Goal: Task Accomplishment & Management: Complete application form

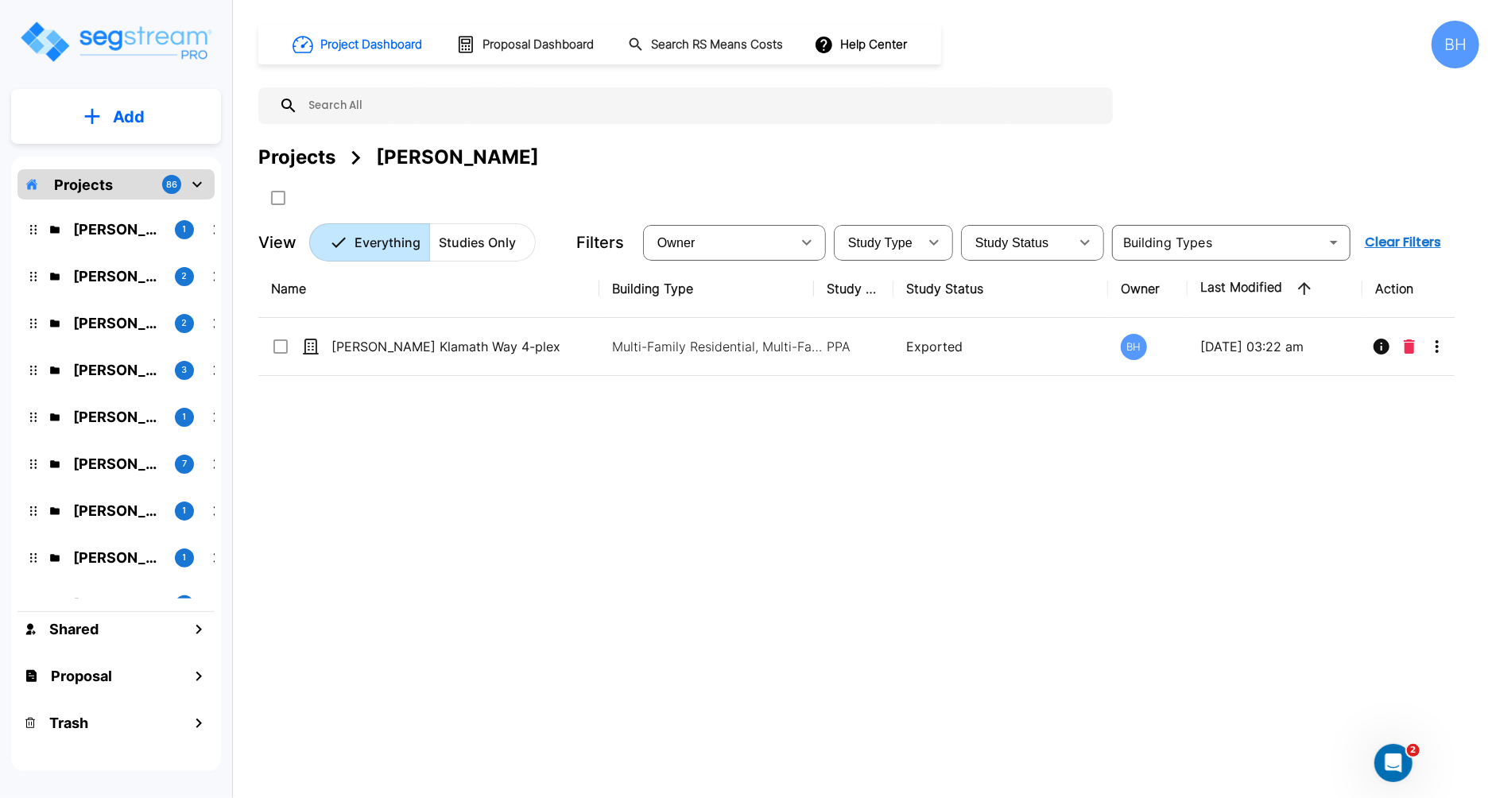
click at [87, 184] on p "Projects" at bounding box center [83, 184] width 59 height 21
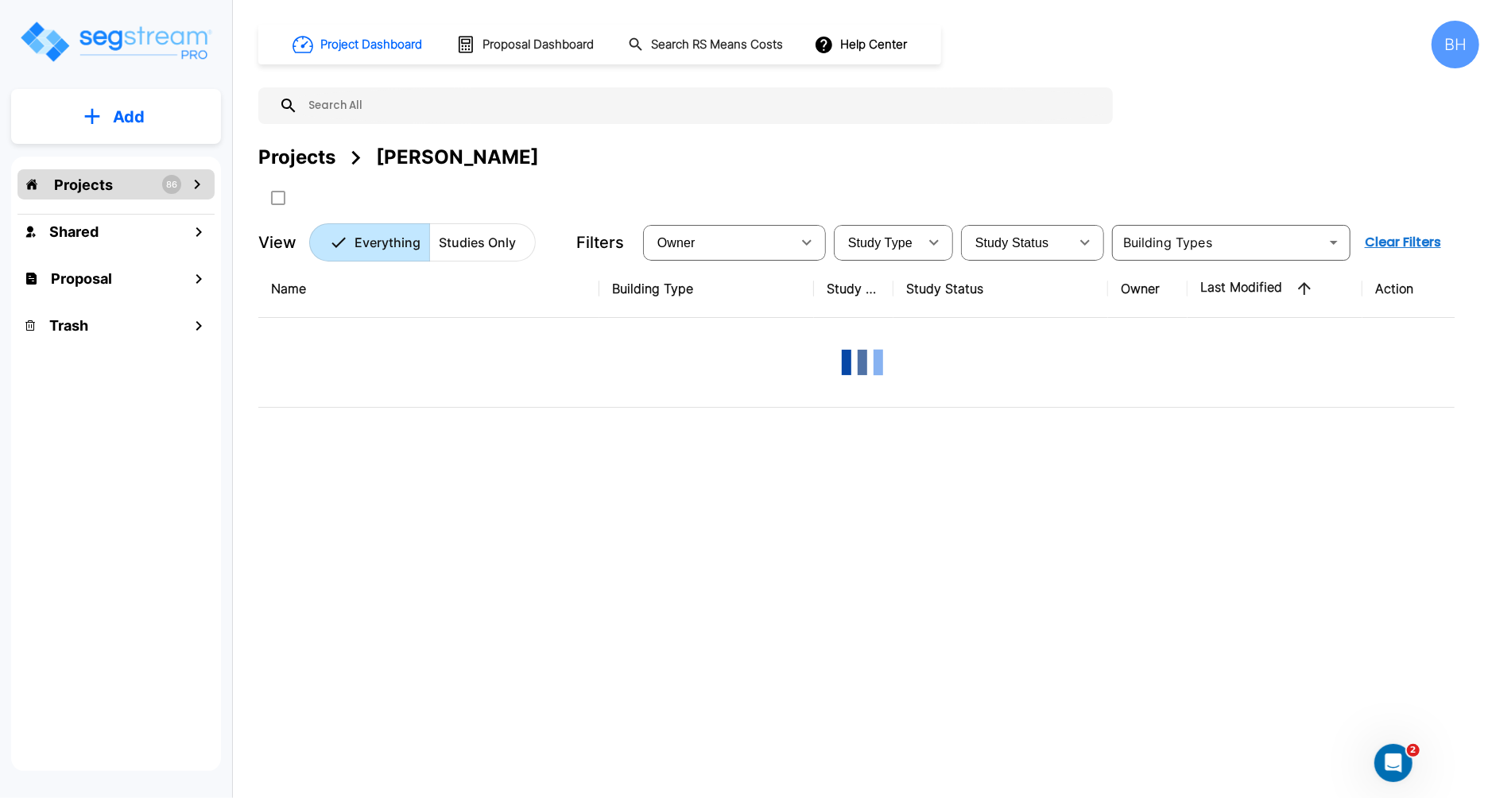
drag, startPoint x: 87, startPoint y: 184, endPoint x: 130, endPoint y: 134, distance: 65.4
click at [87, 184] on p "Projects" at bounding box center [83, 184] width 59 height 21
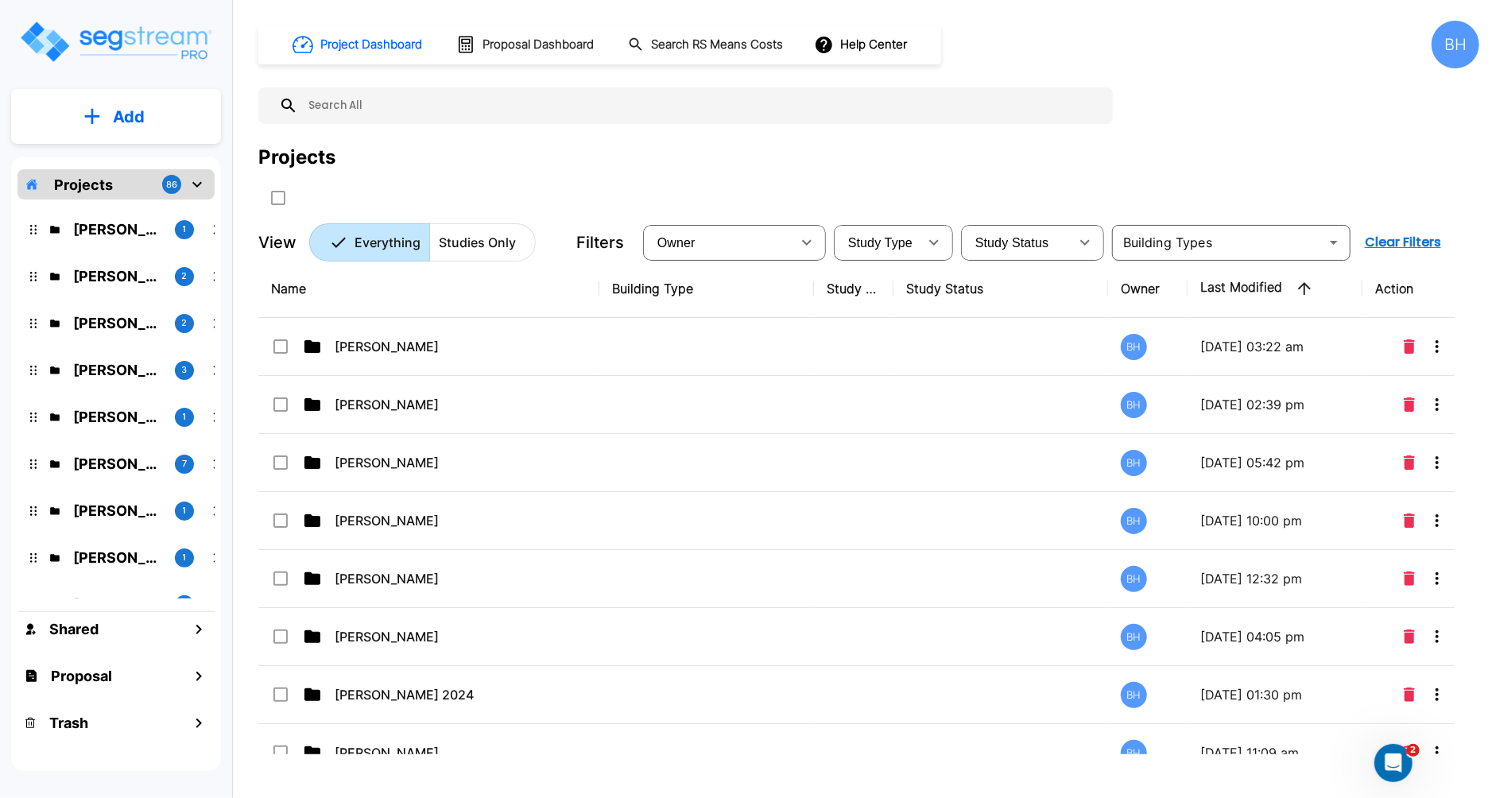
click at [119, 105] on p "Add" at bounding box center [129, 117] width 32 height 24
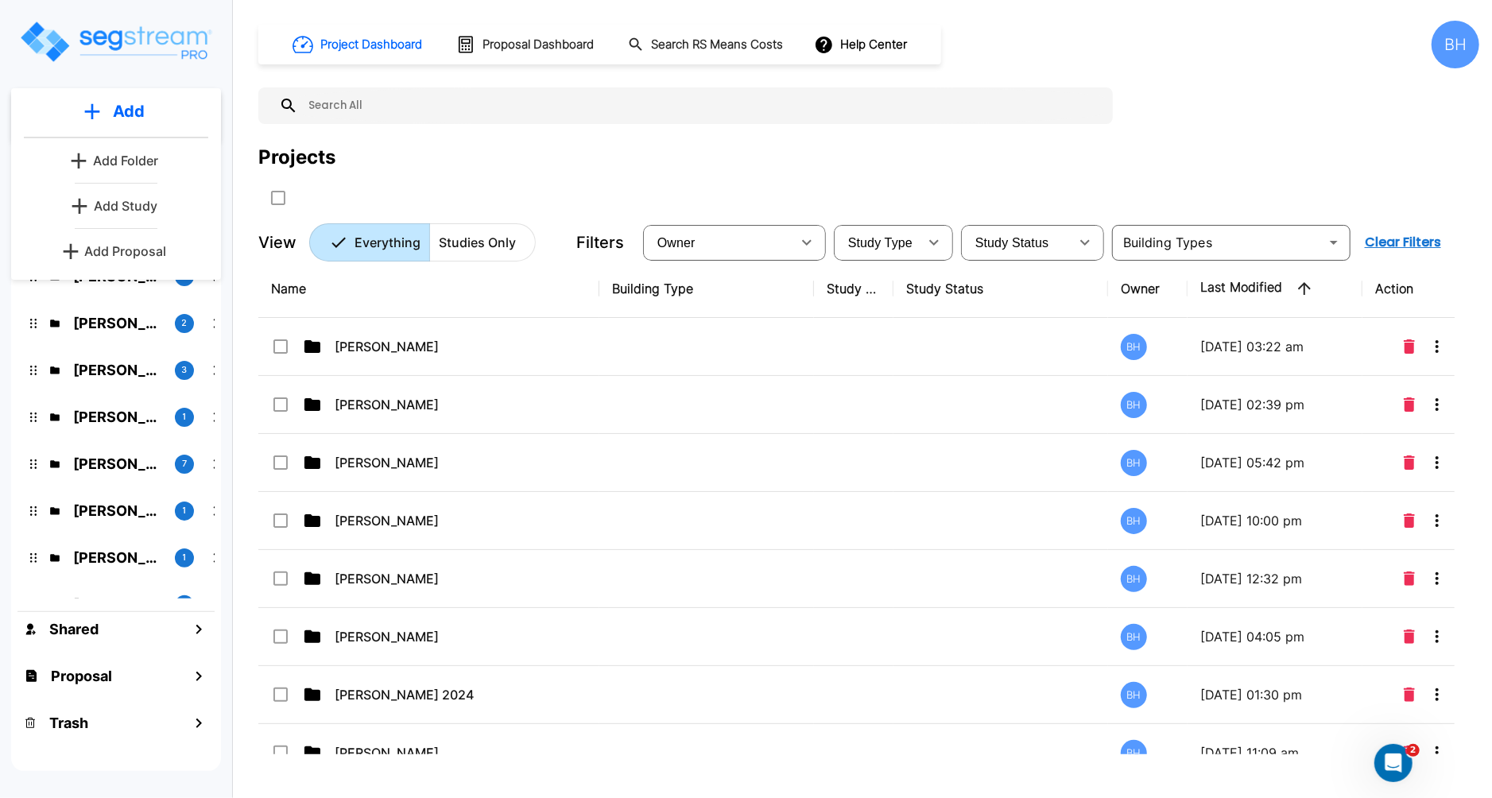
click at [112, 159] on p "Add Folder" at bounding box center [125, 160] width 65 height 19
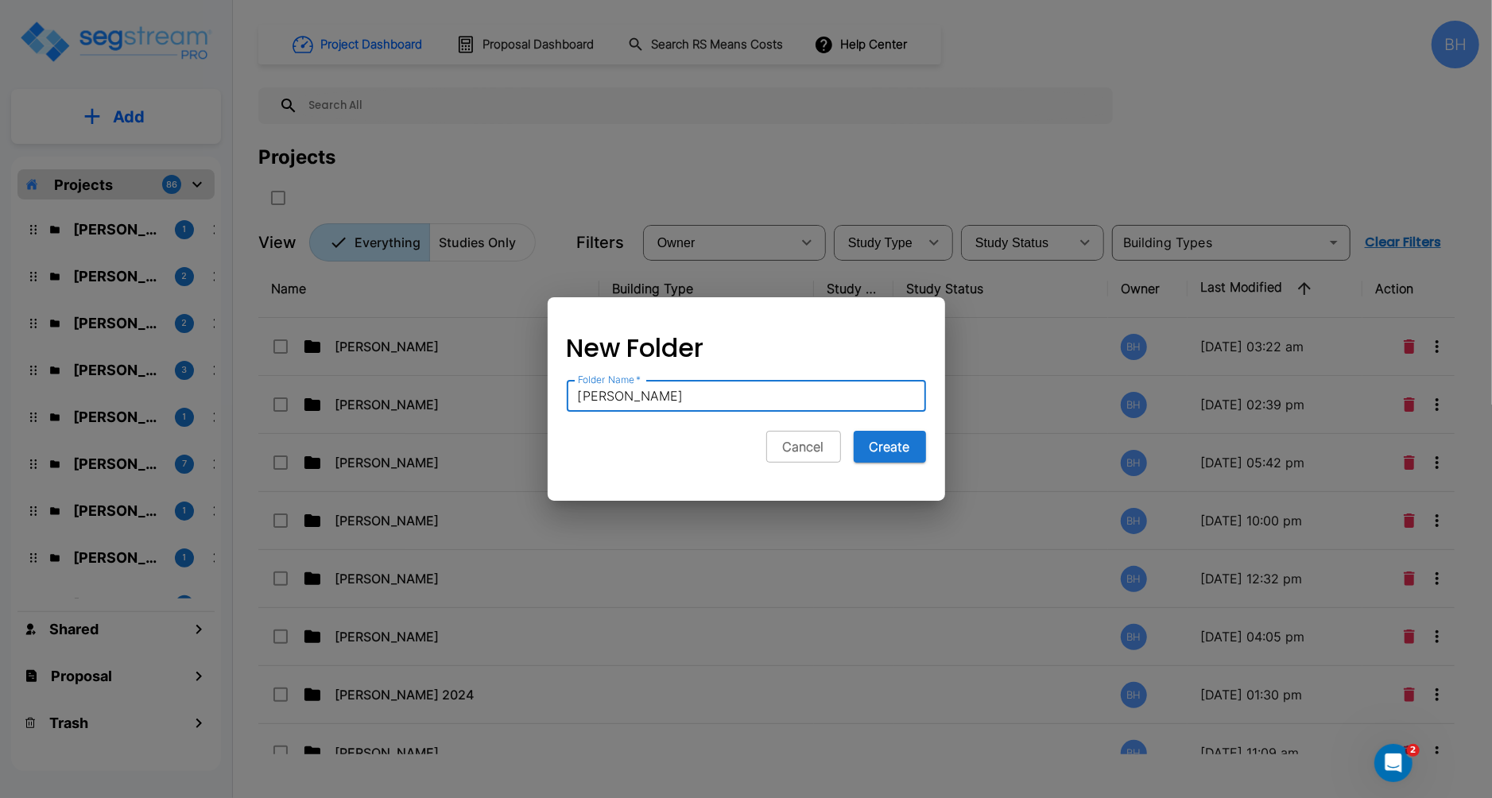
type input "[PERSON_NAME]"
click at [854, 431] on button "Create" at bounding box center [890, 447] width 72 height 32
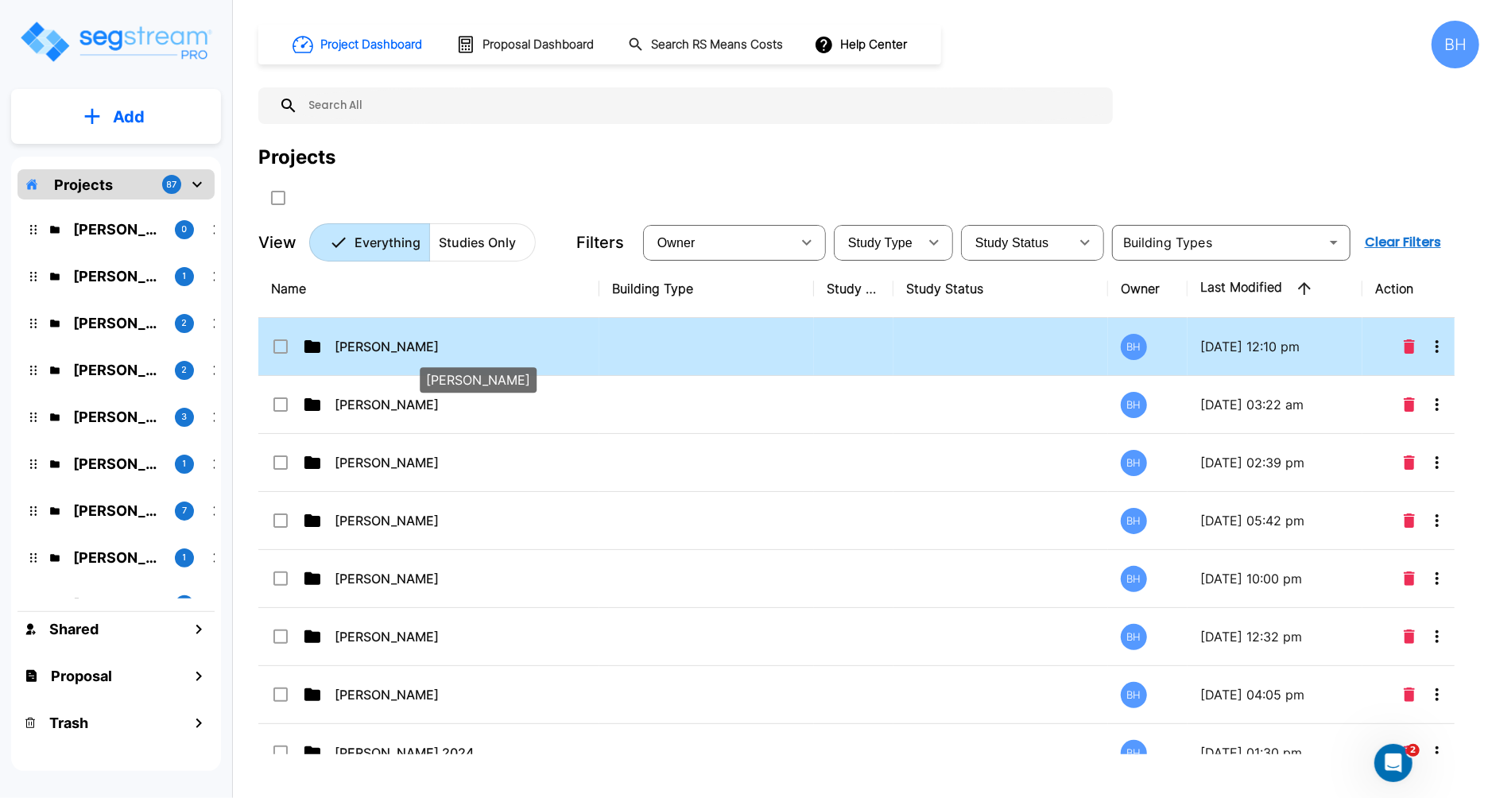
drag, startPoint x: 392, startPoint y: 353, endPoint x: 401, endPoint y: 352, distance: 9.6
click at [392, 353] on p "[PERSON_NAME]" at bounding box center [466, 346] width 262 height 19
checkbox input "true"
click at [387, 350] on p "[PERSON_NAME]" at bounding box center [466, 346] width 262 height 19
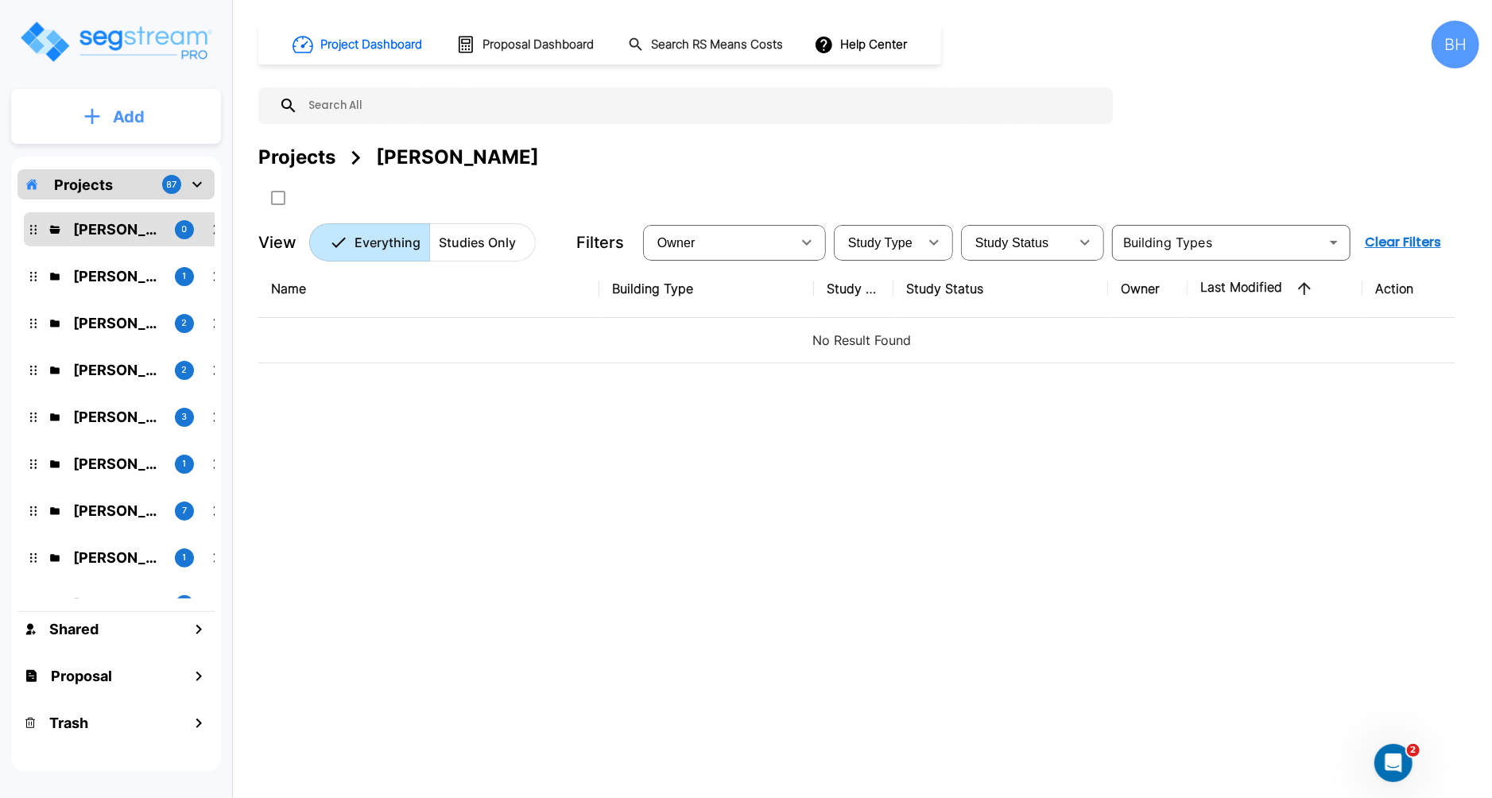
click at [136, 109] on p "Add" at bounding box center [129, 117] width 32 height 24
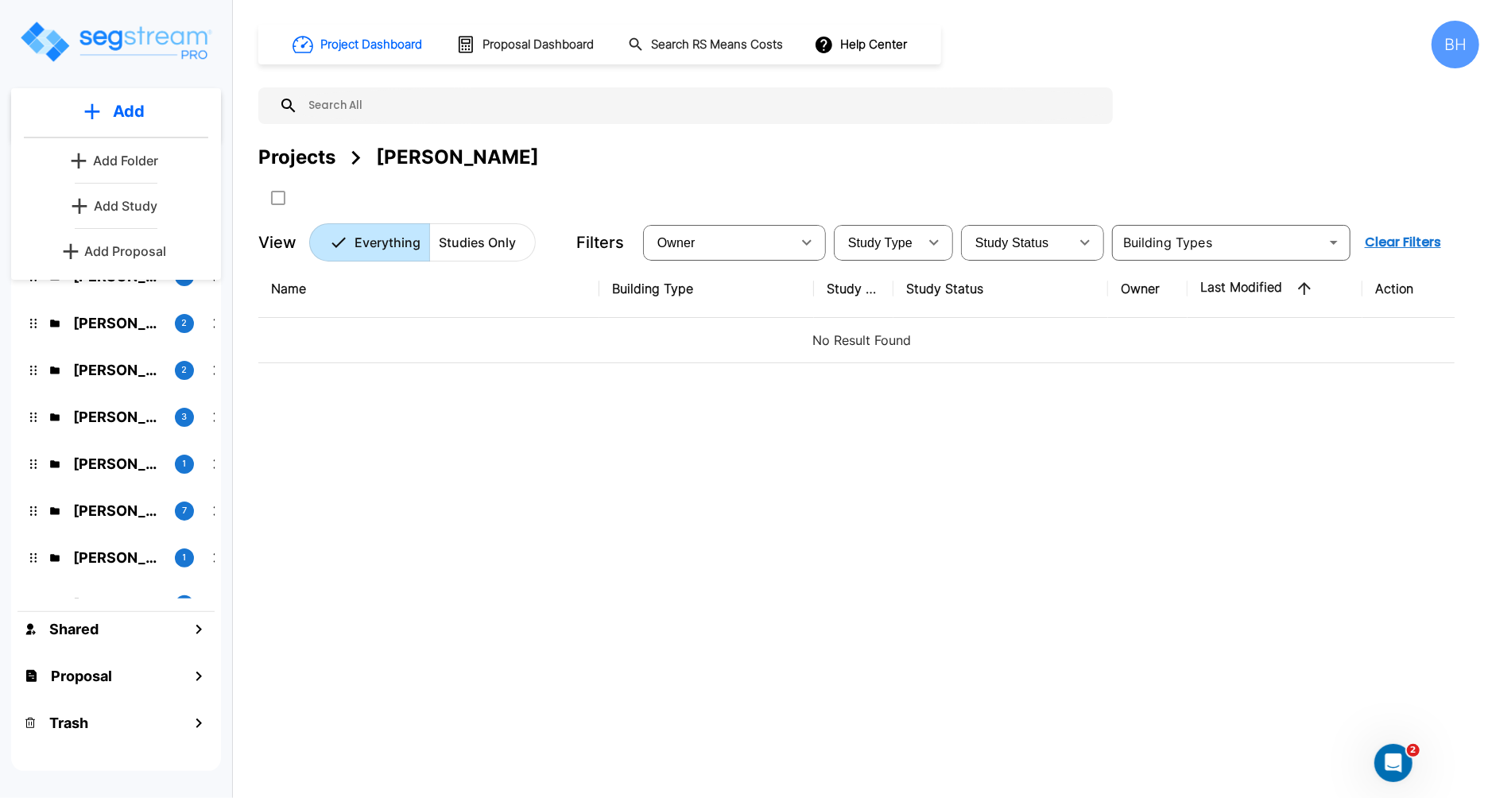
click at [124, 207] on p "Add Study" at bounding box center [126, 205] width 64 height 19
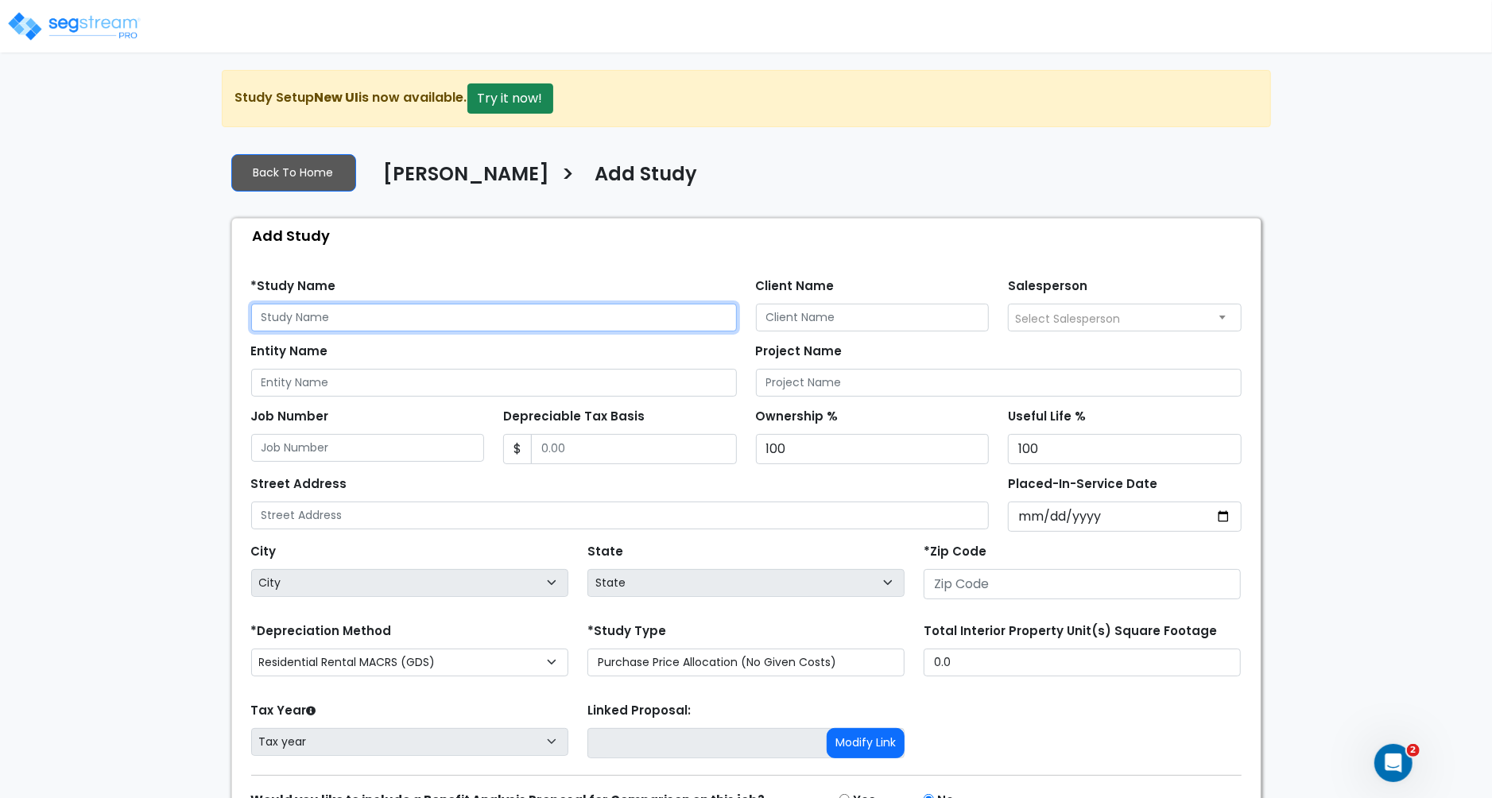
click at [306, 319] on input "text" at bounding box center [494, 318] width 486 height 28
type input "[PERSON_NAME] Happla Rd Rental"
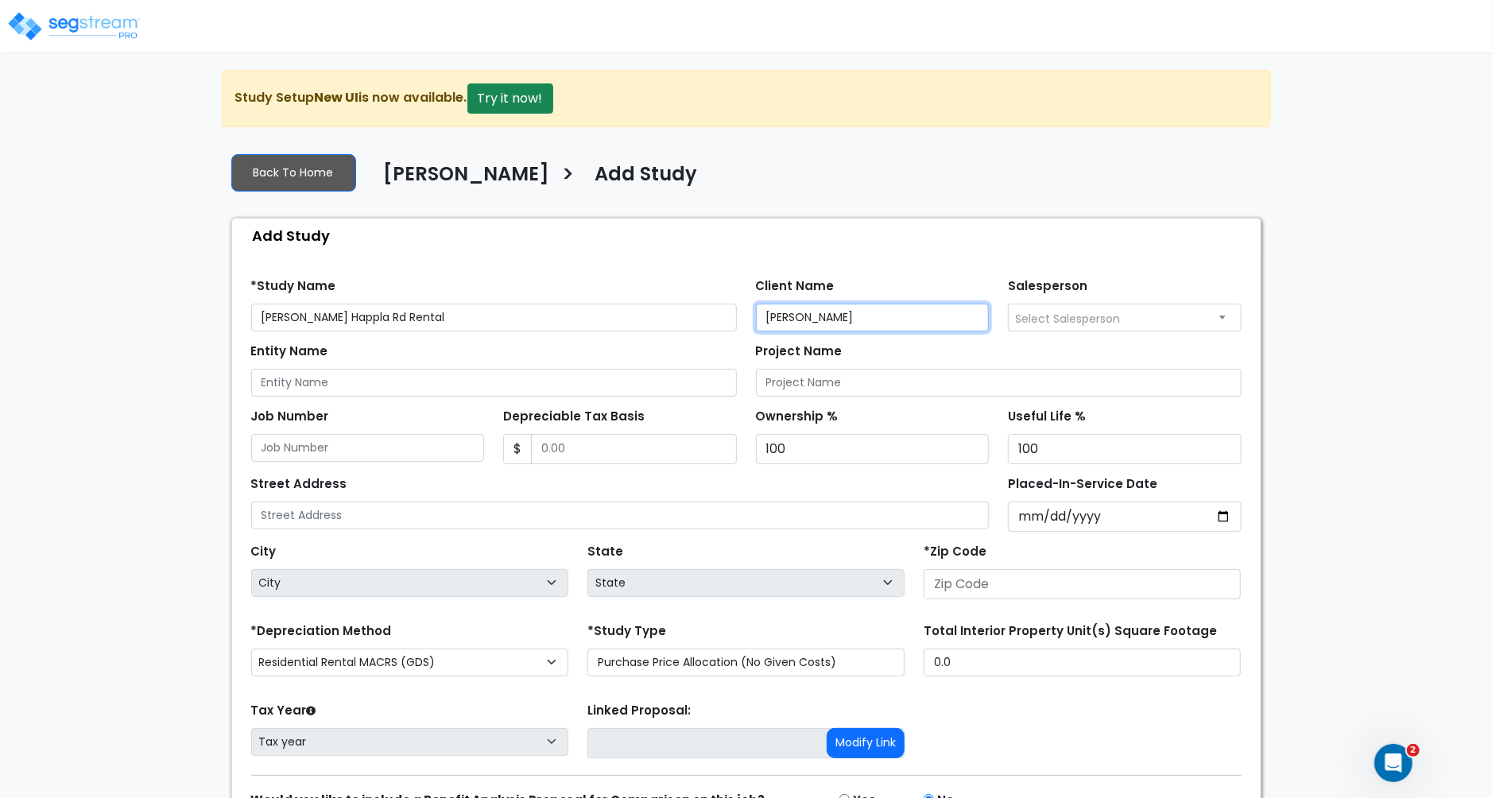
type input "[PERSON_NAME]"
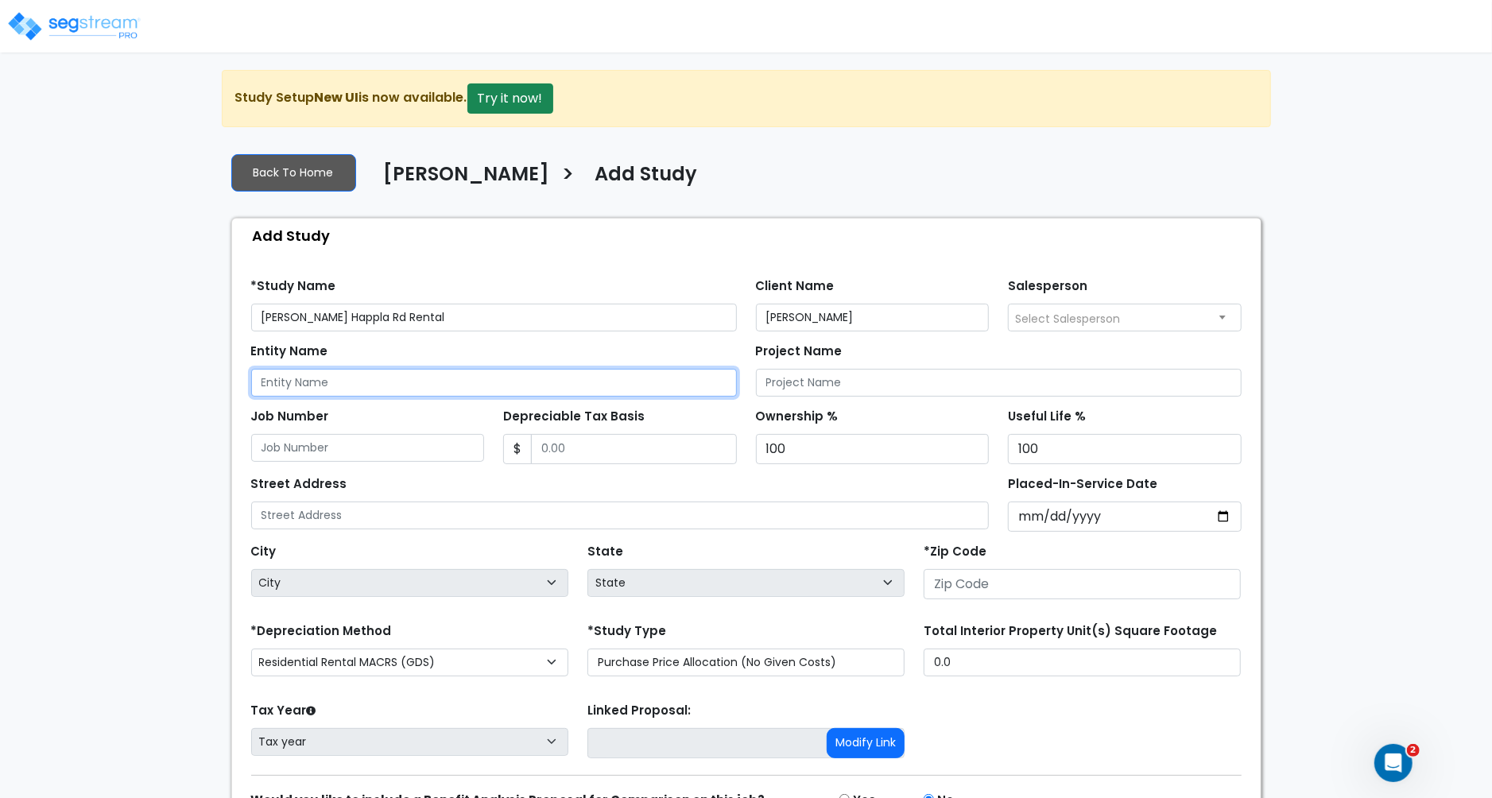
click at [375, 390] on input "Entity Name" at bounding box center [494, 383] width 486 height 28
type input "[PERSON_NAME] and [PERSON_NAME]"
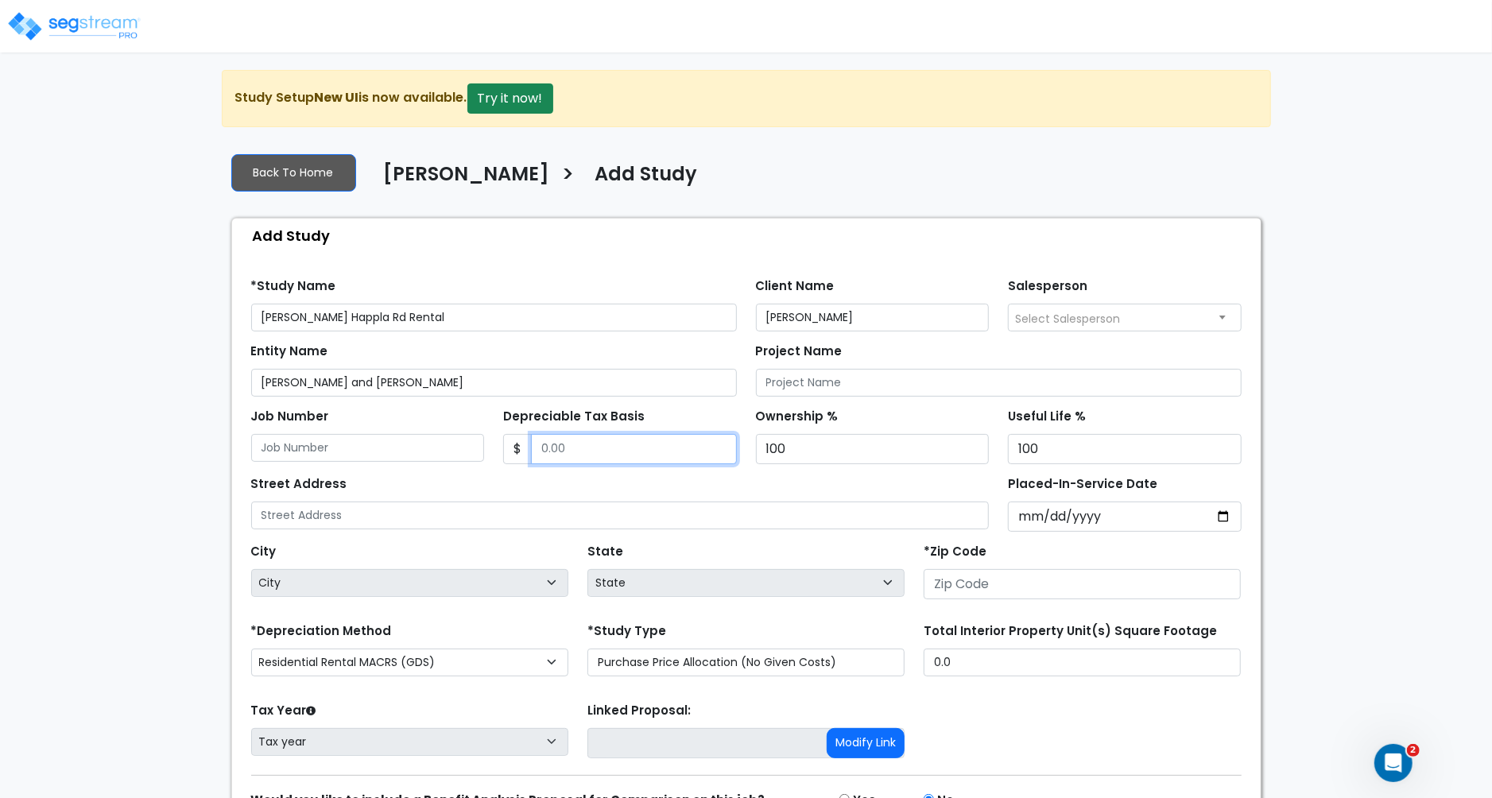
type input "5"
type input "418,000"
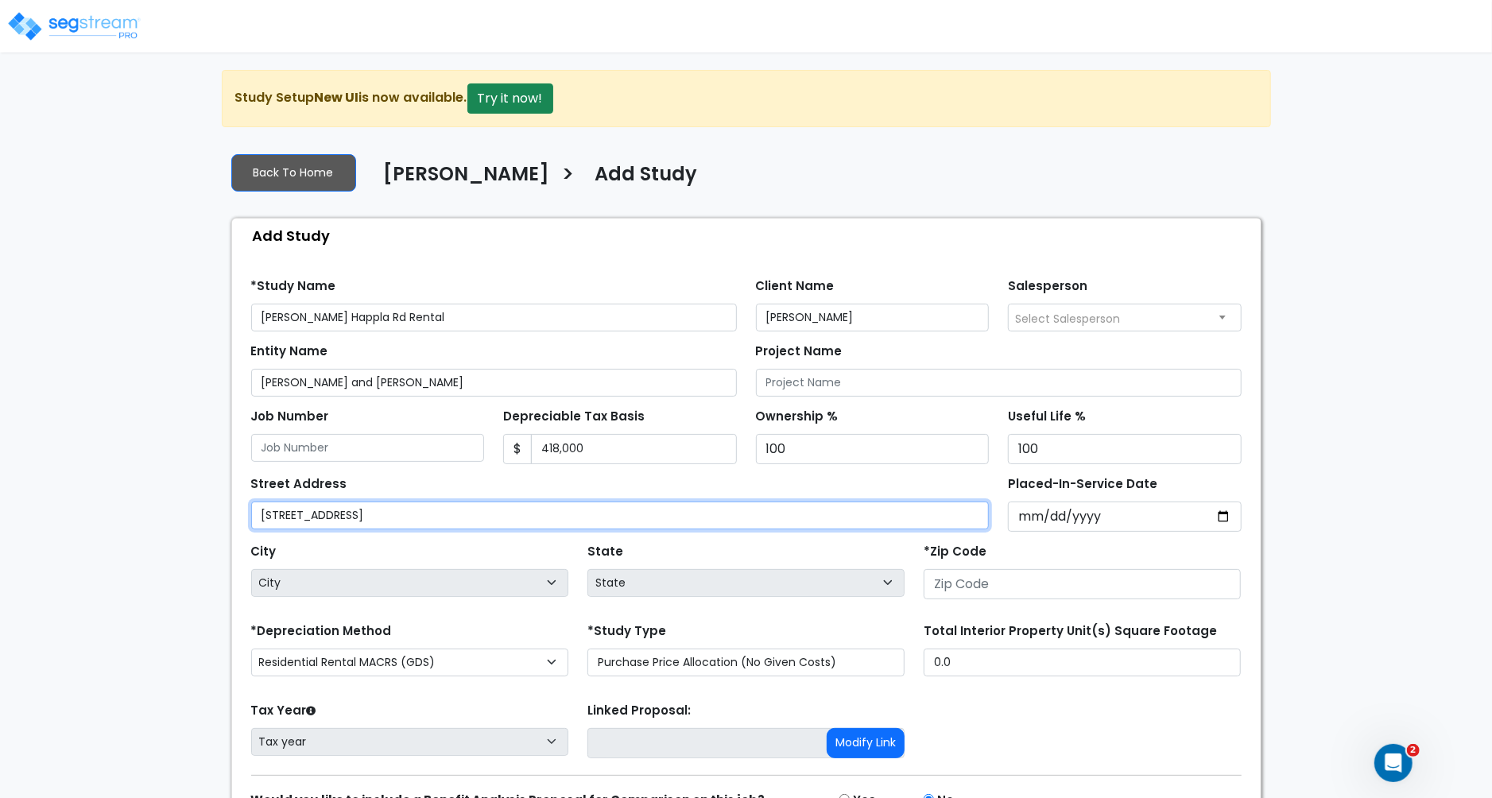
type input "[STREET_ADDRESS]"
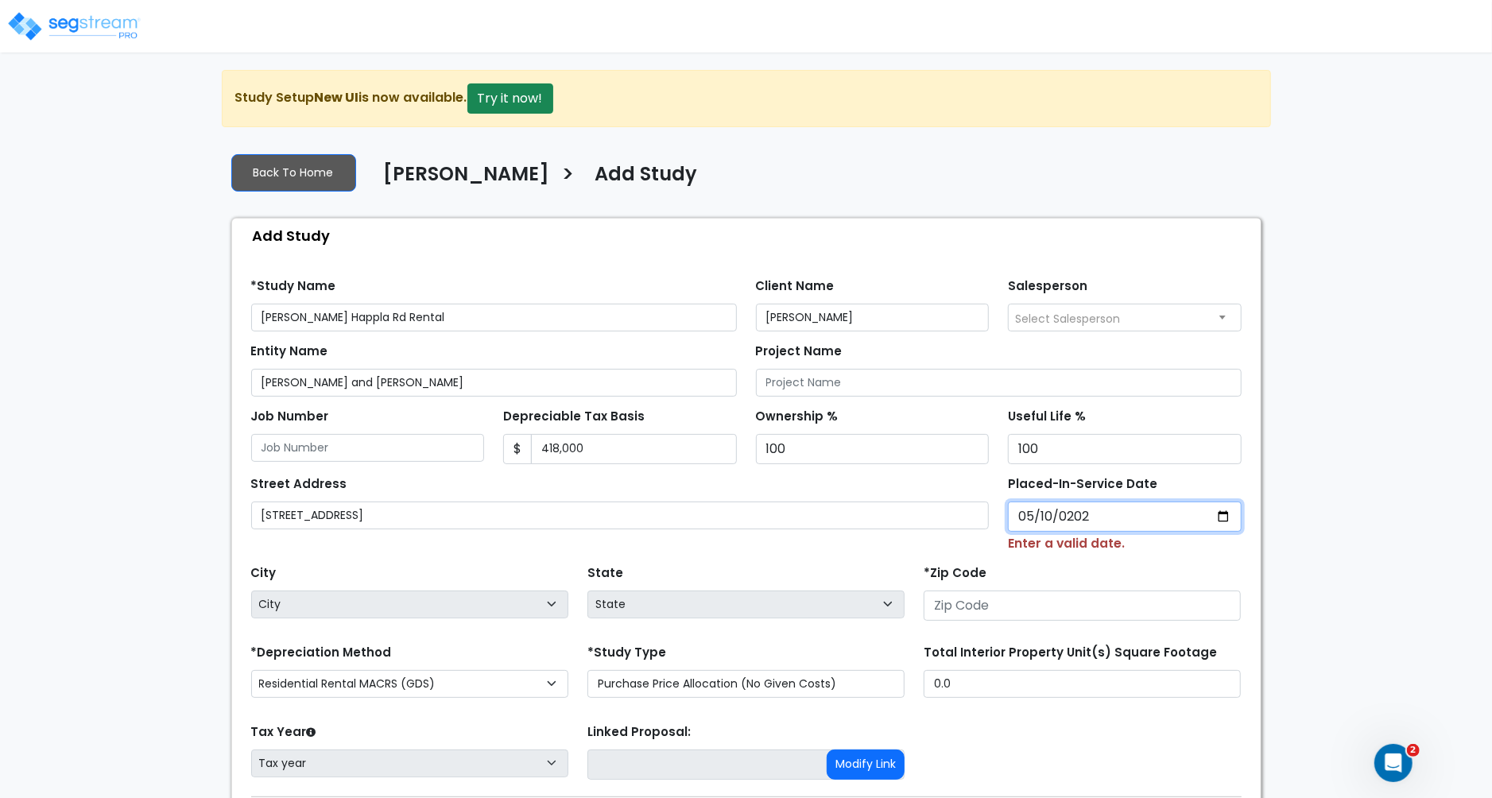
type input "[DATE]"
select select "2024"
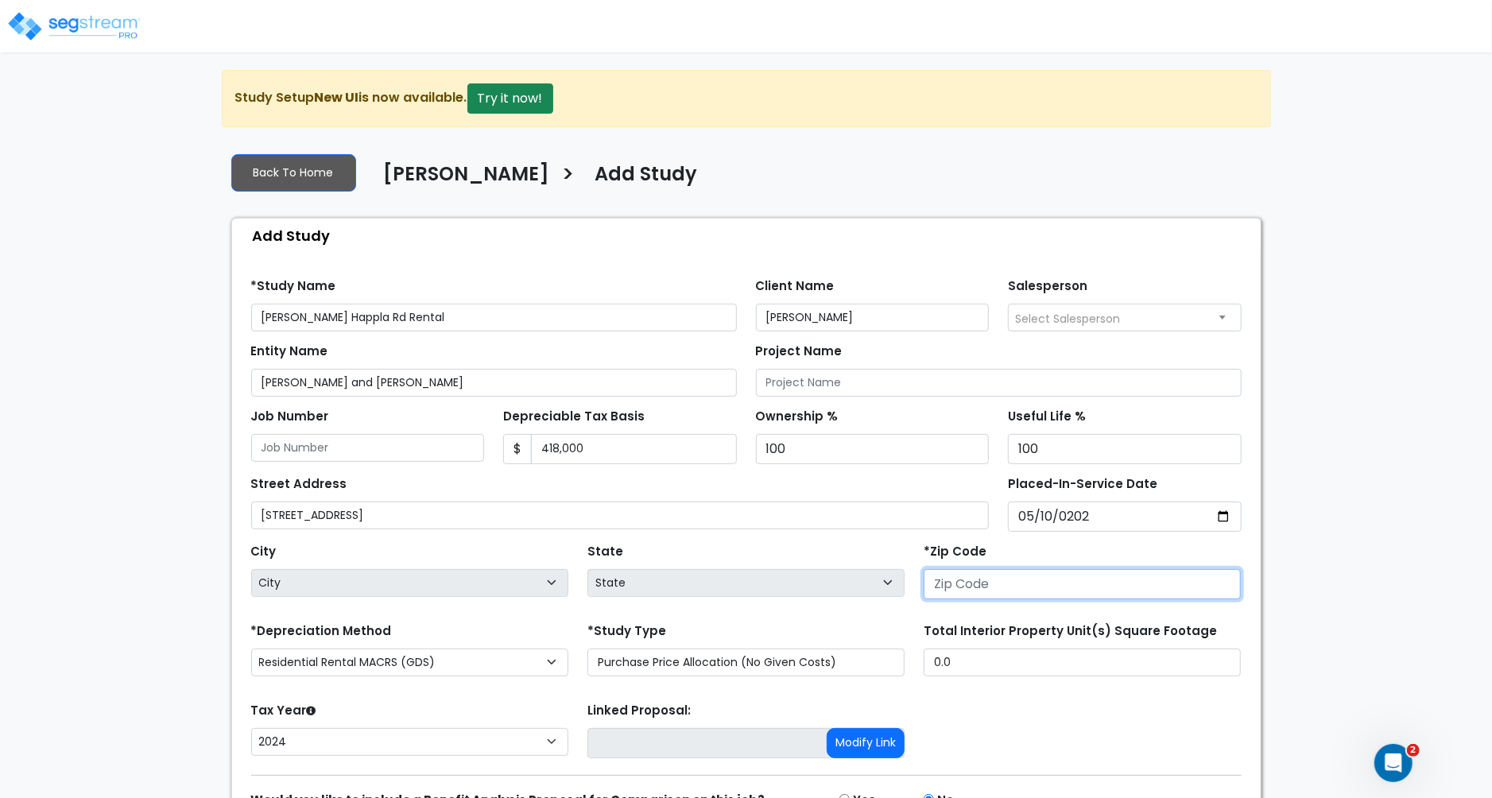
click at [994, 595] on input "number" at bounding box center [1082, 584] width 317 height 30
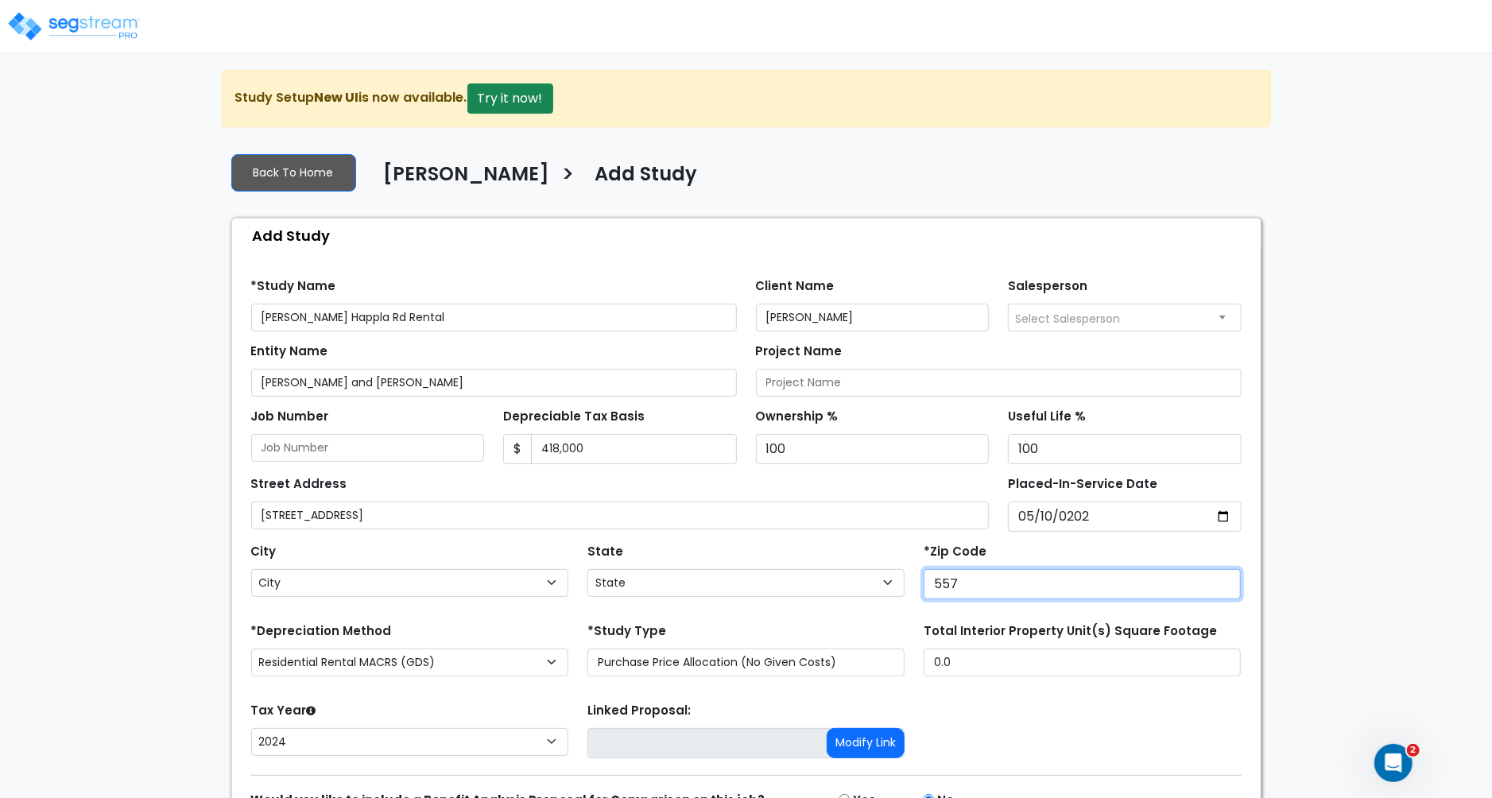
type input "5573"
select select "MN"
type input "55731"
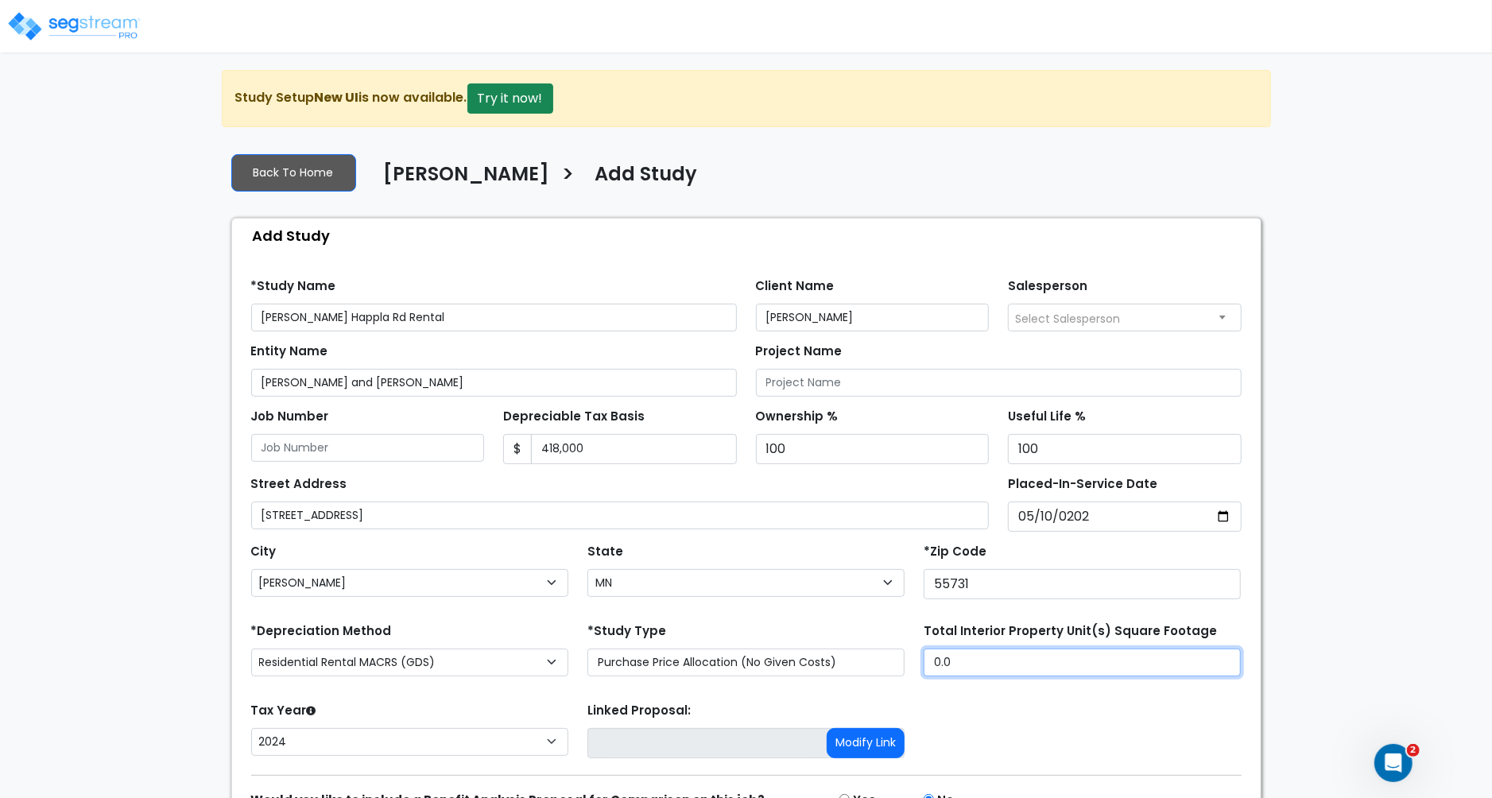
click at [959, 670] on input "0.0" at bounding box center [1082, 663] width 317 height 28
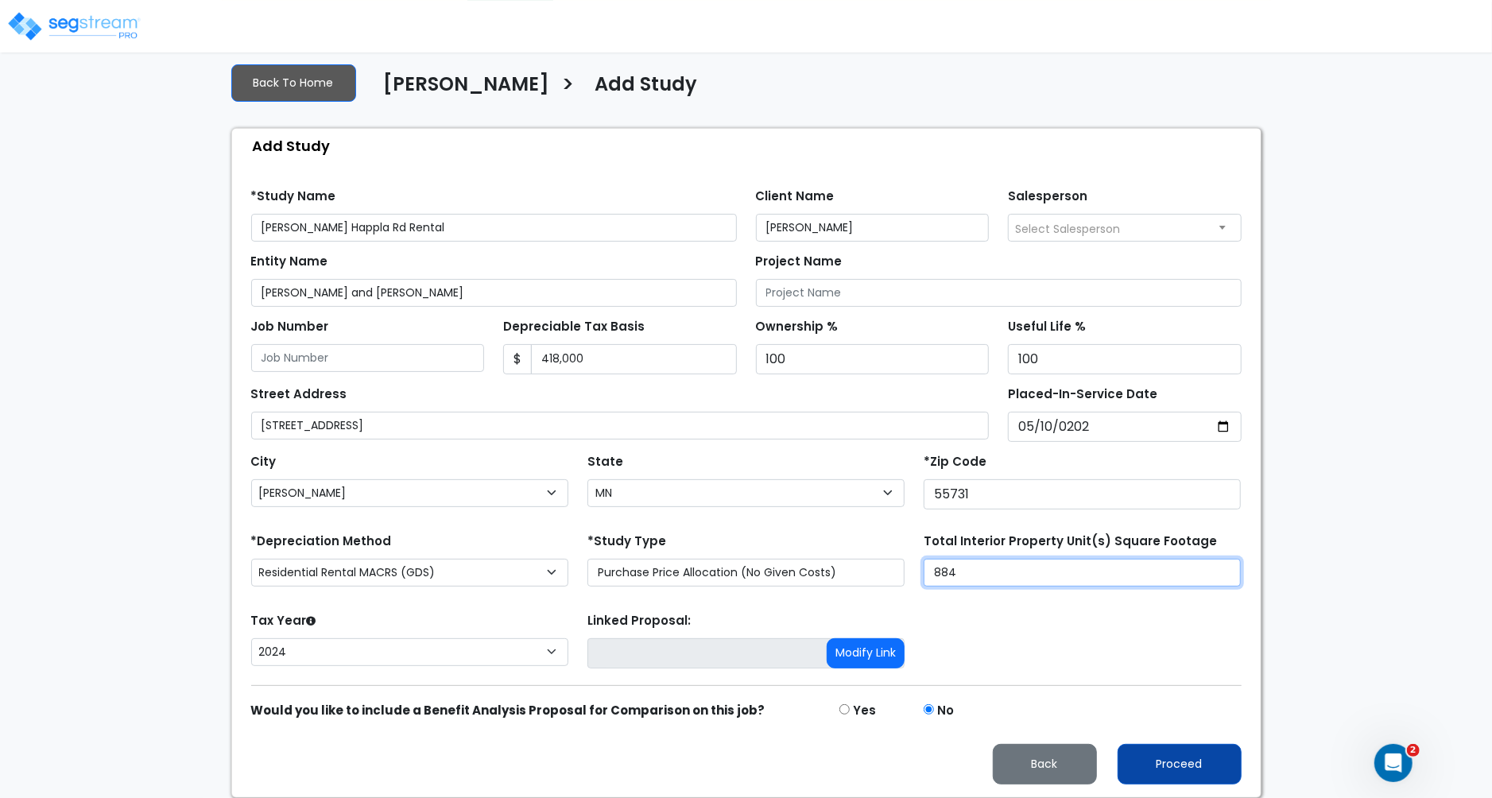
type input "884"
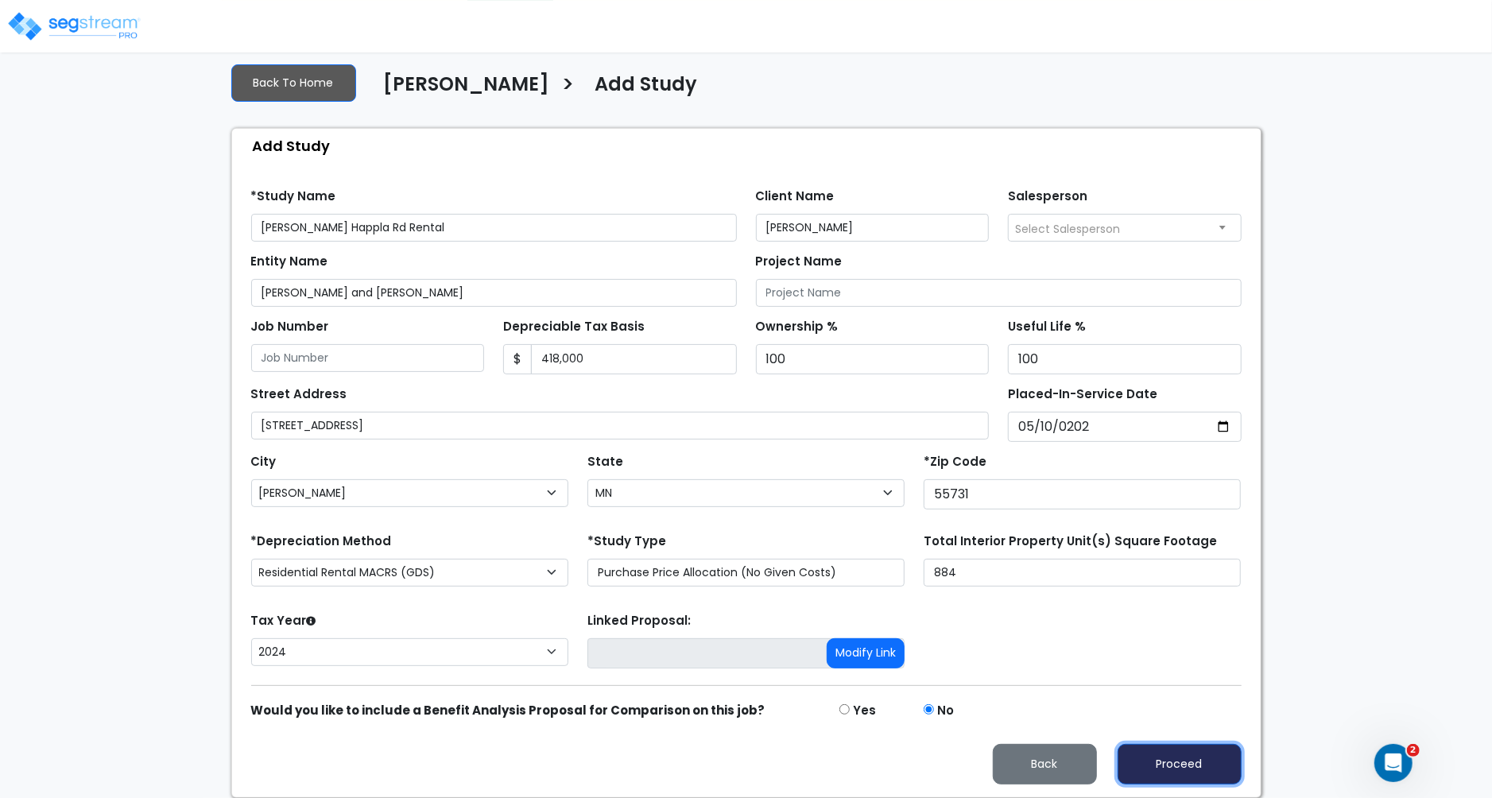
click at [1184, 763] on button "Proceed" at bounding box center [1180, 764] width 124 height 41
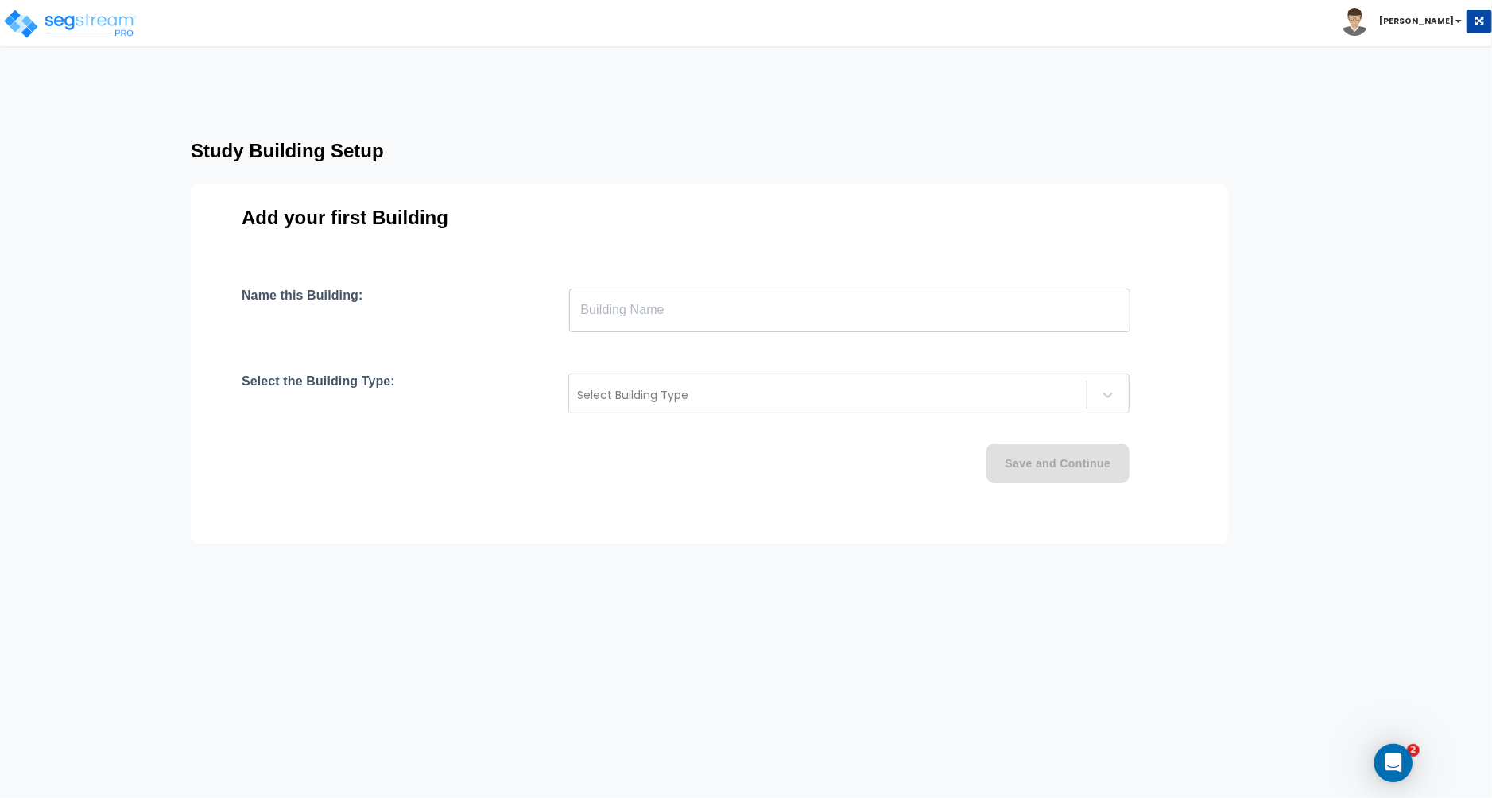
click at [662, 304] on input "text" at bounding box center [849, 310] width 561 height 45
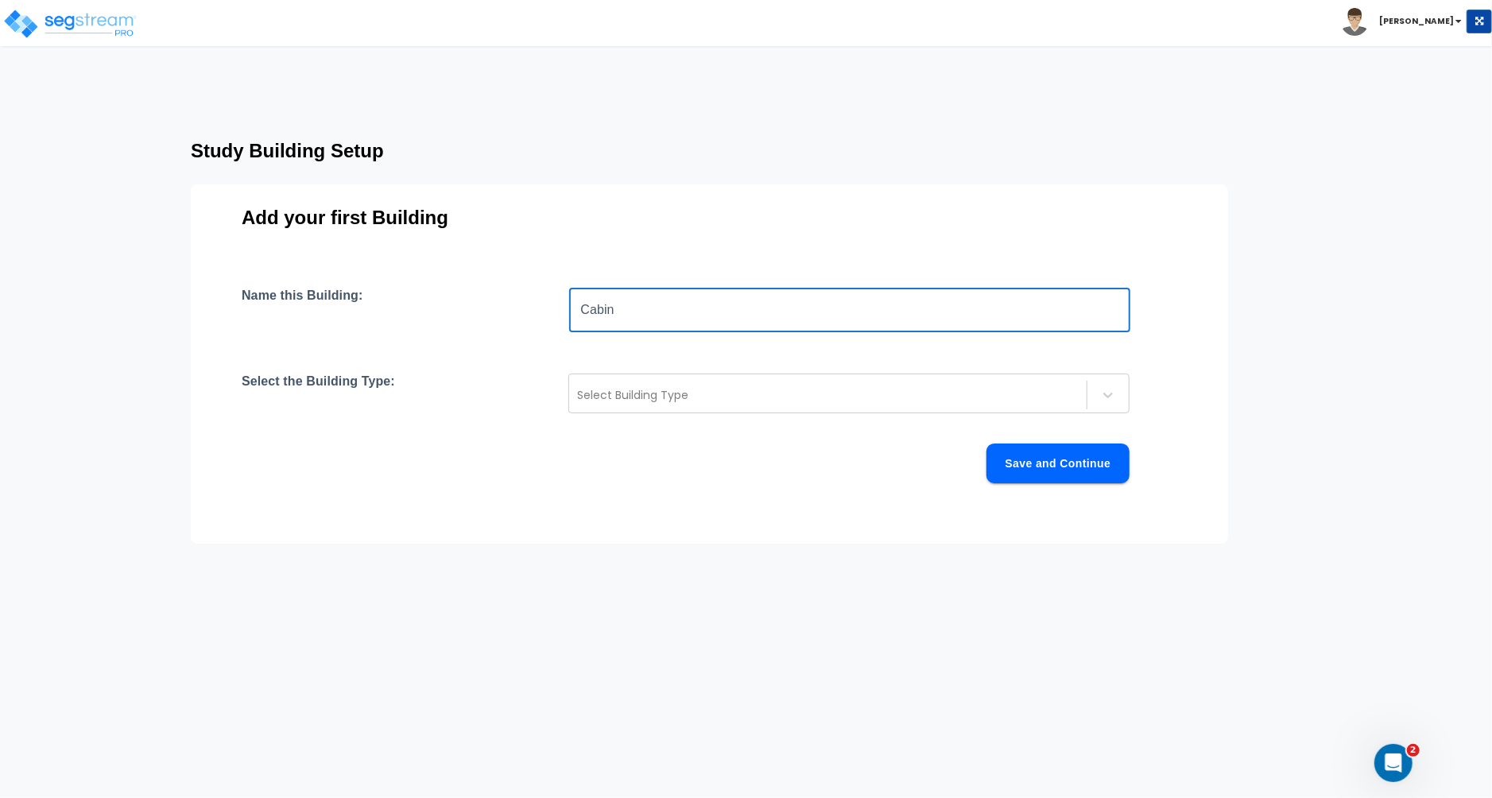
click at [617, 303] on input "Cabin" at bounding box center [849, 310] width 561 height 45
click at [618, 303] on input "Cabin" at bounding box center [849, 310] width 561 height 45
type input "House"
click at [711, 400] on div at bounding box center [828, 395] width 502 height 19
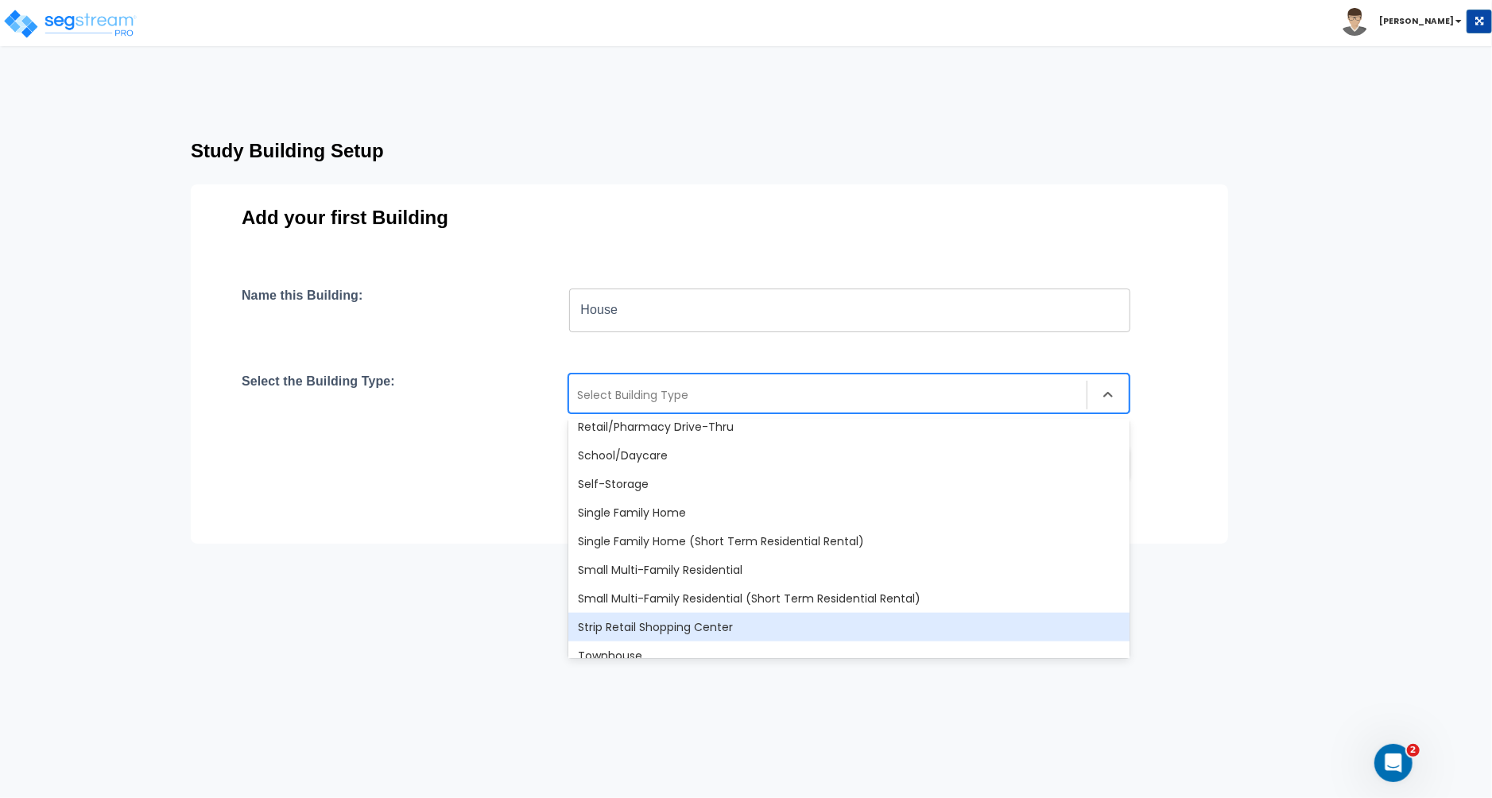
scroll to position [1297, 0]
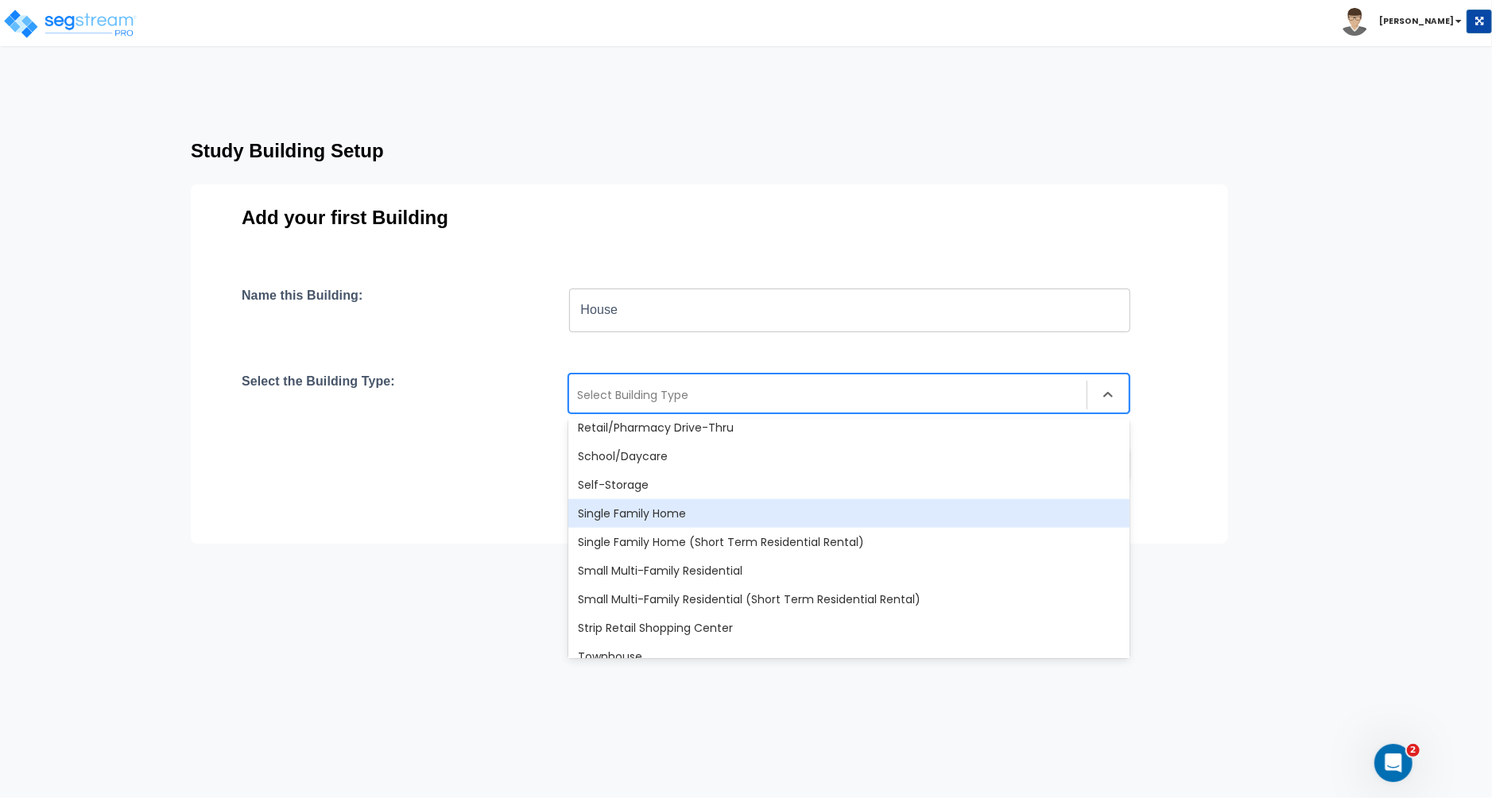
click at [623, 514] on div "Single Family Home" at bounding box center [848, 513] width 561 height 29
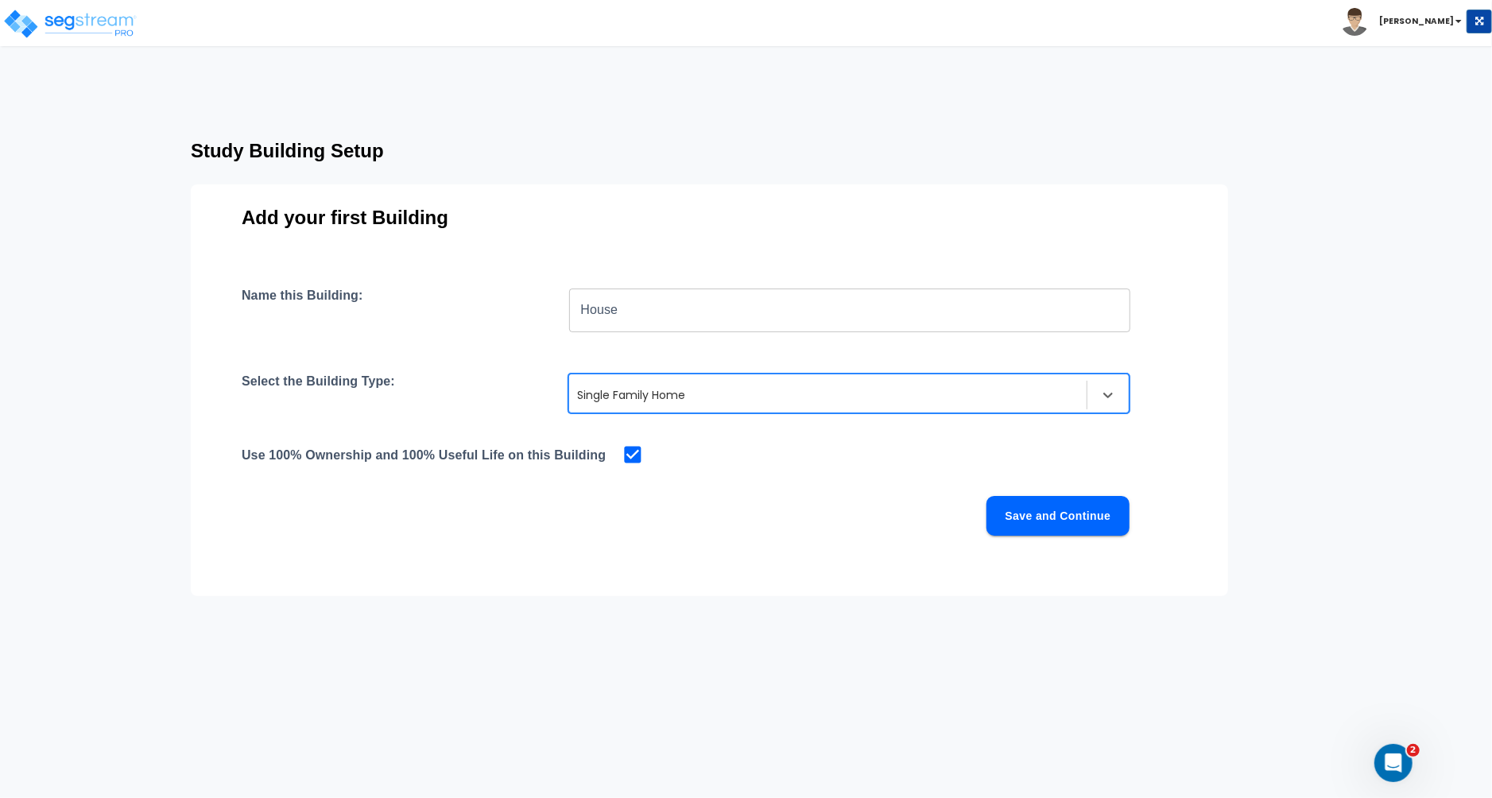
click at [1065, 514] on button "Save and Continue" at bounding box center [1057, 516] width 143 height 40
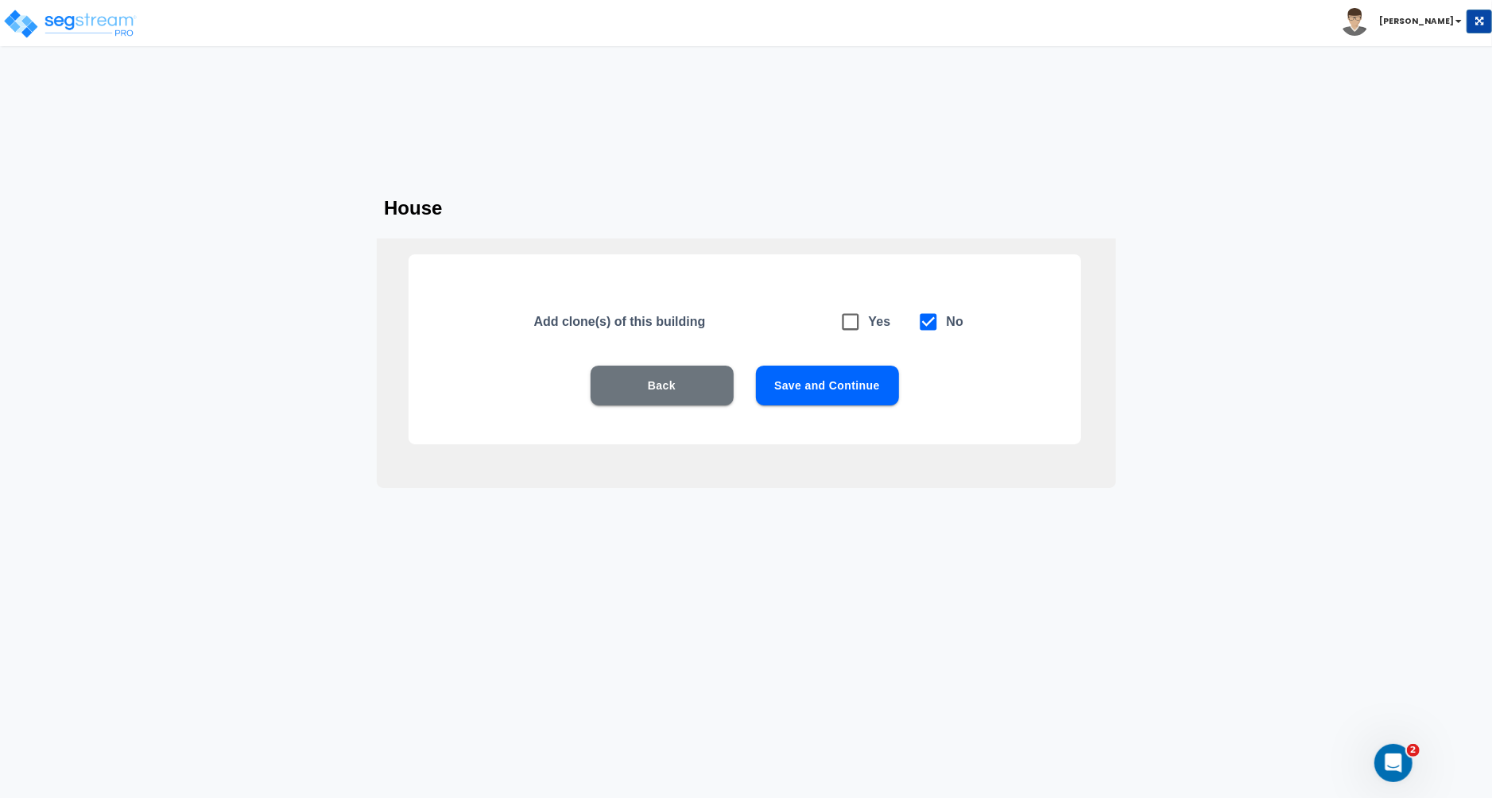
click at [856, 379] on button "Save and Continue" at bounding box center [827, 386] width 143 height 40
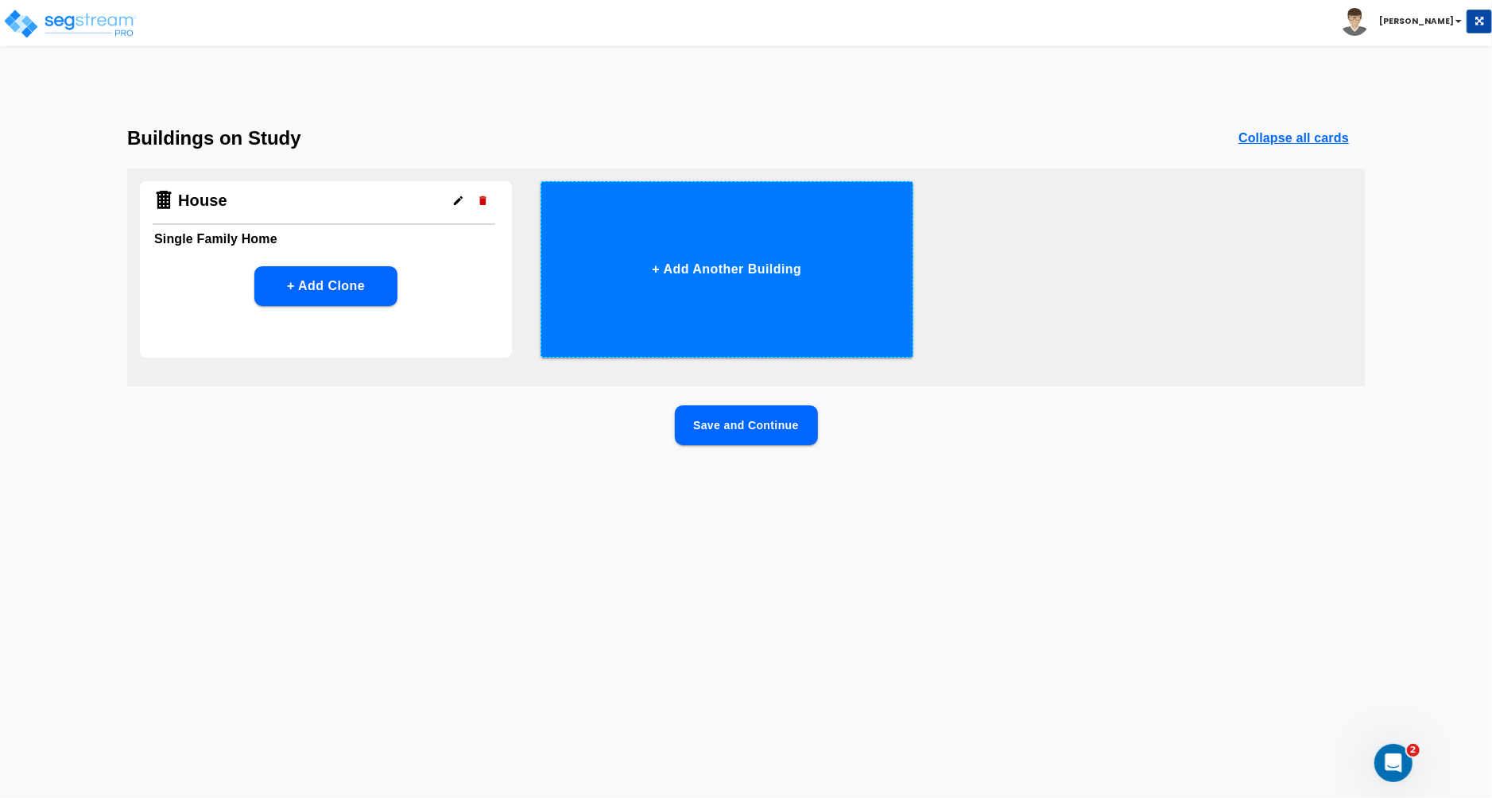
click at [711, 273] on button "+ Add Another Building" at bounding box center [727, 269] width 372 height 176
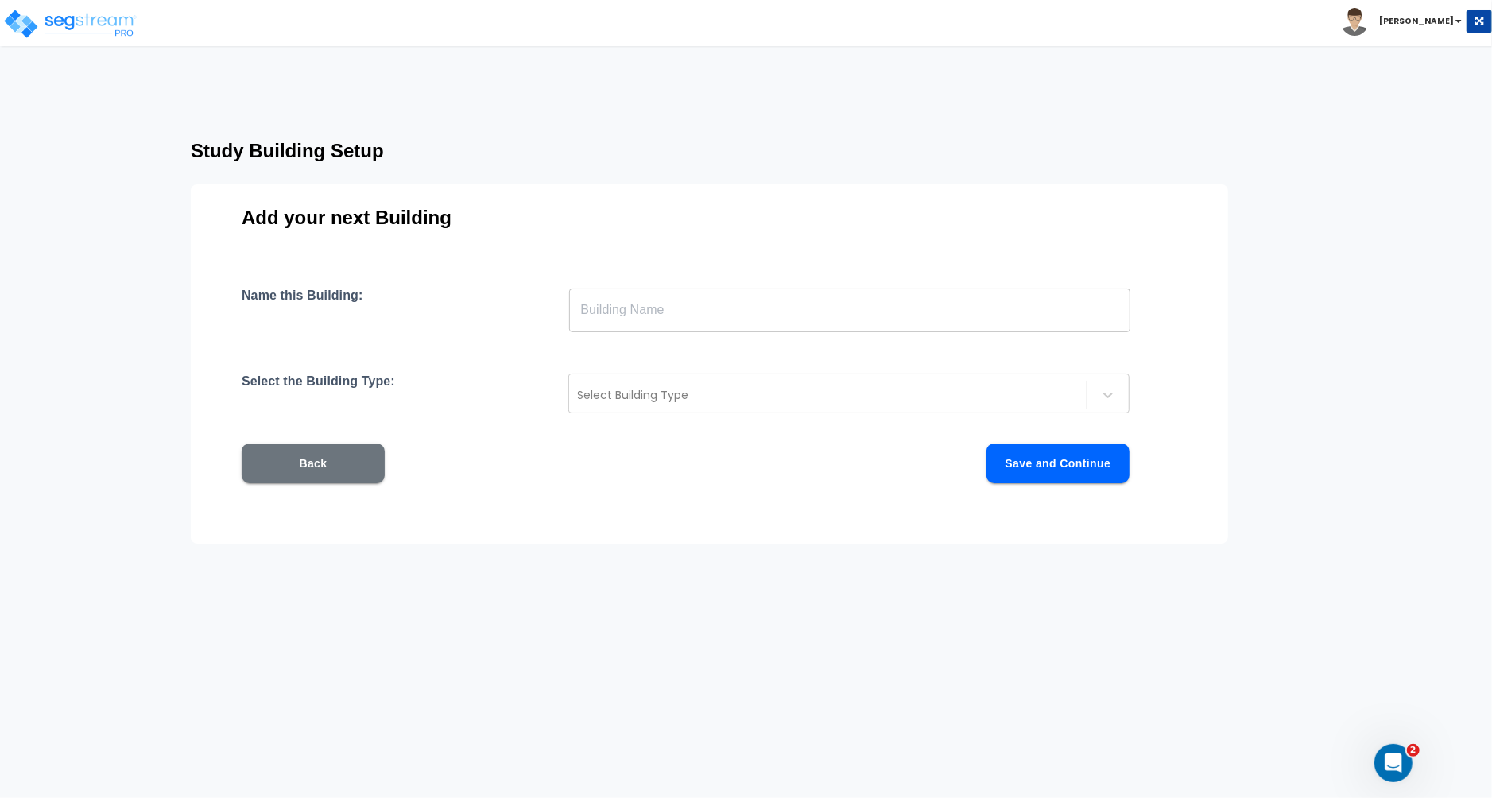
click at [678, 320] on input "text" at bounding box center [849, 310] width 561 height 45
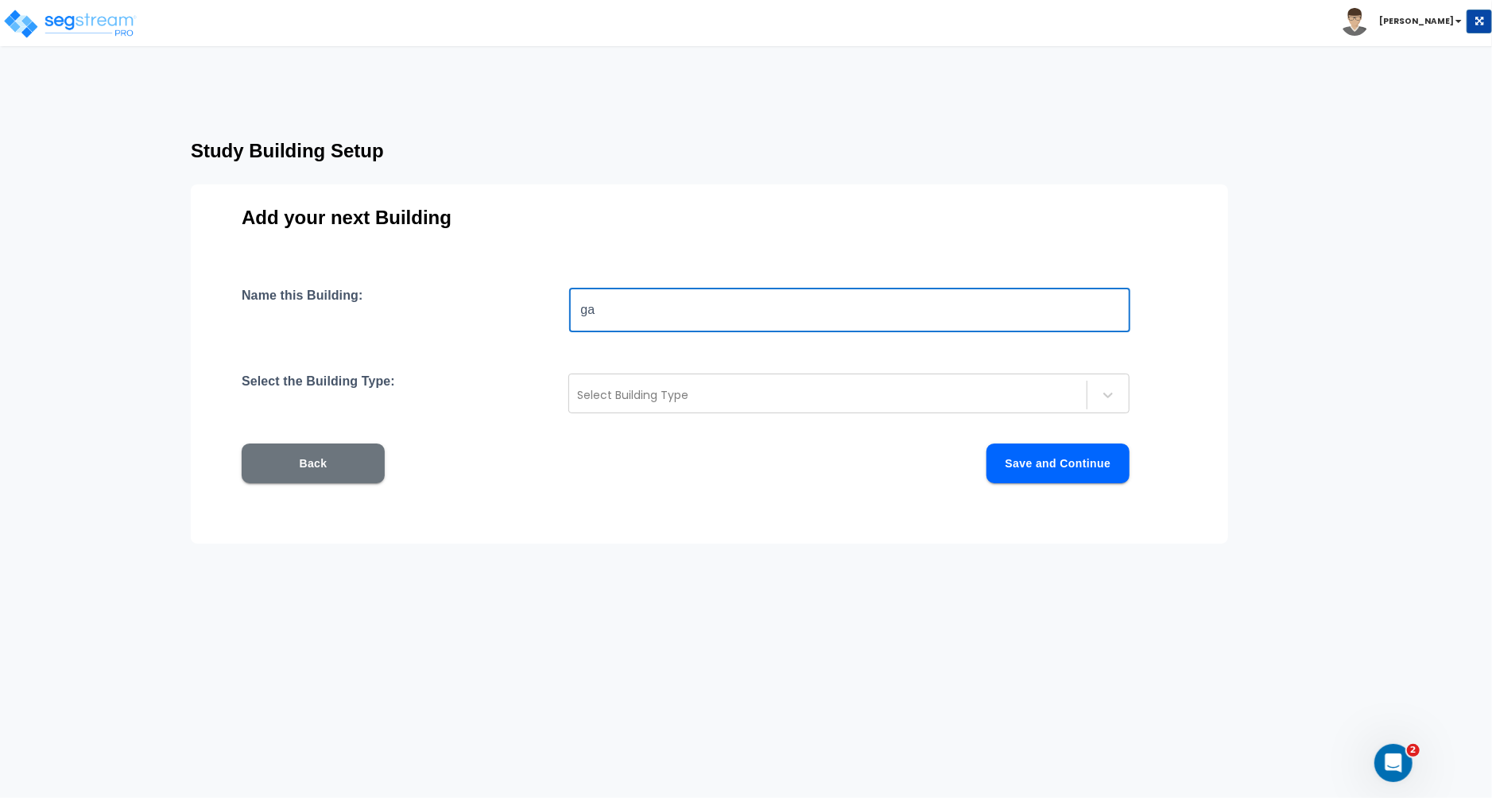
type input "g"
type input "Garage"
click at [731, 402] on div at bounding box center [828, 395] width 502 height 19
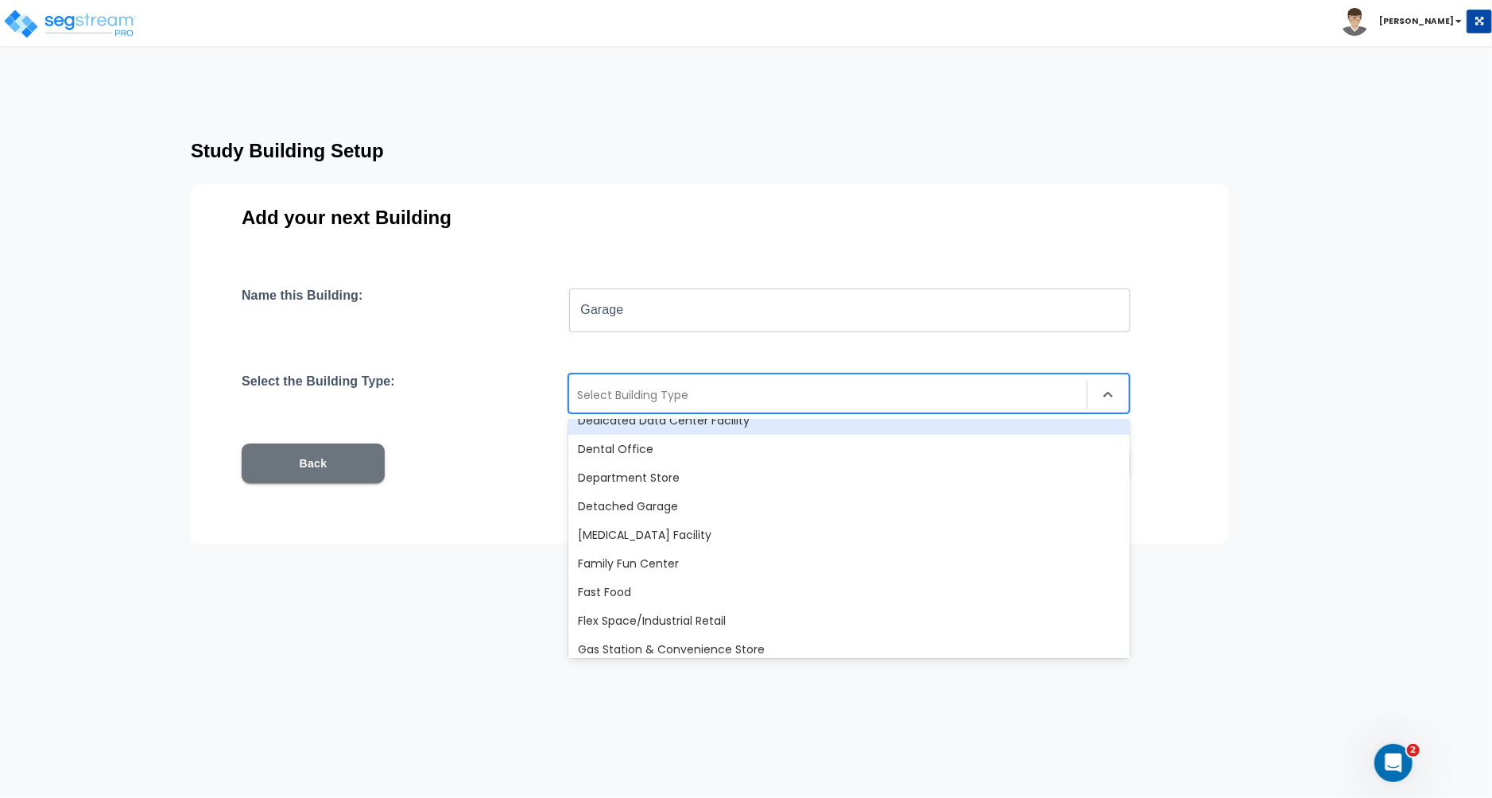
scroll to position [390, 0]
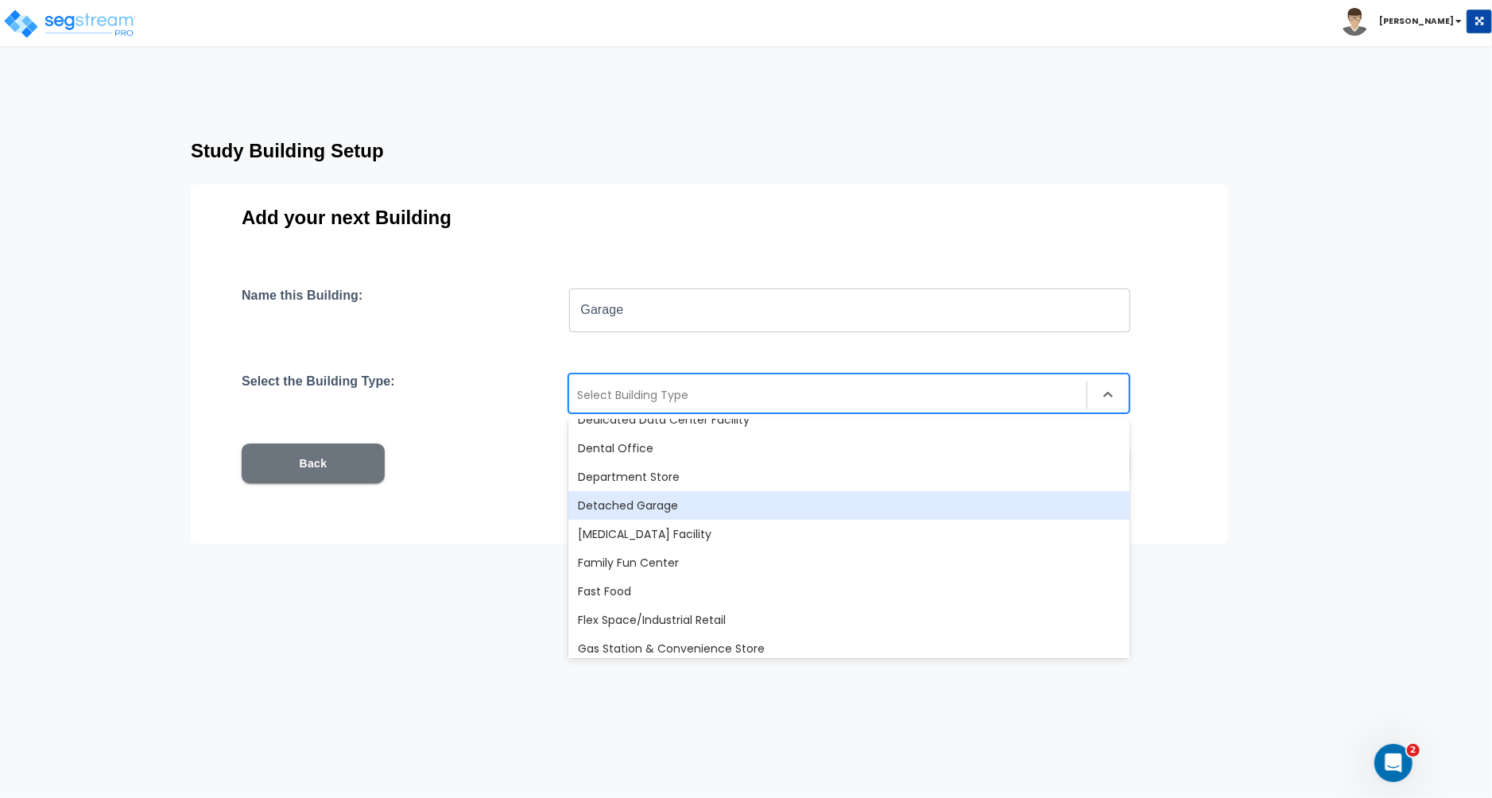
click at [649, 511] on div "Detached Garage" at bounding box center [848, 505] width 561 height 29
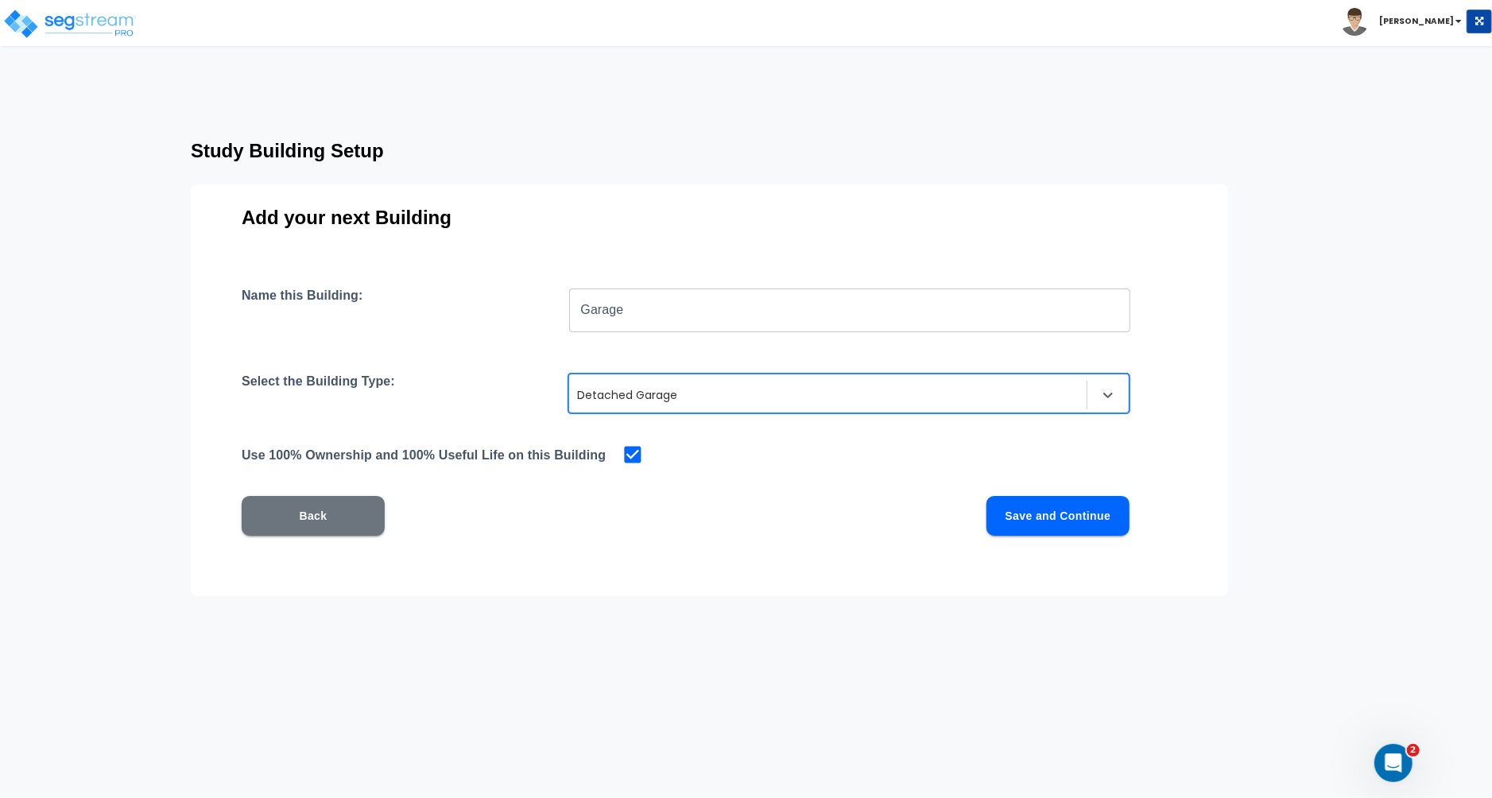
click at [1059, 523] on button "Save and Continue" at bounding box center [1057, 516] width 143 height 40
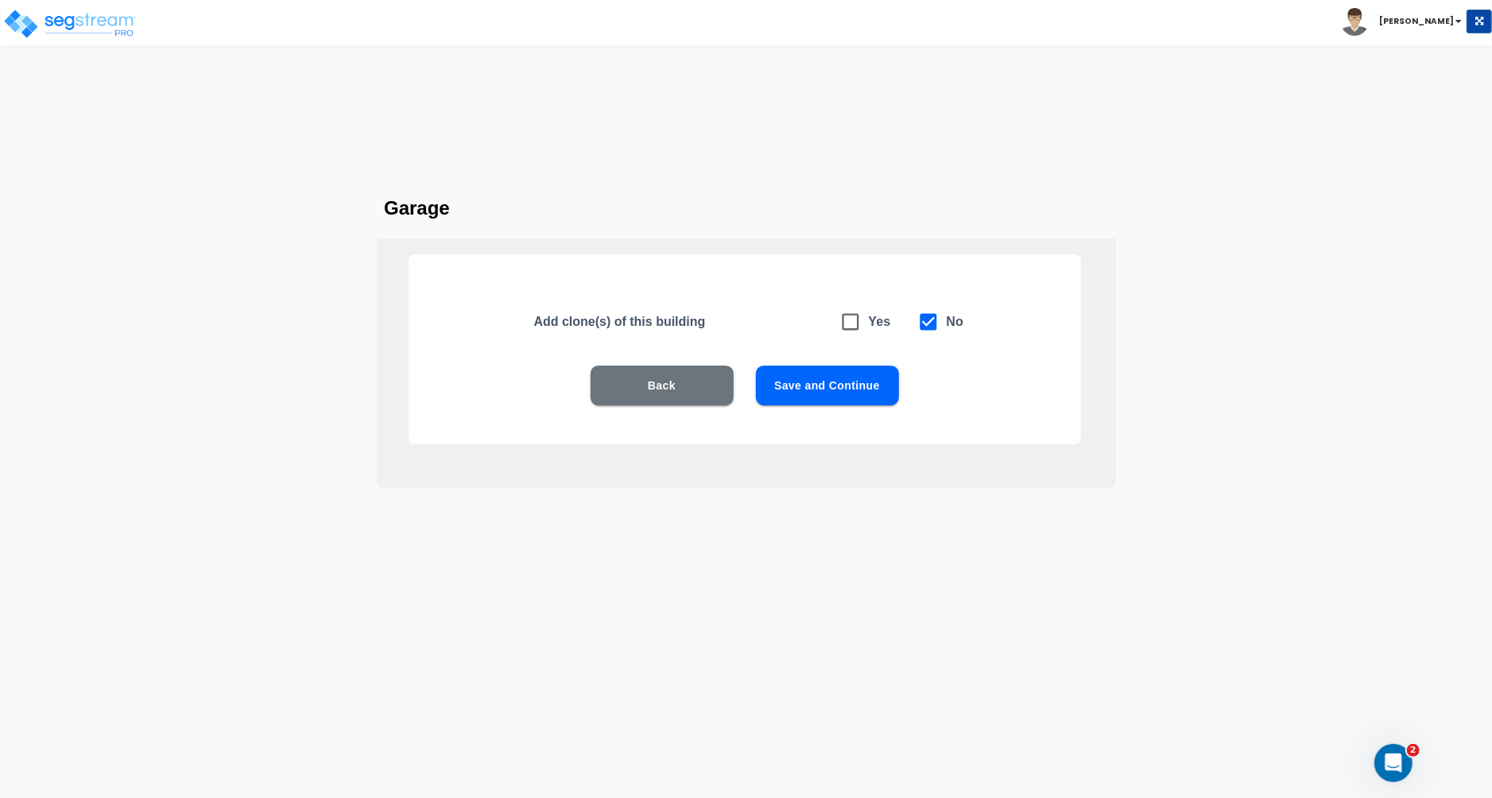
click at [849, 390] on button "Save and Continue" at bounding box center [827, 386] width 143 height 40
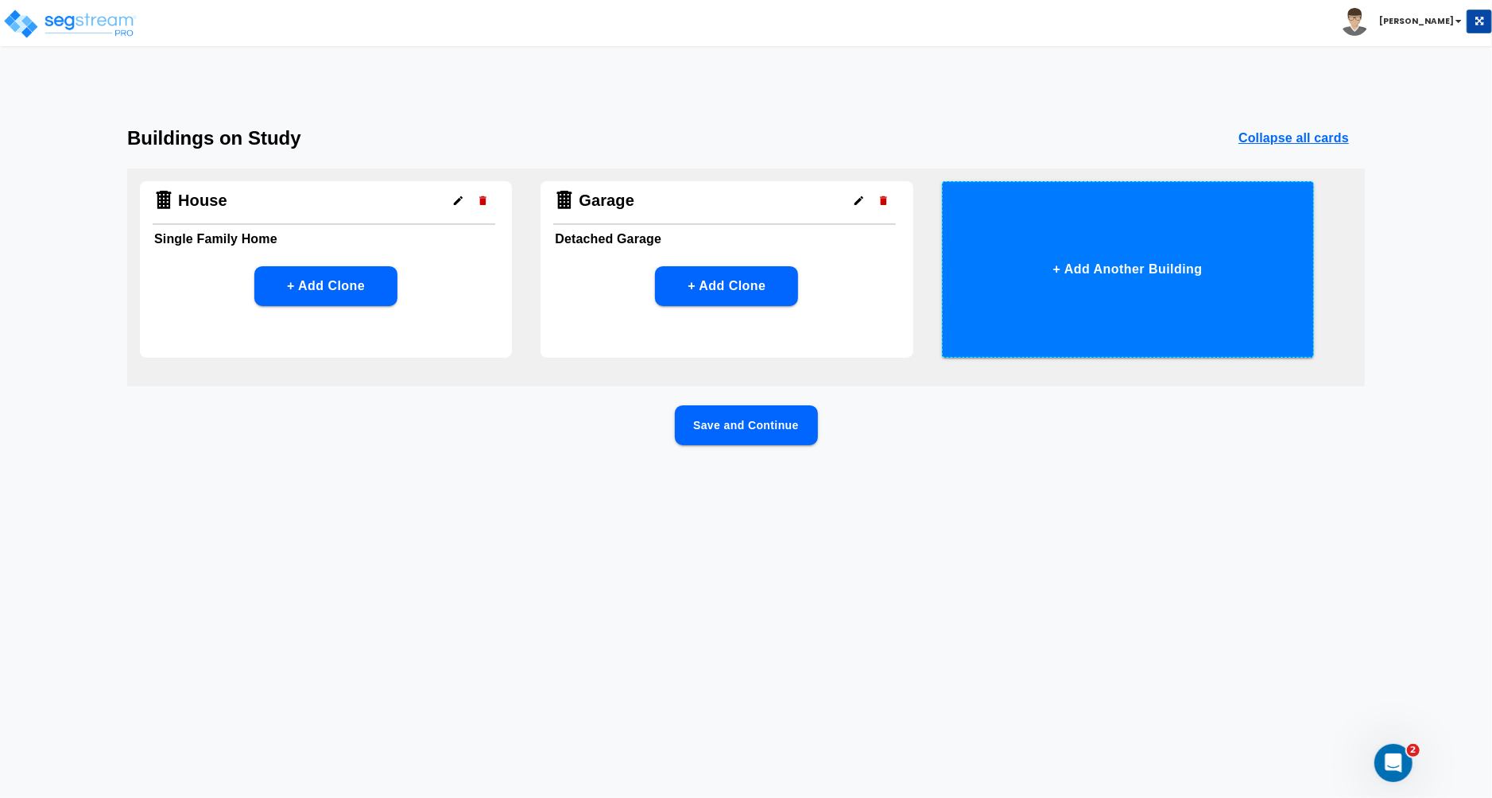
click at [1086, 274] on button "+ Add Another Building" at bounding box center [1128, 269] width 372 height 176
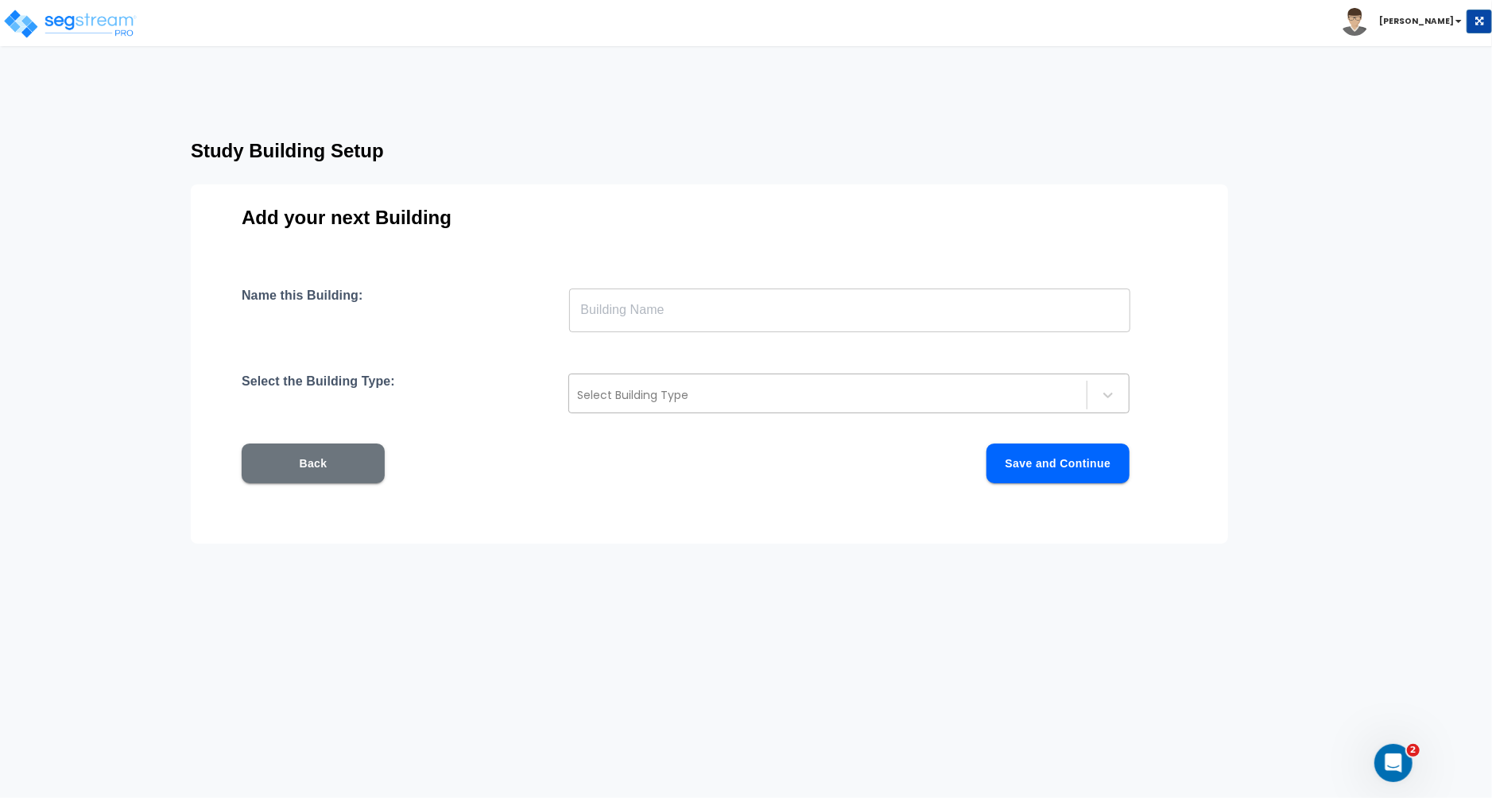
click at [671, 401] on div at bounding box center [828, 395] width 502 height 19
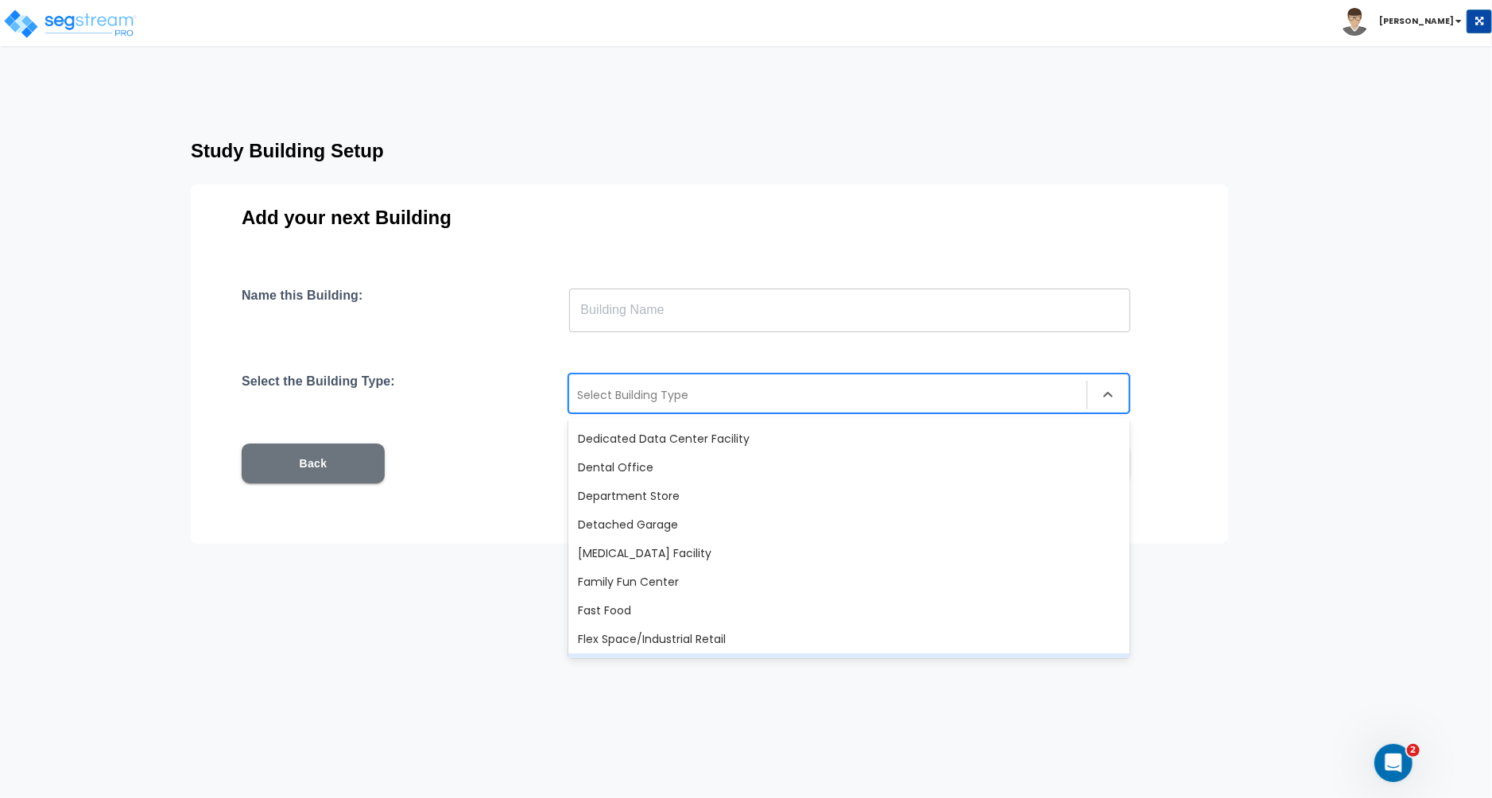
scroll to position [366, 0]
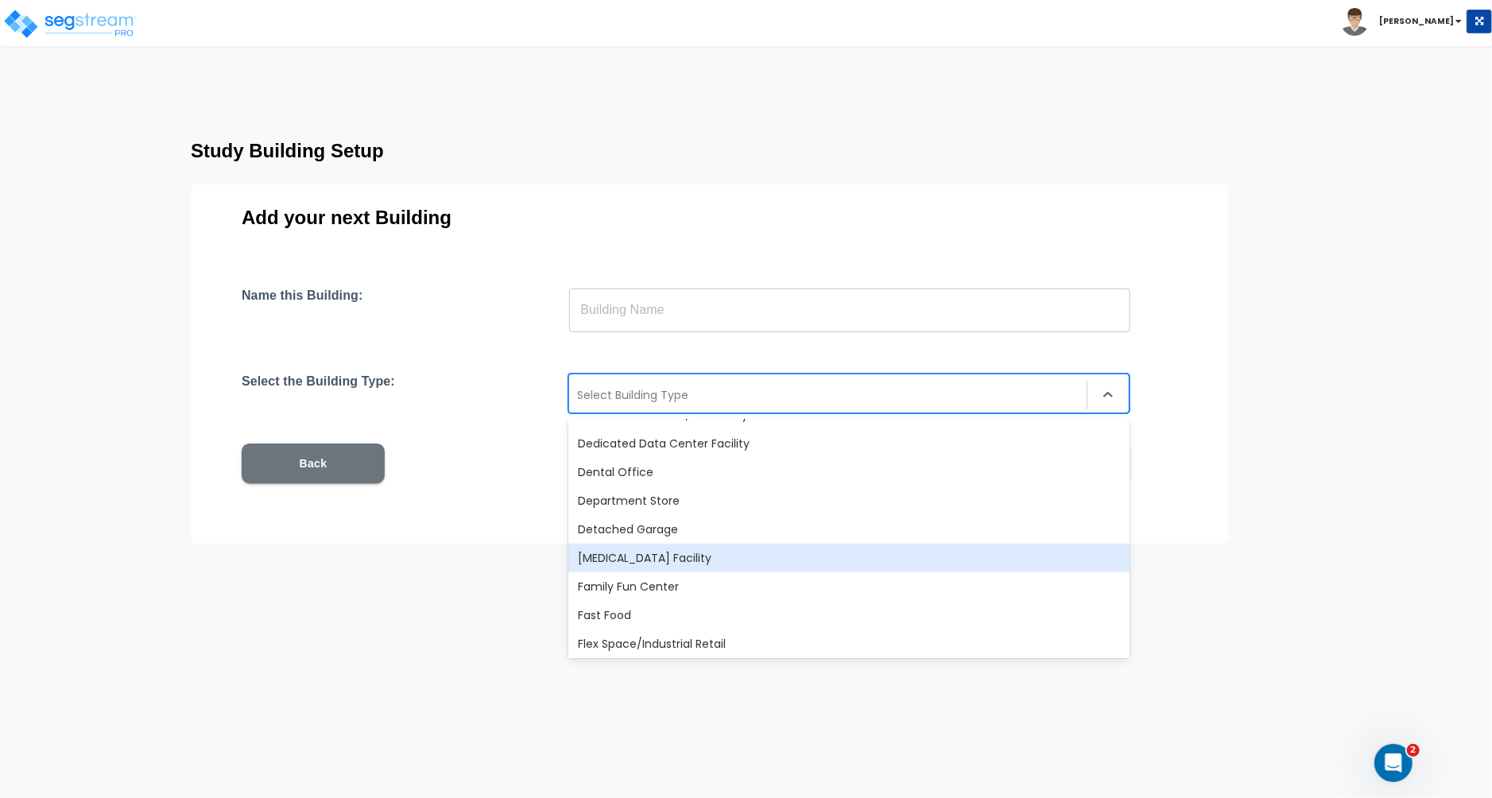
click at [516, 597] on html "Toggle navigation Brett x" at bounding box center [746, 328] width 1492 height 657
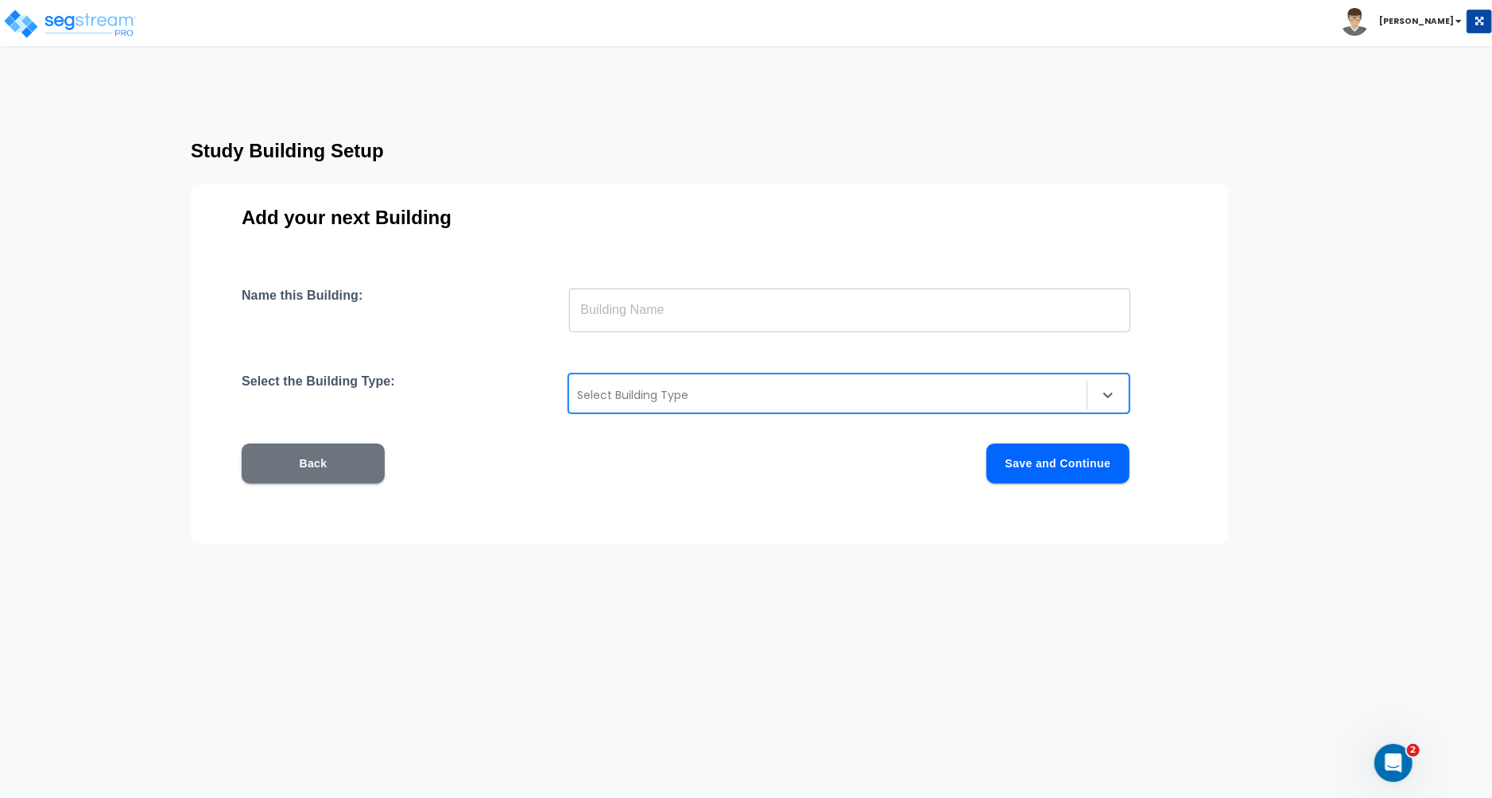
click at [340, 467] on button "Back" at bounding box center [313, 464] width 143 height 40
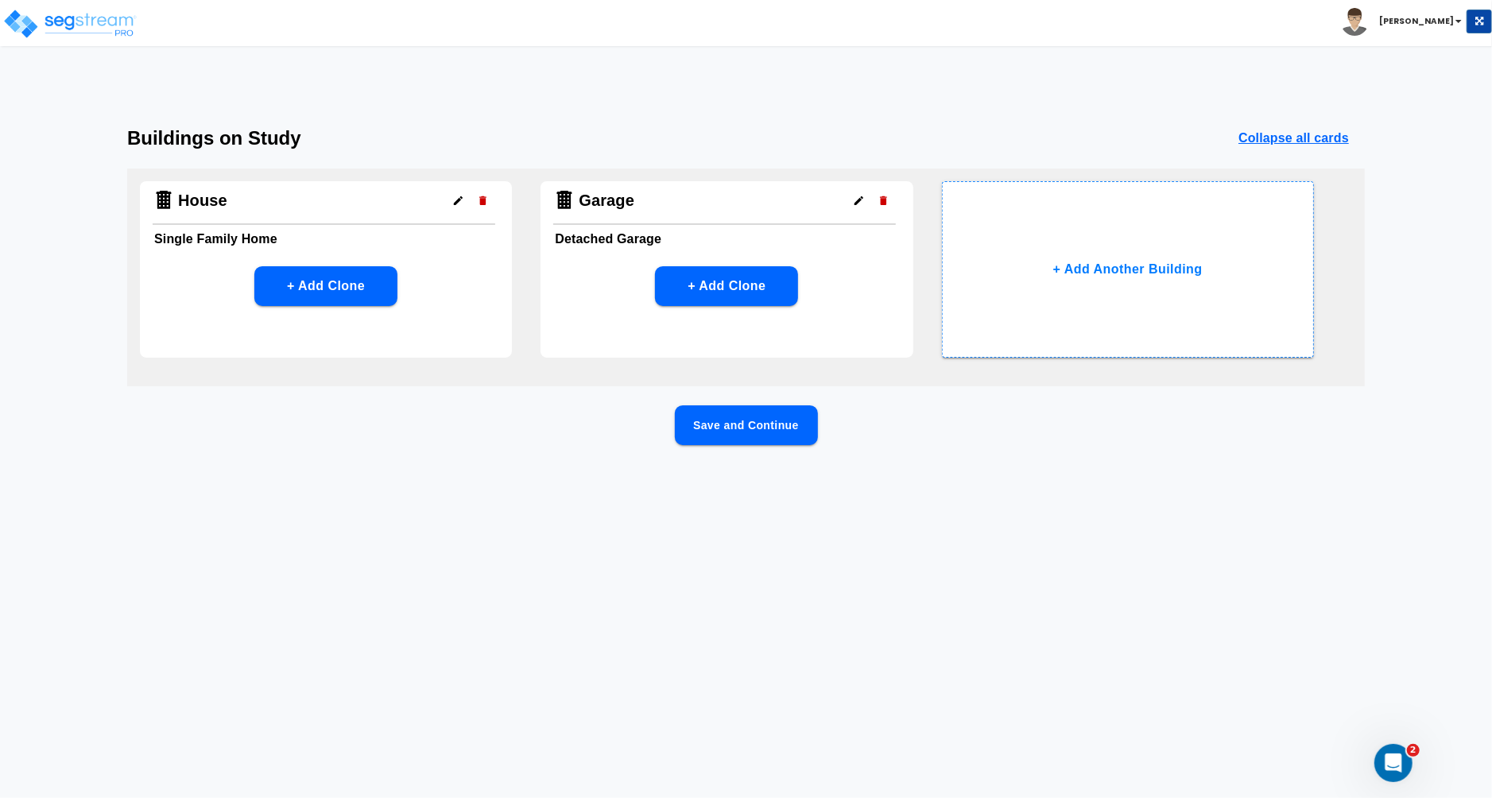
click at [730, 415] on button "Save and Continue" at bounding box center [746, 425] width 143 height 40
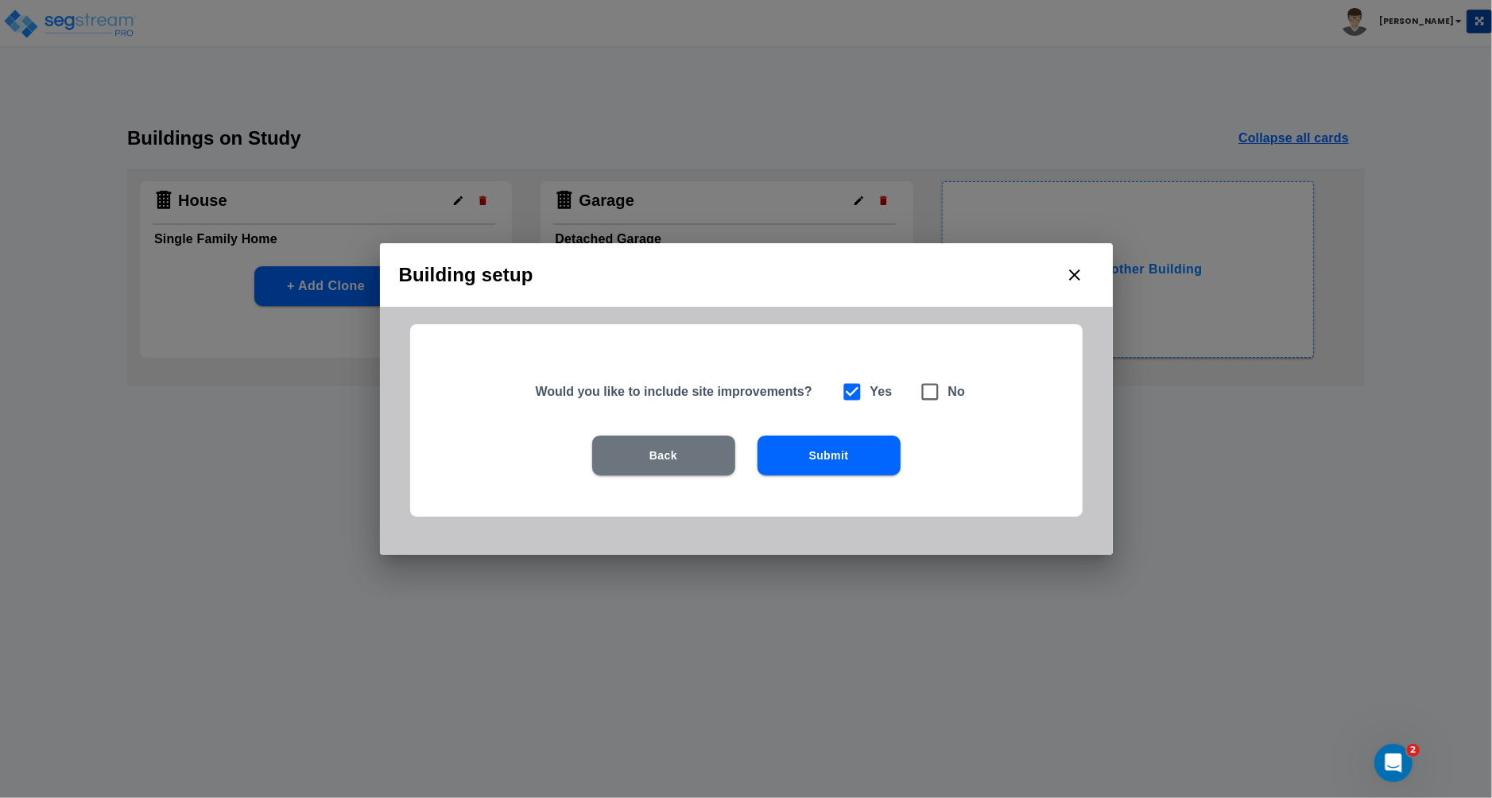
click at [837, 462] on button "Submit" at bounding box center [829, 456] width 143 height 40
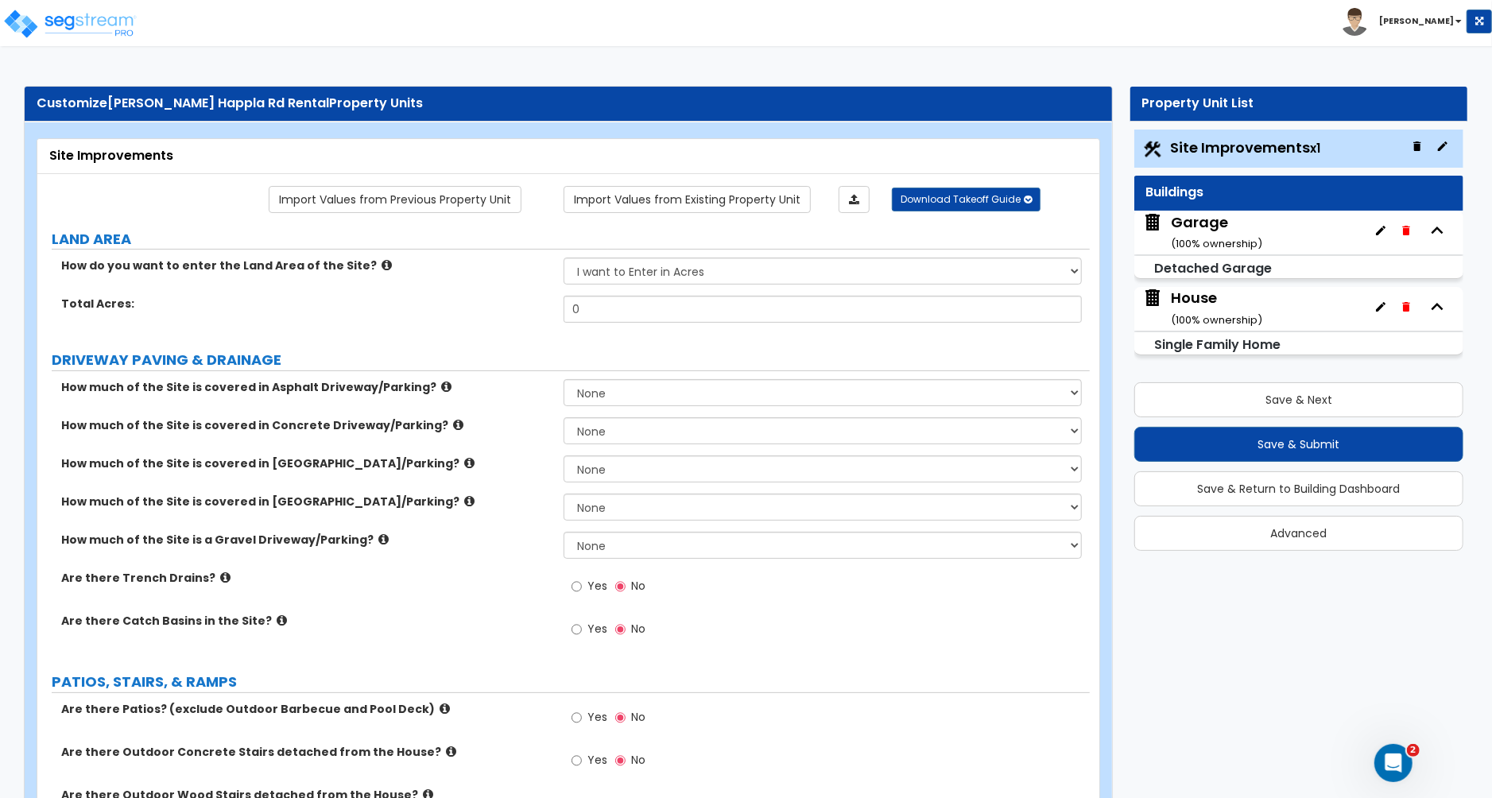
click at [1253, 141] on span "Site Improvements x1" at bounding box center [1246, 148] width 150 height 20
click at [594, 309] on input "0" at bounding box center [823, 309] width 518 height 27
click at [603, 309] on input "4.16" at bounding box center [823, 309] width 518 height 27
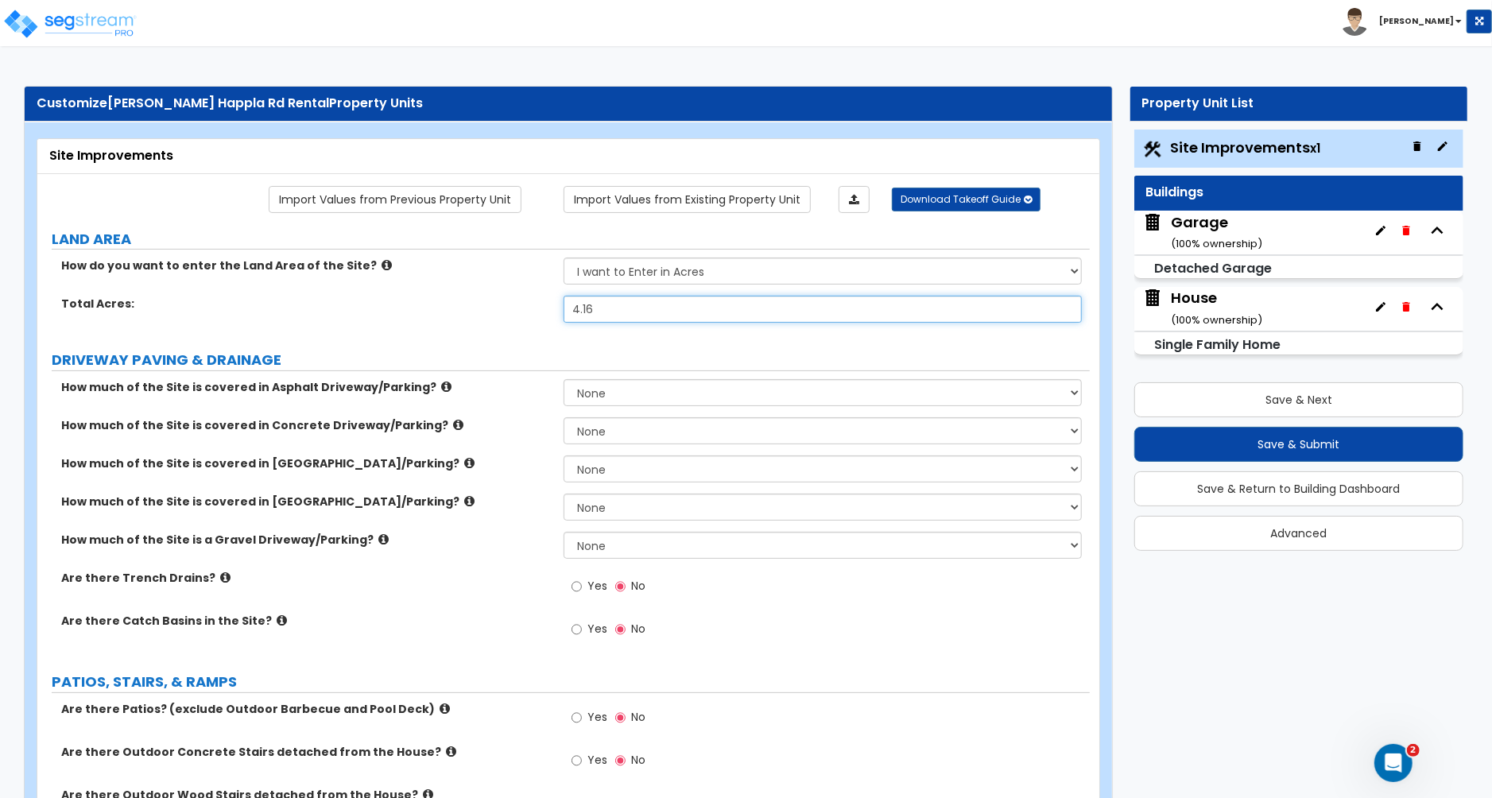
type input "."
type input "3.75"
click at [599, 552] on select "None I want to Enter an Approximate Percentage I want to Enter the Square Foota…" at bounding box center [823, 545] width 518 height 27
select select "1"
click at [564, 533] on select "None I want to Enter an Approximate Percentage I want to Enter the Square Foota…" at bounding box center [823, 545] width 518 height 27
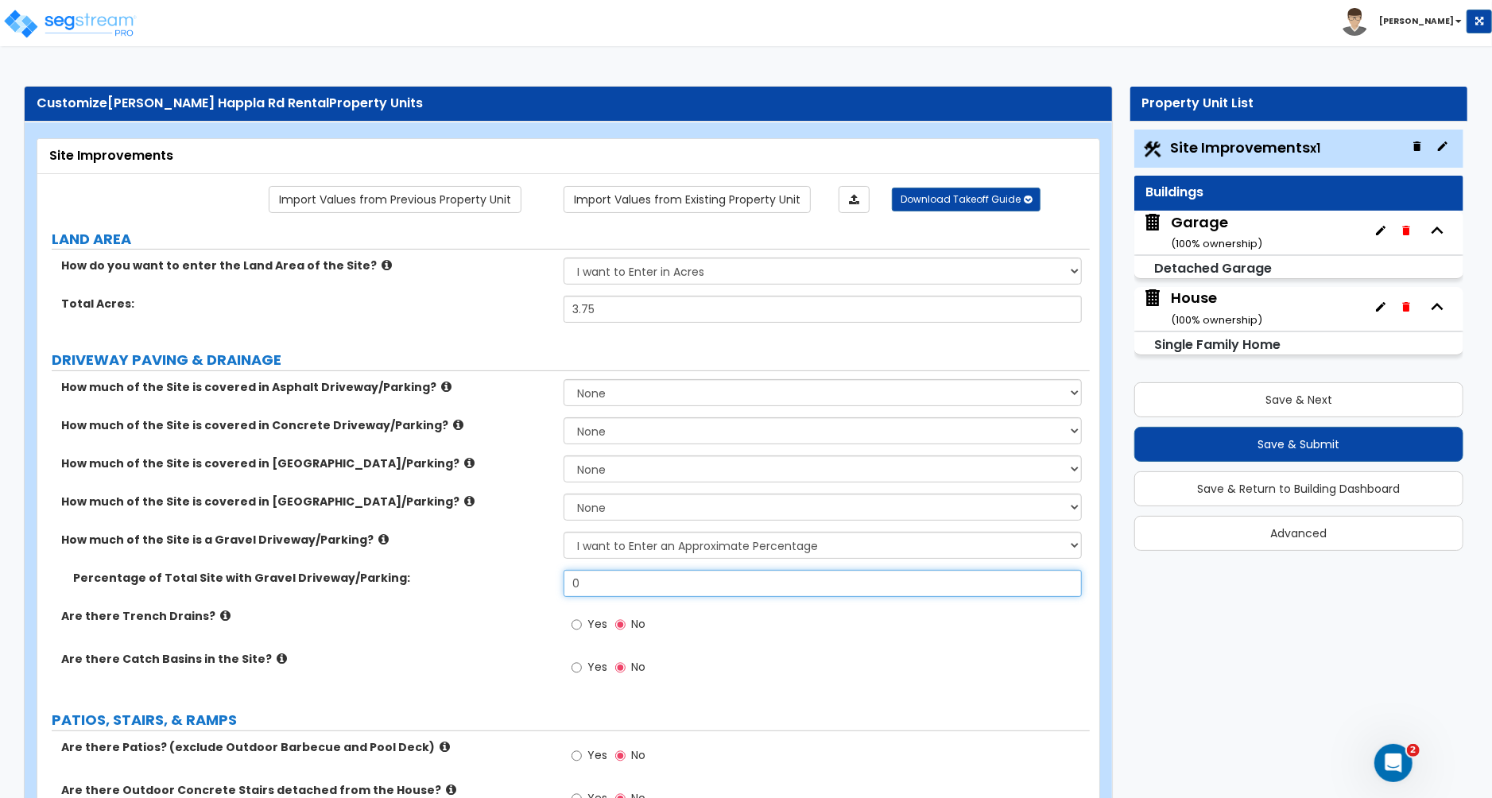
click at [620, 587] on input "0" at bounding box center [823, 583] width 518 height 27
click at [595, 595] on input "0" at bounding box center [823, 583] width 518 height 27
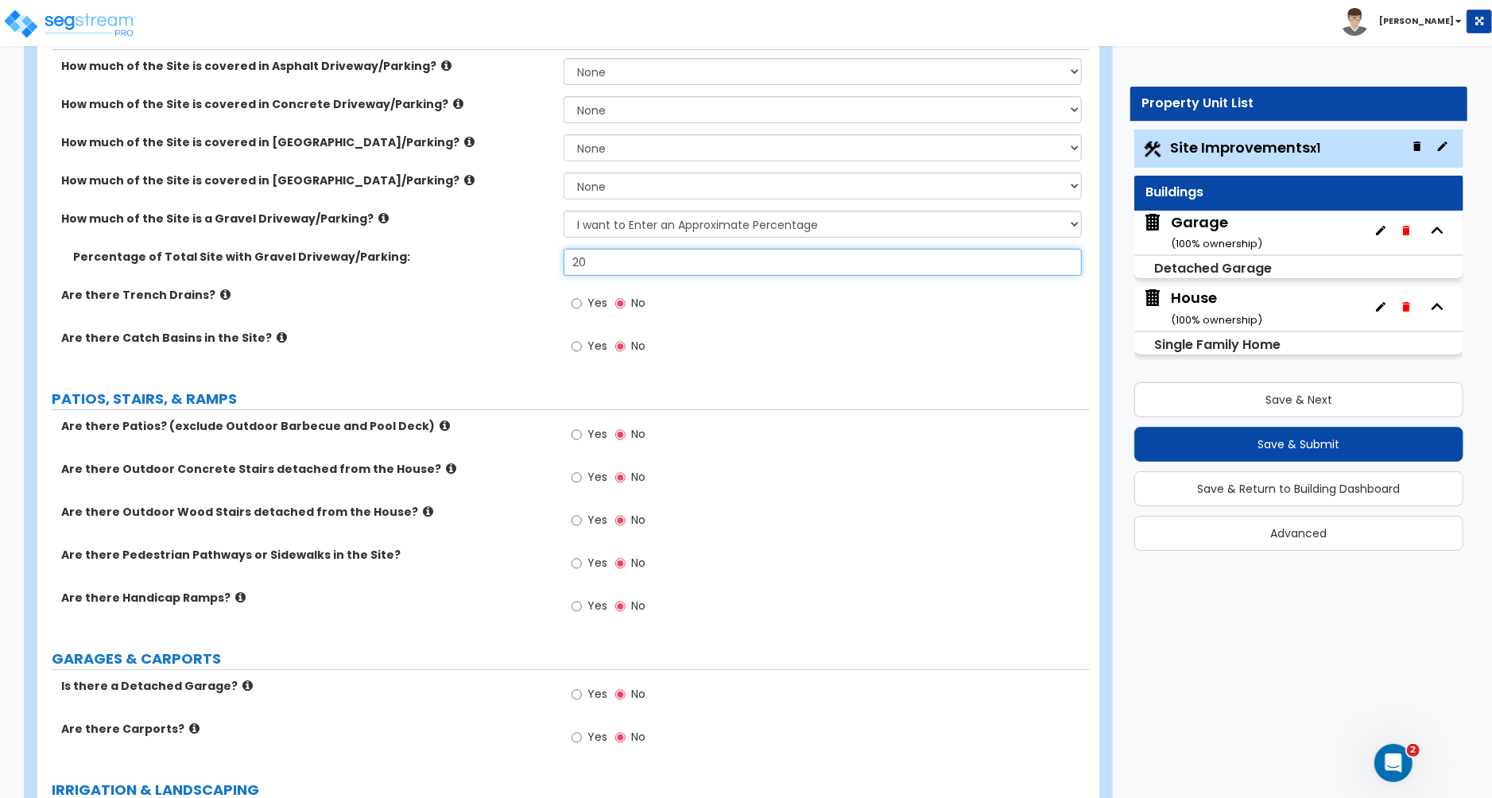
scroll to position [331, 0]
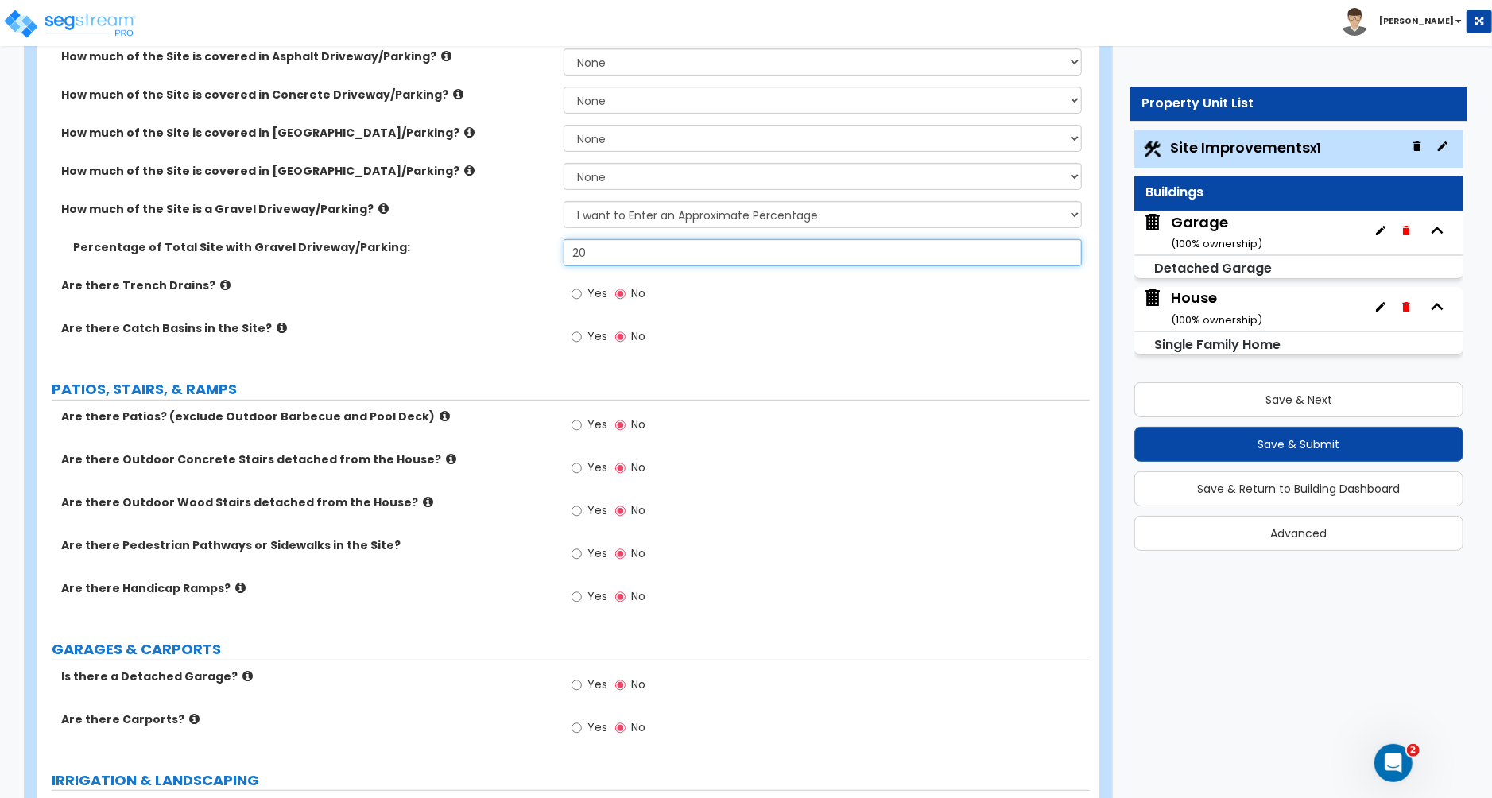
click at [589, 253] on input "20" at bounding box center [823, 252] width 518 height 27
type input "15"
click at [581, 428] on input "Yes" at bounding box center [577, 425] width 10 height 17
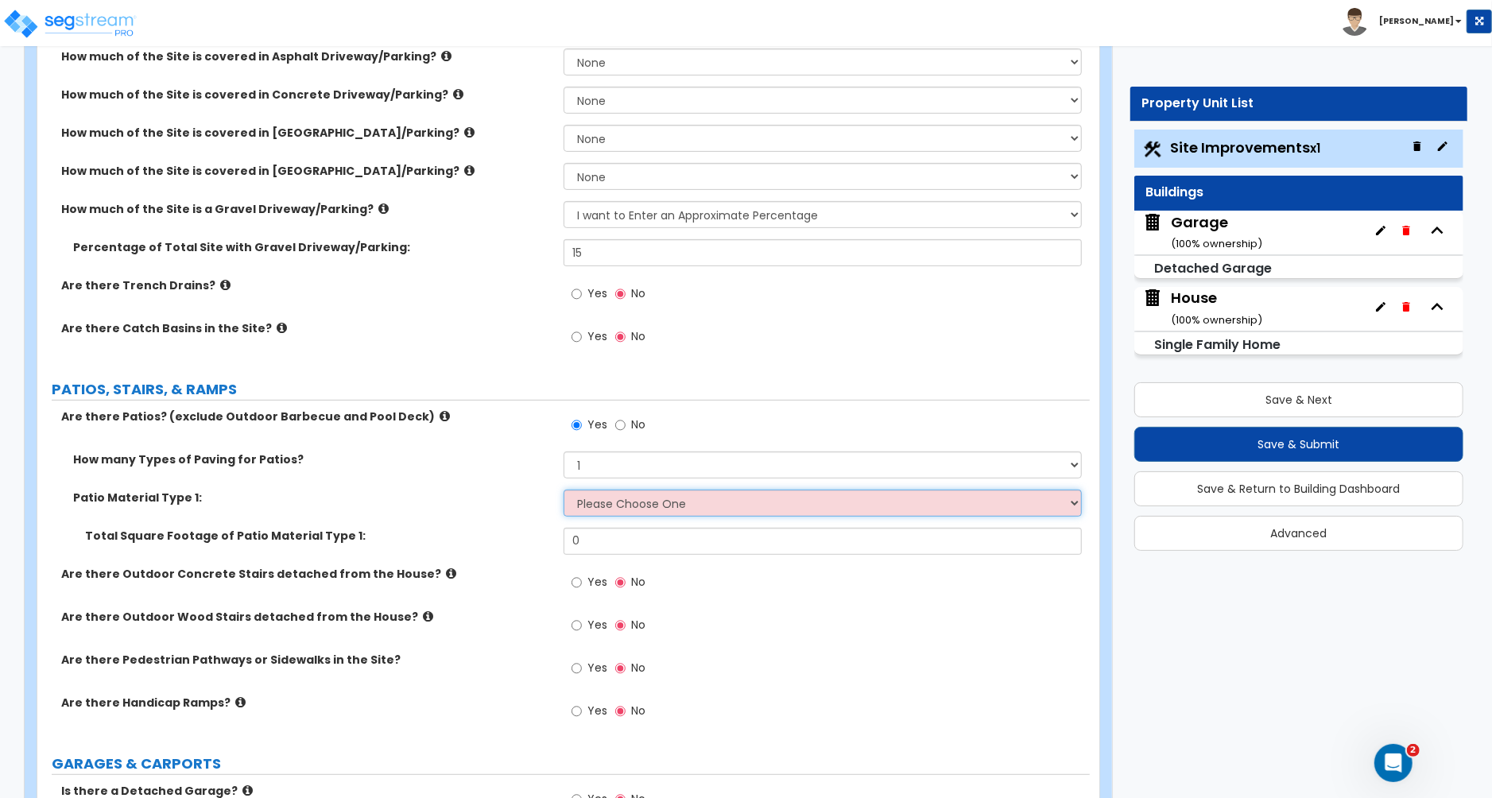
click at [598, 512] on select "Please Choose One Bare Concrete Stamped Concrete Brick Pavers Stone Pavers Tile…" at bounding box center [823, 503] width 518 height 27
click at [564, 491] on select "Please Choose One Bare Concrete Stamped Concrete Brick Pavers Stone Pavers Tile…" at bounding box center [823, 503] width 518 height 27
click at [625, 428] on label "No" at bounding box center [630, 426] width 30 height 27
click at [625, 428] on input "No" at bounding box center [620, 425] width 10 height 17
radio input "false"
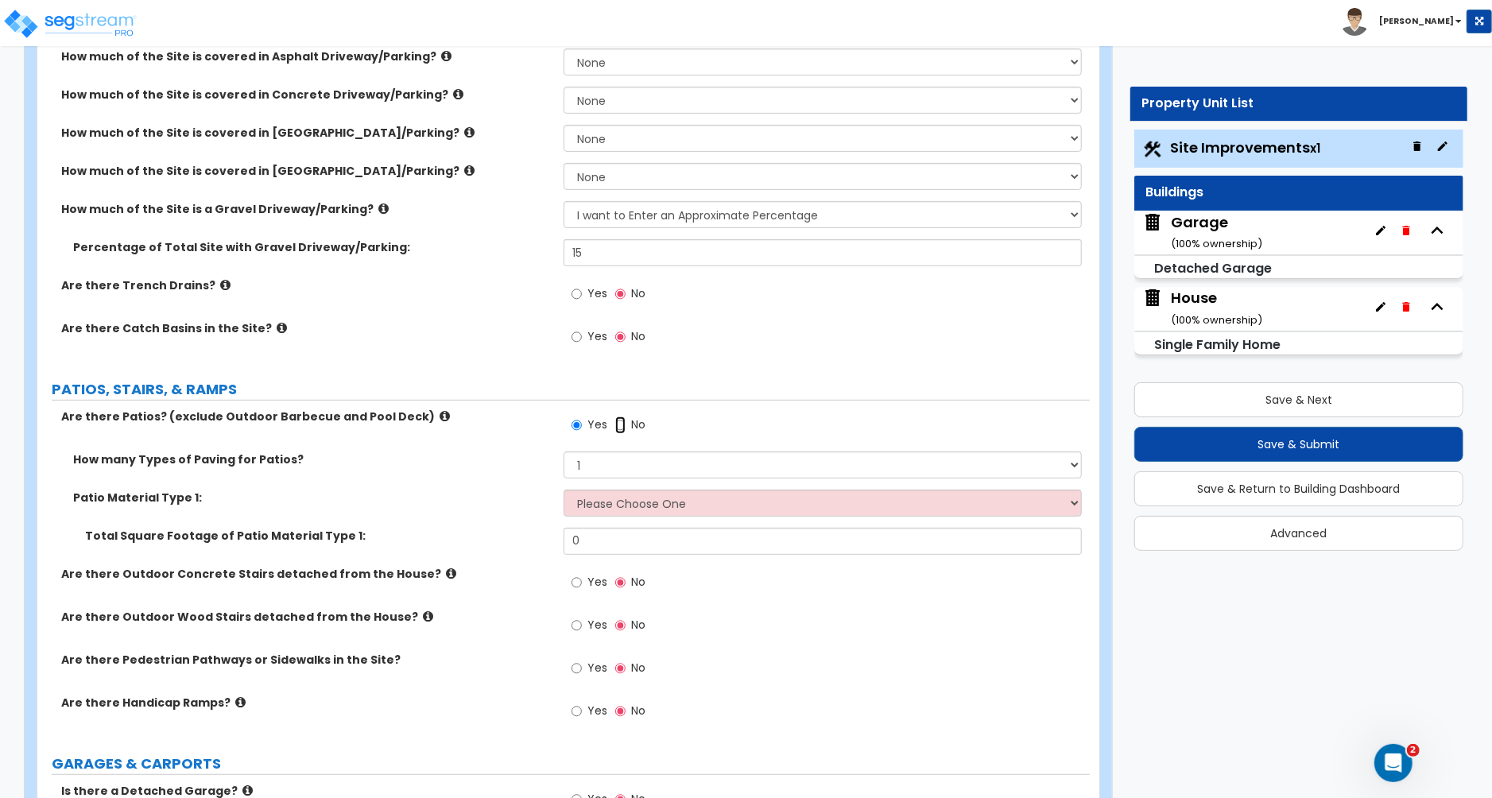
radio input "true"
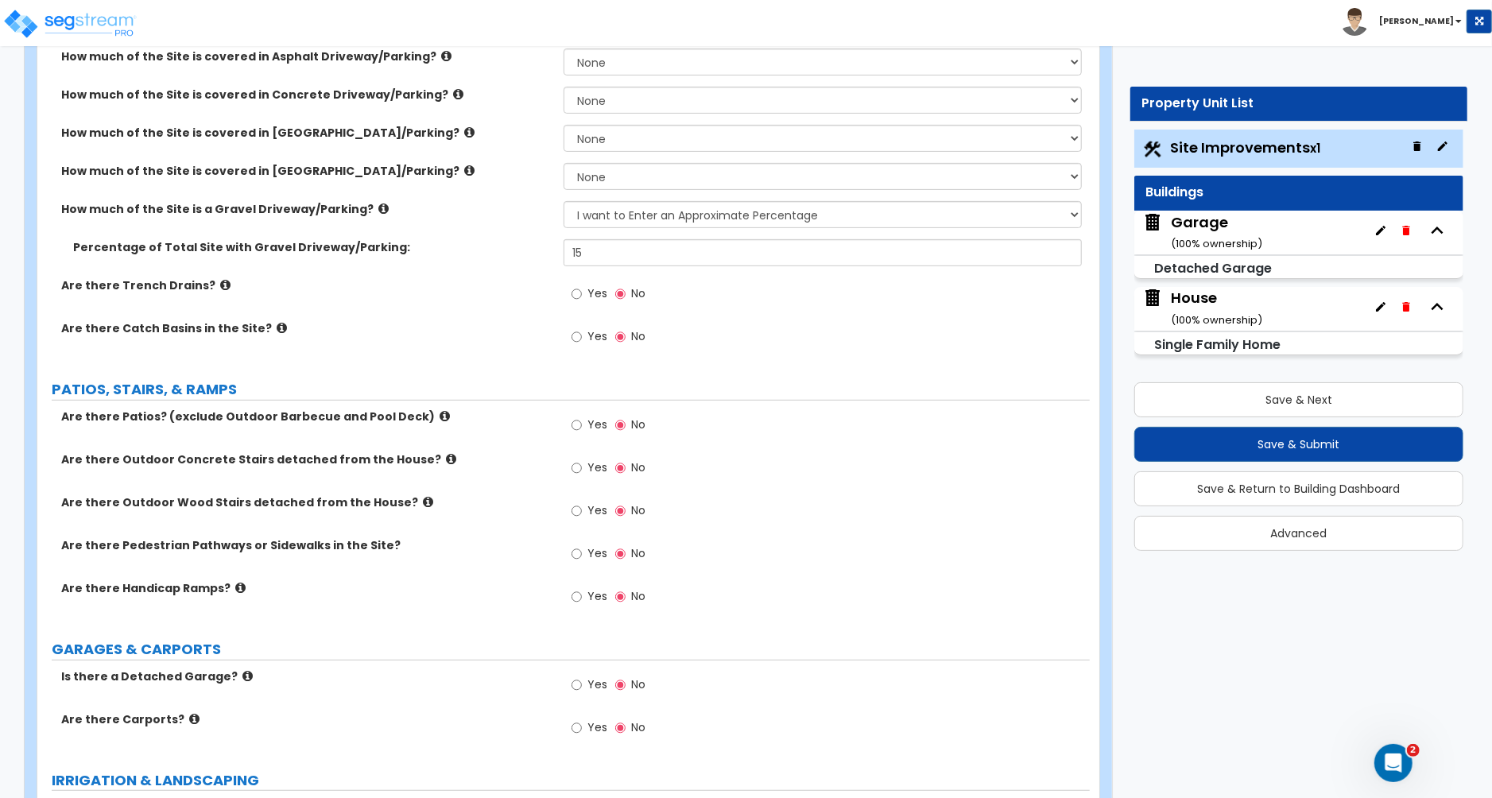
click at [1343, 247] on div "Garage ( 100 % ownership)" at bounding box center [1298, 233] width 329 height 44
click at [1409, 230] on icon "button" at bounding box center [1405, 231] width 7 height 10
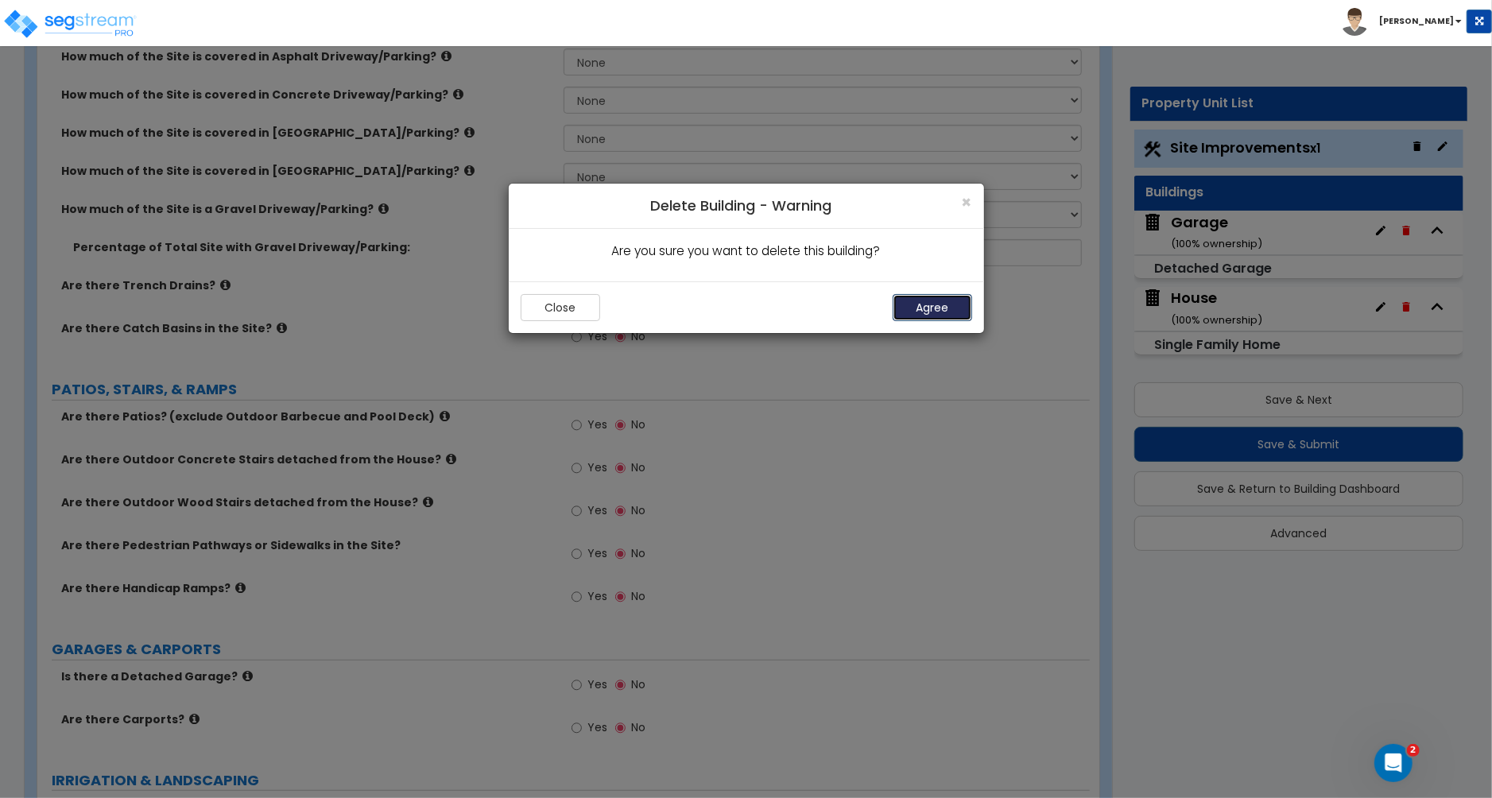
click at [917, 317] on button "Agree" at bounding box center [932, 307] width 79 height 27
select select "1"
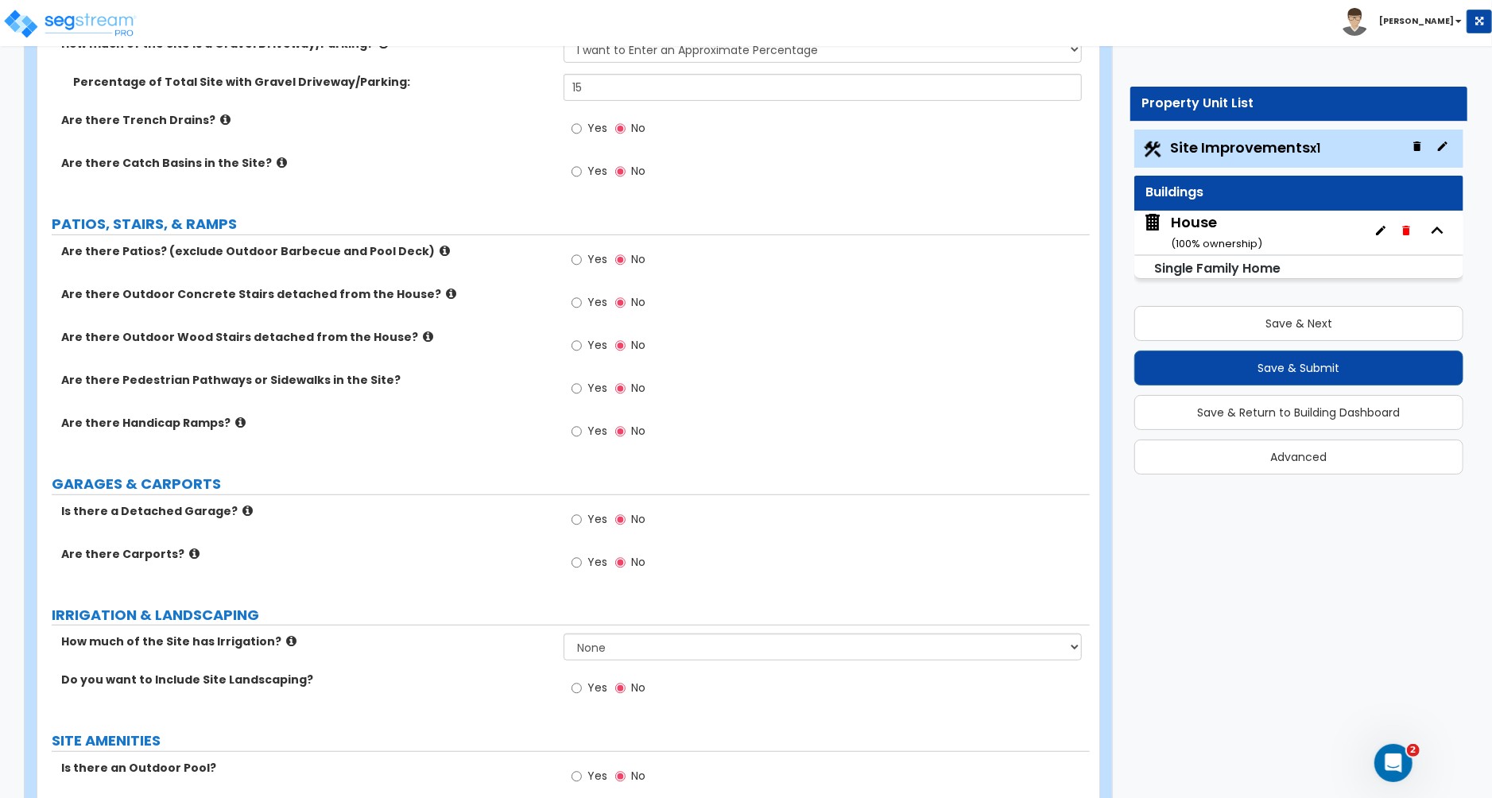
scroll to position [501, 0]
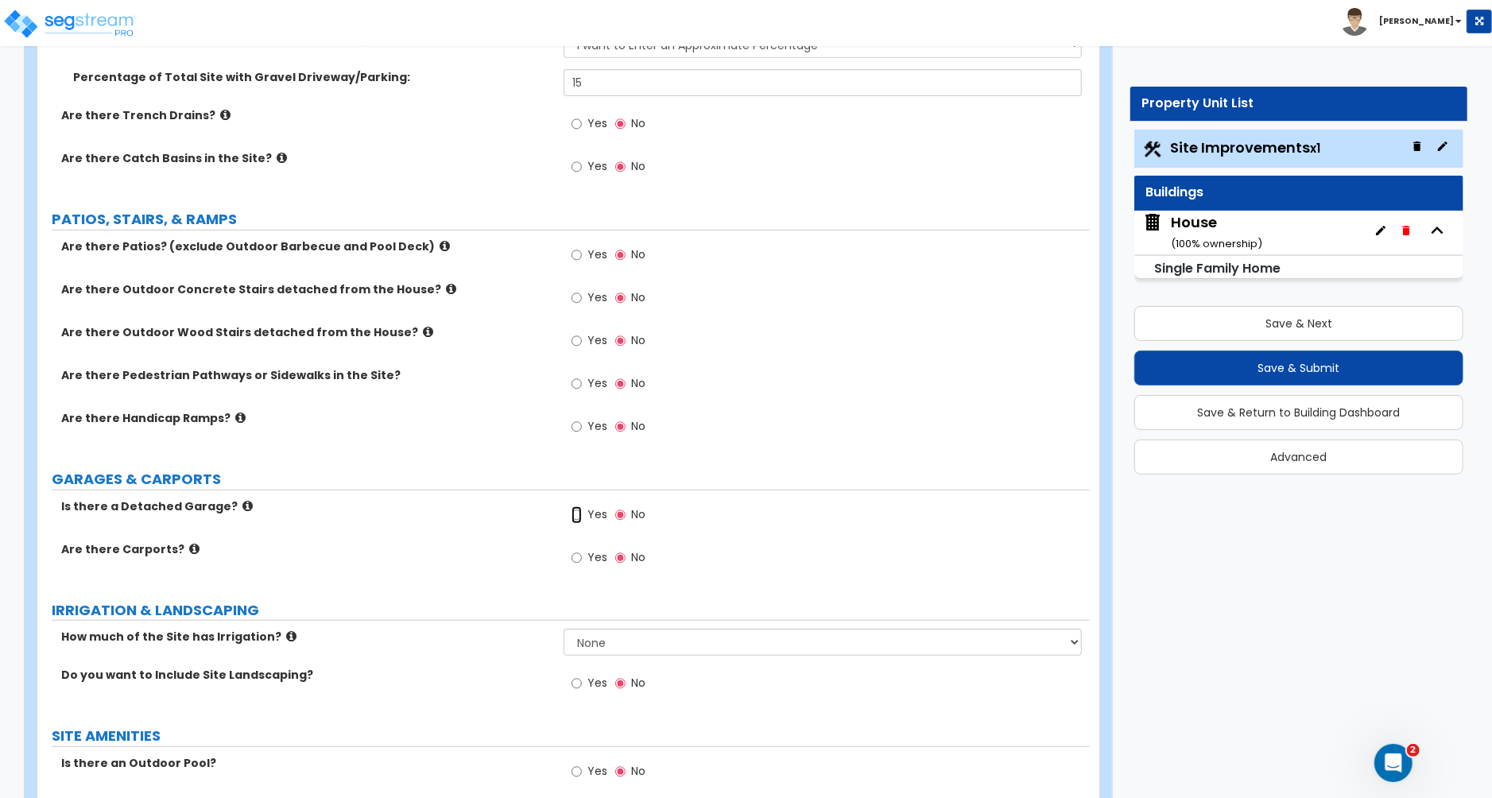
drag, startPoint x: 580, startPoint y: 517, endPoint x: 673, endPoint y: 515, distance: 93.0
click at [580, 517] on input "Yes" at bounding box center [577, 514] width 10 height 17
radio input "true"
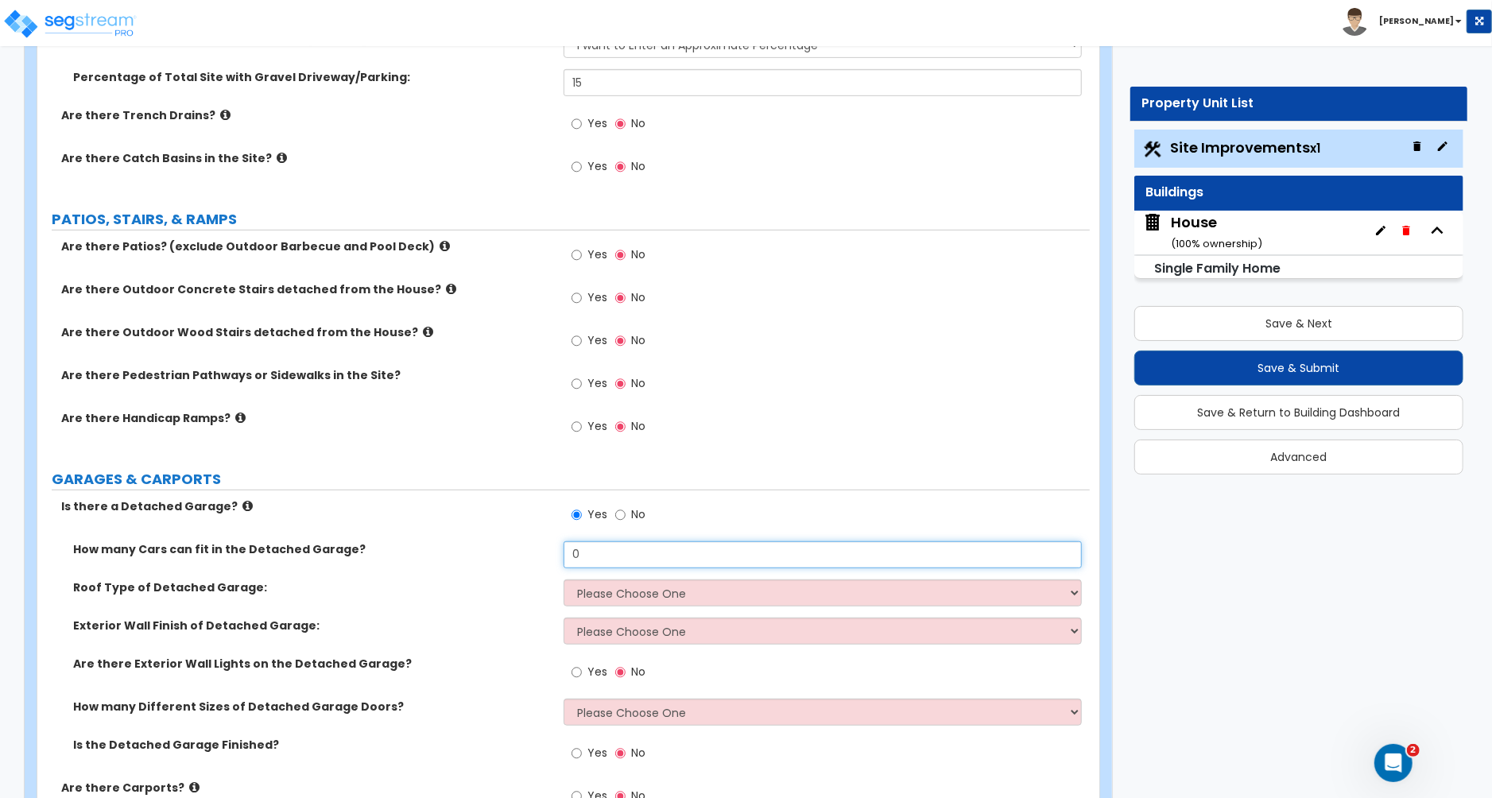
click at [618, 552] on input "0" at bounding box center [823, 554] width 518 height 27
type input "4"
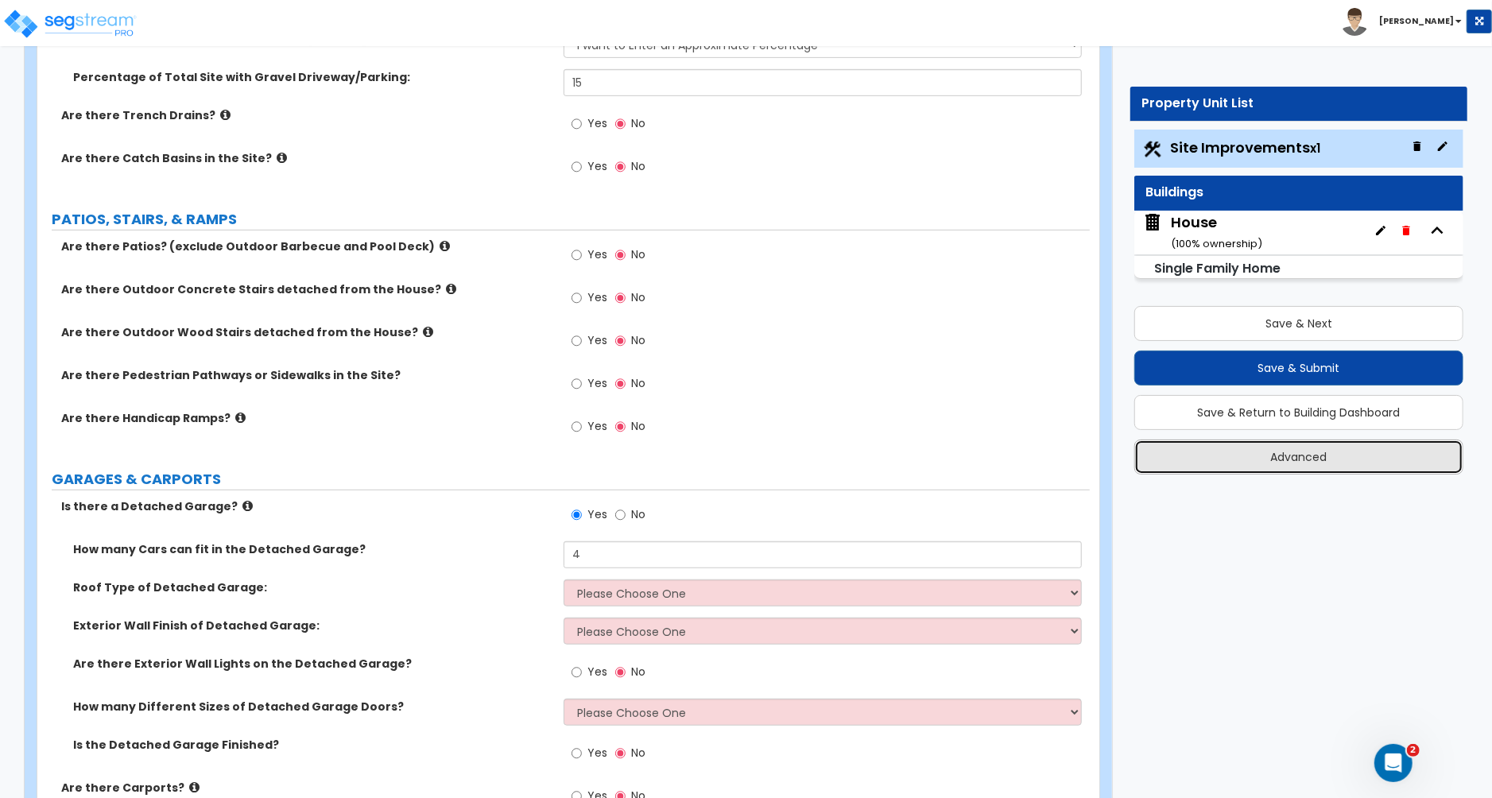
click at [1311, 457] on button "Advanced" at bounding box center [1298, 457] width 329 height 35
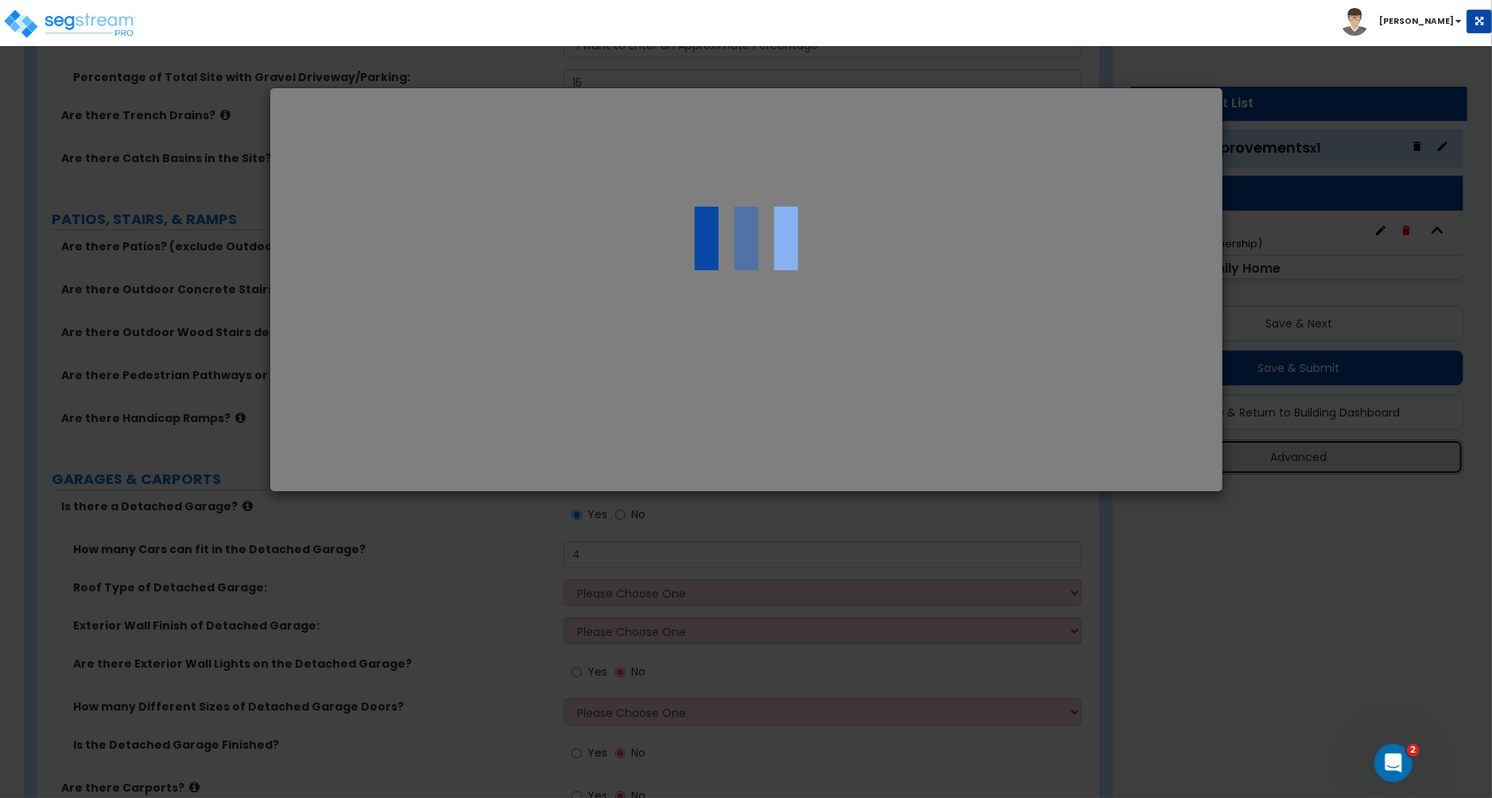
scroll to position [0, 0]
select select "MN"
select select "2024"
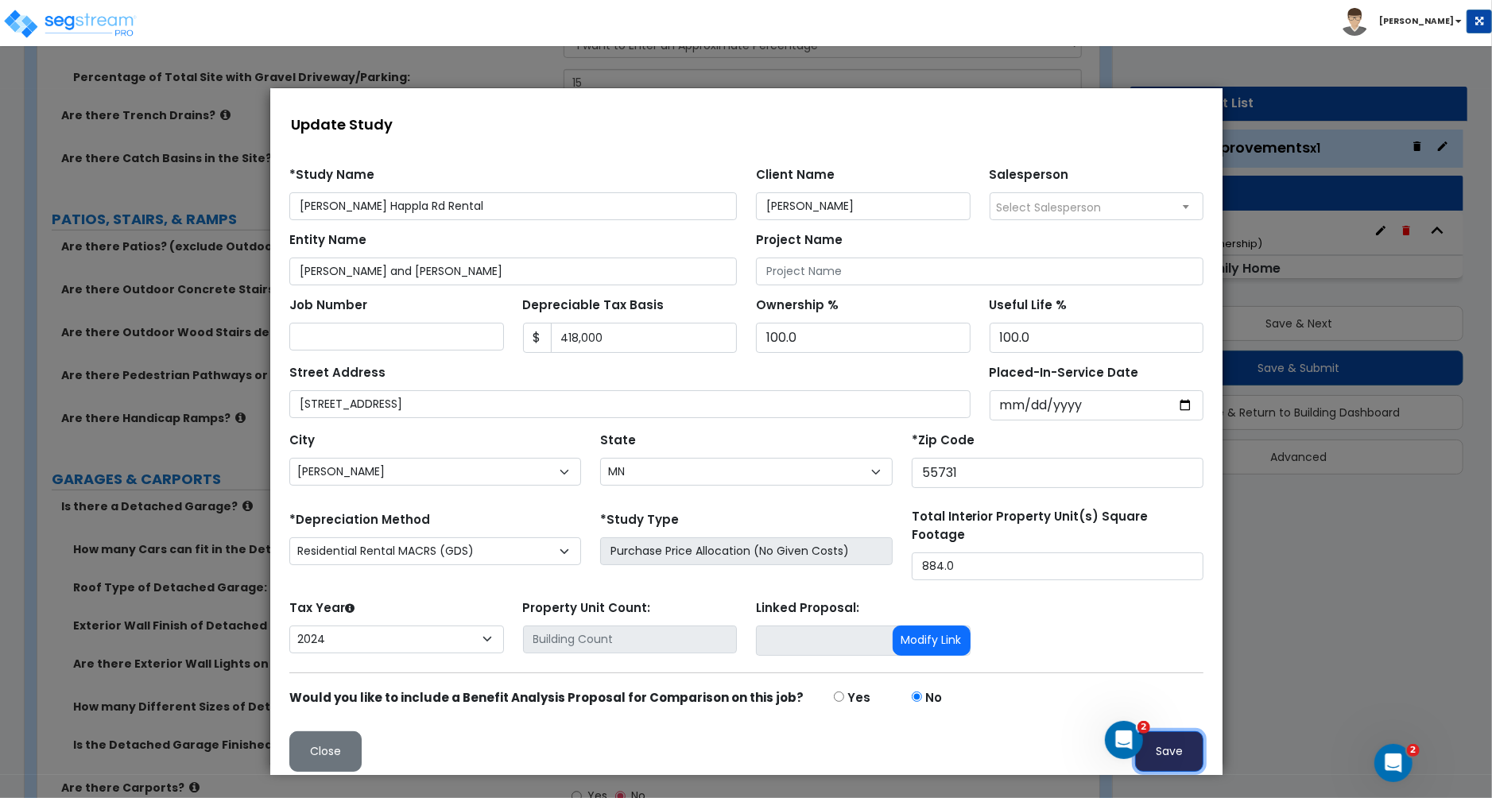
click at [1177, 754] on button "Save" at bounding box center [1168, 751] width 68 height 41
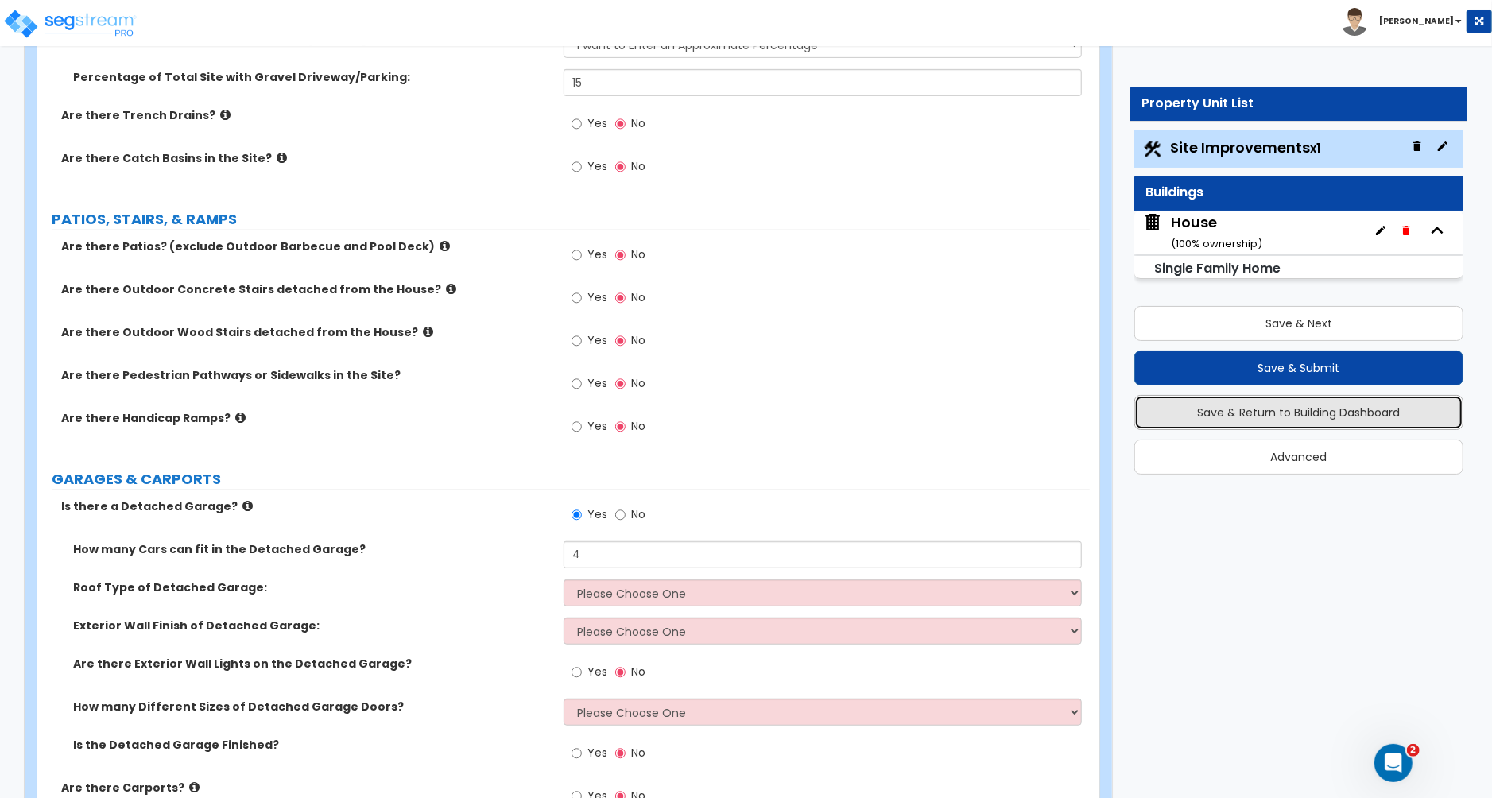
click at [1299, 416] on button "Save & Return to Building Dashboard" at bounding box center [1298, 412] width 329 height 35
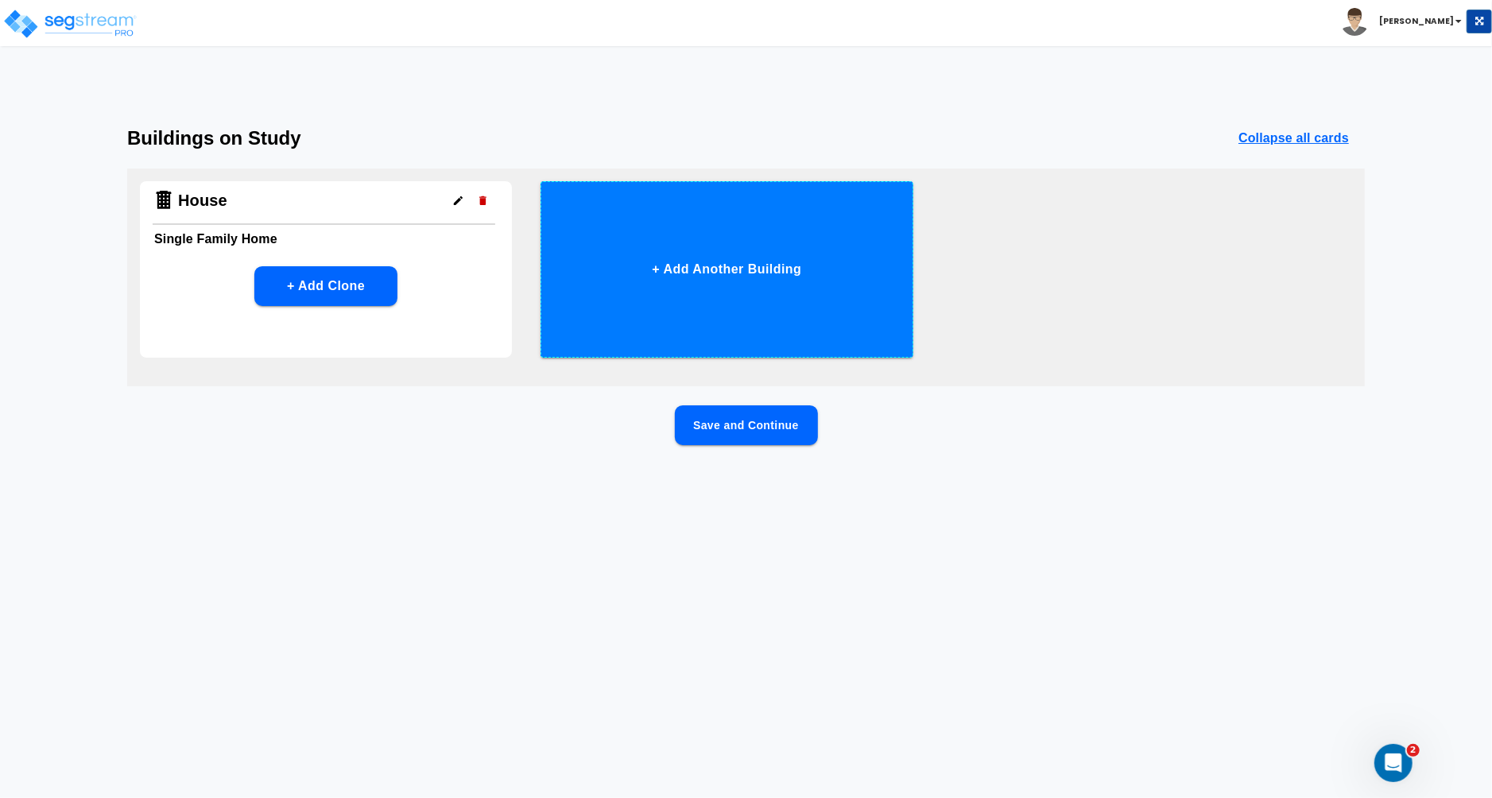
click at [669, 284] on button "+ Add Another Building" at bounding box center [727, 269] width 372 height 176
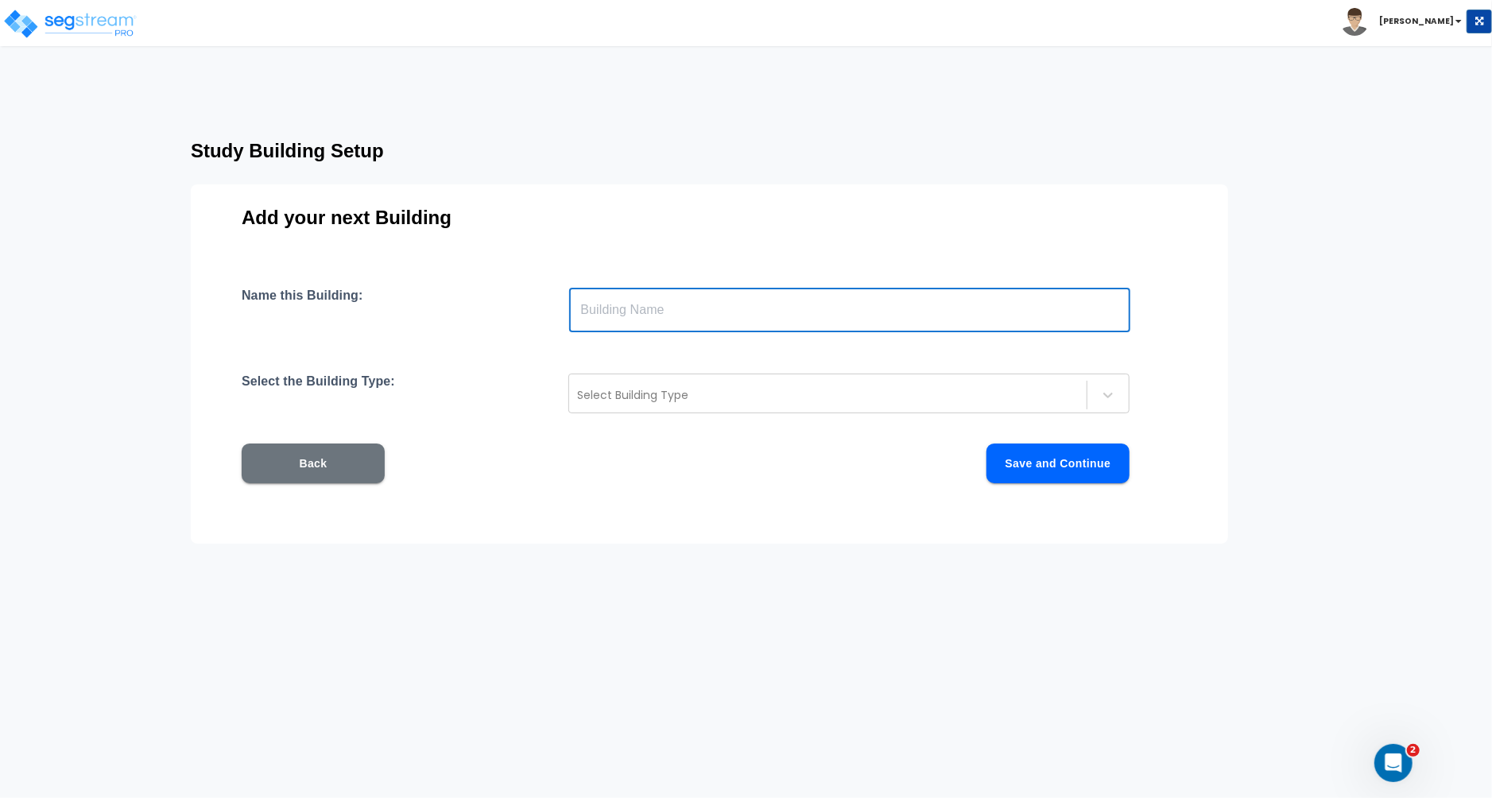
click at [708, 312] on input "text" at bounding box center [849, 310] width 561 height 45
type input "g"
type input "Garage"
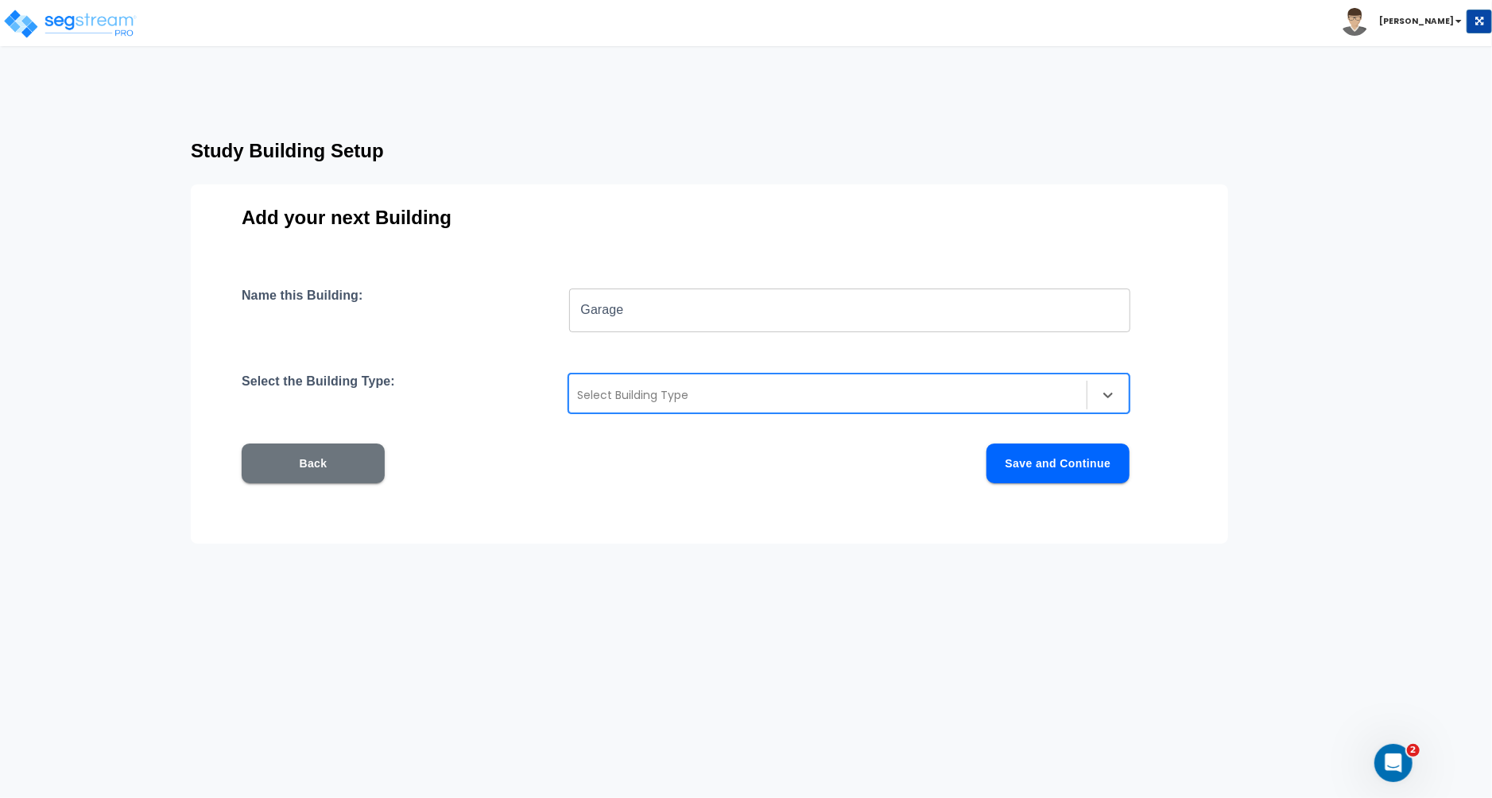
click at [748, 389] on div at bounding box center [828, 395] width 502 height 19
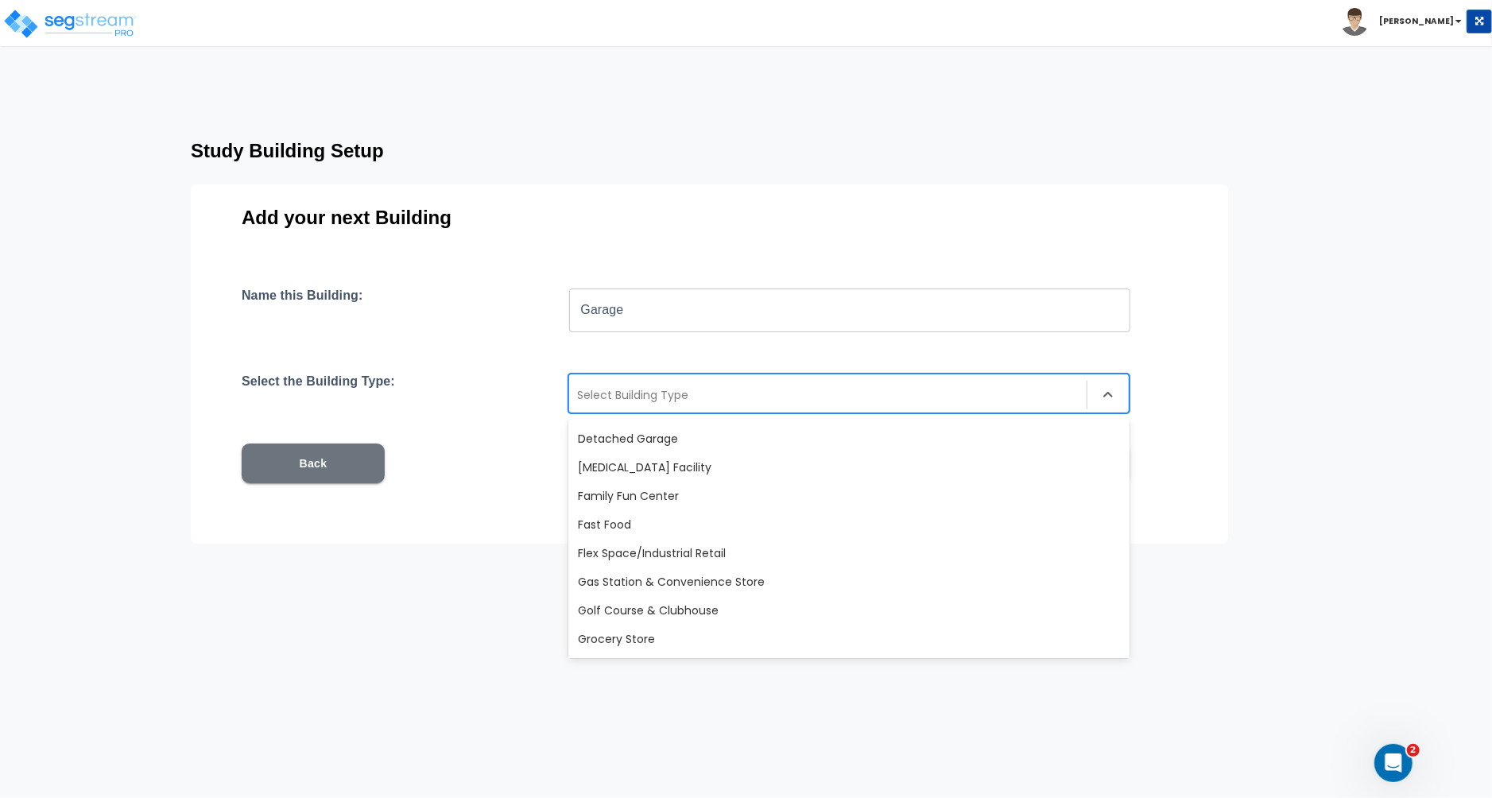
scroll to position [462, 0]
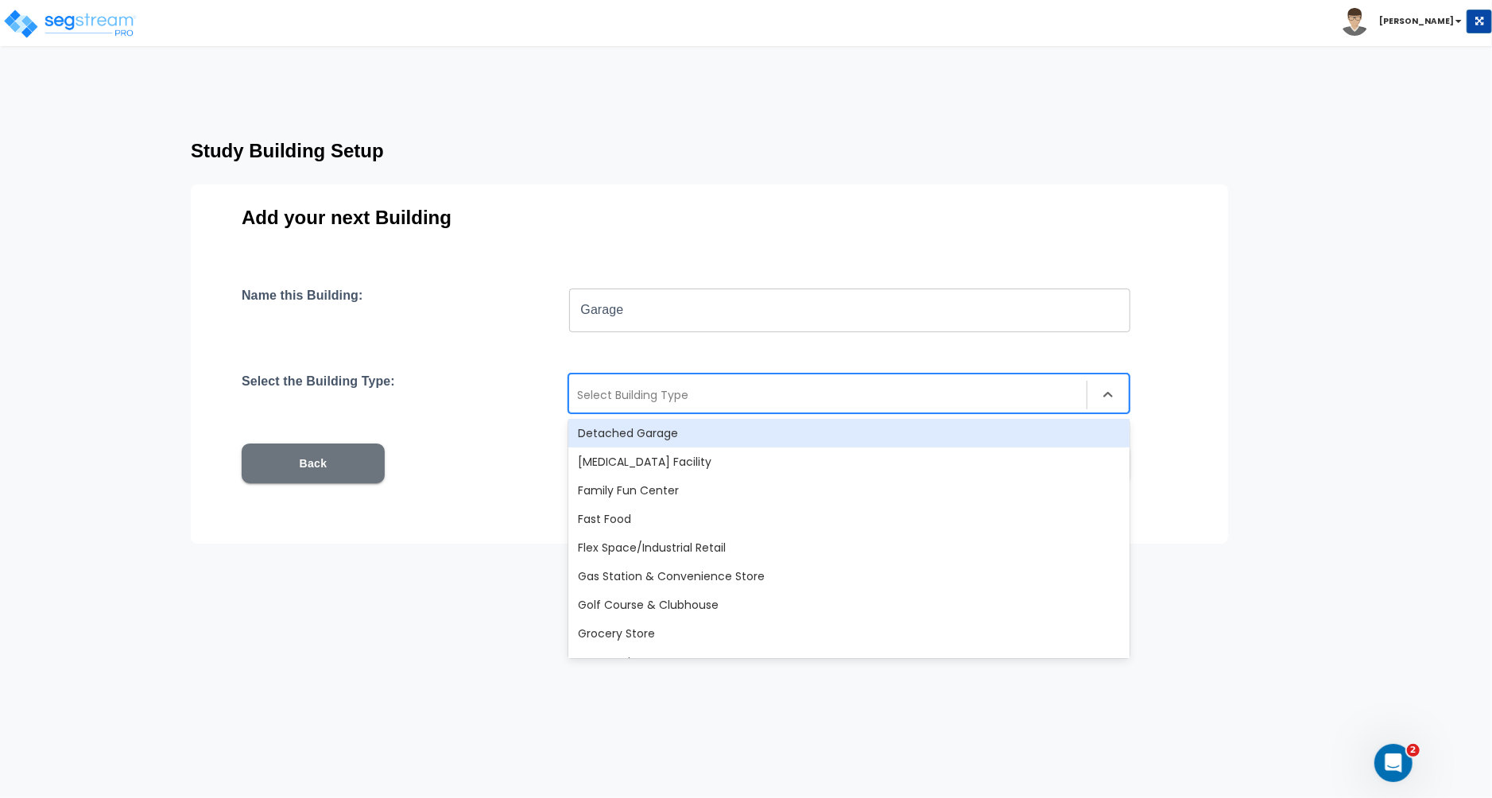
click at [615, 429] on div "Detached Garage" at bounding box center [848, 433] width 561 height 29
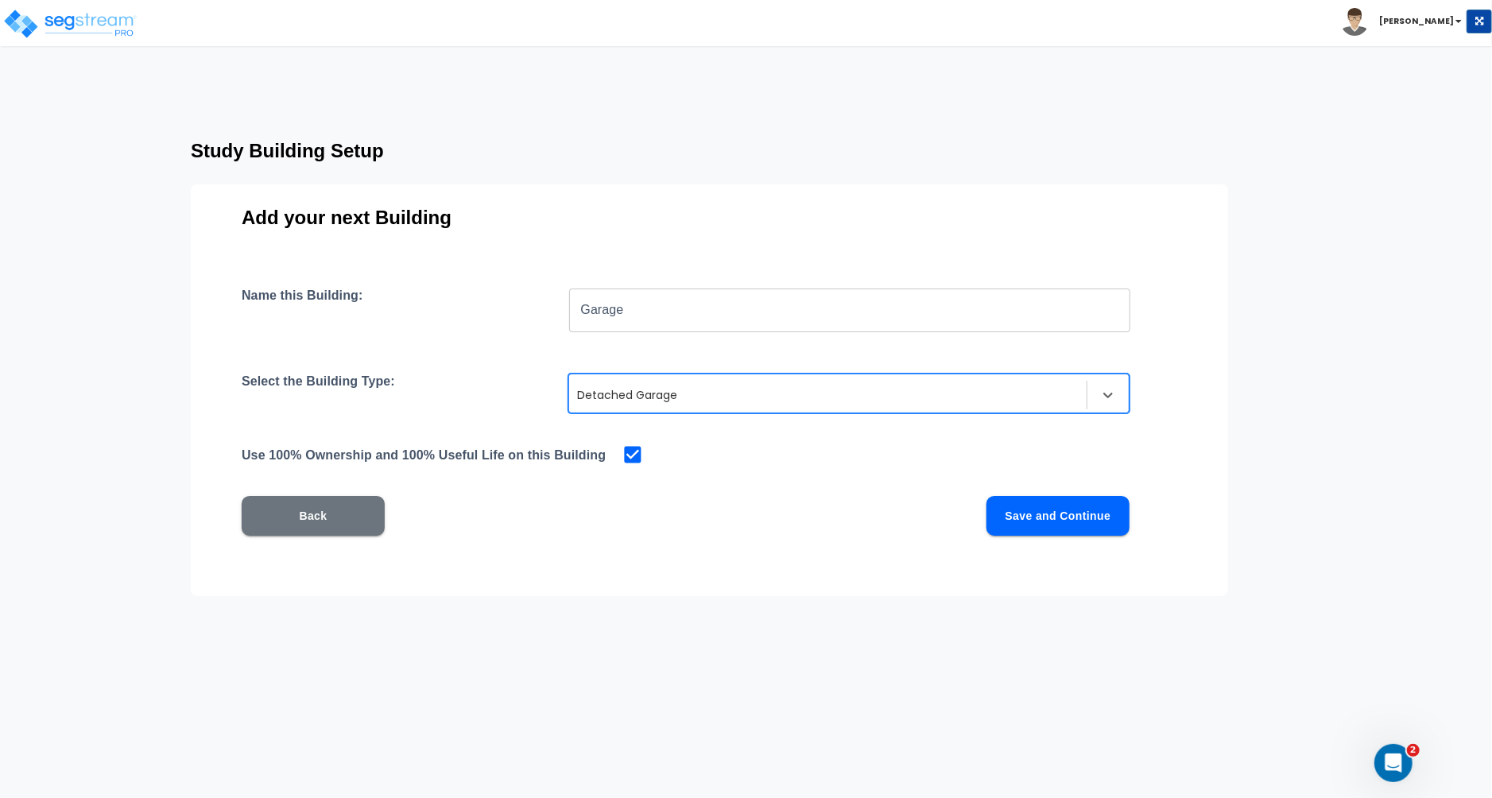
click at [1037, 519] on button "Save and Continue" at bounding box center [1057, 516] width 143 height 40
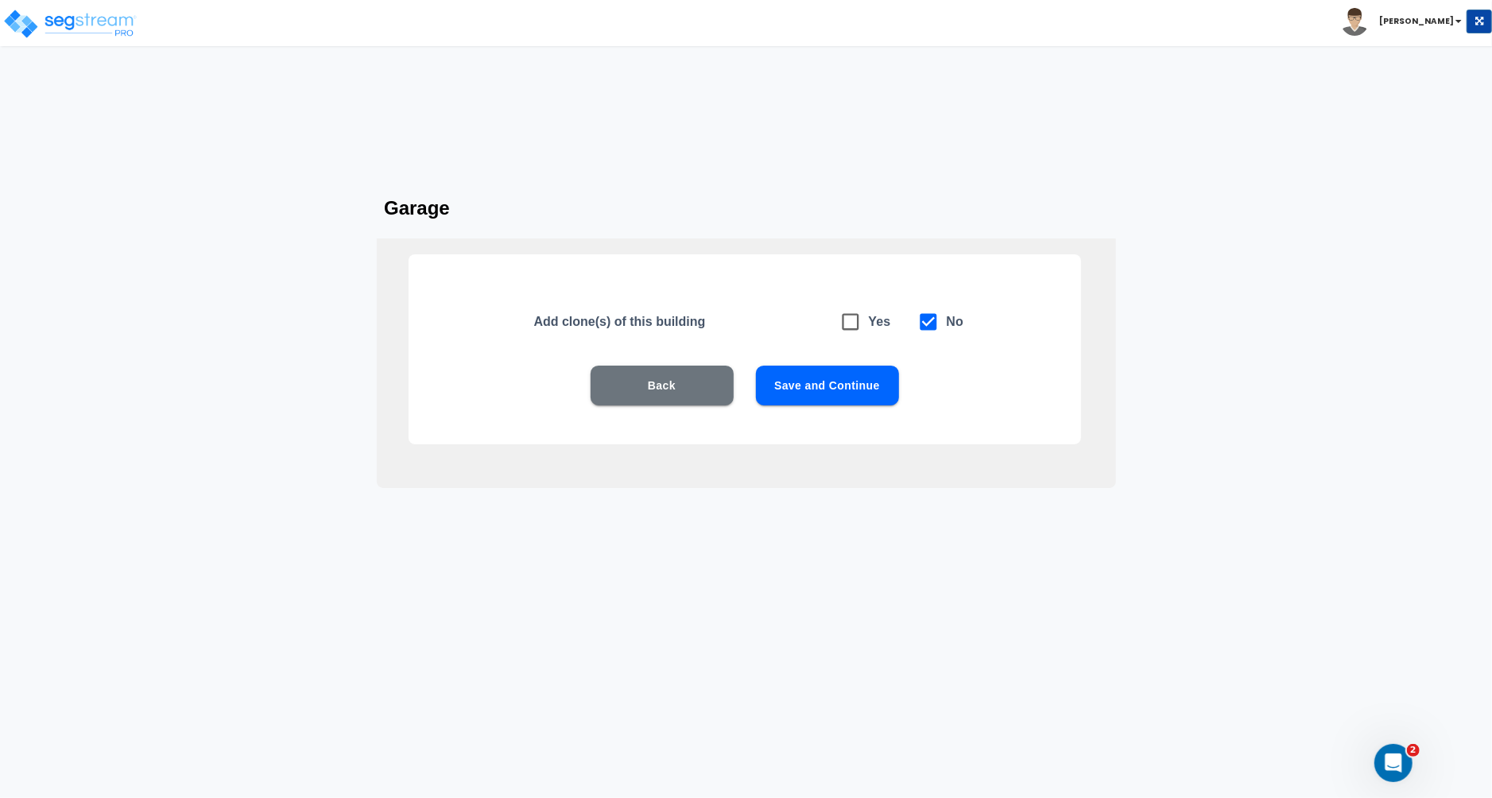
click at [827, 391] on button "Save and Continue" at bounding box center [827, 386] width 143 height 40
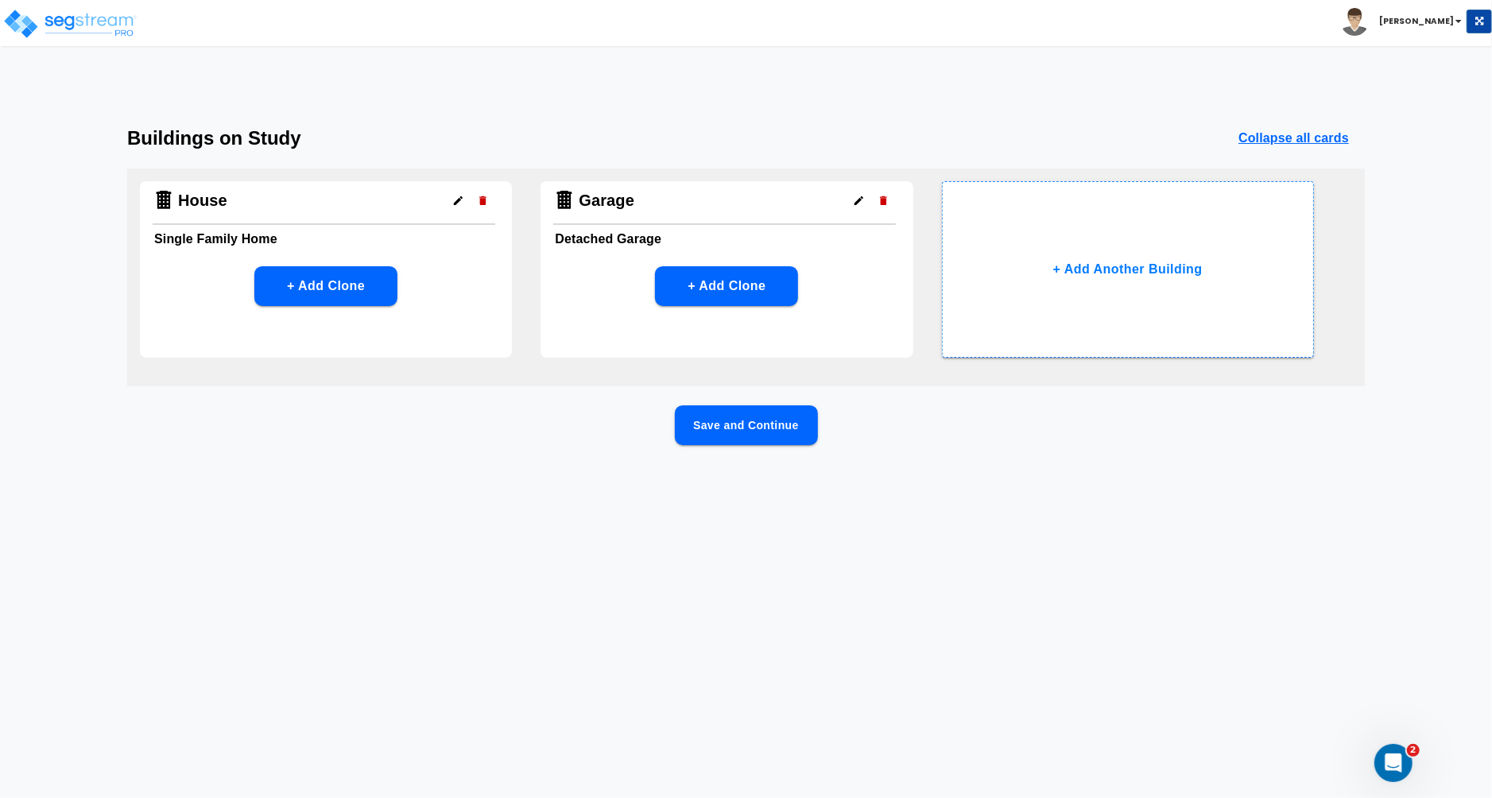
click at [753, 436] on button "Save and Continue" at bounding box center [746, 425] width 143 height 40
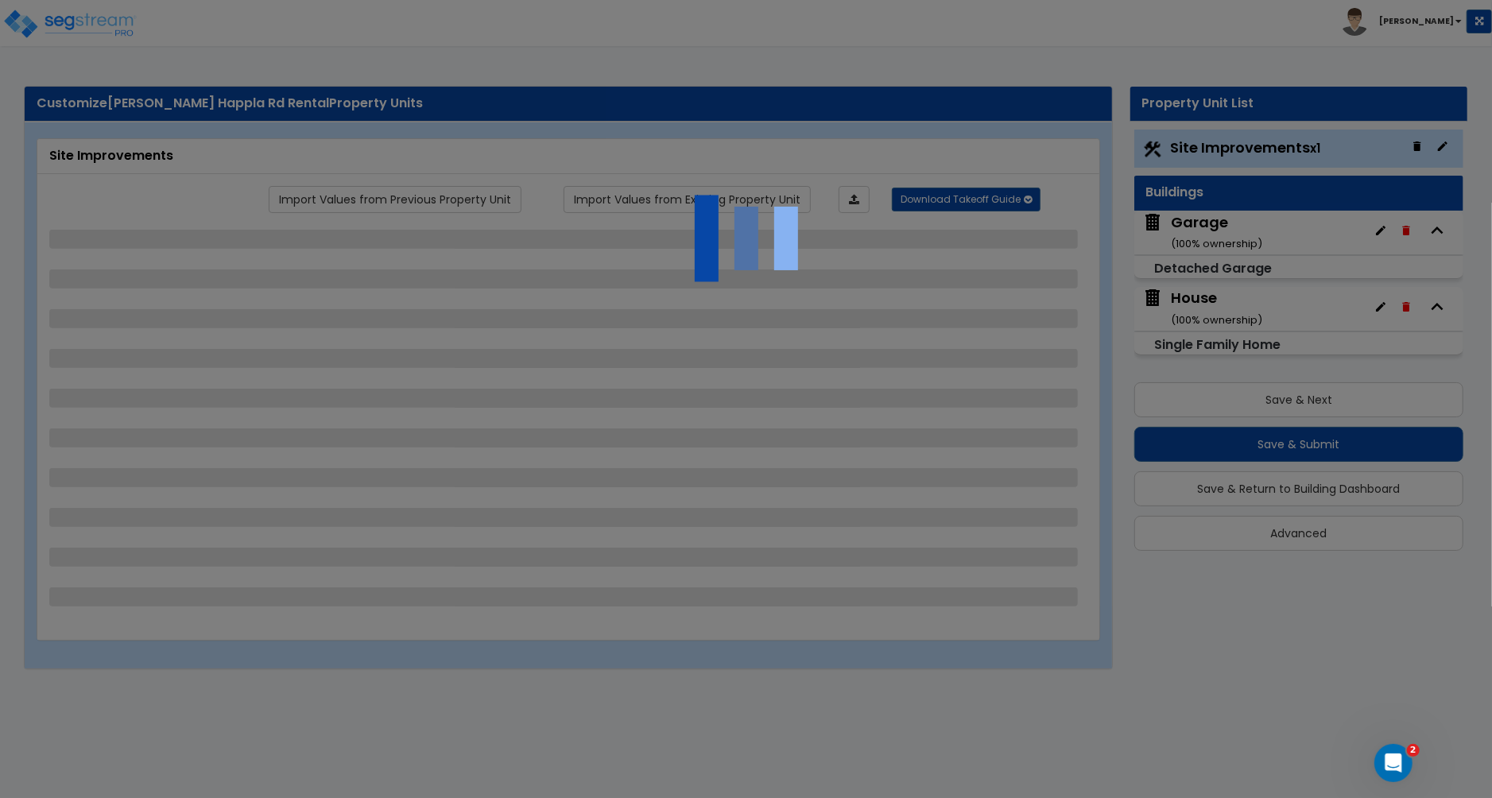
select select "1"
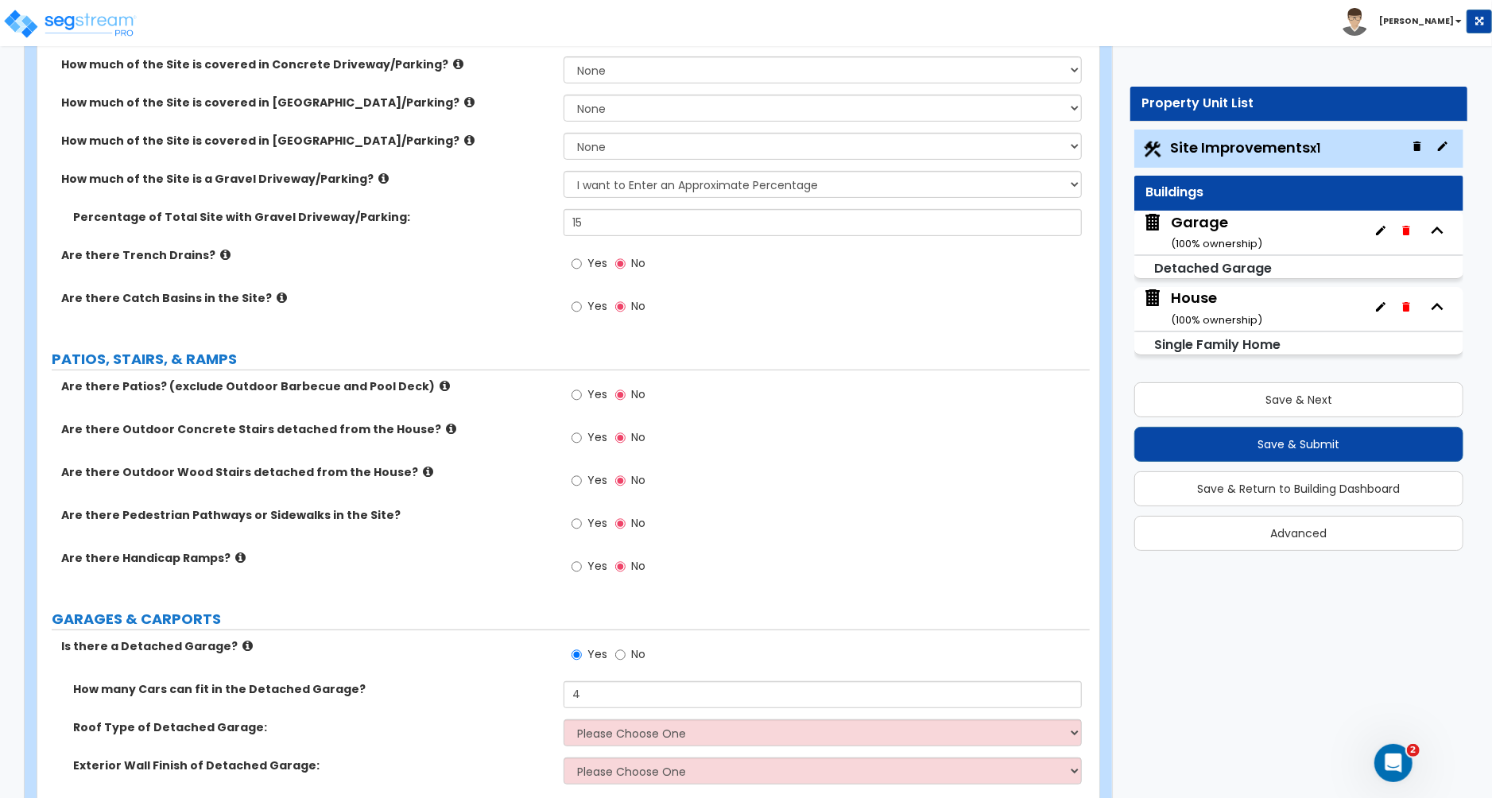
scroll to position [366, 0]
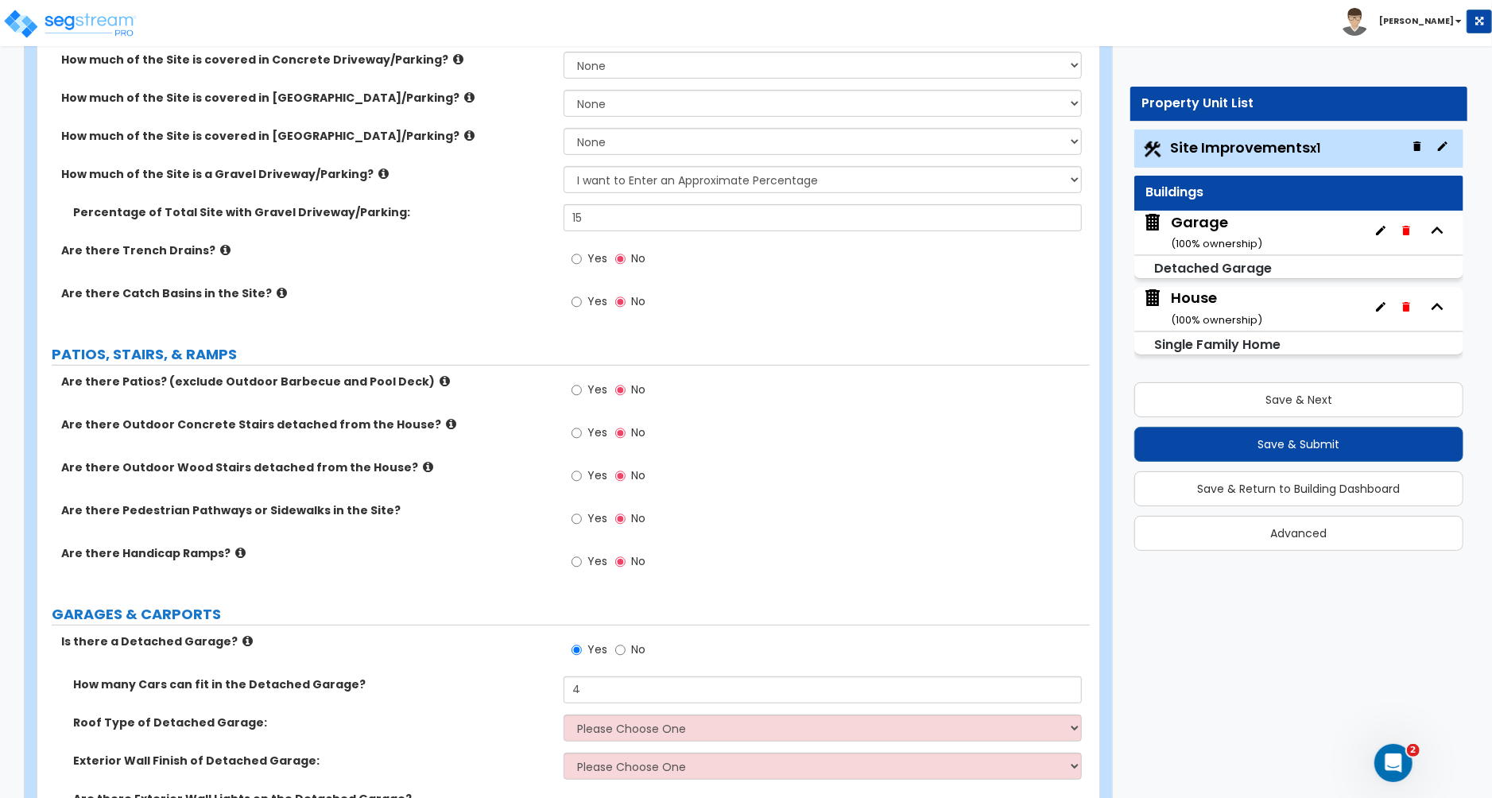
click at [1250, 250] on small "( 100 % ownership)" at bounding box center [1216, 243] width 91 height 15
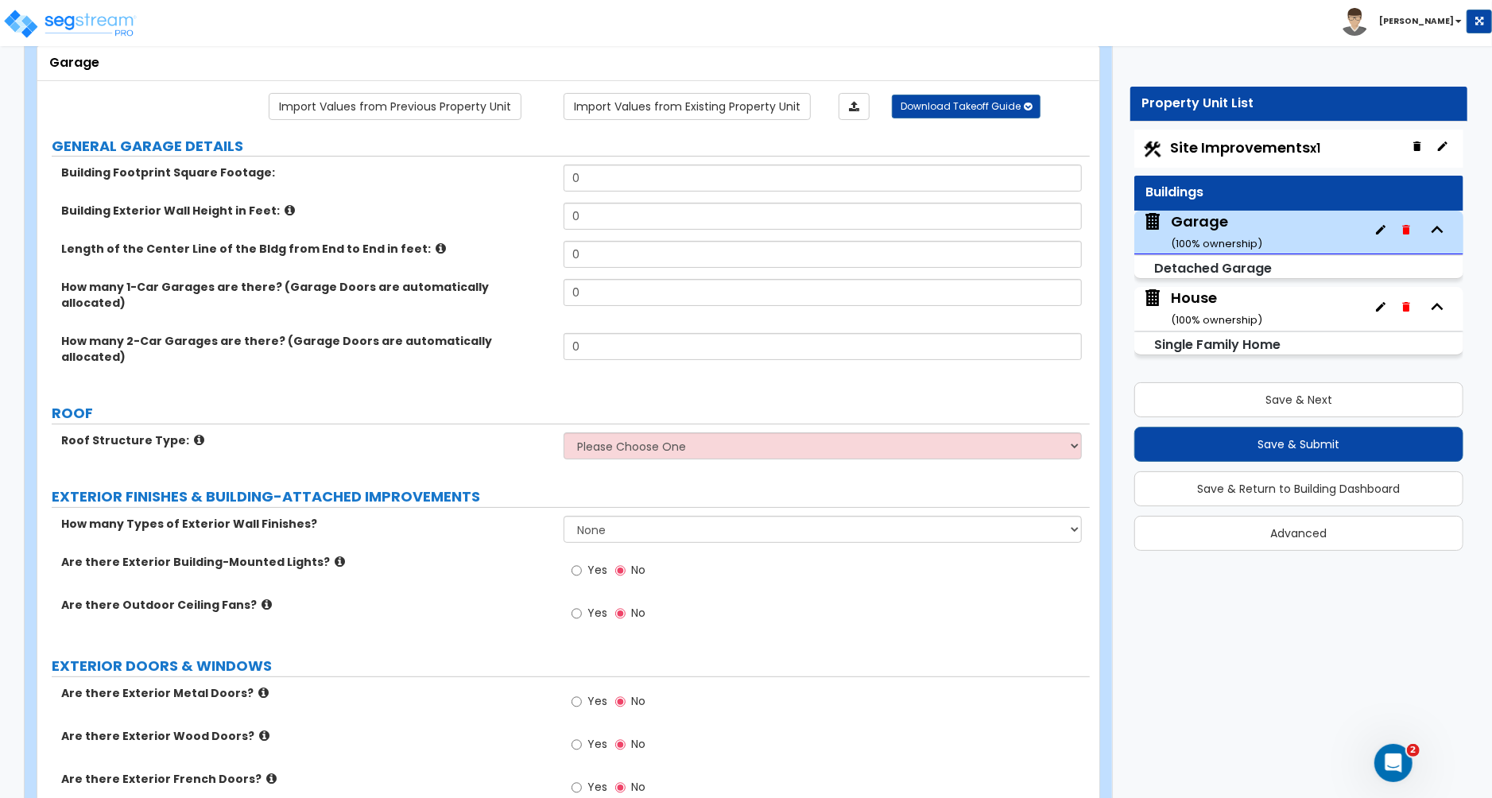
scroll to position [0, 0]
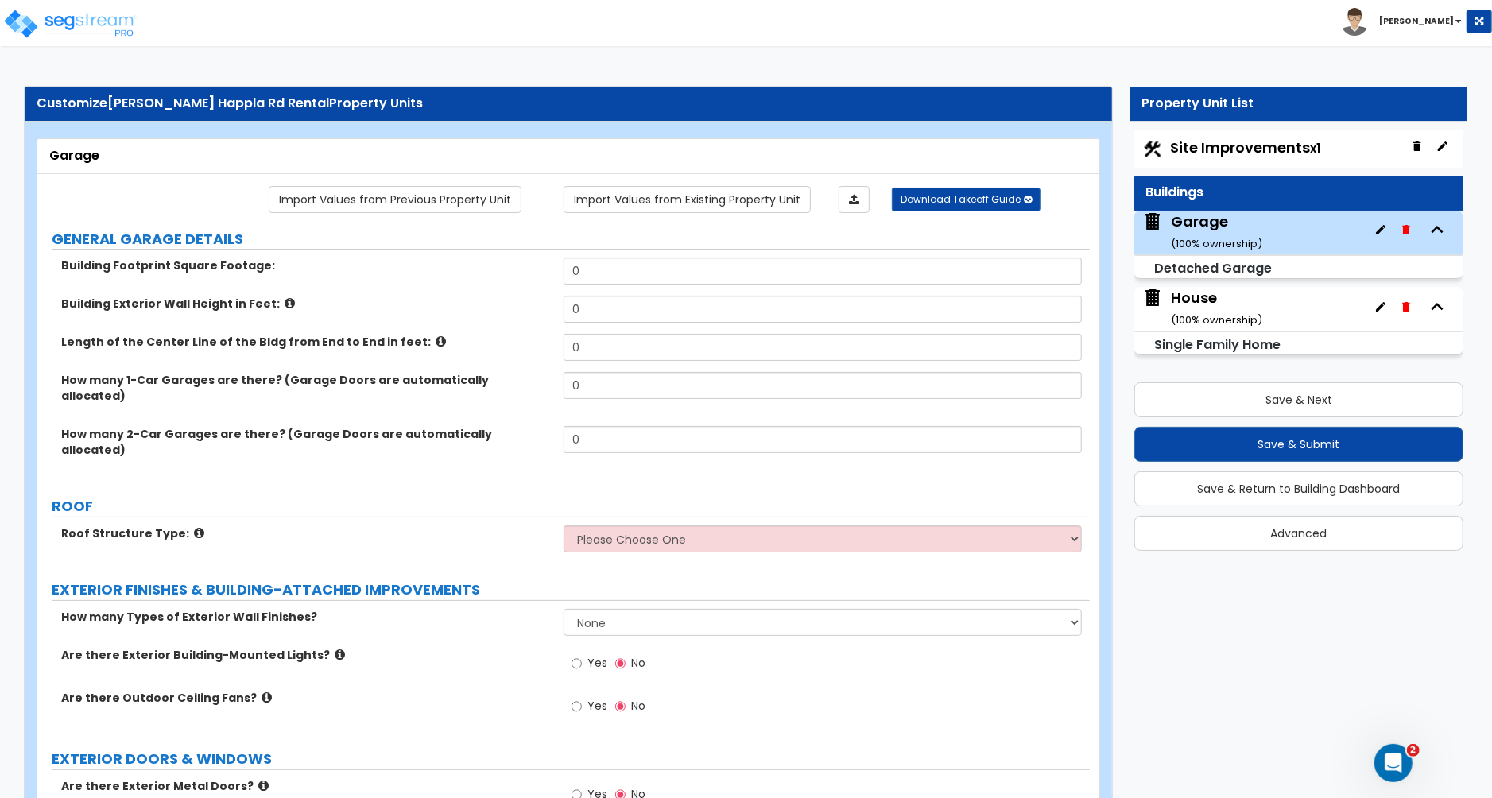
click at [1212, 153] on span "Site Improvements x1" at bounding box center [1246, 148] width 150 height 20
select select "1"
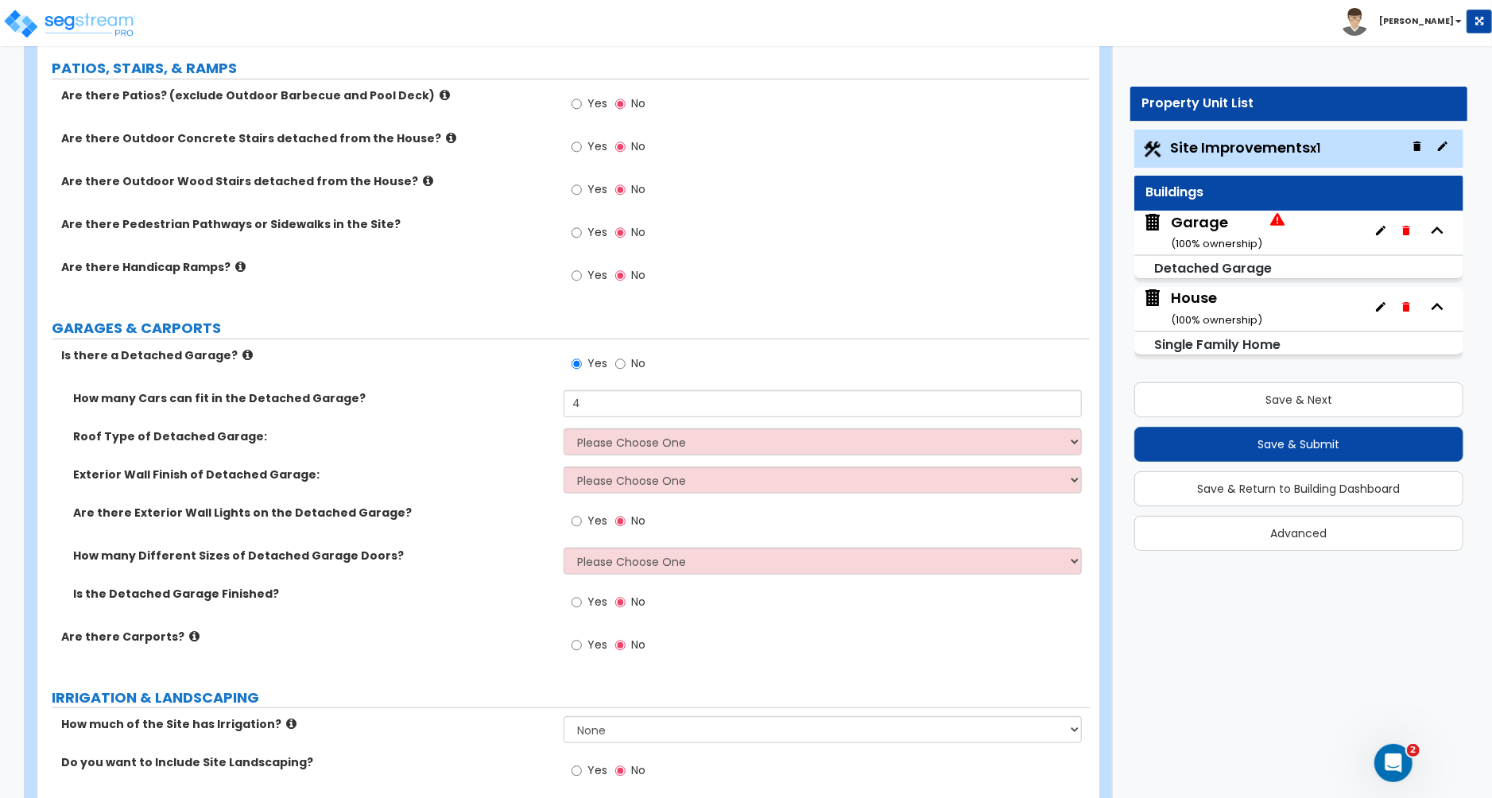
scroll to position [653, 0]
click at [624, 361] on input "No" at bounding box center [620, 362] width 10 height 17
radio input "false"
radio input "true"
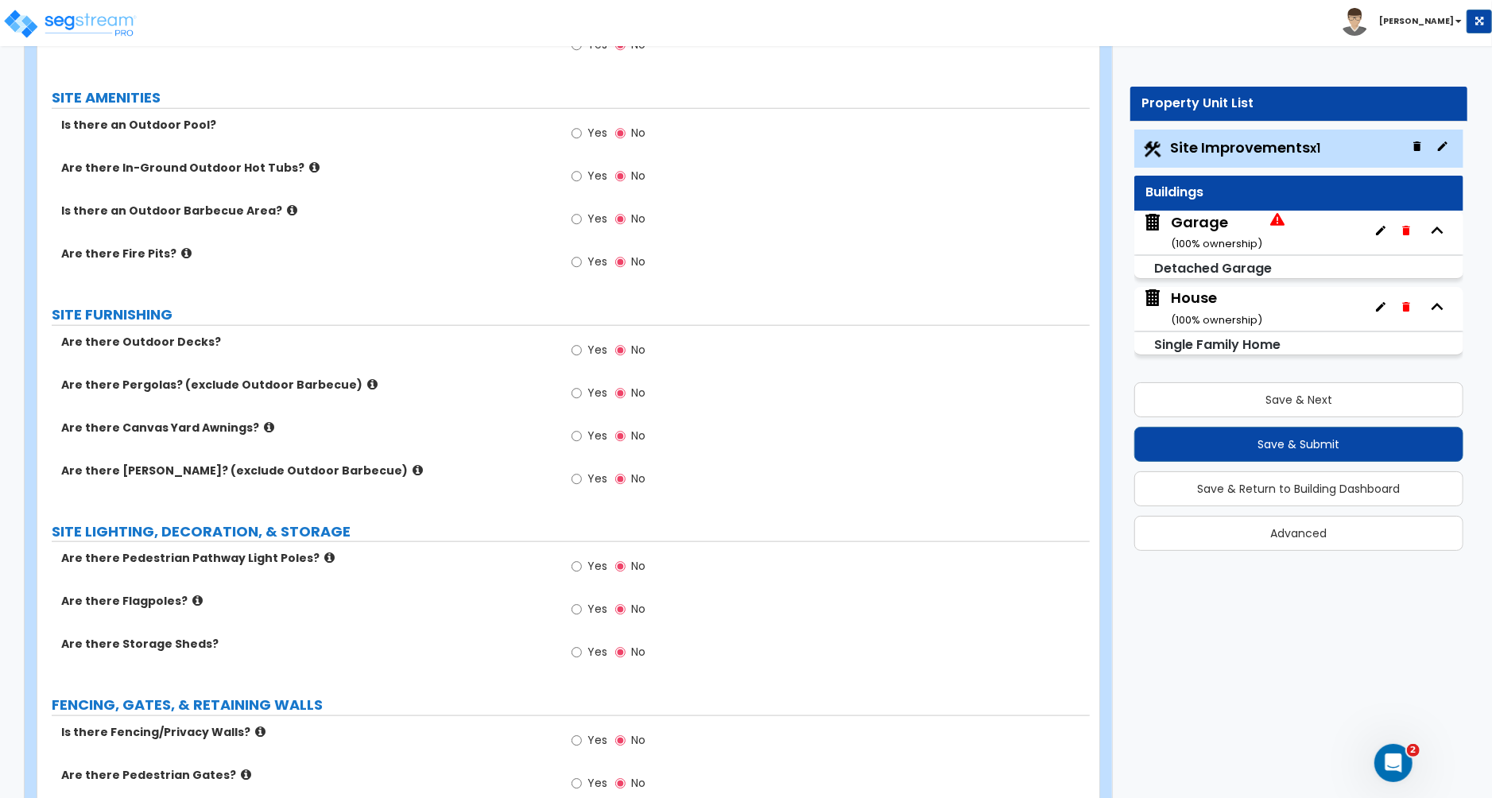
scroll to position [1149, 0]
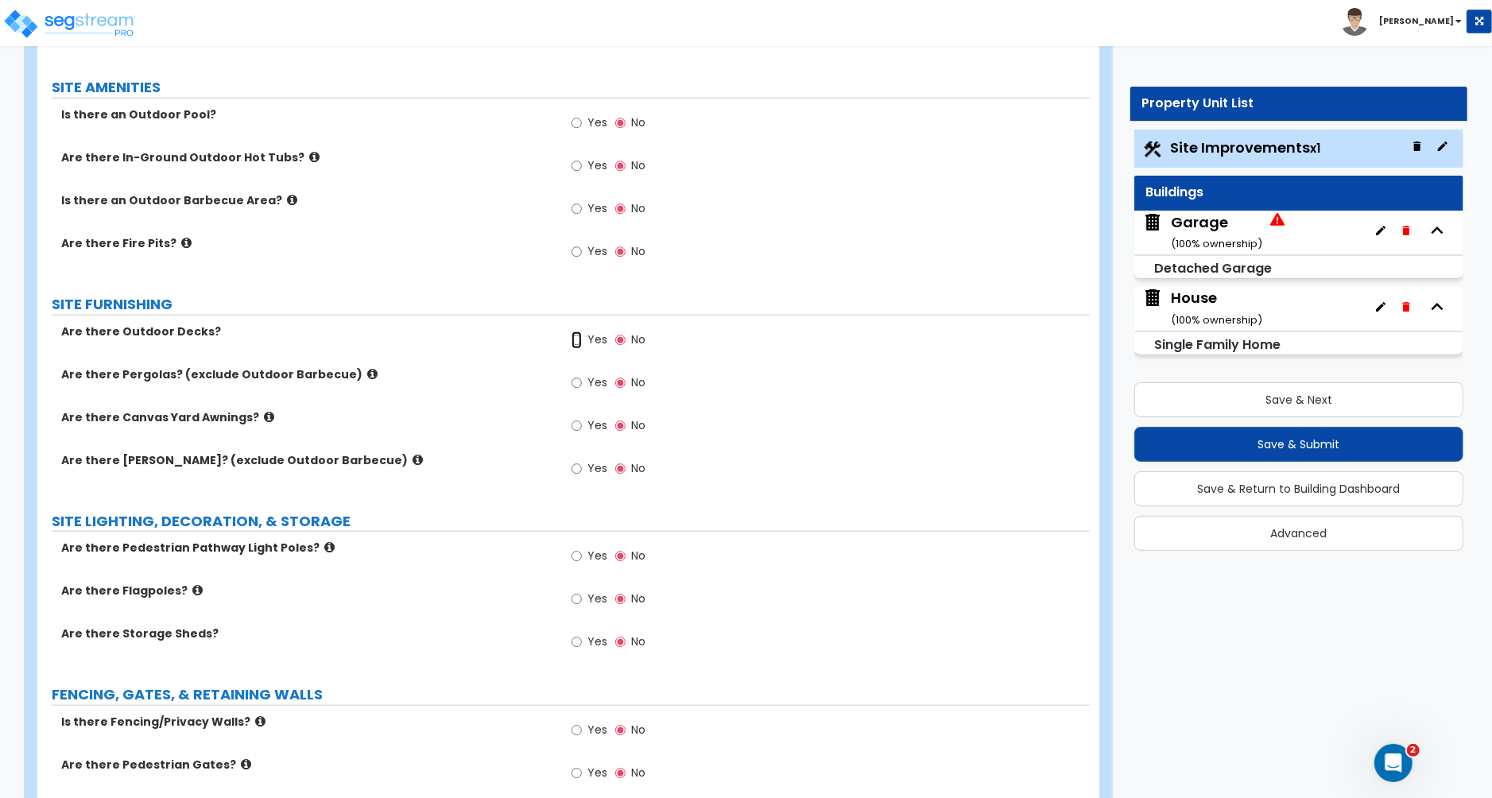
click at [576, 346] on input "Yes" at bounding box center [577, 339] width 10 height 17
radio input "true"
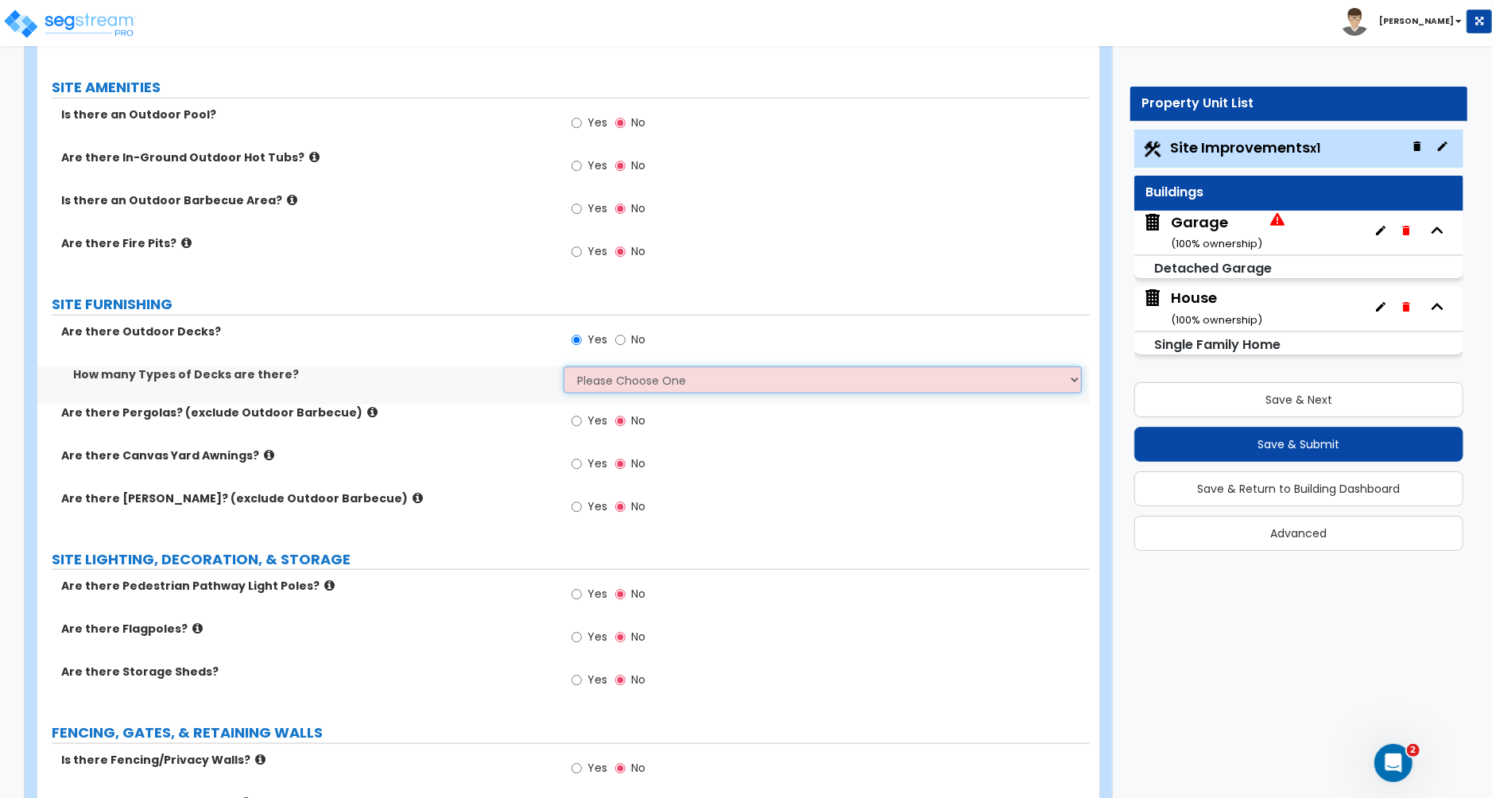
click at [591, 385] on select "Please Choose One 1 2 3 4" at bounding box center [823, 379] width 518 height 27
select select "1"
click at [564, 369] on select "Please Choose One 1 2 3 4" at bounding box center [823, 379] width 518 height 27
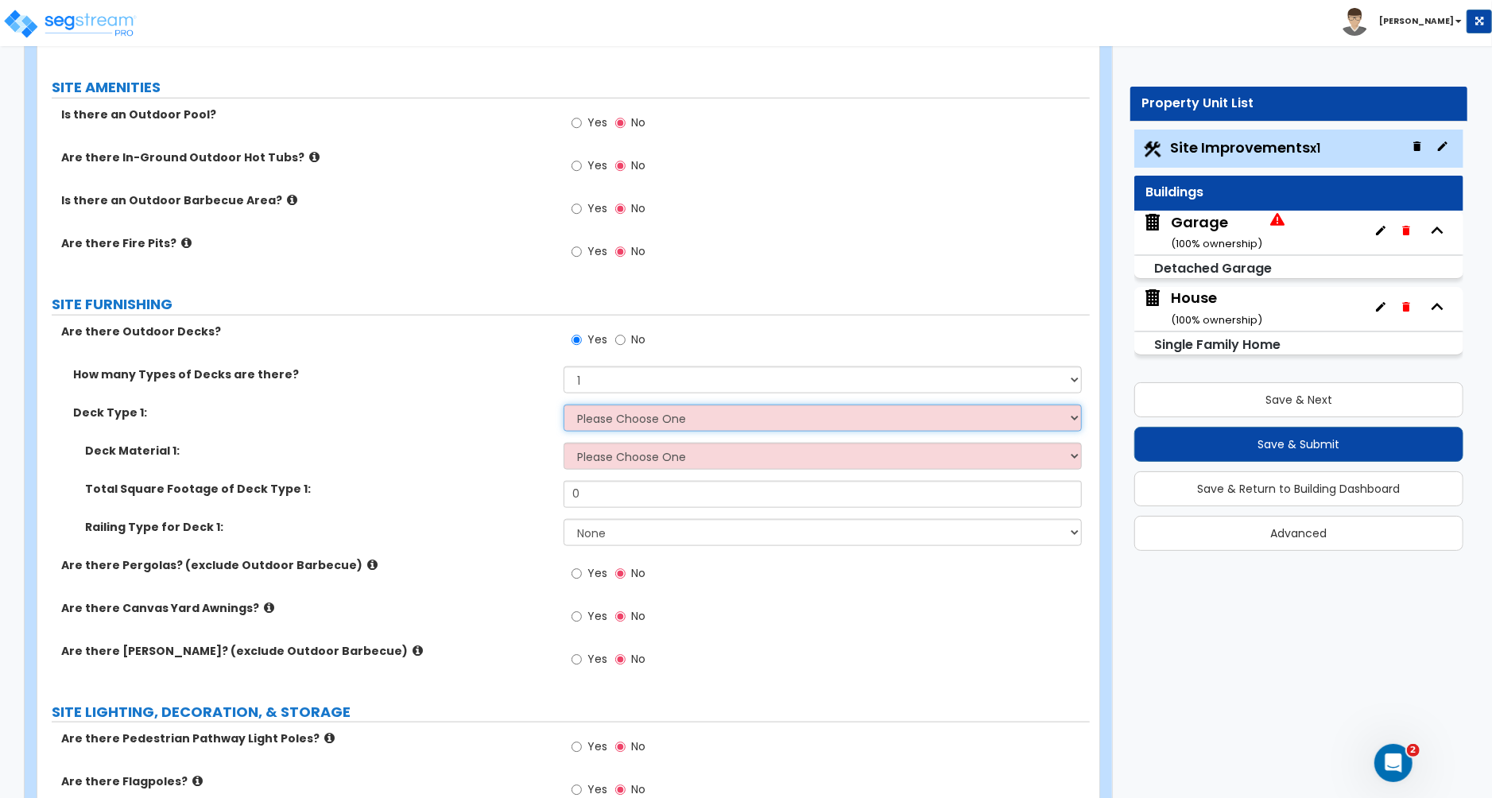
click at [602, 423] on select "Please Choose One Attached to Structure Detached from Structure" at bounding box center [823, 418] width 518 height 27
select select "2"
click at [564, 407] on select "Please Choose One Attached to Structure Detached from Structure" at bounding box center [823, 418] width 518 height 27
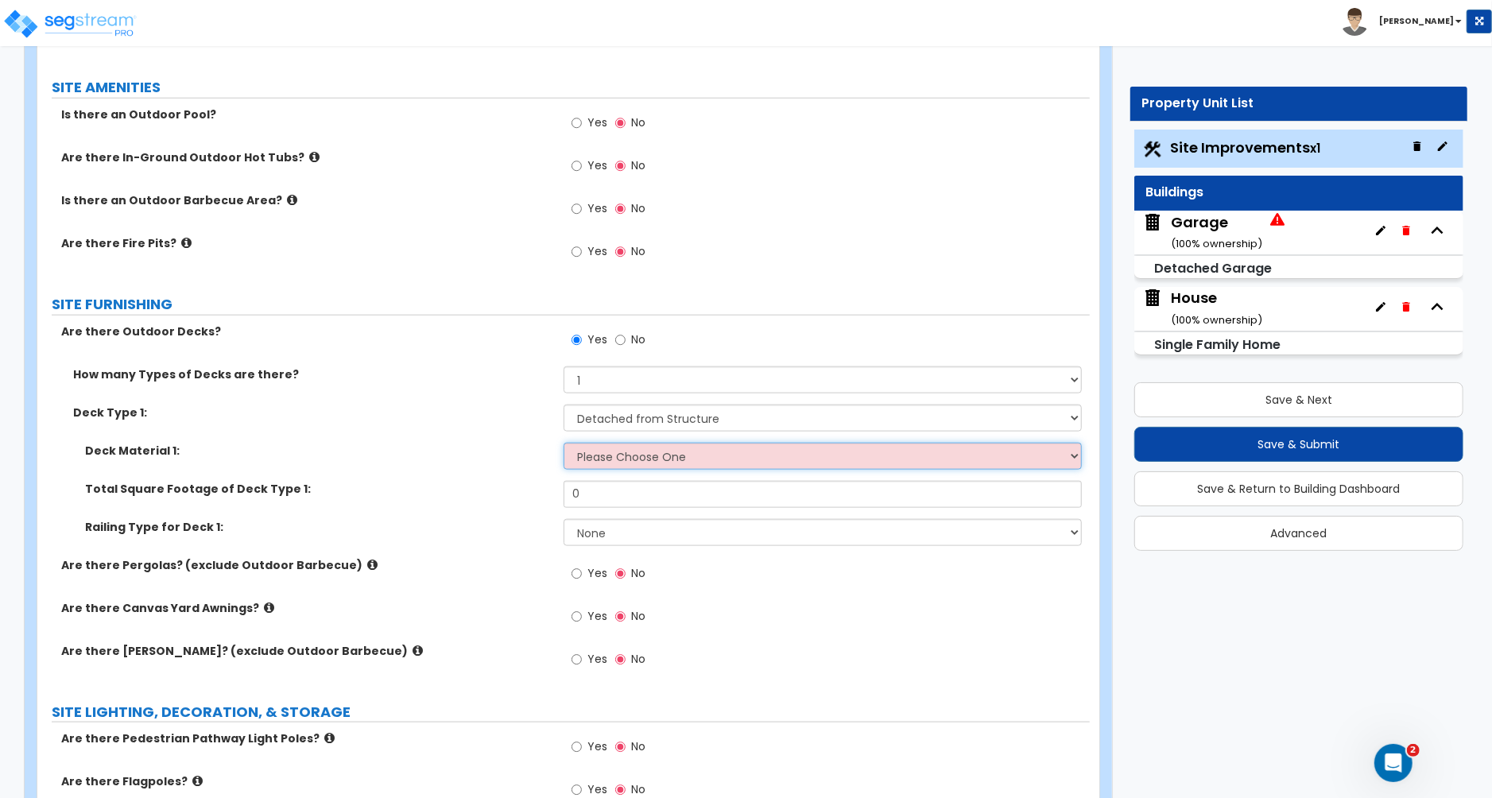
click at [599, 455] on select "Please Choose One Wood Plastic/PVC" at bounding box center [823, 456] width 518 height 27
select select "1"
click at [564, 445] on select "Please Choose One Wood Plastic/PVC" at bounding box center [823, 456] width 518 height 27
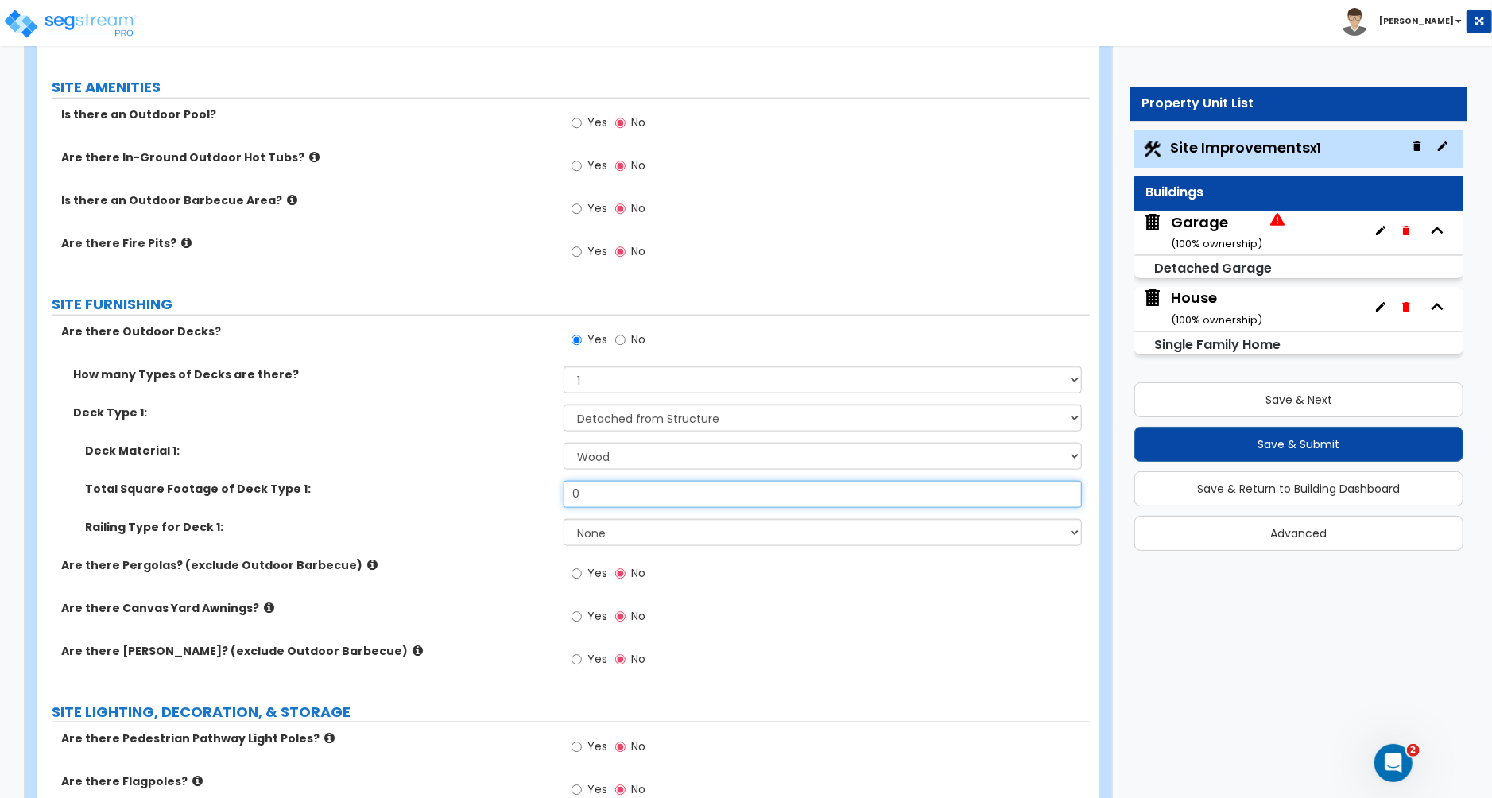
click at [605, 500] on input "0" at bounding box center [823, 494] width 518 height 27
drag, startPoint x: 648, startPoint y: 512, endPoint x: 617, endPoint y: 508, distance: 31.3
click at [648, 512] on div "Total Square Footage of Deck Type 1: 0" at bounding box center [563, 500] width 1052 height 38
click at [600, 500] on input "0" at bounding box center [823, 494] width 518 height 27
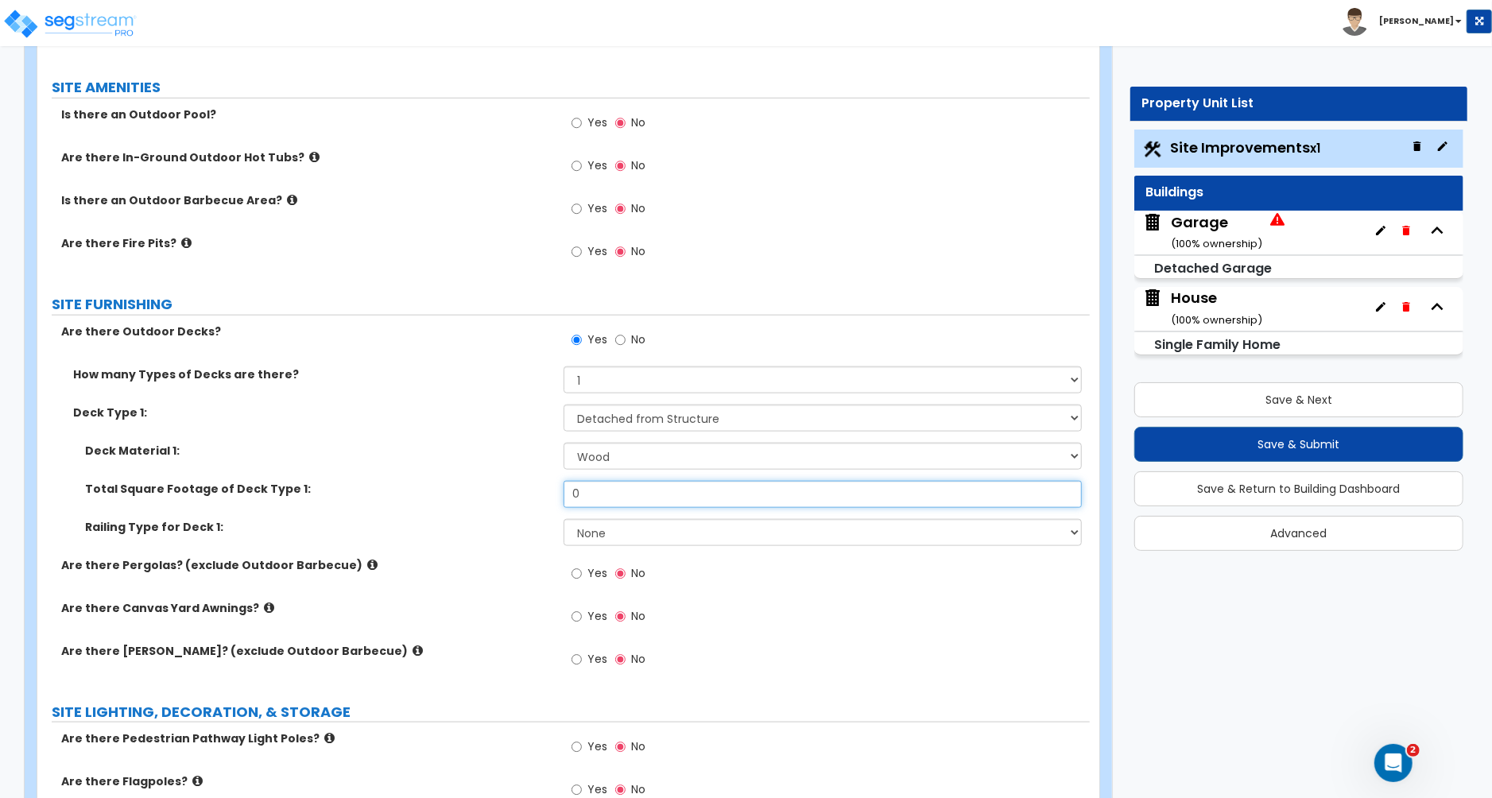
click at [600, 500] on input "0" at bounding box center [823, 494] width 518 height 27
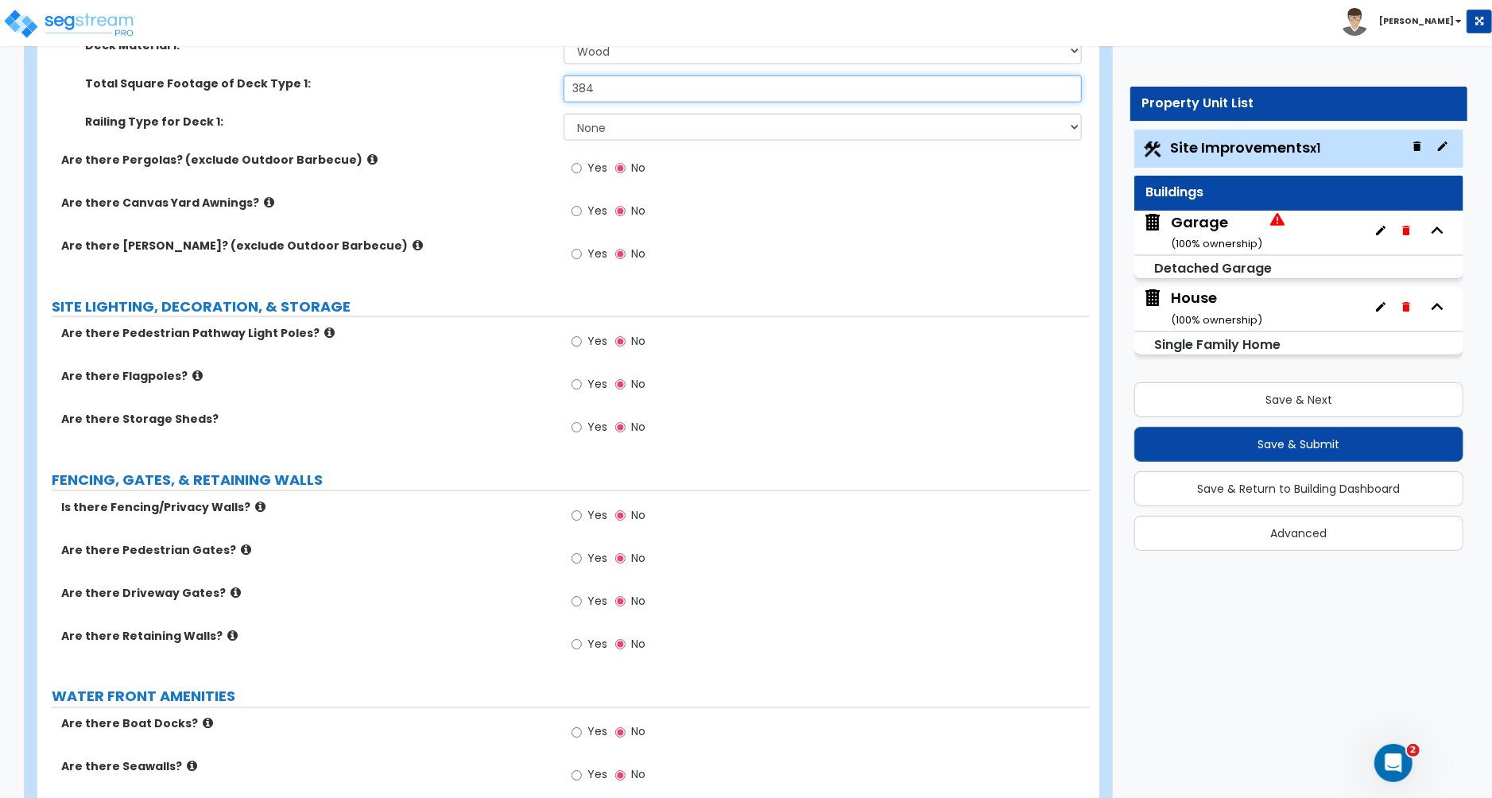
scroll to position [1565, 0]
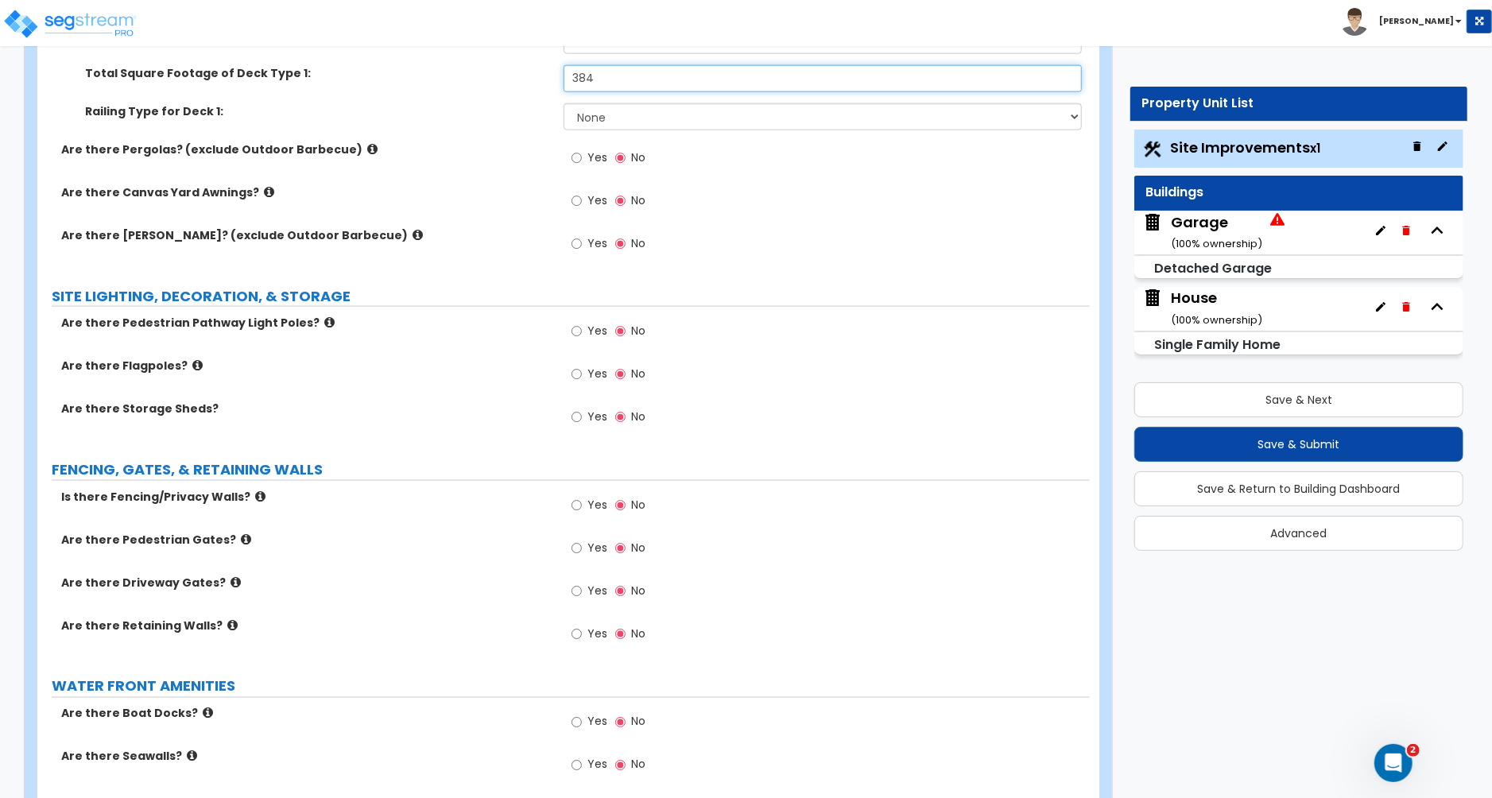
type input "384"
click at [575, 249] on input "Yes" at bounding box center [577, 243] width 10 height 17
radio input "true"
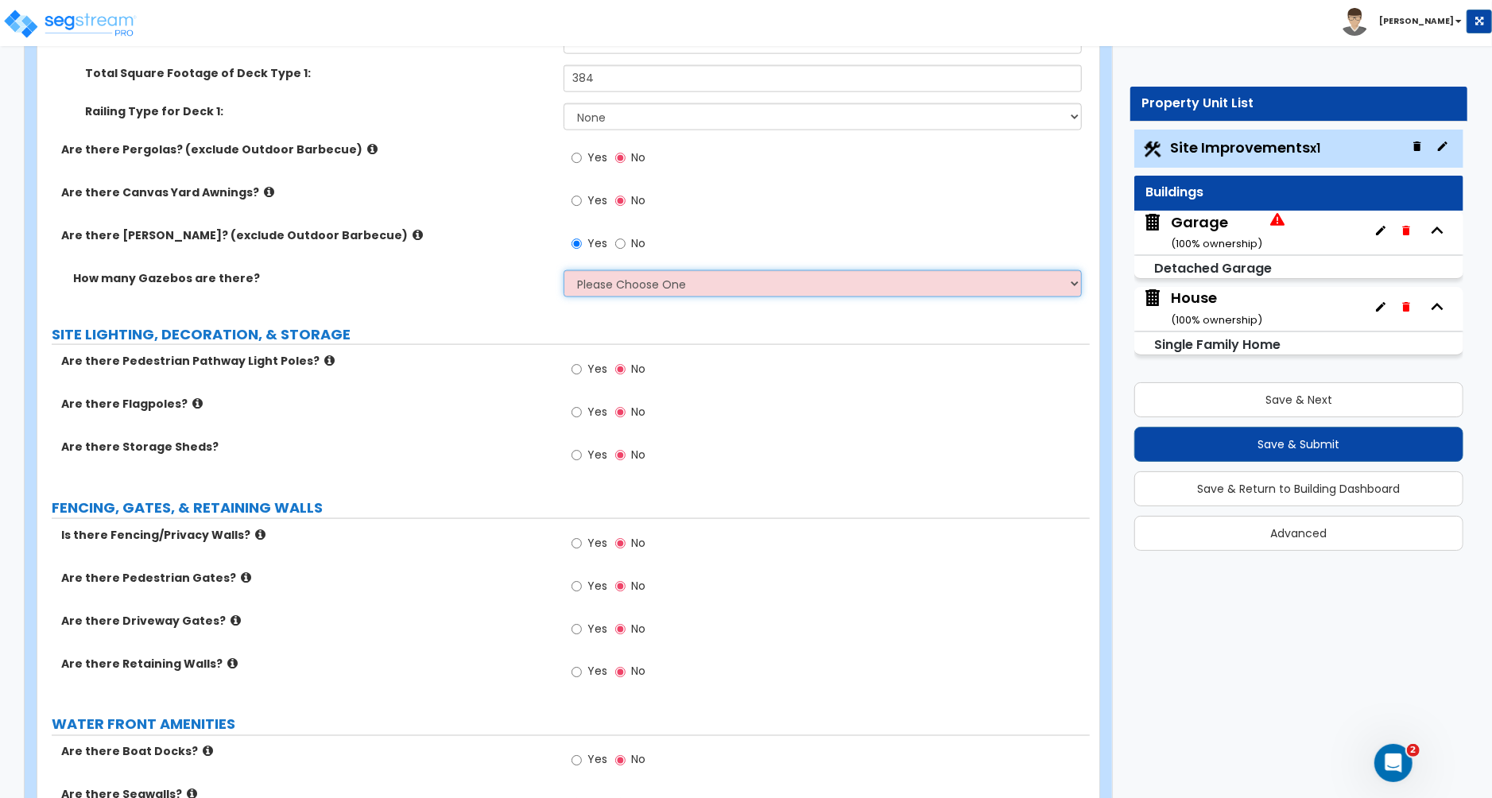
click at [613, 297] on select "Please Choose One 1 2 3" at bounding box center [823, 283] width 518 height 27
select select "1"
click at [564, 273] on select "Please Choose One 1 2 3" at bounding box center [823, 283] width 518 height 27
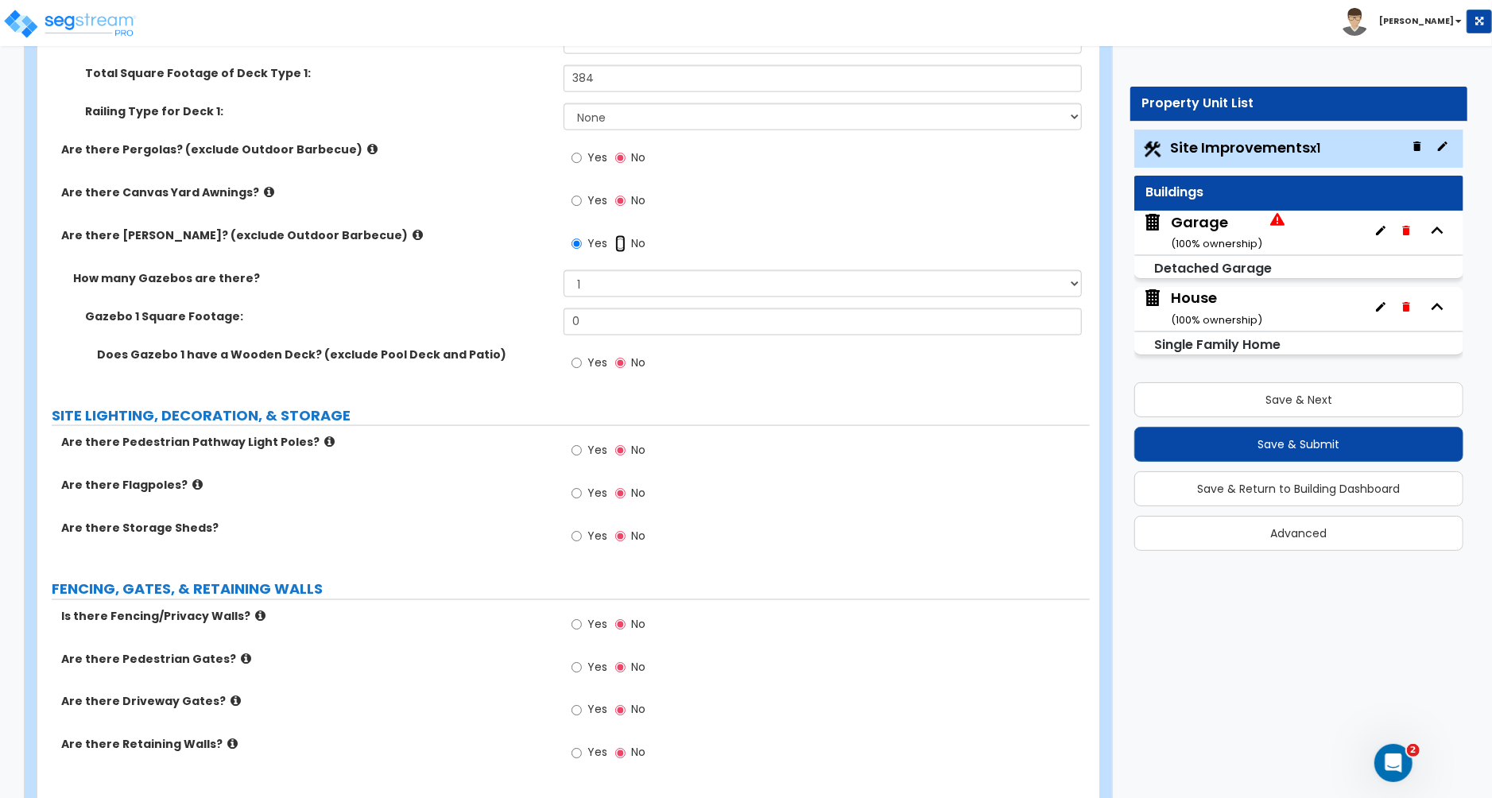
click at [623, 246] on input "No" at bounding box center [620, 243] width 10 height 17
radio input "false"
radio input "true"
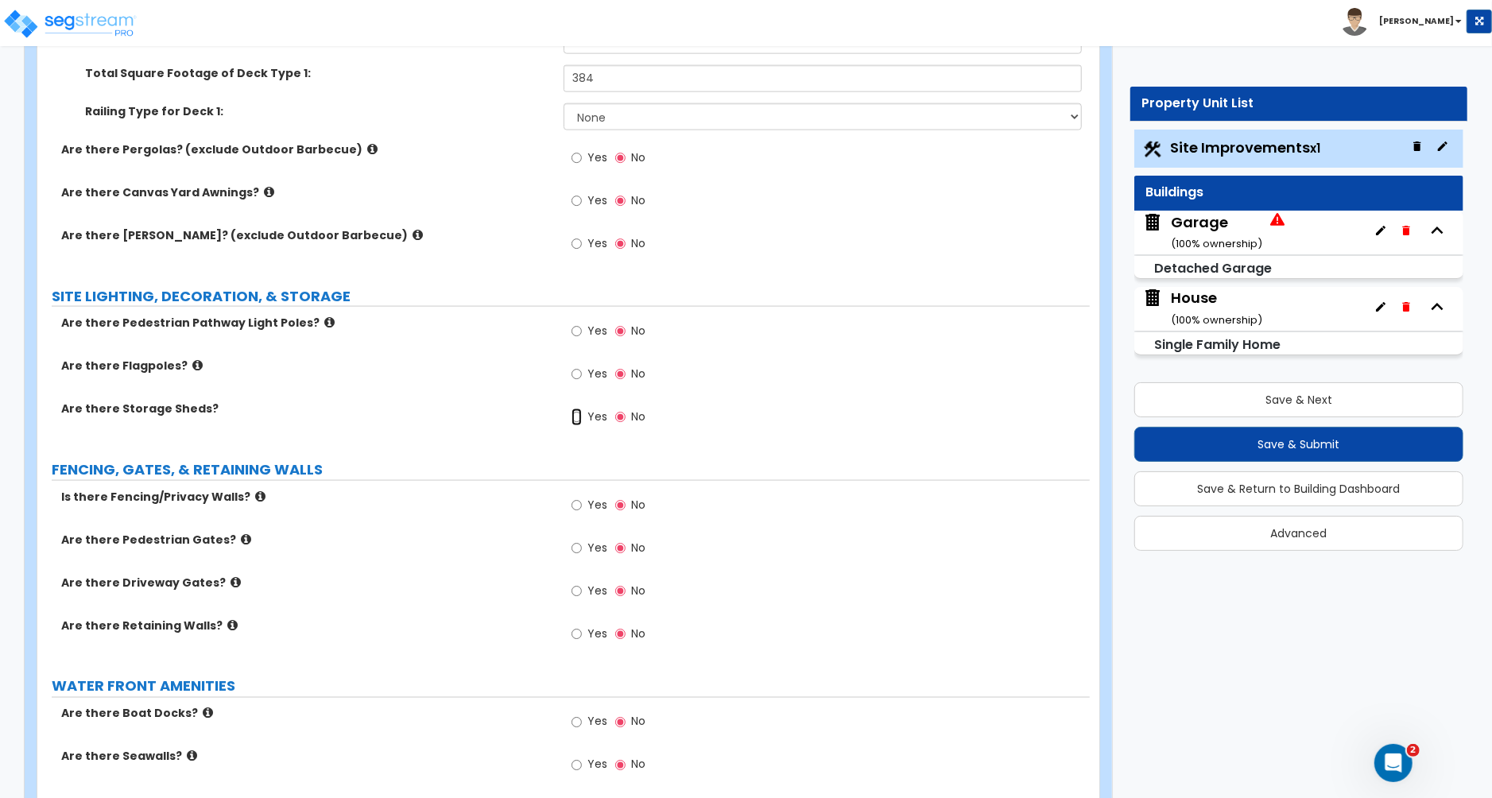
click at [573, 422] on input "Yes" at bounding box center [577, 417] width 10 height 17
radio input "true"
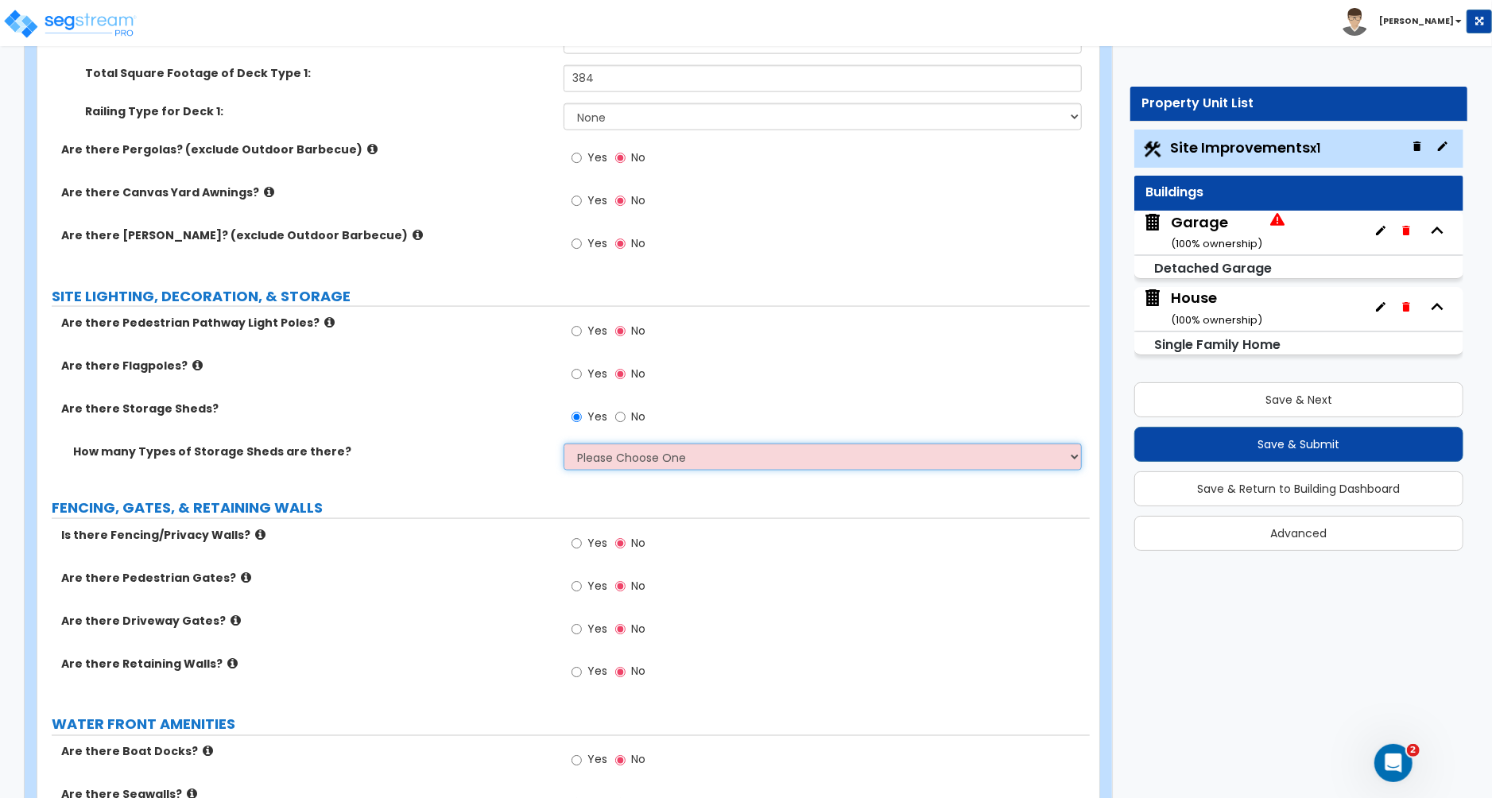
click at [619, 470] on select "Please Choose One 1 2" at bounding box center [823, 457] width 518 height 27
click at [564, 447] on select "Please Choose One 1 2" at bounding box center [823, 457] width 518 height 27
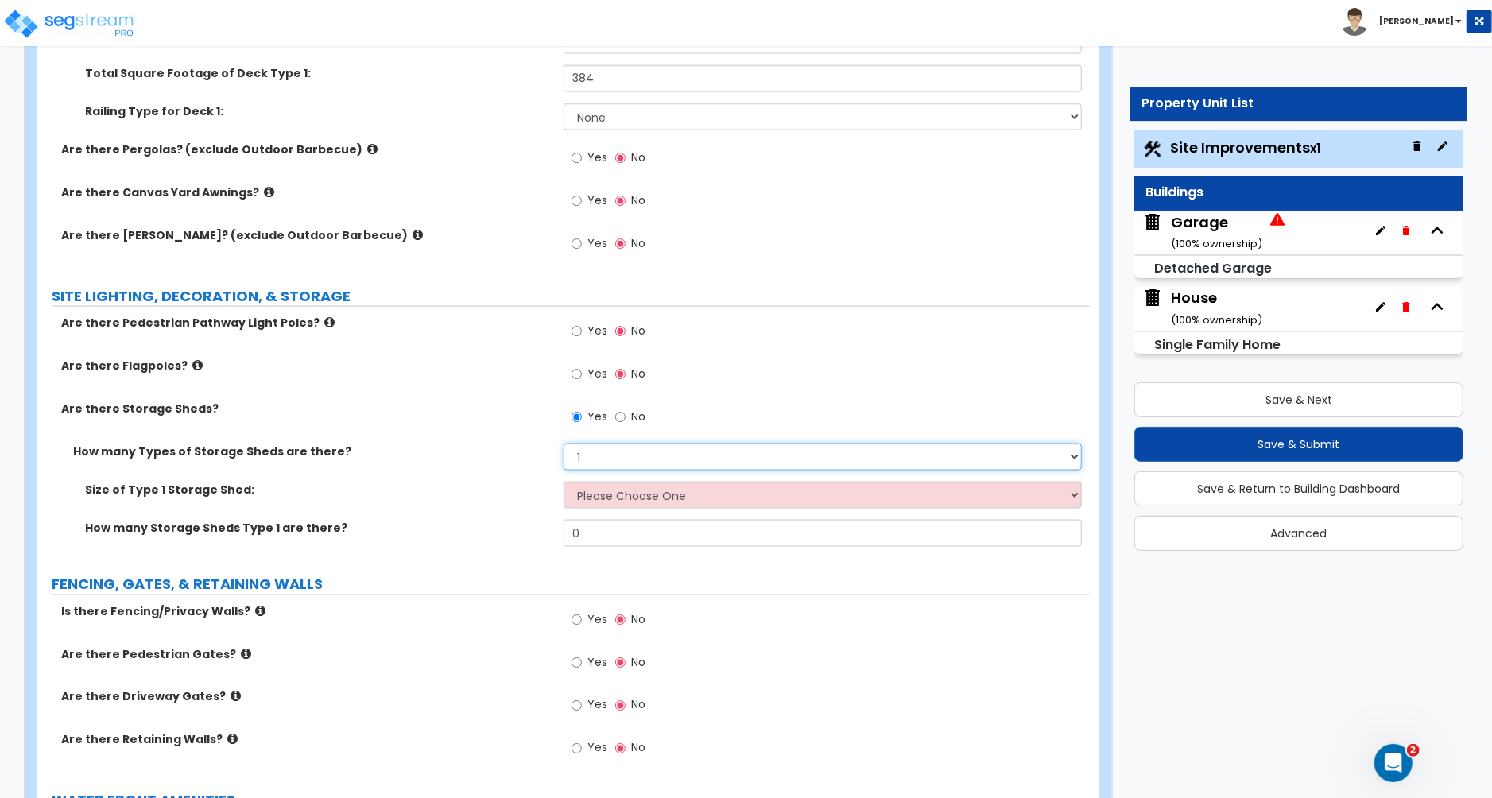
click at [603, 459] on select "Please Choose One 1 2" at bounding box center [823, 457] width 518 height 27
click at [564, 447] on select "Please Choose One 1 2" at bounding box center [823, 457] width 518 height 27
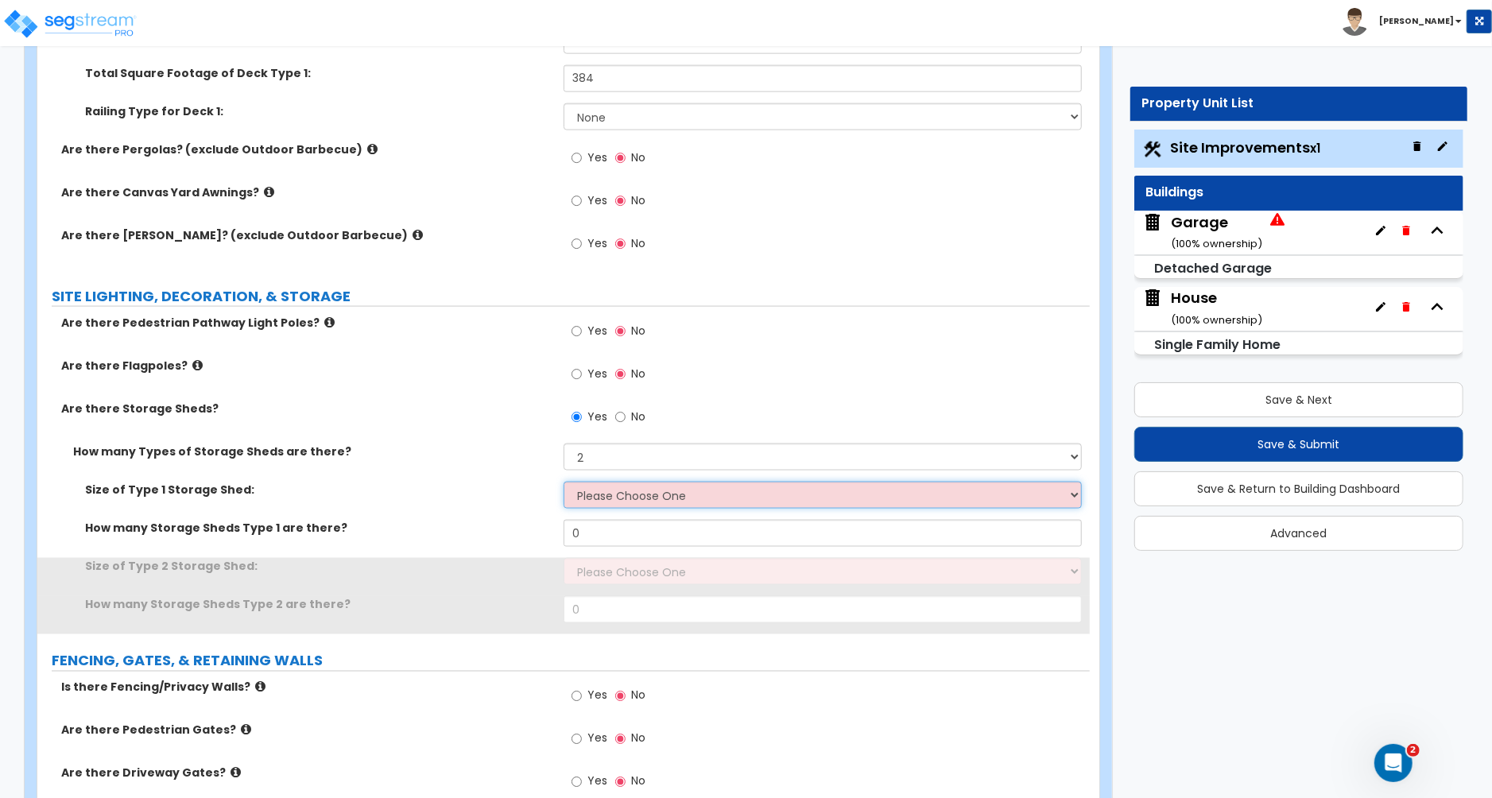
click at [607, 499] on select "Please Choose One 16' x 32' 30' x 64'" at bounding box center [823, 495] width 518 height 27
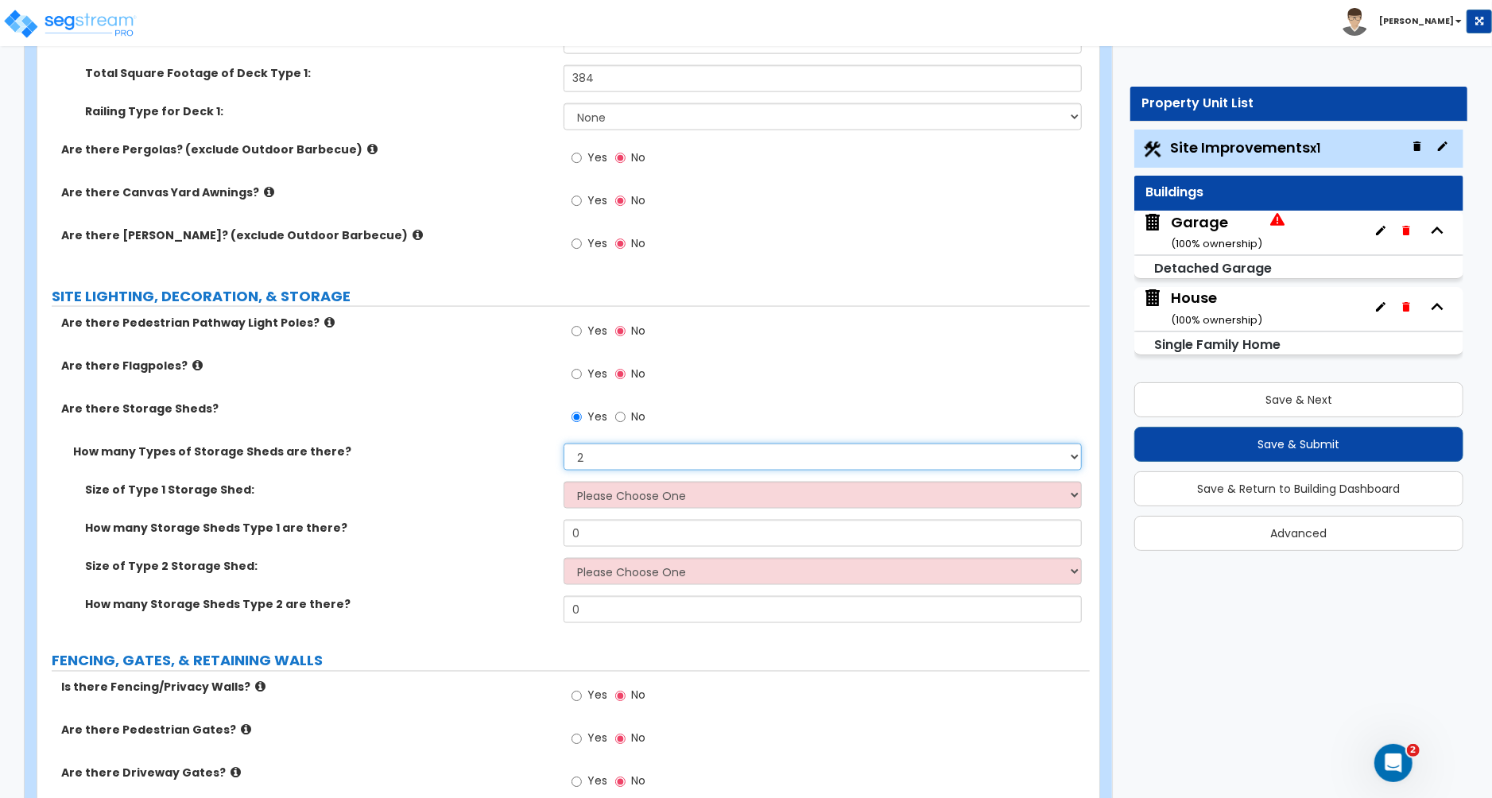
click at [608, 462] on select "Please Choose One 1 2" at bounding box center [823, 457] width 518 height 27
select select "1"
click at [564, 447] on select "Please Choose One 1 2" at bounding box center [823, 457] width 518 height 27
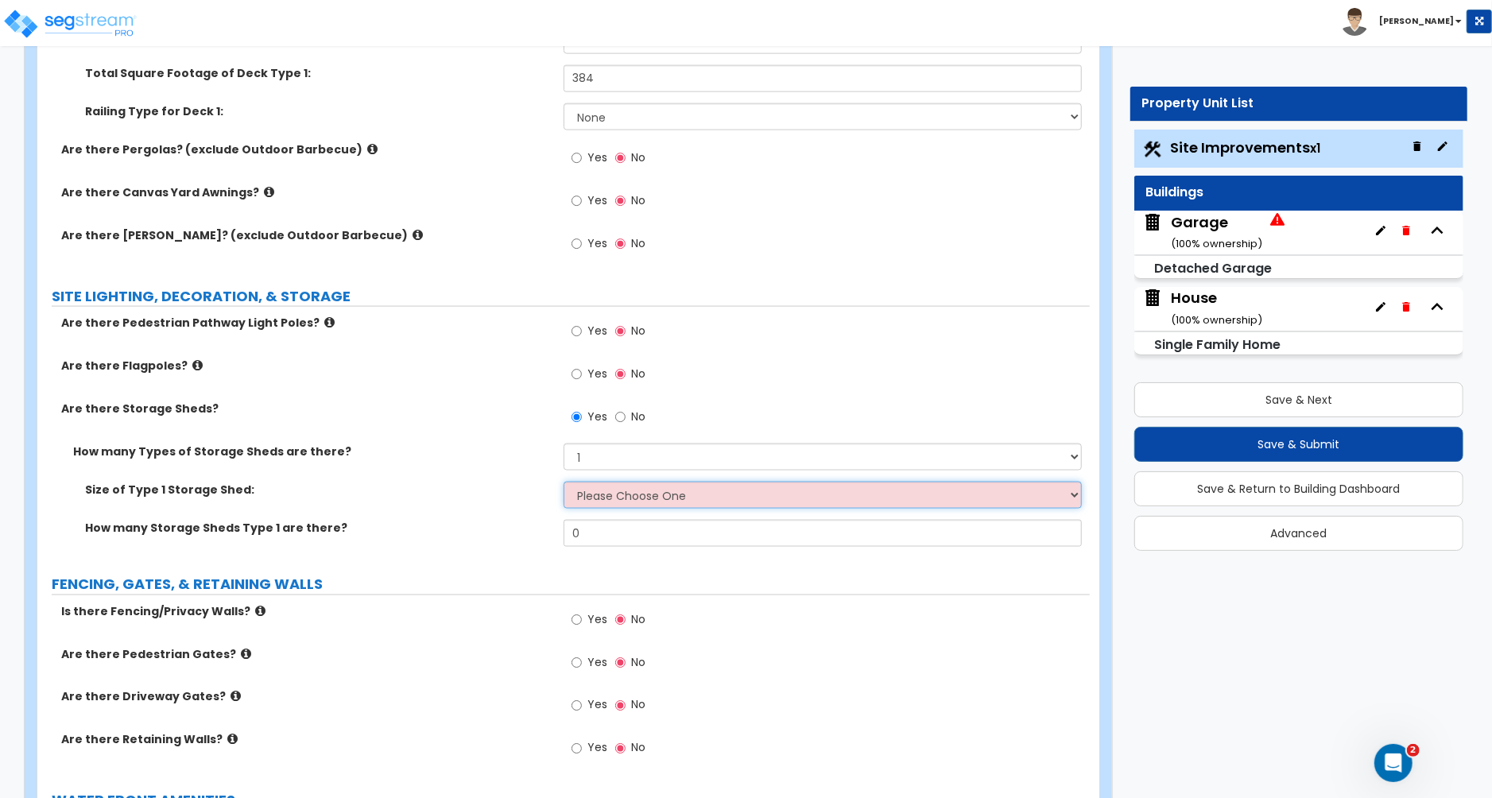
click at [610, 498] on select "Please Choose One 16' x 32' 30' x 64'" at bounding box center [823, 495] width 518 height 27
select select "1"
click at [564, 485] on select "Please Choose One 16' x 32' 30' x 64'" at bounding box center [823, 495] width 518 height 27
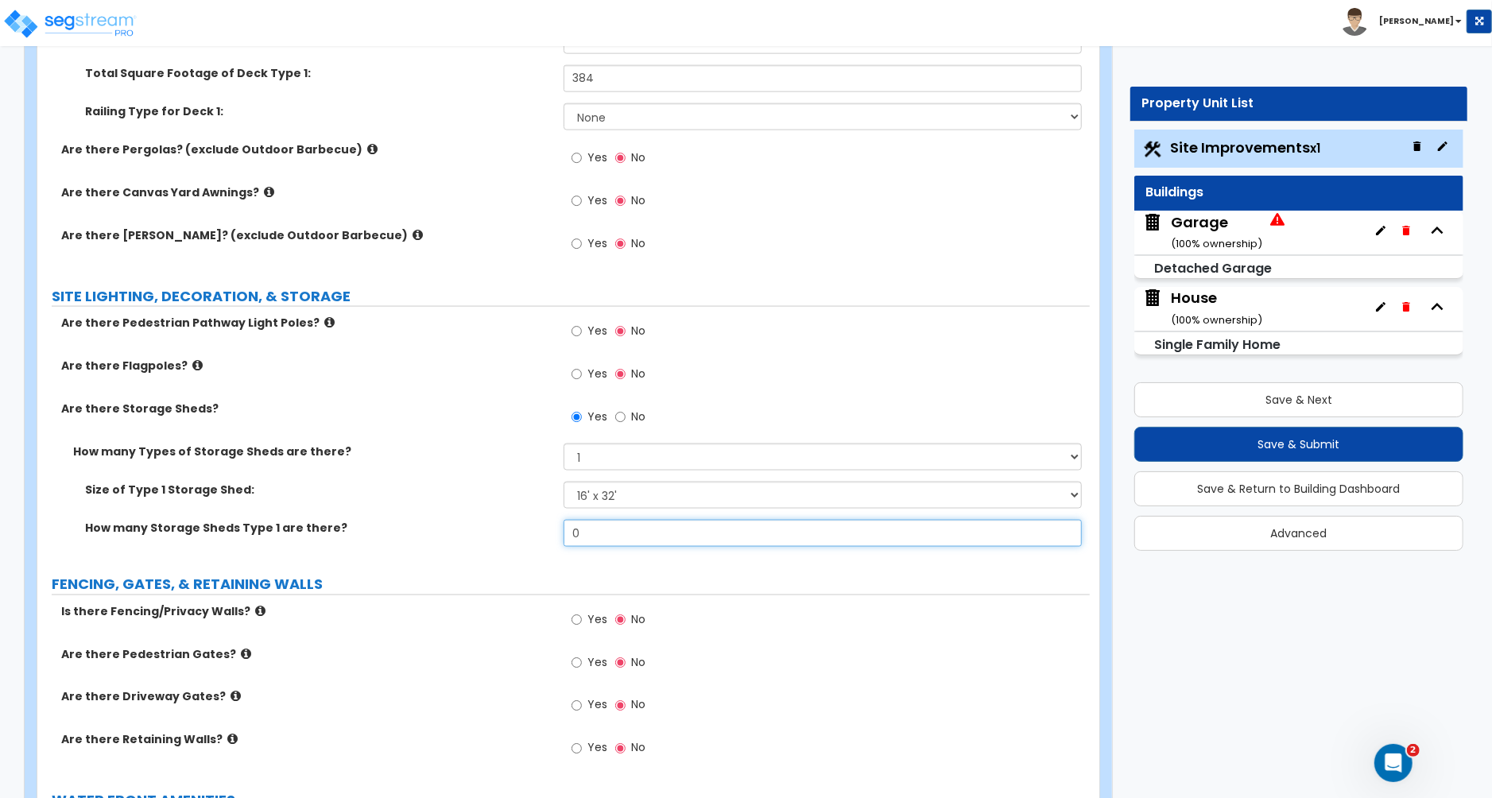
click at [608, 539] on input "0" at bounding box center [823, 533] width 518 height 27
type input "2"
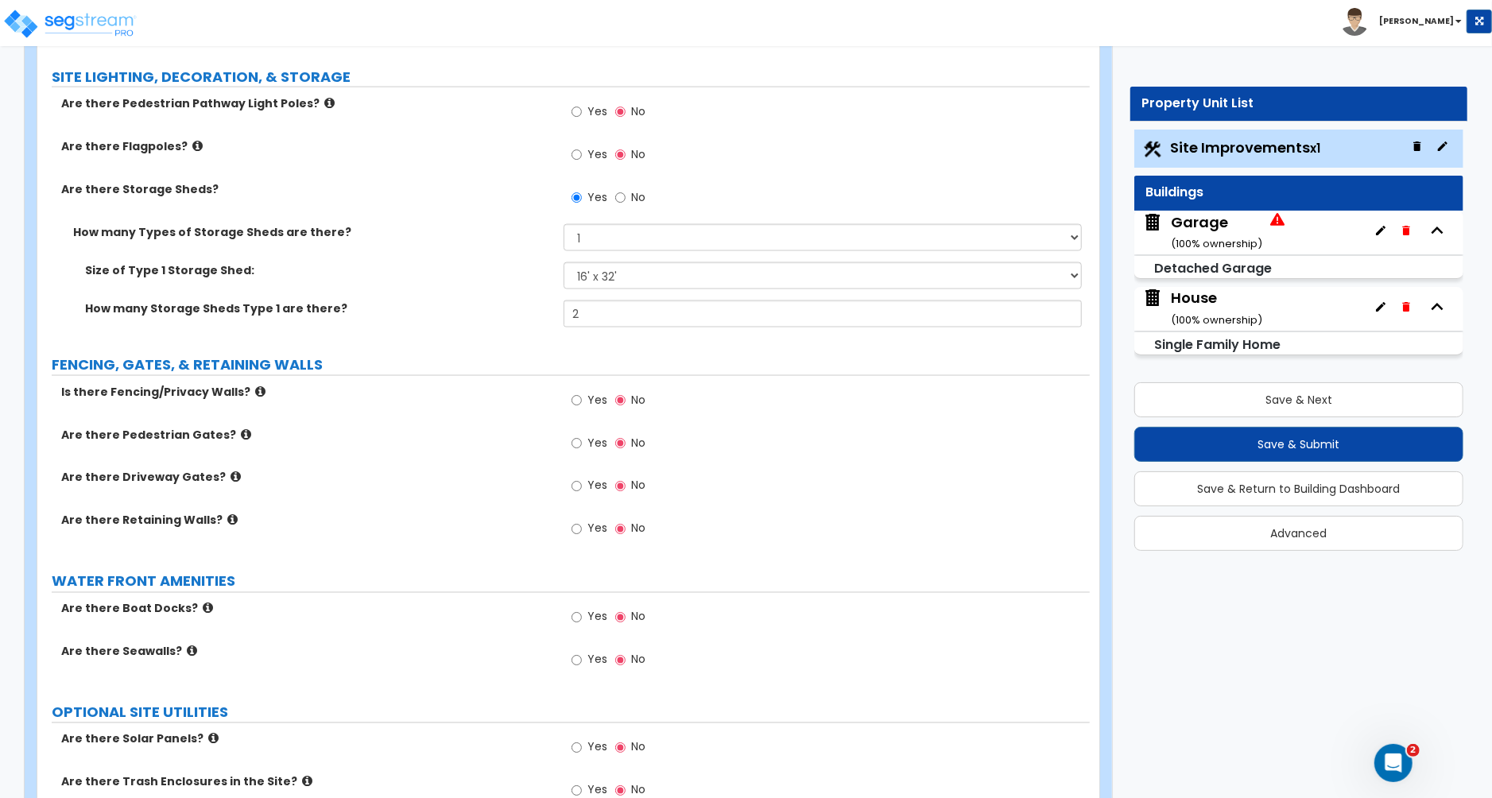
scroll to position [1793, 0]
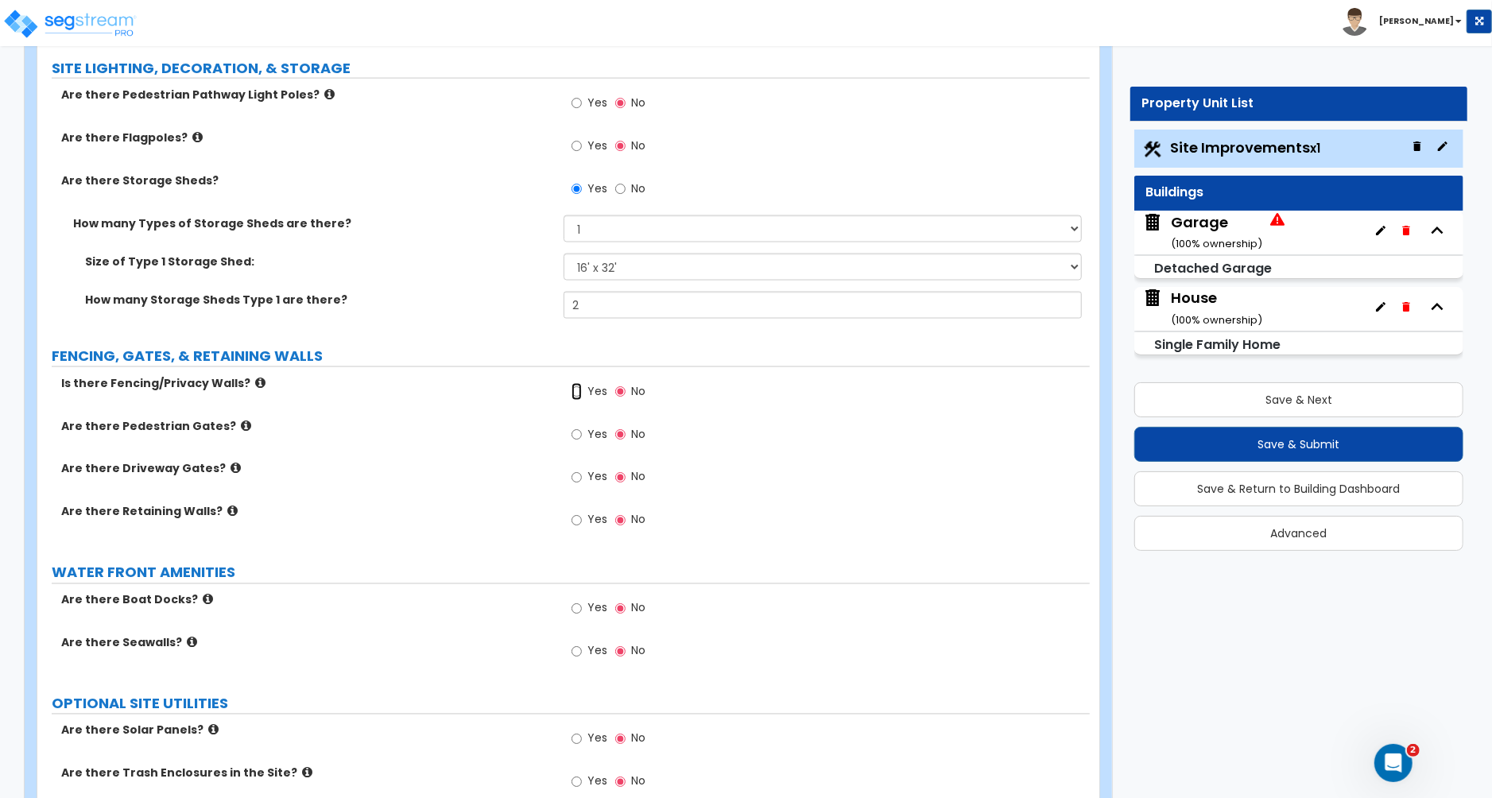
click at [576, 397] on input "Yes" at bounding box center [577, 391] width 10 height 17
radio input "true"
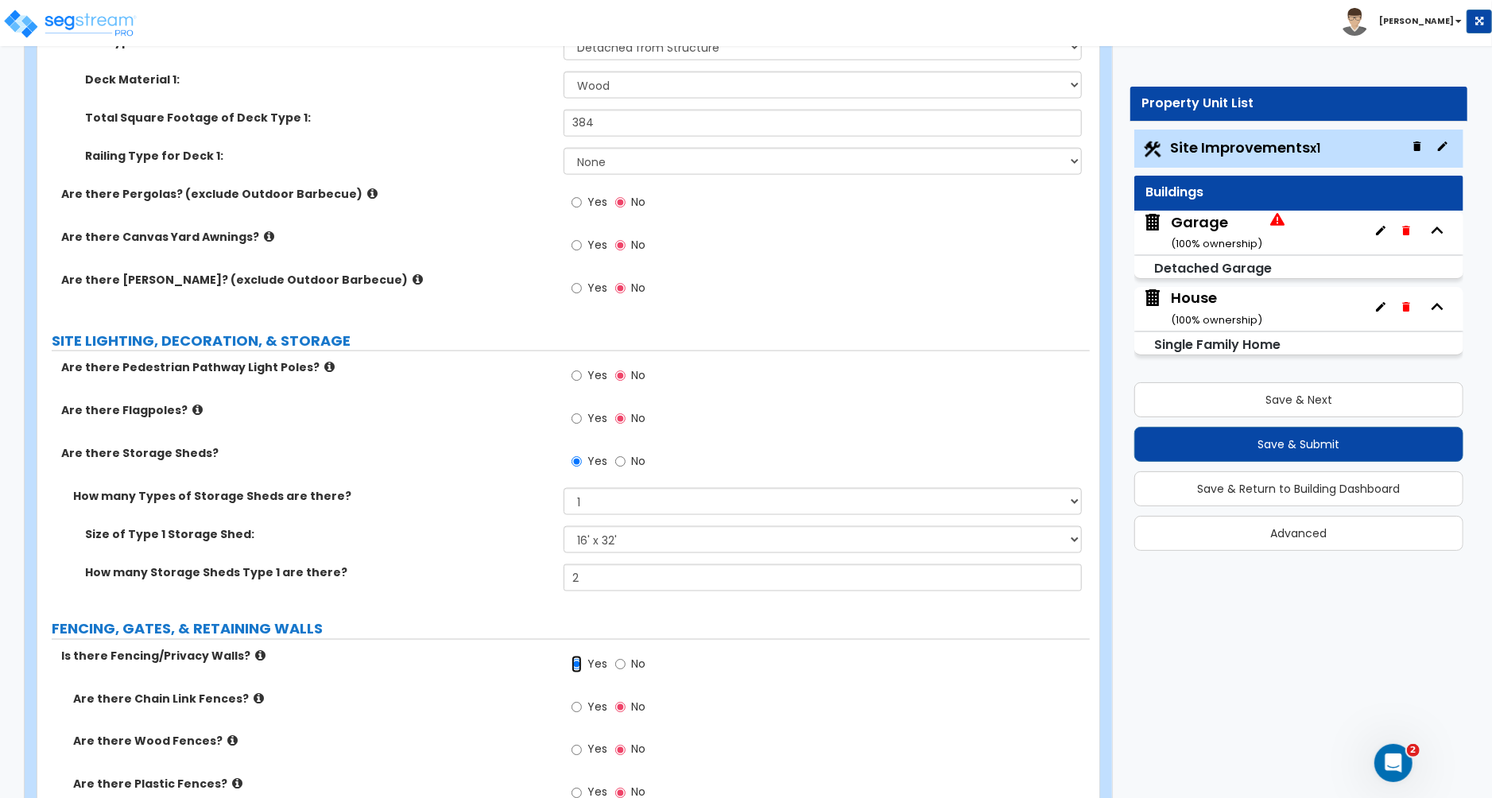
scroll to position [1514, 0]
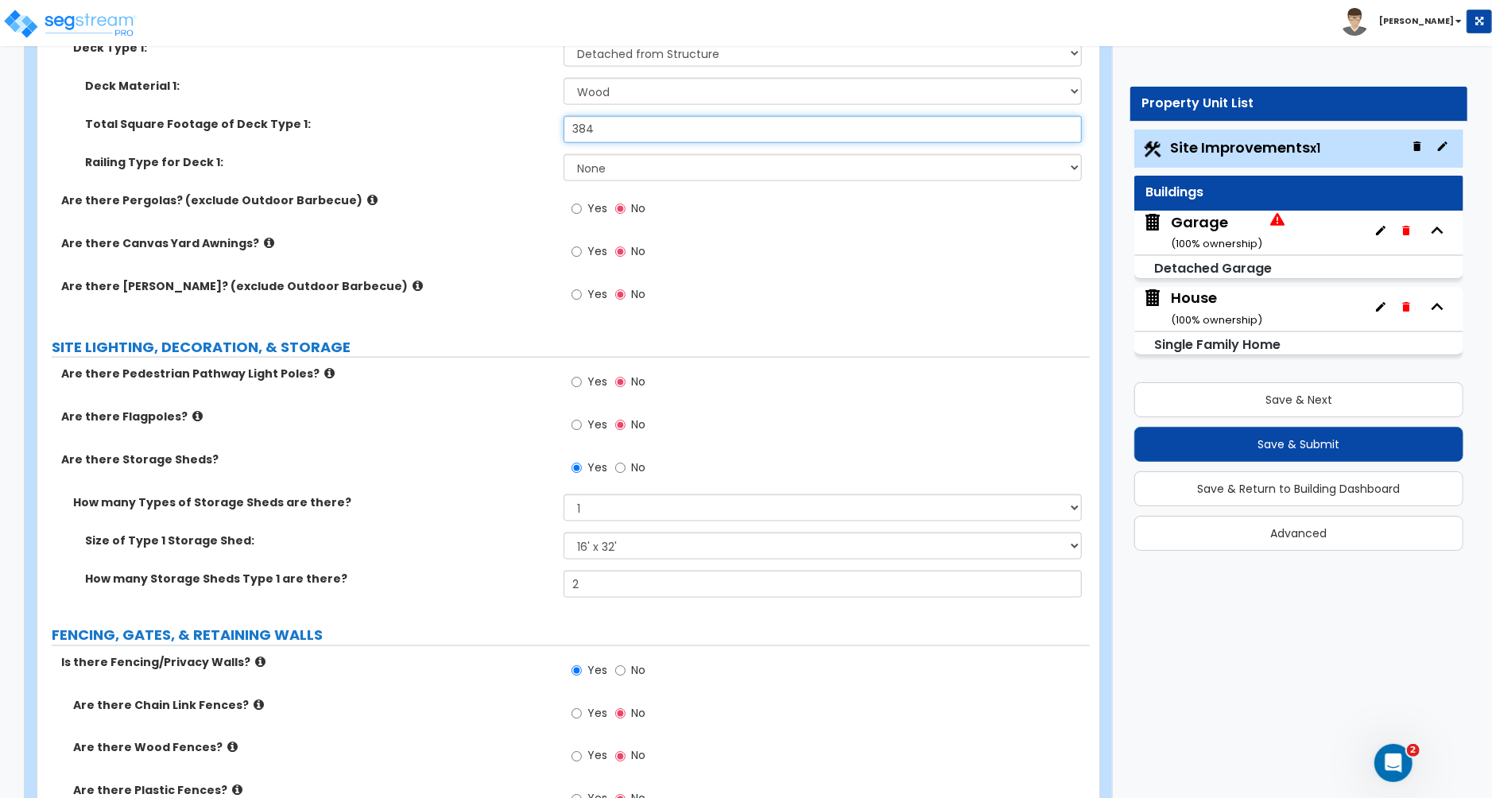
click at [592, 133] on input "384" at bounding box center [823, 129] width 518 height 27
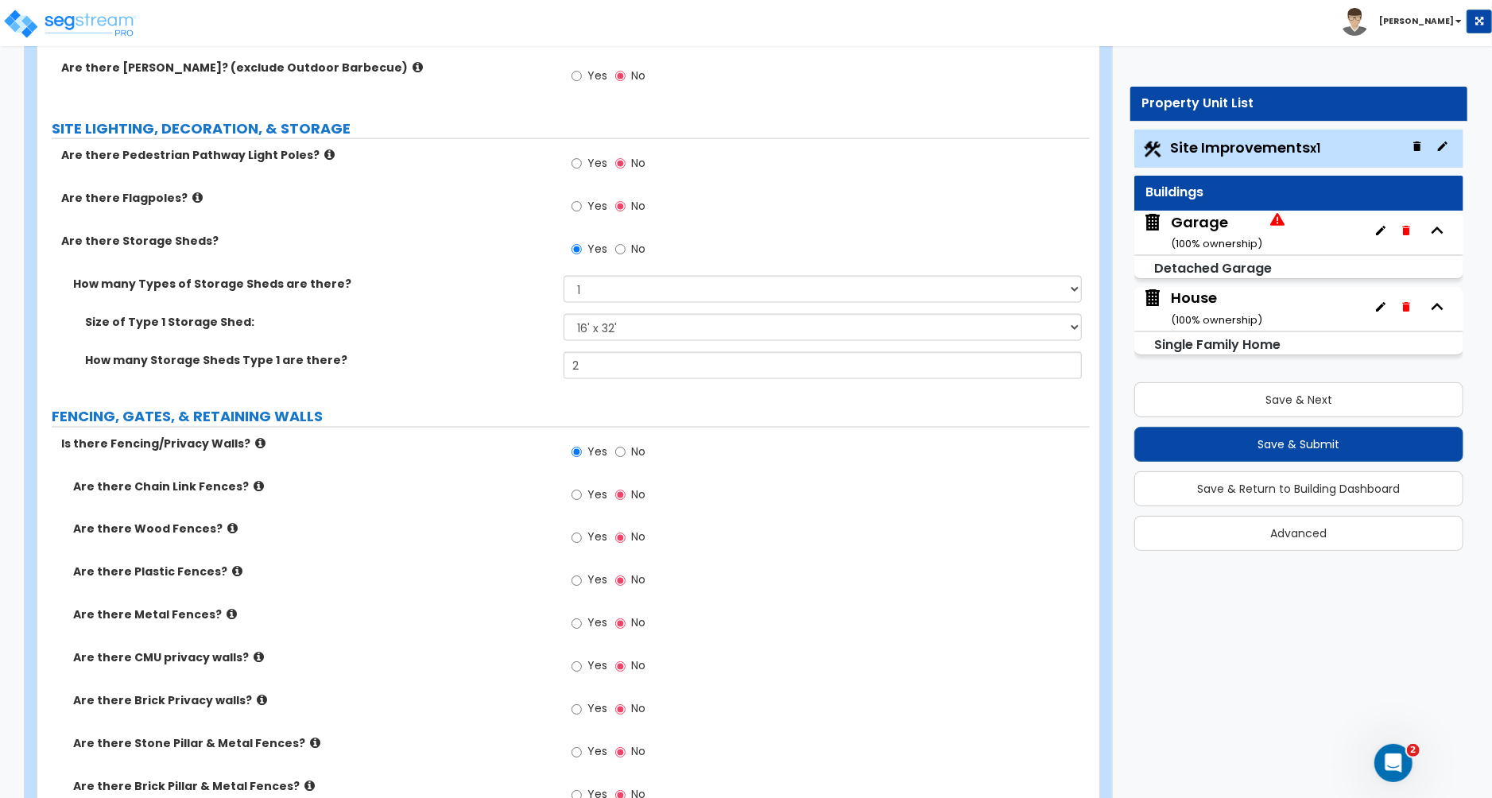
scroll to position [1734, 0]
type input "424"
click at [572, 492] on input "Yes" at bounding box center [577, 493] width 10 height 17
radio input "true"
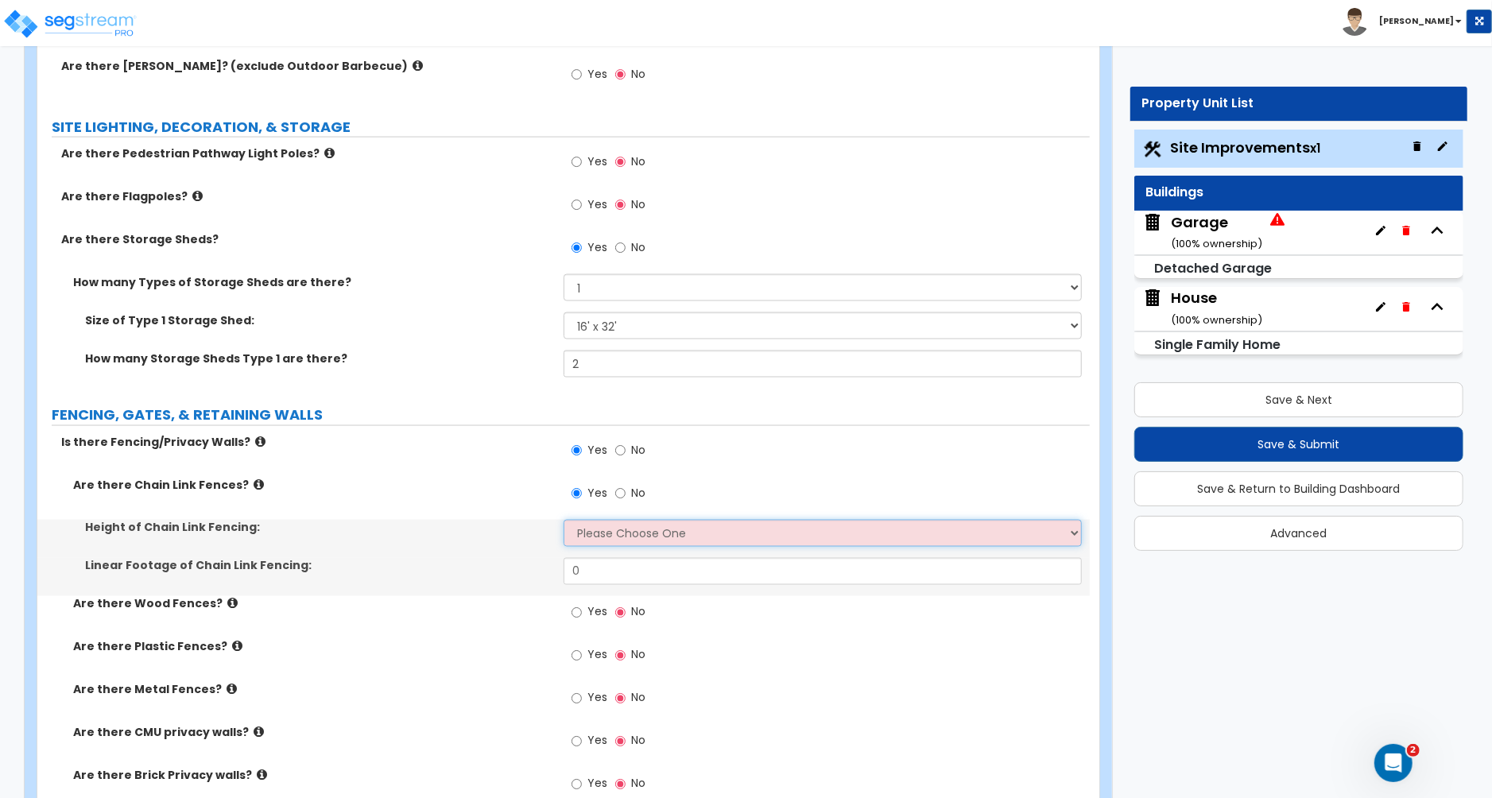
click at [616, 542] on select "Please Choose One 3 feet 4 feet 5 feet 6 feet 10 feet 12 feet" at bounding box center [823, 533] width 518 height 27
select select "5"
click at [564, 523] on select "Please Choose One 3 feet 4 feet 5 feet 6 feet 10 feet 12 feet" at bounding box center [823, 533] width 518 height 27
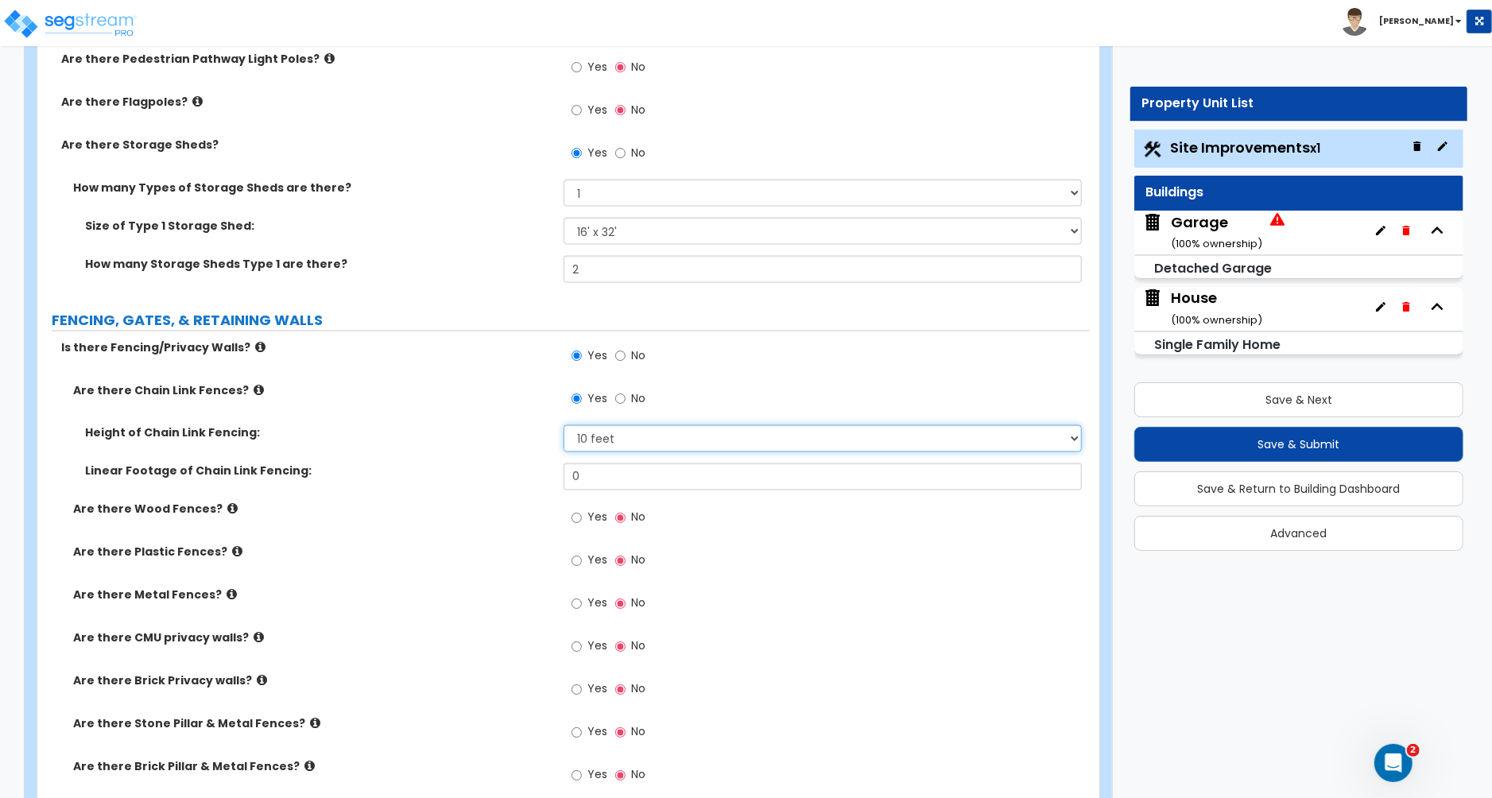
scroll to position [1835, 0]
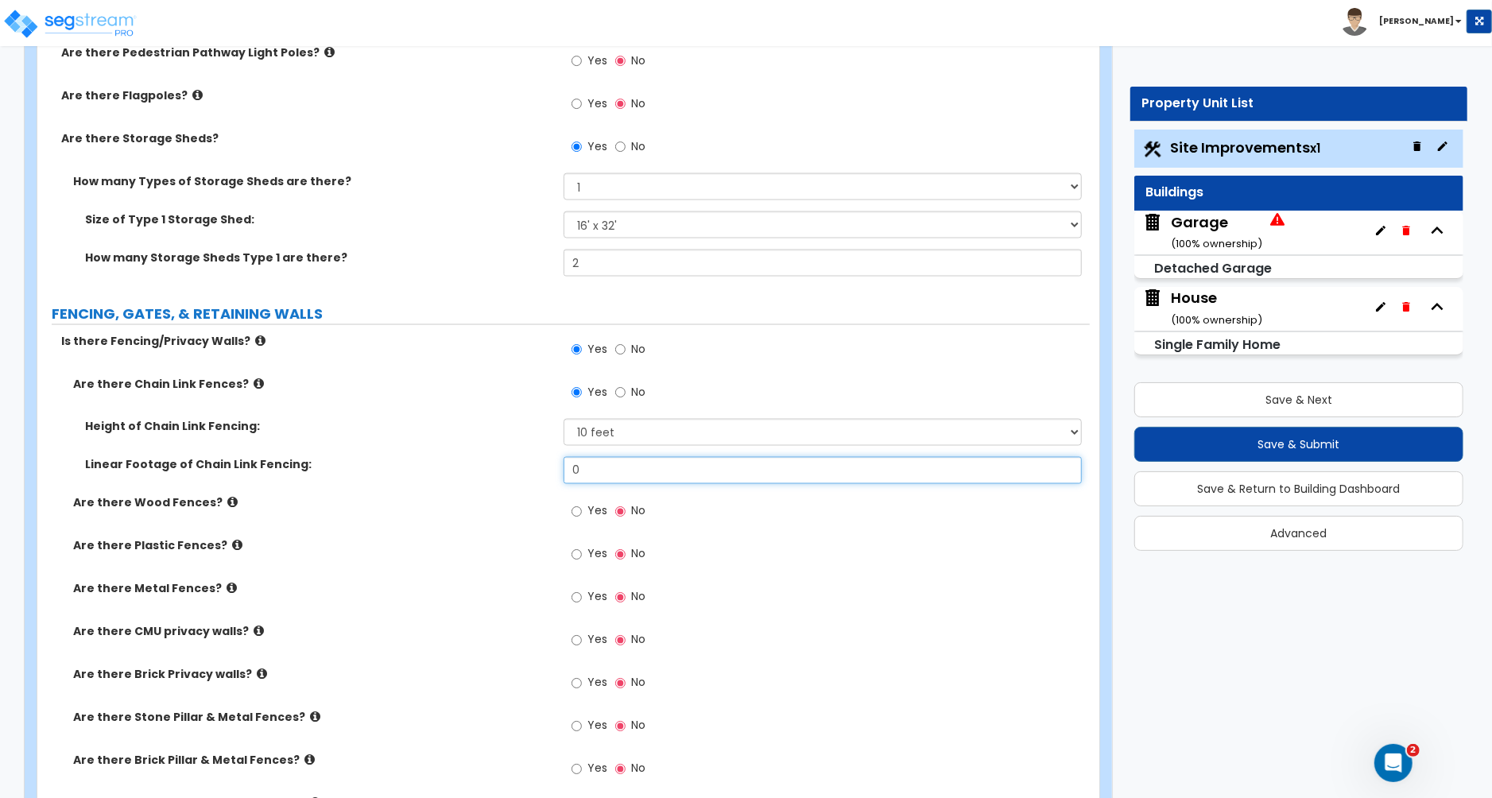
click at [595, 483] on input "0" at bounding box center [823, 470] width 518 height 27
click at [595, 482] on input "0" at bounding box center [823, 470] width 518 height 27
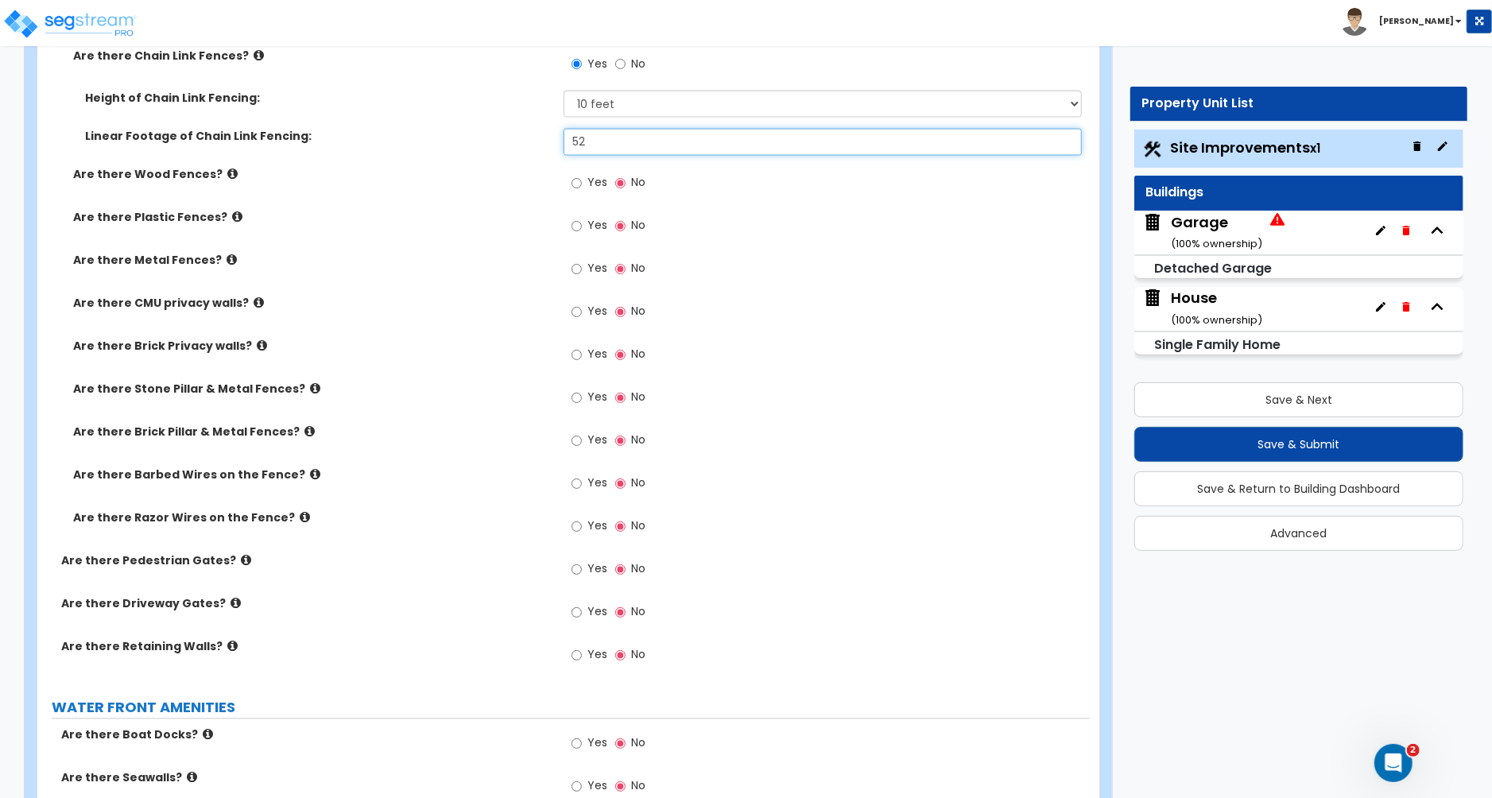
scroll to position [2167, 0]
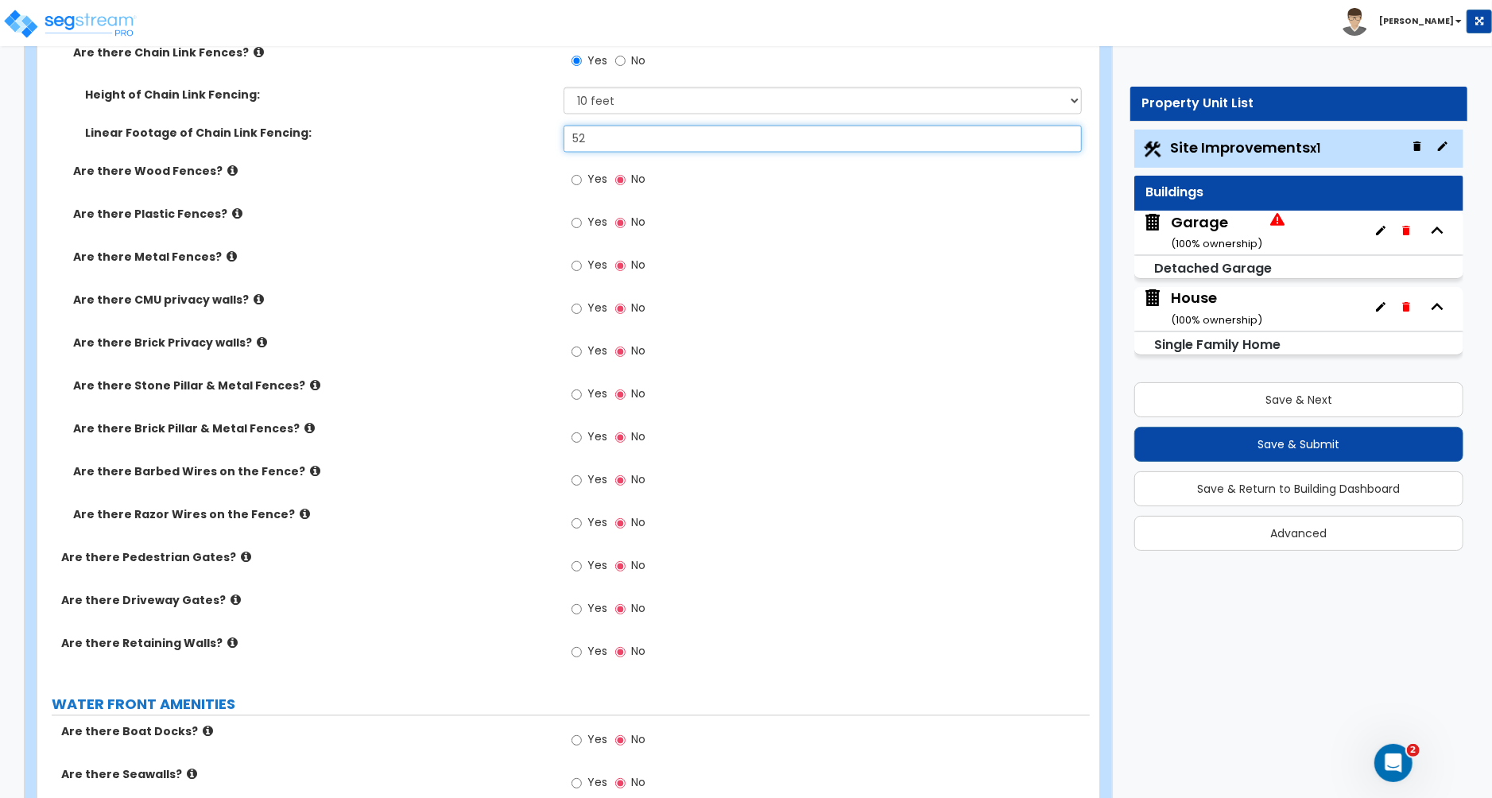
type input "52"
click at [579, 572] on input "Yes" at bounding box center [577, 566] width 10 height 17
radio input "true"
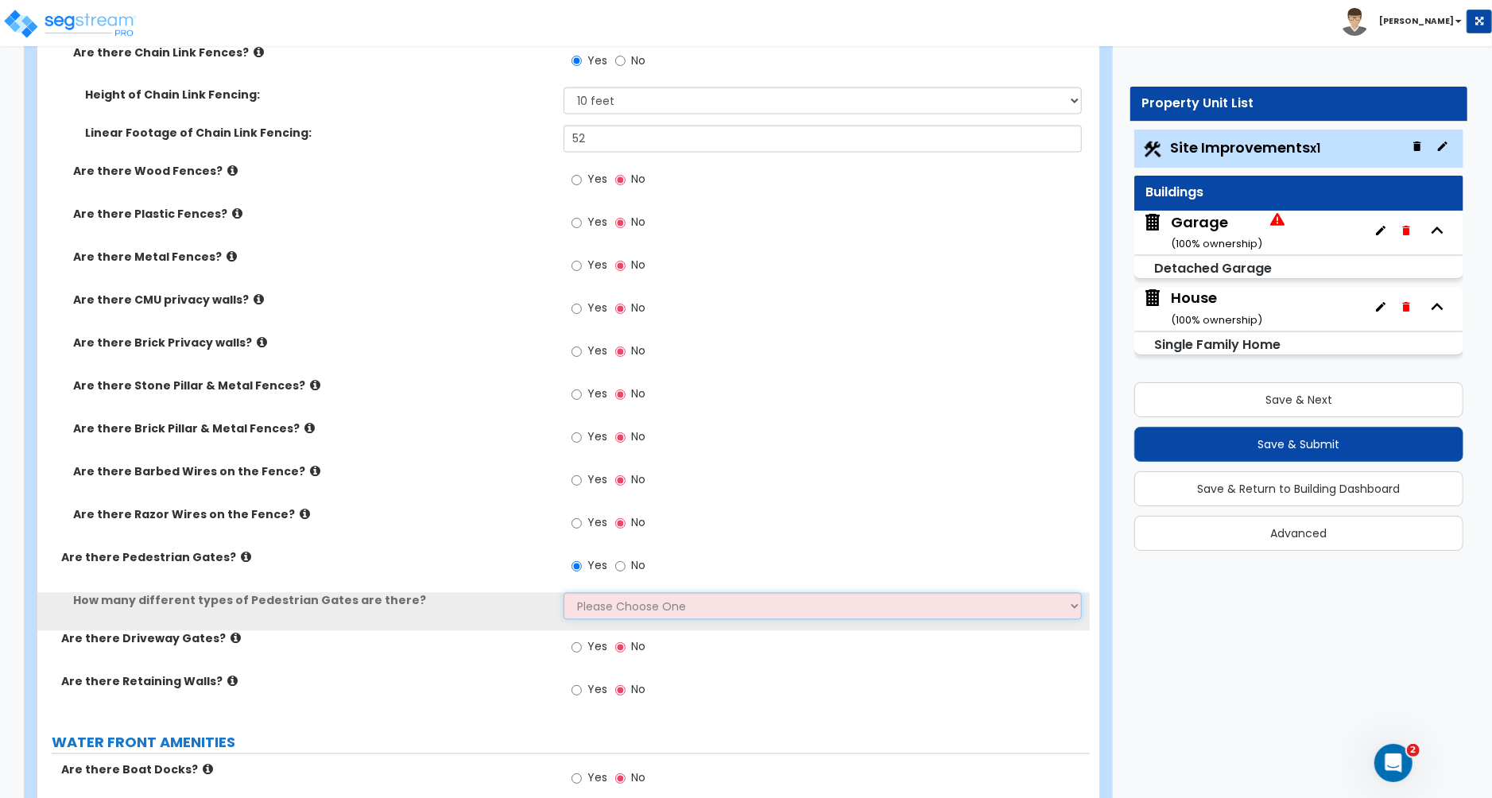
click at [591, 620] on select "Please Choose One 1 2 3" at bounding box center [823, 606] width 518 height 27
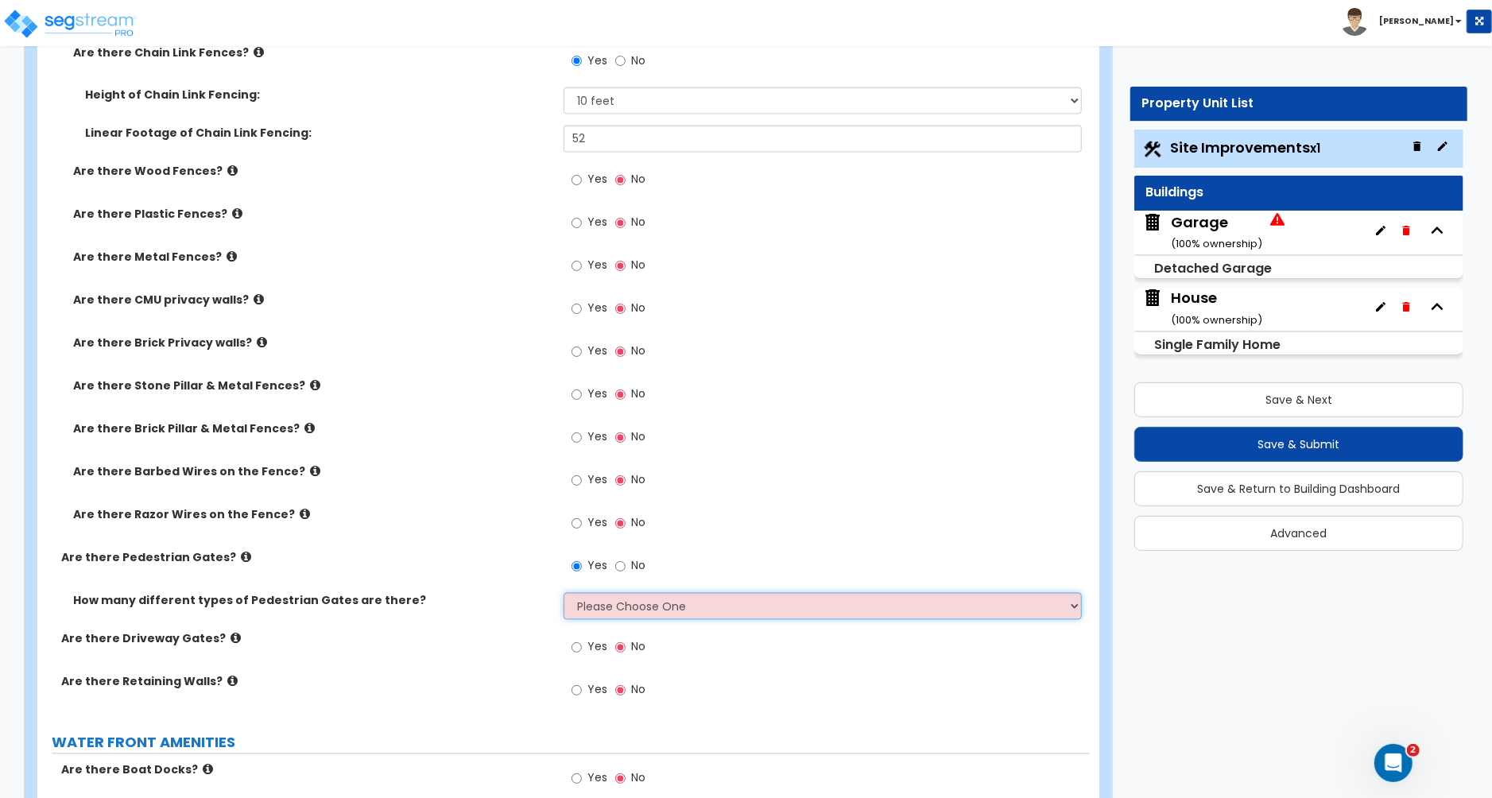
select select "1"
click at [564, 596] on select "Please Choose One 1 2 3" at bounding box center [823, 606] width 518 height 27
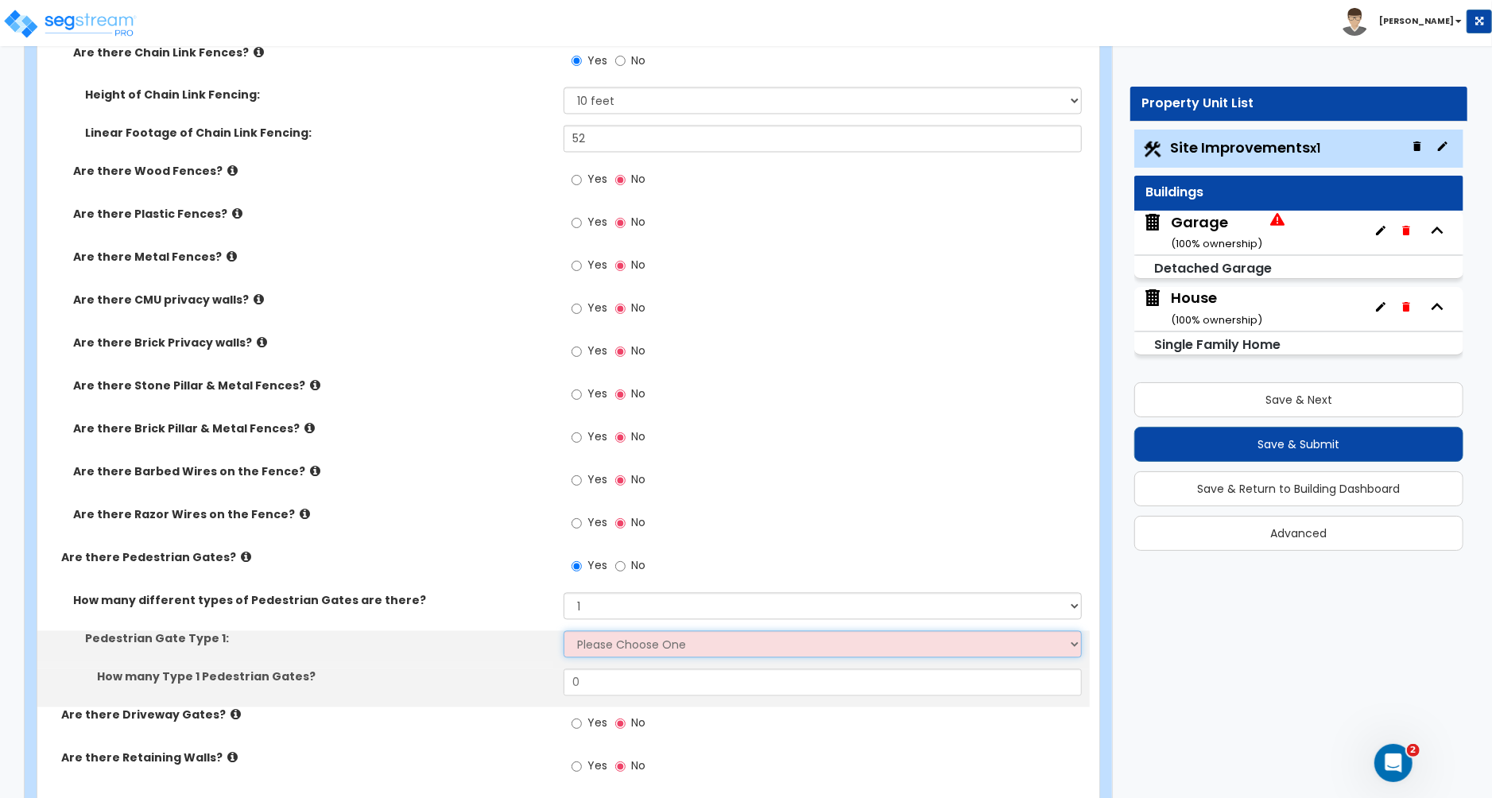
click at [595, 650] on select "Please Choose One Chain Link, 3 ft Height Chain Link, 4 ft Height Chain Link, 6…" at bounding box center [823, 644] width 518 height 27
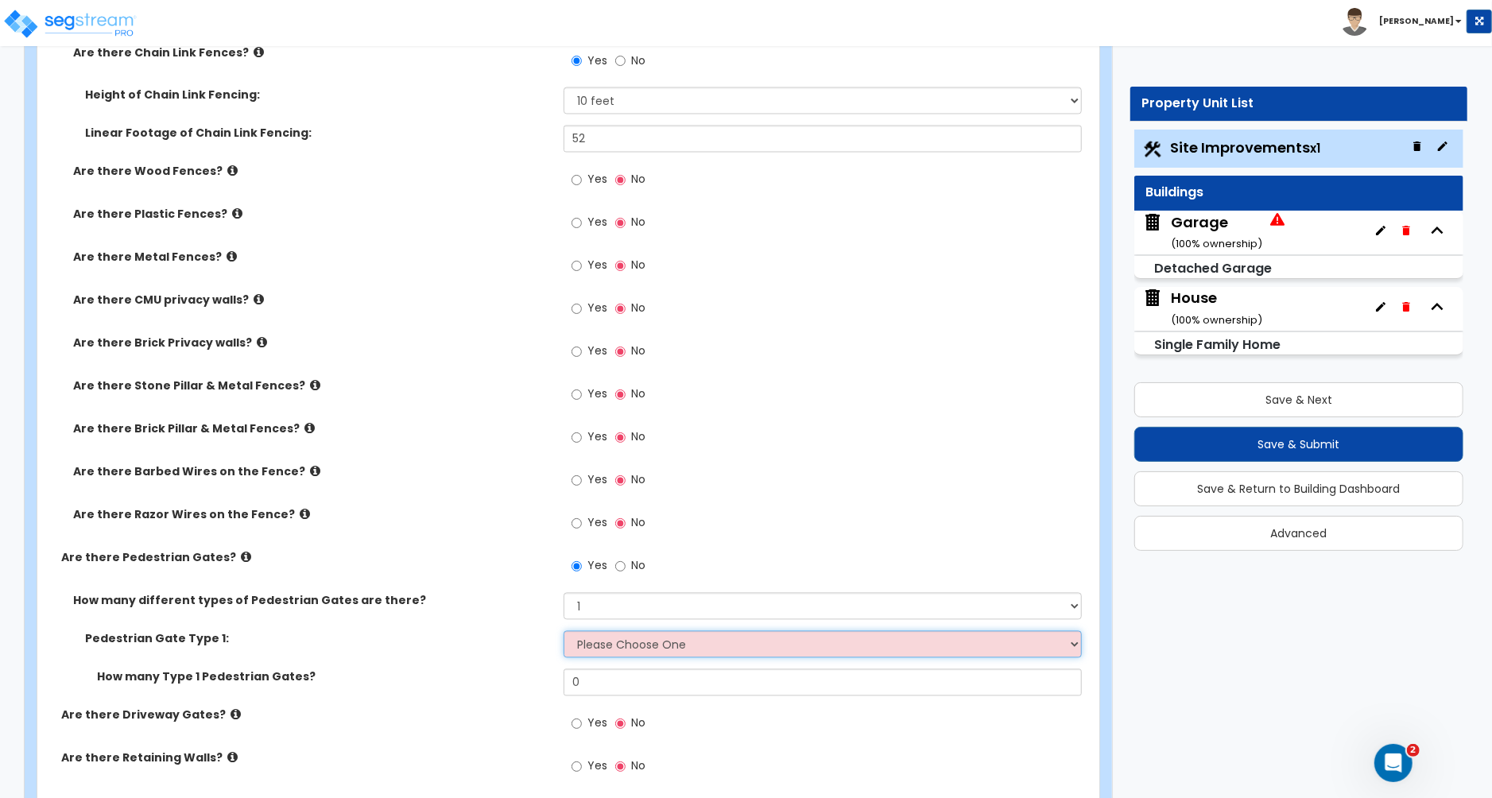
select select "3"
click at [564, 634] on select "Please Choose One Chain Link, 3 ft Height Chain Link, 4 ft Height Chain Link, 6…" at bounding box center [823, 644] width 518 height 27
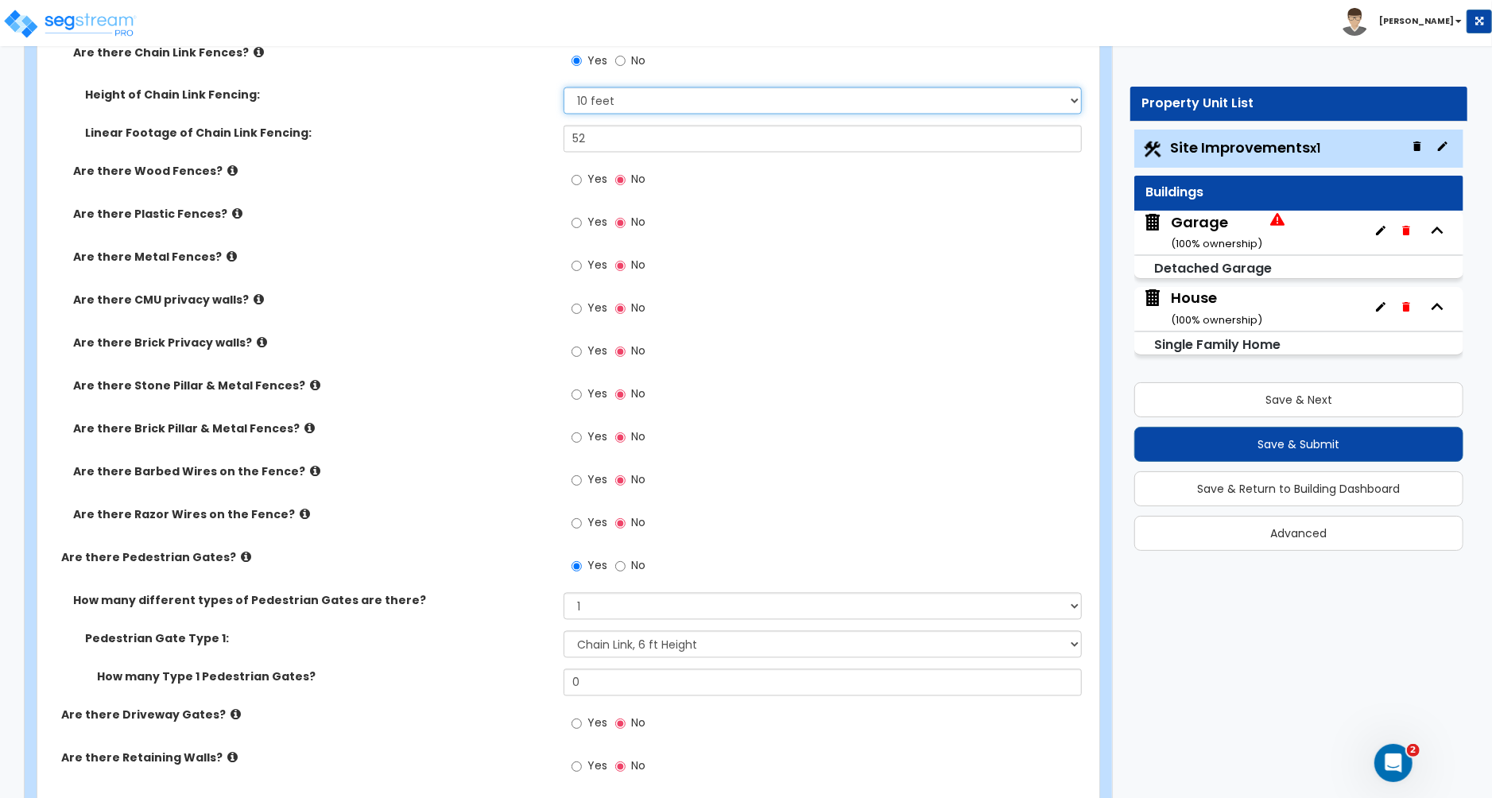
click at [602, 106] on select "Please Choose One 3 feet 4 feet 5 feet 6 feet 10 feet 12 feet" at bounding box center [823, 100] width 518 height 27
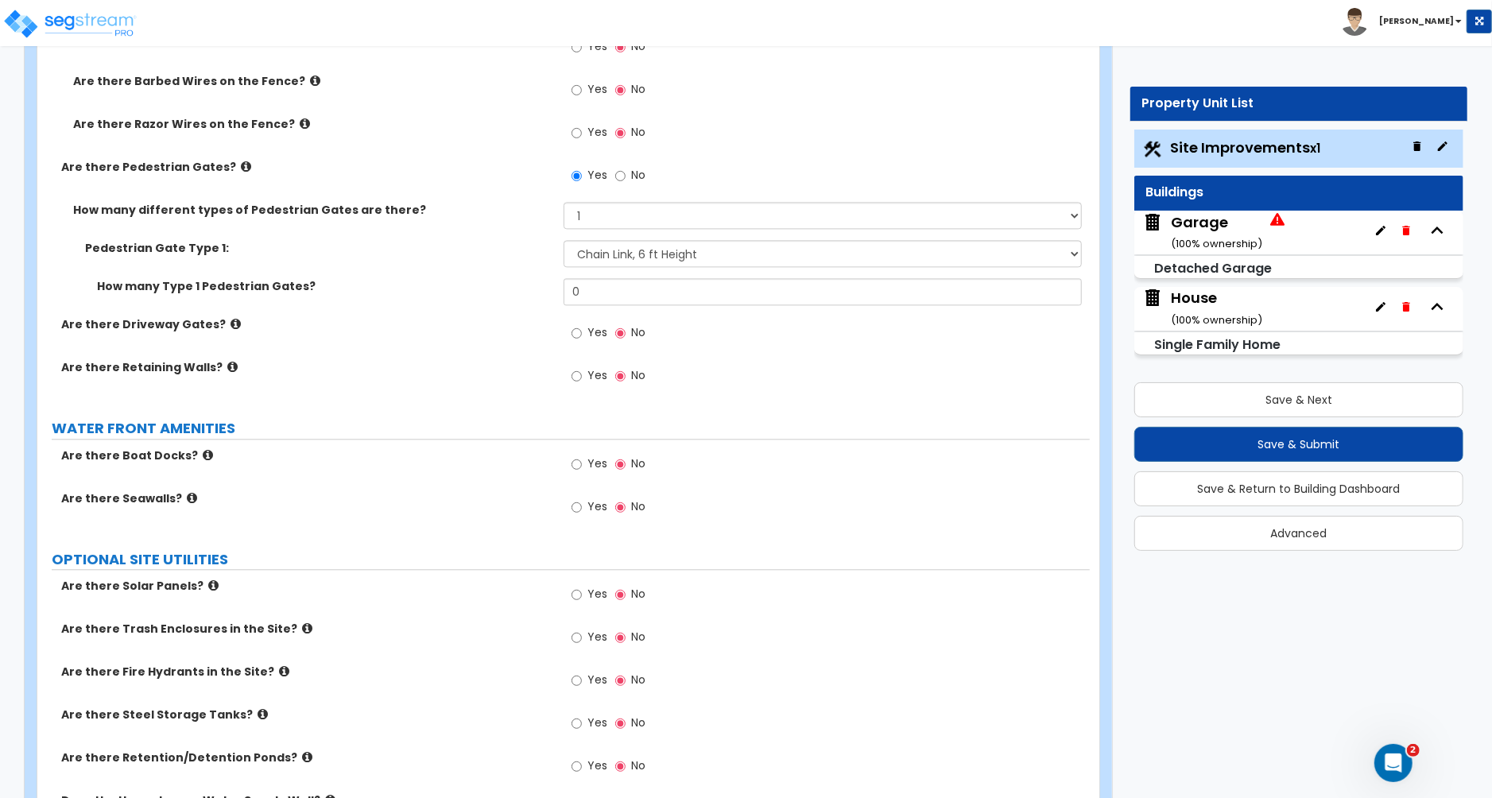
scroll to position [2560, 0]
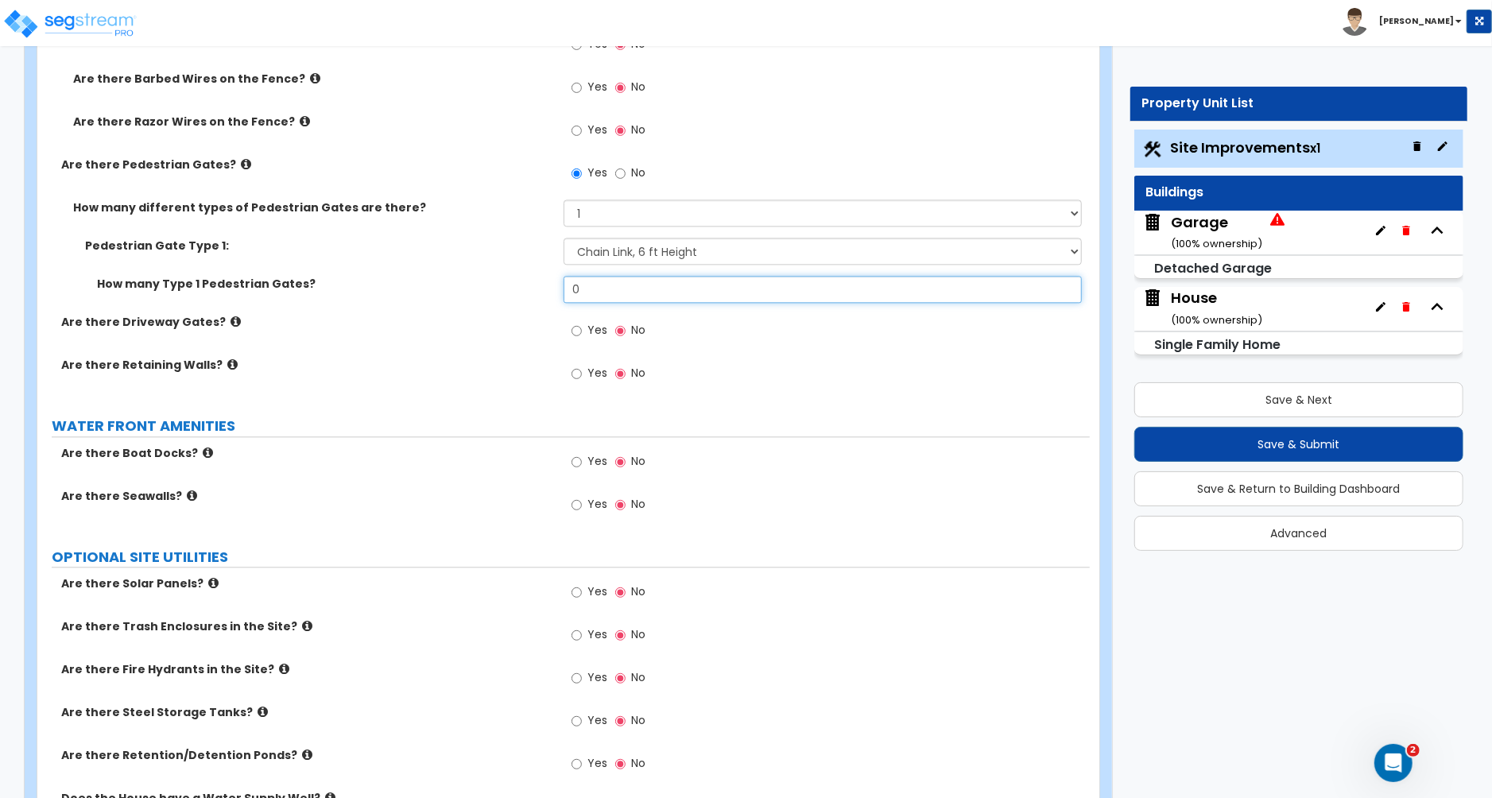
click at [608, 297] on input "0" at bounding box center [823, 289] width 518 height 27
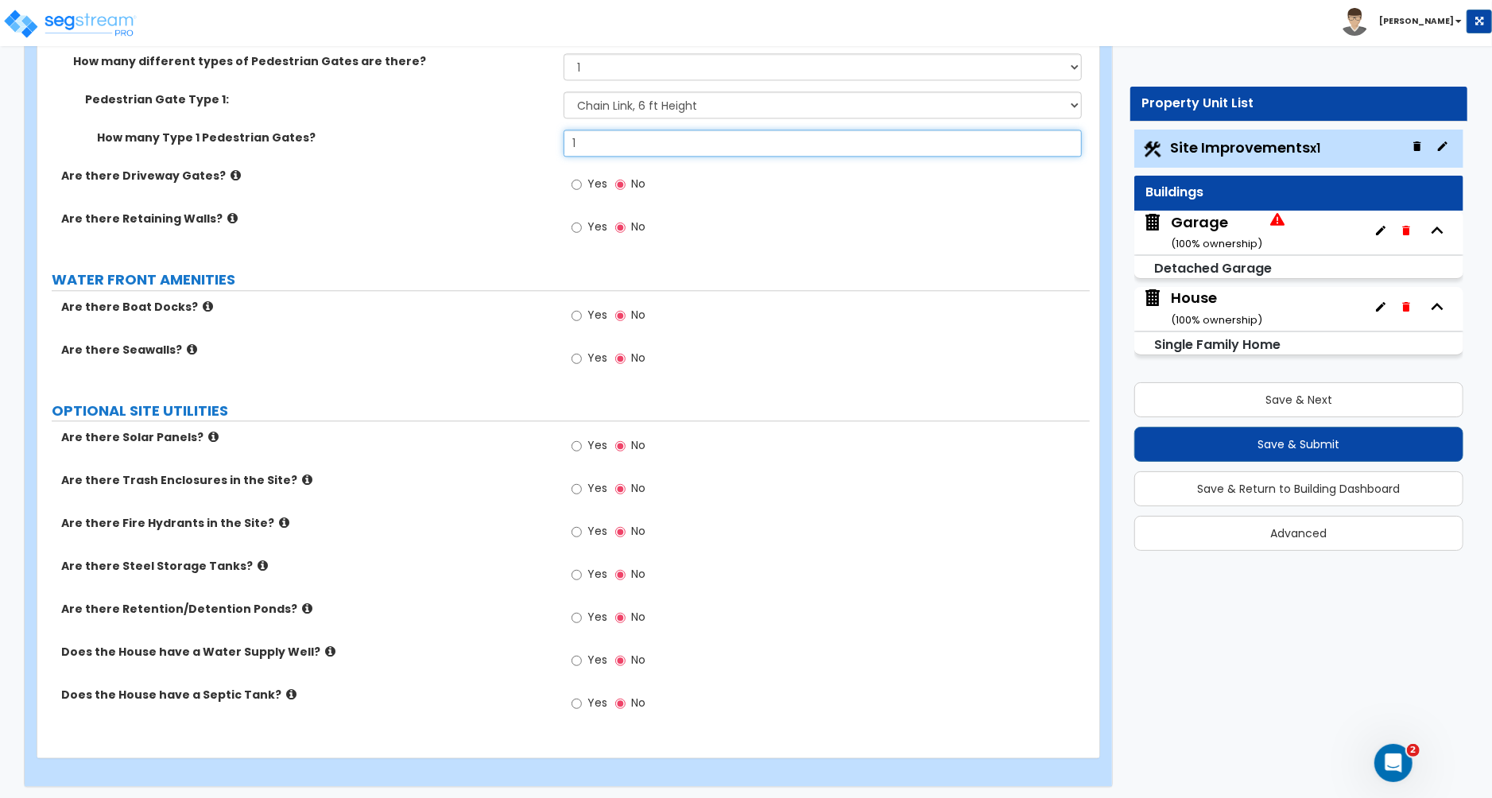
scroll to position [2716, 0]
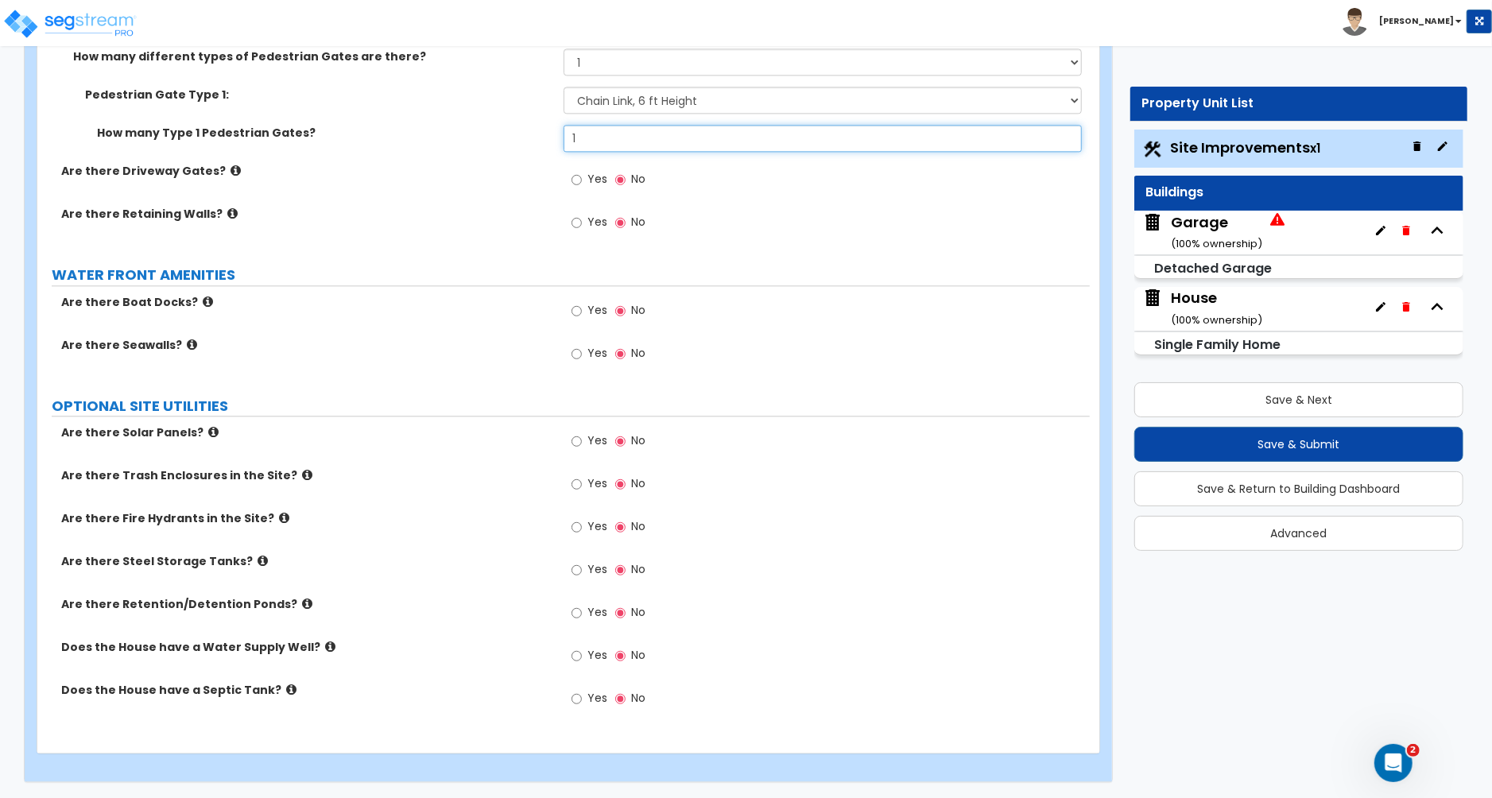
type input "1"
click at [575, 308] on input "Yes" at bounding box center [577, 310] width 10 height 17
radio input "true"
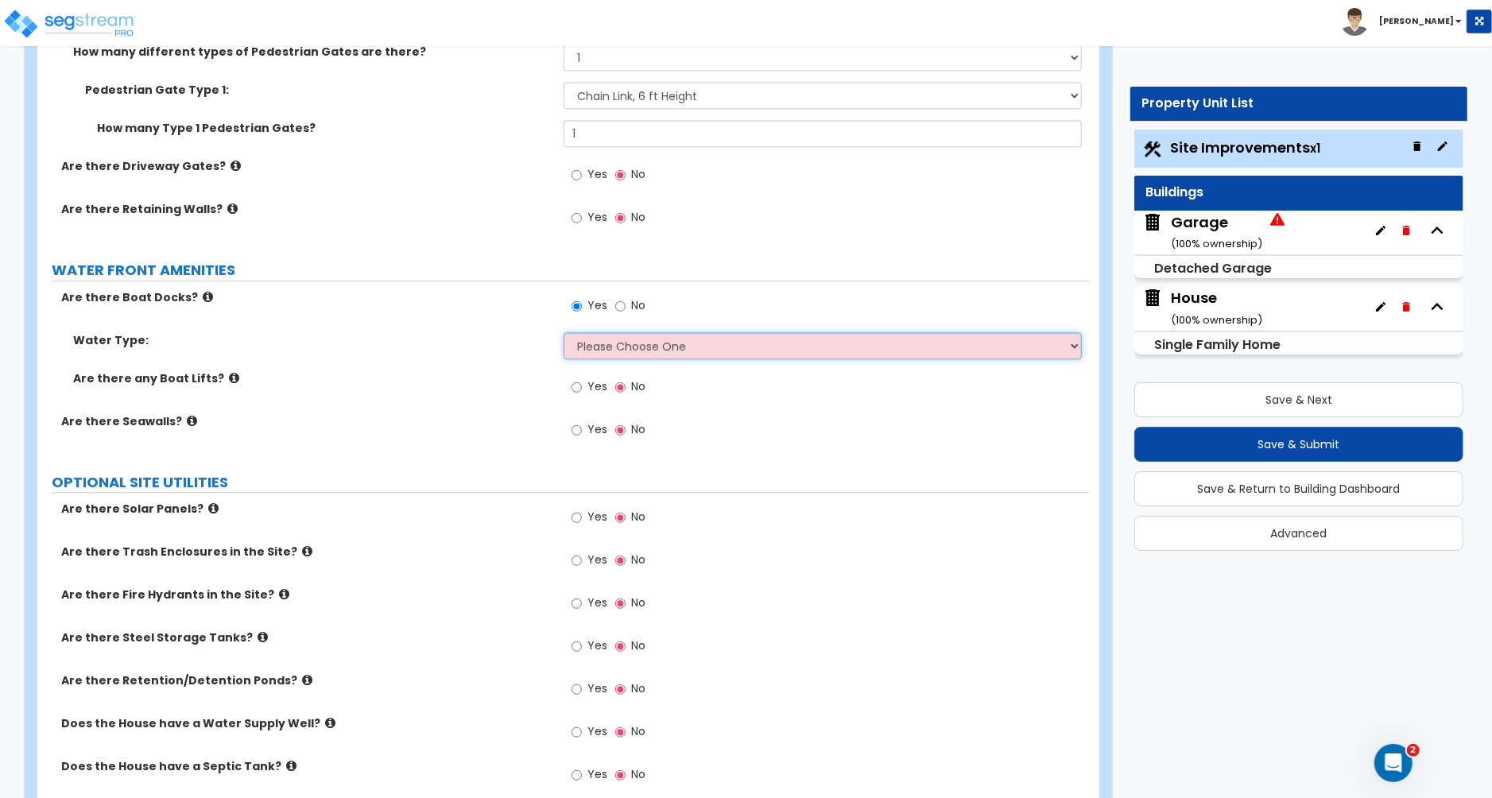
click at [607, 354] on select "Please Choose One Freshwater Saltwater" at bounding box center [823, 345] width 518 height 27
select select "1"
click at [564, 335] on select "Please Choose One Freshwater Saltwater" at bounding box center [823, 345] width 518 height 27
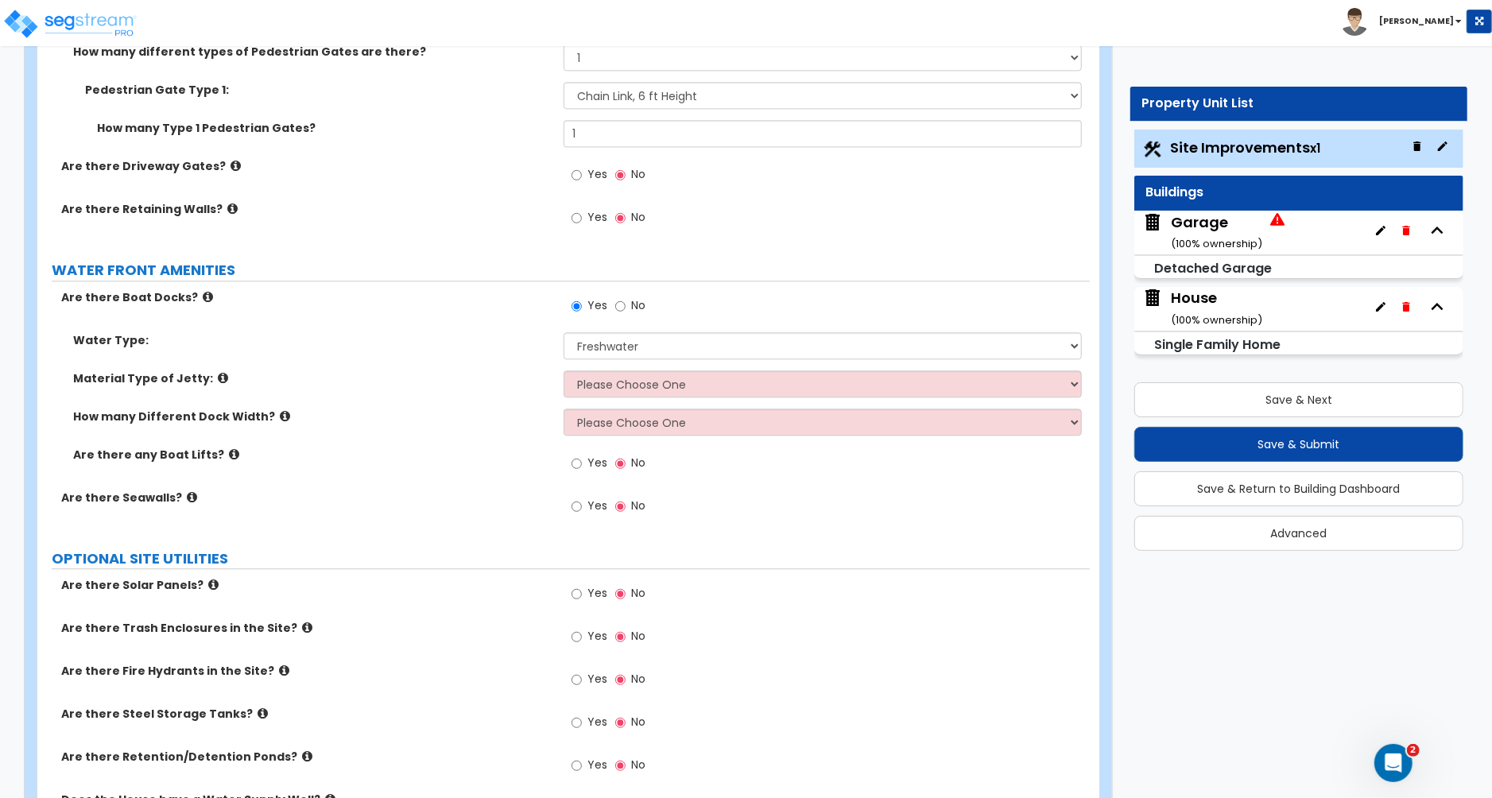
click at [218, 379] on icon at bounding box center [223, 378] width 10 height 12
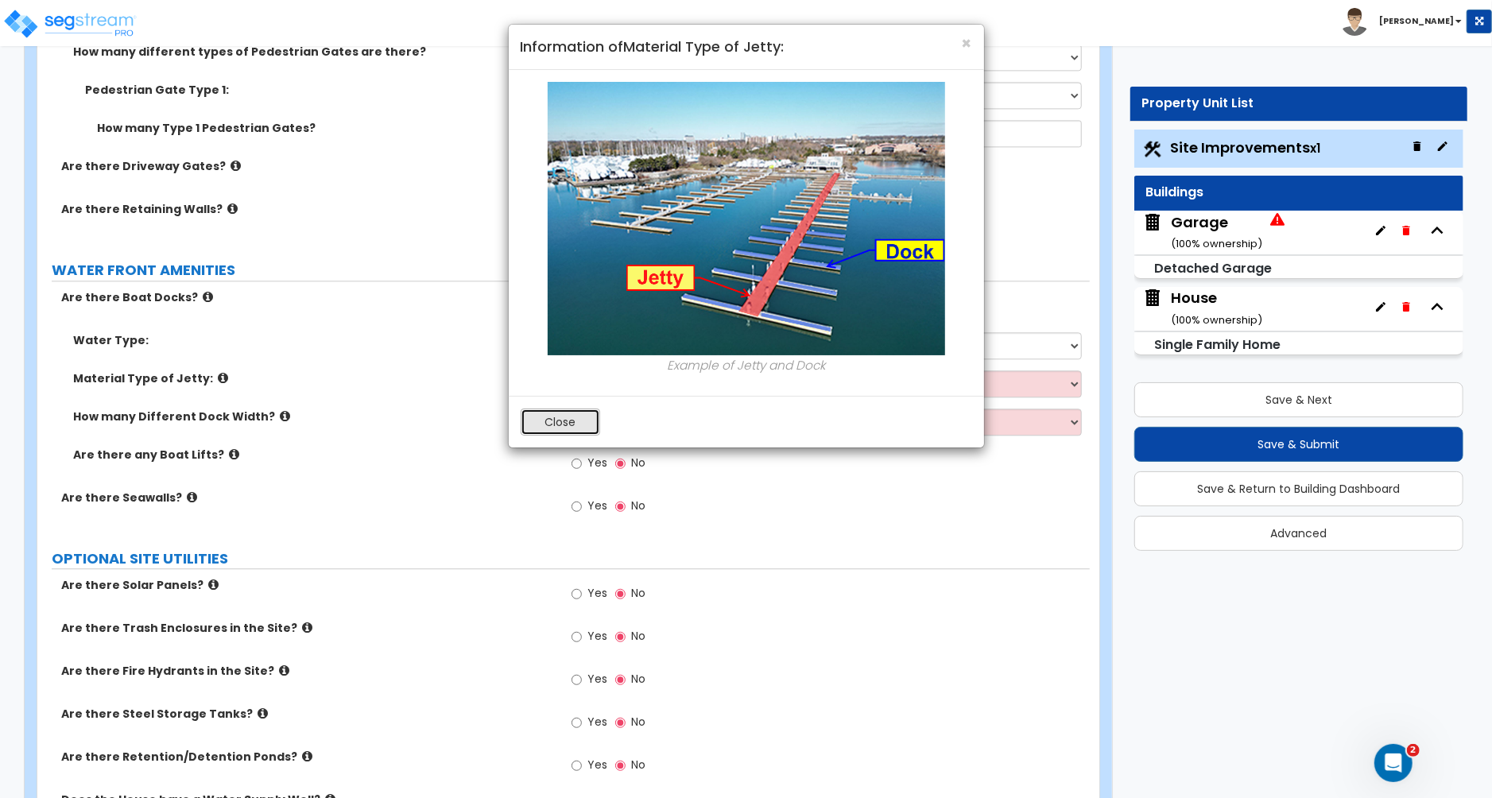
click at [555, 418] on button "Close" at bounding box center [560, 422] width 79 height 27
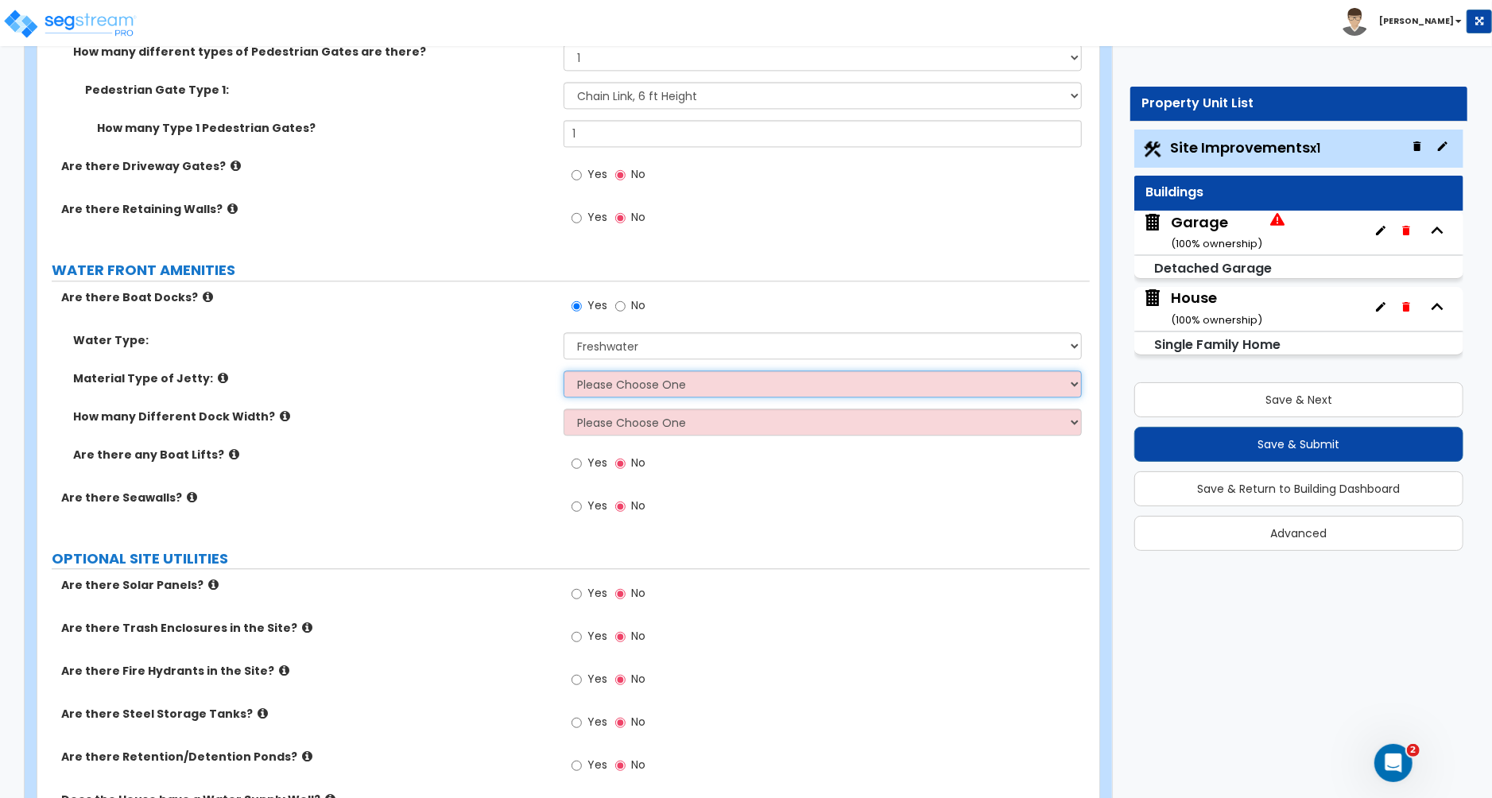
click at [630, 397] on select "Please Choose One Galvanized Steel Frame and Wood Deck Treated Wood Frame and W…" at bounding box center [823, 383] width 518 height 27
select select "2"
click at [564, 374] on select "Please Choose One Galvanized Steel Frame and Wood Deck Treated Wood Frame and W…" at bounding box center [823, 383] width 518 height 27
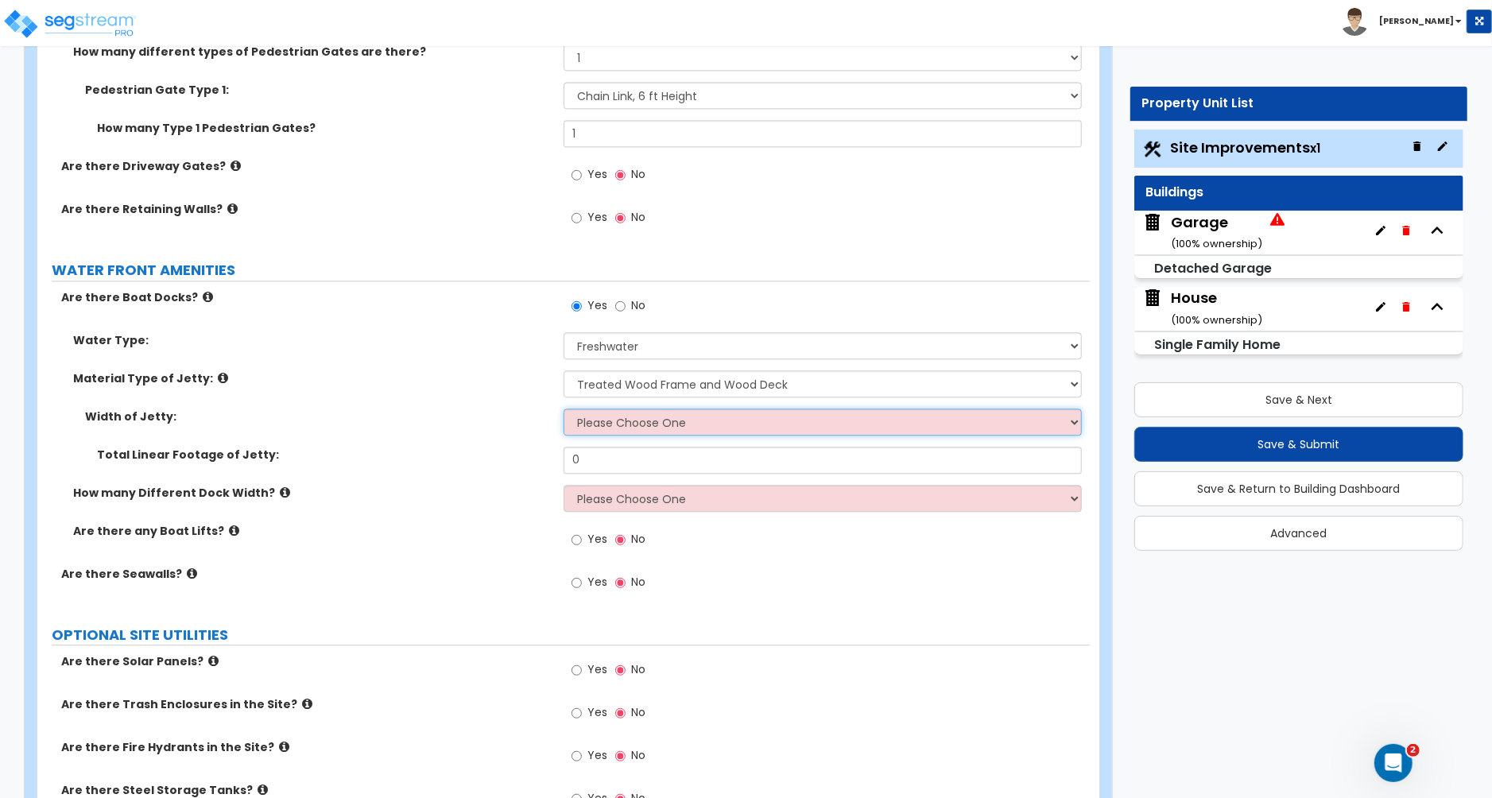
click at [603, 426] on select "Please Choose One 3 feet 6 feet 8 feet 10 feet" at bounding box center [823, 422] width 518 height 27
click at [564, 412] on select "Please Choose One 3 feet 6 feet 8 feet 10 feet" at bounding box center [823, 422] width 518 height 27
click at [636, 431] on select "Please Choose One 3 feet 6 feet 8 feet 10 feet" at bounding box center [823, 422] width 518 height 27
select select "2"
click at [564, 412] on select "Please Choose One 3 feet 6 feet 8 feet 10 feet" at bounding box center [823, 422] width 518 height 27
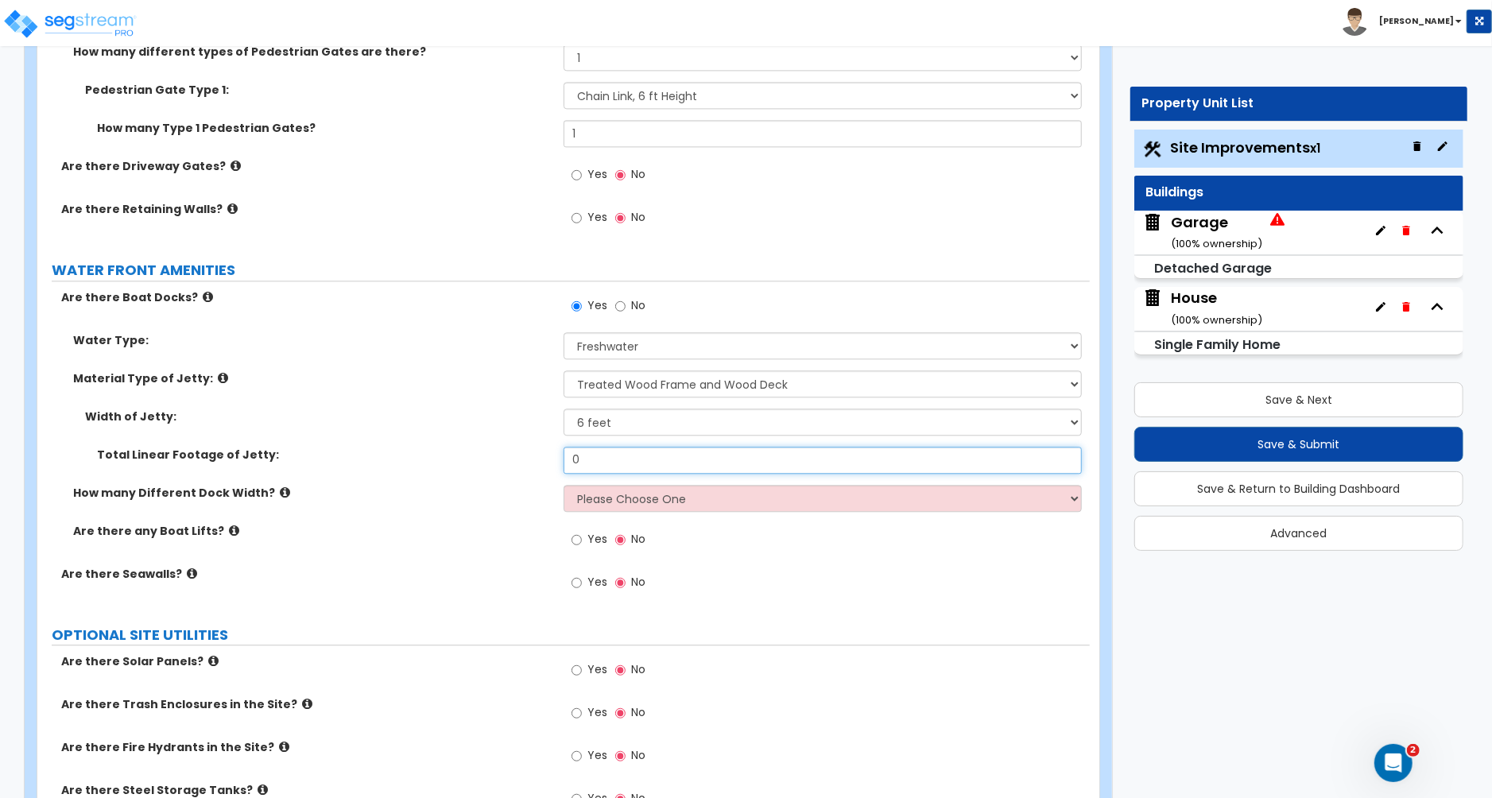
click at [616, 469] on input "0" at bounding box center [823, 460] width 518 height 27
type input "35"
click at [613, 500] on select "Please Choose One 1 2 3" at bounding box center [823, 498] width 518 height 27
click at [280, 495] on icon at bounding box center [285, 492] width 10 height 12
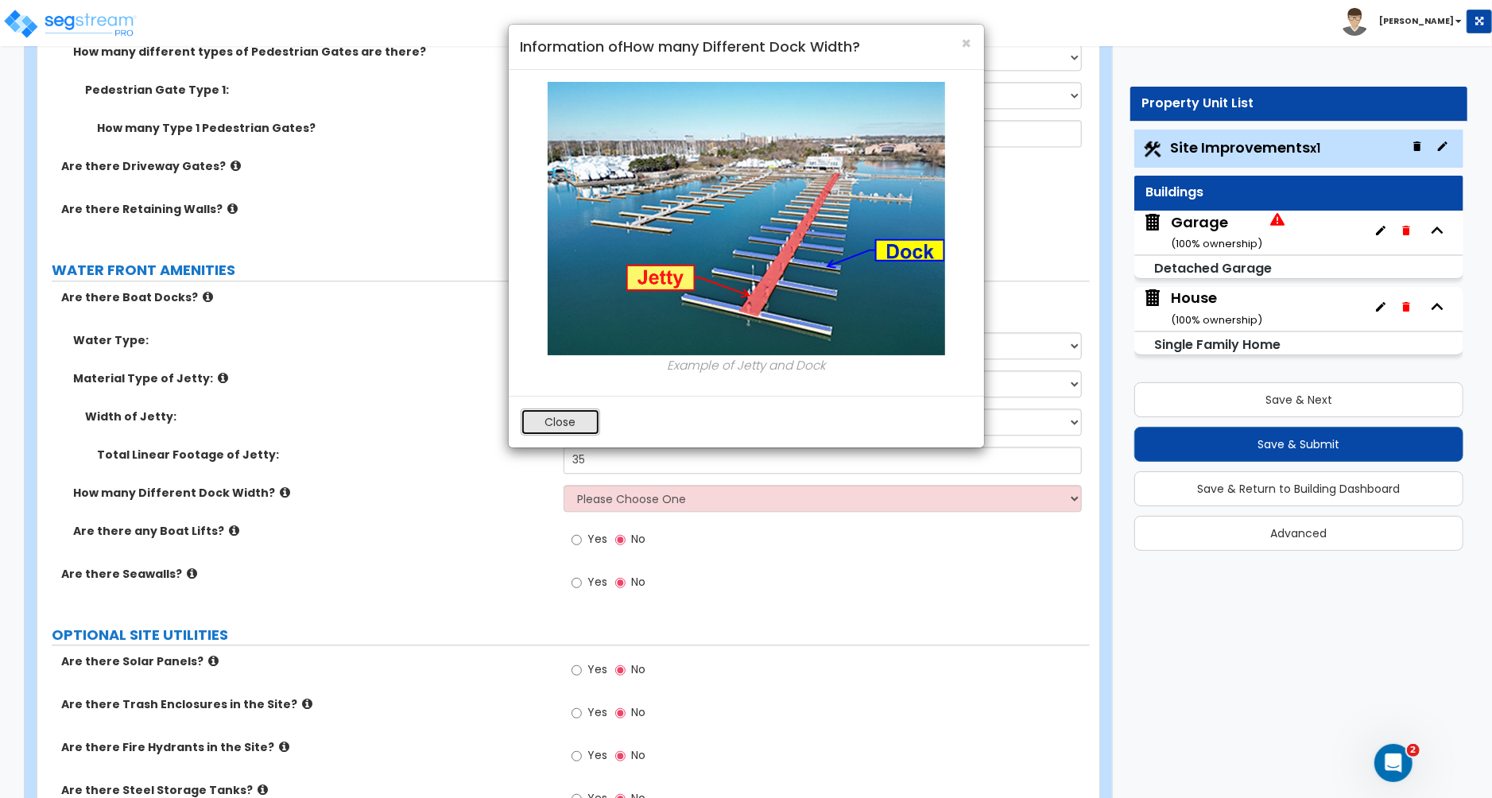
click at [568, 417] on button "Close" at bounding box center [560, 422] width 79 height 27
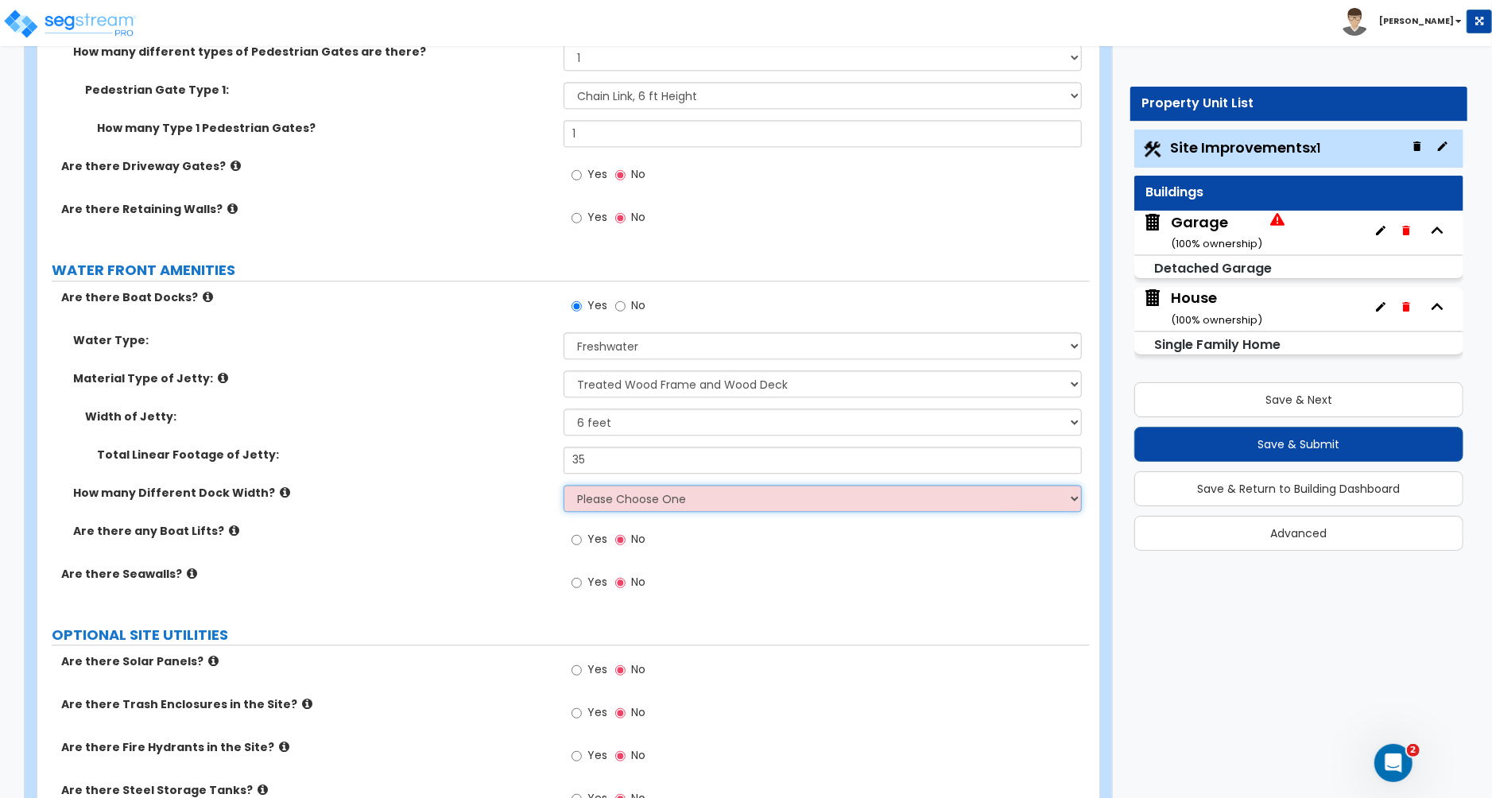
click at [633, 503] on select "Please Choose One 1 2 3" at bounding box center [823, 498] width 518 height 27
select select "1"
click at [564, 488] on select "Please Choose One 1 2 3" at bounding box center [823, 498] width 518 height 27
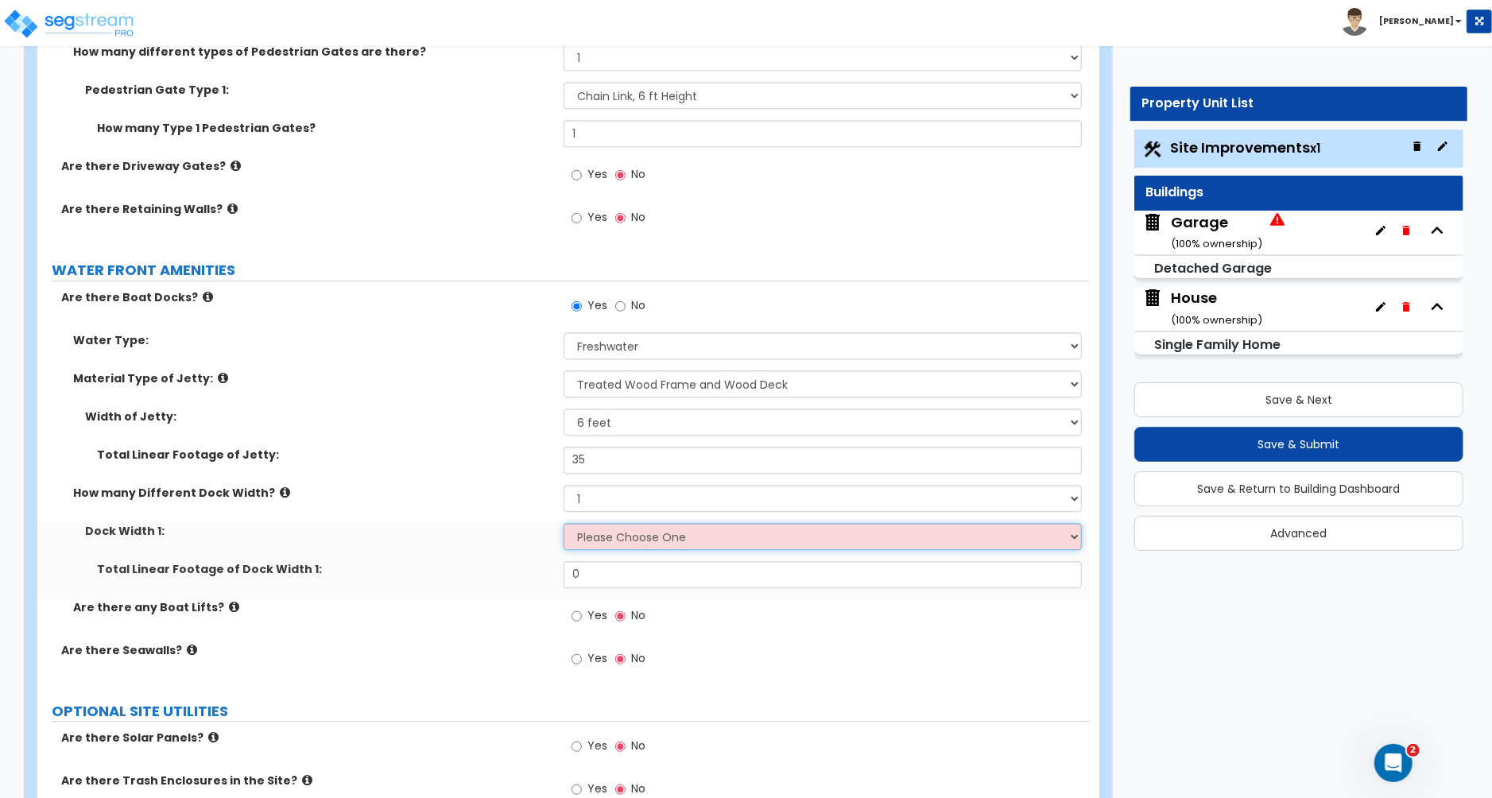
click at [592, 541] on select "Please Choose One 5 feet 6 feet 8 feet" at bounding box center [823, 536] width 518 height 27
click at [599, 545] on select "Please Choose One 5 feet 6 feet 8 feet" at bounding box center [823, 536] width 518 height 27
select select "1"
click at [564, 526] on select "Please Choose One 5 feet 6 feet 8 feet" at bounding box center [823, 536] width 518 height 27
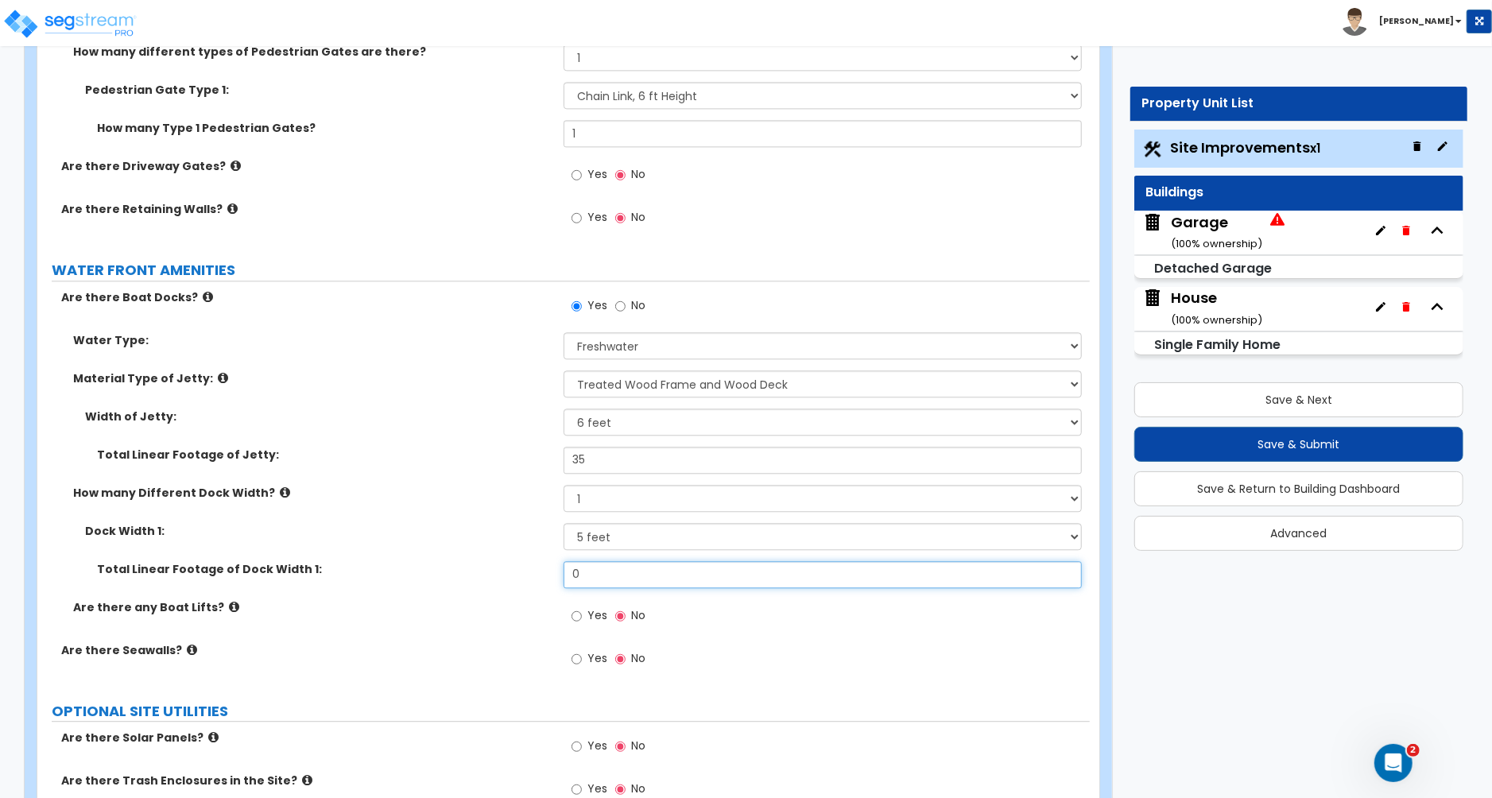
click at [587, 581] on input "0" at bounding box center [823, 574] width 518 height 27
click at [587, 580] on input "0" at bounding box center [823, 574] width 518 height 27
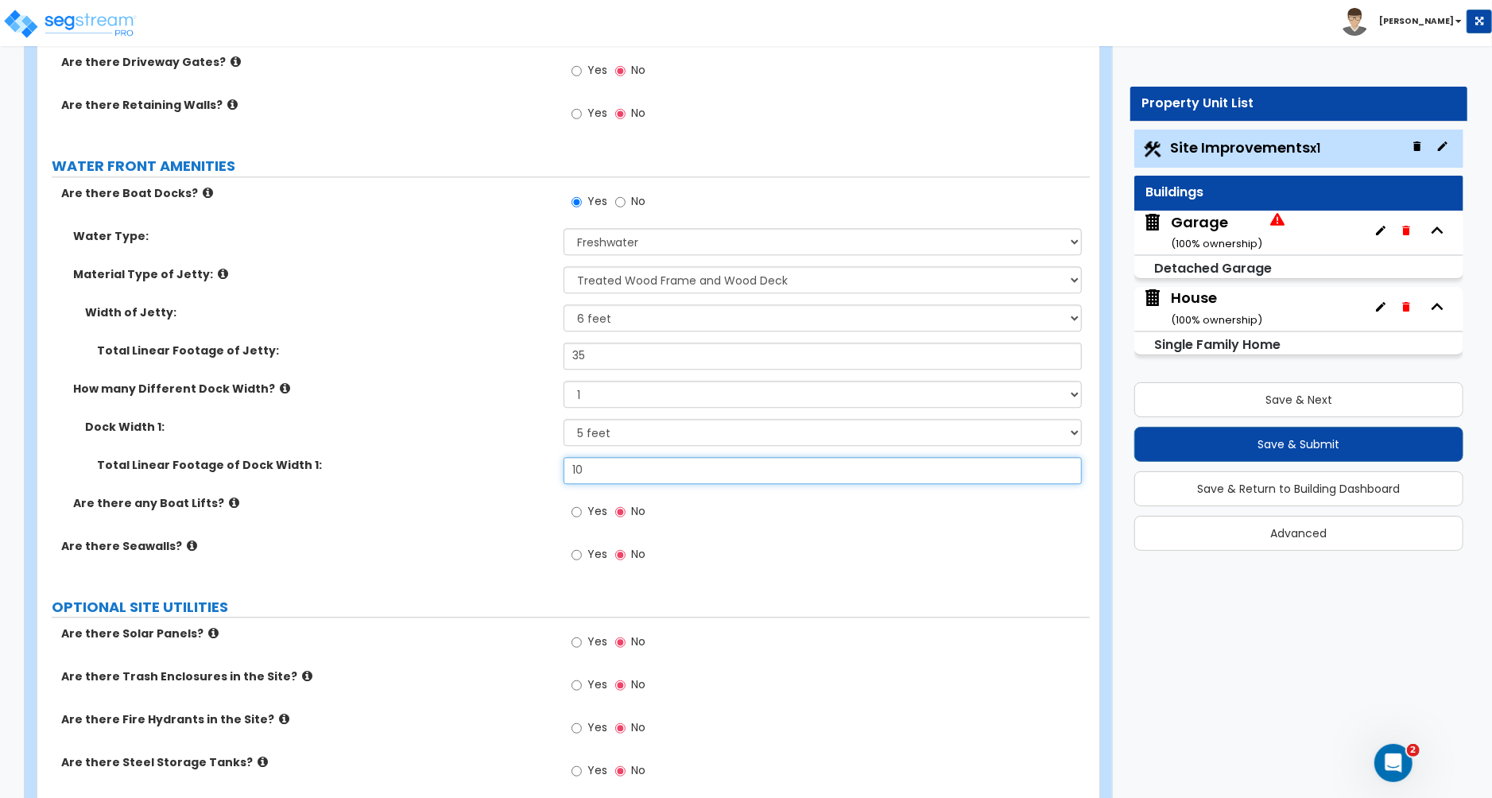
scroll to position [2825, 0]
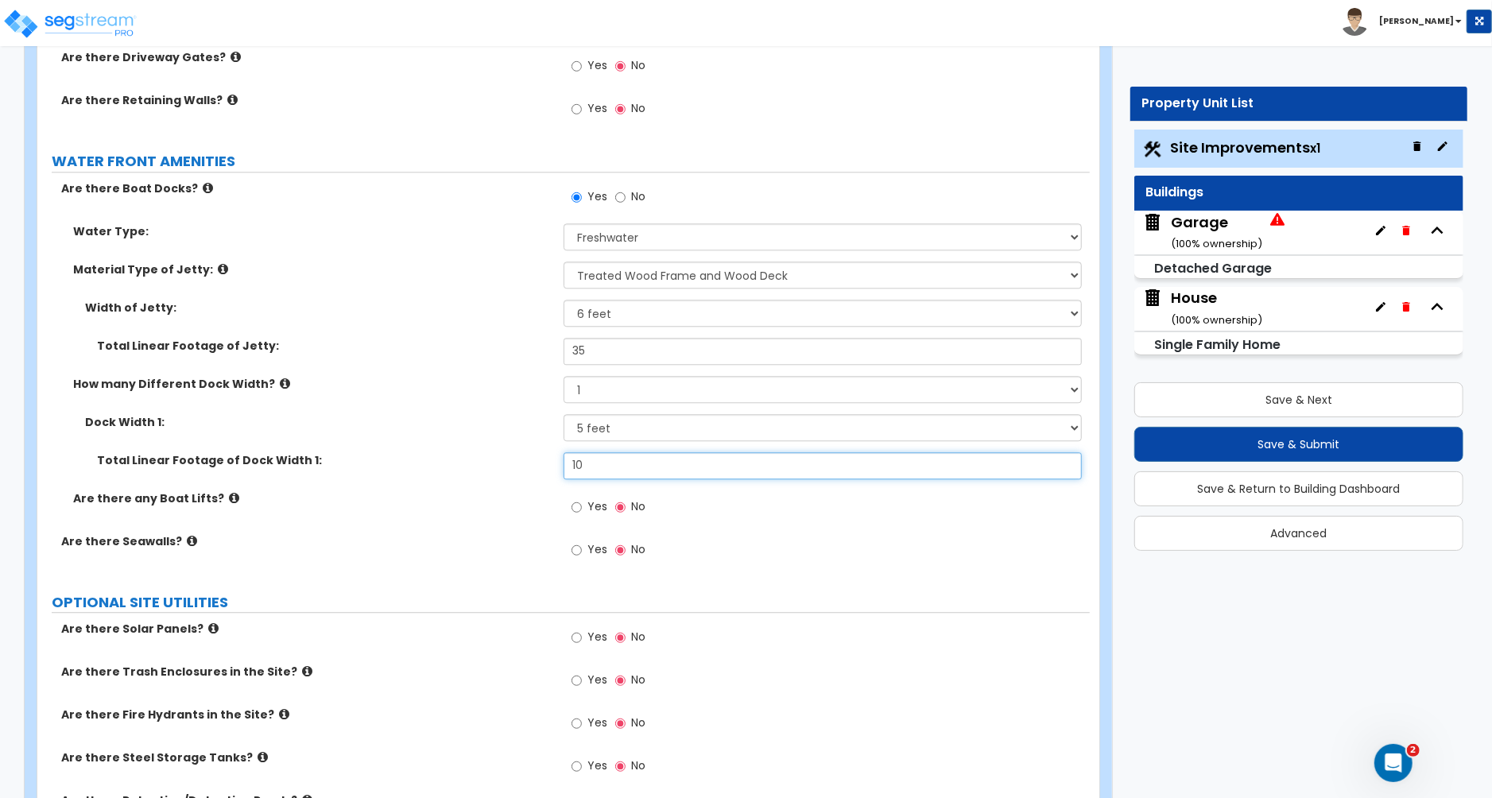
click at [599, 470] on input "10" at bounding box center [823, 465] width 518 height 27
type input "5"
click at [514, 497] on label "Are there any Boat Lifts?" at bounding box center [312, 498] width 479 height 16
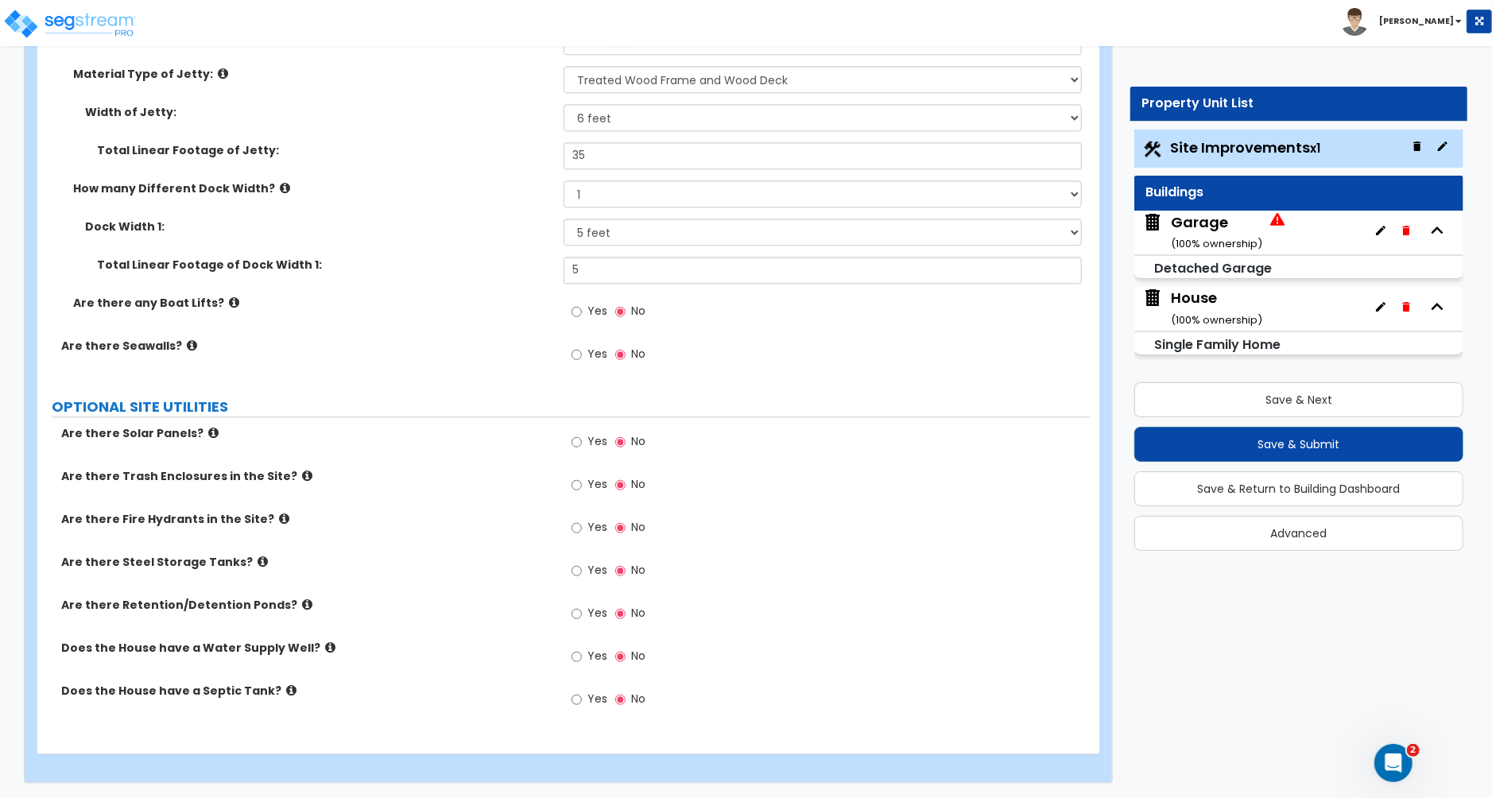
scroll to position [3027, 0]
click at [579, 656] on input "Yes" at bounding box center [577, 655] width 10 height 17
radio input "true"
click at [579, 697] on input "Yes" at bounding box center [577, 698] width 10 height 17
radio input "true"
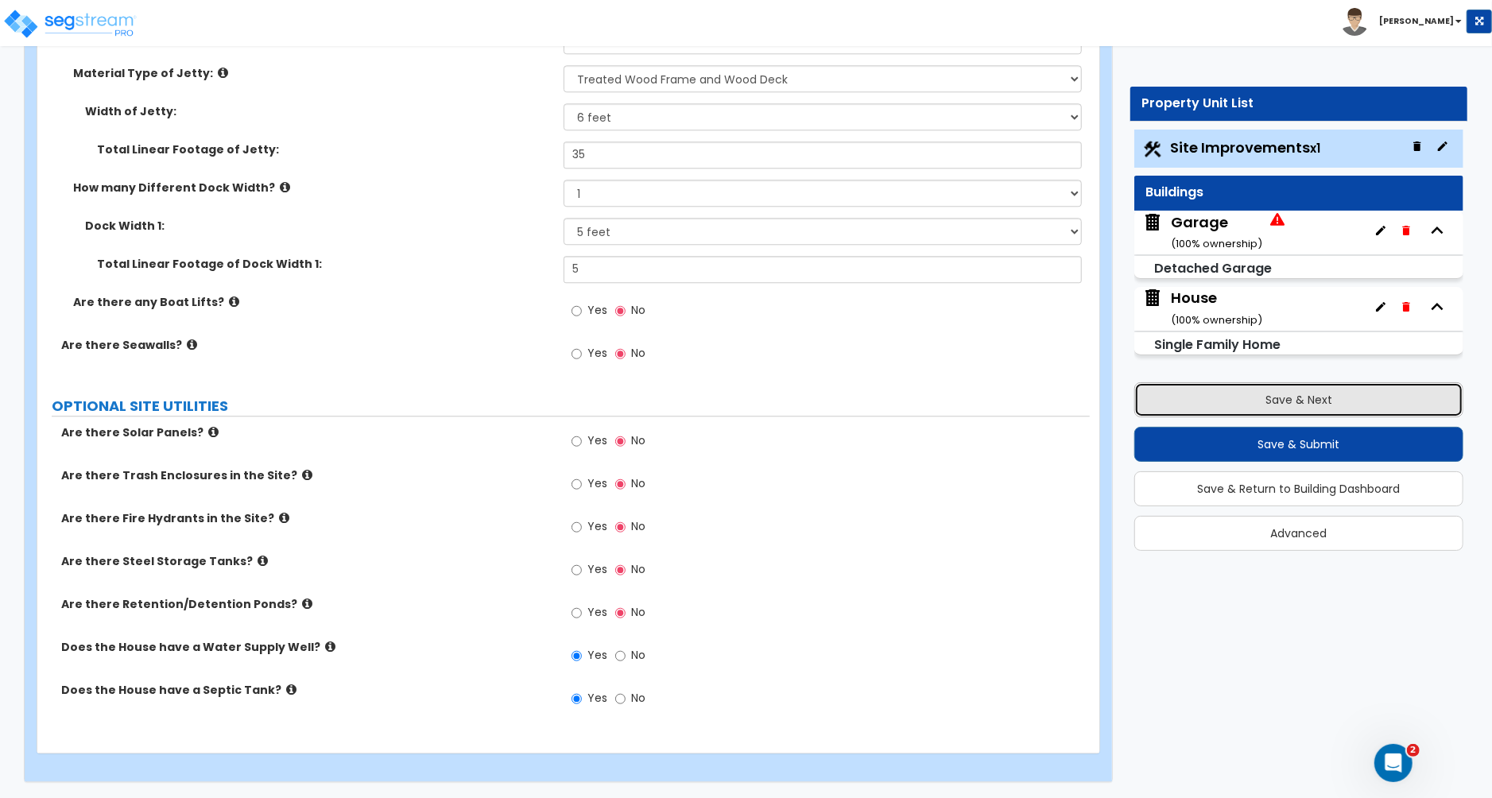
click at [1234, 400] on button "Save & Next" at bounding box center [1298, 399] width 329 height 35
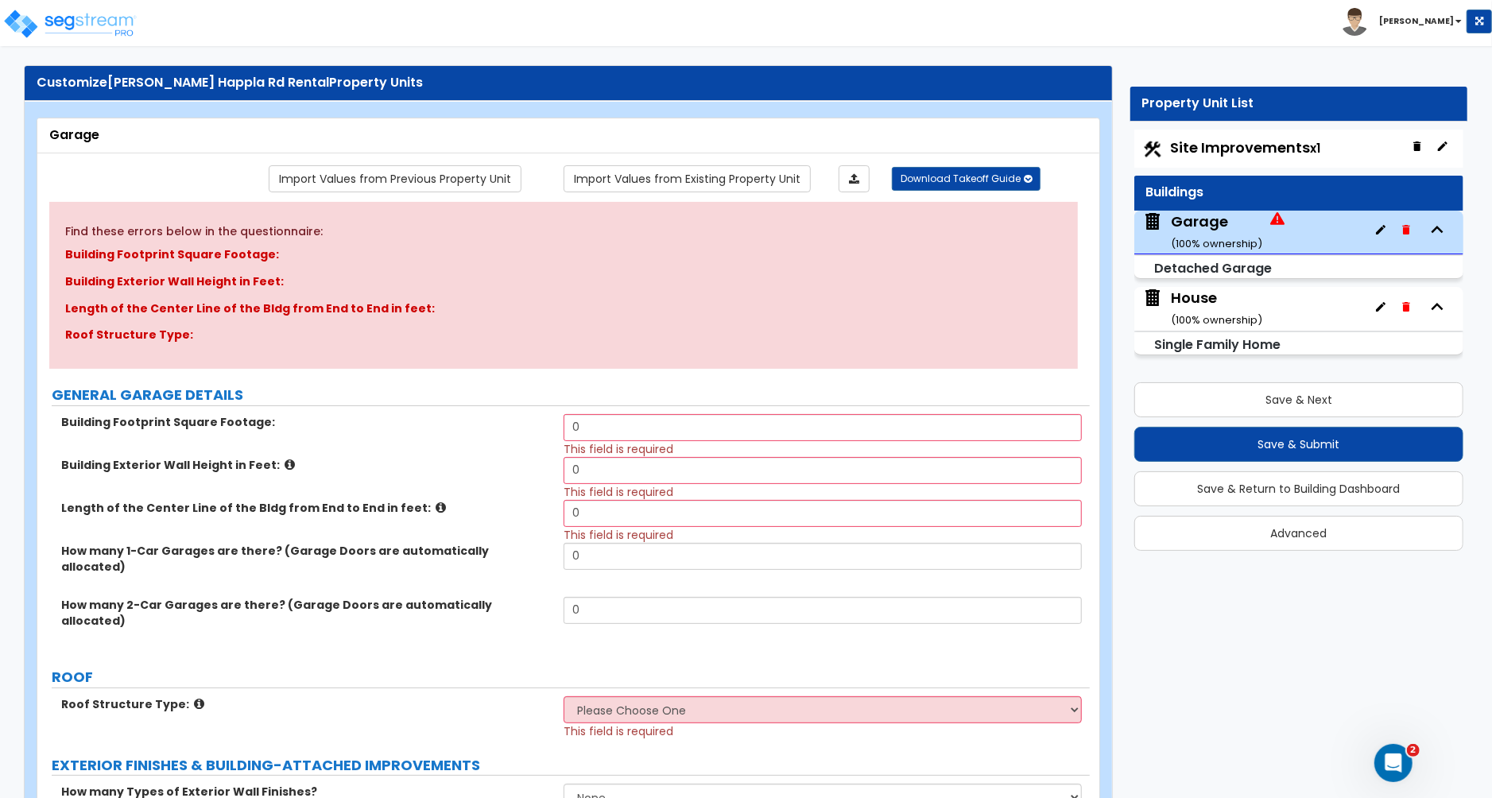
scroll to position [0, 0]
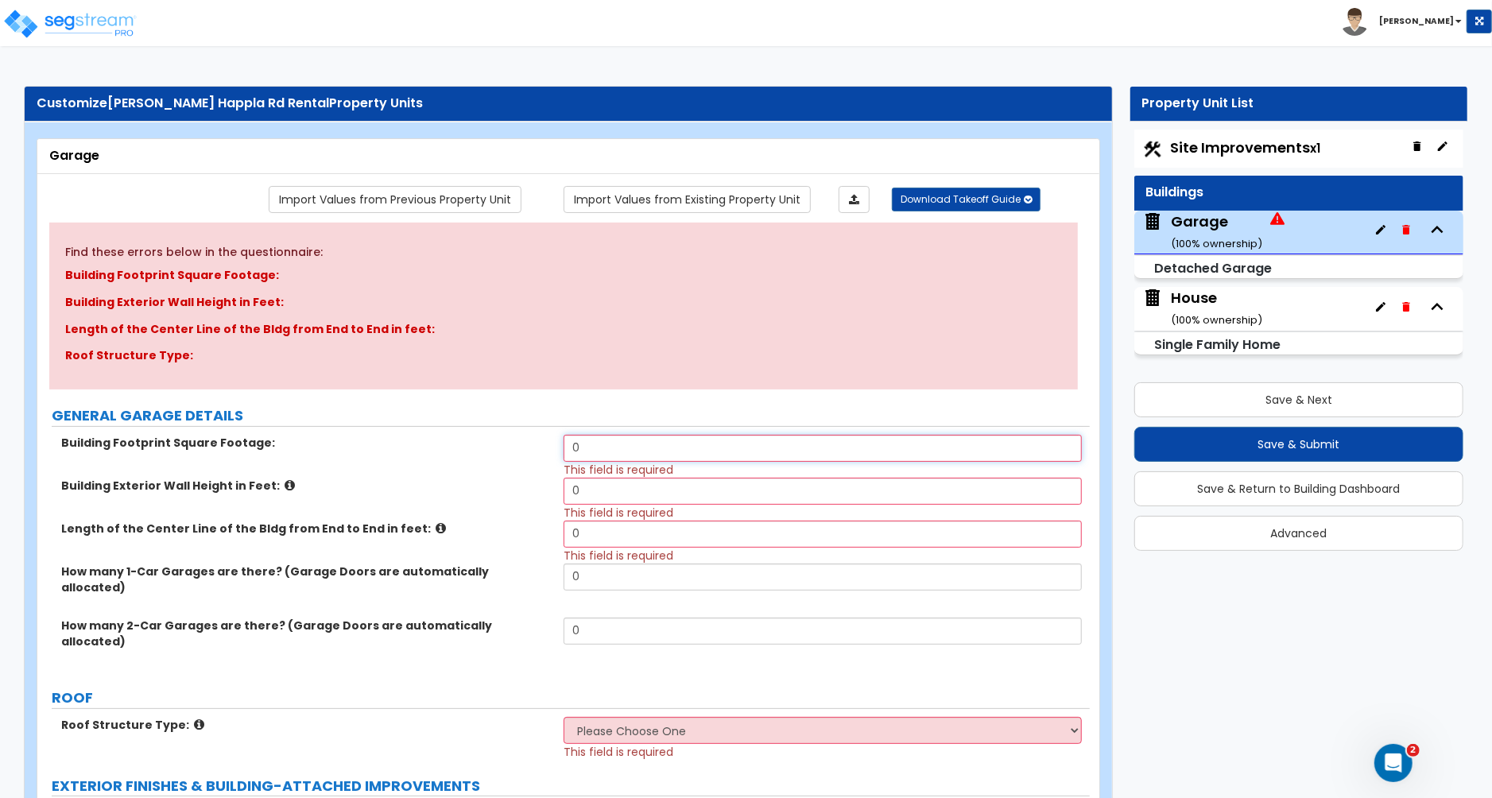
click at [640, 445] on input "0" at bounding box center [823, 448] width 518 height 27
click at [639, 445] on input "0" at bounding box center [823, 448] width 518 height 27
type input "1,280"
type input "12"
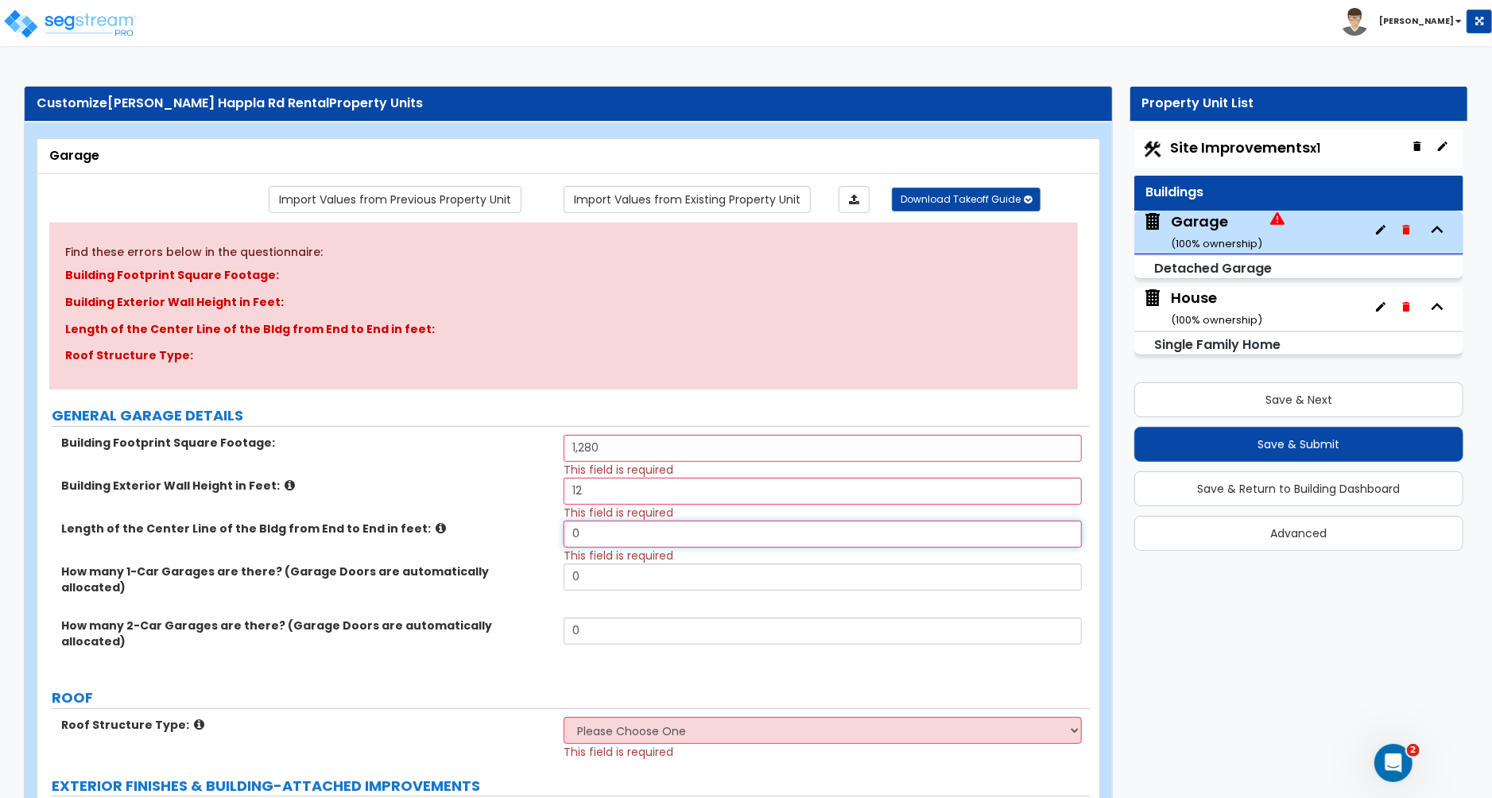
click at [591, 533] on input "0" at bounding box center [823, 534] width 518 height 27
type input "40"
click at [594, 618] on input "0" at bounding box center [823, 631] width 518 height 27
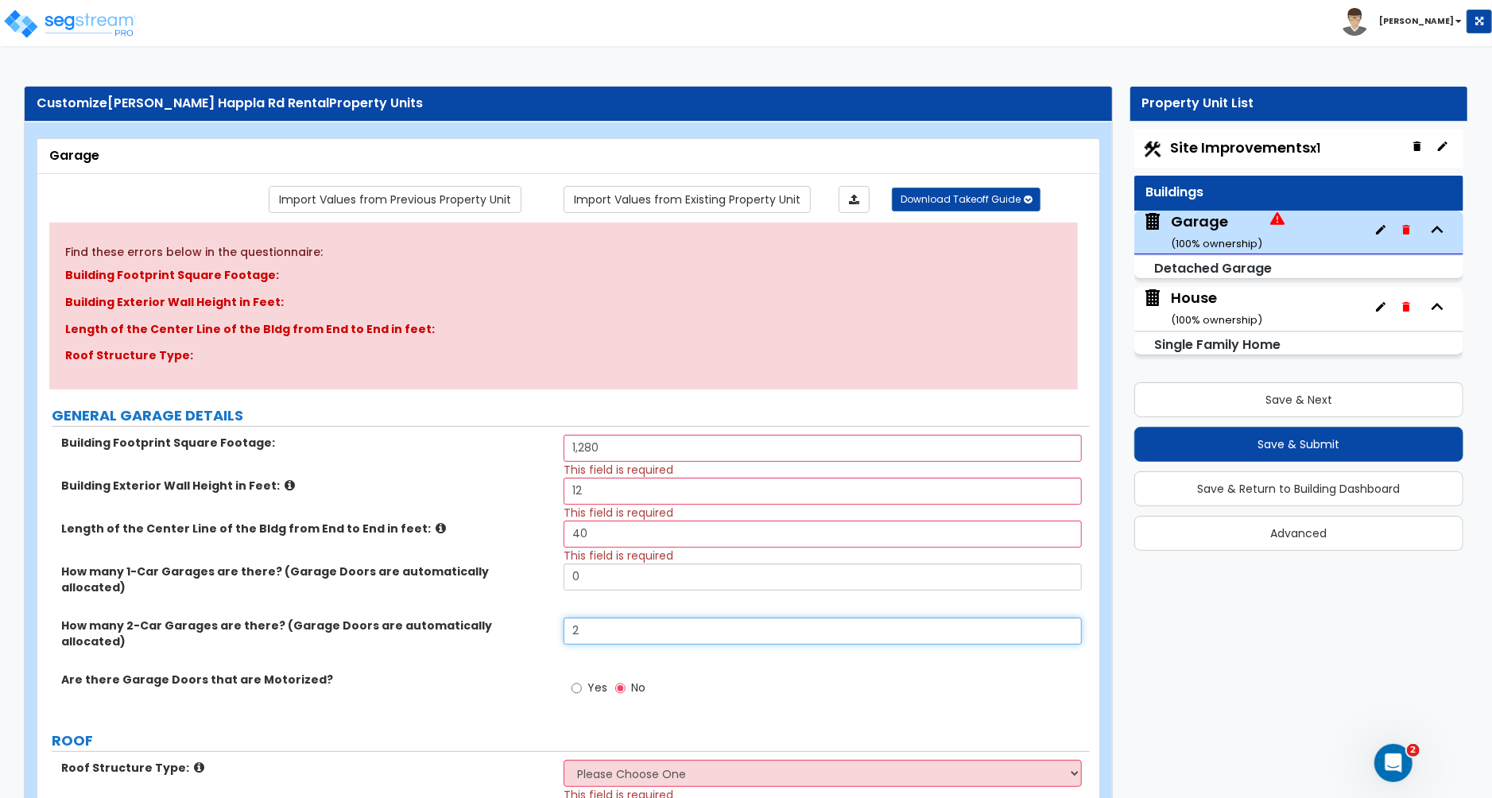
type input "2"
drag, startPoint x: 579, startPoint y: 658, endPoint x: 591, endPoint y: 666, distance: 14.3
click at [579, 680] on input "Yes" at bounding box center [577, 688] width 10 height 17
radio input "true"
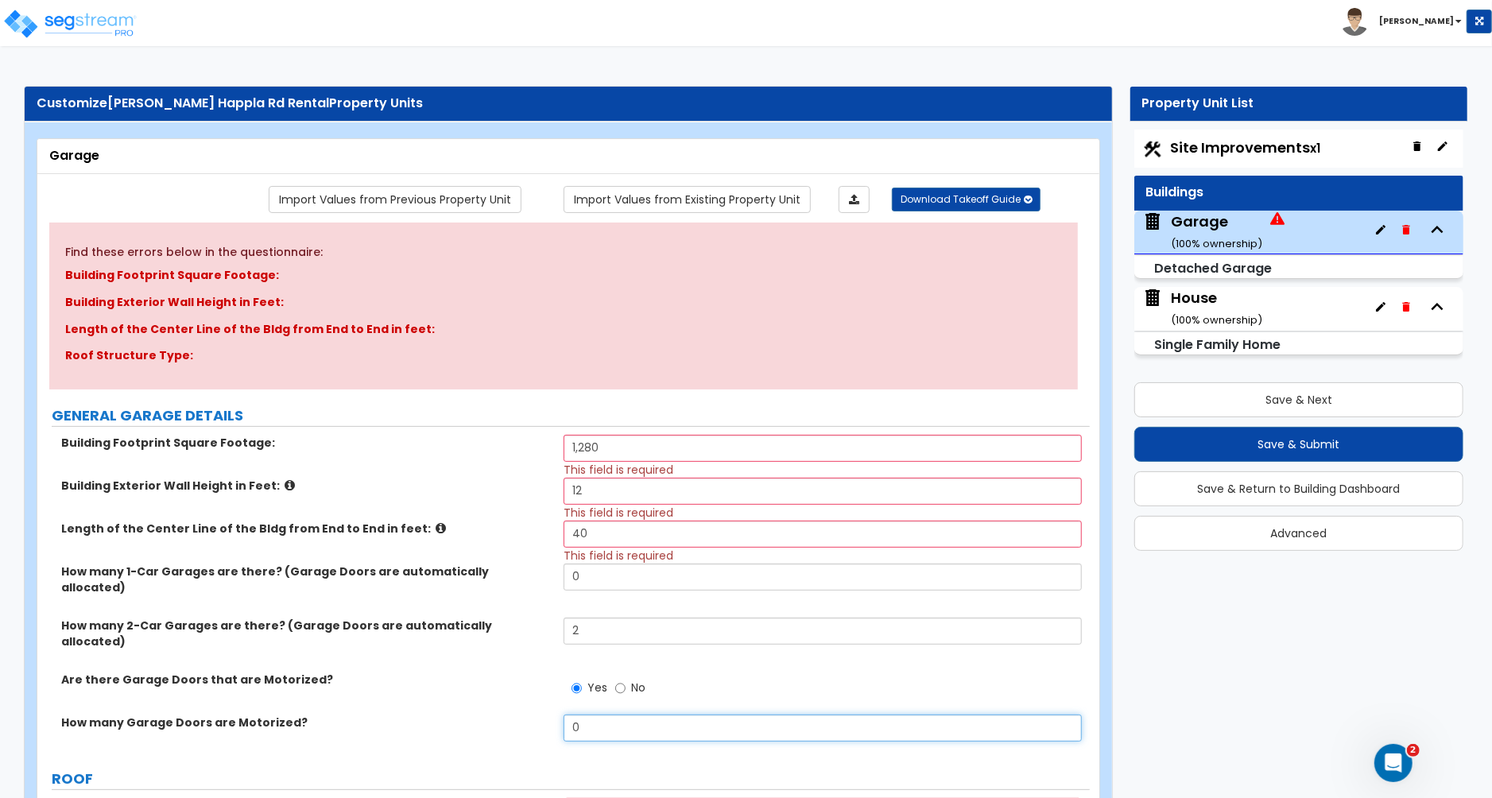
click at [603, 715] on input "0" at bounding box center [823, 728] width 518 height 27
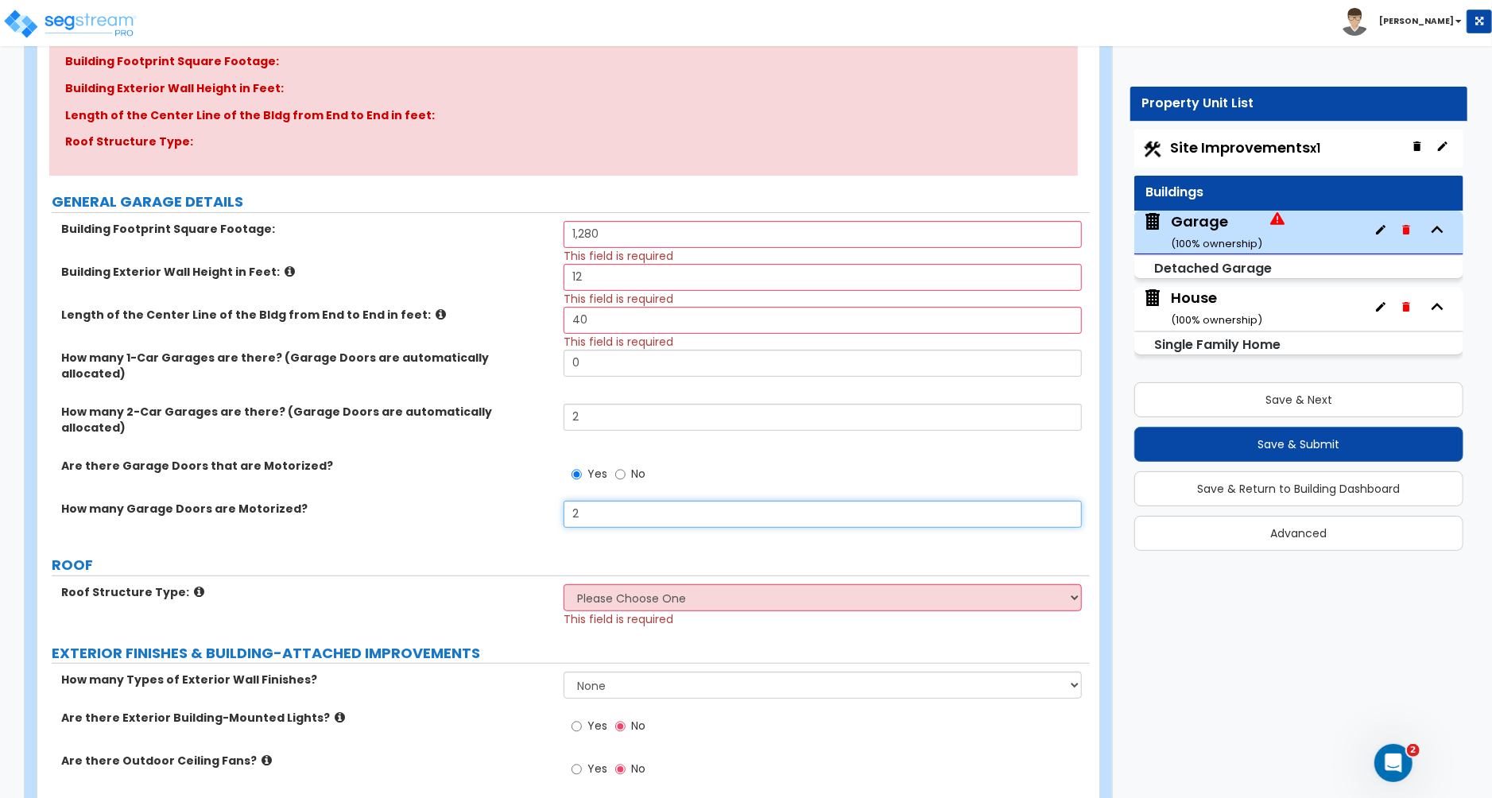
scroll to position [215, 0]
type input "2"
click at [638, 583] on select "Please Choose One Gable Roof Flat Roof" at bounding box center [823, 596] width 518 height 27
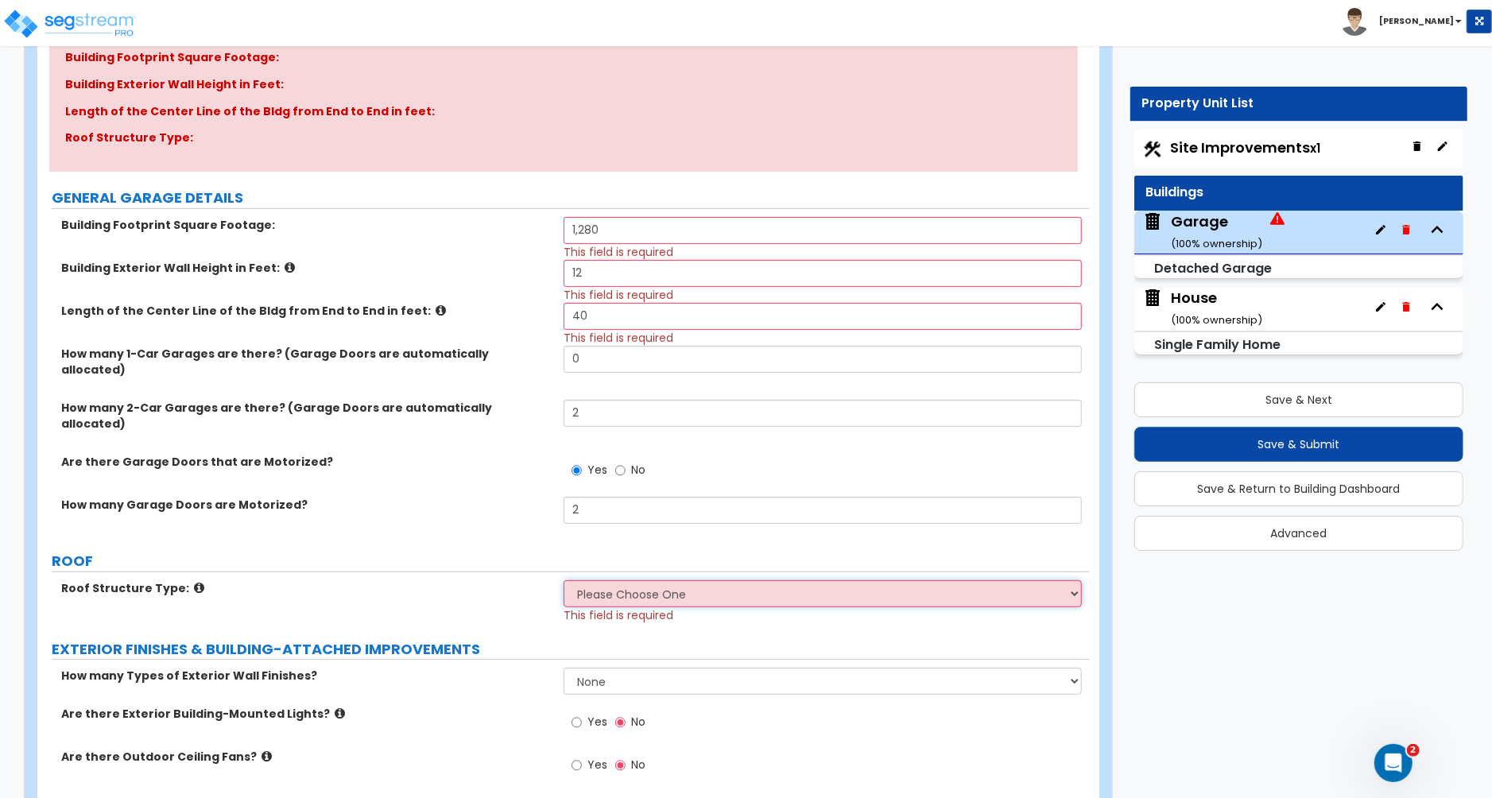
scroll to position [220, 0]
select select "1"
click at [564, 578] on select "Please Choose One Gable Roof Flat Roof" at bounding box center [823, 591] width 518 height 27
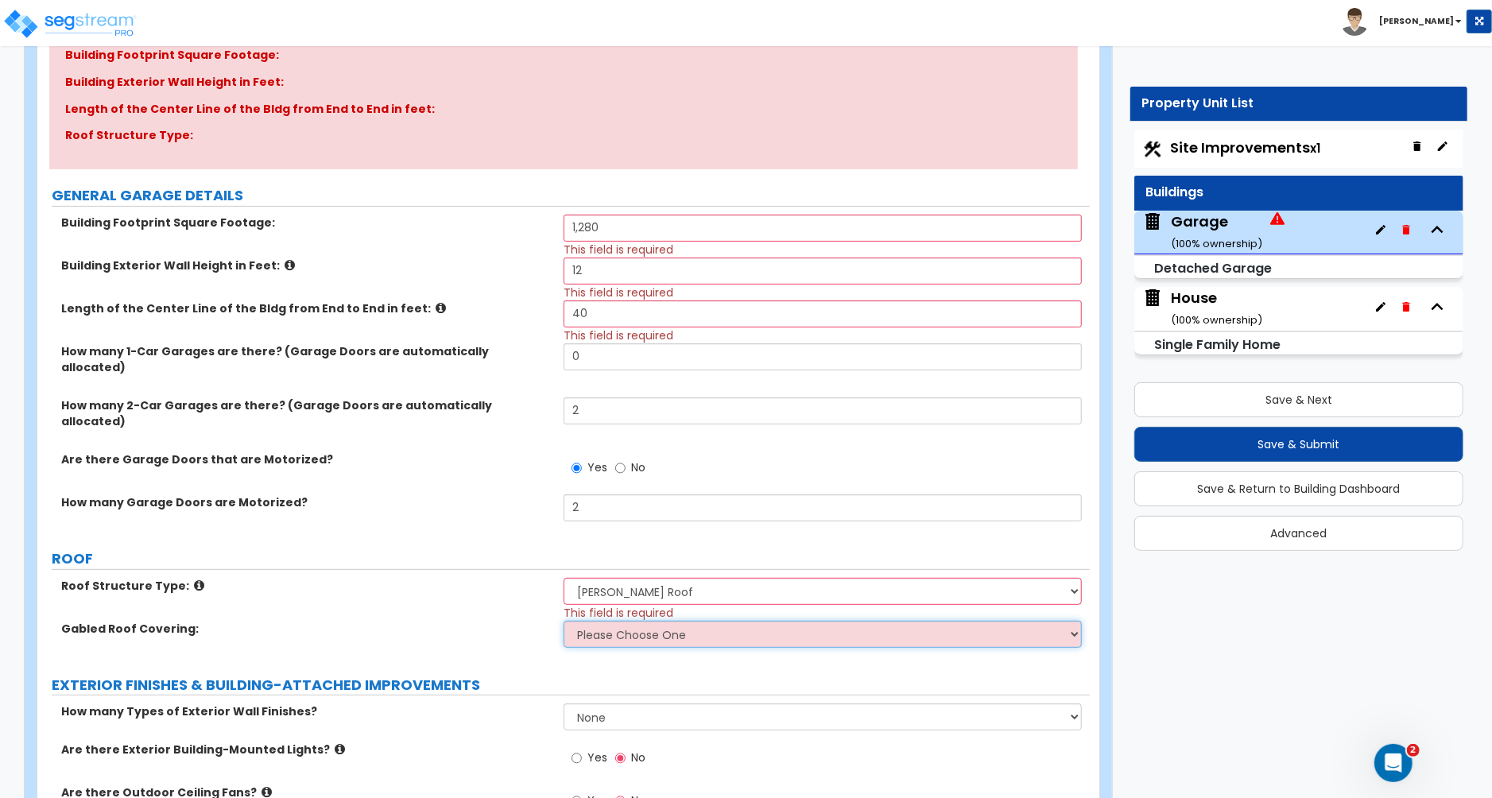
click at [652, 621] on select "Please Choose One Asphalt Shingle Clay Tile Wood Shingle Metal Shingle Standing…" at bounding box center [823, 634] width 518 height 27
select select "1"
click at [564, 621] on select "Please Choose One Asphalt Shingle Clay Tile Wood Shingle Metal Shingle Standing…" at bounding box center [823, 634] width 518 height 27
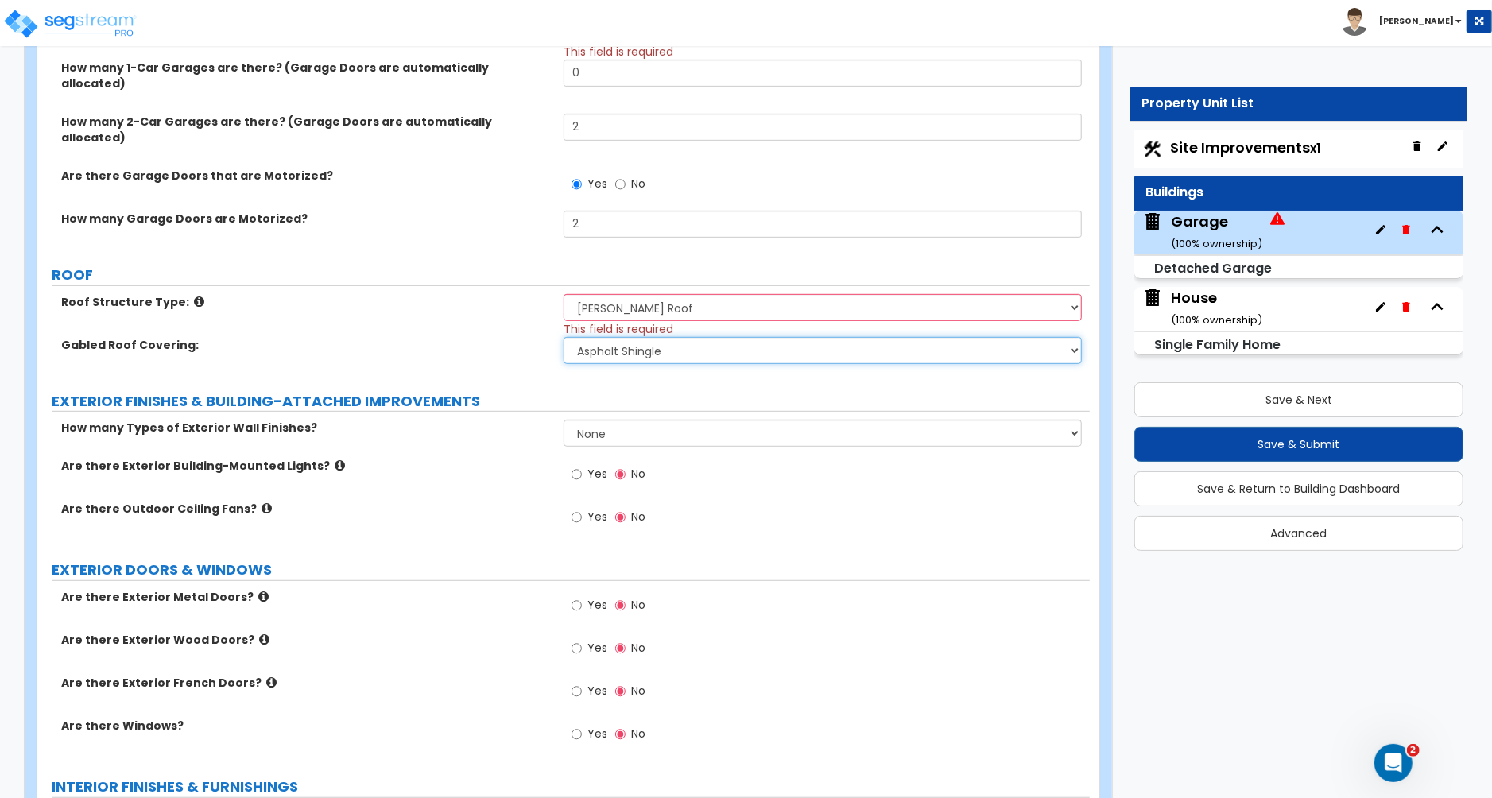
scroll to position [500, 0]
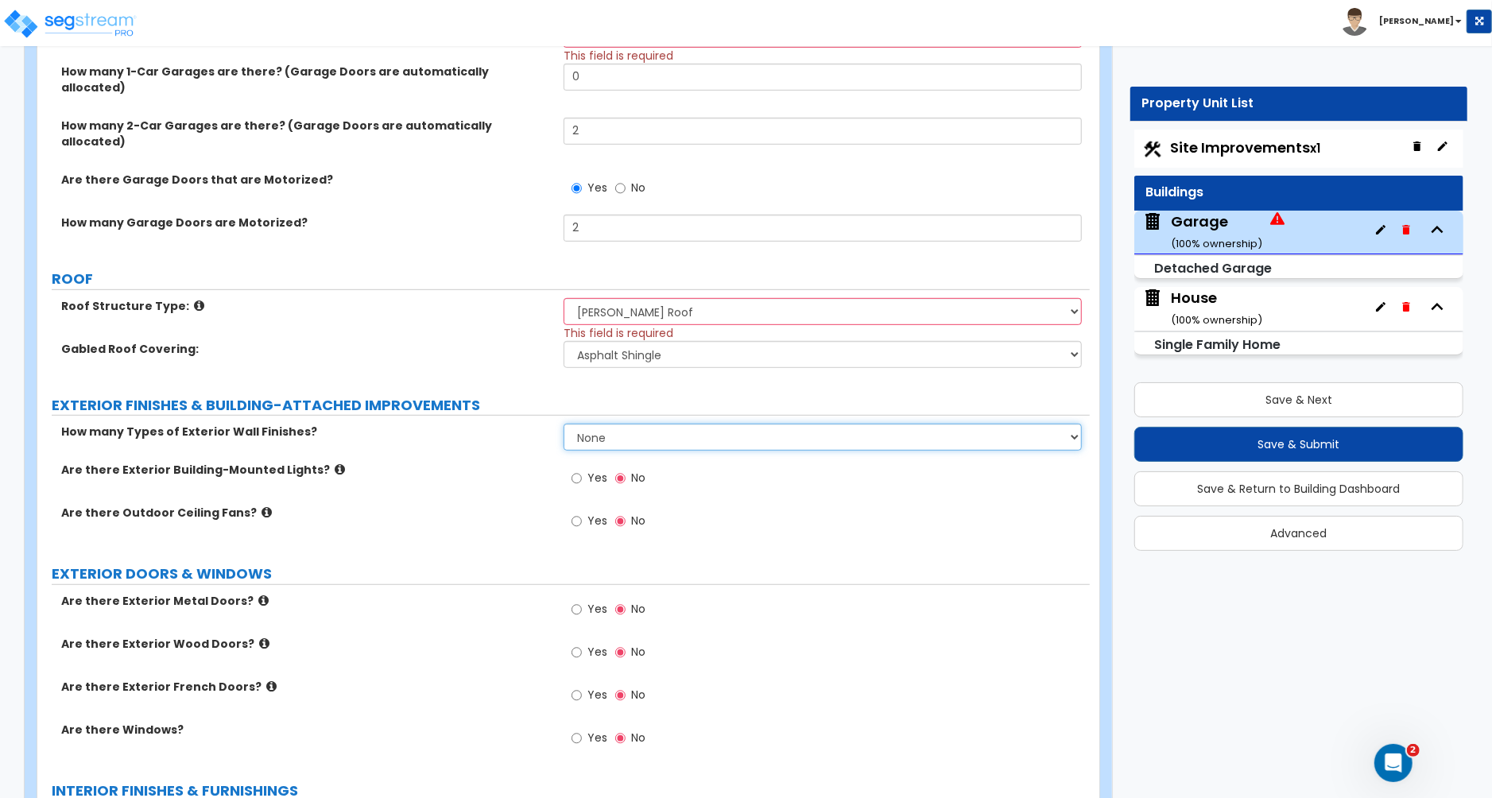
click at [595, 424] on select "None 1 2 3" at bounding box center [823, 437] width 518 height 27
click at [625, 424] on select "None 1 2 3" at bounding box center [823, 437] width 518 height 27
click at [621, 424] on select "None 1 2 3" at bounding box center [823, 437] width 518 height 27
click at [614, 424] on select "None 1 2 3" at bounding box center [823, 437] width 518 height 27
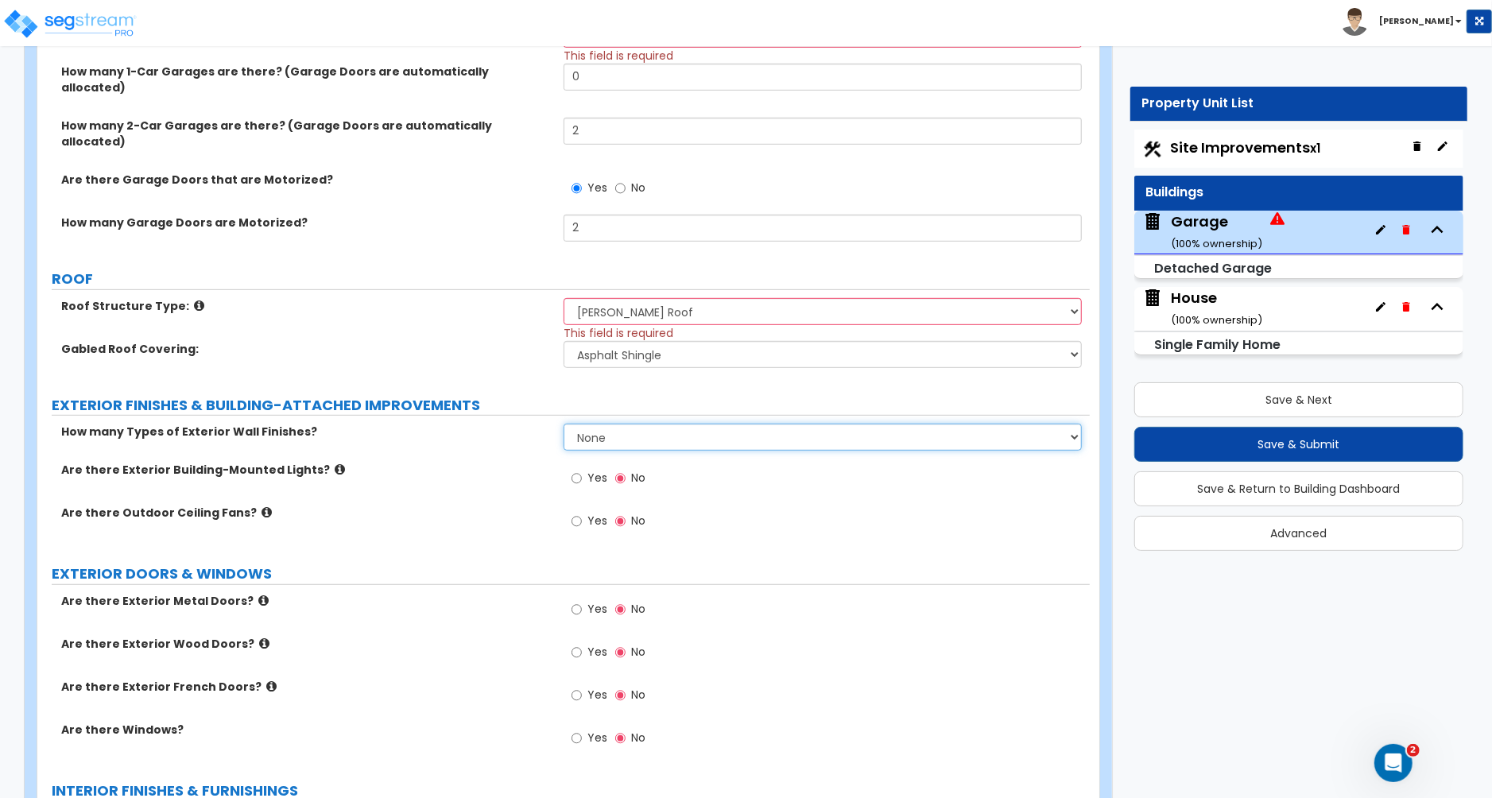
select select "1"
click at [564, 424] on select "None 1 2 3" at bounding box center [823, 437] width 518 height 27
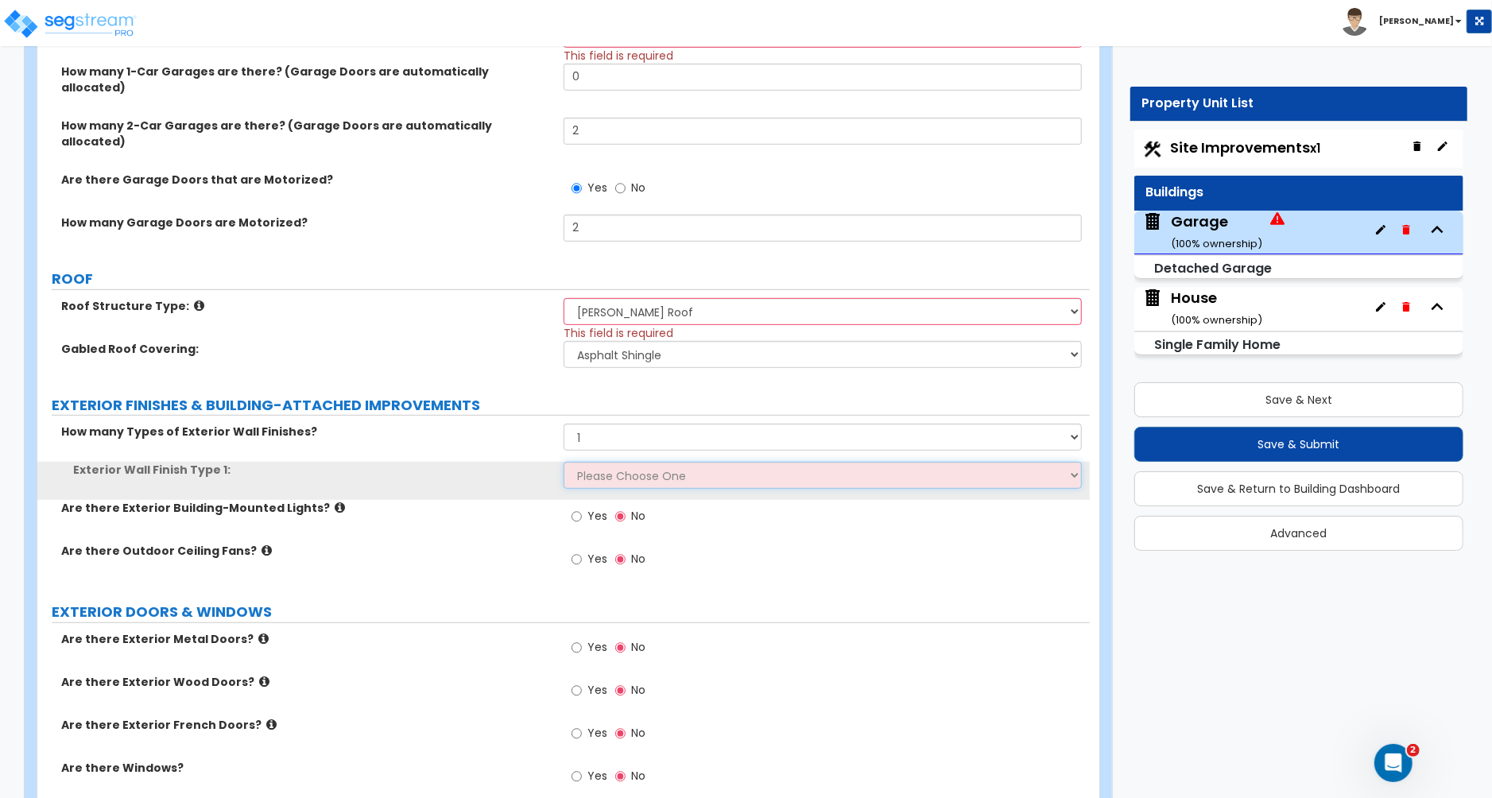
click at [597, 462] on select "Please Choose One Common/Shared Wall Brick Veneer Stone Veneer Wood Siding Viny…" at bounding box center [823, 475] width 518 height 27
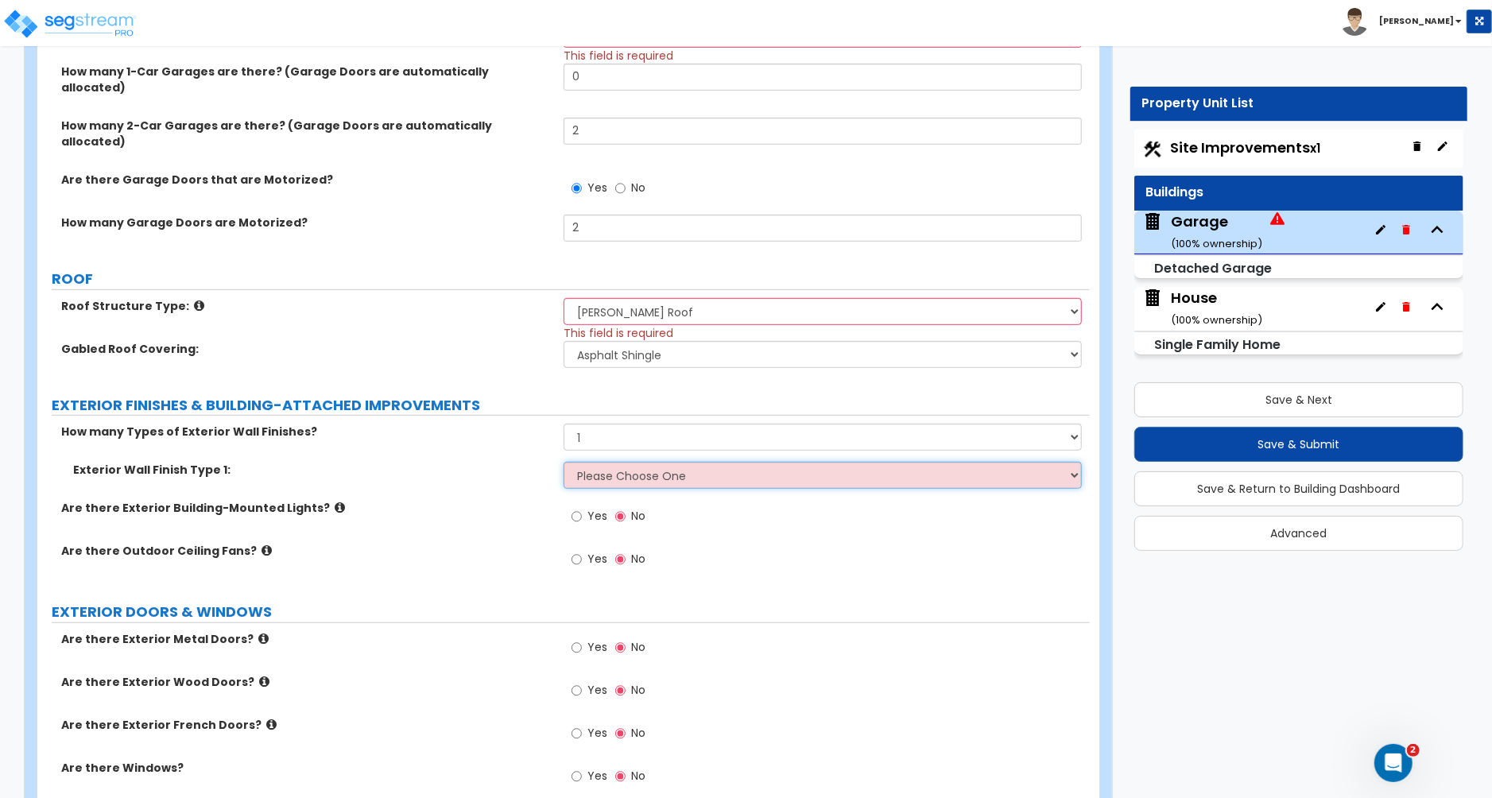
select select "13"
click at [564, 462] on select "Please Choose One Common/Shared Wall Brick Veneer Stone Veneer Wood Siding Viny…" at bounding box center [823, 475] width 518 height 27
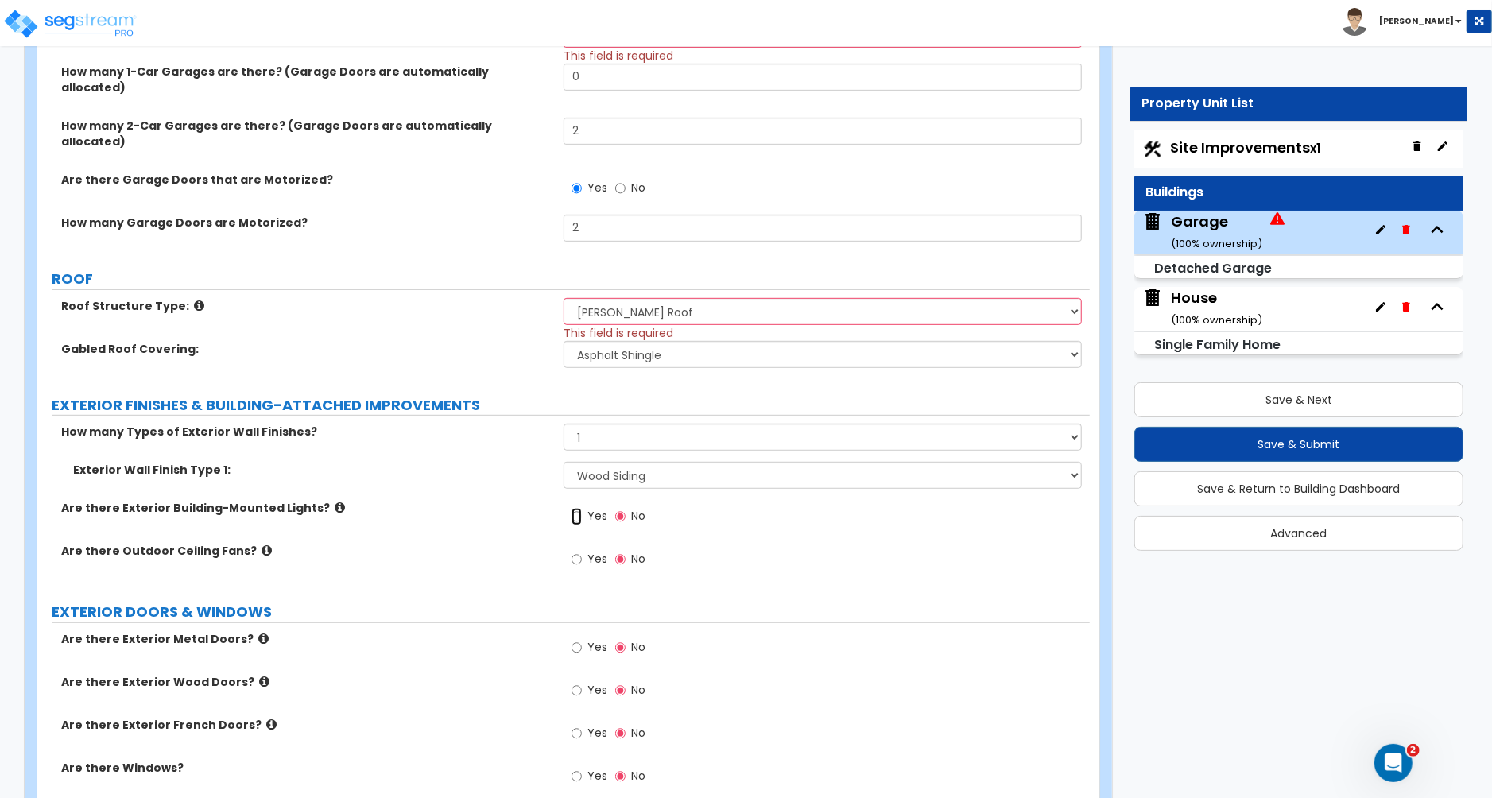
click at [577, 508] on input "Yes" at bounding box center [577, 516] width 10 height 17
radio input "true"
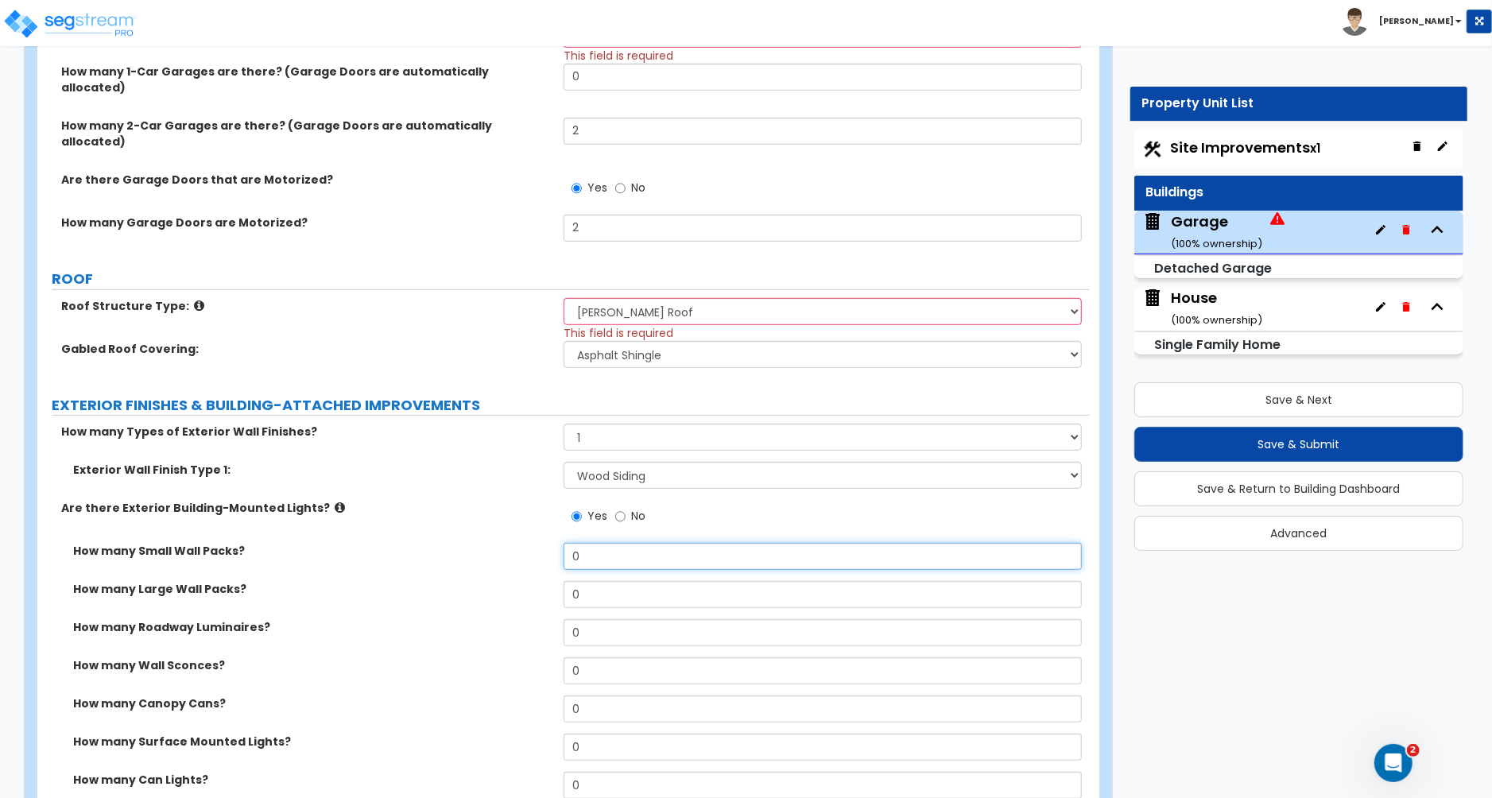
click at [590, 543] on input "0" at bounding box center [823, 556] width 518 height 27
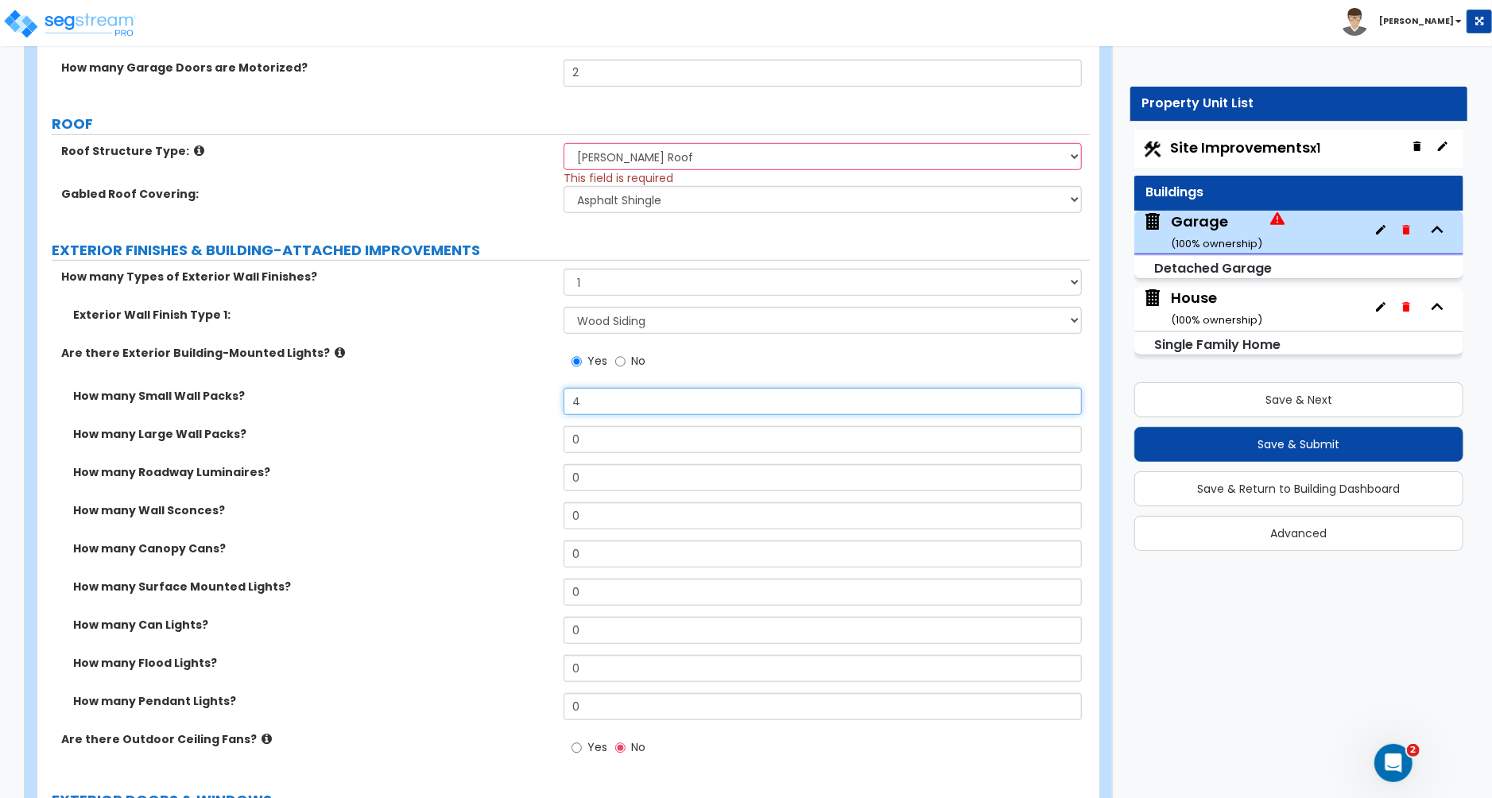
scroll to position [669, 0]
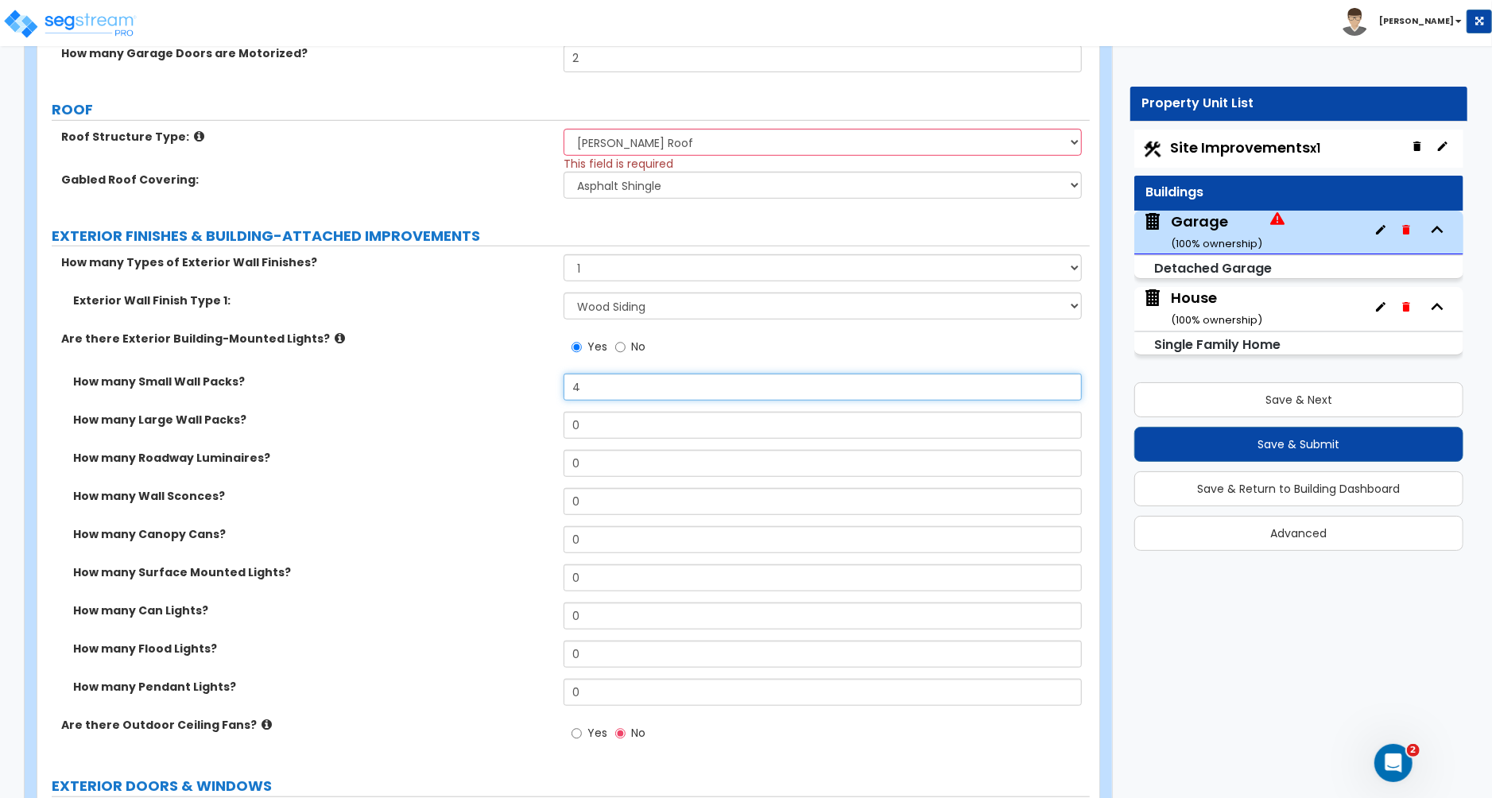
type input "4"
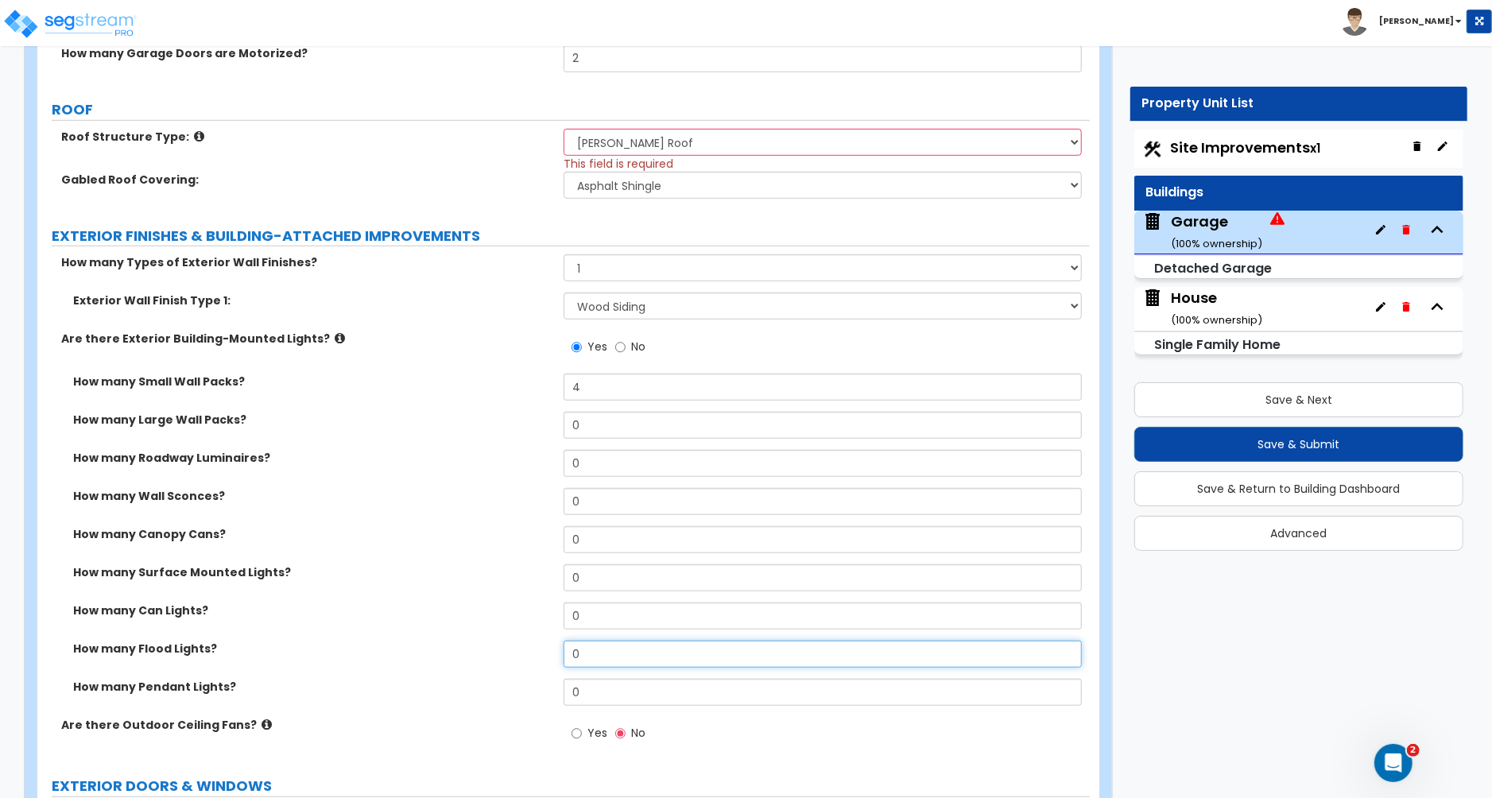
click at [608, 641] on input "0" at bounding box center [823, 654] width 518 height 27
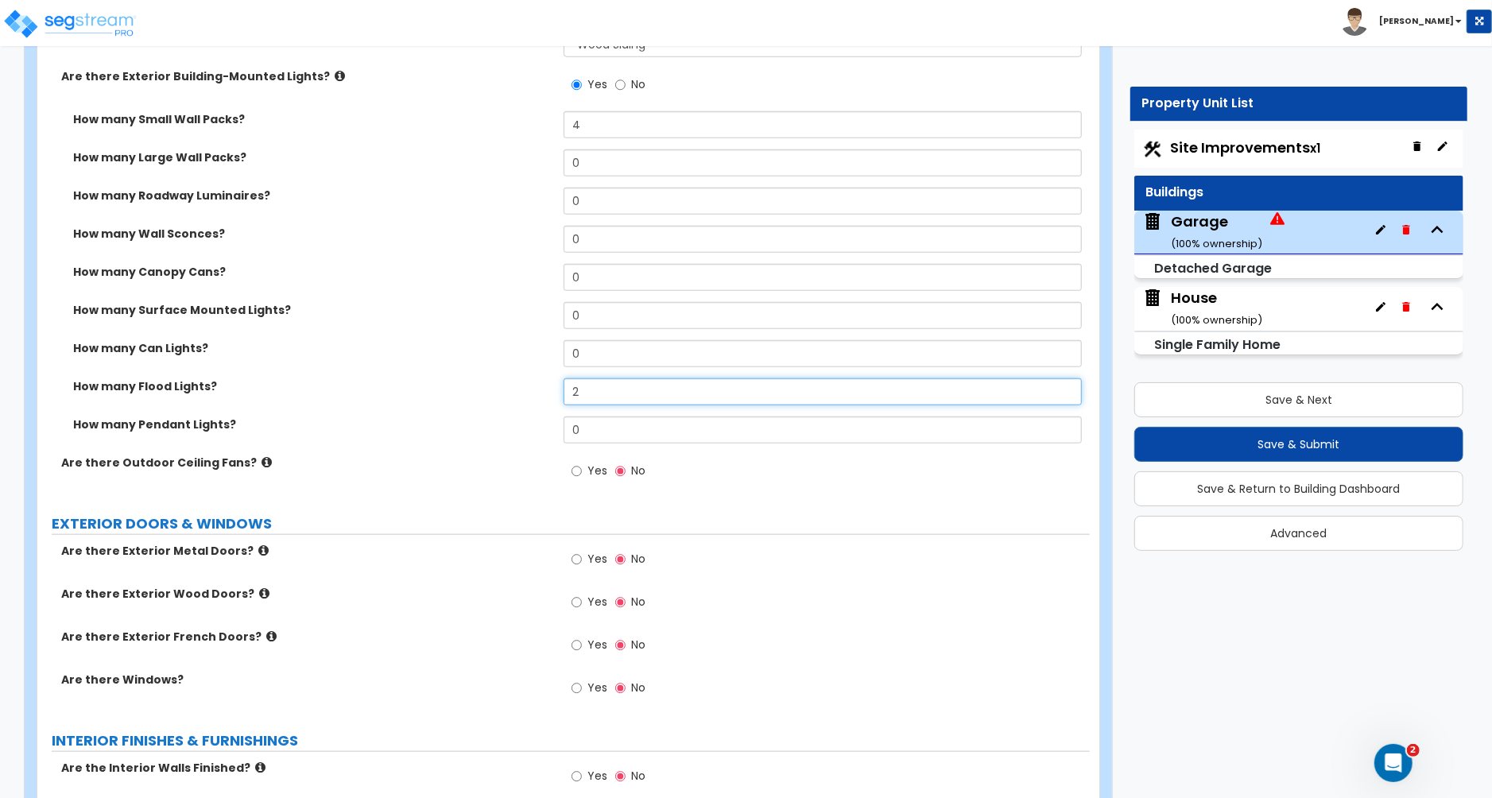
scroll to position [933, 0]
type input "2"
click at [577, 549] on input "Yes" at bounding box center [577, 557] width 10 height 17
radio input "true"
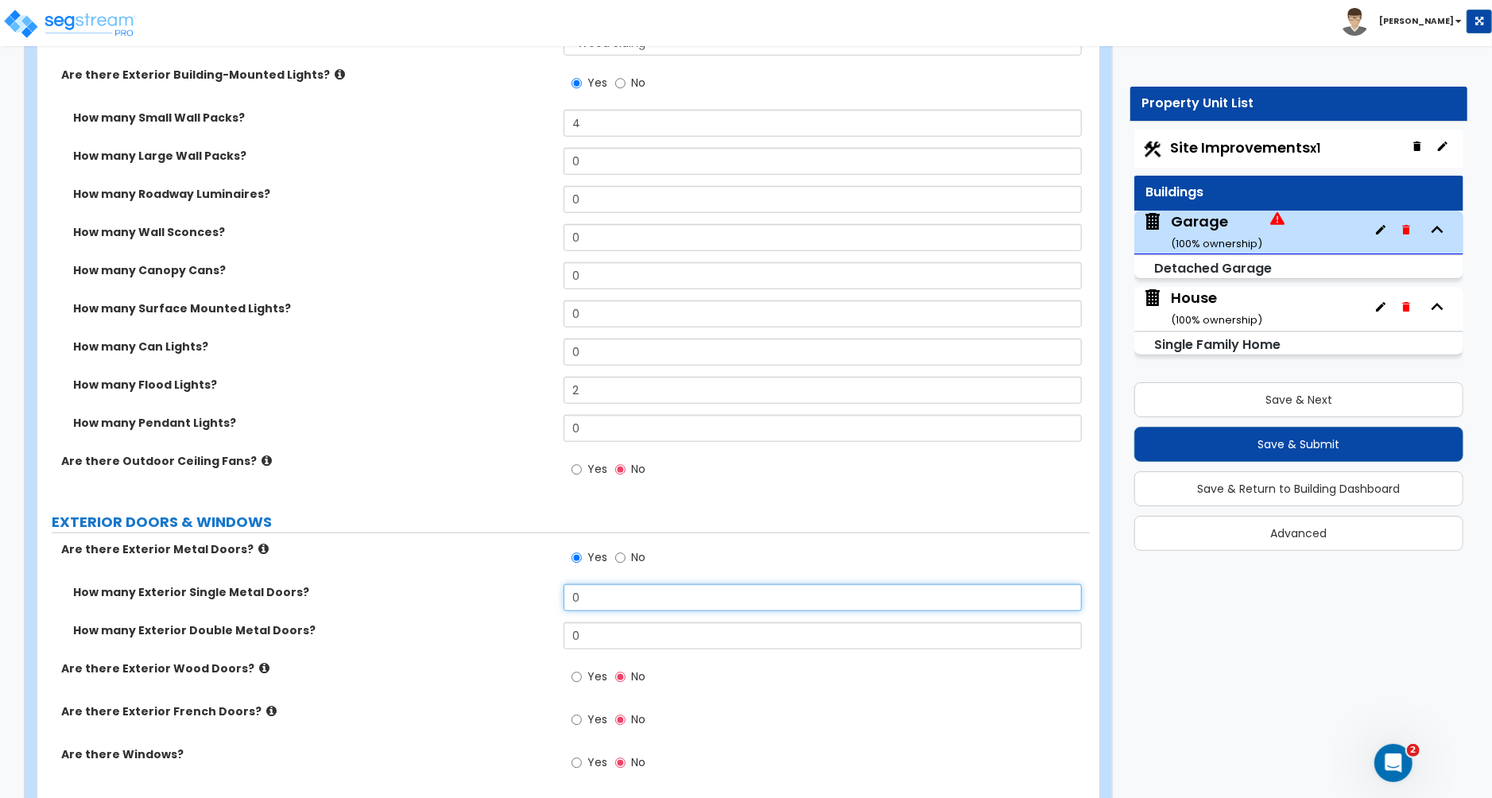
click at [583, 584] on input "0" at bounding box center [823, 597] width 518 height 27
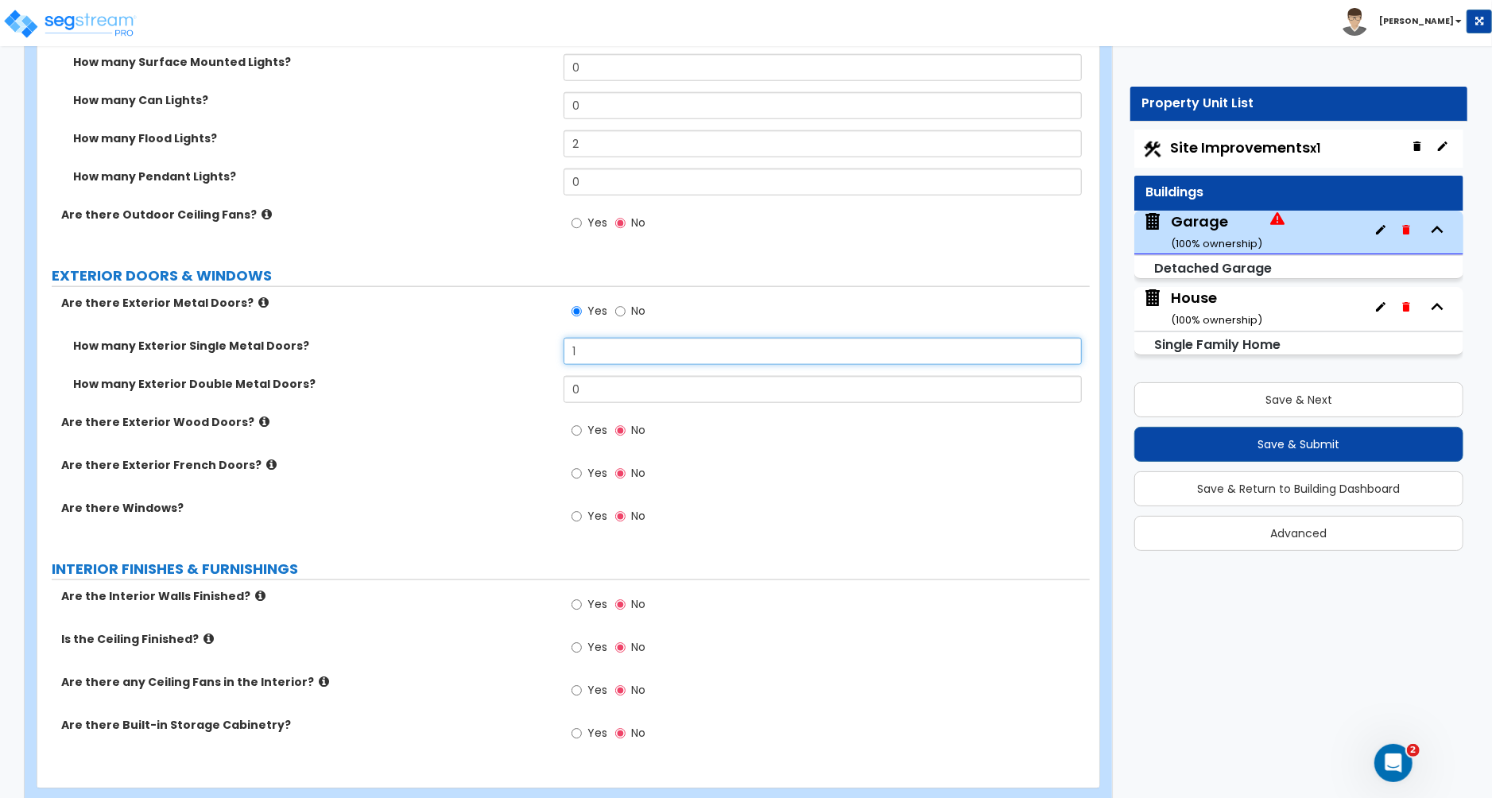
scroll to position [1186, 0]
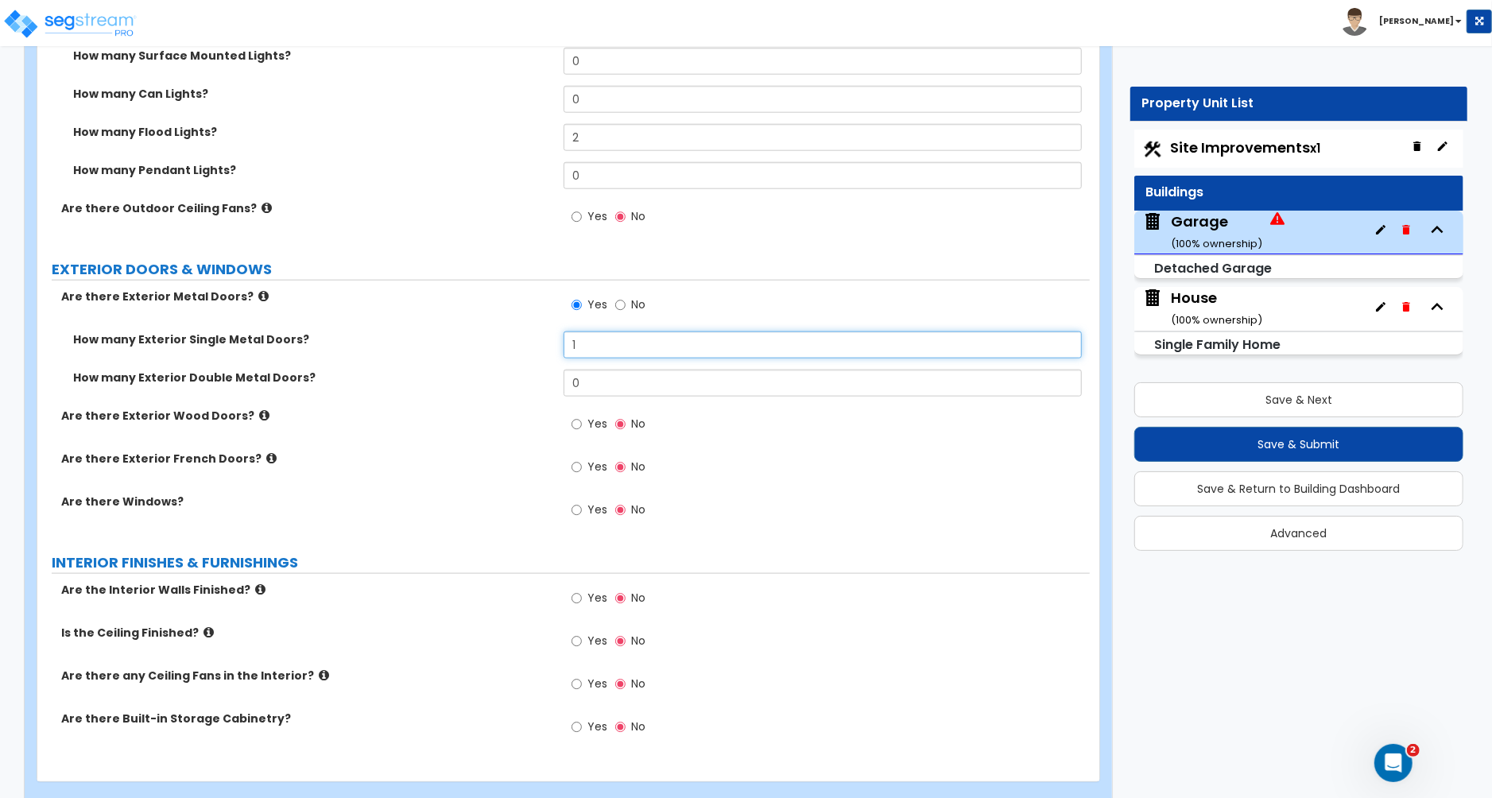
type input "1"
click at [579, 502] on input "Yes" at bounding box center [577, 510] width 10 height 17
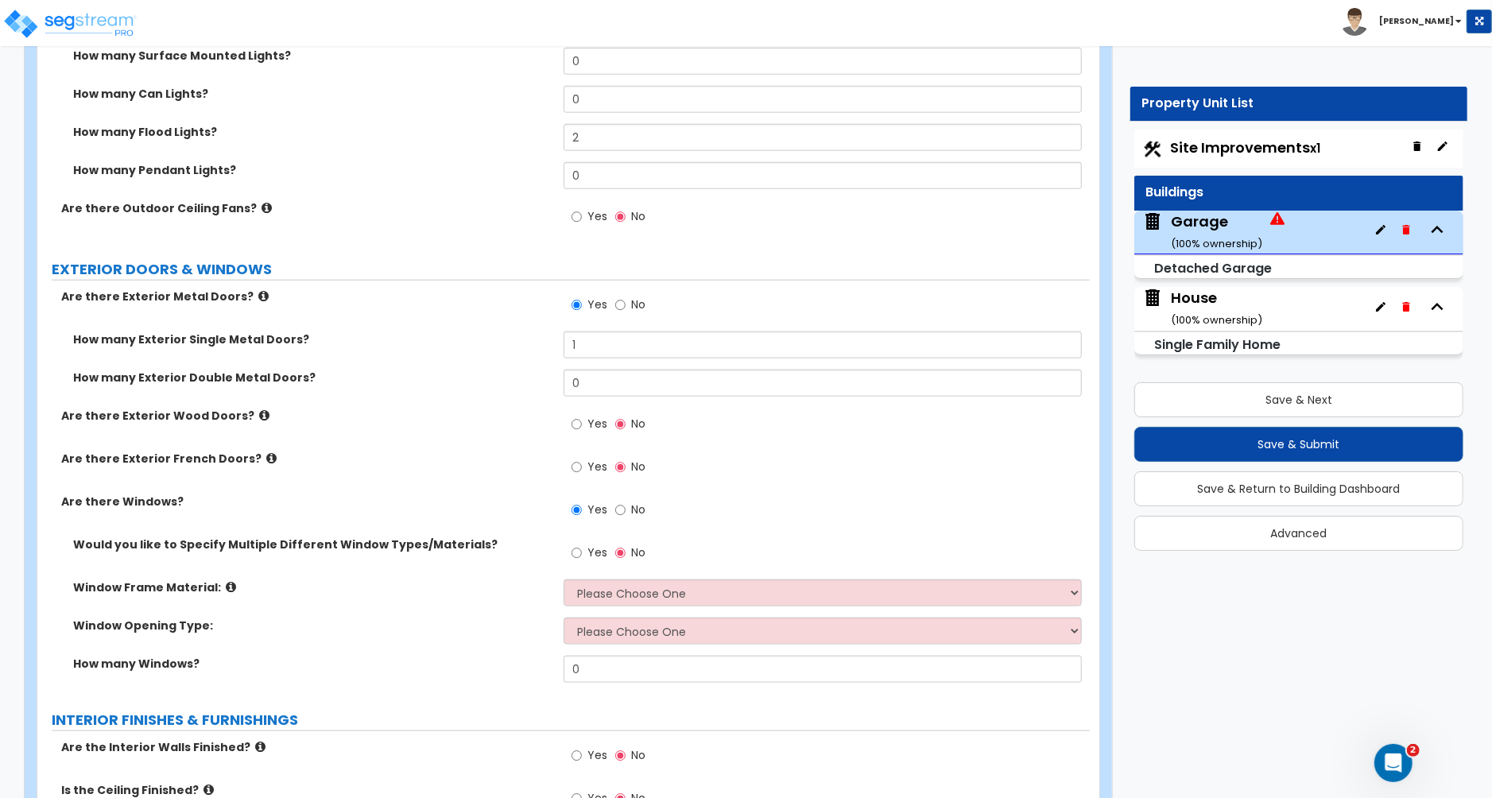
click at [625, 498] on label "No" at bounding box center [630, 511] width 30 height 27
click at [625, 502] on input "No" at bounding box center [620, 510] width 10 height 17
radio input "false"
radio input "true"
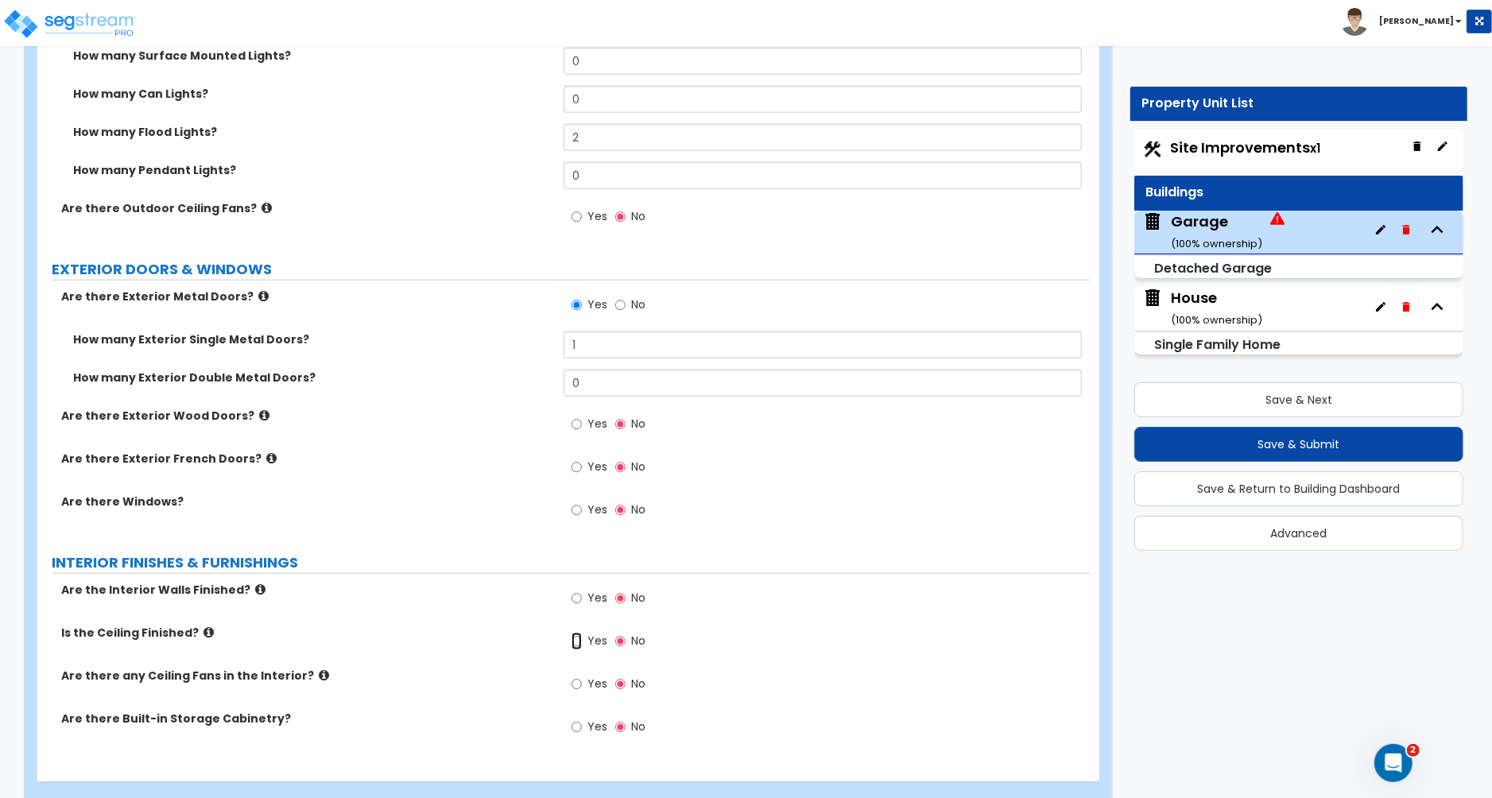
click at [575, 633] on input "Yes" at bounding box center [577, 641] width 10 height 17
radio input "true"
click at [203, 626] on icon at bounding box center [208, 632] width 10 height 12
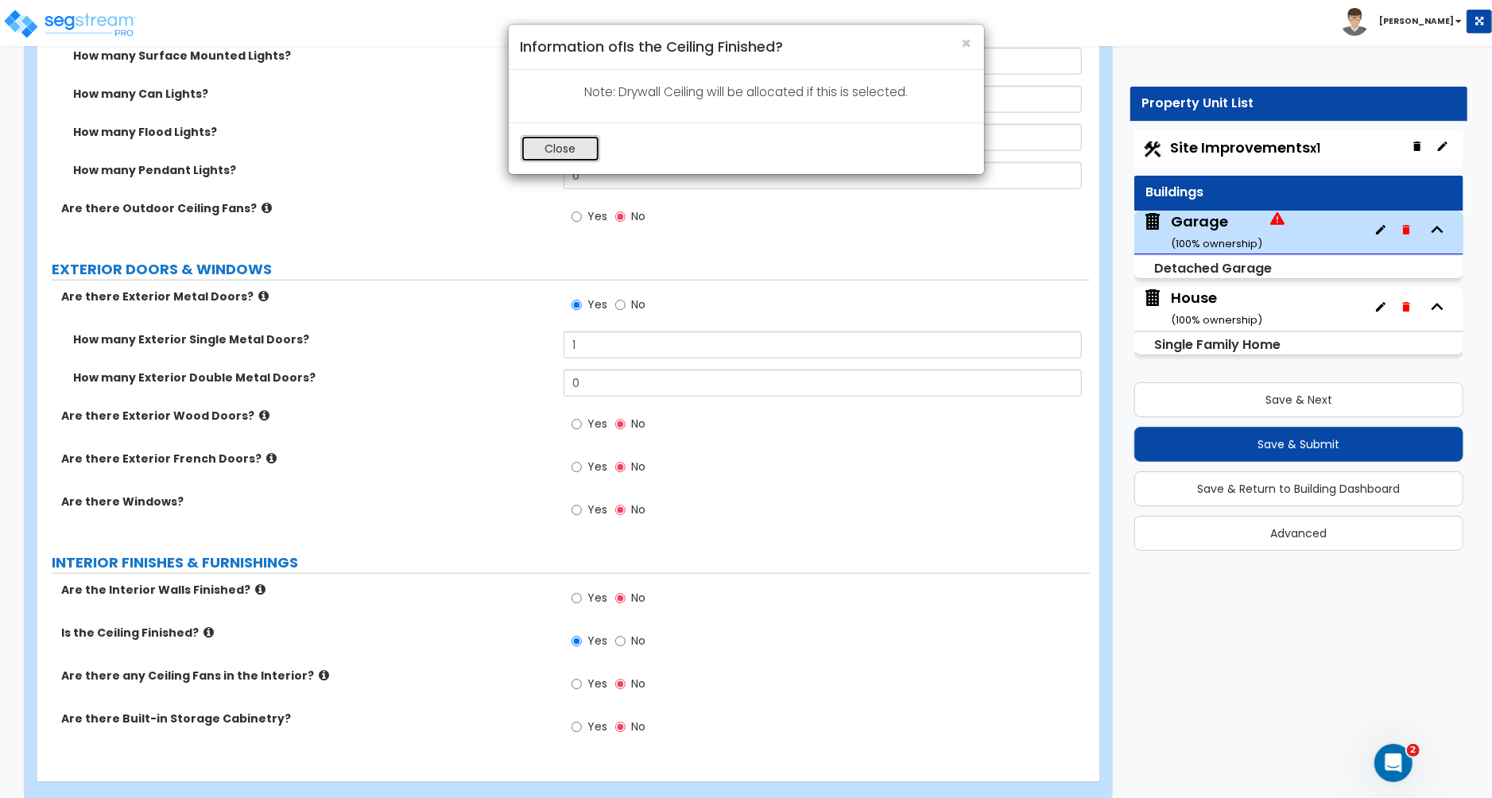
click at [547, 145] on button "Close" at bounding box center [560, 148] width 79 height 27
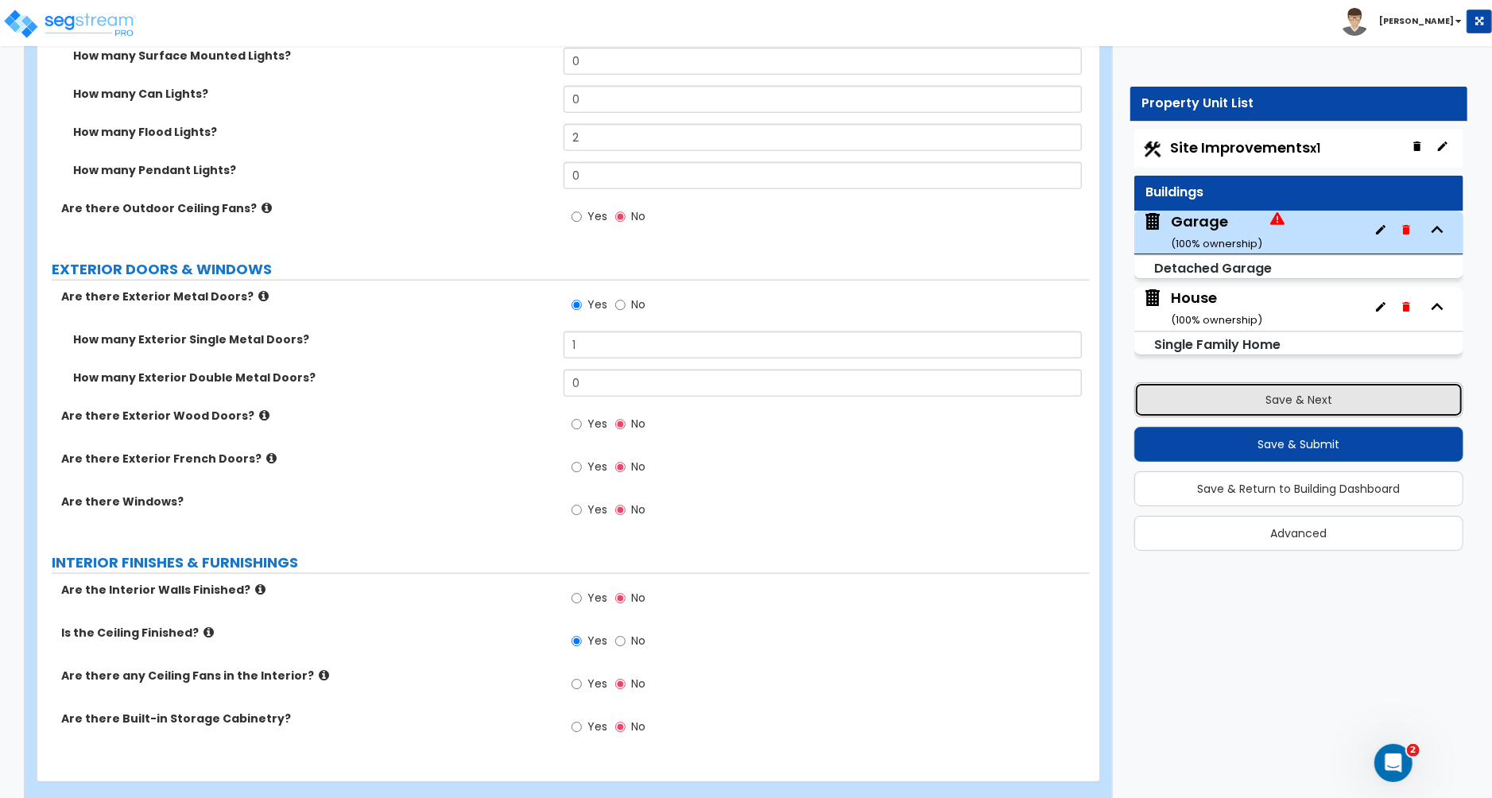
click at [1261, 406] on button "Save & Next" at bounding box center [1298, 399] width 329 height 35
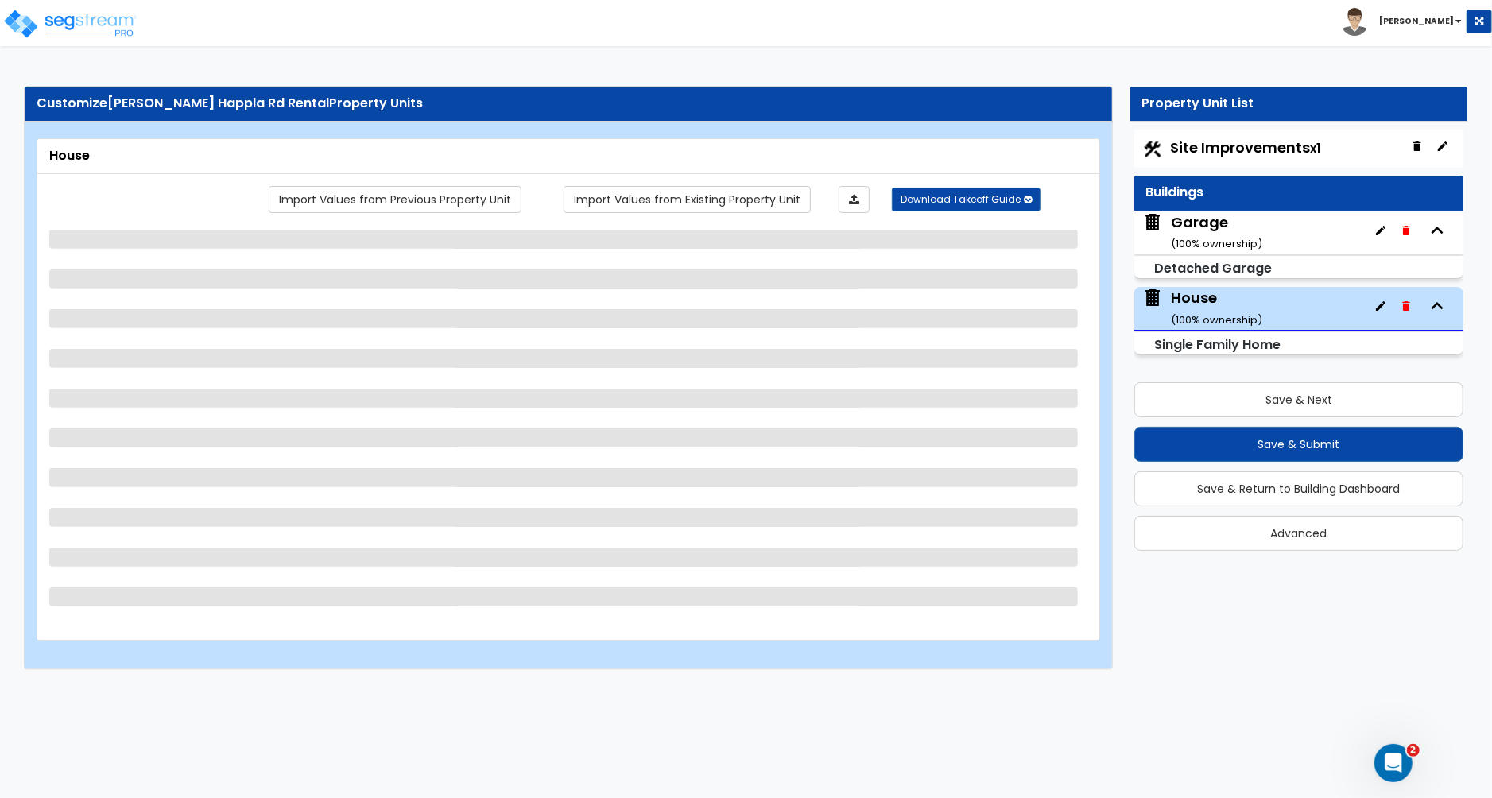
scroll to position [0, 0]
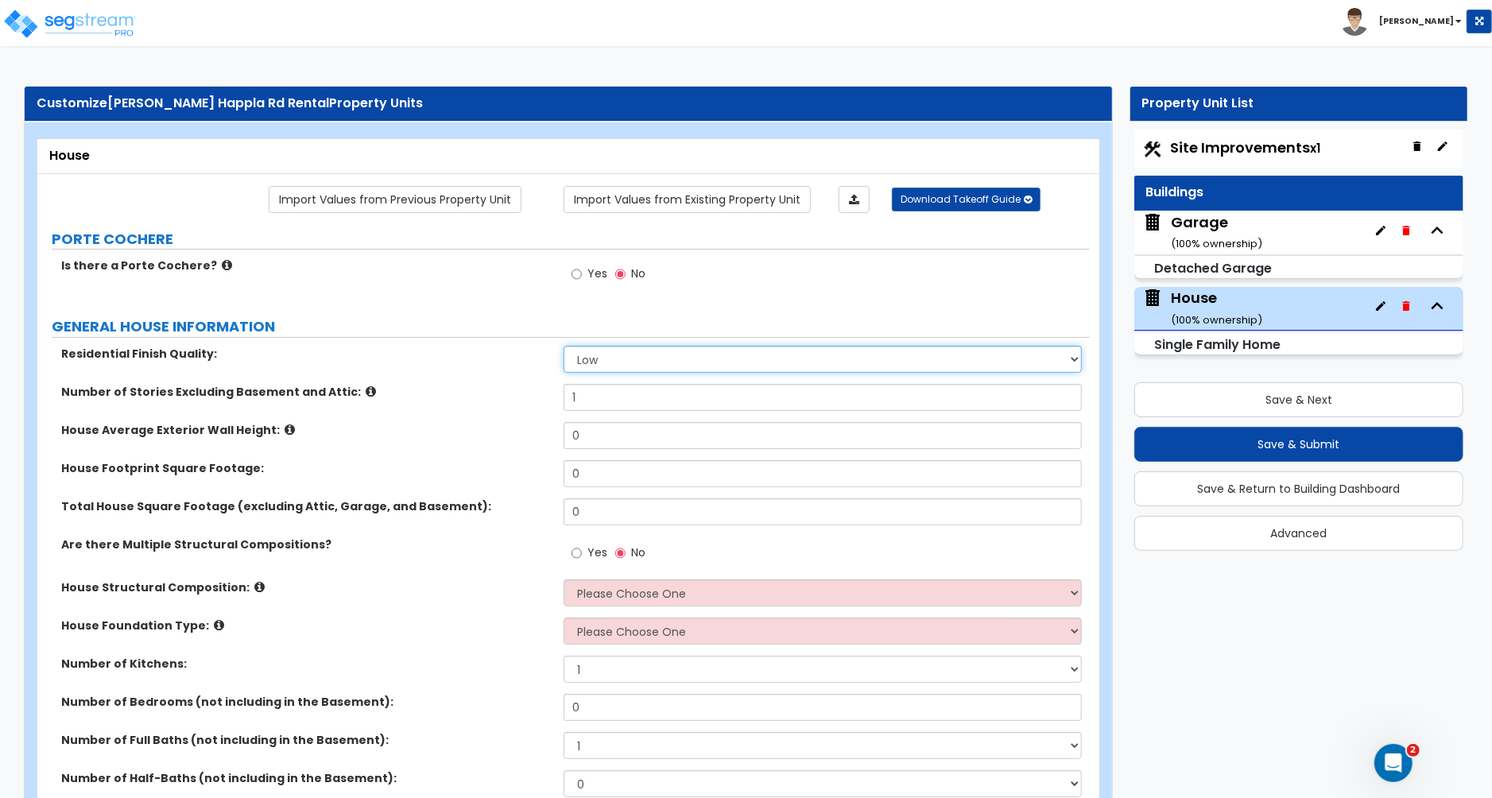
click at [647, 361] on select "Low Average High" at bounding box center [823, 359] width 518 height 27
select select "1"
click at [564, 347] on select "Low Average High" at bounding box center [823, 359] width 518 height 27
click at [599, 432] on input "0" at bounding box center [823, 435] width 518 height 27
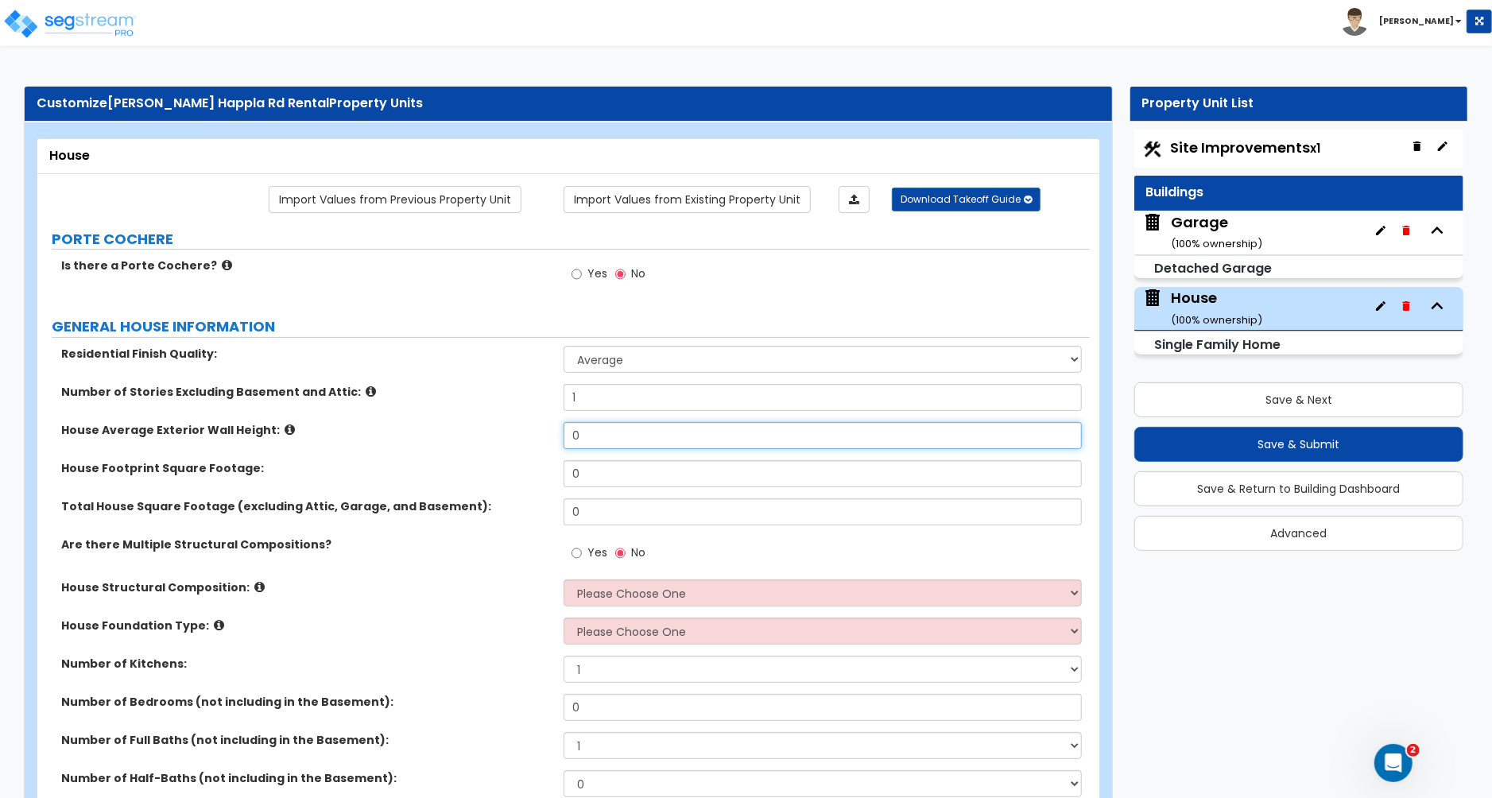
click at [599, 432] on input "0" at bounding box center [823, 435] width 518 height 27
type input "12"
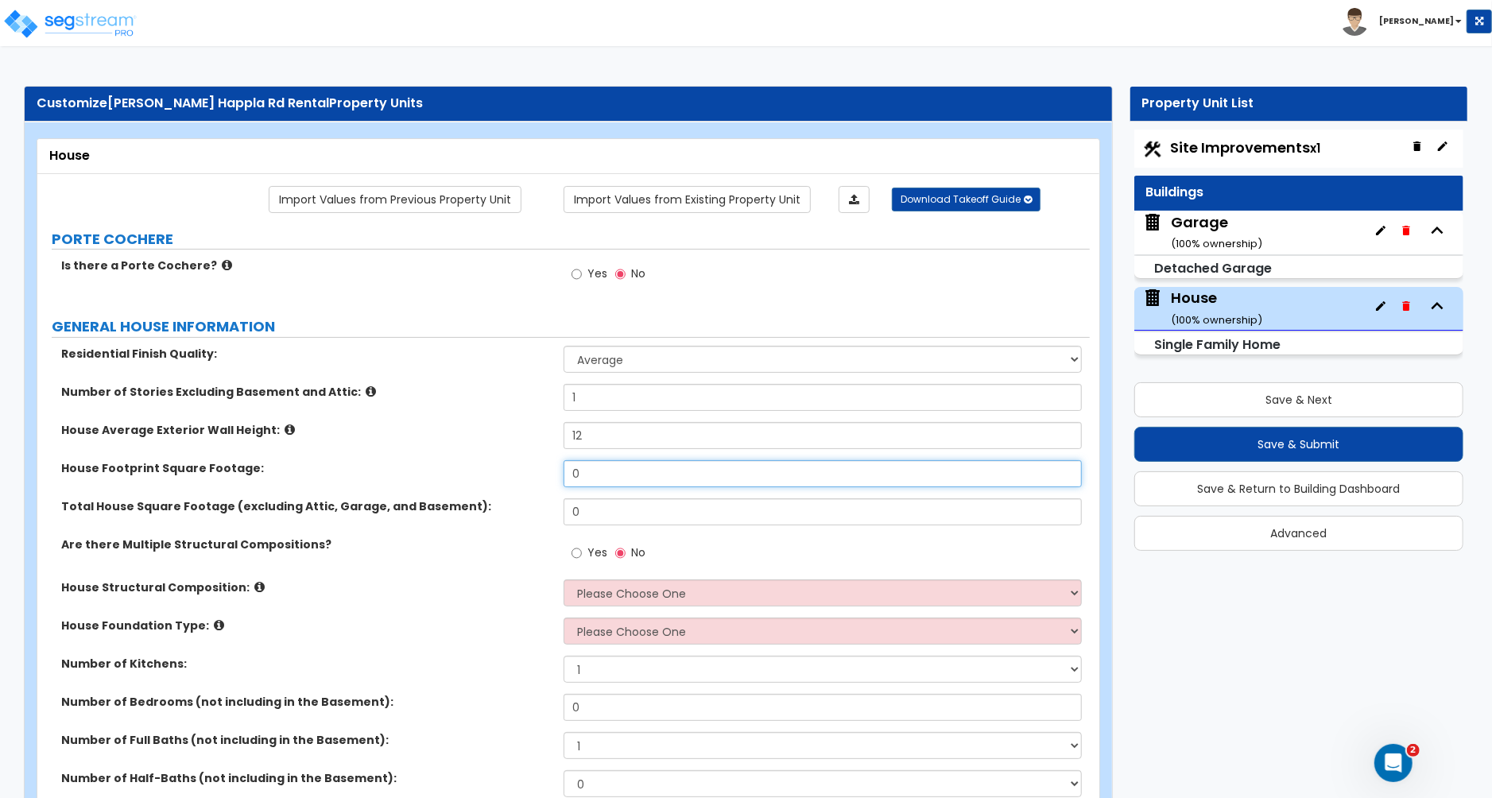
click at [589, 482] on input "0" at bounding box center [823, 473] width 518 height 27
type input "884"
click at [576, 554] on input "Yes" at bounding box center [577, 553] width 10 height 17
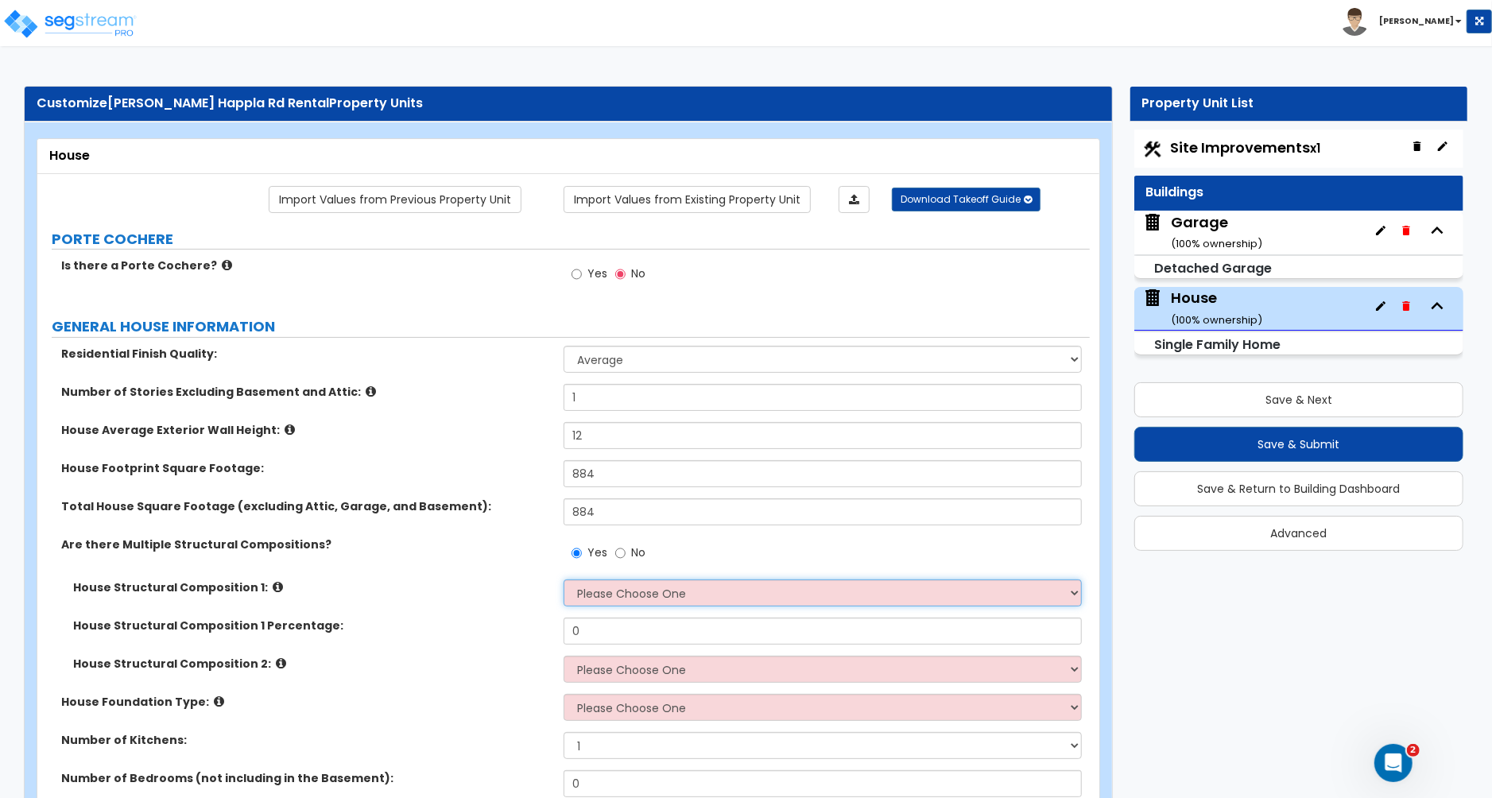
click at [596, 594] on select "Please Choose One Reinforced Concrete Structural Steel Brick Masonry CMU Masonr…" at bounding box center [823, 592] width 518 height 27
click at [619, 553] on input "No" at bounding box center [620, 553] width 10 height 17
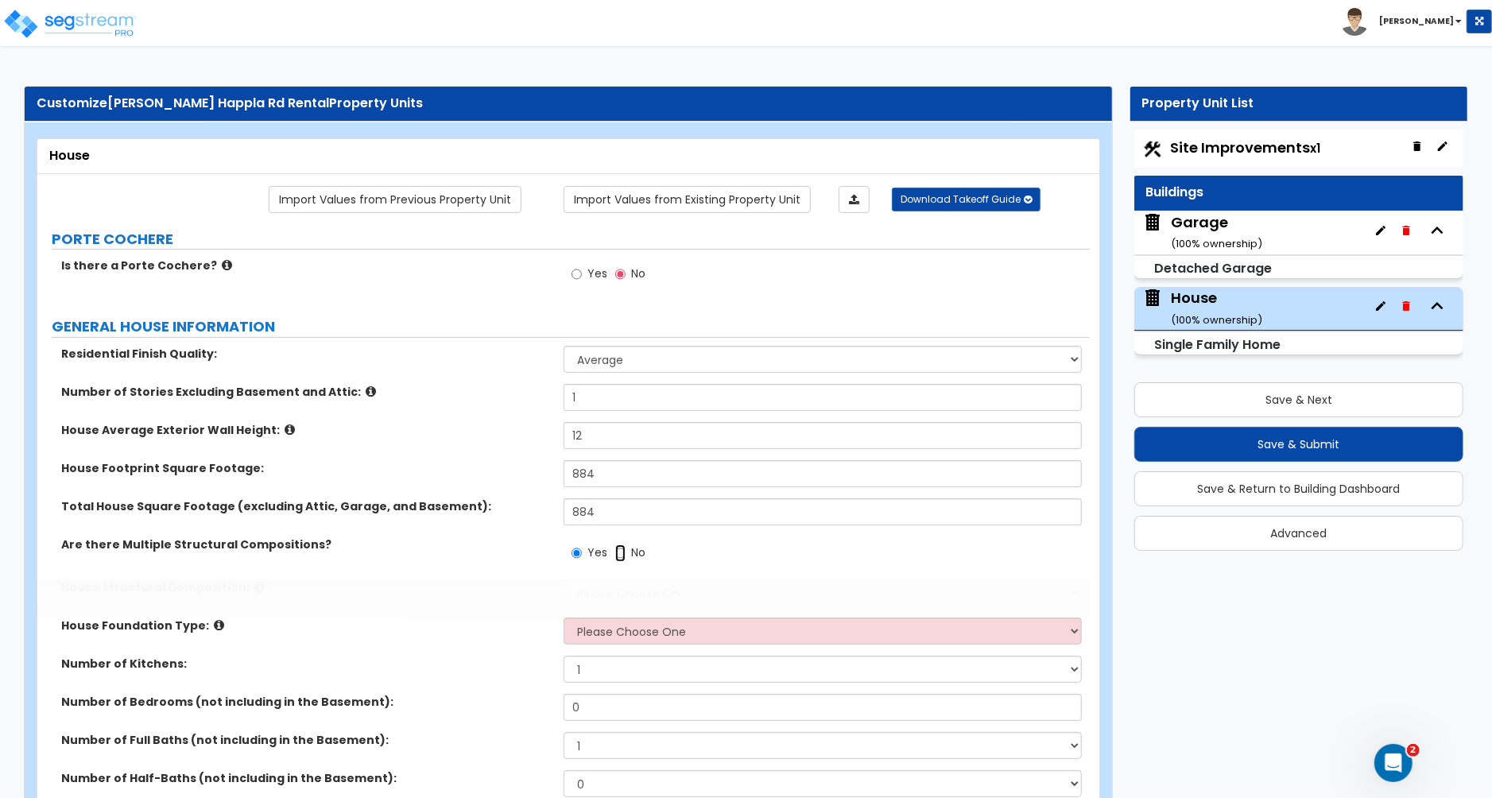
radio input "false"
radio input "true"
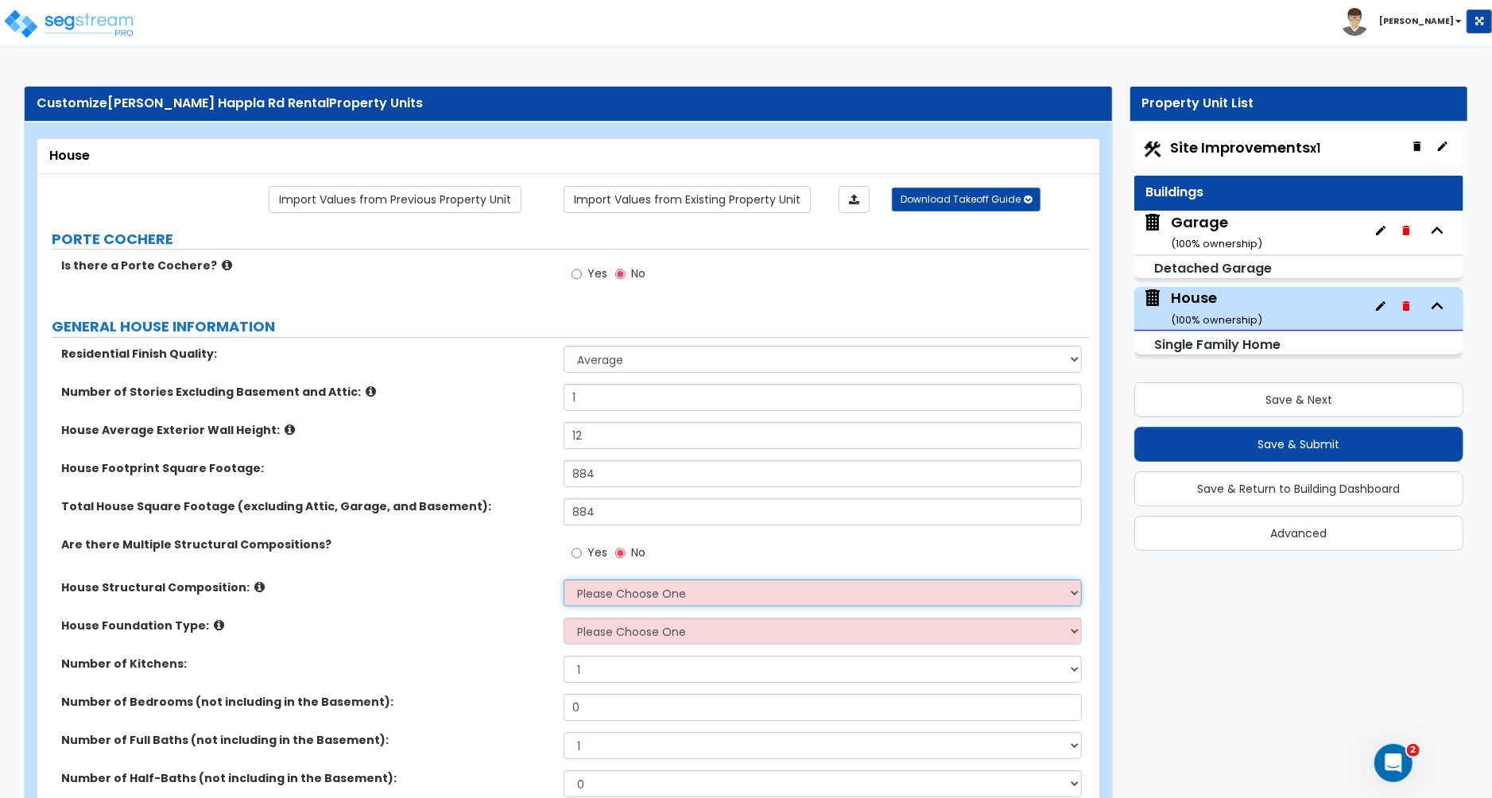
click at [595, 600] on select "Please Choose One Reinforced Concrete Structural Steel Brick Masonry CMU Masonr…" at bounding box center [823, 592] width 518 height 27
select select "7"
click at [564, 581] on select "Please Choose One Reinforced Concrete Structural Steel Brick Masonry CMU Masonr…" at bounding box center [823, 592] width 518 height 27
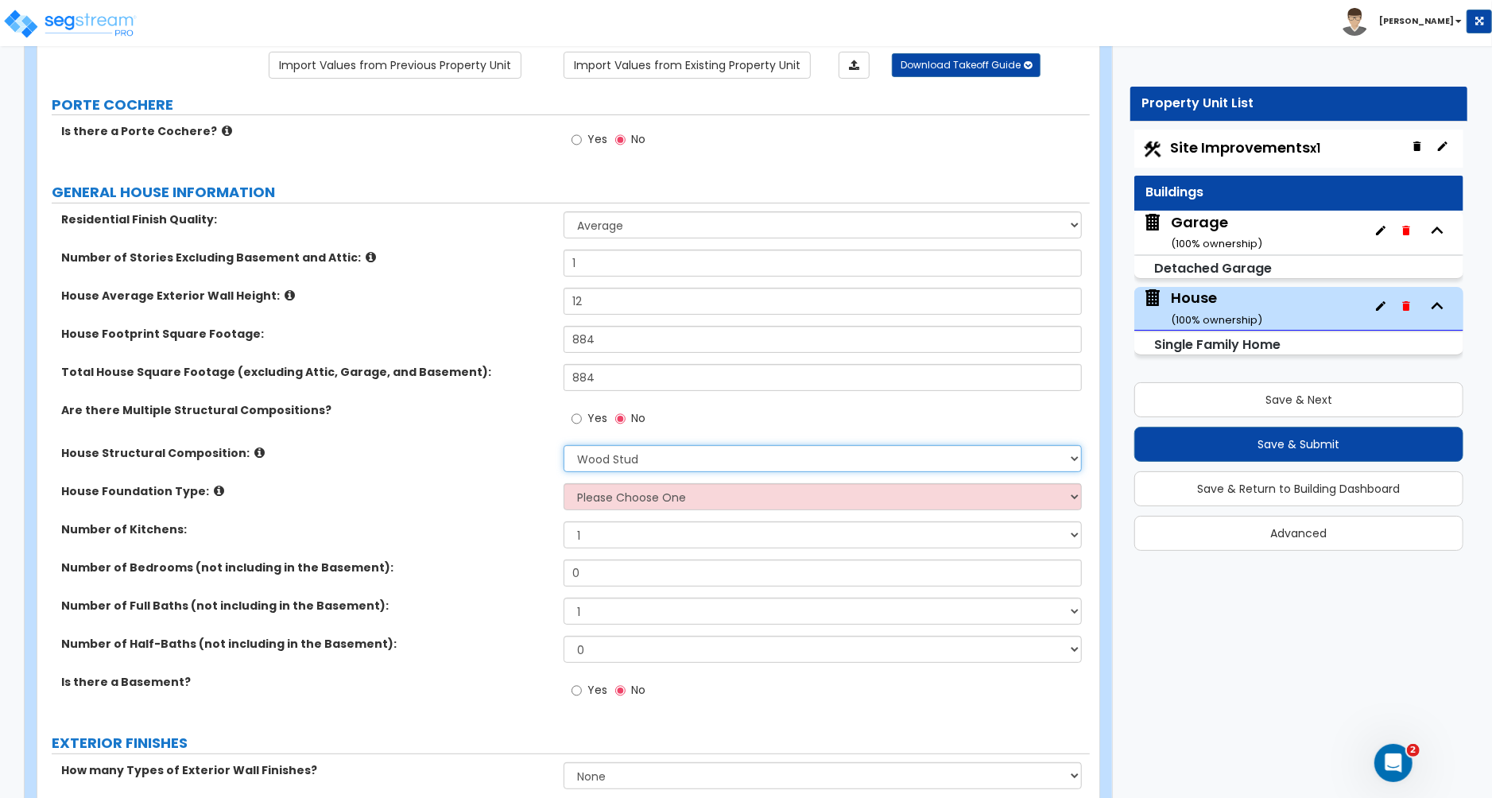
scroll to position [138, 0]
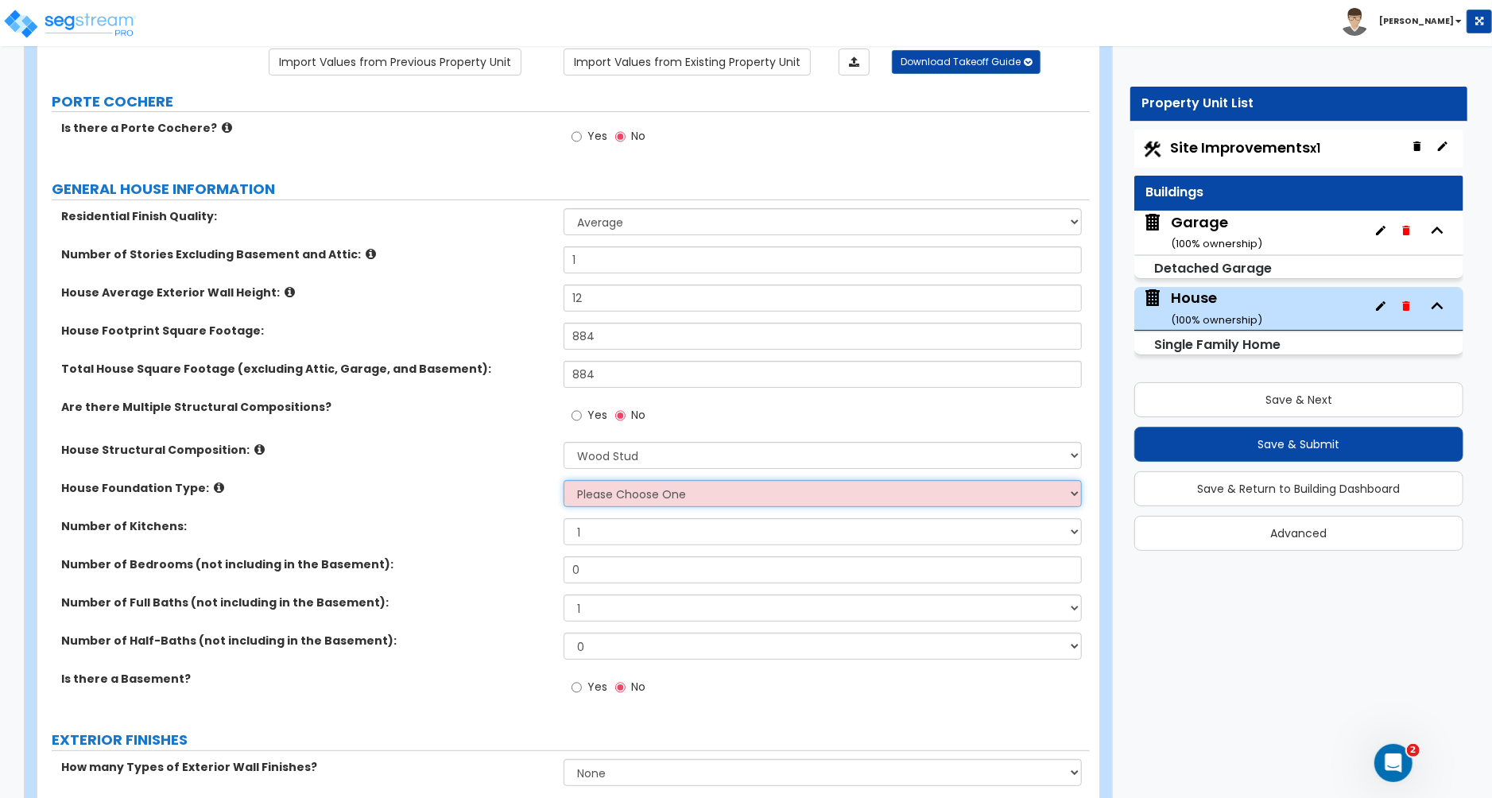
click at [607, 500] on select "Please Choose One Crawl Space Pier-Elevated First floor Slab on Grade" at bounding box center [823, 493] width 518 height 27
select select "3"
click at [564, 482] on select "Please Choose One Crawl Space Pier-Elevated First floor Slab on Grade" at bounding box center [823, 493] width 518 height 27
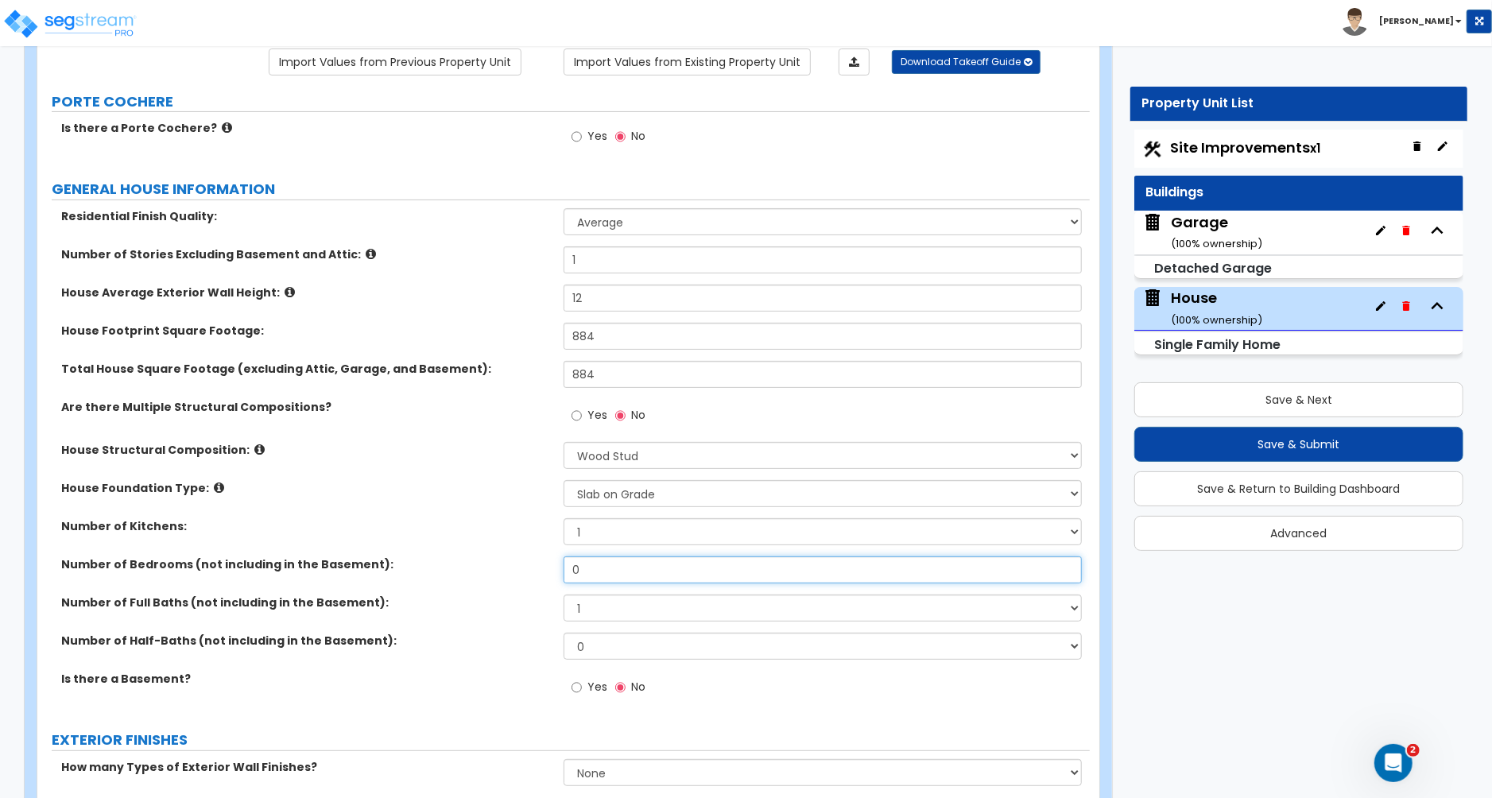
click at [599, 570] on input "0" at bounding box center [823, 569] width 518 height 27
click at [599, 570] on input "1" at bounding box center [823, 569] width 518 height 27
click at [599, 604] on select "1 2 3 4 5 6 7 8 9 10" at bounding box center [823, 608] width 518 height 27
click at [586, 572] on input "11" at bounding box center [823, 569] width 518 height 27
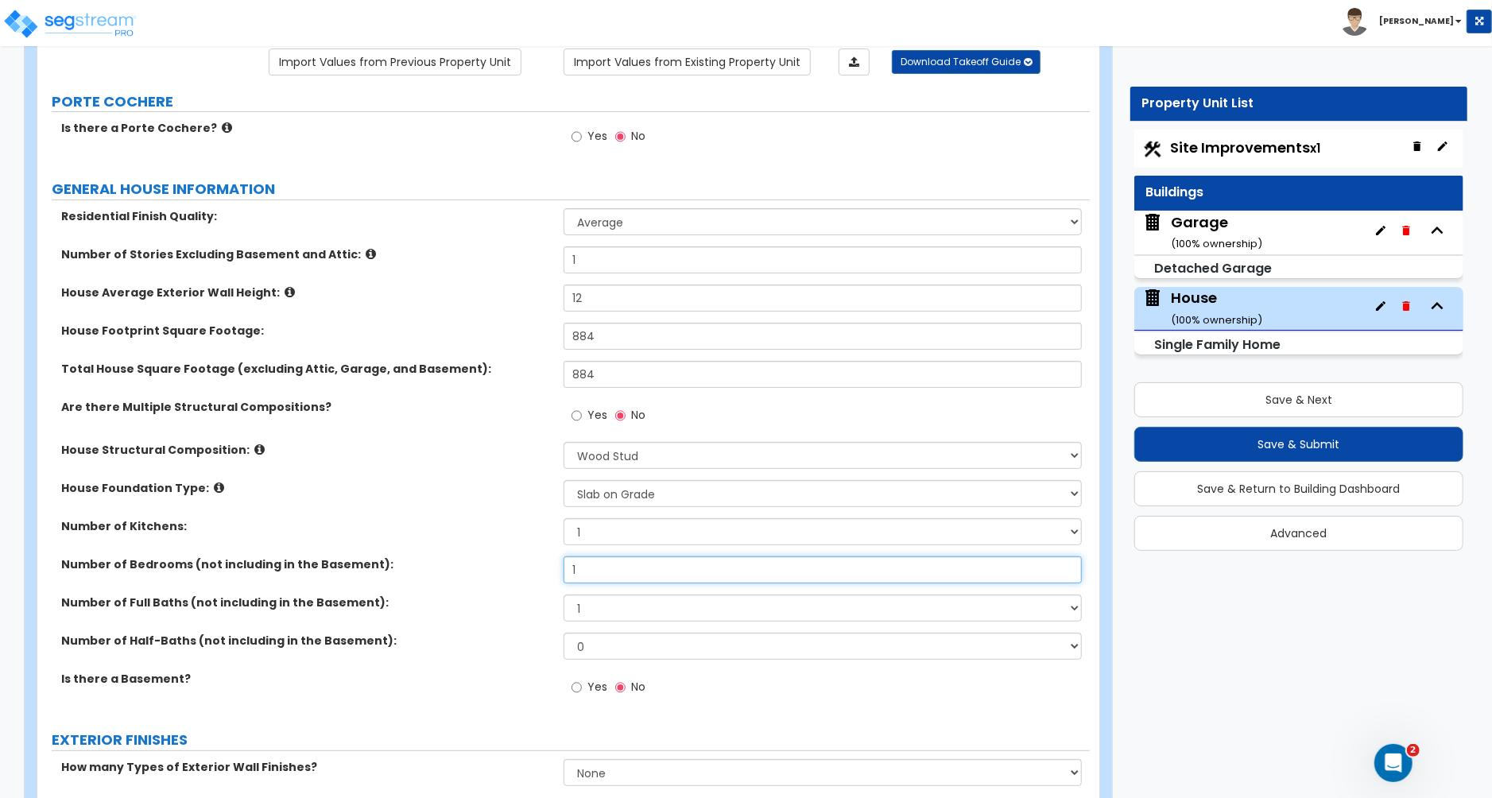
type input "1"
click at [596, 612] on select "1 2 3 4 5 6 7 8 9 10" at bounding box center [823, 608] width 518 height 27
click at [564, 596] on select "1 2 3 4 5 6 7 8 9 10" at bounding box center [823, 608] width 518 height 27
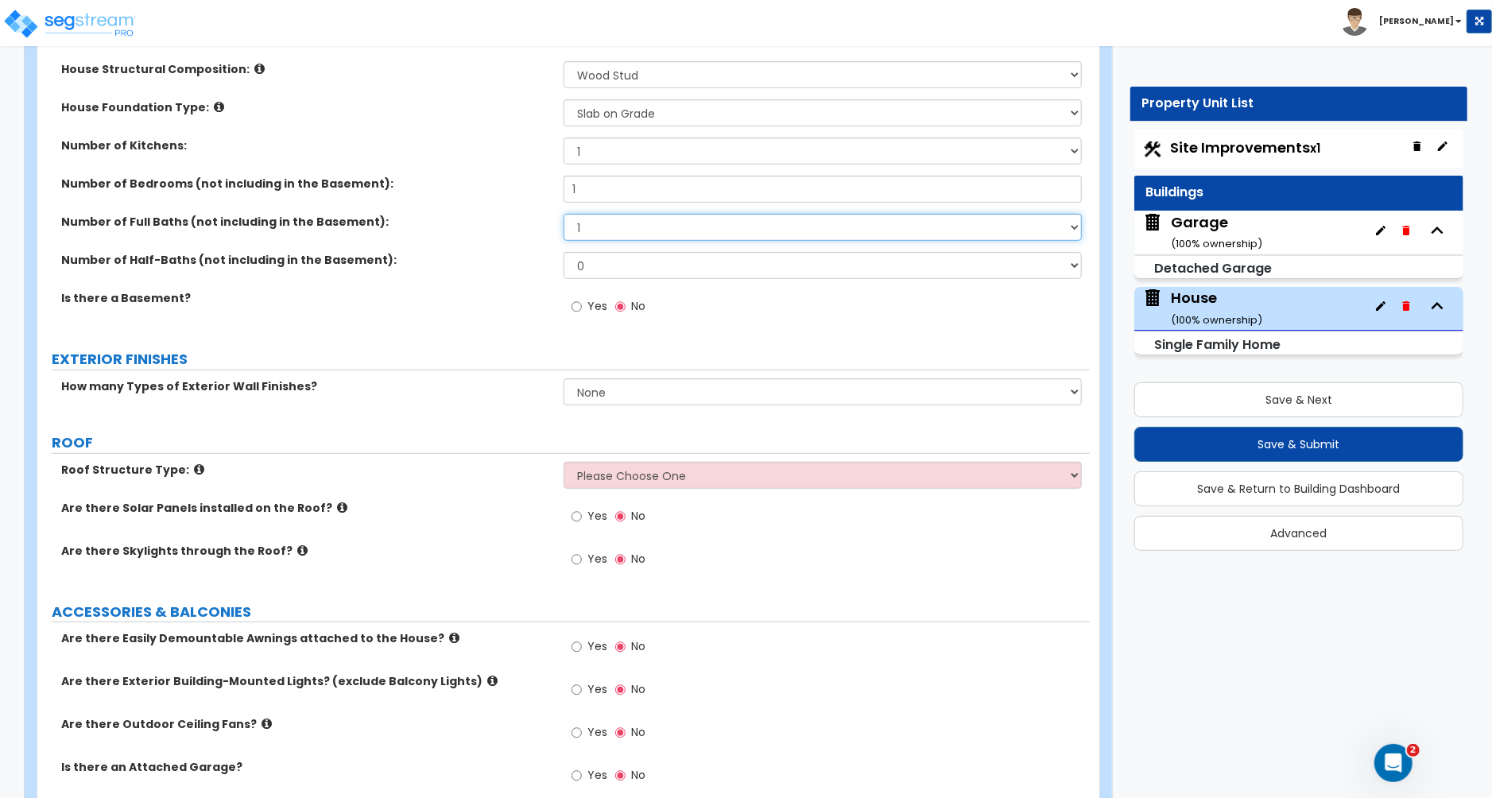
scroll to position [521, 0]
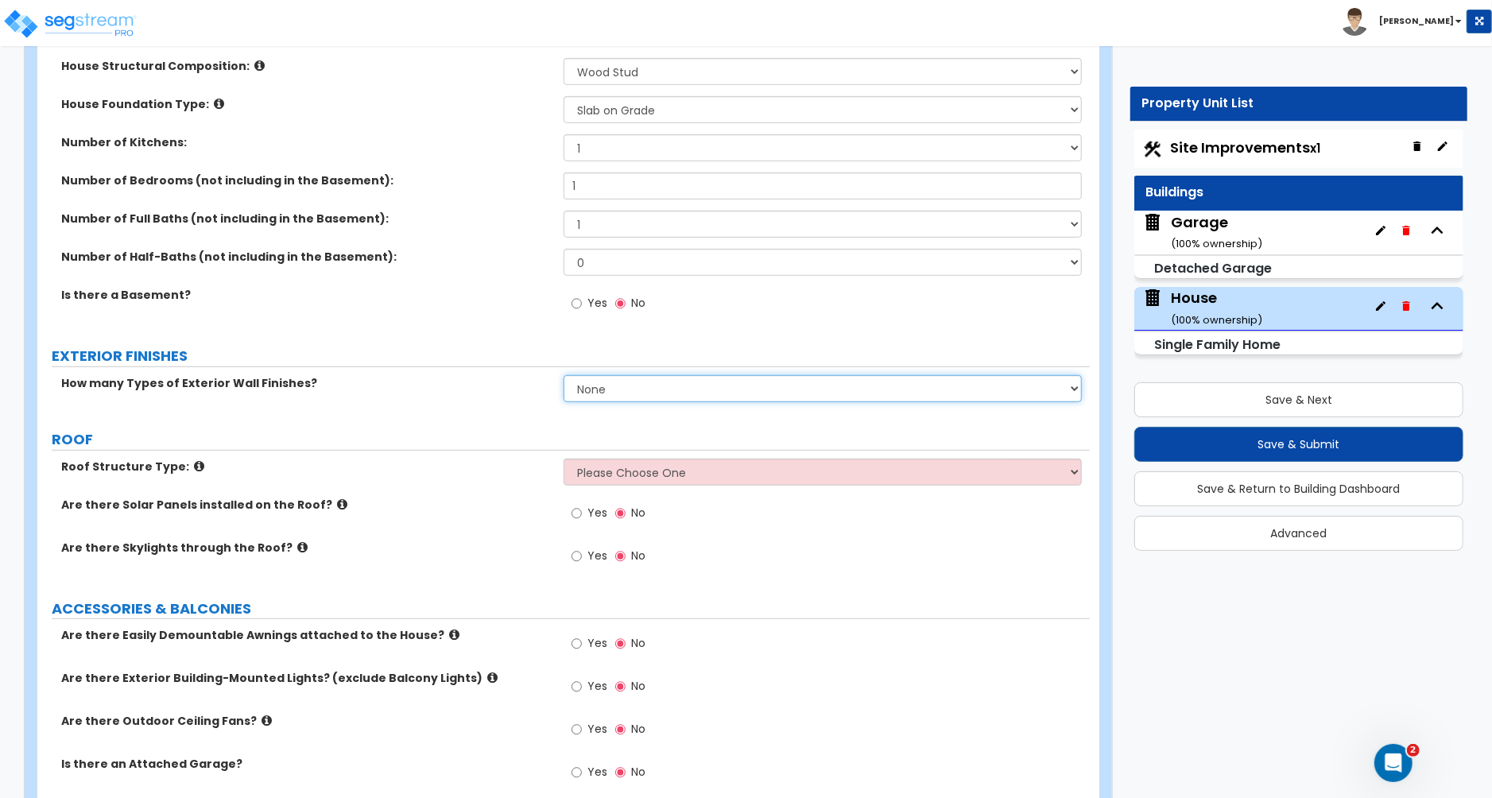
click at [605, 396] on select "None 1 2 3" at bounding box center [823, 388] width 518 height 27
select select "1"
click at [564, 377] on select "None 1 2 3" at bounding box center [823, 388] width 518 height 27
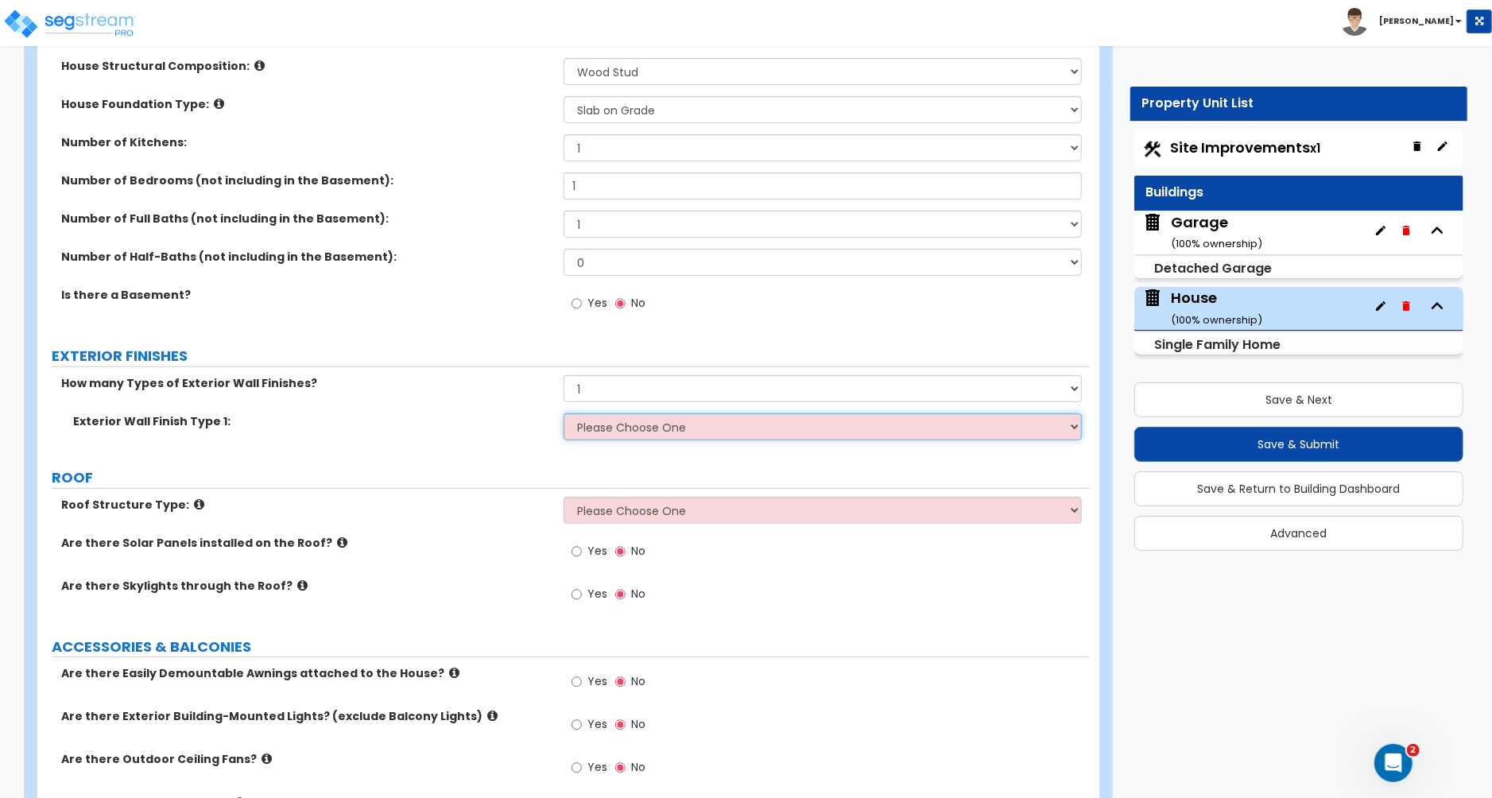
click at [596, 427] on select "Please Choose One No Finish/Shared Wall No Wall Brick Finish Stone Finish Wood …" at bounding box center [823, 426] width 518 height 27
select select "4"
click at [564, 415] on select "Please Choose One No Finish/Shared Wall No Wall Brick Finish Stone Finish Wood …" at bounding box center [823, 426] width 518 height 27
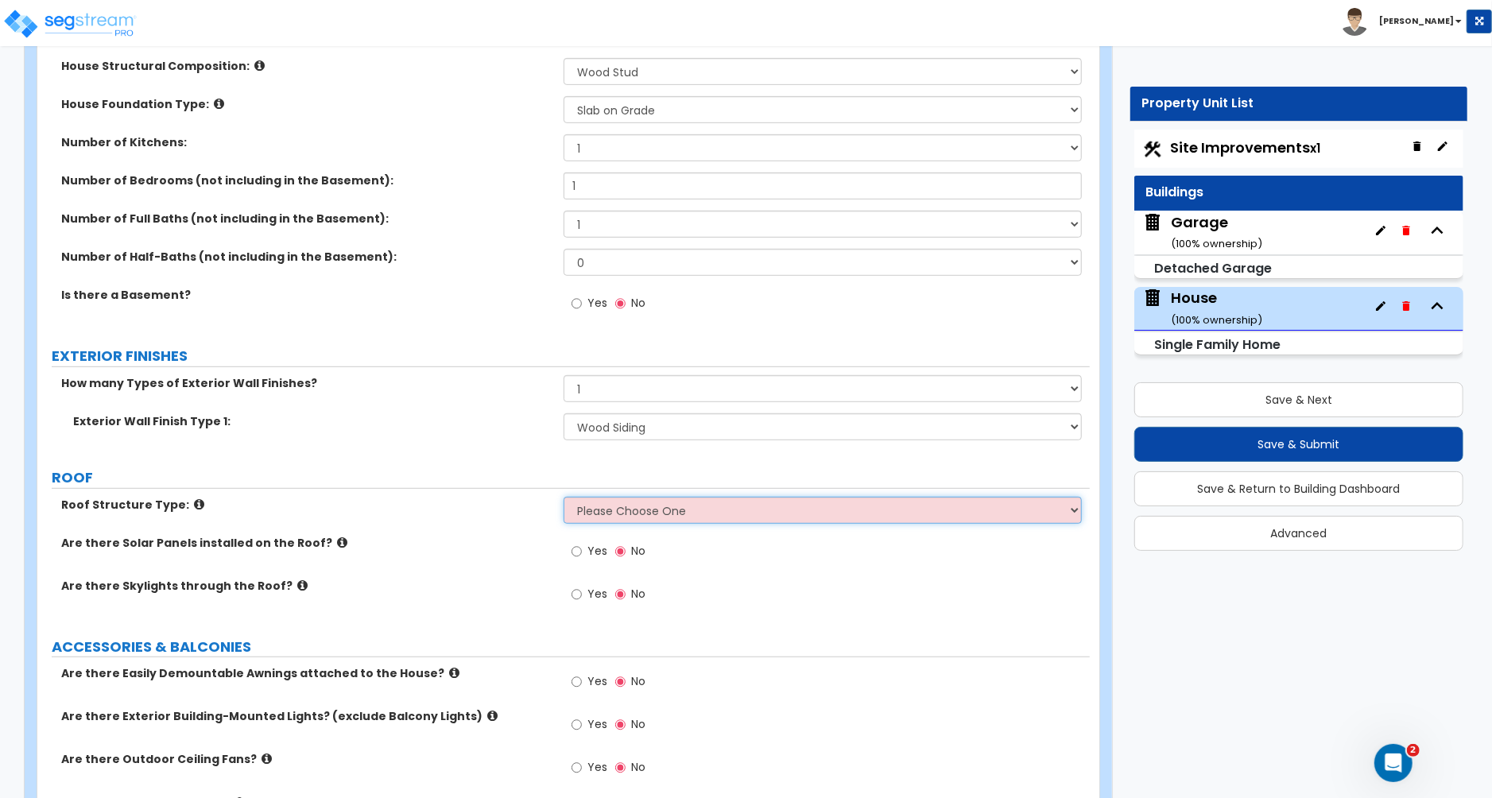
click at [599, 516] on select "Please Choose One Gable Roof Flat Roof Hybrid Gable & Flat Roof" at bounding box center [823, 510] width 518 height 27
select select "1"
click at [564, 498] on select "Please Choose One Gable Roof Flat Roof Hybrid Gable & Flat Roof" at bounding box center [823, 510] width 518 height 27
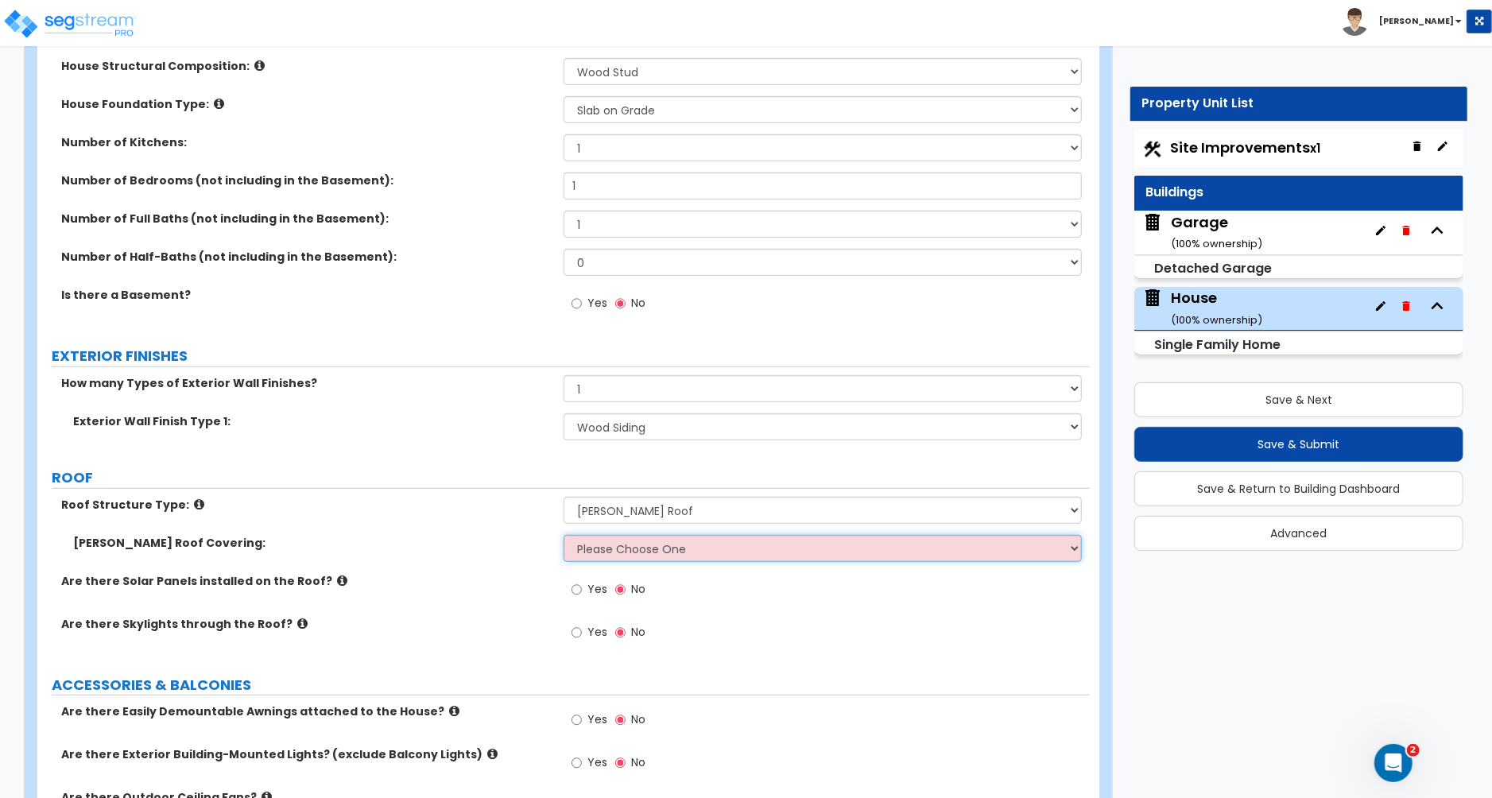
click at [622, 542] on select "Please Choose One Asphalt Shingle Clay Tile Wood Shingle Metal Shingle Standing…" at bounding box center [823, 548] width 518 height 27
select select "1"
click at [564, 537] on select "Please Choose One Asphalt Shingle Clay Tile Wood Shingle Metal Shingle Standing…" at bounding box center [823, 548] width 518 height 27
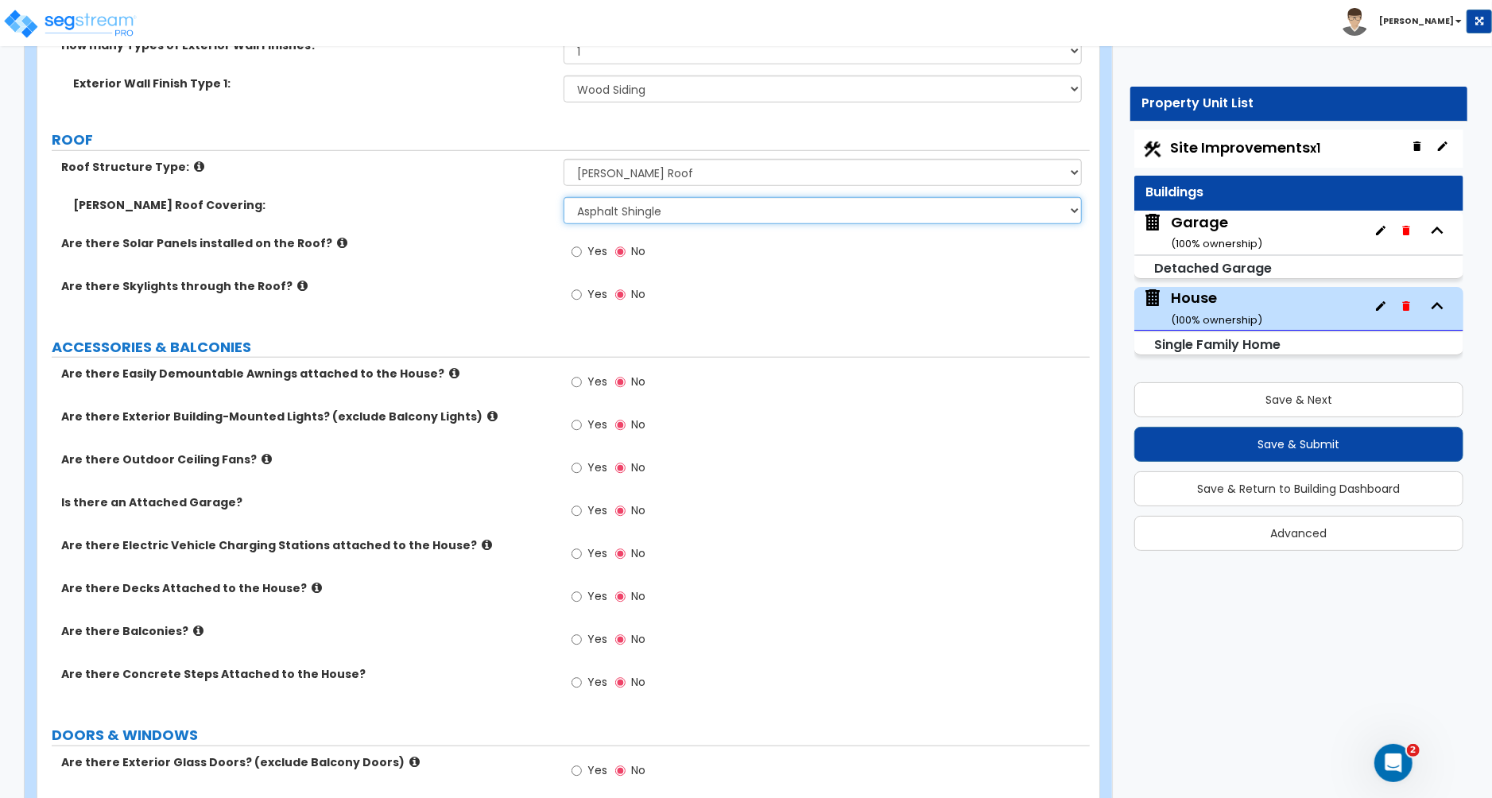
scroll to position [870, 0]
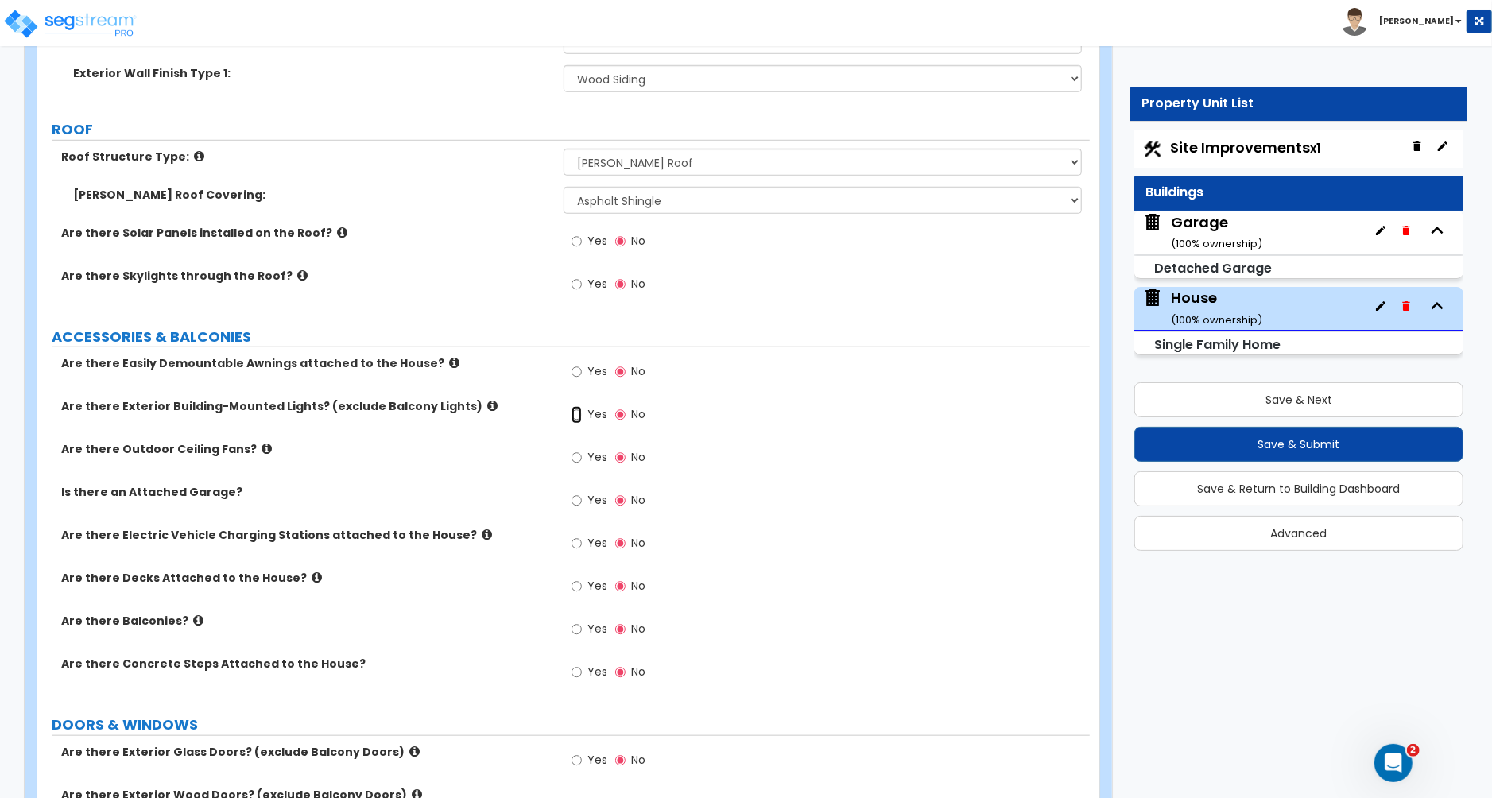
click at [578, 417] on input "Yes" at bounding box center [577, 414] width 10 height 17
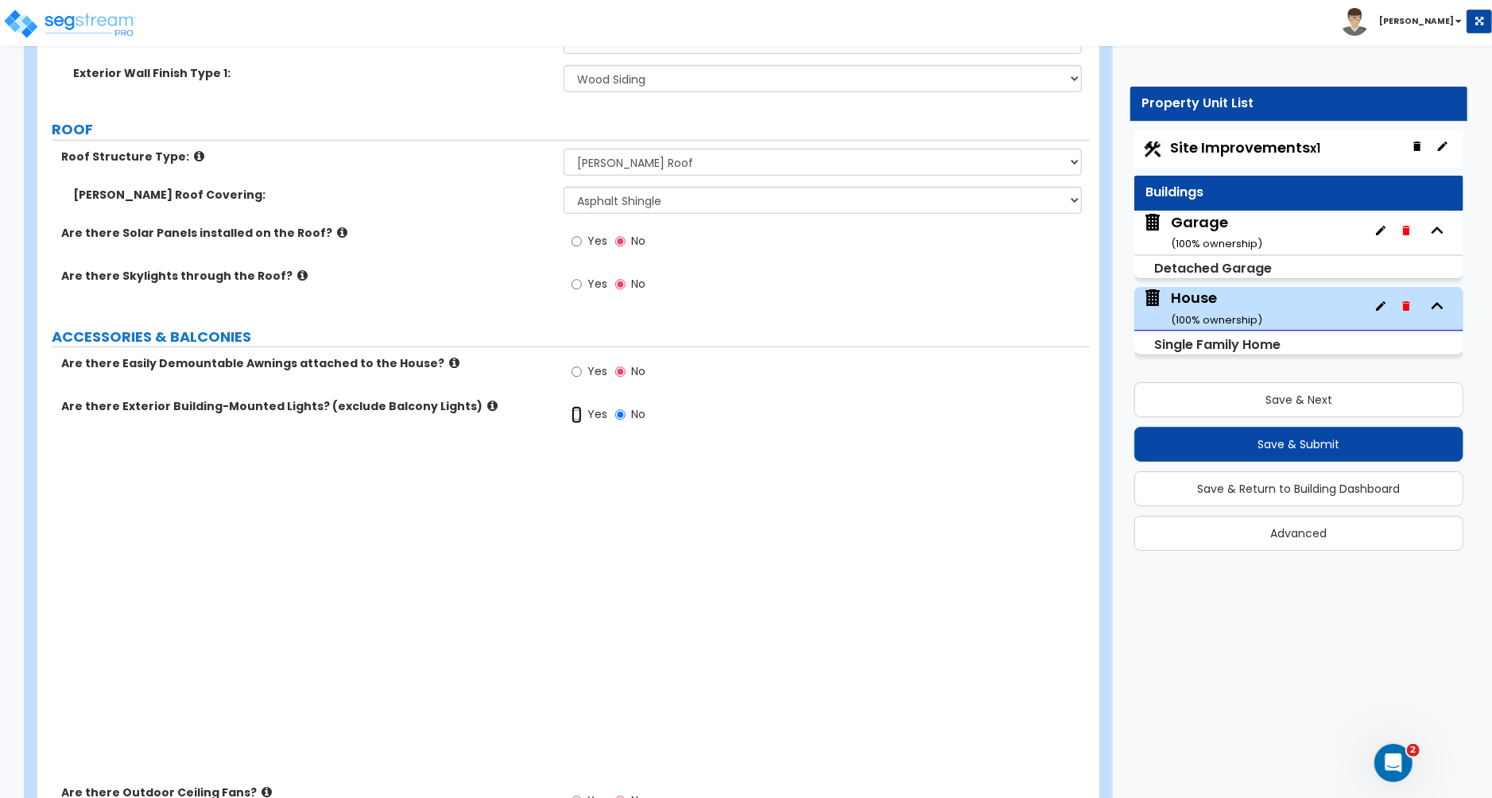
radio input "true"
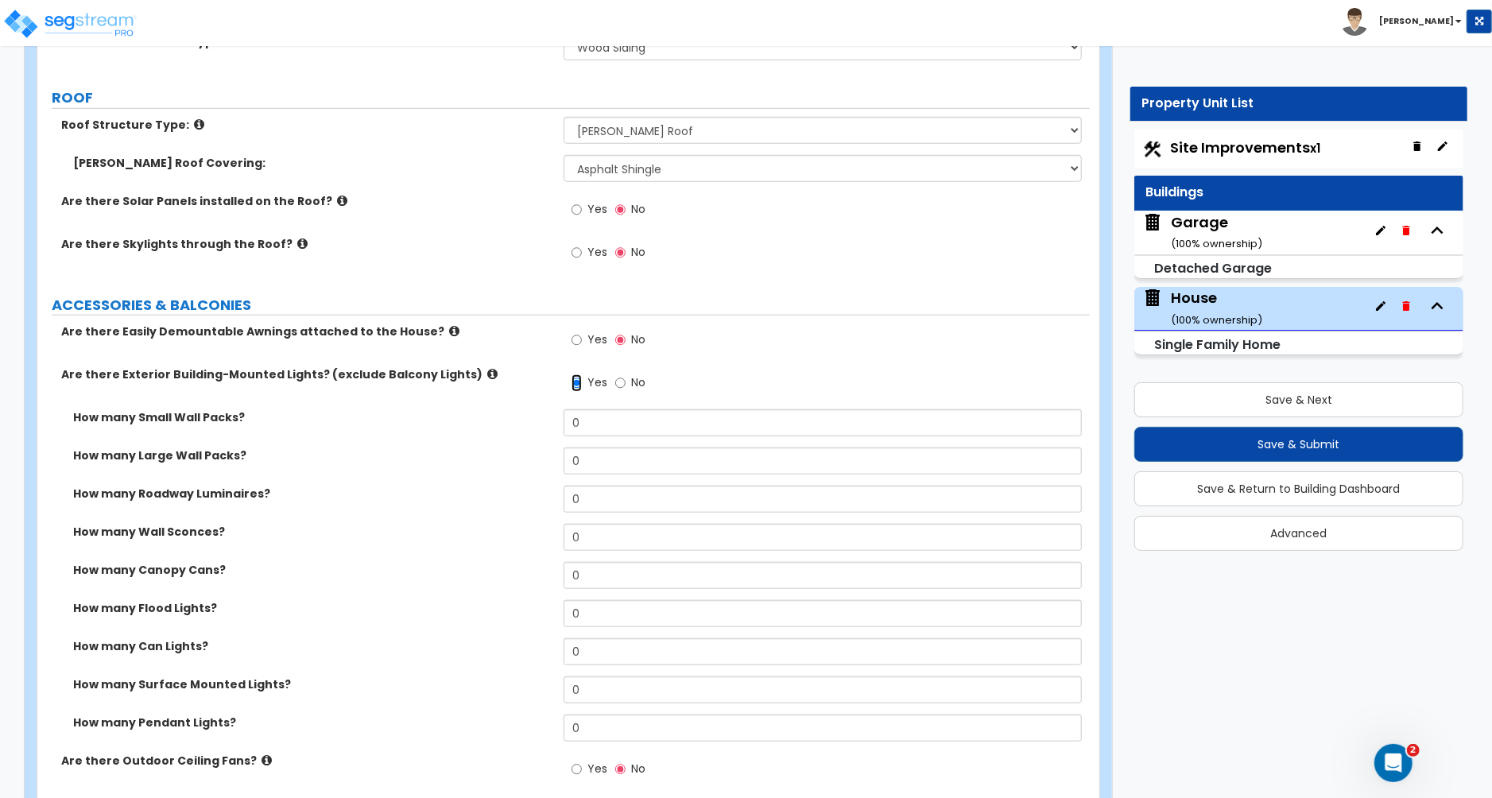
scroll to position [911, 0]
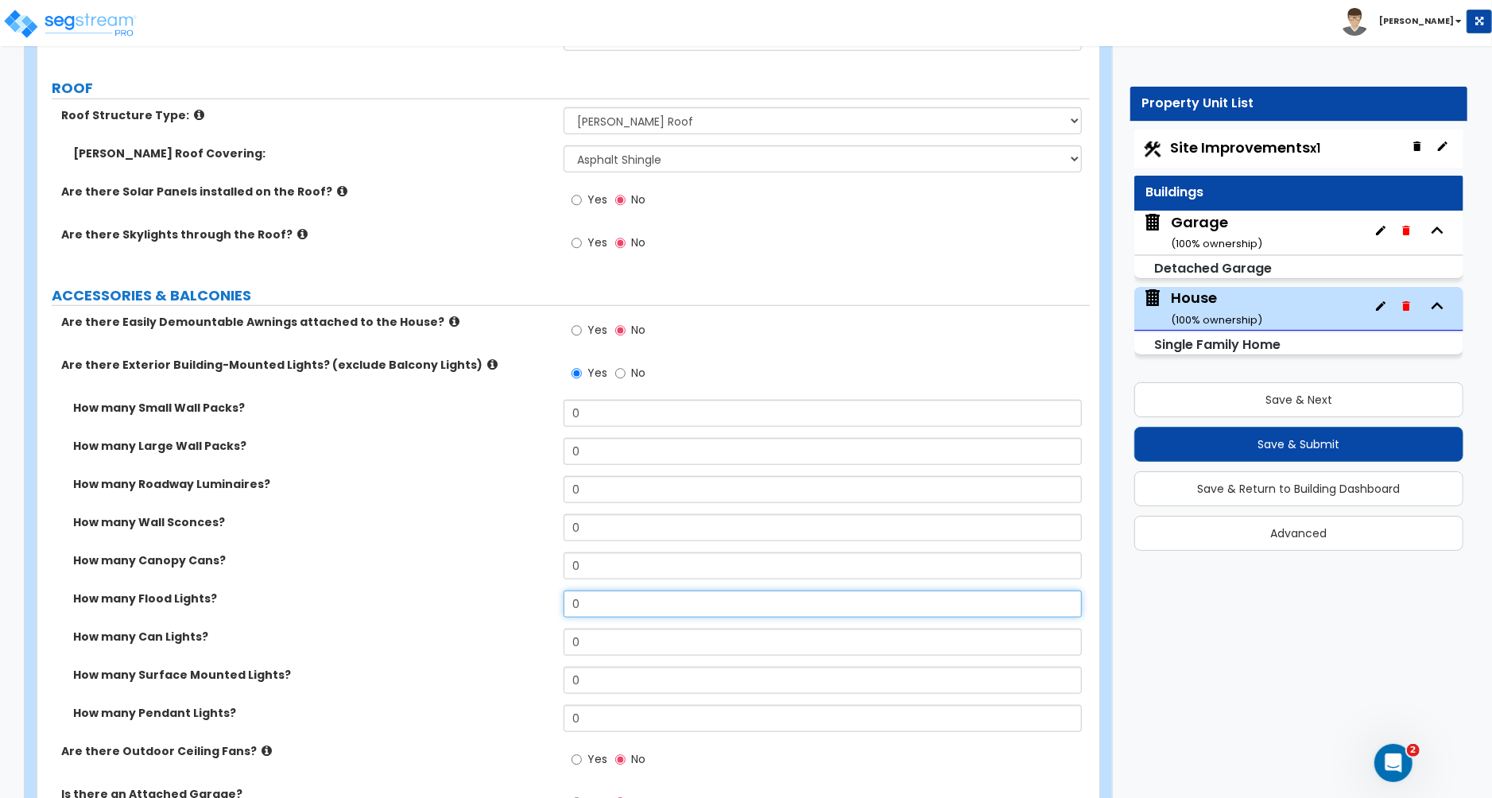
click at [607, 607] on input "0" at bounding box center [823, 604] width 518 height 27
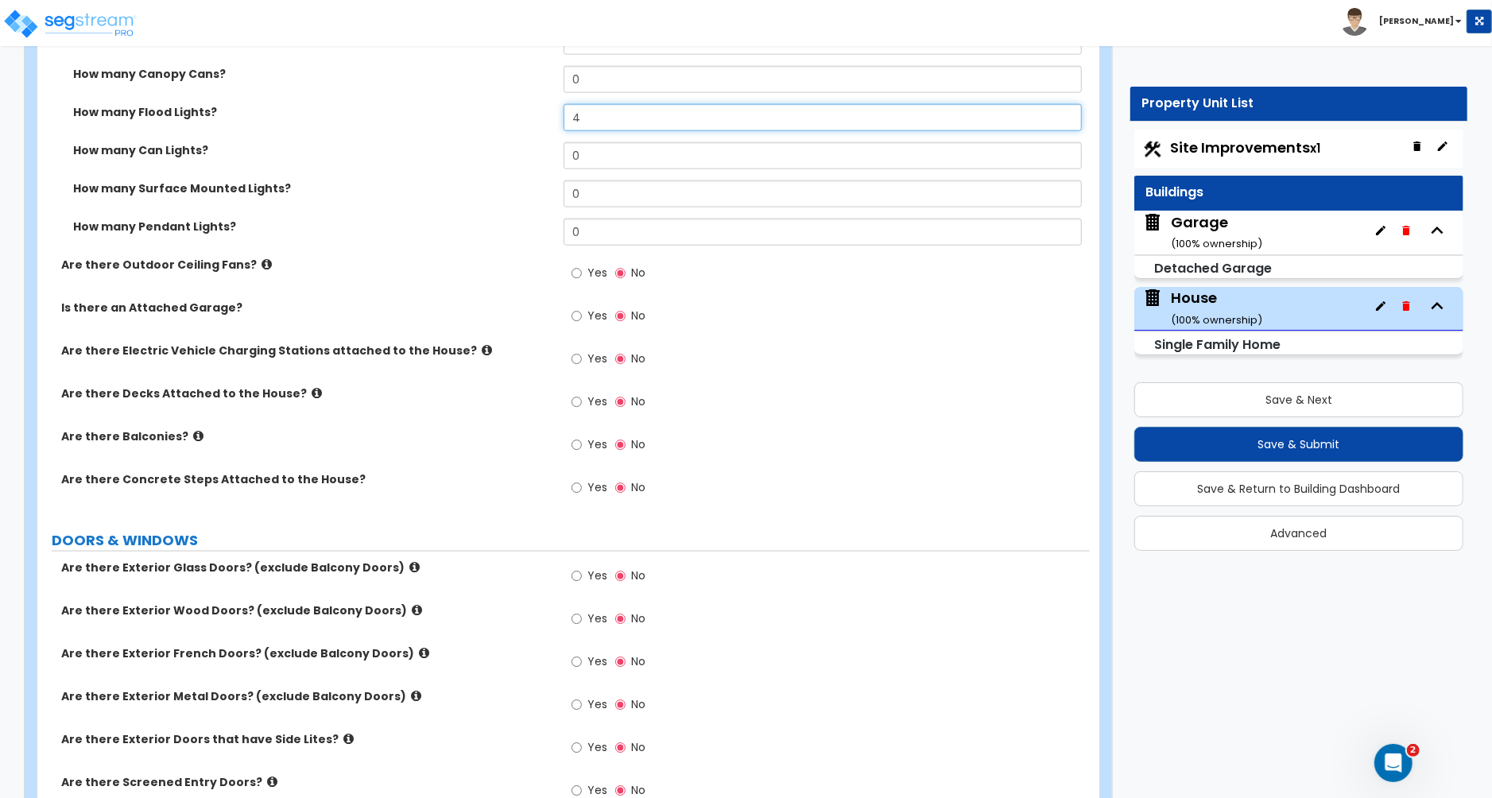
scroll to position [1406, 0]
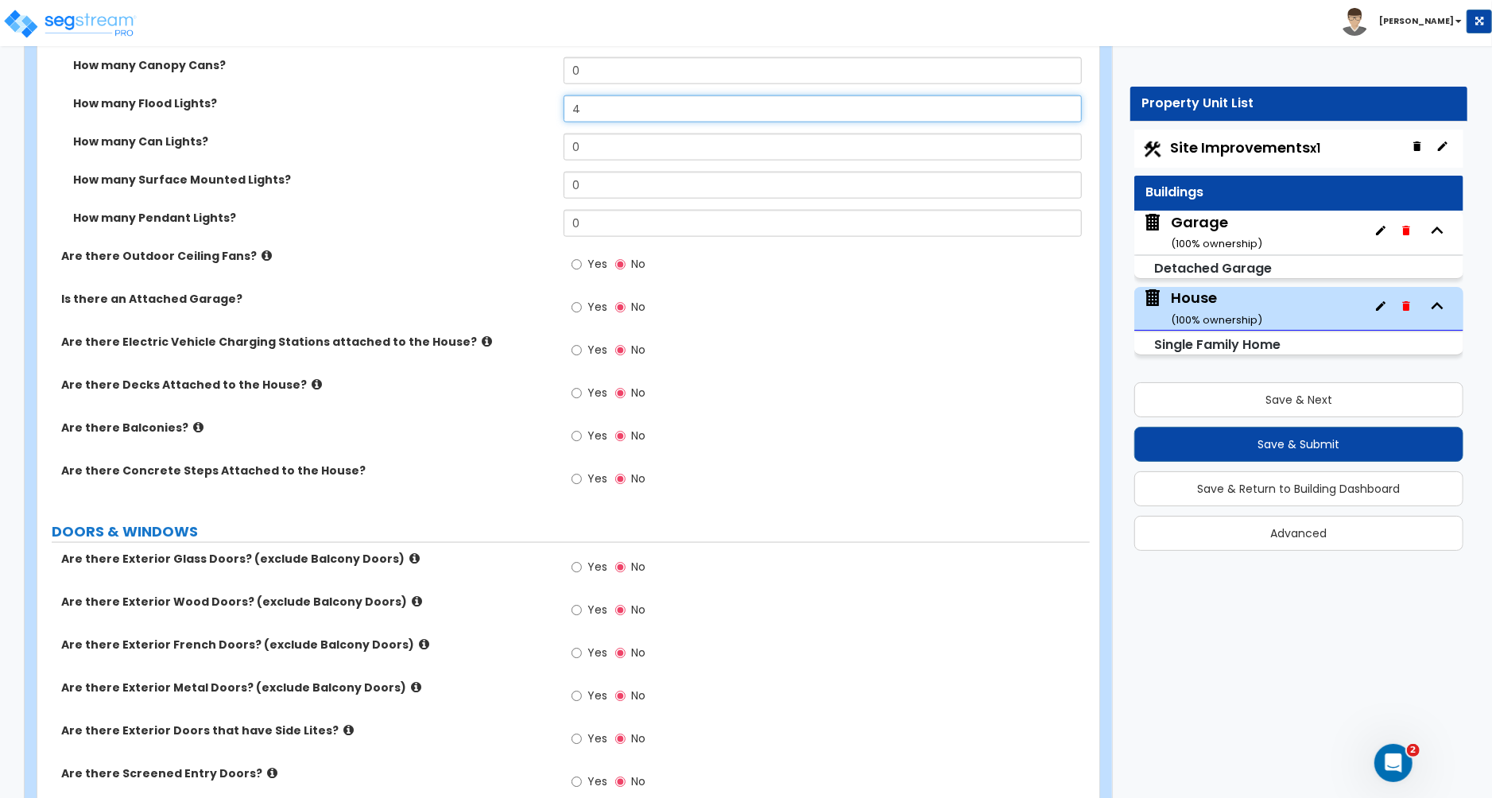
type input "4"
click at [312, 387] on icon at bounding box center [317, 384] width 10 height 12
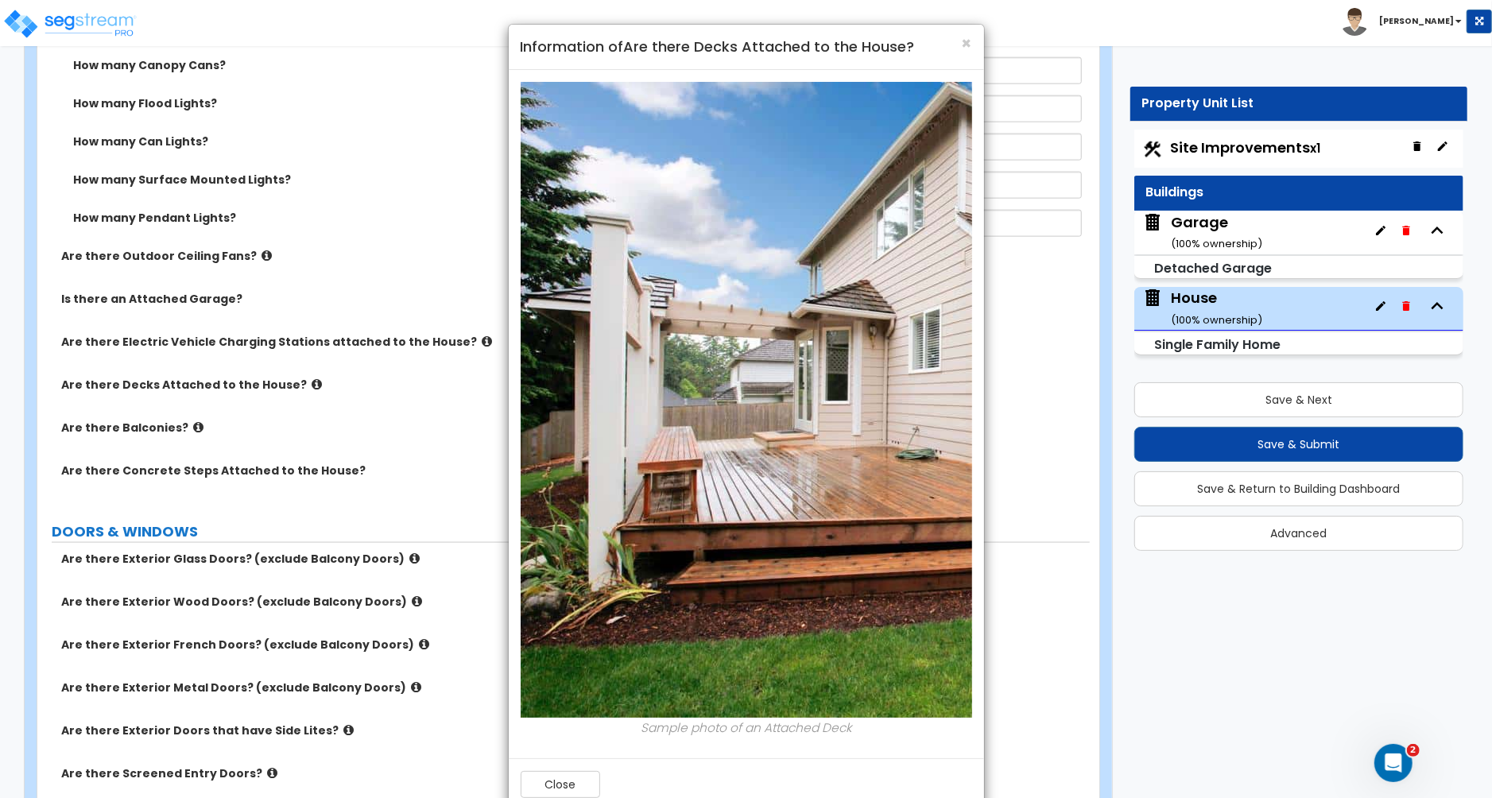
click at [298, 387] on div "× Information of Are there Decks Attached to the House? Sample photo of an Atta…" at bounding box center [746, 399] width 1492 height 798
click at [968, 43] on span "×" at bounding box center [967, 43] width 10 height 23
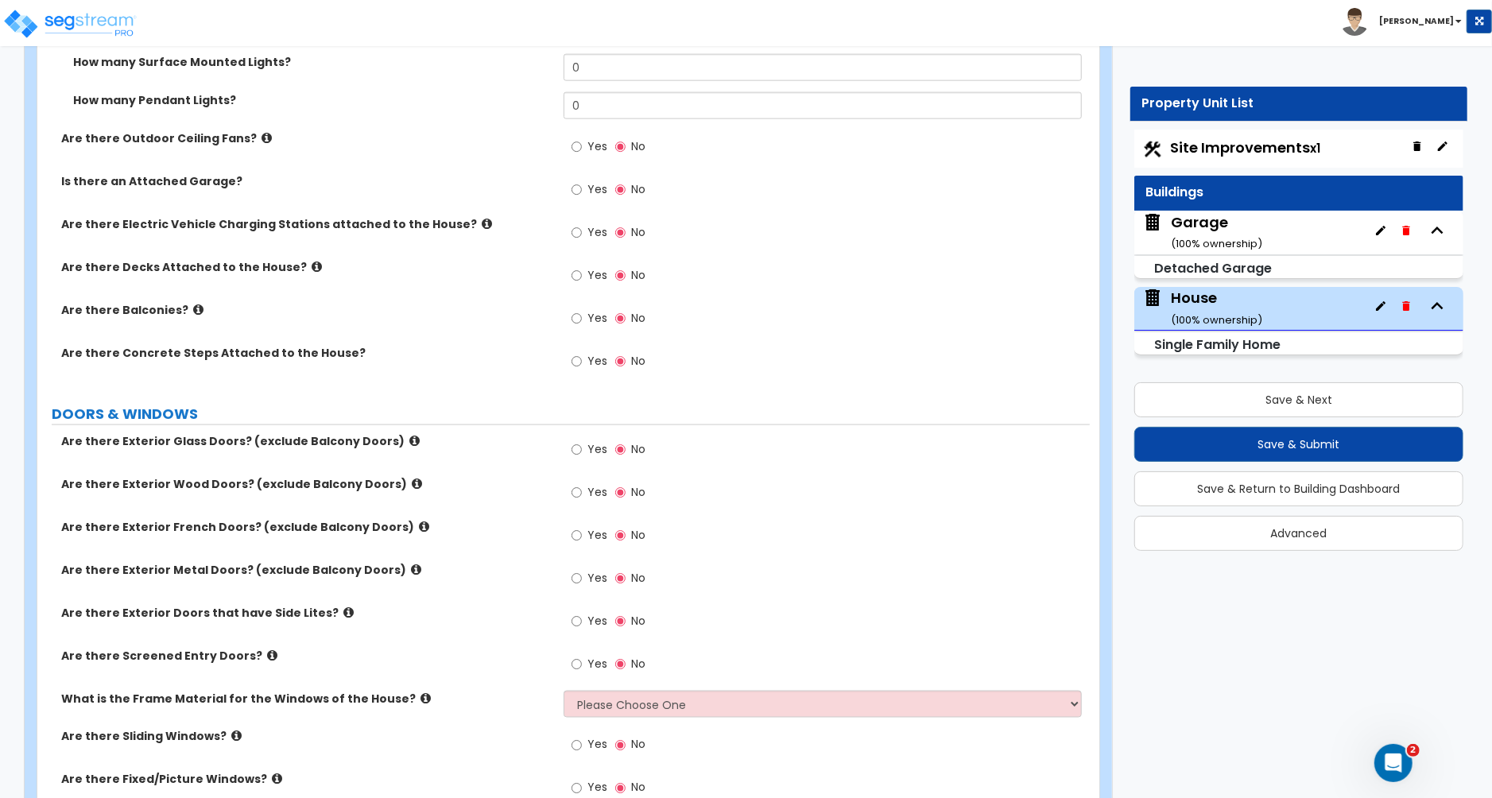
scroll to position [1528, 0]
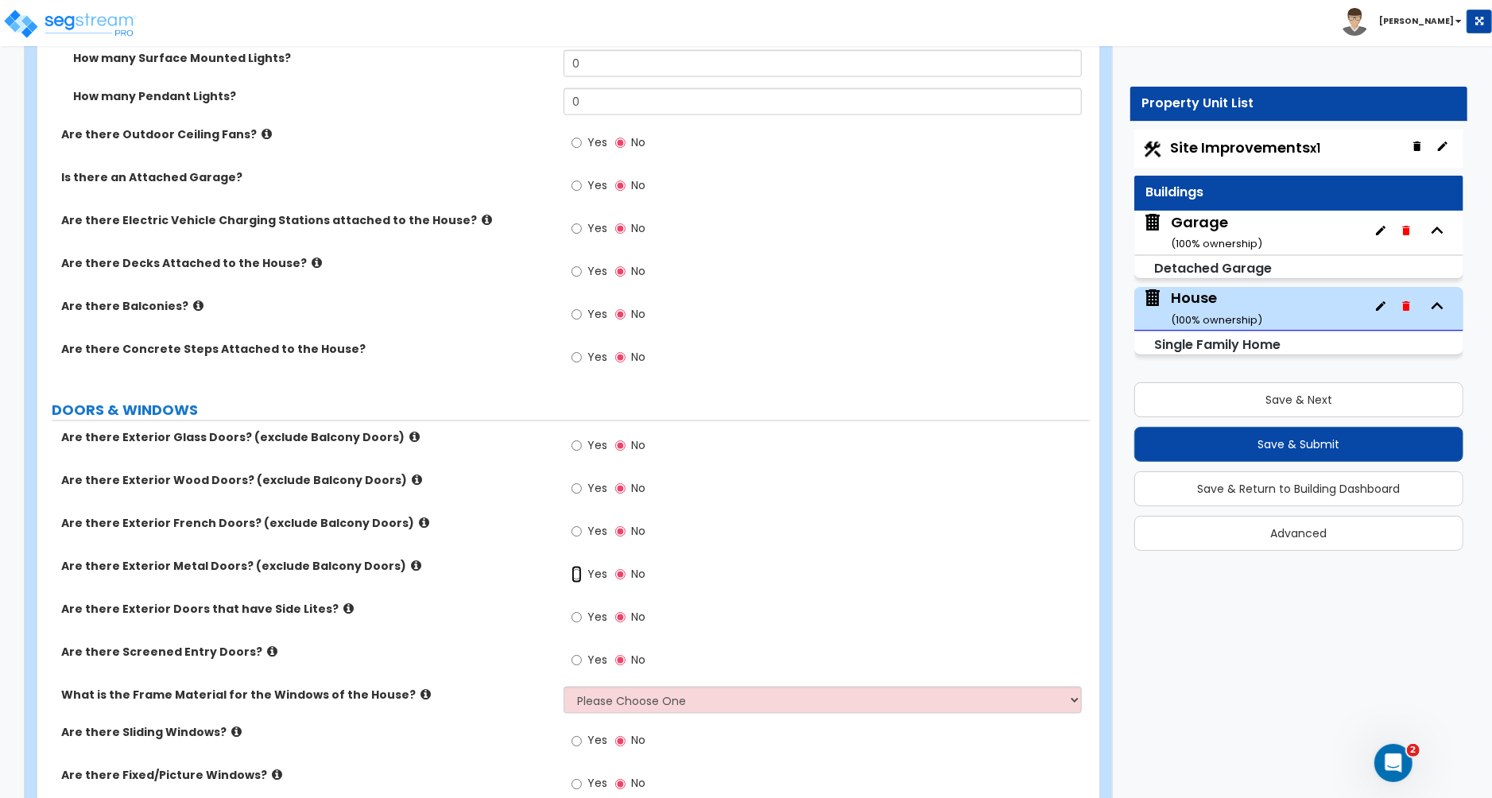
click at [576, 577] on input "Yes" at bounding box center [577, 574] width 10 height 17
radio input "true"
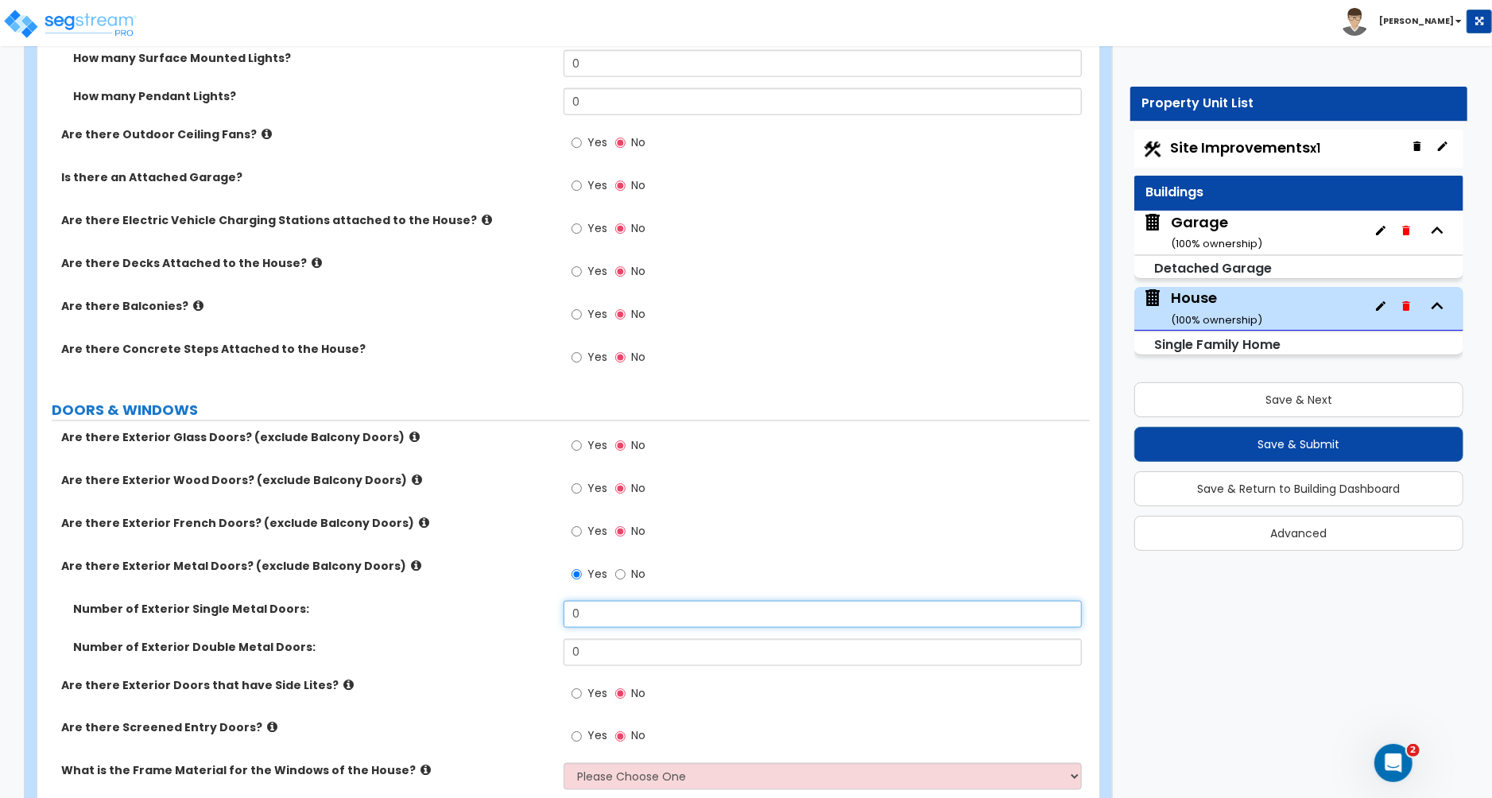
click at [587, 614] on input "0" at bounding box center [823, 614] width 518 height 27
type input "2"
click at [409, 440] on icon at bounding box center [414, 437] width 10 height 12
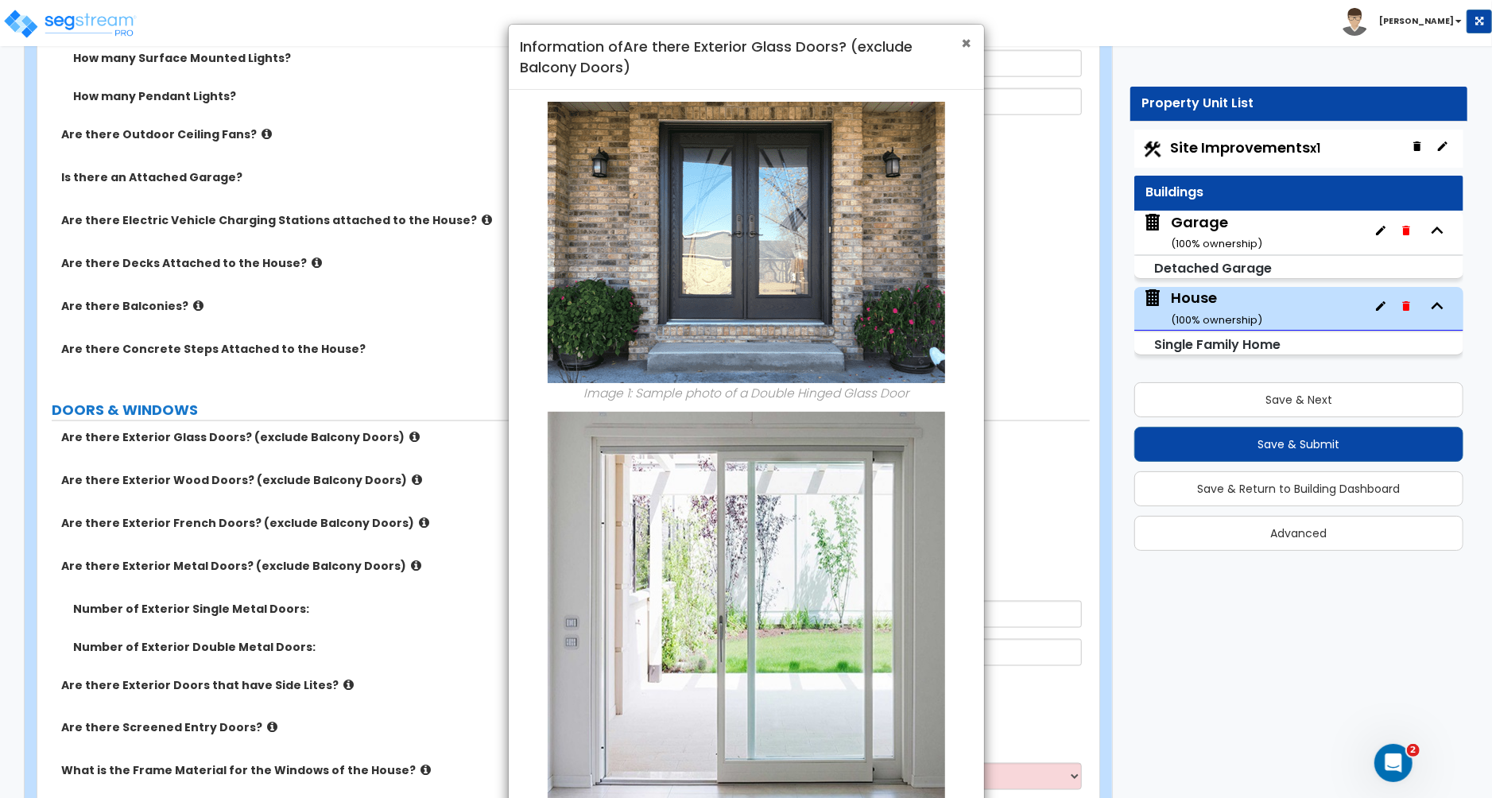
click at [971, 44] on span "×" at bounding box center [967, 43] width 10 height 23
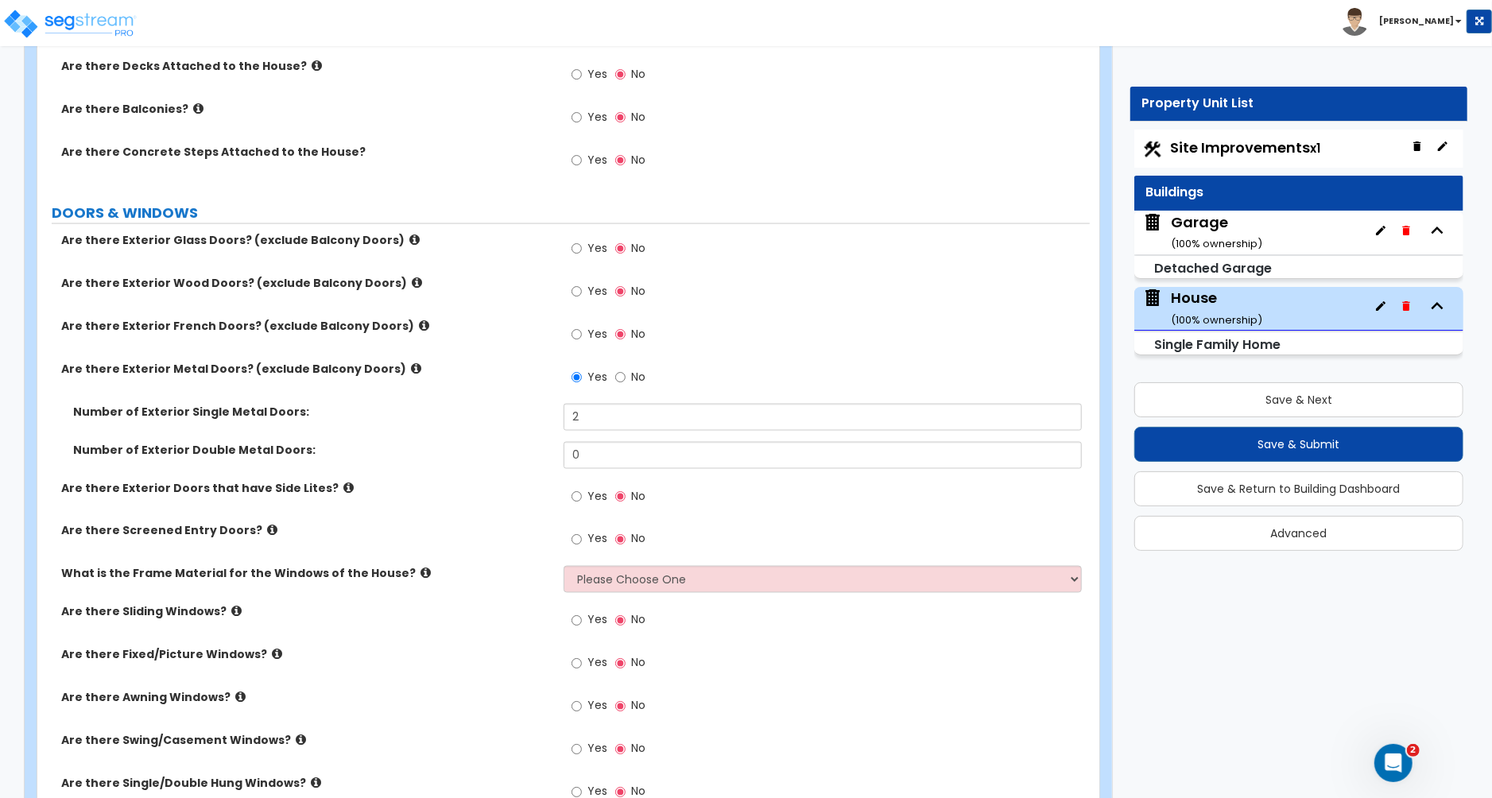
scroll to position [1734, 0]
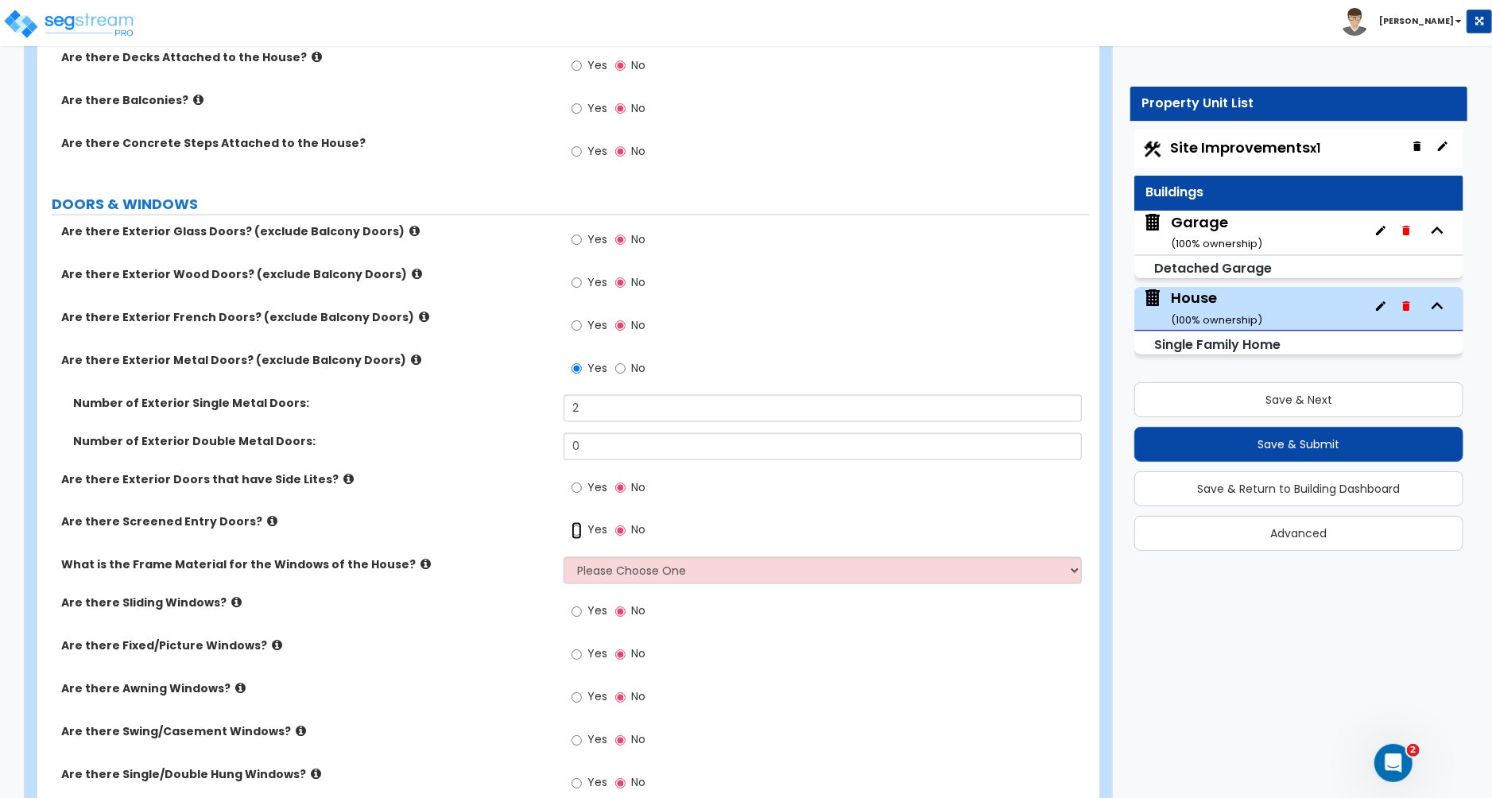
click at [579, 532] on input "Yes" at bounding box center [577, 530] width 10 height 17
radio input "true"
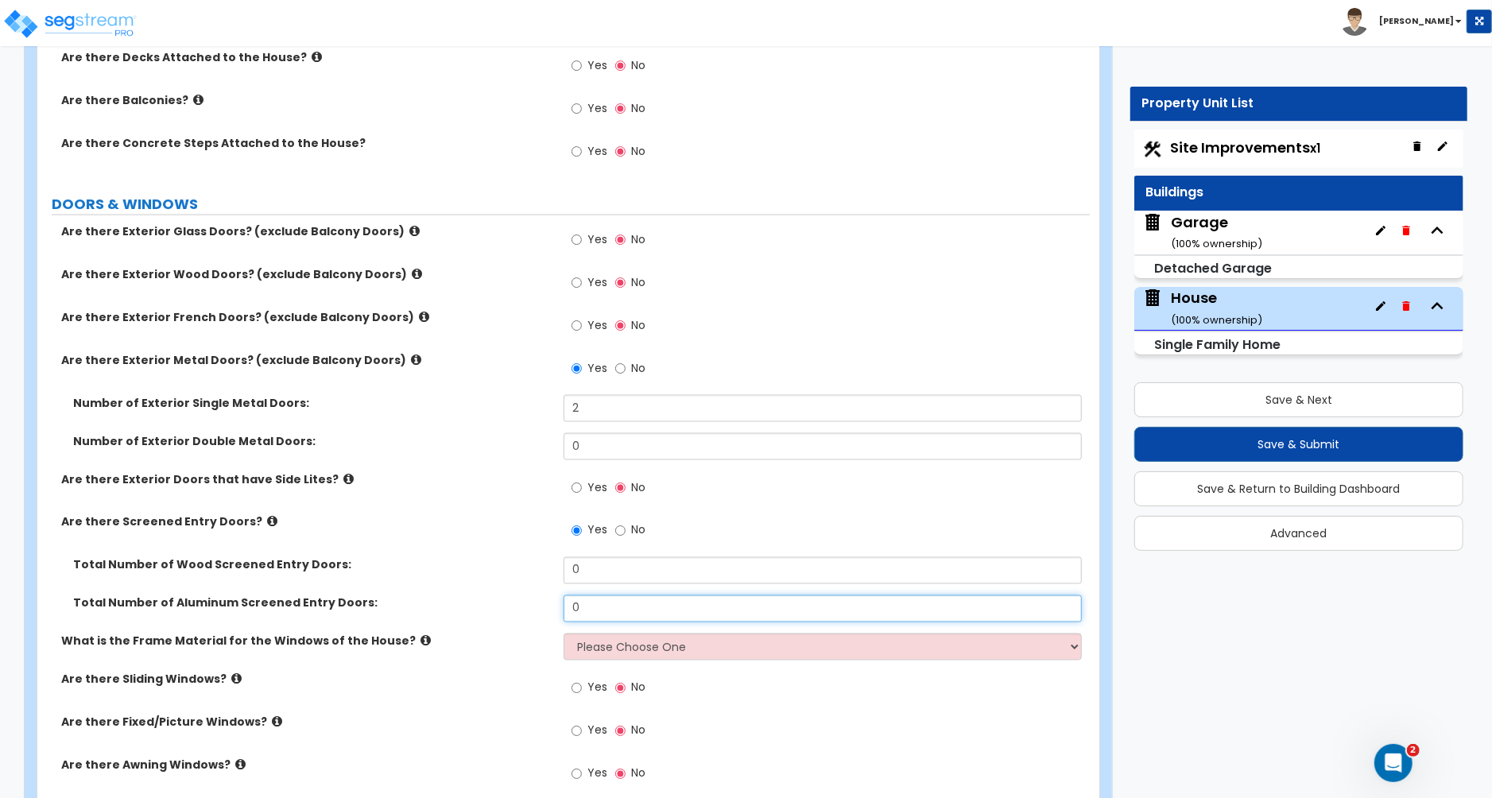
click at [588, 610] on input "0" at bounding box center [823, 608] width 518 height 27
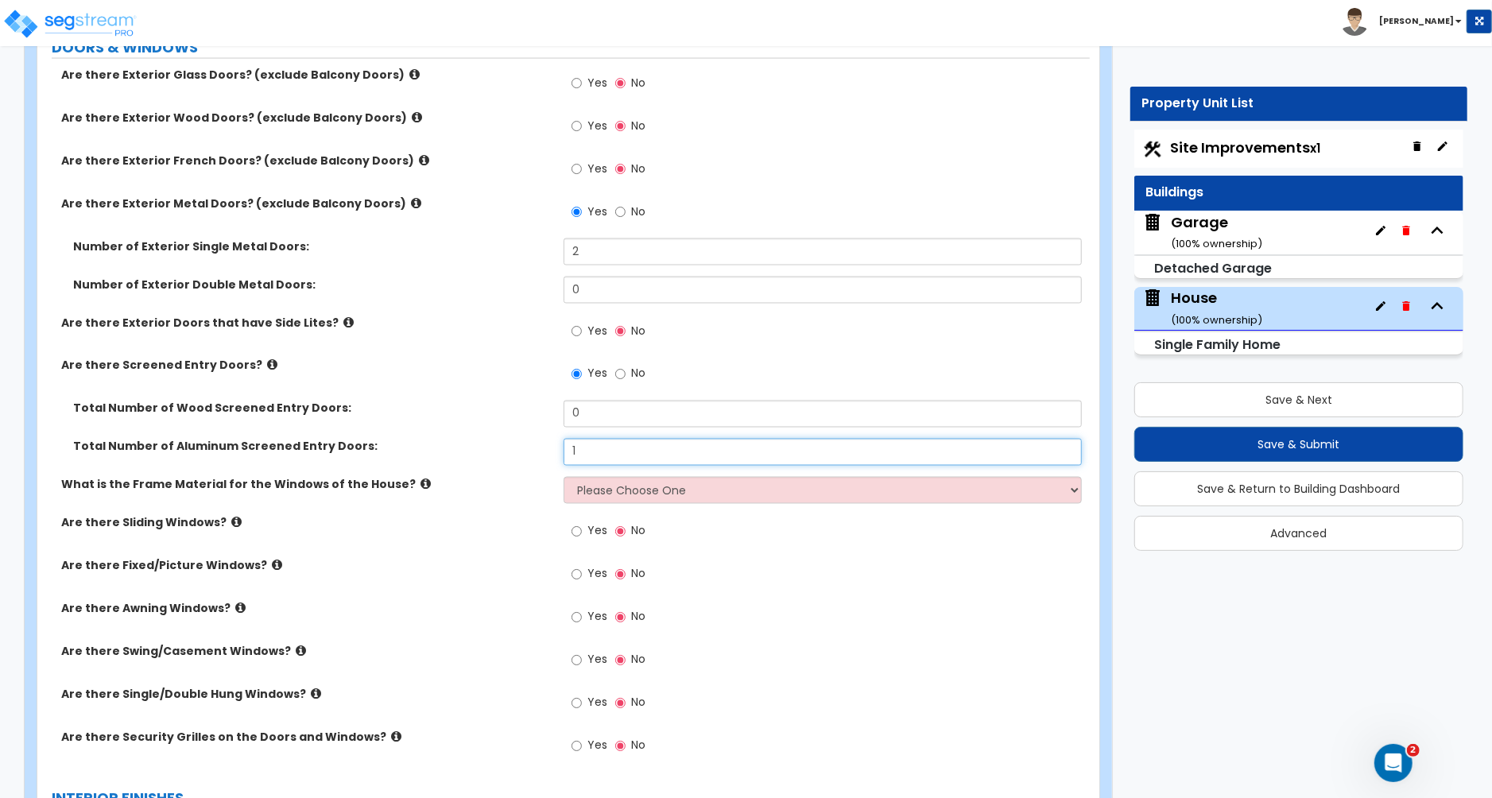
scroll to position [1941, 0]
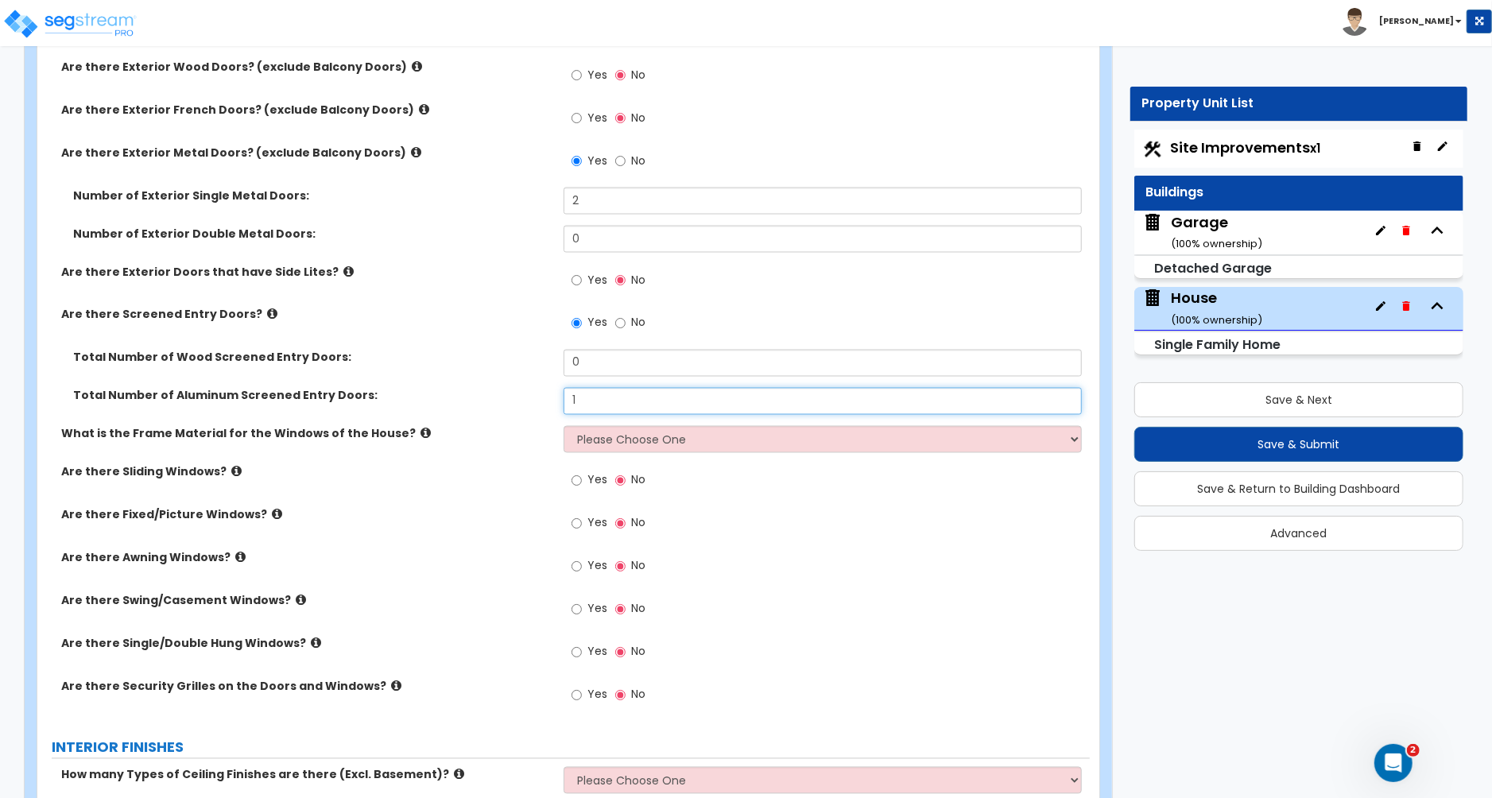
type input "1"
click at [650, 444] on select "Please Choose One Vinyl Aluminum Wood" at bounding box center [823, 439] width 518 height 27
select select "1"
click at [564, 428] on select "Please Choose One Vinyl Aluminum Wood" at bounding box center [823, 439] width 518 height 27
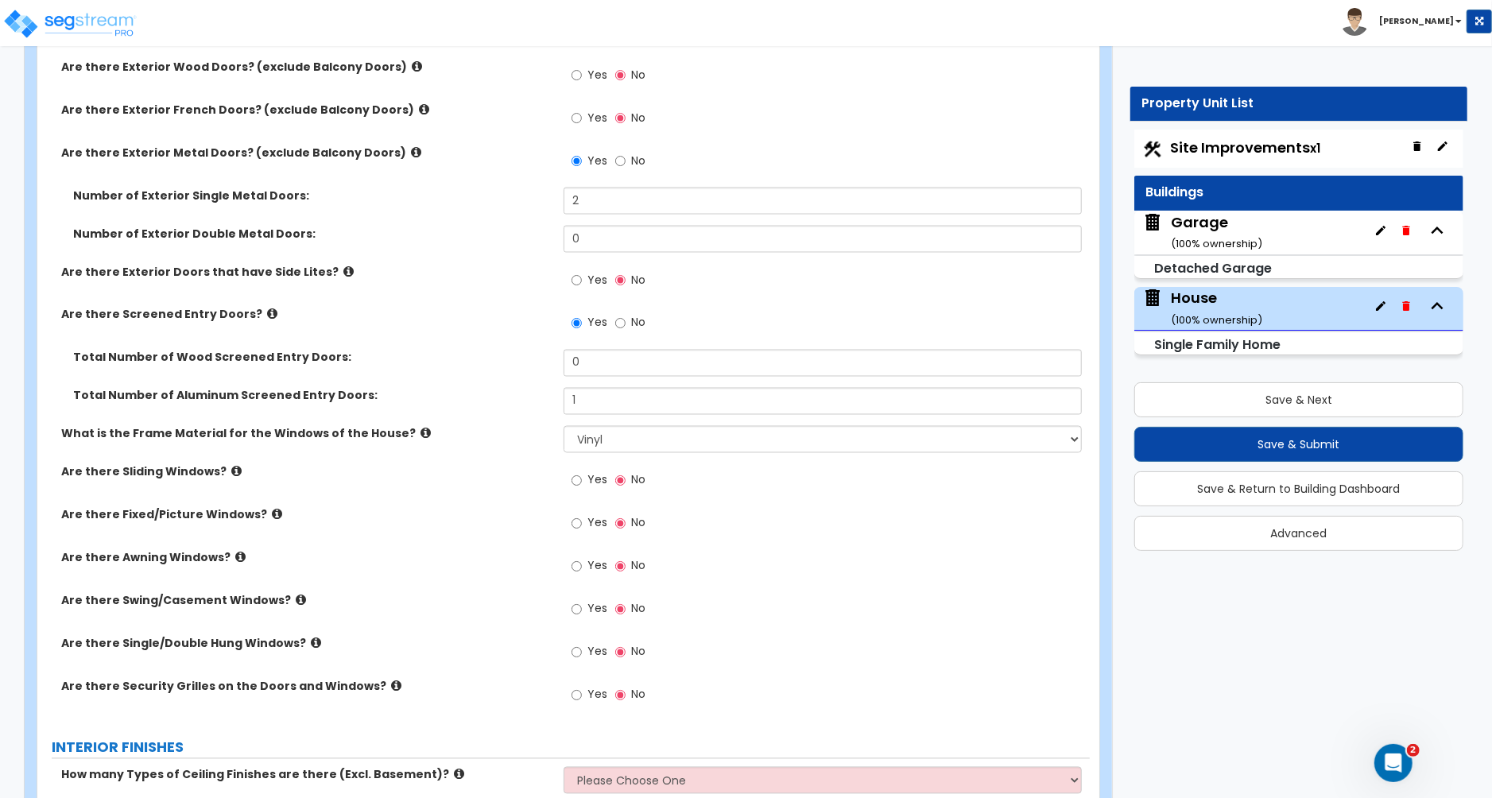
click at [231, 473] on icon at bounding box center [236, 472] width 10 height 12
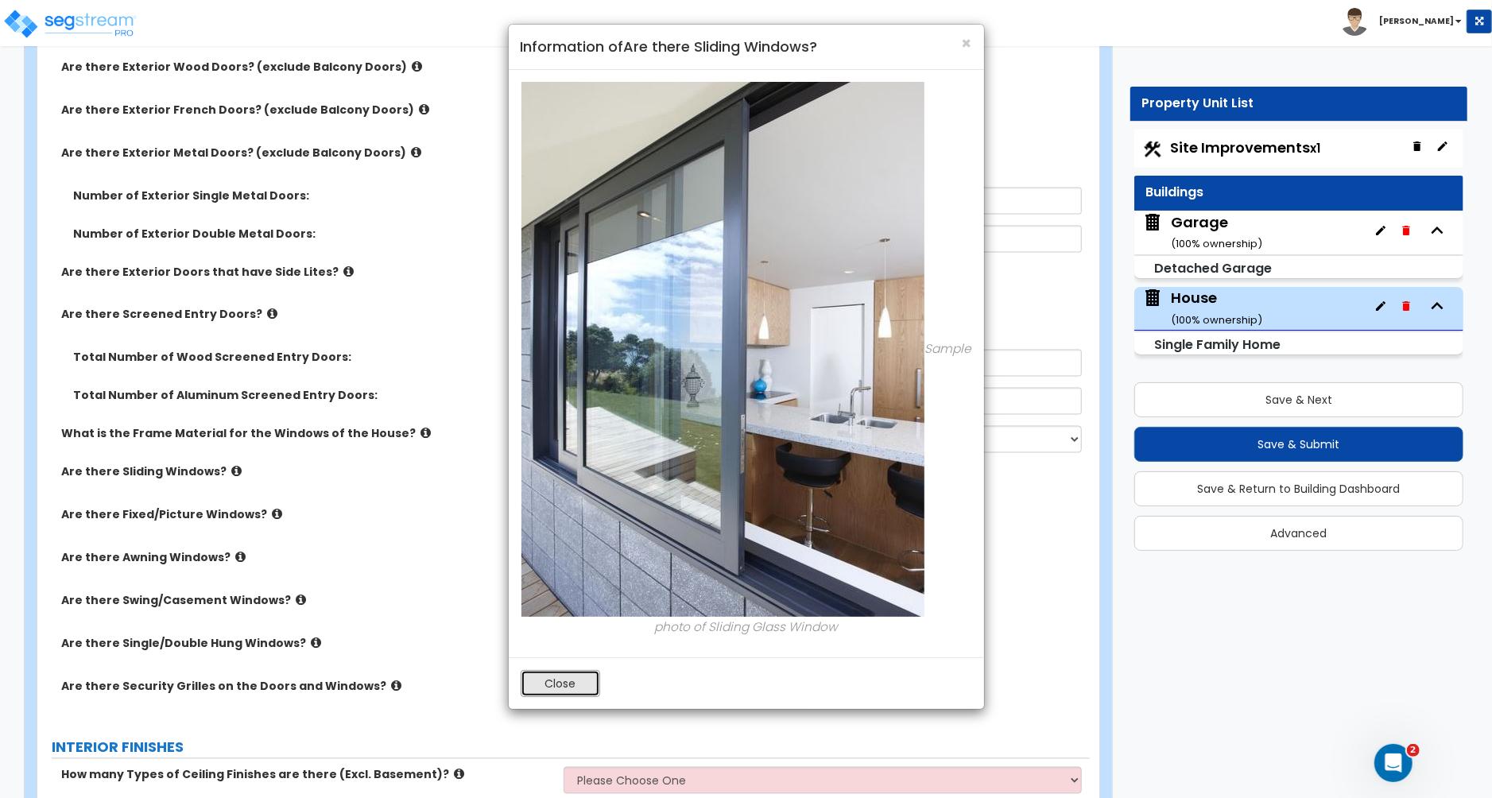
drag, startPoint x: 564, startPoint y: 686, endPoint x: 552, endPoint y: 684, distance: 11.2
click at [564, 686] on button "Close" at bounding box center [560, 683] width 79 height 27
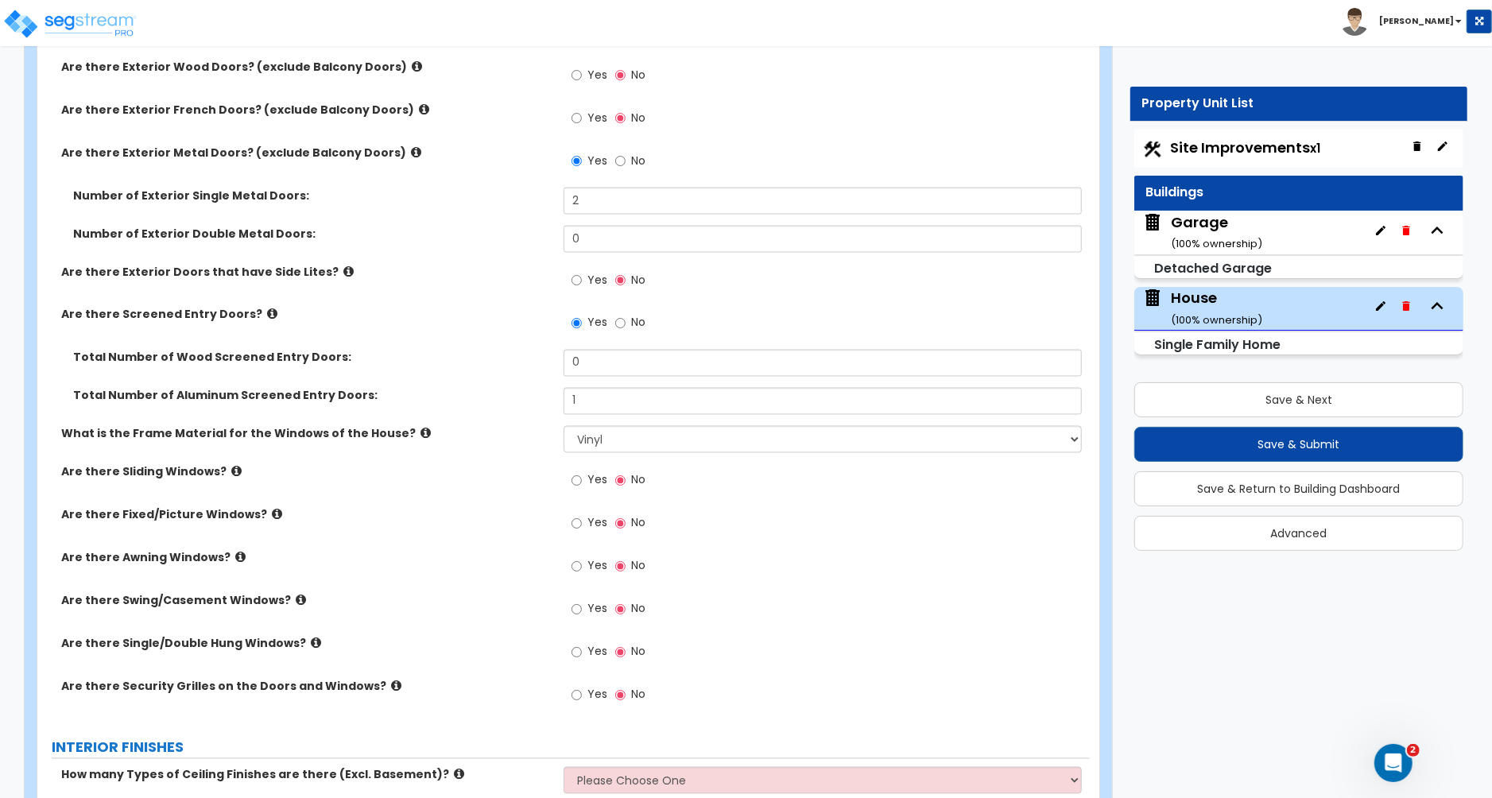
click at [583, 483] on label "Yes" at bounding box center [590, 482] width 36 height 27
click at [582, 483] on input "Yes" at bounding box center [577, 480] width 10 height 17
radio input "true"
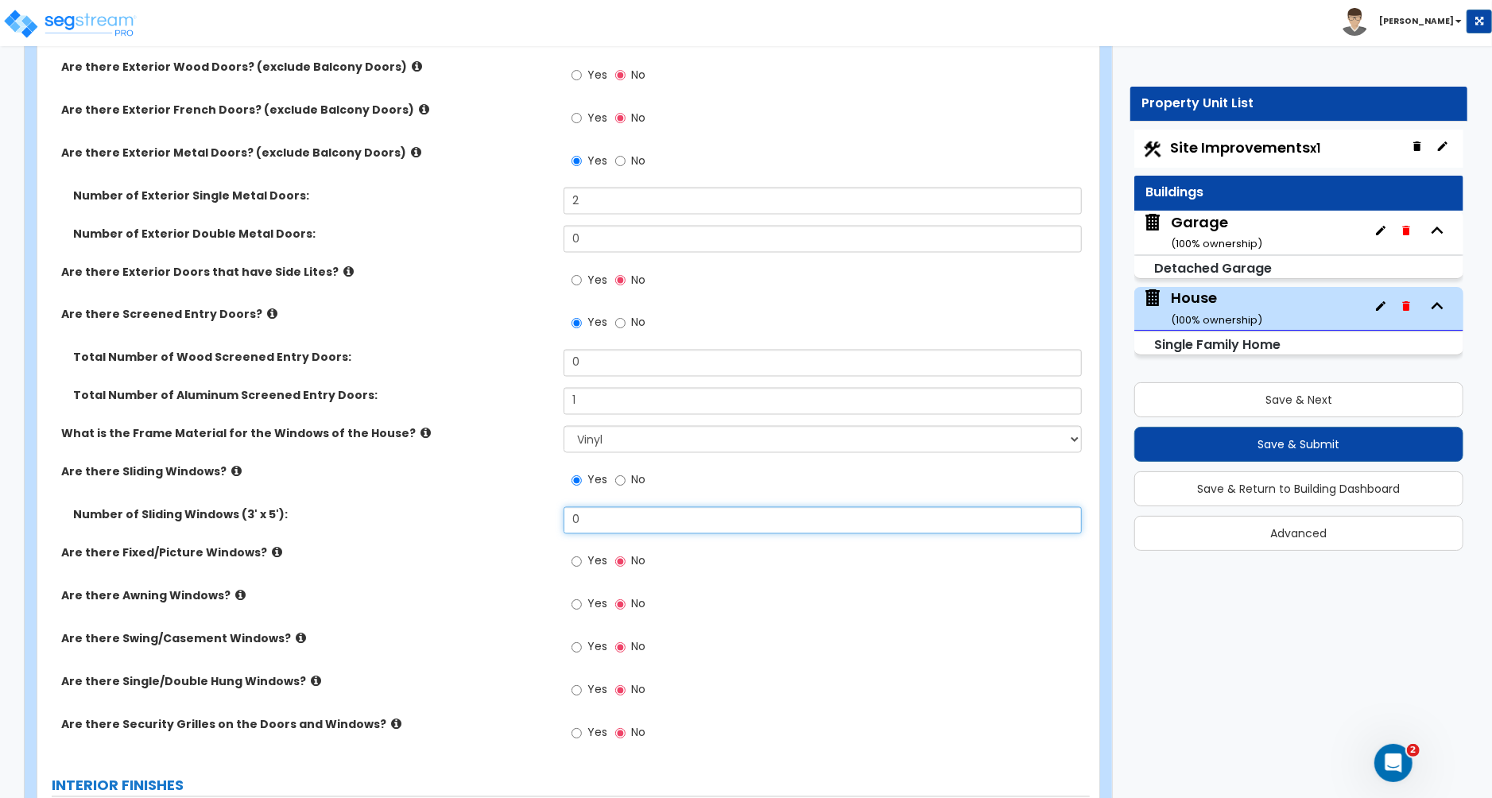
click at [592, 521] on input "0" at bounding box center [823, 520] width 518 height 27
type input "2"
click at [581, 568] on input "Yes" at bounding box center [577, 561] width 10 height 17
radio input "true"
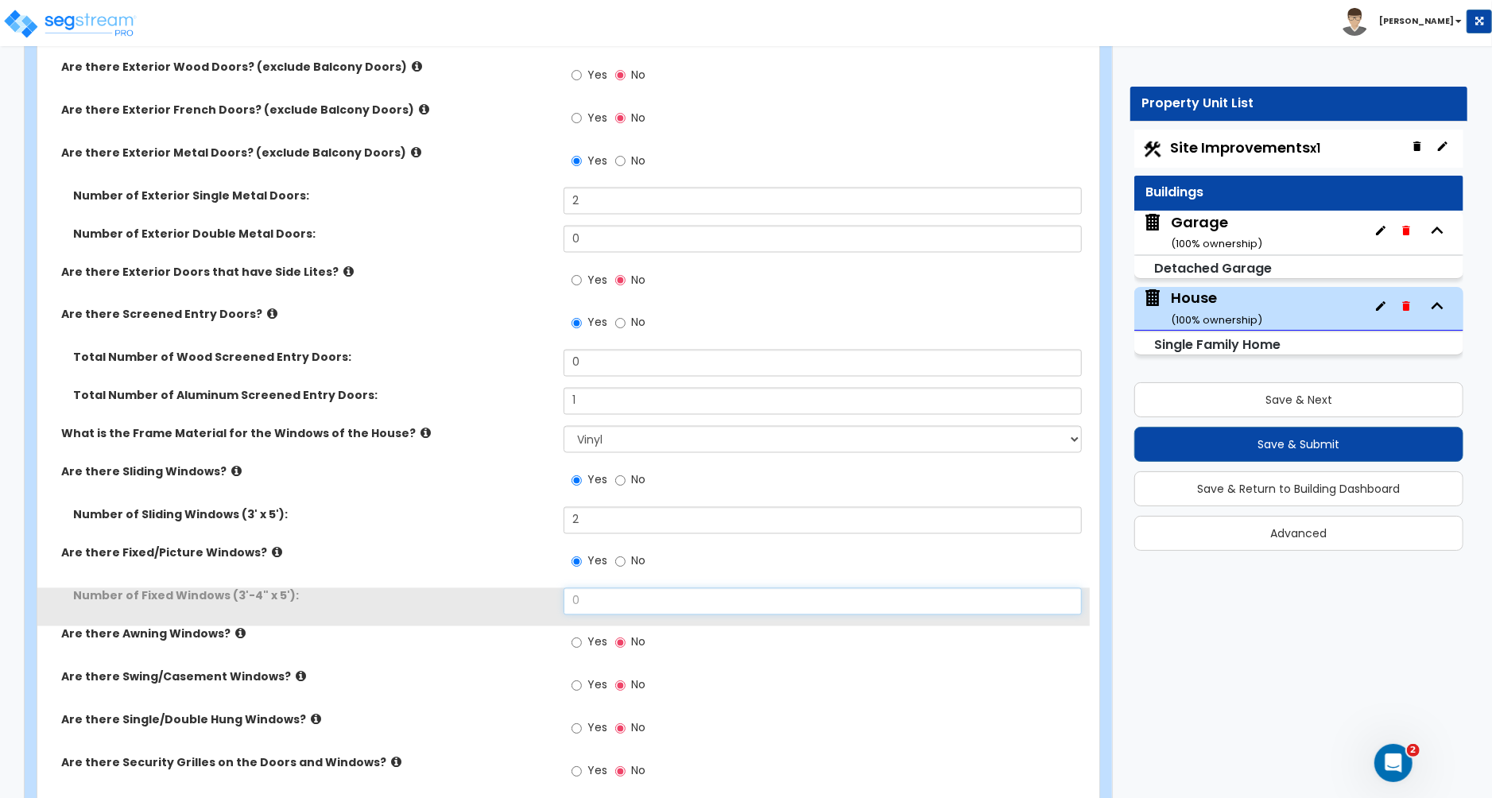
click at [590, 597] on input "0" at bounding box center [823, 601] width 518 height 27
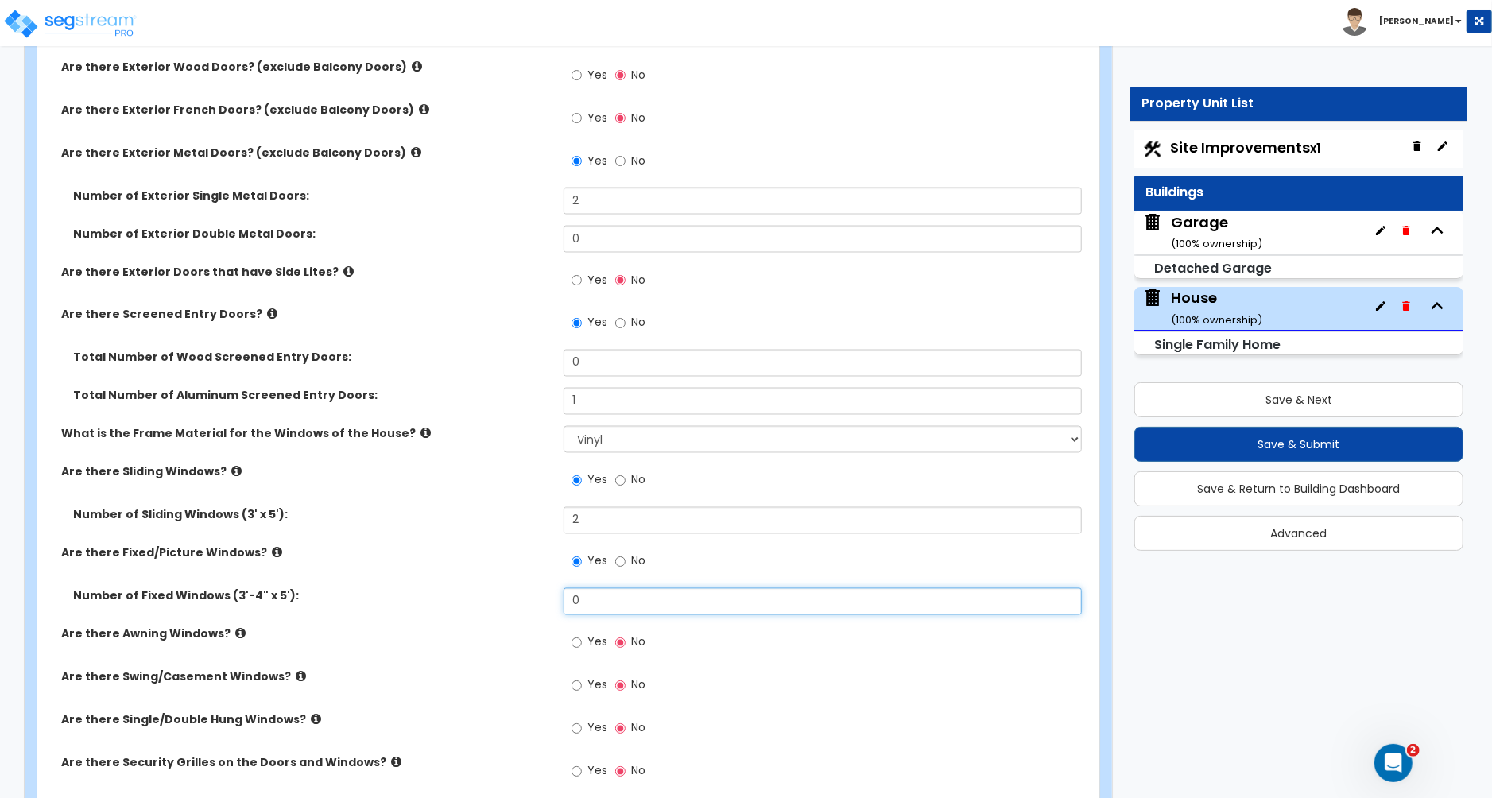
click at [583, 600] on input "0" at bounding box center [823, 601] width 518 height 27
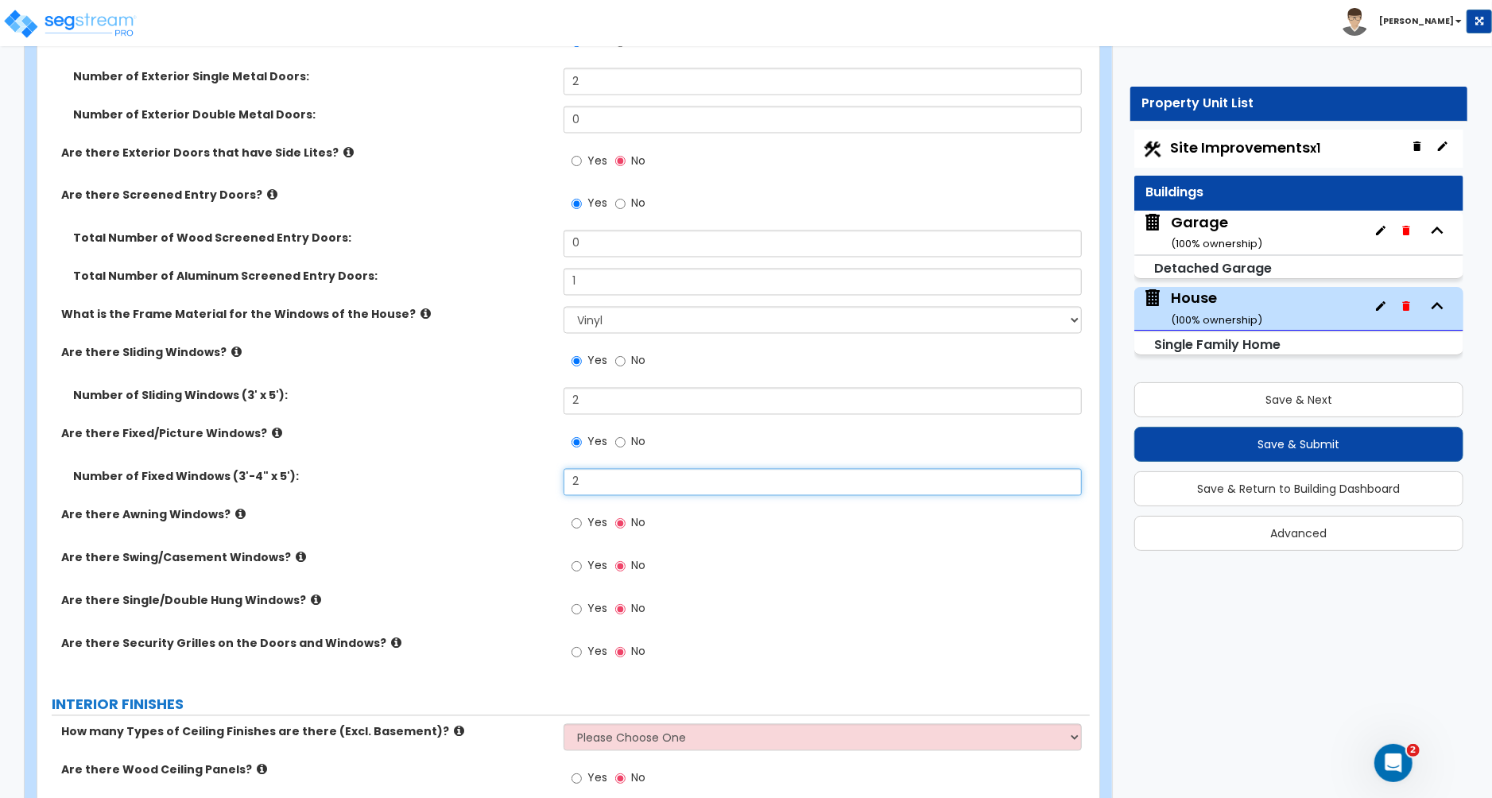
scroll to position [2070, 0]
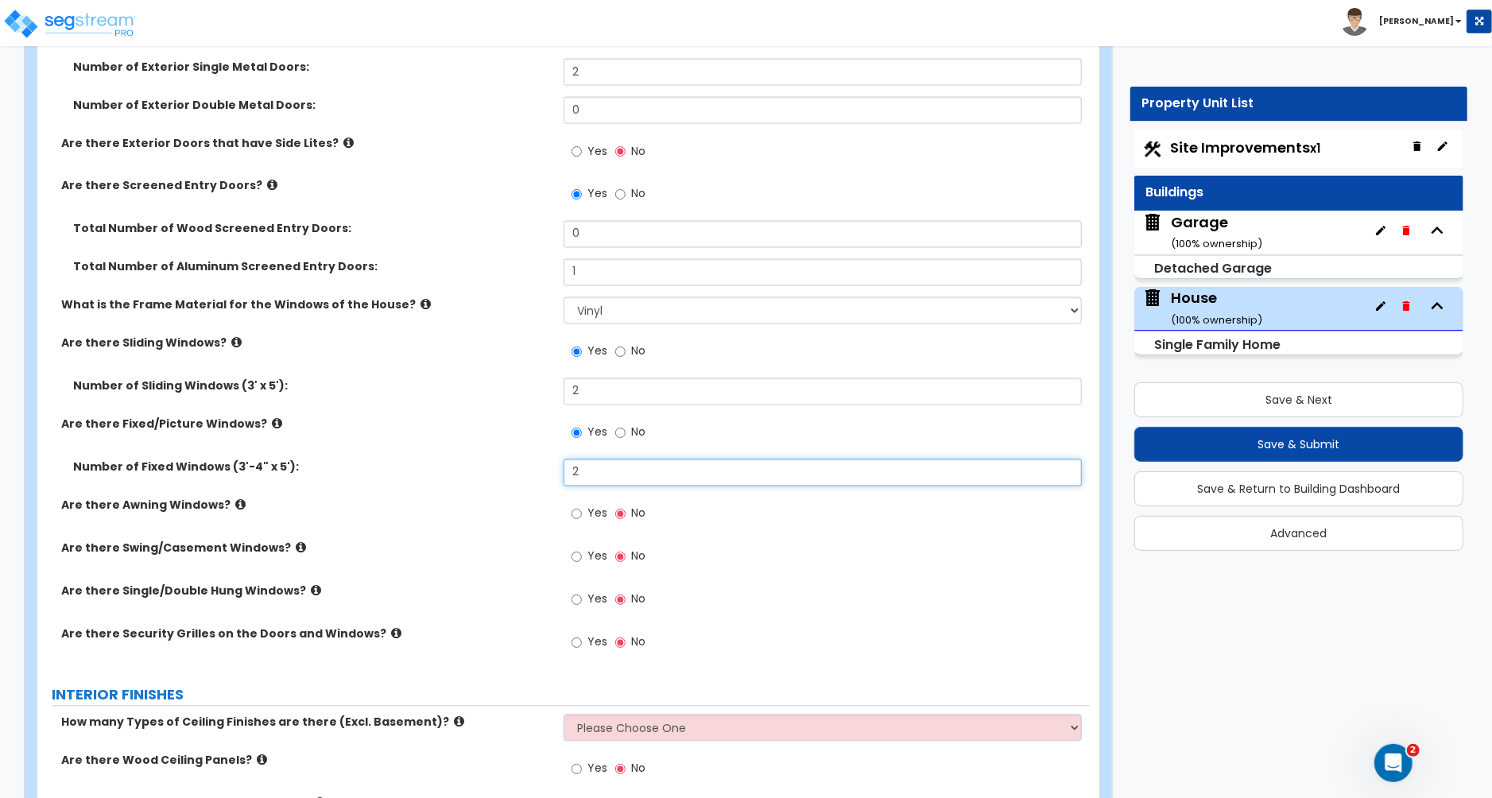
type input "2"
click at [235, 505] on icon at bounding box center [240, 505] width 10 height 12
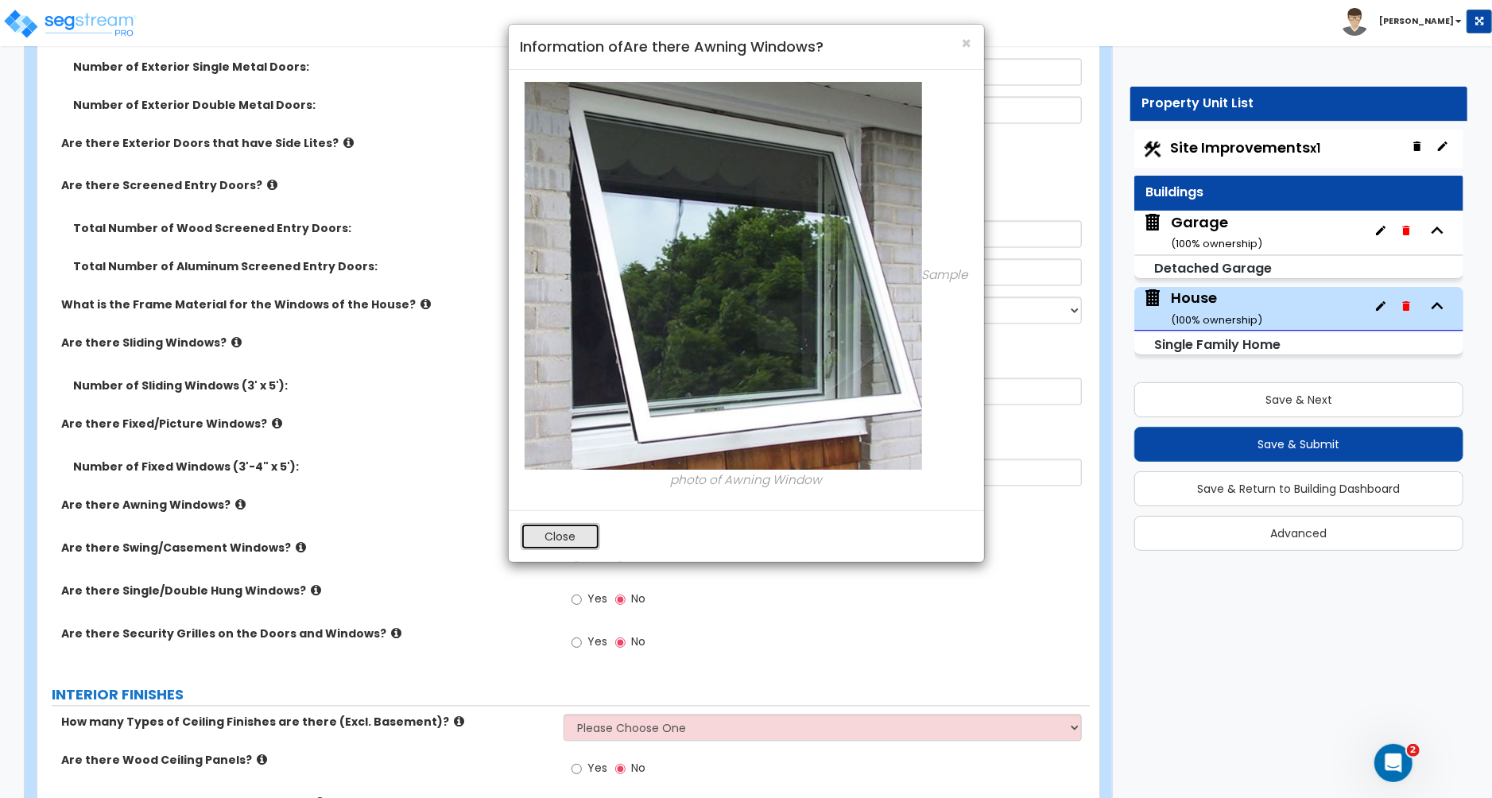
click at [546, 537] on button "Close" at bounding box center [560, 536] width 79 height 27
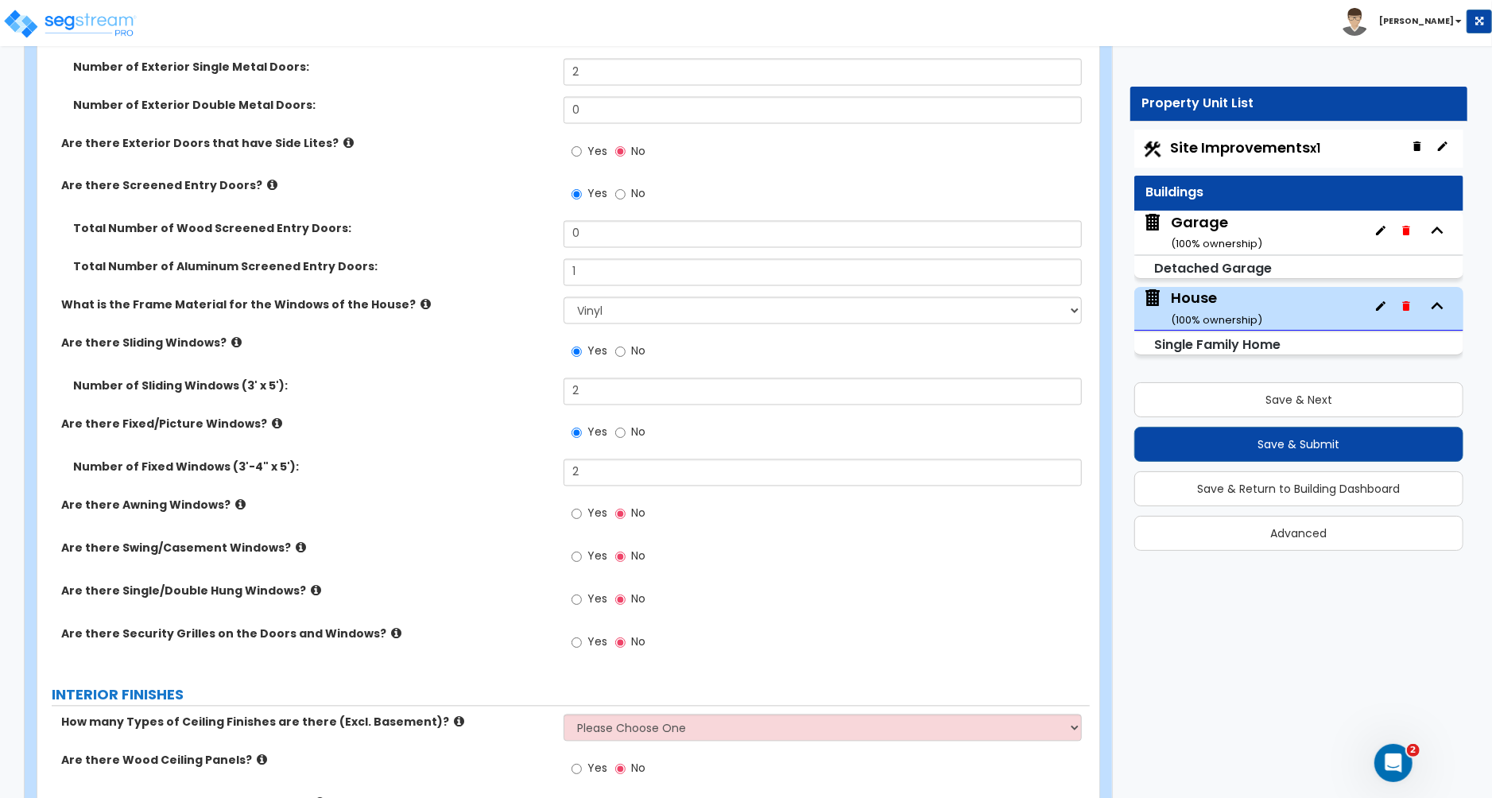
click at [296, 550] on icon at bounding box center [301, 548] width 10 height 12
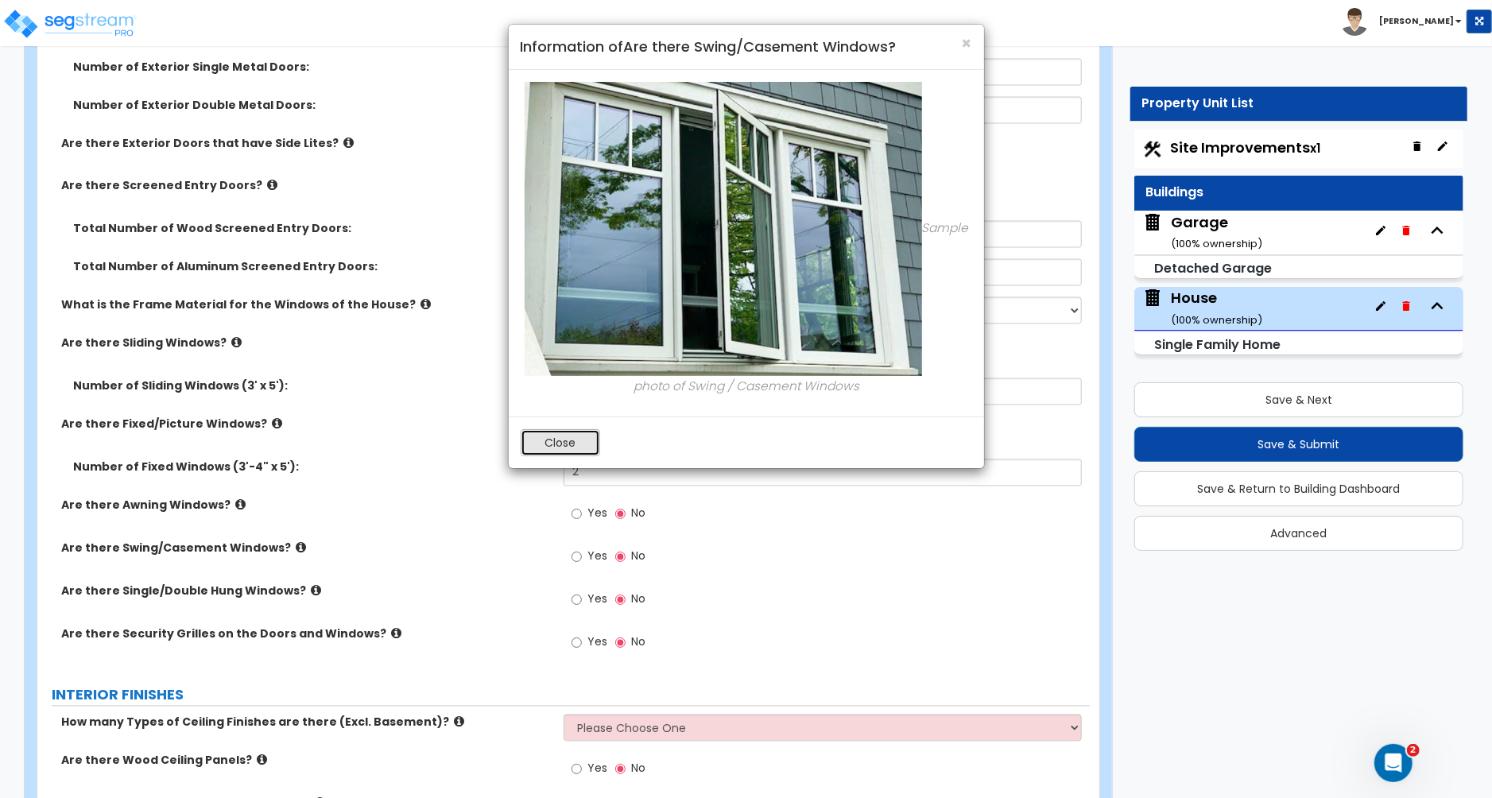
click at [541, 441] on button "Close" at bounding box center [560, 442] width 79 height 27
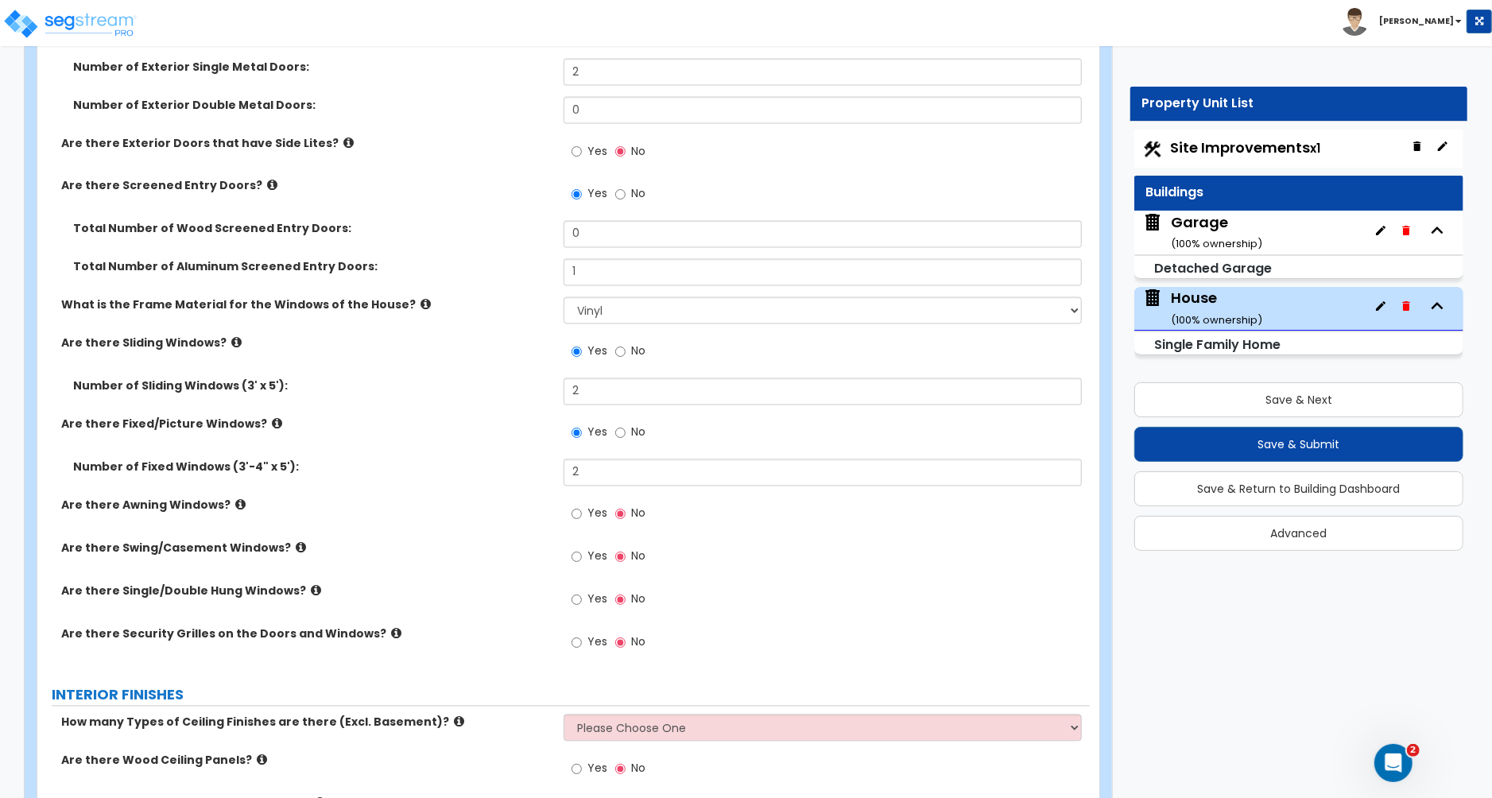
click at [311, 589] on icon at bounding box center [316, 591] width 10 height 12
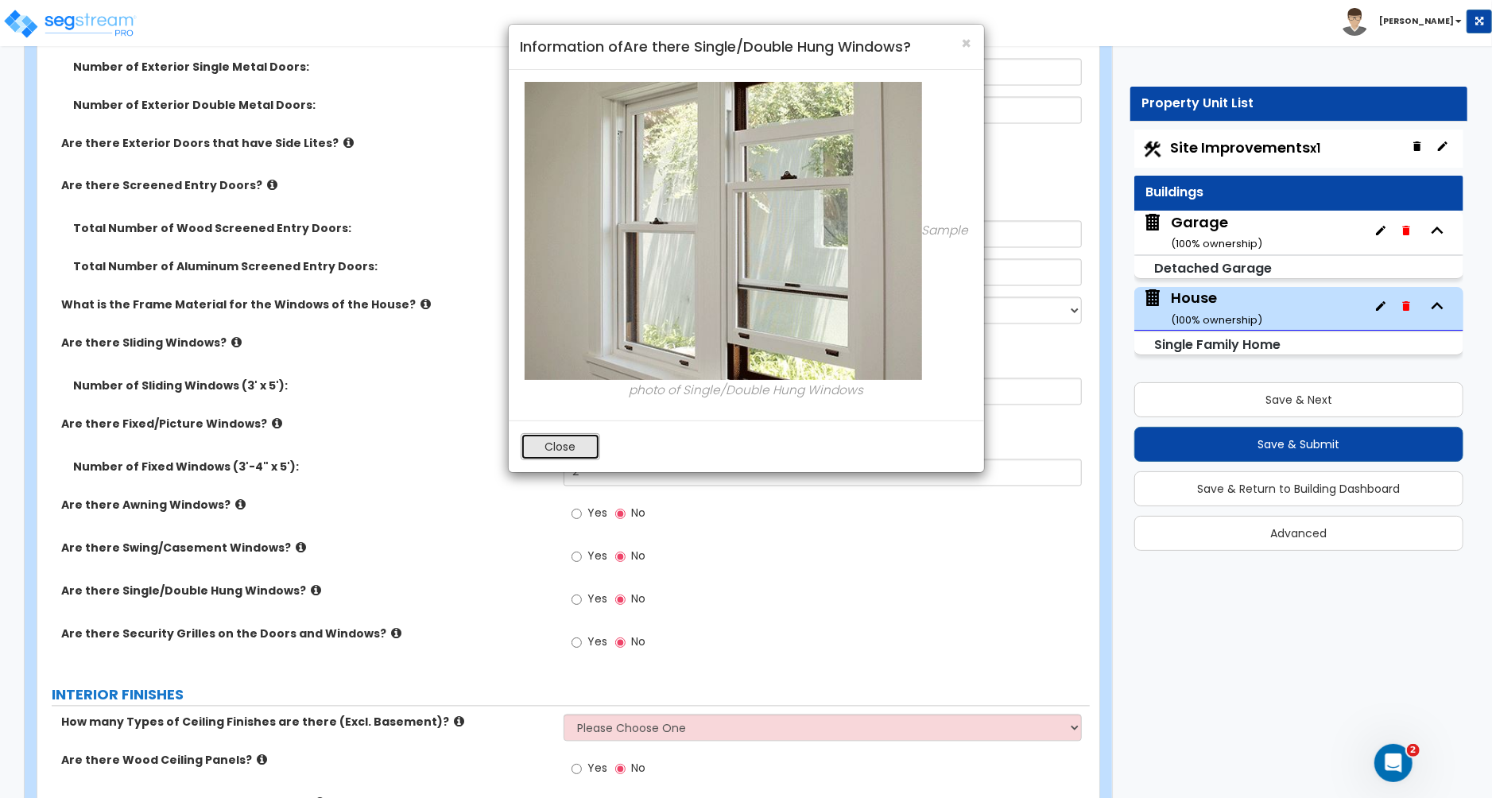
click at [572, 449] on button "Close" at bounding box center [560, 446] width 79 height 27
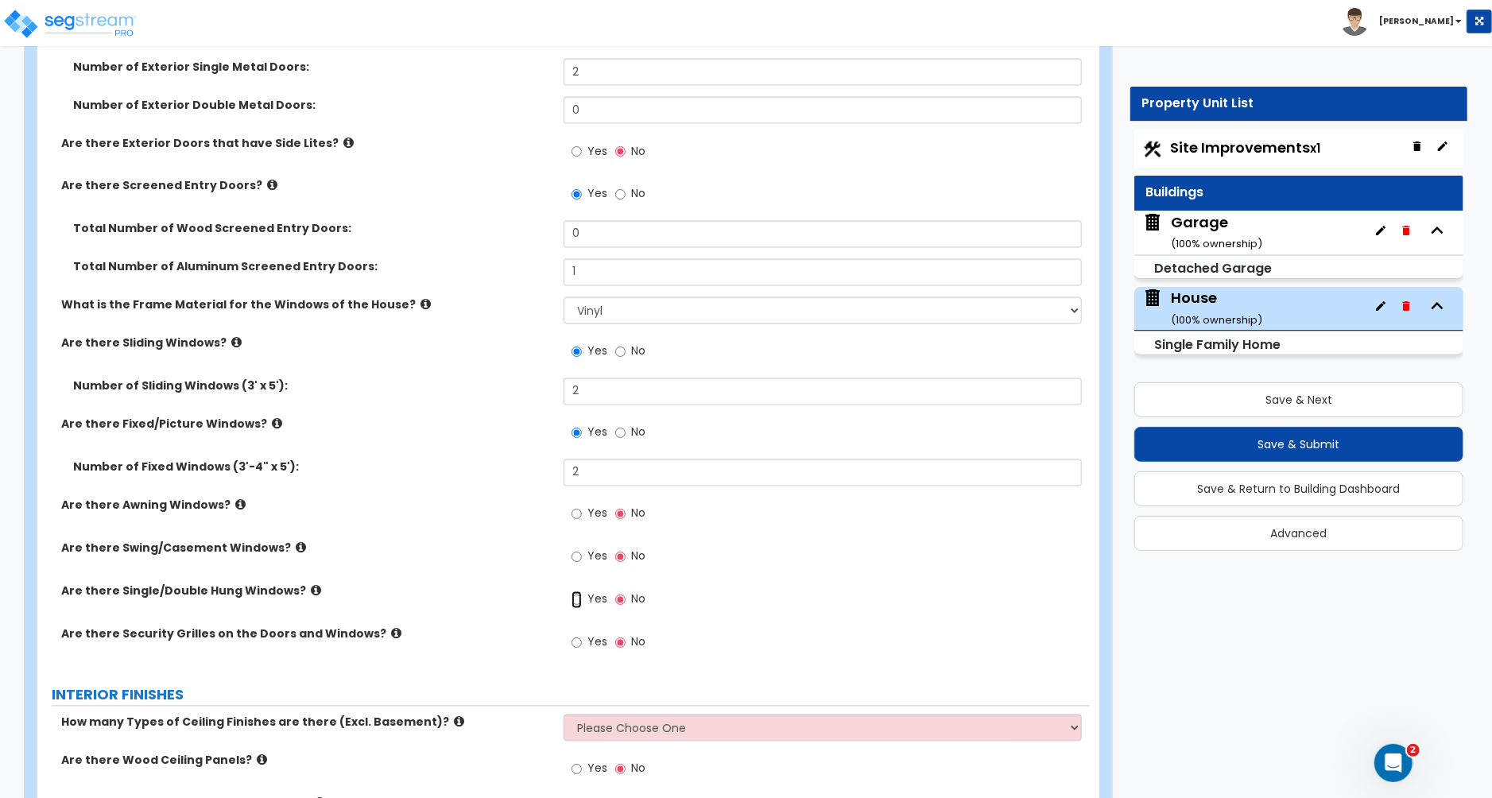
click at [577, 603] on input "Yes" at bounding box center [577, 599] width 10 height 17
radio input "true"
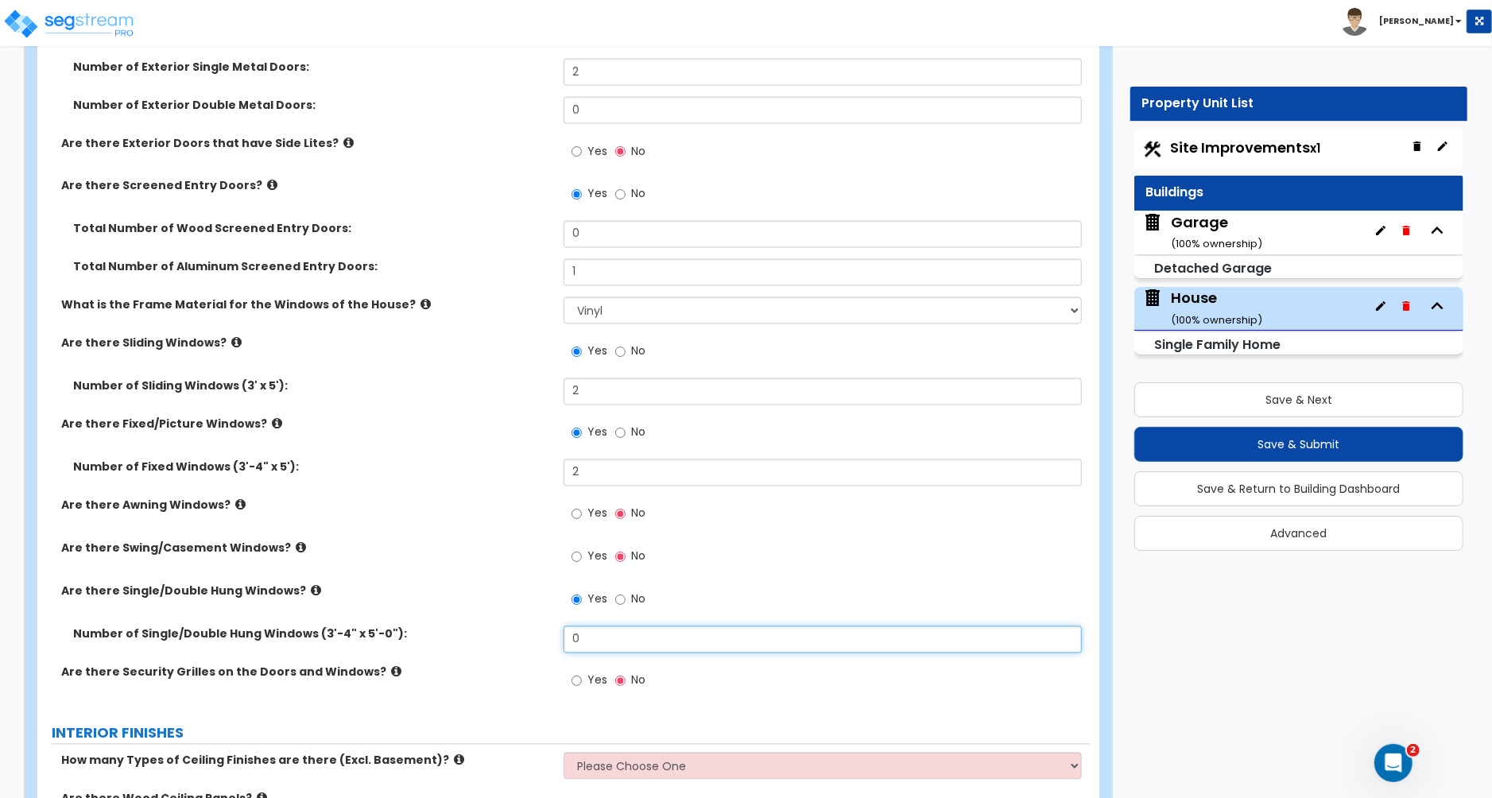
click at [595, 646] on input "0" at bounding box center [823, 639] width 518 height 27
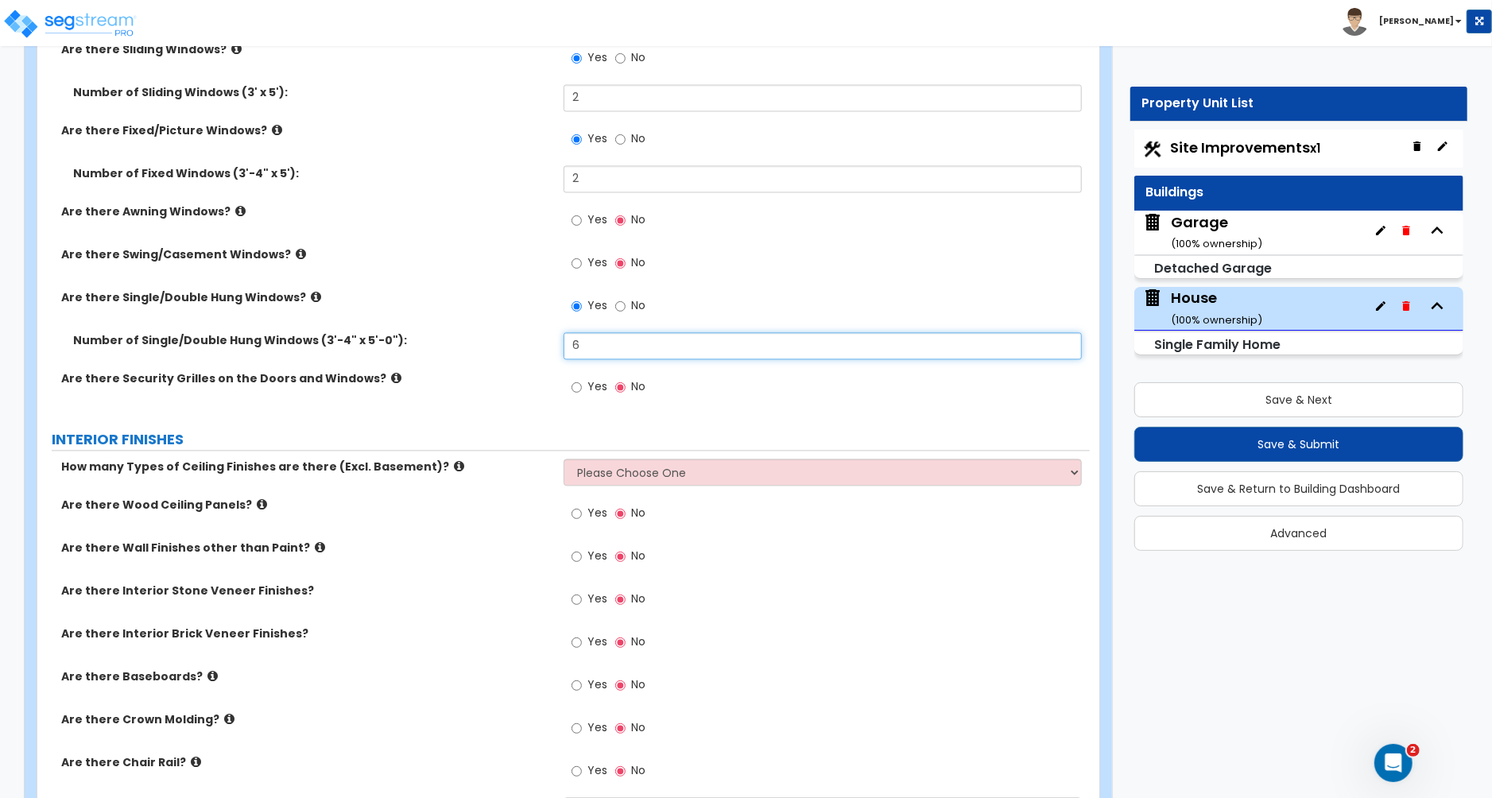
scroll to position [2367, 0]
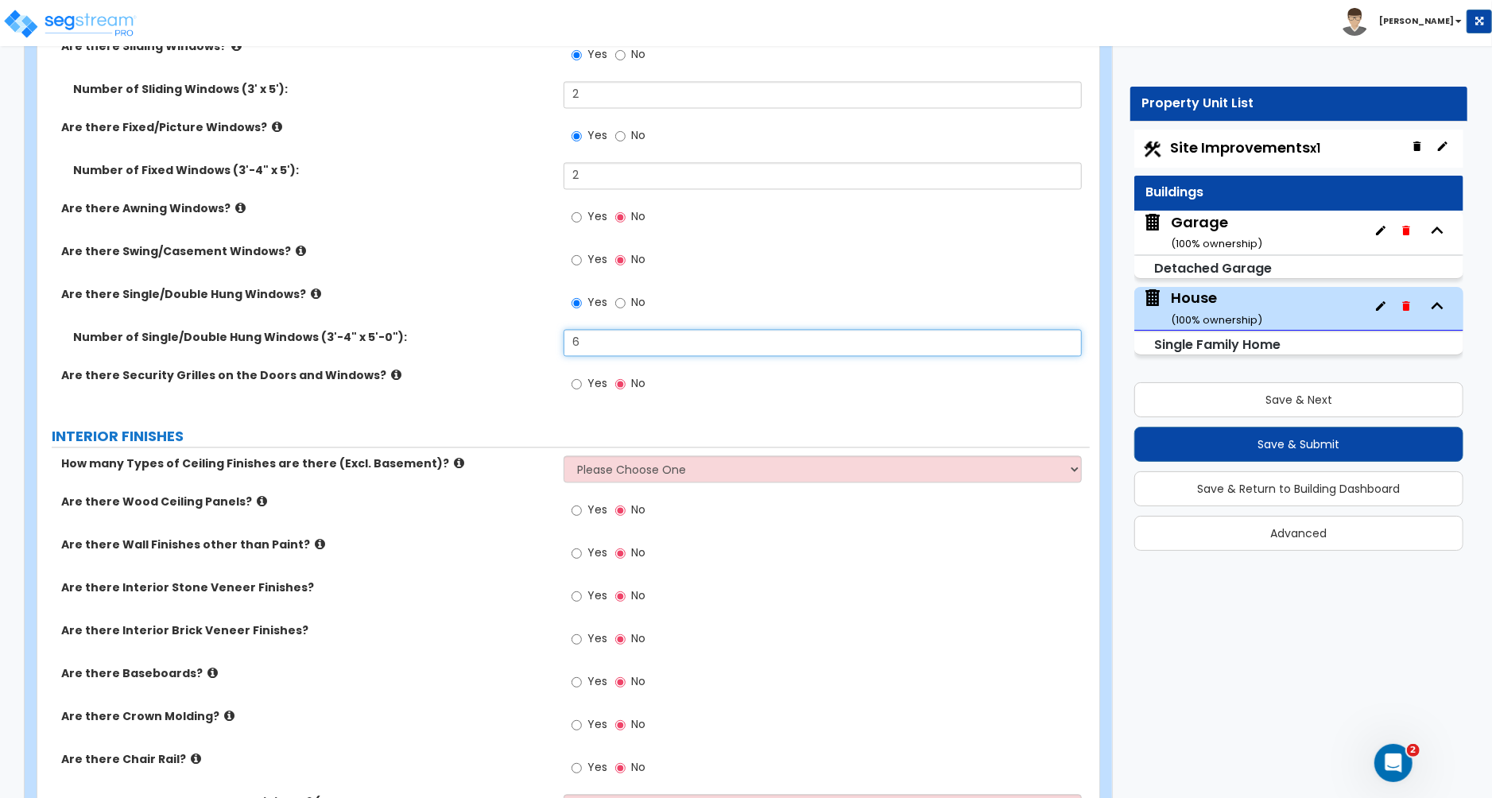
type input "6"
click at [654, 471] on select "Please Choose One 1 2 3" at bounding box center [823, 468] width 518 height 27
select select "1"
click at [564, 458] on select "Please Choose One 1 2 3" at bounding box center [823, 468] width 518 height 27
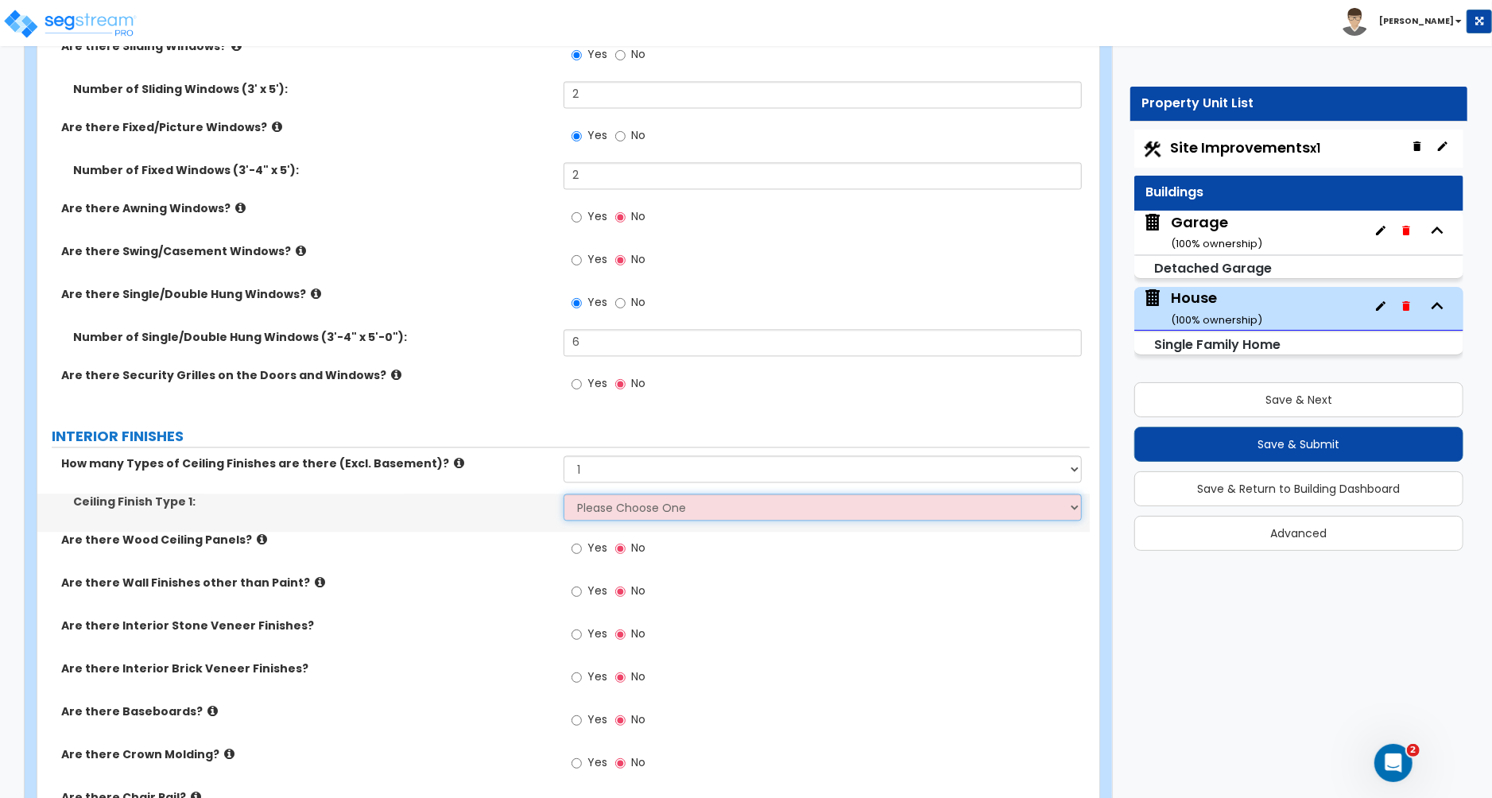
click at [606, 502] on select "Please Choose One Drop Ceiling Drywall Ceiling Open Ceiling" at bounding box center [823, 507] width 518 height 27
select select "2"
click at [564, 496] on select "Please Choose One Drop Ceiling Drywall Ceiling Open Ceiling" at bounding box center [823, 507] width 518 height 27
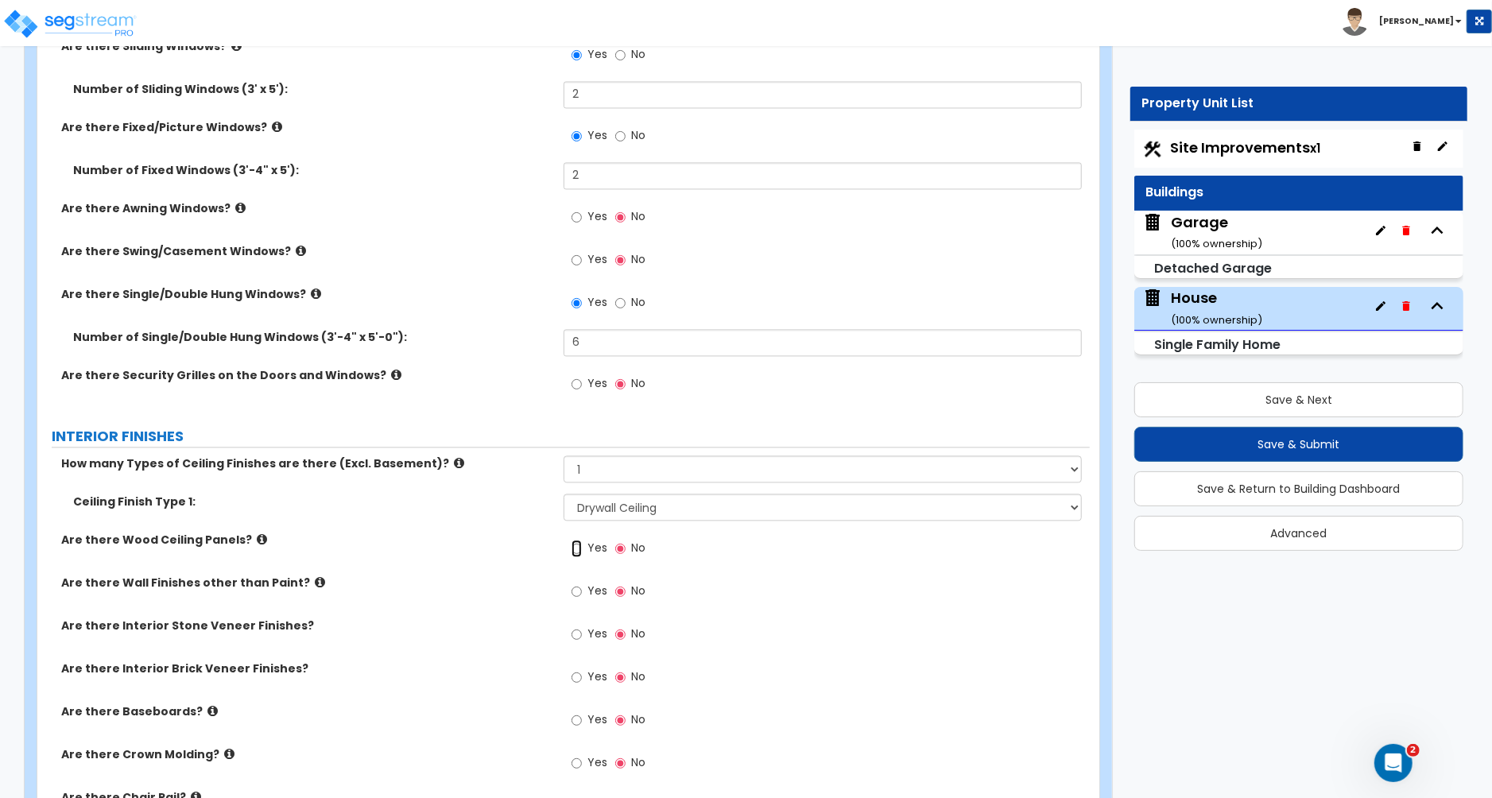
click at [575, 552] on input "Yes" at bounding box center [577, 548] width 10 height 17
radio input "true"
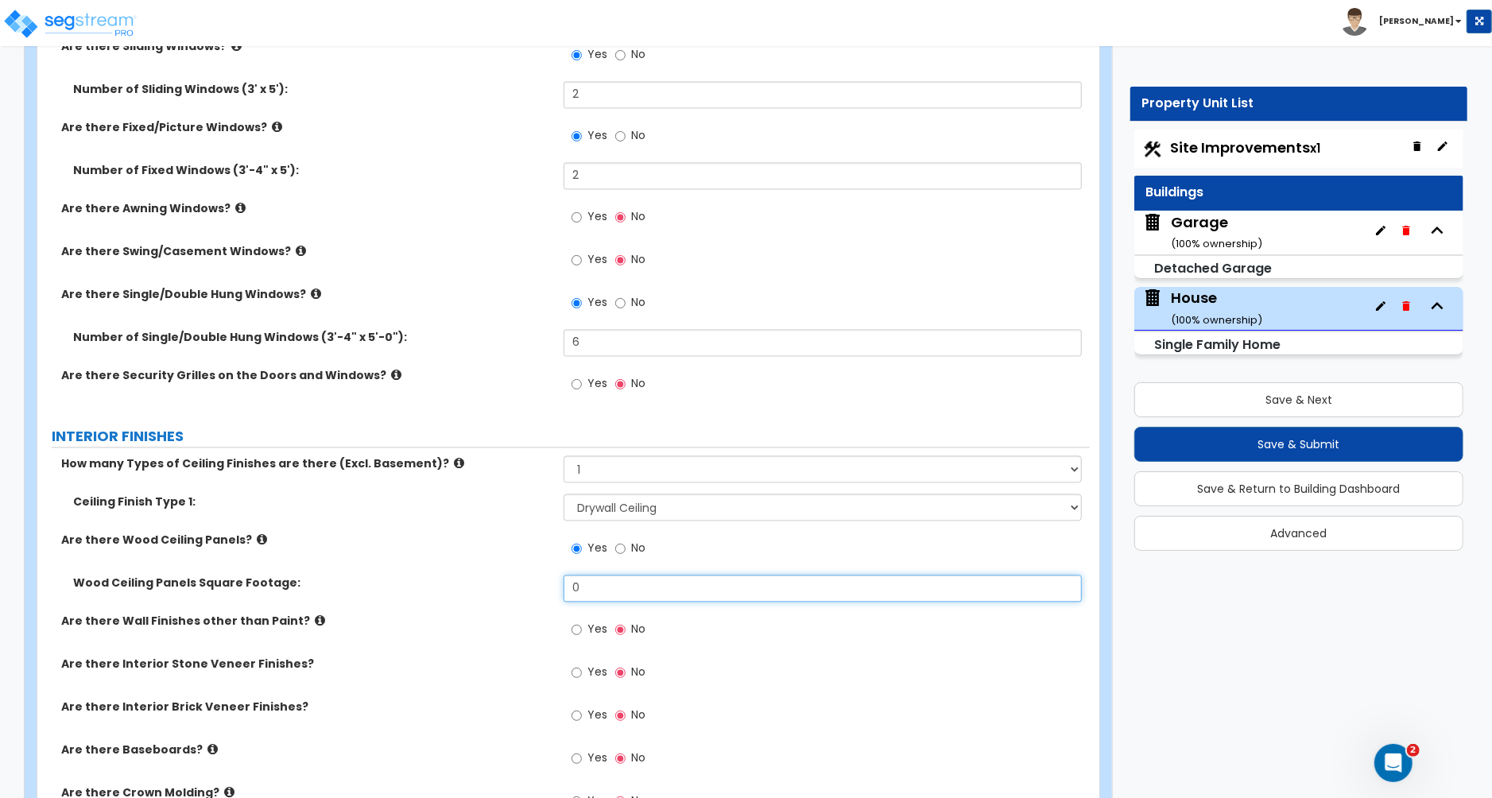
click at [591, 589] on input "0" at bounding box center [823, 588] width 518 height 27
click at [615, 466] on select "Please Choose One 1 2 3" at bounding box center [823, 468] width 518 height 27
click at [637, 472] on select "Please Choose One 1 2 3" at bounding box center [823, 468] width 518 height 27
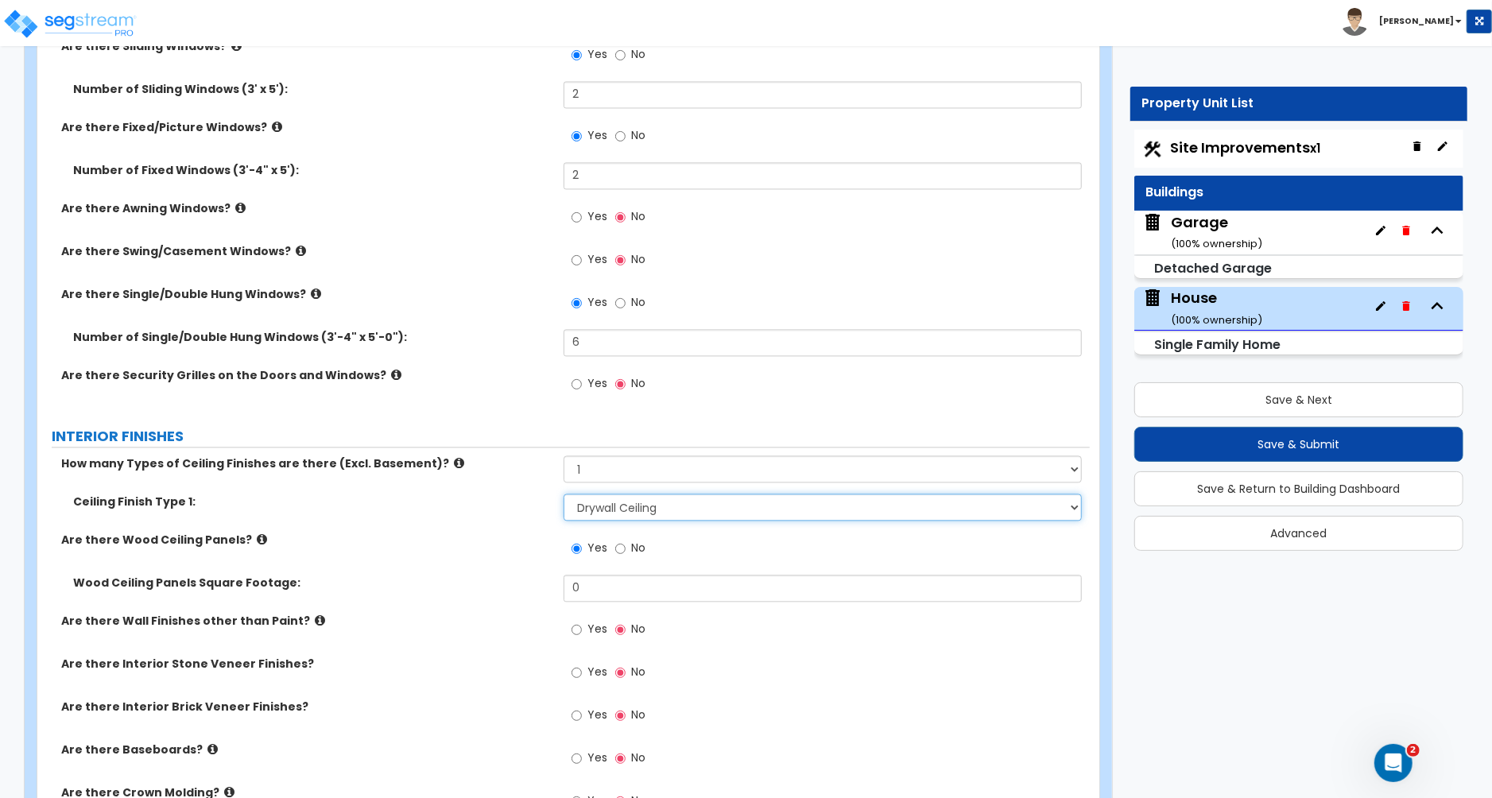
click at [640, 504] on select "Please Choose One Drop Ceiling Drywall Ceiling Open Ceiling" at bounding box center [823, 507] width 518 height 27
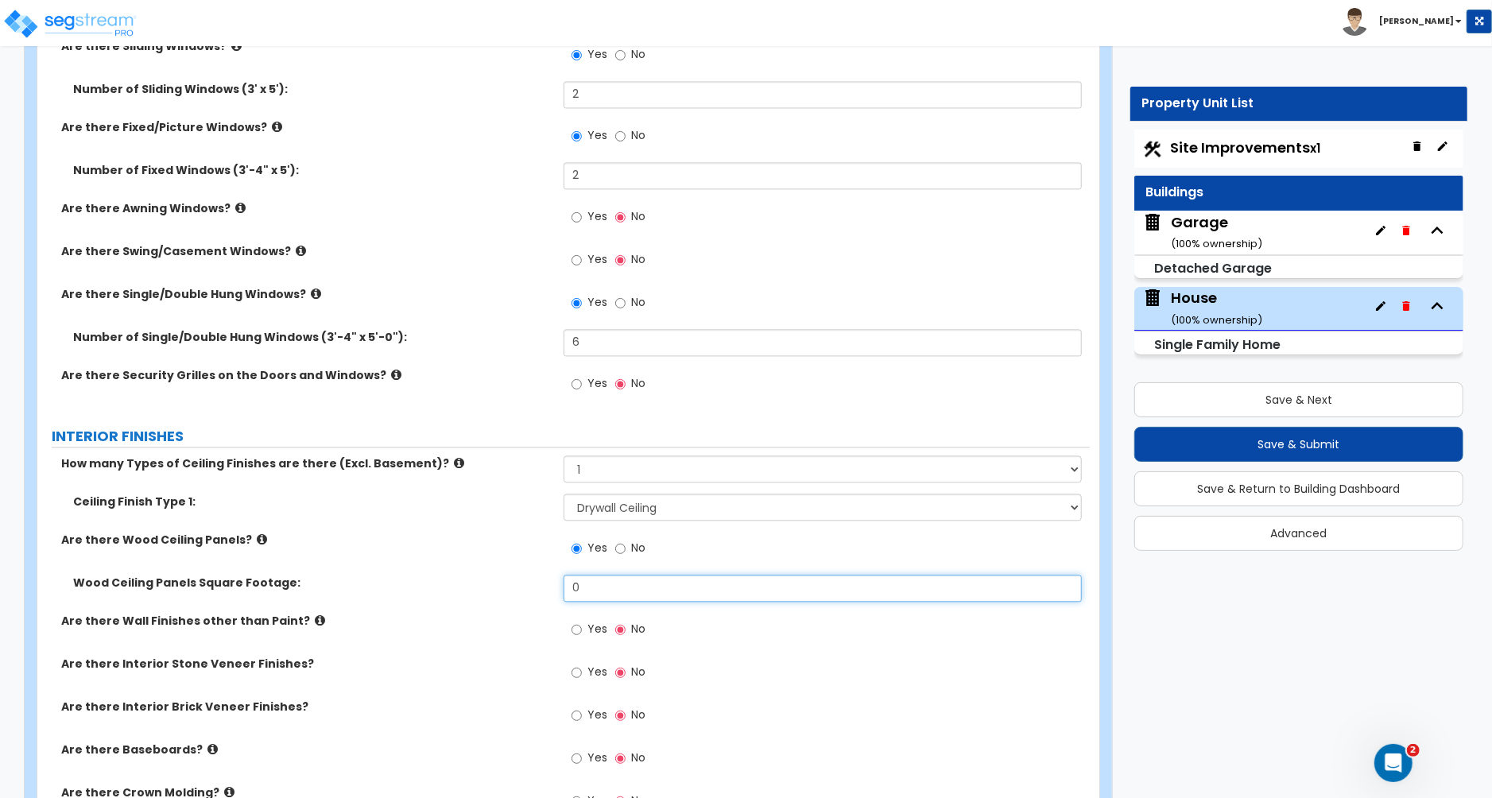
click at [587, 593] on input "0" at bounding box center [823, 588] width 518 height 27
type input "8"
type input "884"
click at [577, 630] on input "Yes" at bounding box center [577, 629] width 10 height 17
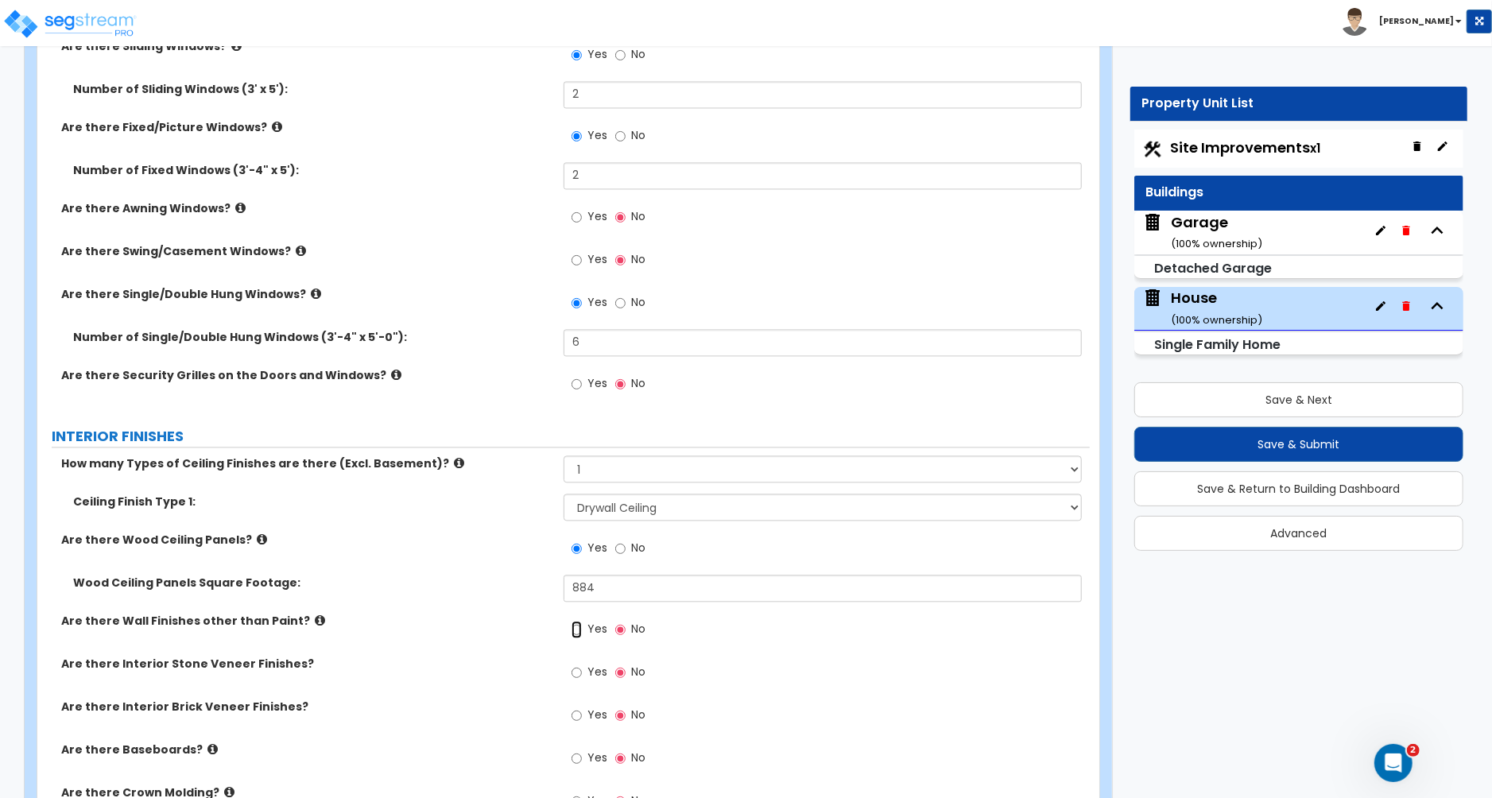
radio input "true"
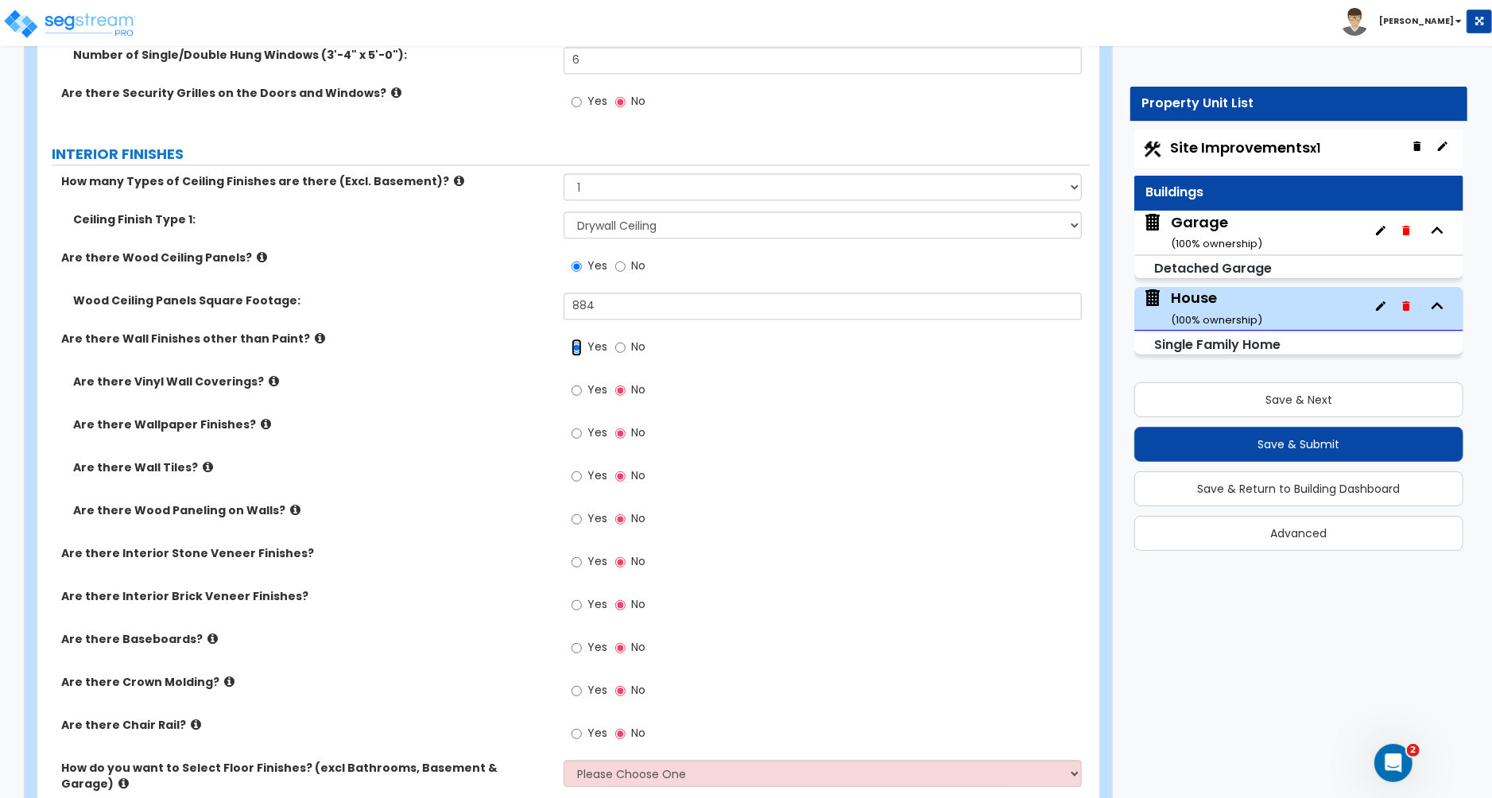
scroll to position [2655, 0]
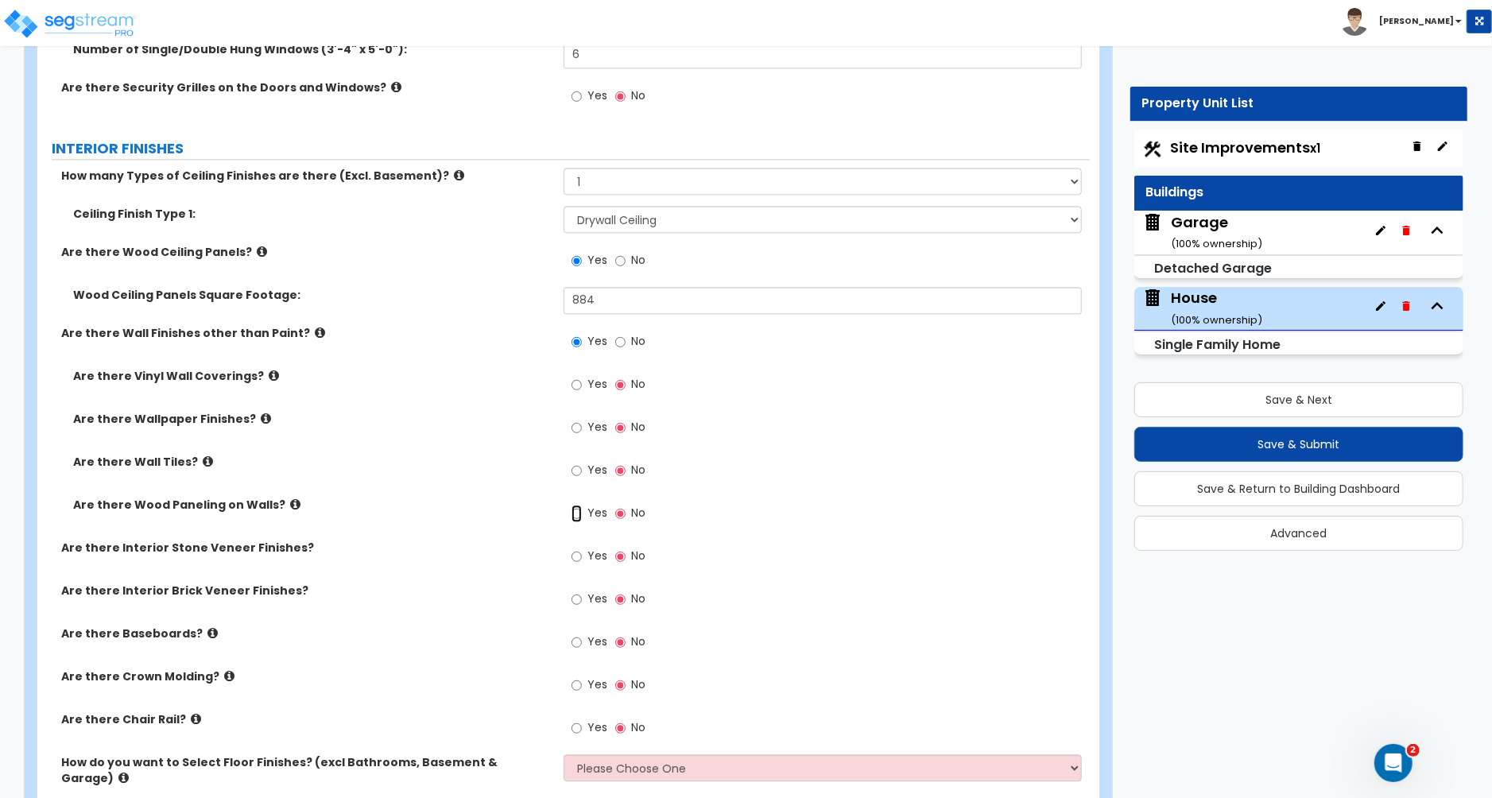
click at [576, 514] on input "Yes" at bounding box center [577, 513] width 10 height 17
radio input "true"
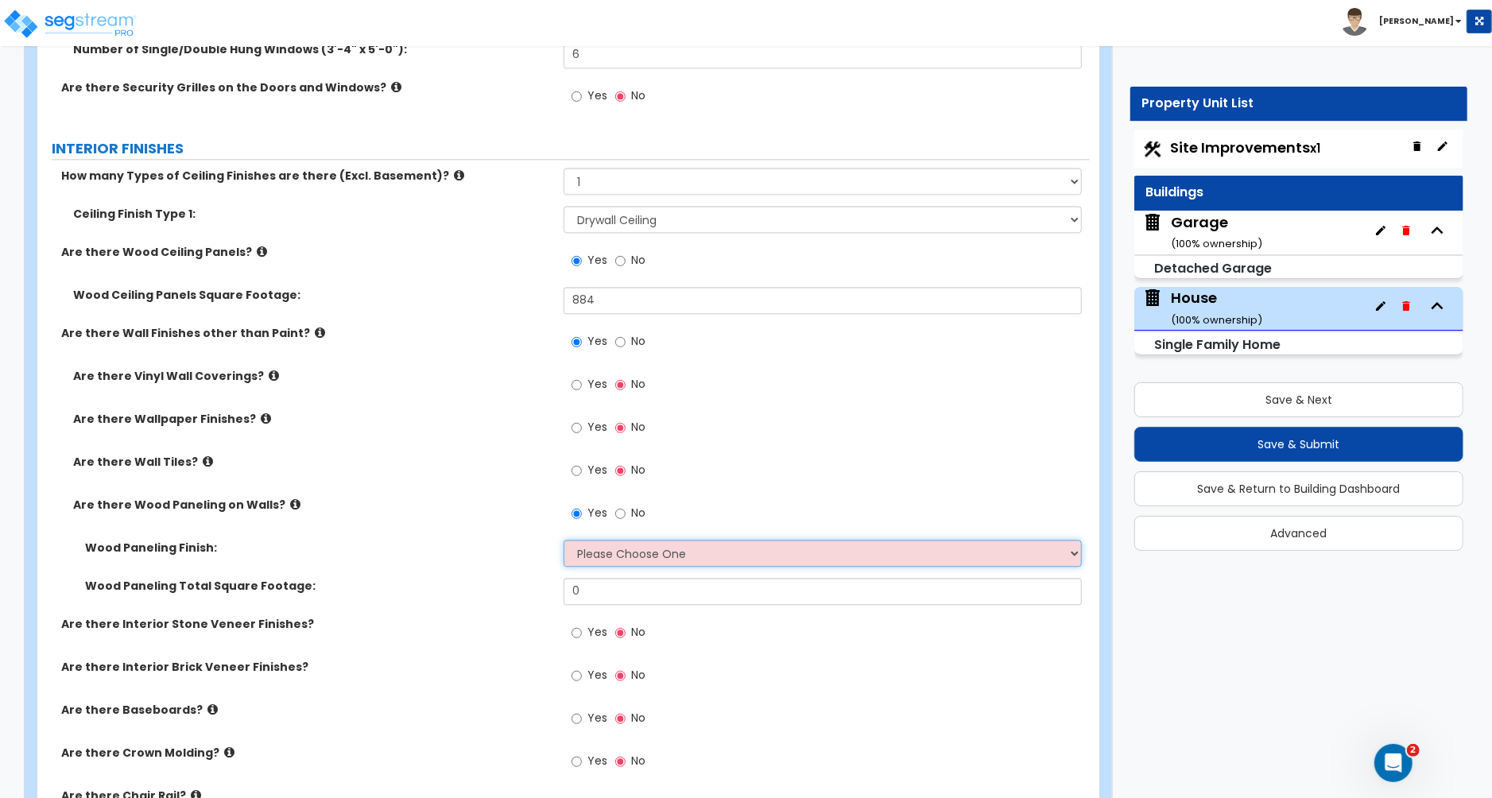
click at [603, 558] on select "Please Choose One Birch Mahogany Oak or Cherry Rosewood Teak I Don't Know, Plea…" at bounding box center [823, 553] width 518 height 27
select select "1"
click at [564, 543] on select "Please Choose One Birch Mahogany Oak or Cherry Rosewood Teak I Don't Know, Plea…" at bounding box center [823, 553] width 518 height 27
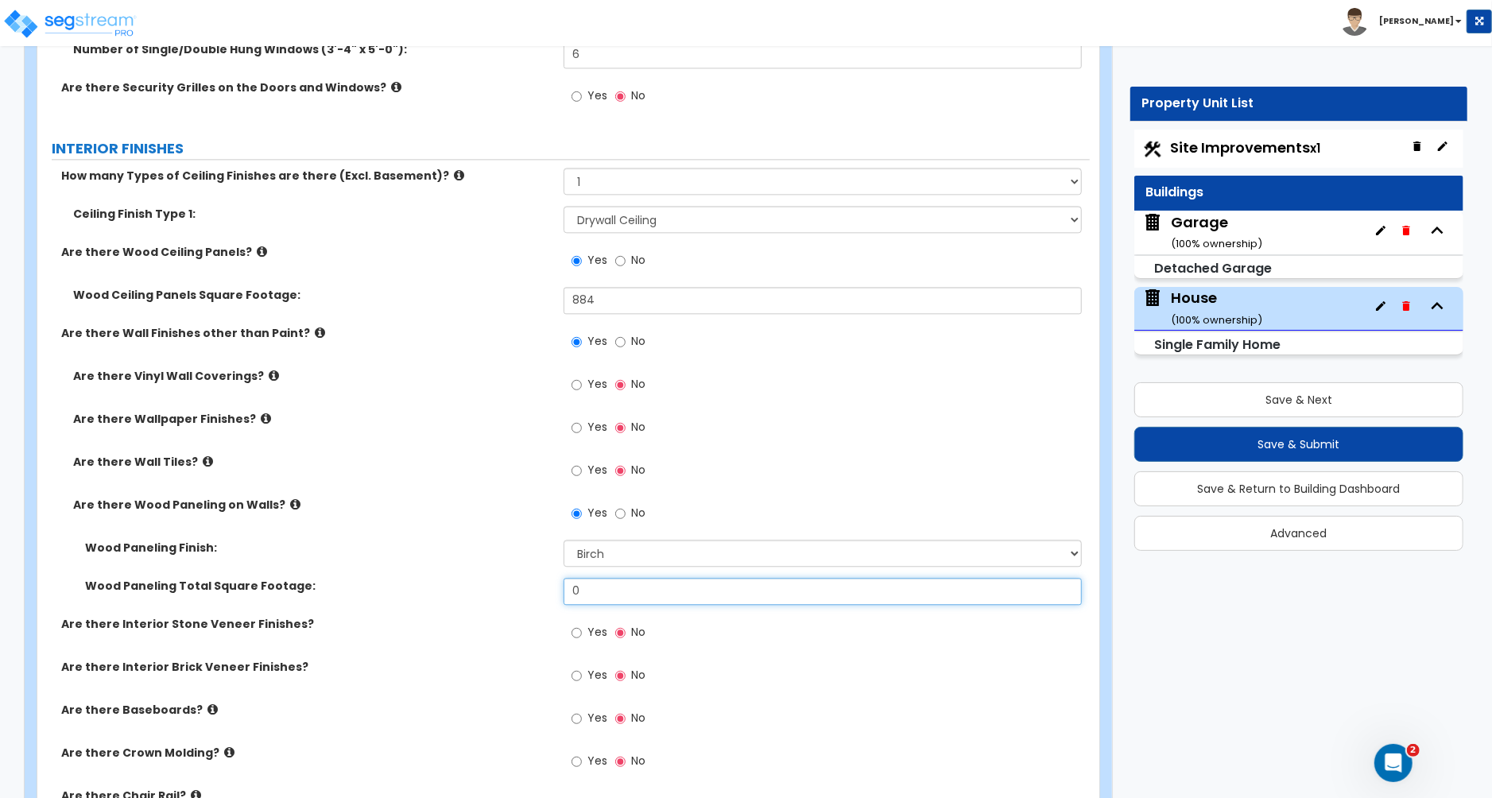
click at [613, 597] on input "0" at bounding box center [823, 591] width 518 height 27
click at [634, 598] on input "0" at bounding box center [823, 591] width 518 height 27
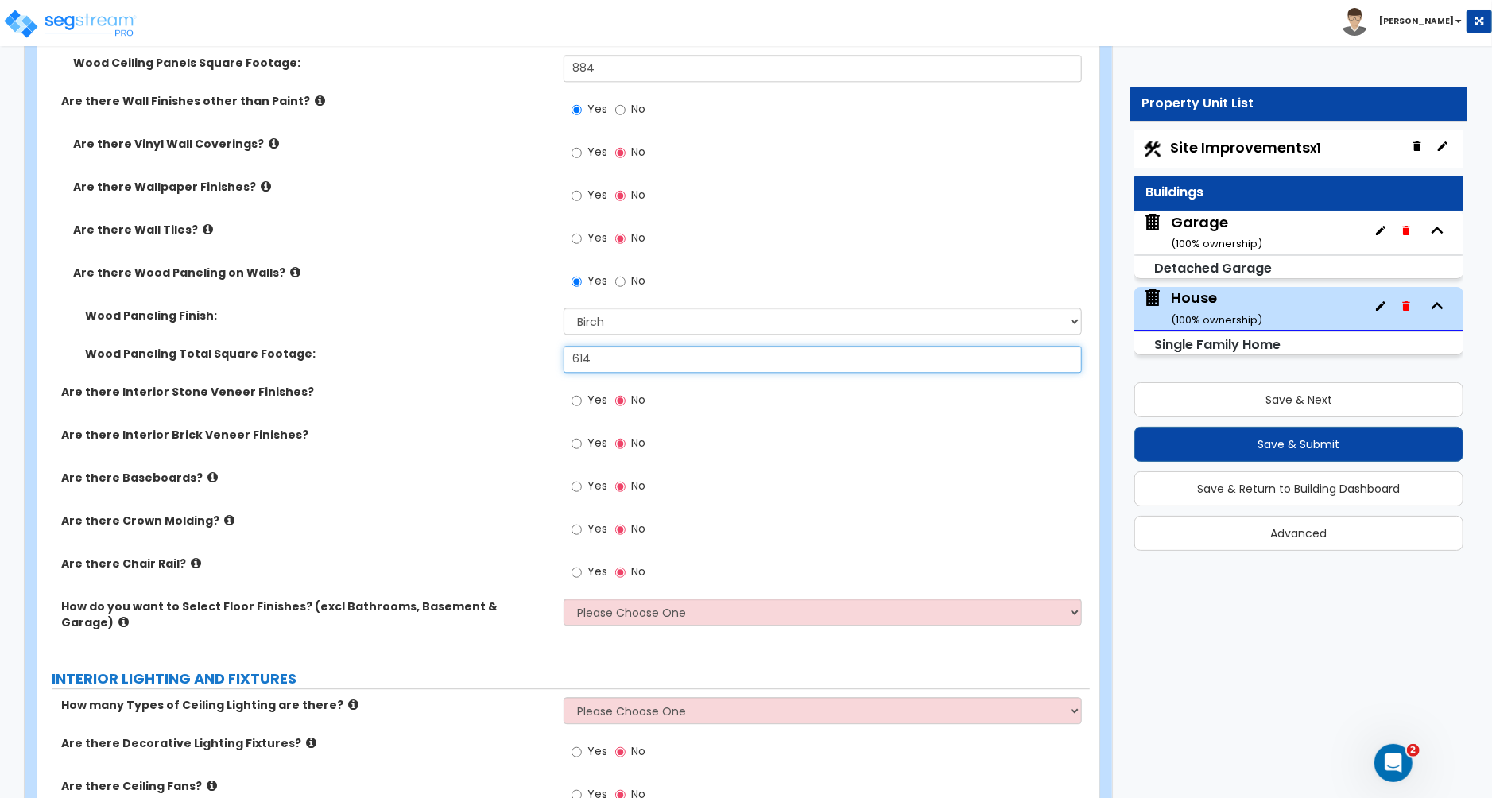
scroll to position [2889, 0]
type input "614"
drag, startPoint x: 580, startPoint y: 530, endPoint x: 548, endPoint y: 551, distance: 38.6
click at [580, 530] on input "Yes" at bounding box center [577, 527] width 10 height 17
radio input "true"
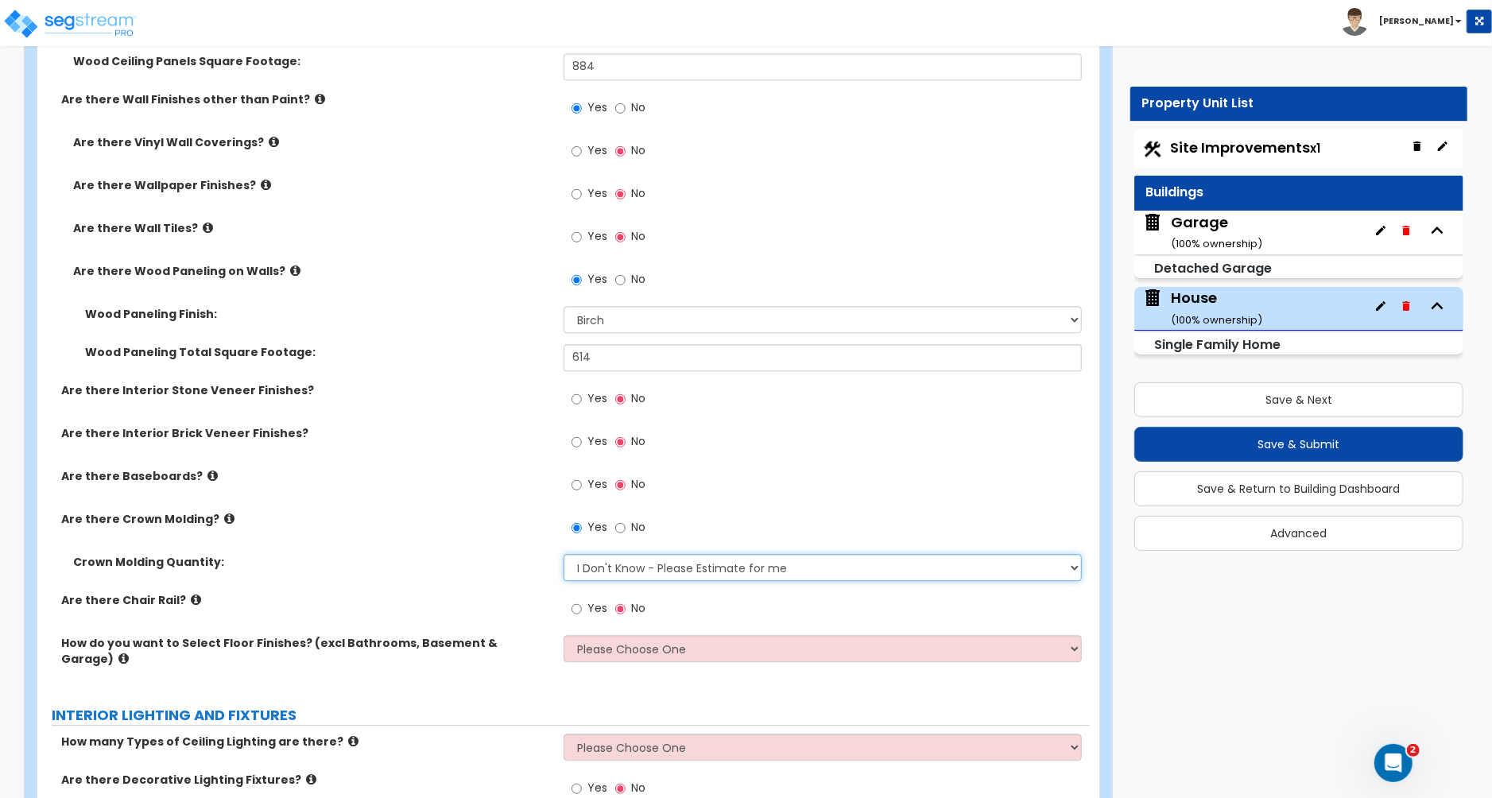
click at [647, 572] on select "I Don't Know - Please Estimate for me I want to Enter the Linear Footage" at bounding box center [823, 567] width 518 height 27
click at [564, 556] on select "I Don't Know - Please Estimate for me I want to Enter the Linear Footage" at bounding box center [823, 567] width 518 height 27
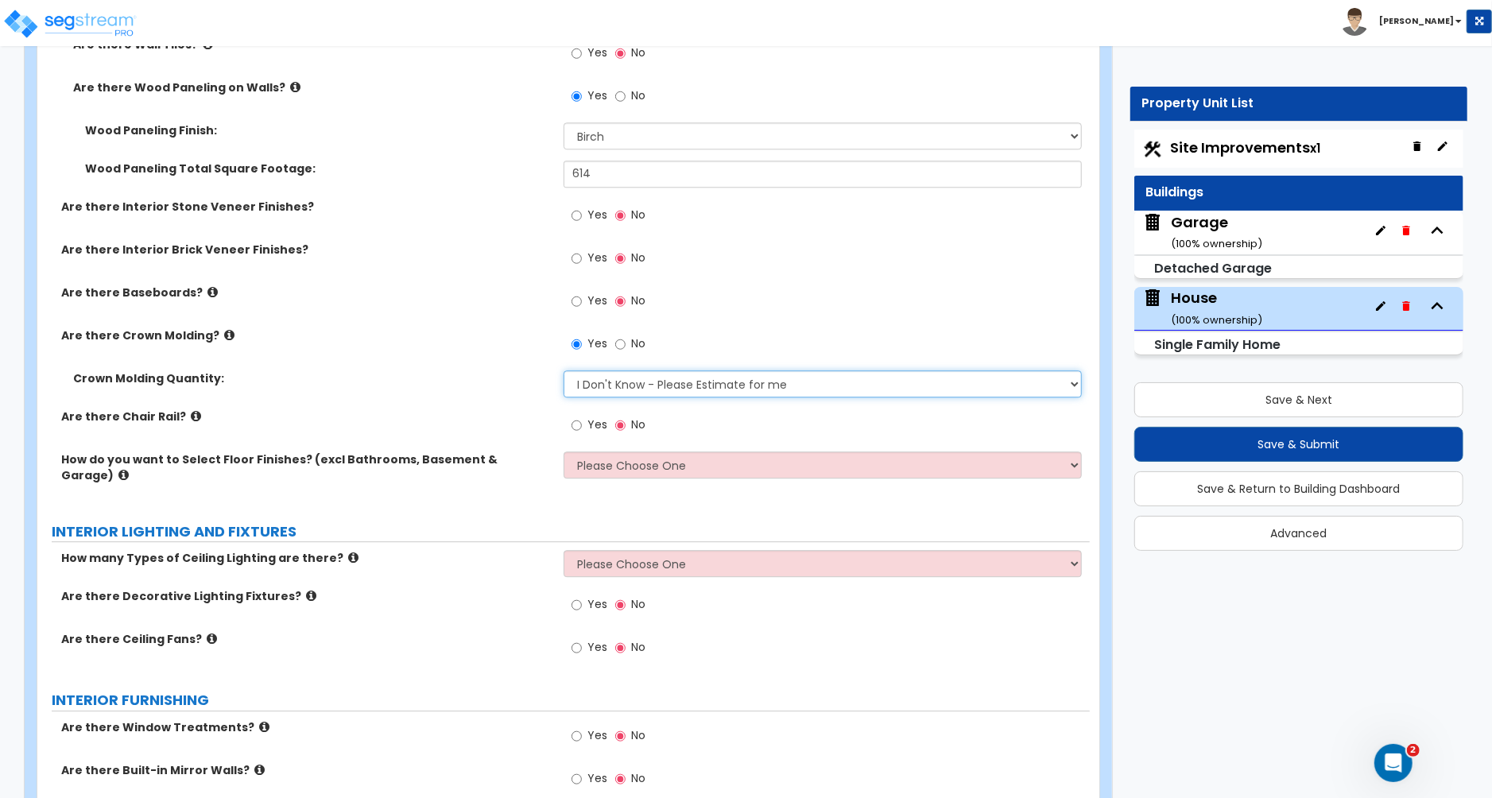
scroll to position [3073, 0]
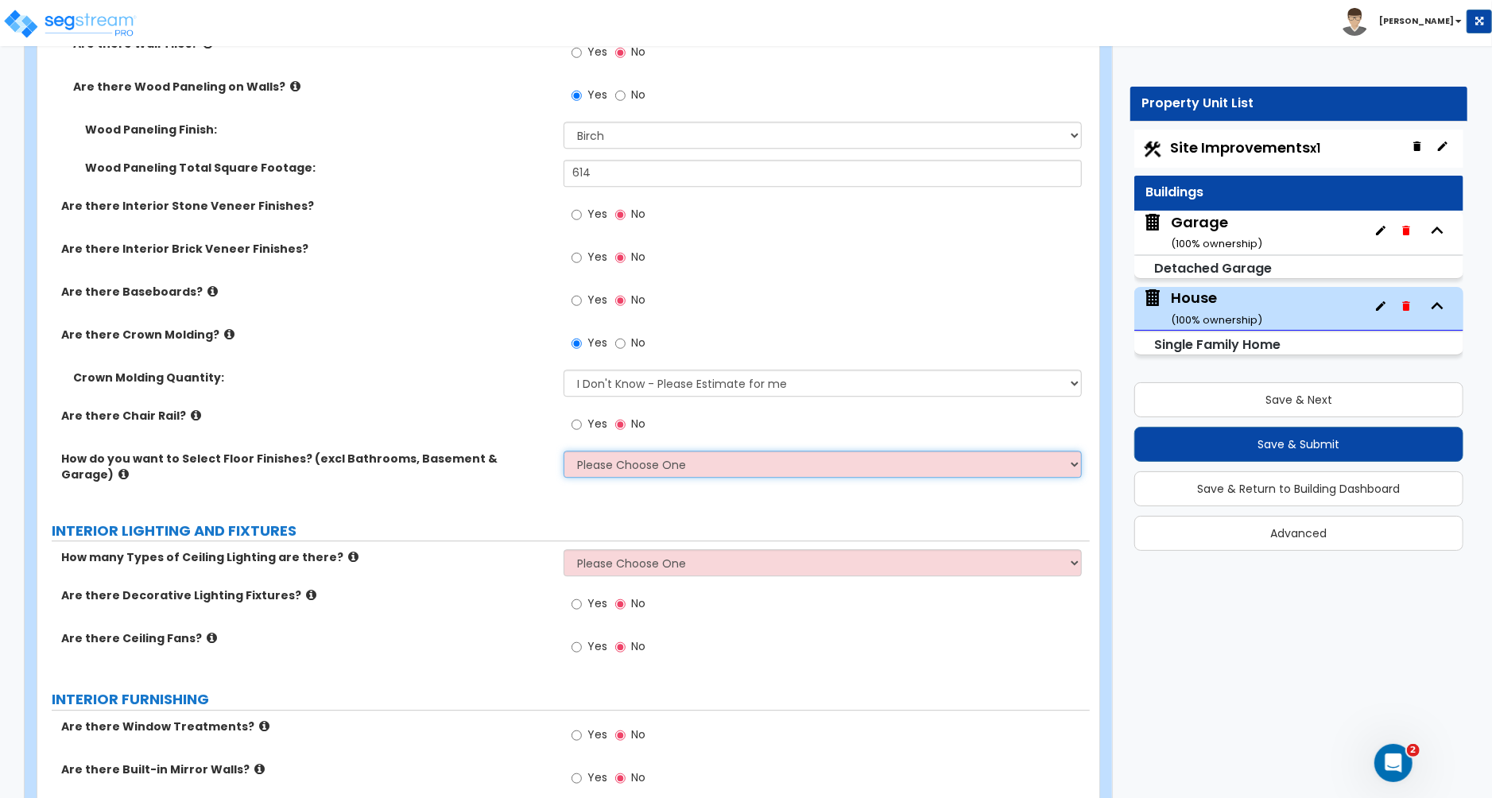
click at [650, 469] on select "Please Choose One I want to Select Floor Finishes for the Areas of the House I …" at bounding box center [823, 464] width 518 height 27
click at [640, 470] on select "Please Choose One I want to Select Floor Finishes for the Areas of the House I …" at bounding box center [823, 464] width 518 height 27
select select "2"
click at [564, 453] on select "Please Choose One I want to Select Floor Finishes for the Areas of the House I …" at bounding box center [823, 464] width 518 height 27
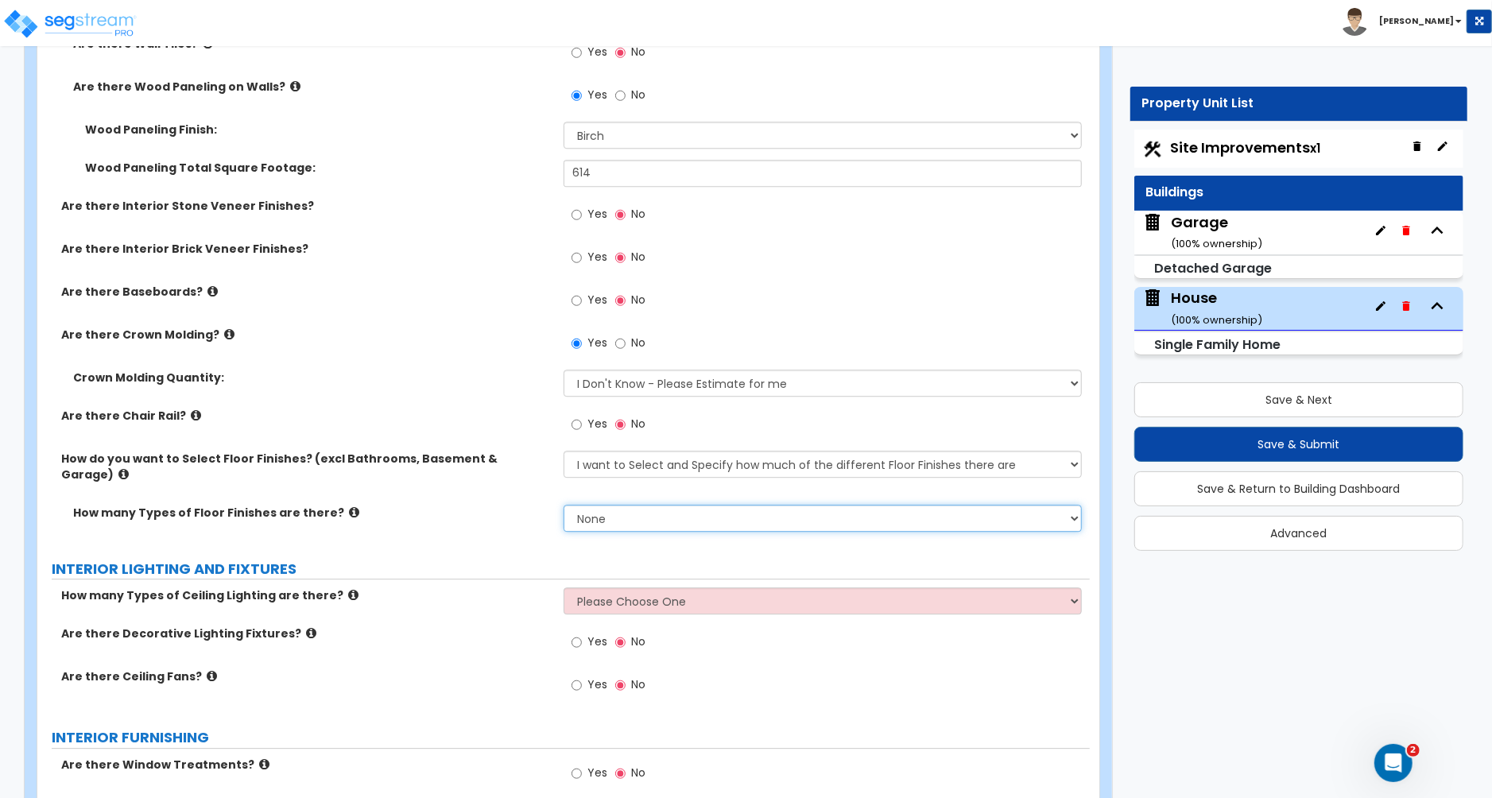
click at [606, 505] on select "None 1 2 3 4" at bounding box center [823, 518] width 518 height 27
select select "2"
click at [564, 505] on select "None 1 2 3 4" at bounding box center [823, 518] width 518 height 27
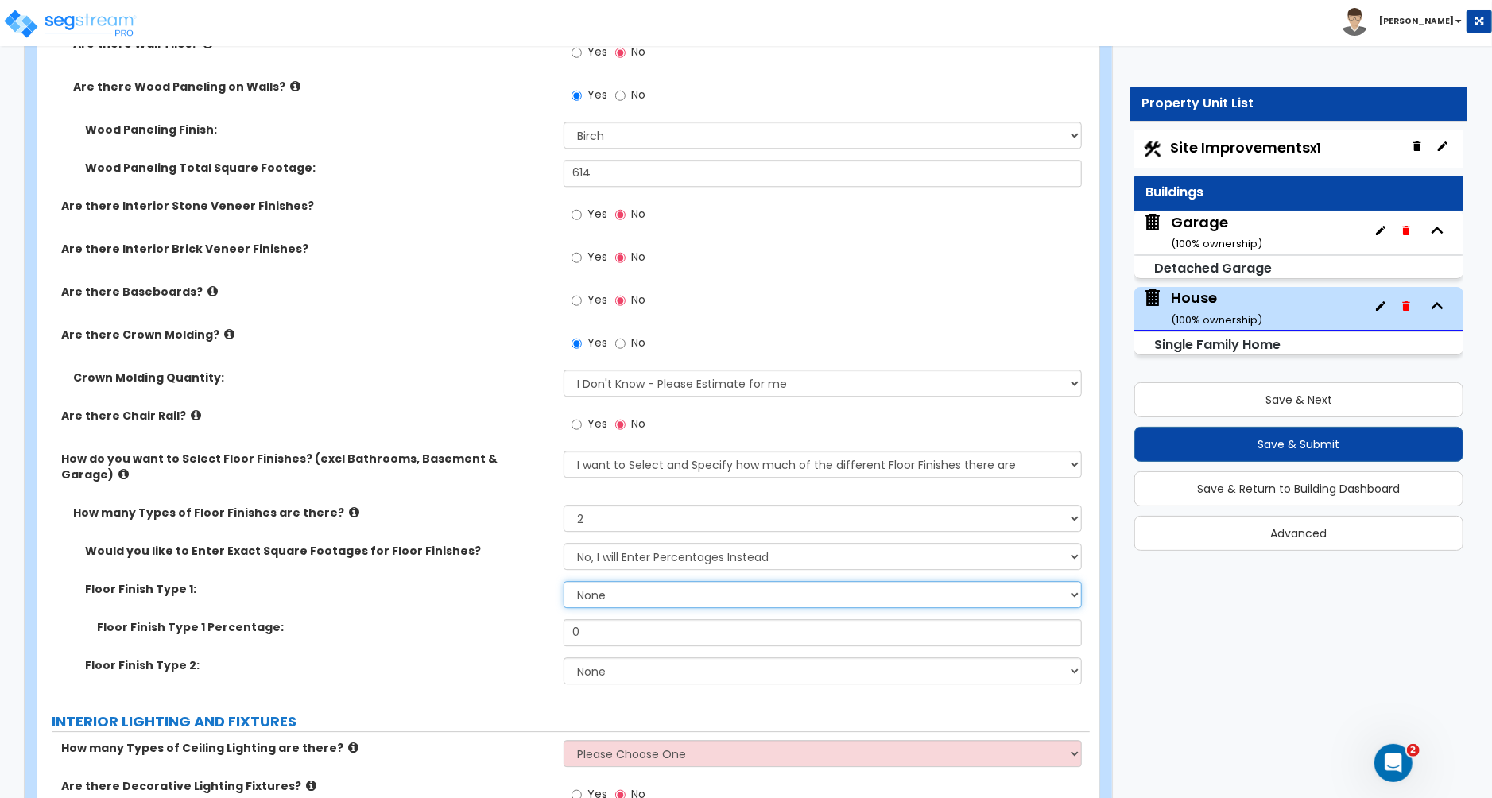
click at [620, 581] on select "None Tile Flooring Hardwood Flooring Resilient Laminate Flooring VCT Flooring S…" at bounding box center [823, 594] width 518 height 27
click at [564, 581] on select "None Tile Flooring Hardwood Flooring Resilient Laminate Flooring VCT Flooring S…" at bounding box center [823, 594] width 518 height 27
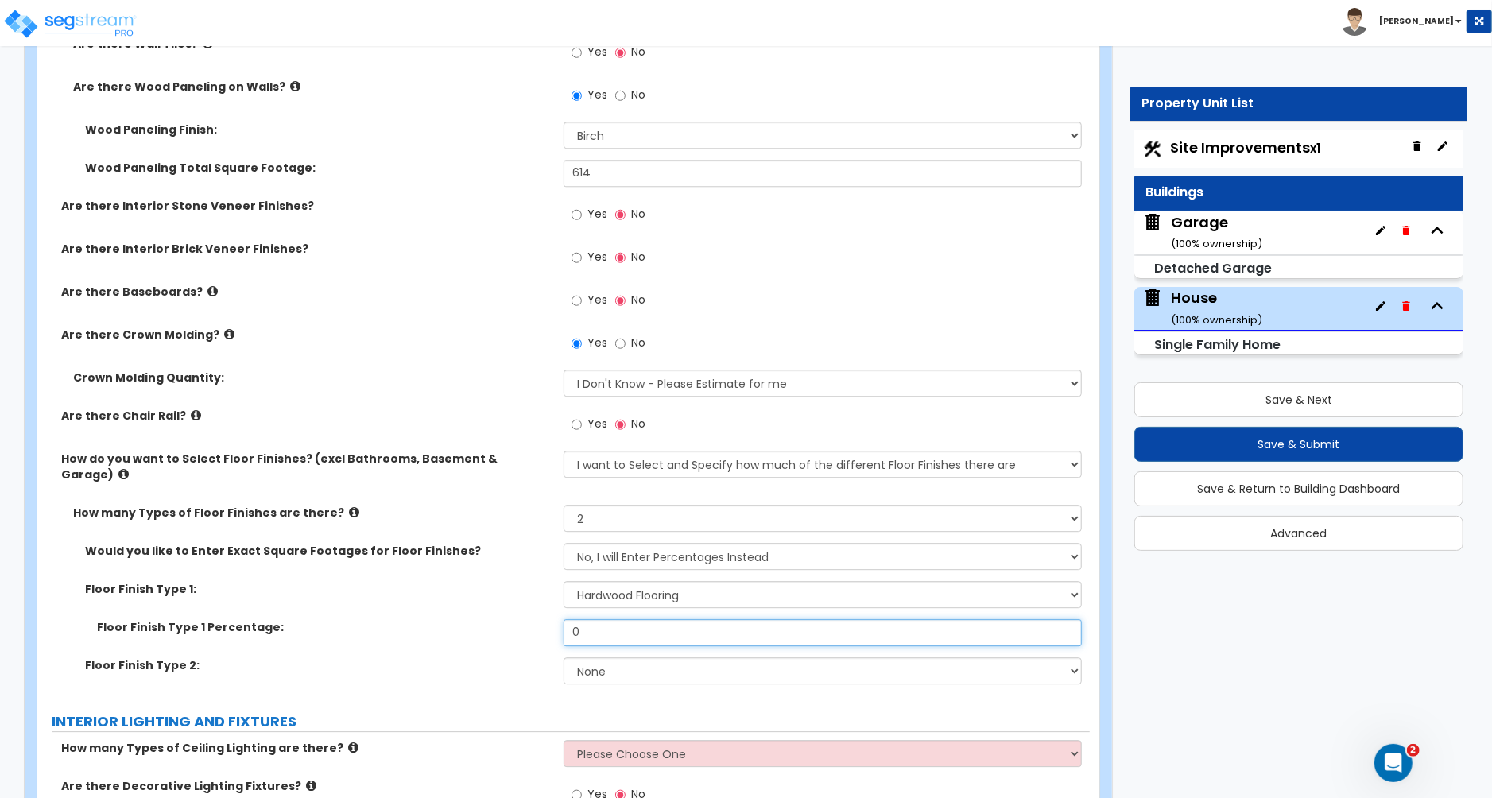
click at [597, 626] on input "0" at bounding box center [823, 632] width 518 height 27
click at [655, 581] on select "None Tile Flooring Hardwood Flooring Resilient Laminate Flooring VCT Flooring S…" at bounding box center [823, 594] width 518 height 27
select select "7"
click at [564, 581] on select "None Tile Flooring Hardwood Flooring Resilient Laminate Flooring VCT Flooring S…" at bounding box center [823, 594] width 518 height 27
click at [605, 624] on input "0" at bounding box center [823, 632] width 518 height 27
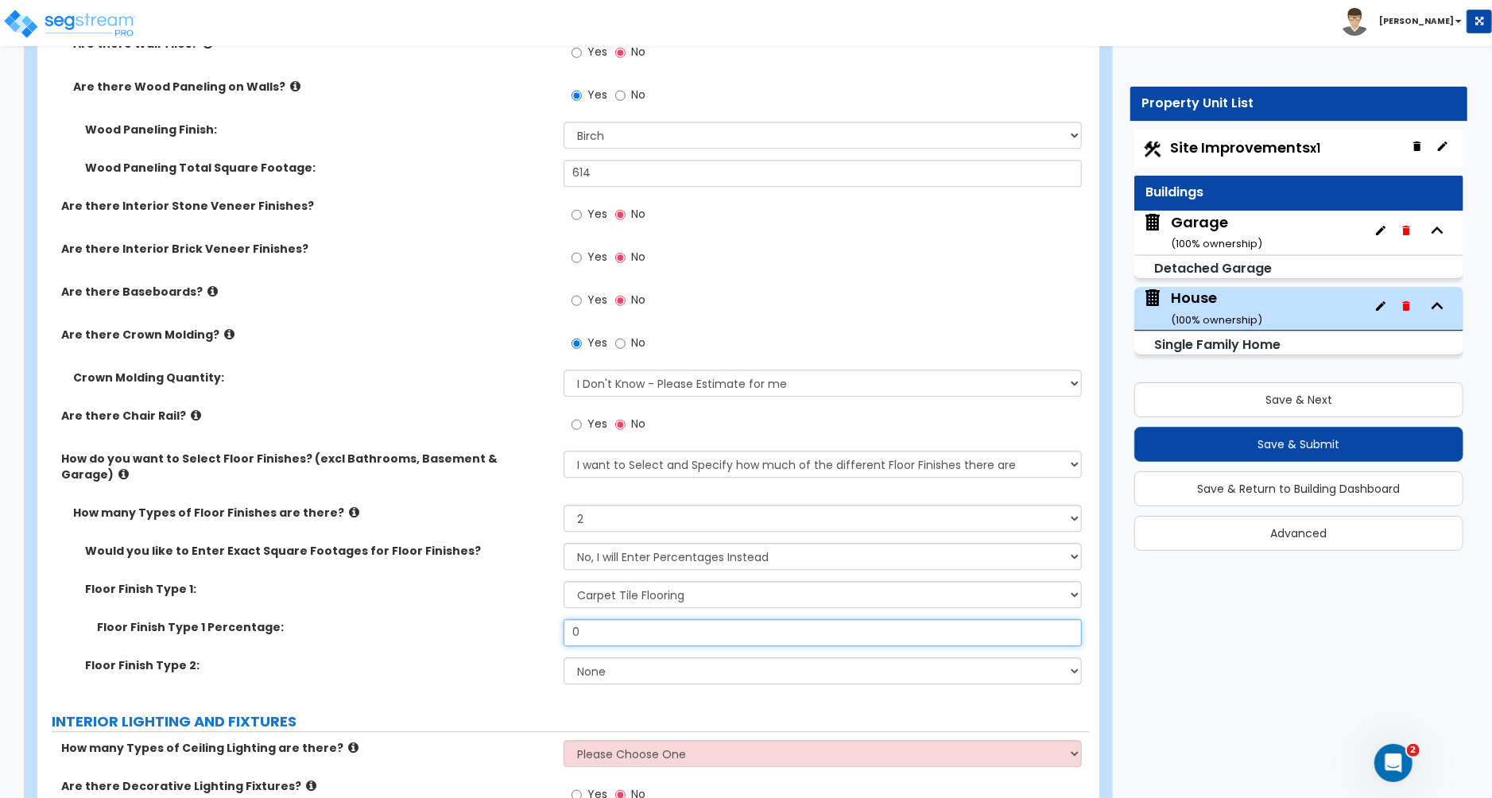
click at [605, 624] on input "0" at bounding box center [823, 632] width 518 height 27
type input "80"
click at [620, 657] on select "None Tile Flooring Hardwood Flooring Resilient Laminate Flooring VCT Flooring S…" at bounding box center [823, 670] width 518 height 27
select select "2"
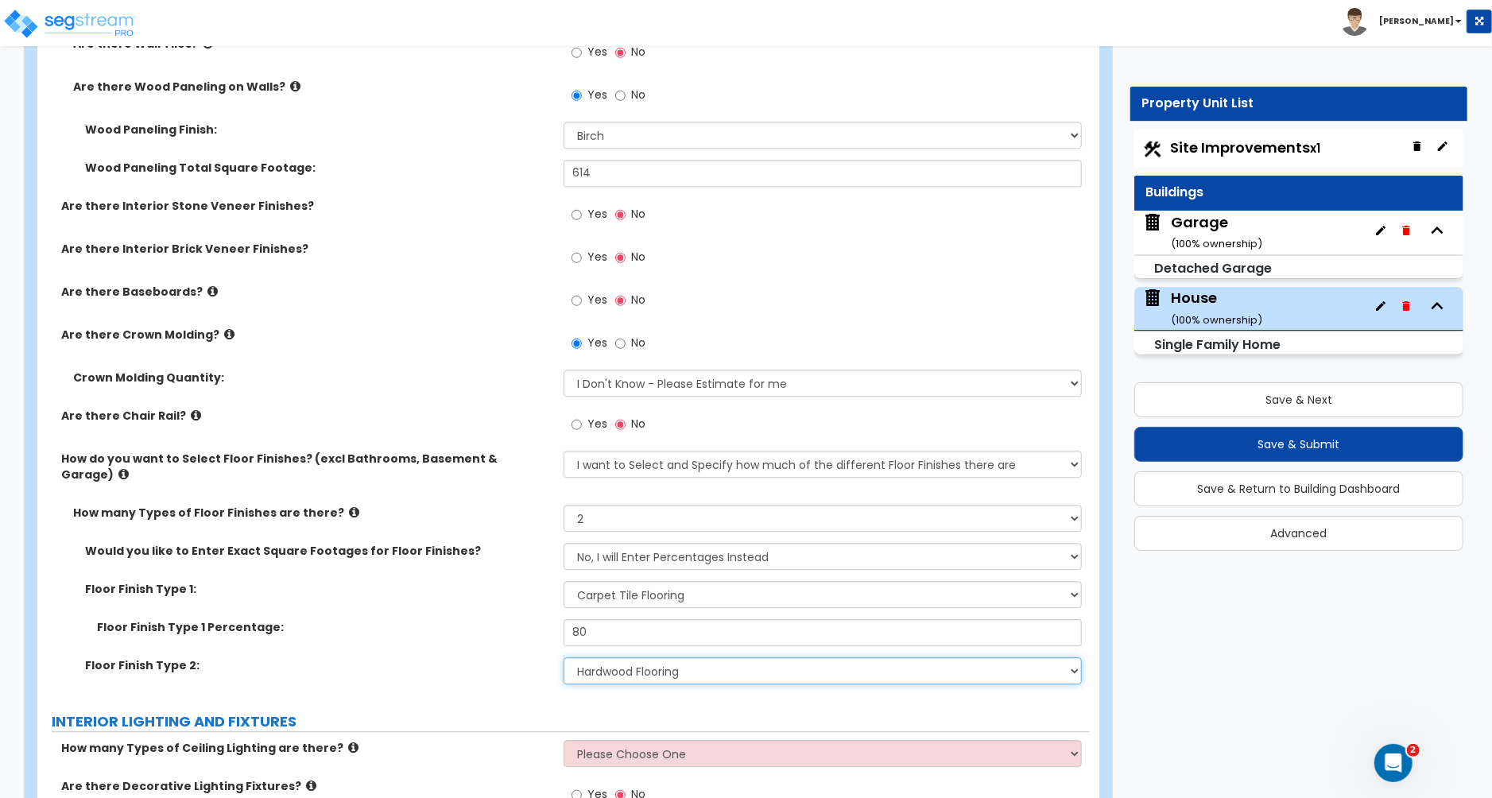
click at [564, 657] on select "None Tile Flooring Hardwood Flooring Resilient Laminate Flooring VCT Flooring S…" at bounding box center [823, 670] width 518 height 27
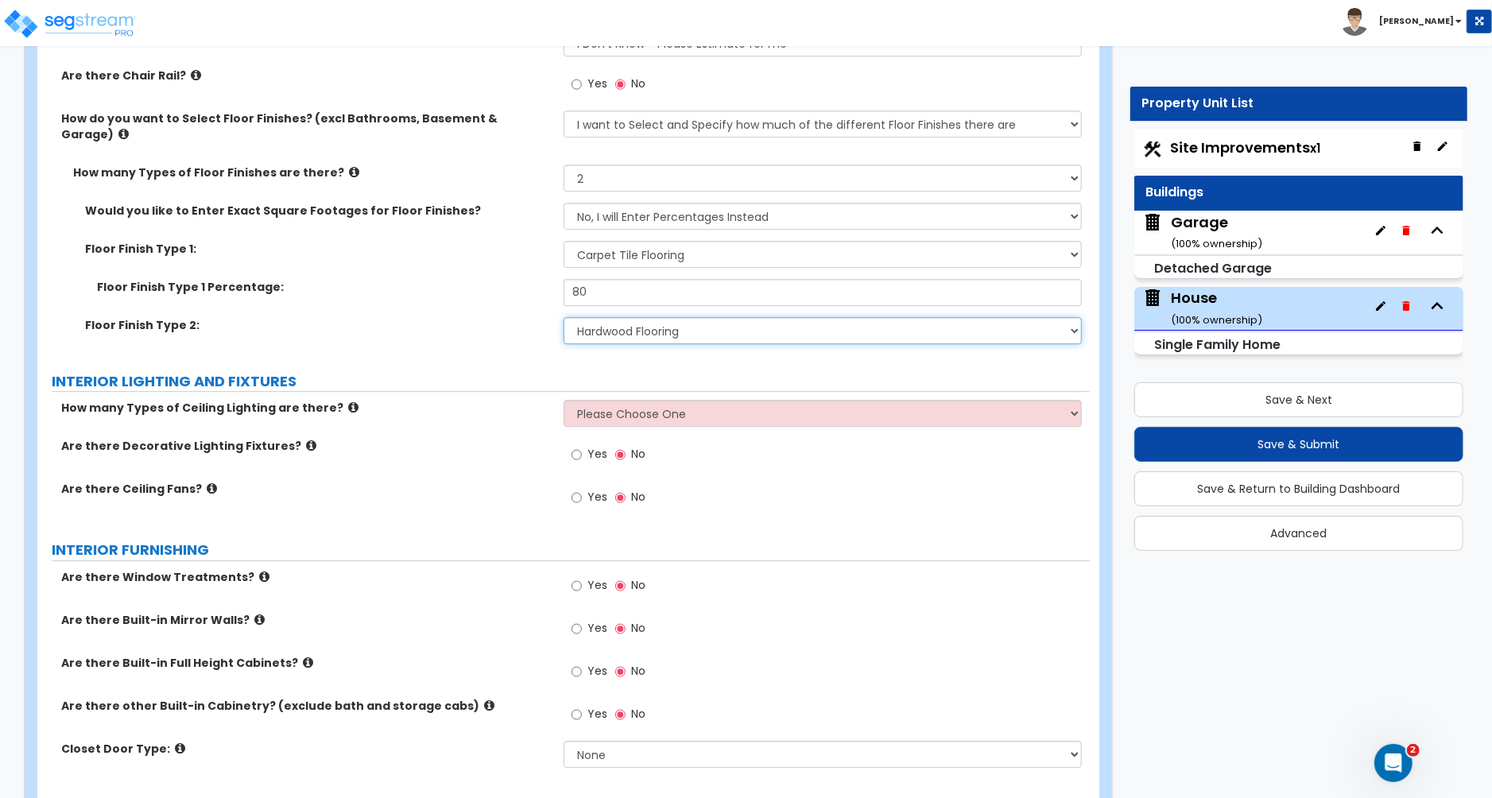
scroll to position [3415, 0]
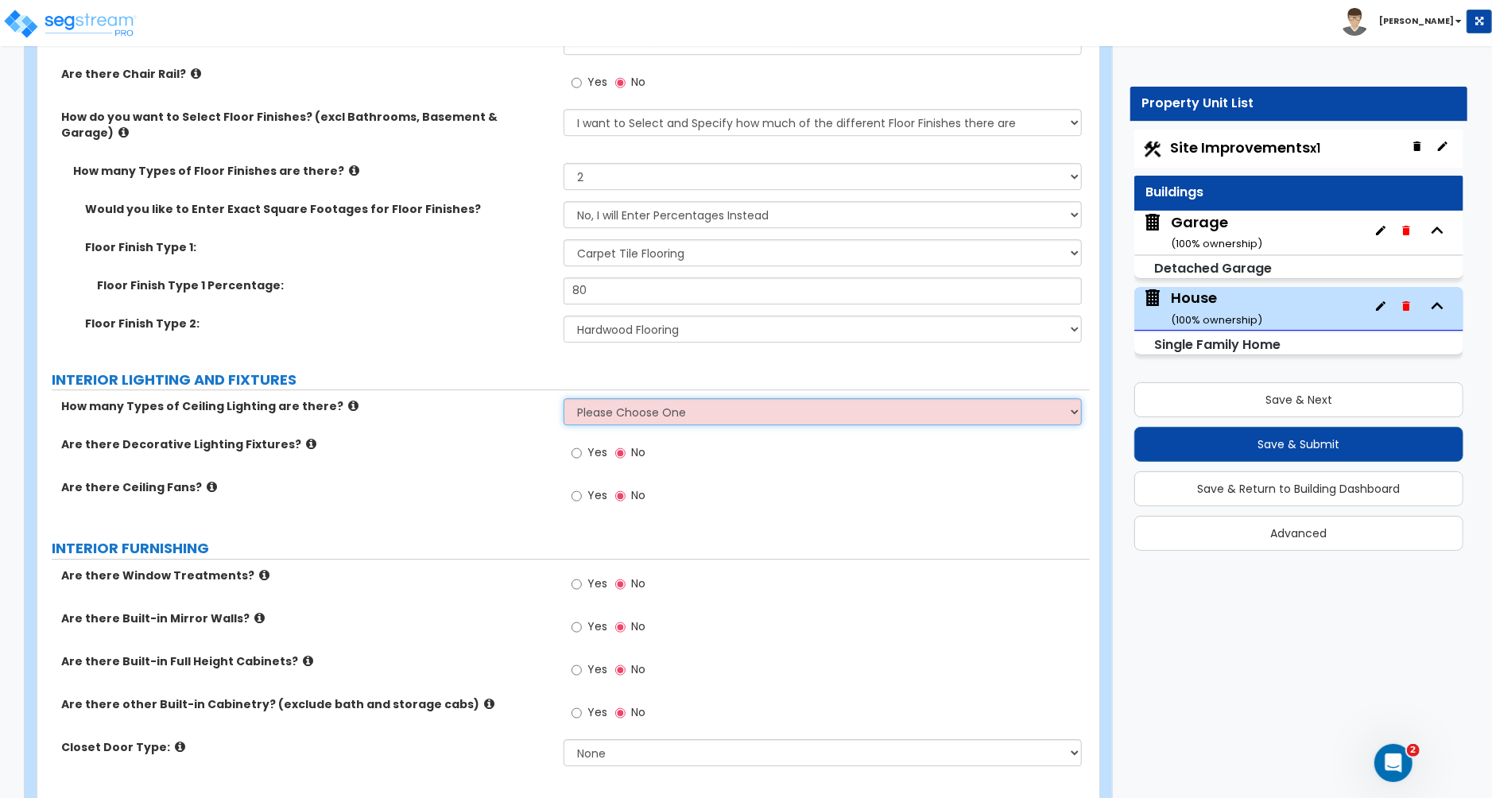
click at [626, 403] on select "Please Choose One 1 2 3" at bounding box center [823, 411] width 518 height 27
select select "1"
click at [564, 398] on select "Please Choose One 1 2 3" at bounding box center [823, 411] width 518 height 27
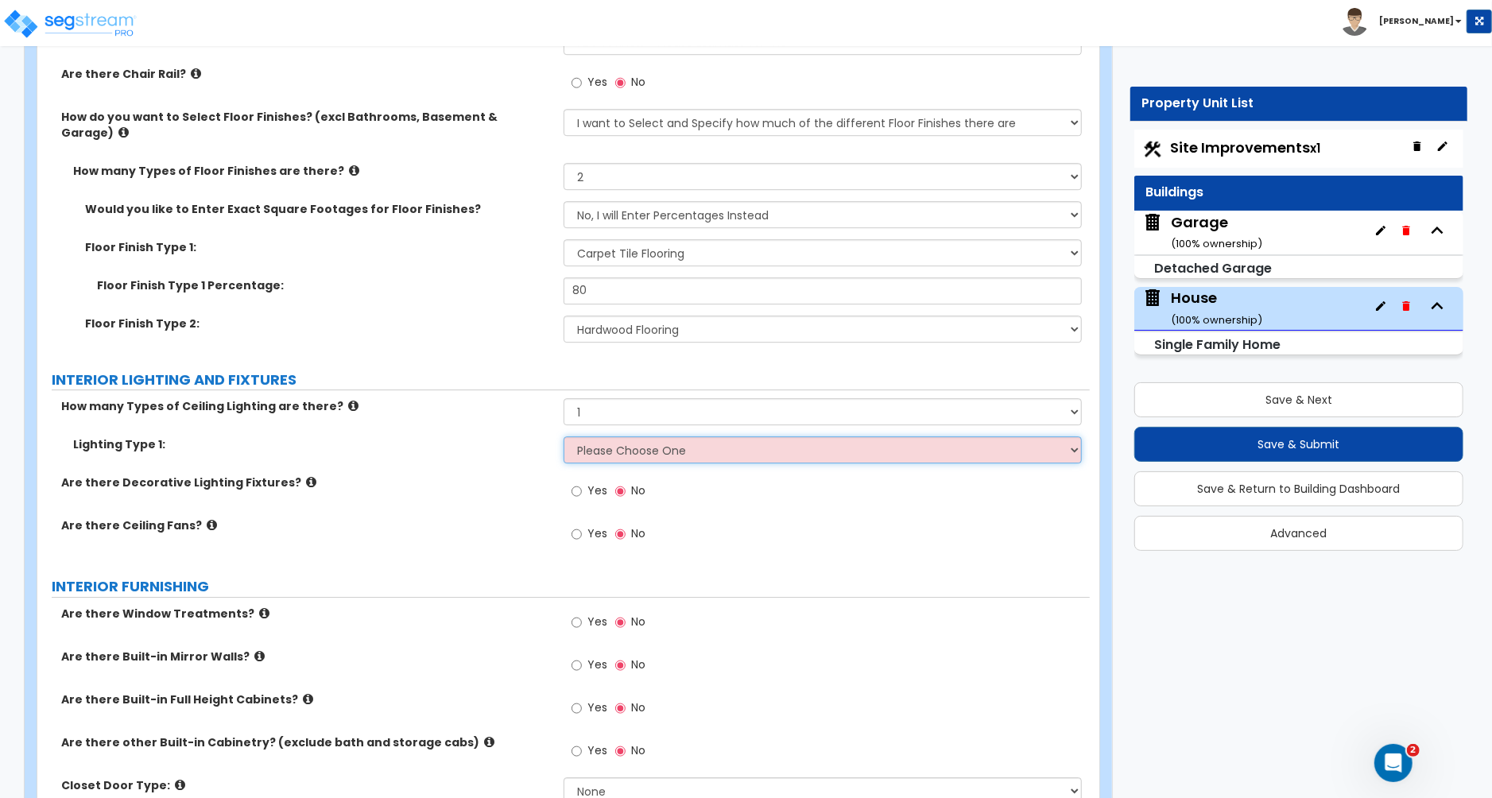
click at [643, 436] on select "Please Choose One LED Surface-Mounted LED Recessed Fluorescent Surface-Mounted …" at bounding box center [823, 449] width 518 height 27
select select "5"
click at [564, 436] on select "Please Choose One LED Surface-Mounted LED Recessed Fluorescent Surface-Mounted …" at bounding box center [823, 449] width 518 height 27
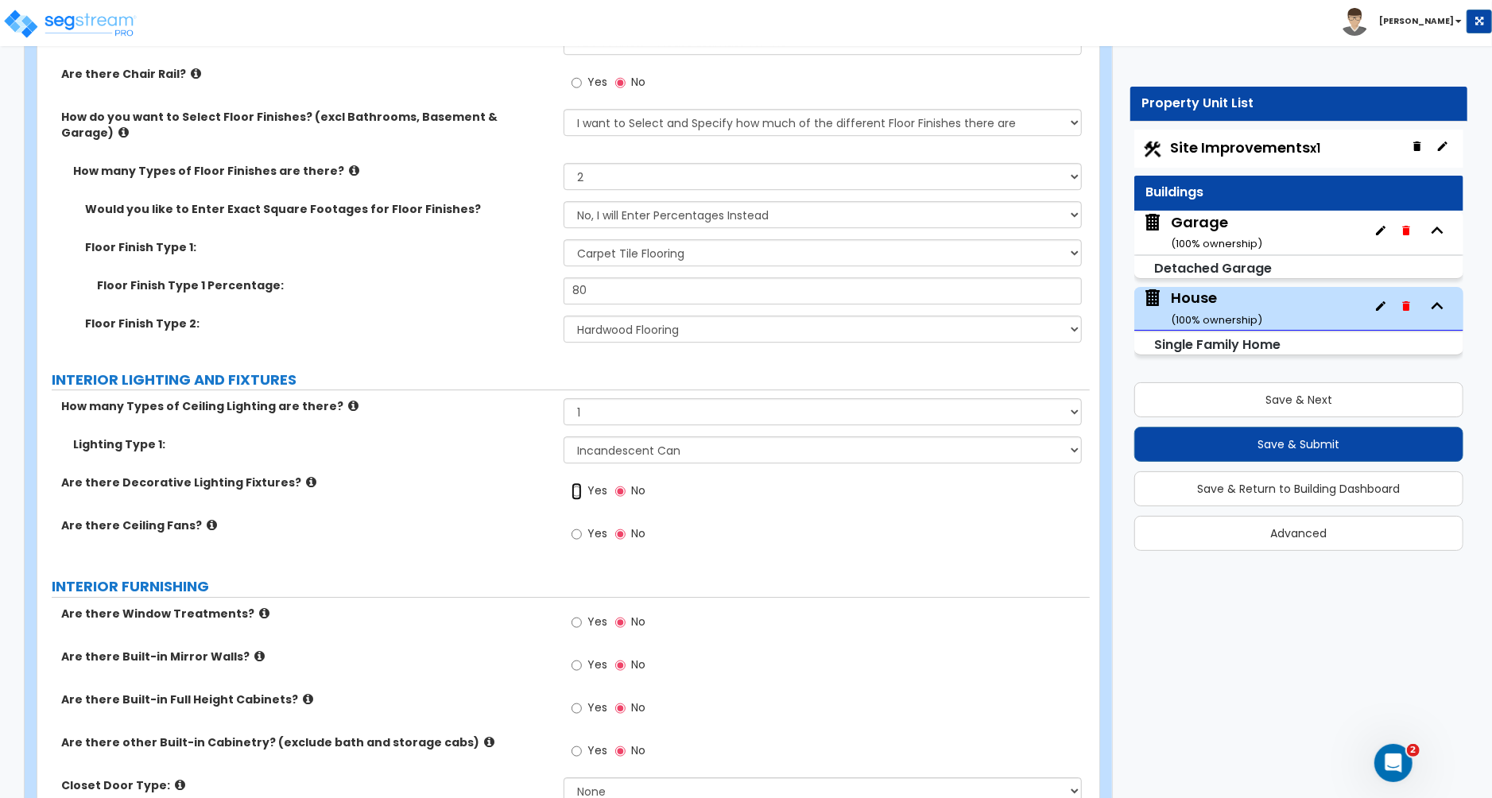
click at [579, 483] on input "Yes" at bounding box center [577, 491] width 10 height 17
radio input "true"
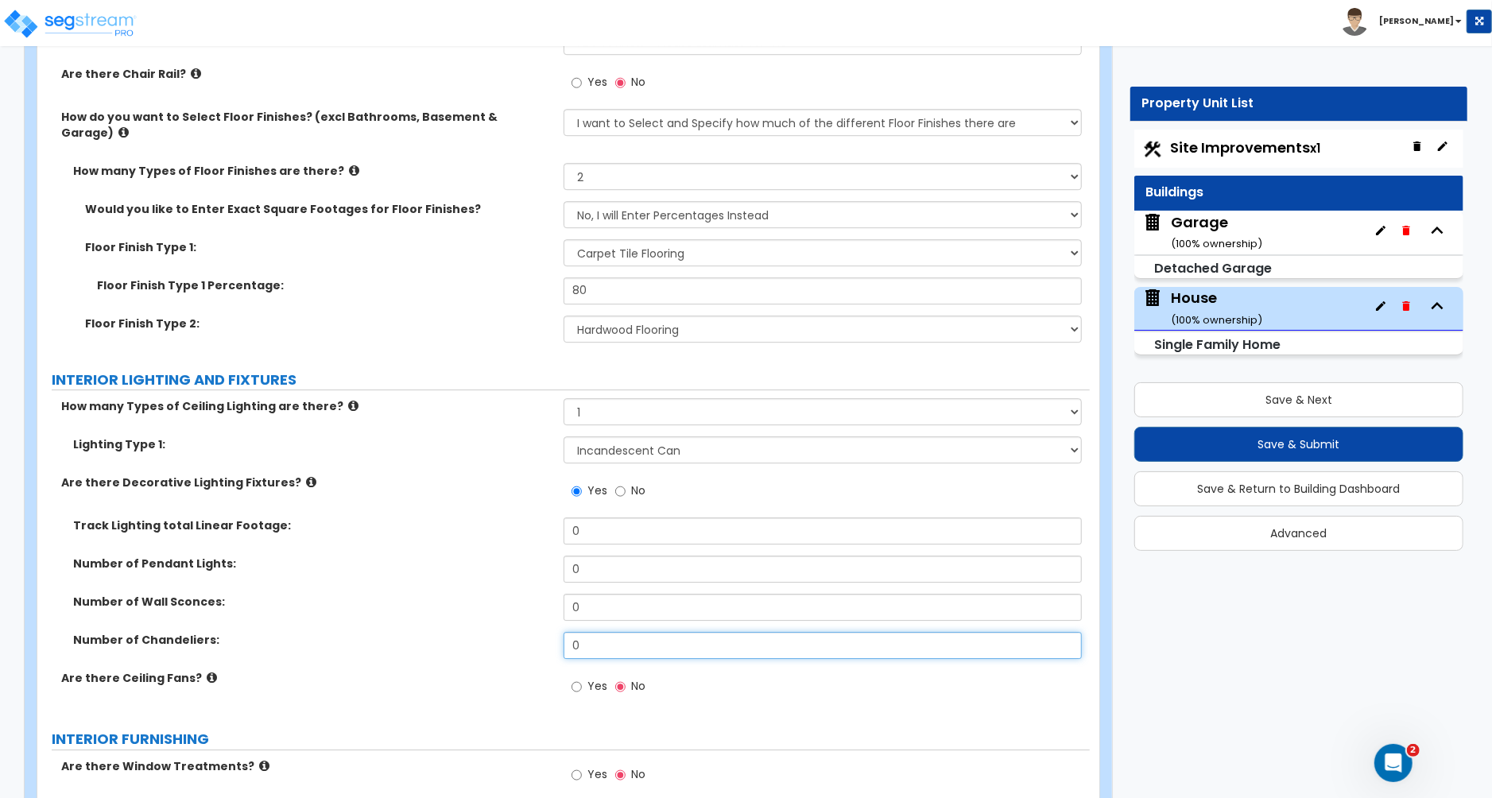
click at [582, 639] on input "0" at bounding box center [823, 645] width 518 height 27
type input "1"
click at [579, 678] on input "Yes" at bounding box center [577, 686] width 10 height 17
radio input "true"
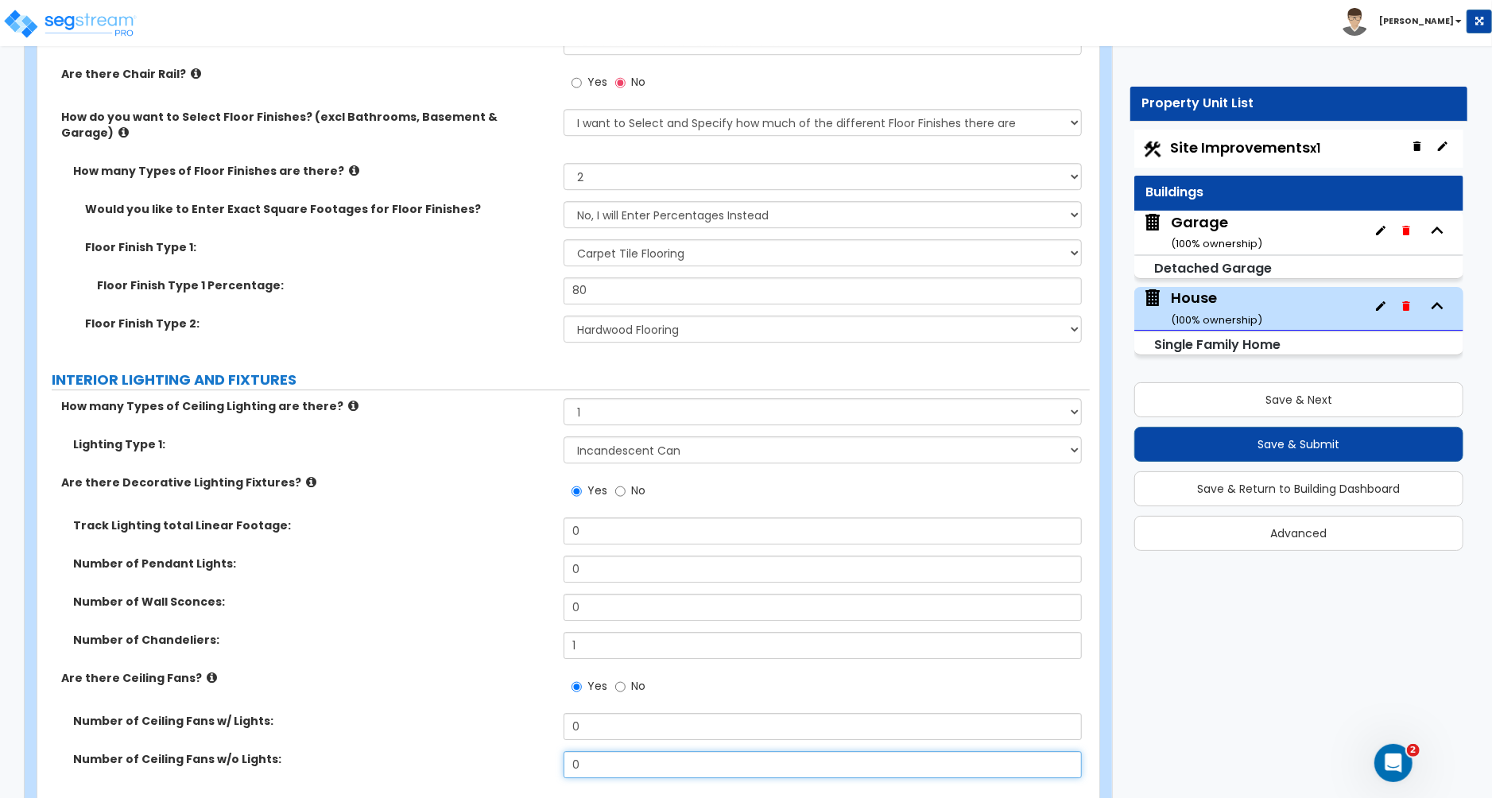
click at [579, 751] on input "0" at bounding box center [823, 764] width 518 height 27
type input "4"
click at [593, 517] on input "0" at bounding box center [823, 530] width 518 height 27
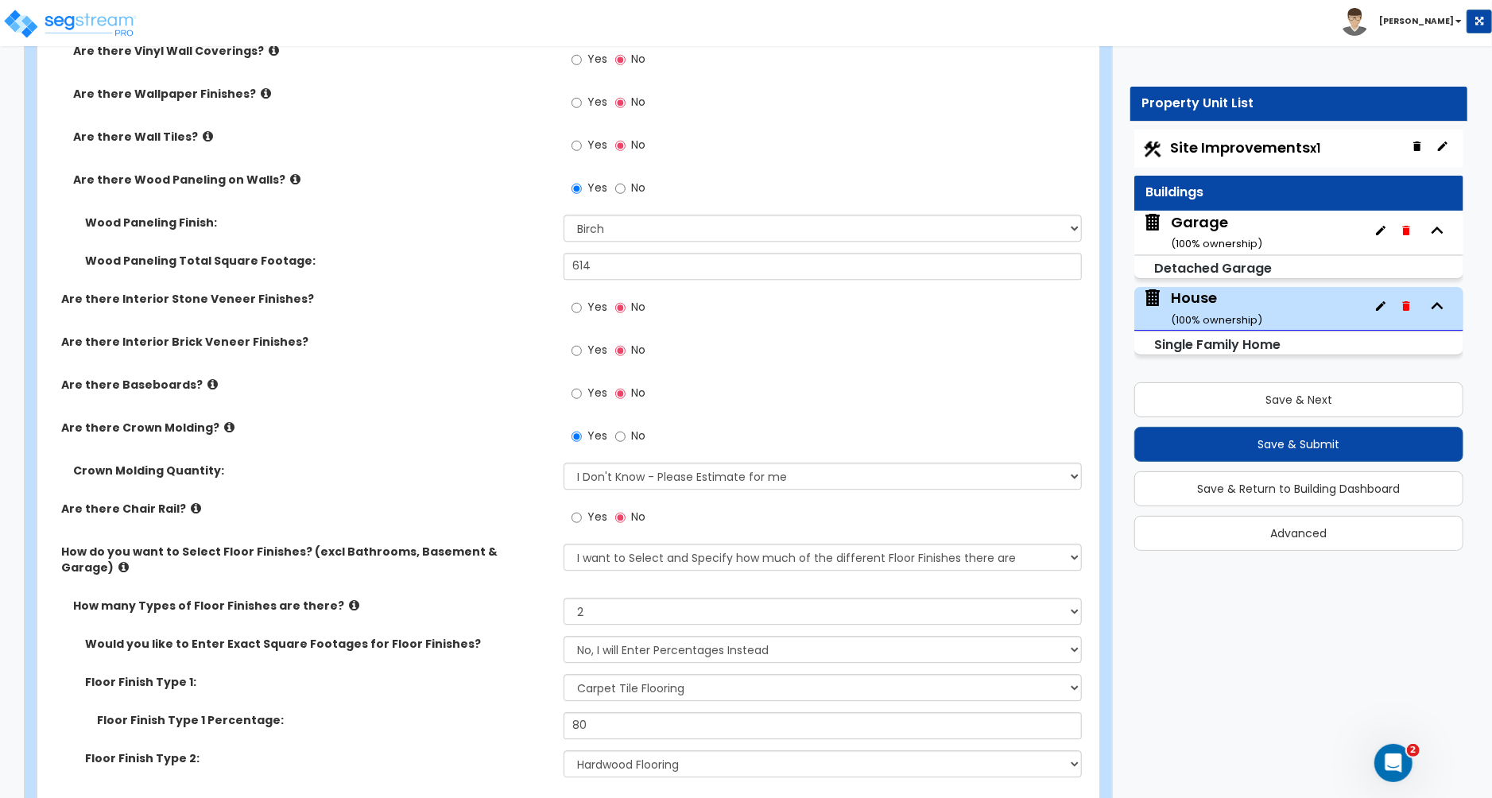
scroll to position [2983, 0]
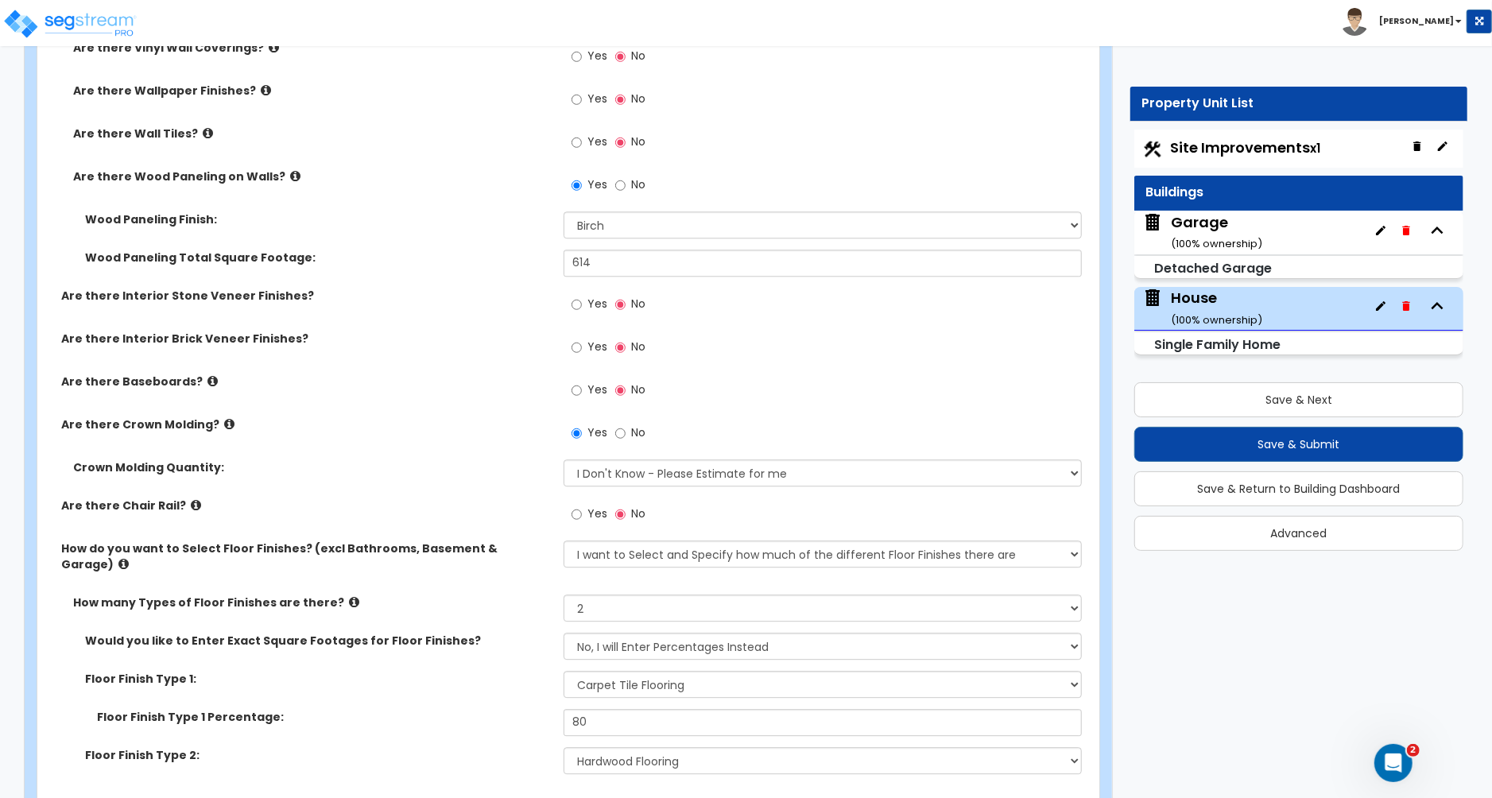
type input "8"
click at [599, 270] on input "614" at bounding box center [823, 263] width 518 height 27
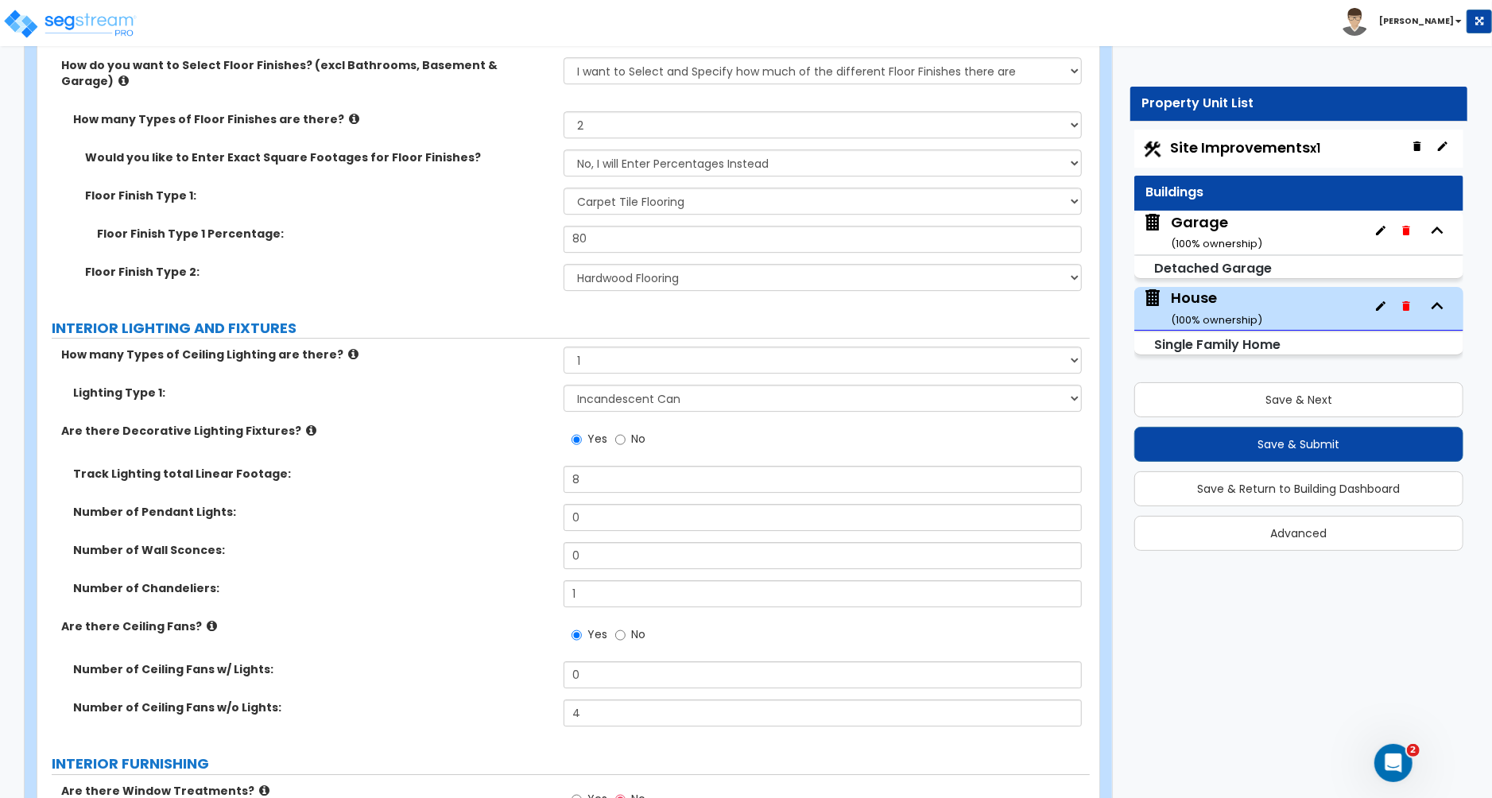
scroll to position [3474, 0]
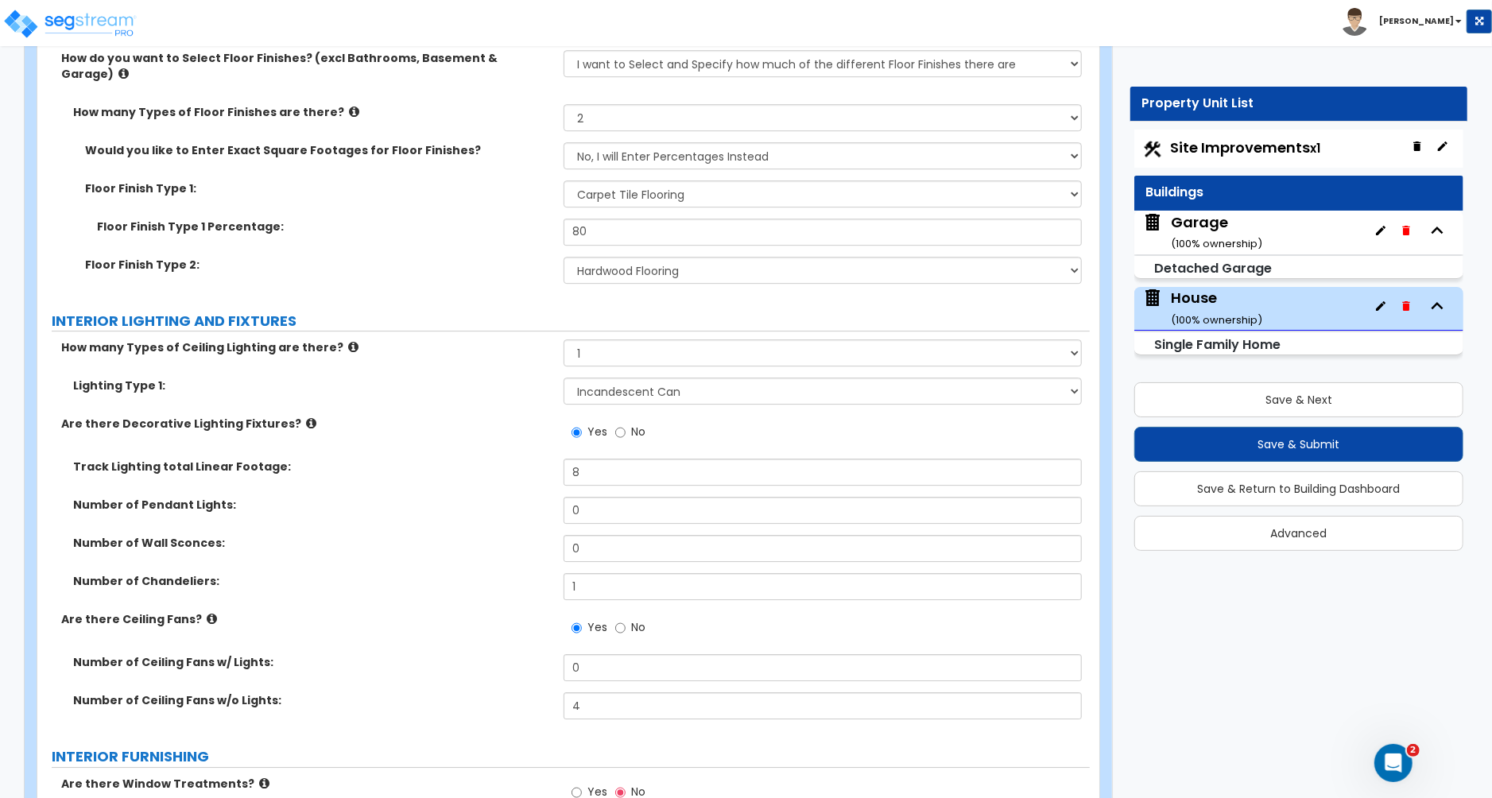
type input "814"
click at [583, 461] on input "8" at bounding box center [823, 472] width 518 height 27
type input "4"
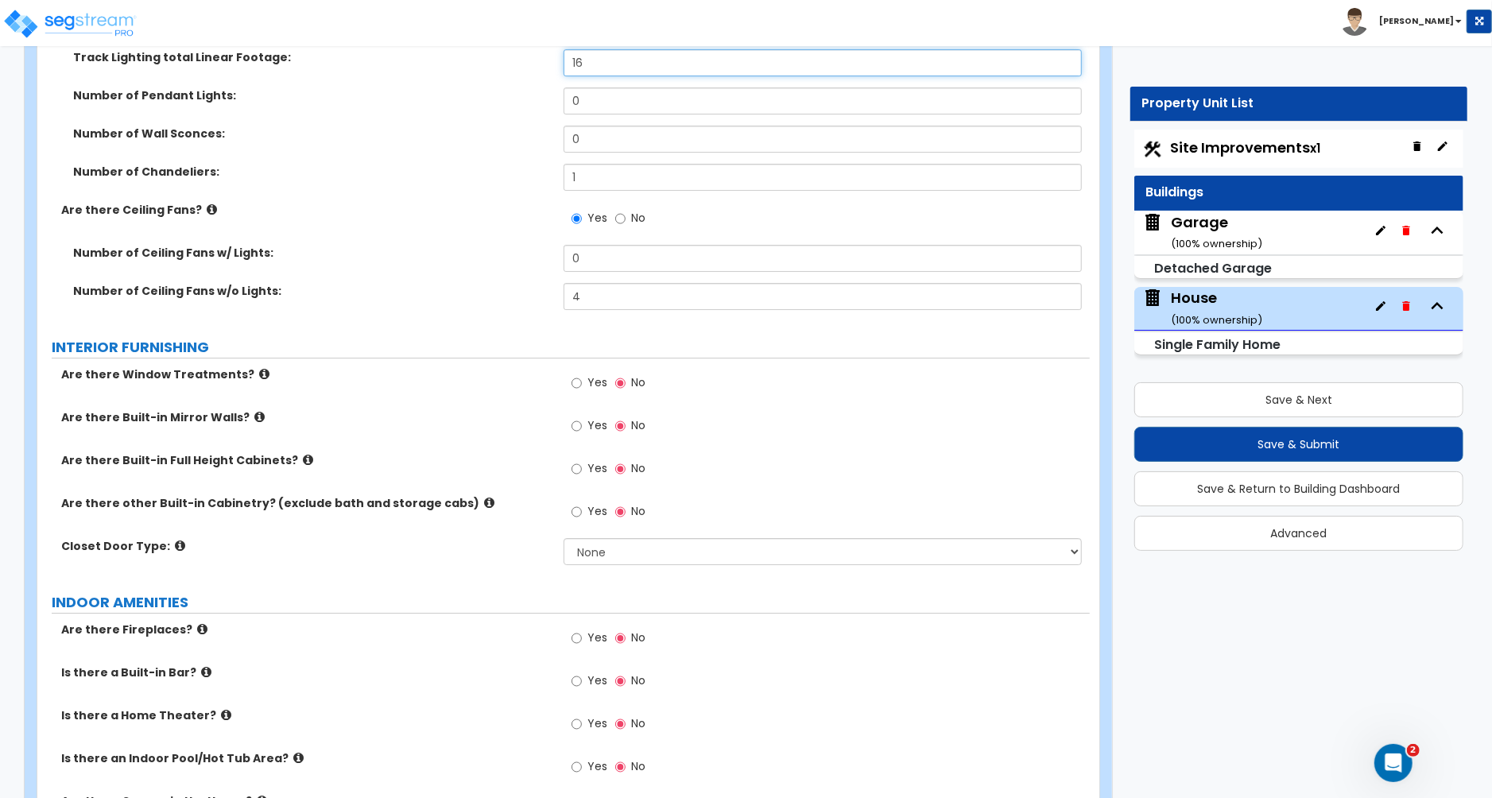
scroll to position [3901, 0]
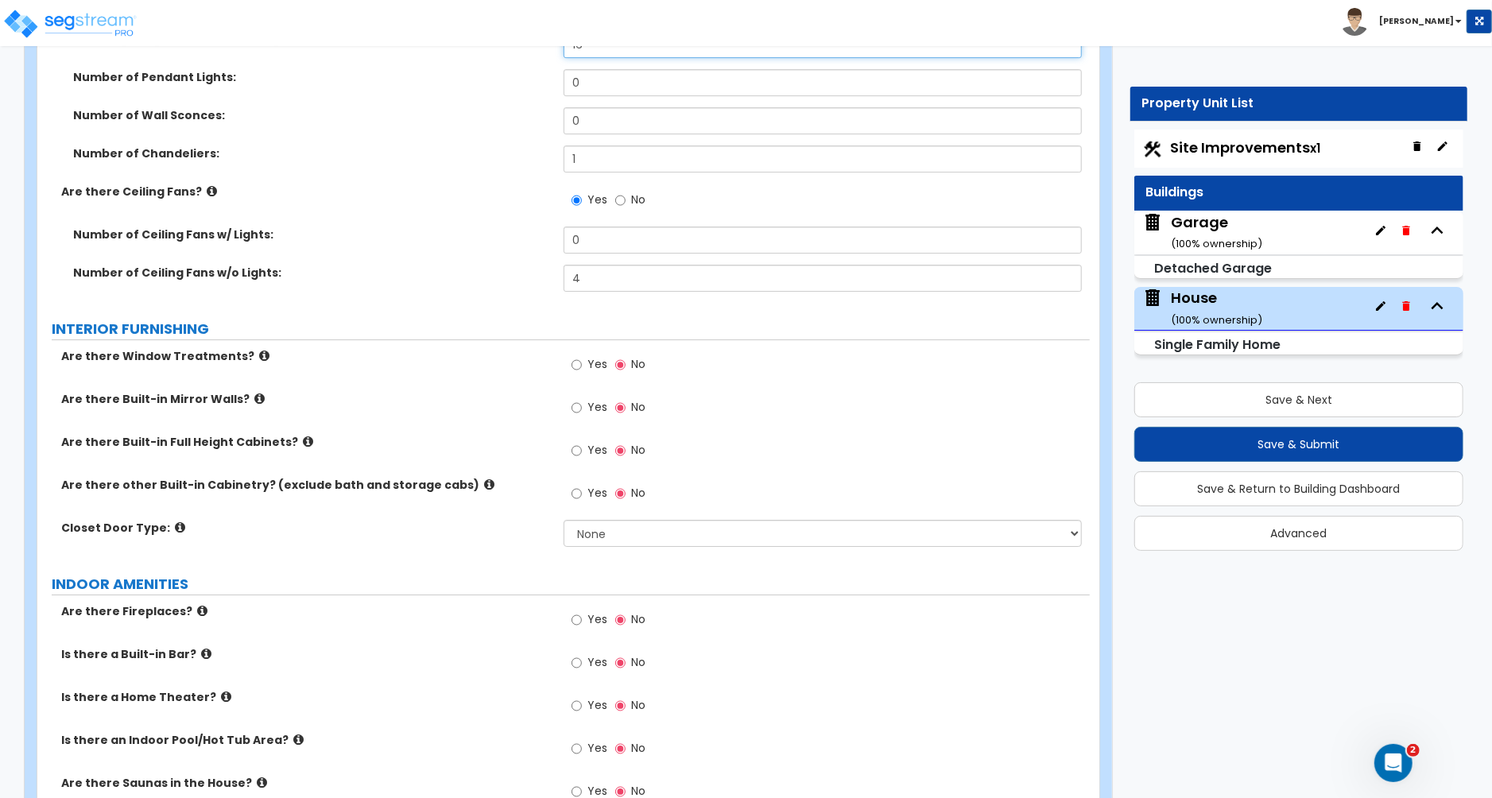
type input "16"
click at [583, 354] on label "Yes" at bounding box center [590, 366] width 36 height 27
click at [582, 356] on input "Yes" at bounding box center [577, 364] width 10 height 17
radio input "true"
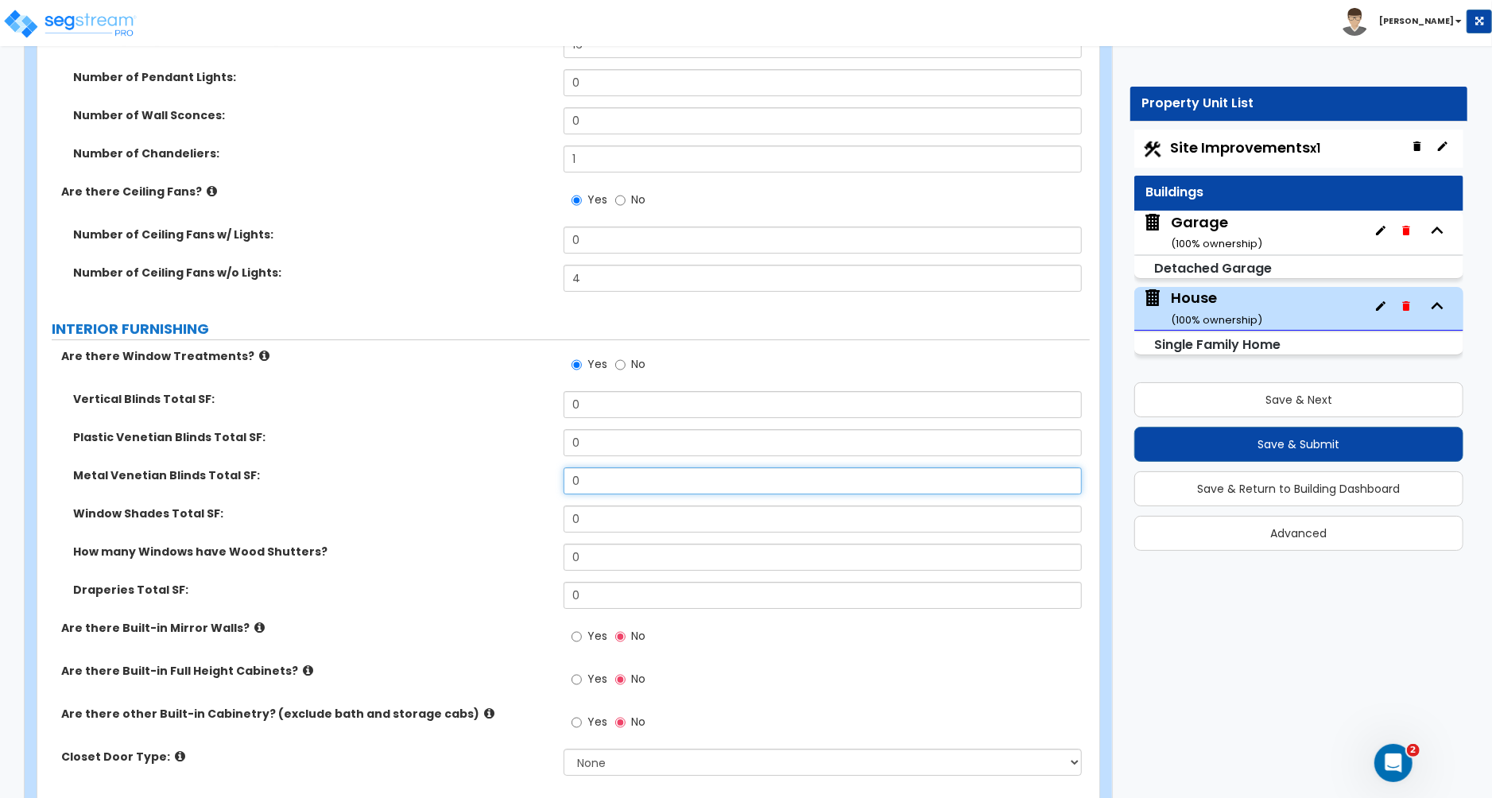
click at [603, 467] on input "0" at bounding box center [823, 480] width 518 height 27
click at [610, 473] on input "0" at bounding box center [823, 480] width 518 height 27
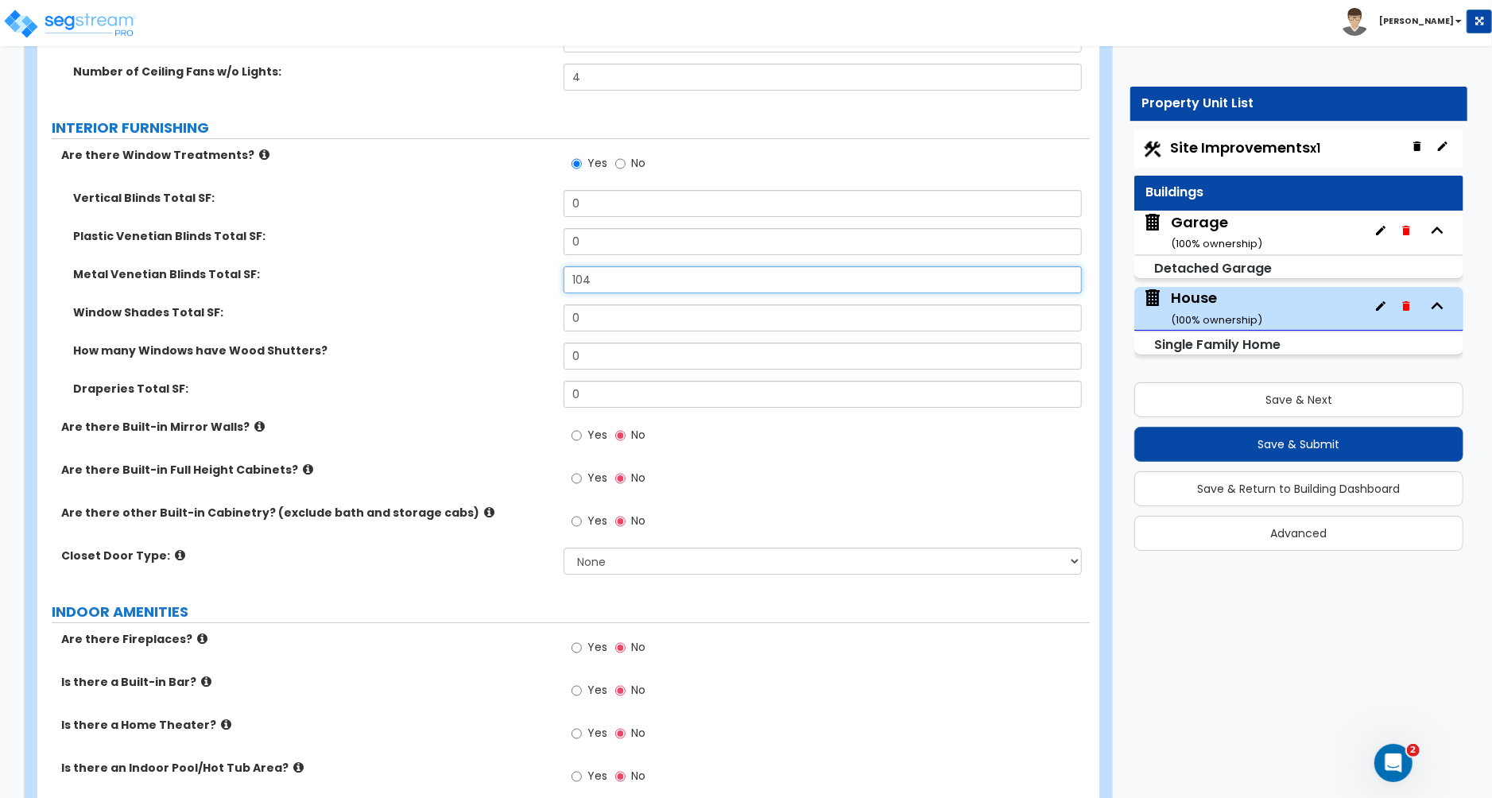
scroll to position [4106, 0]
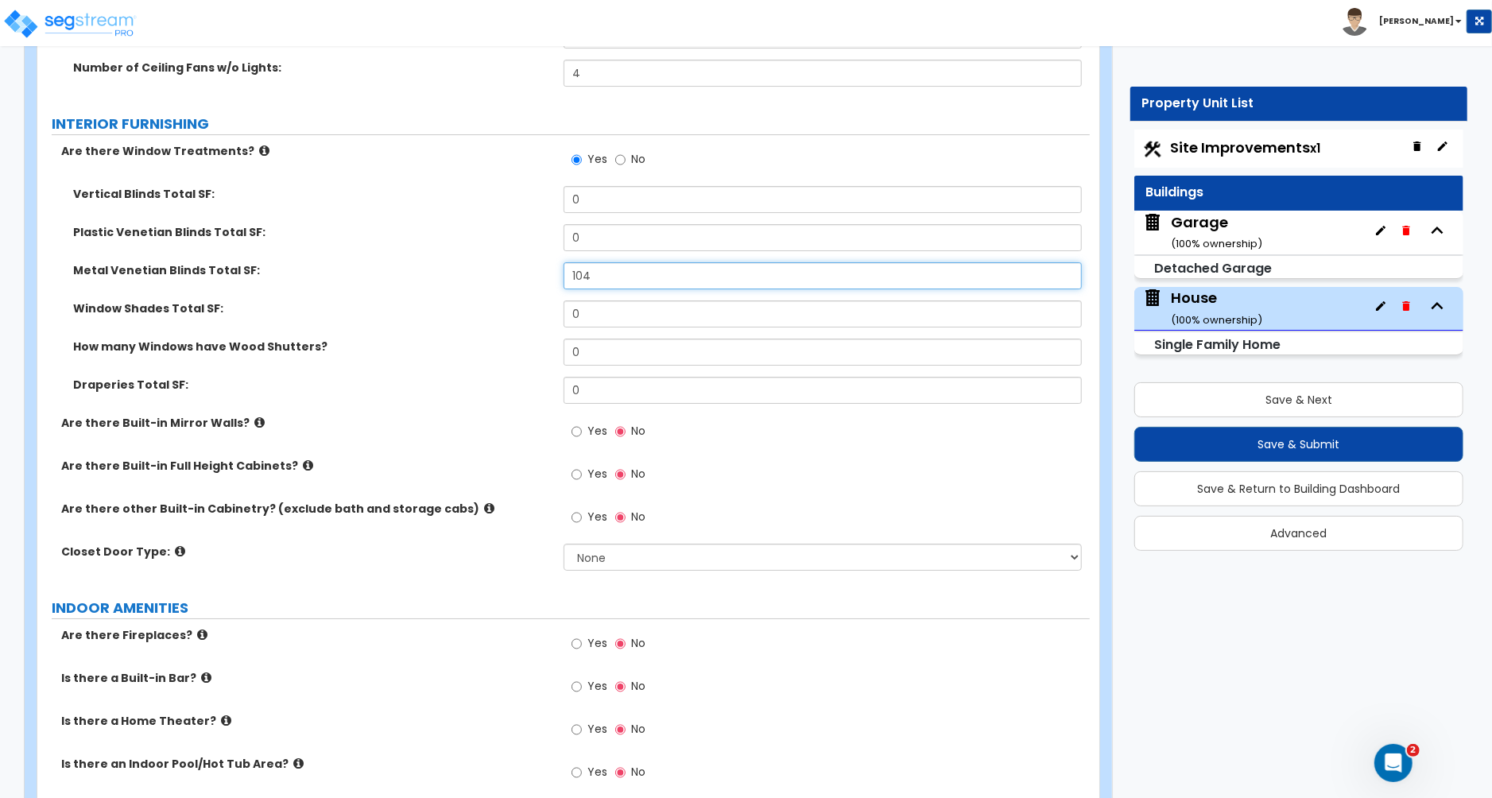
type input "104"
click at [576, 467] on input "Yes" at bounding box center [577, 474] width 10 height 17
radio input "true"
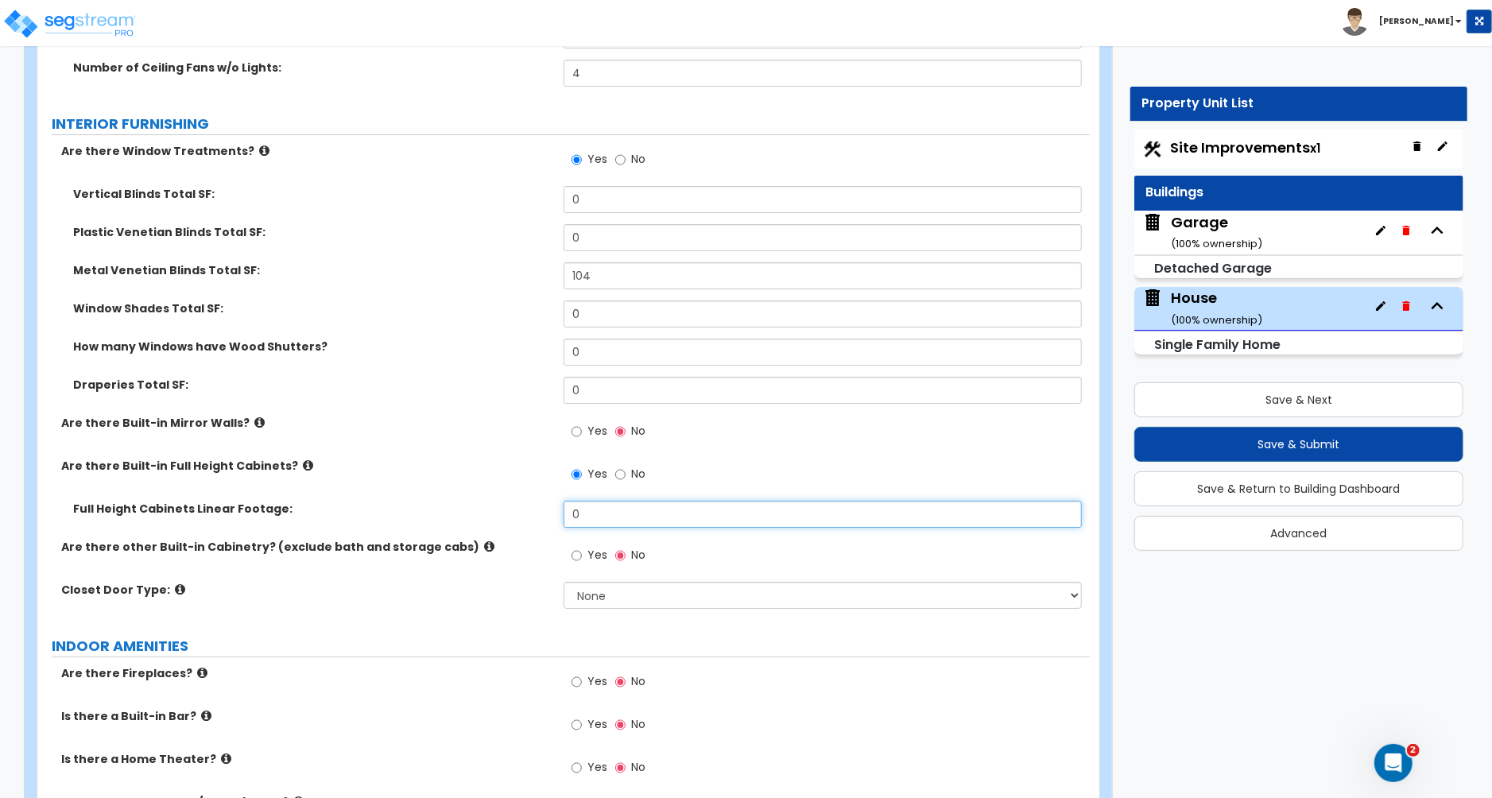
click at [606, 501] on input "0" at bounding box center [823, 514] width 518 height 27
type input "10"
click at [618, 587] on select "None Bi-fold Louvered Doors Bi-fold Panel Doors Sliding Doors Hinged Wood Door" at bounding box center [823, 595] width 518 height 27
click at [564, 582] on select "None Bi-fold Louvered Doors Bi-fold Panel Doors Sliding Doors Hinged Wood Door" at bounding box center [823, 595] width 518 height 27
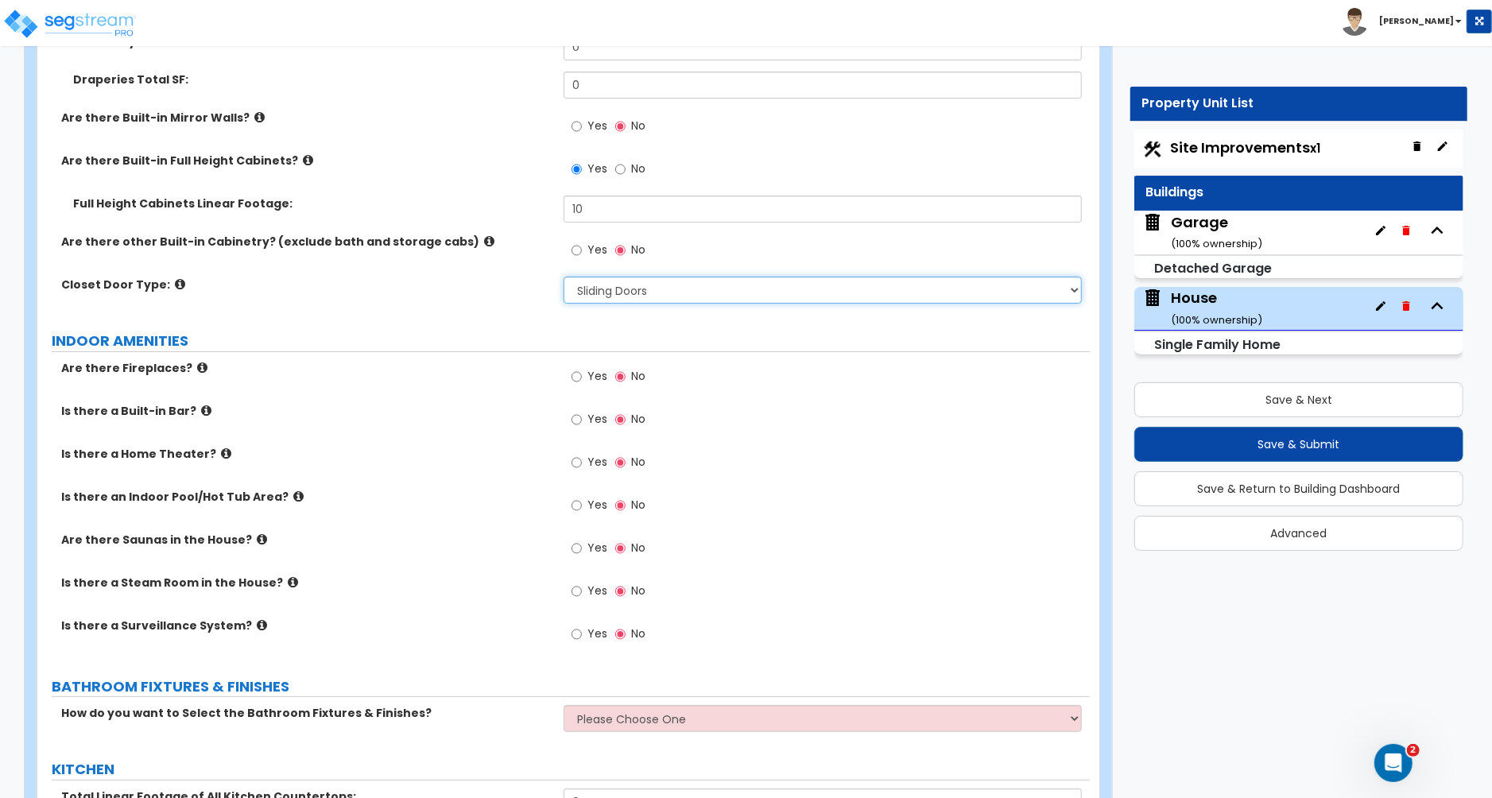
scroll to position [4414, 0]
click at [719, 279] on select "None Bi-fold Louvered Doors Bi-fold Panel Doors Sliding Doors Hinged Wood Door" at bounding box center [823, 287] width 518 height 27
select select "4"
click at [564, 274] on select "None Bi-fold Louvered Doors Bi-fold Panel Doors Sliding Doors Hinged Wood Door" at bounding box center [823, 287] width 518 height 27
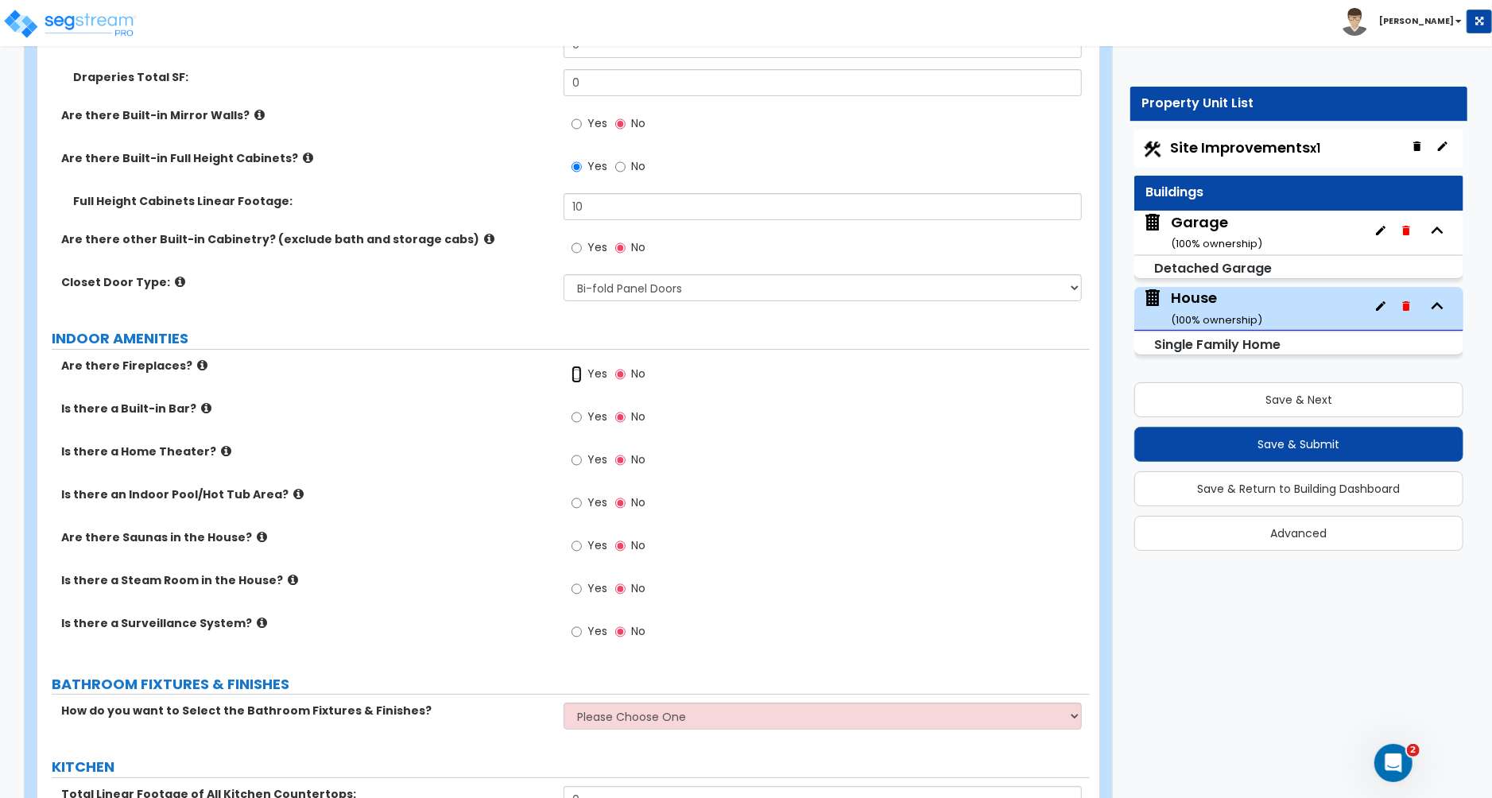
click at [578, 366] on input "Yes" at bounding box center [577, 374] width 10 height 17
radio input "true"
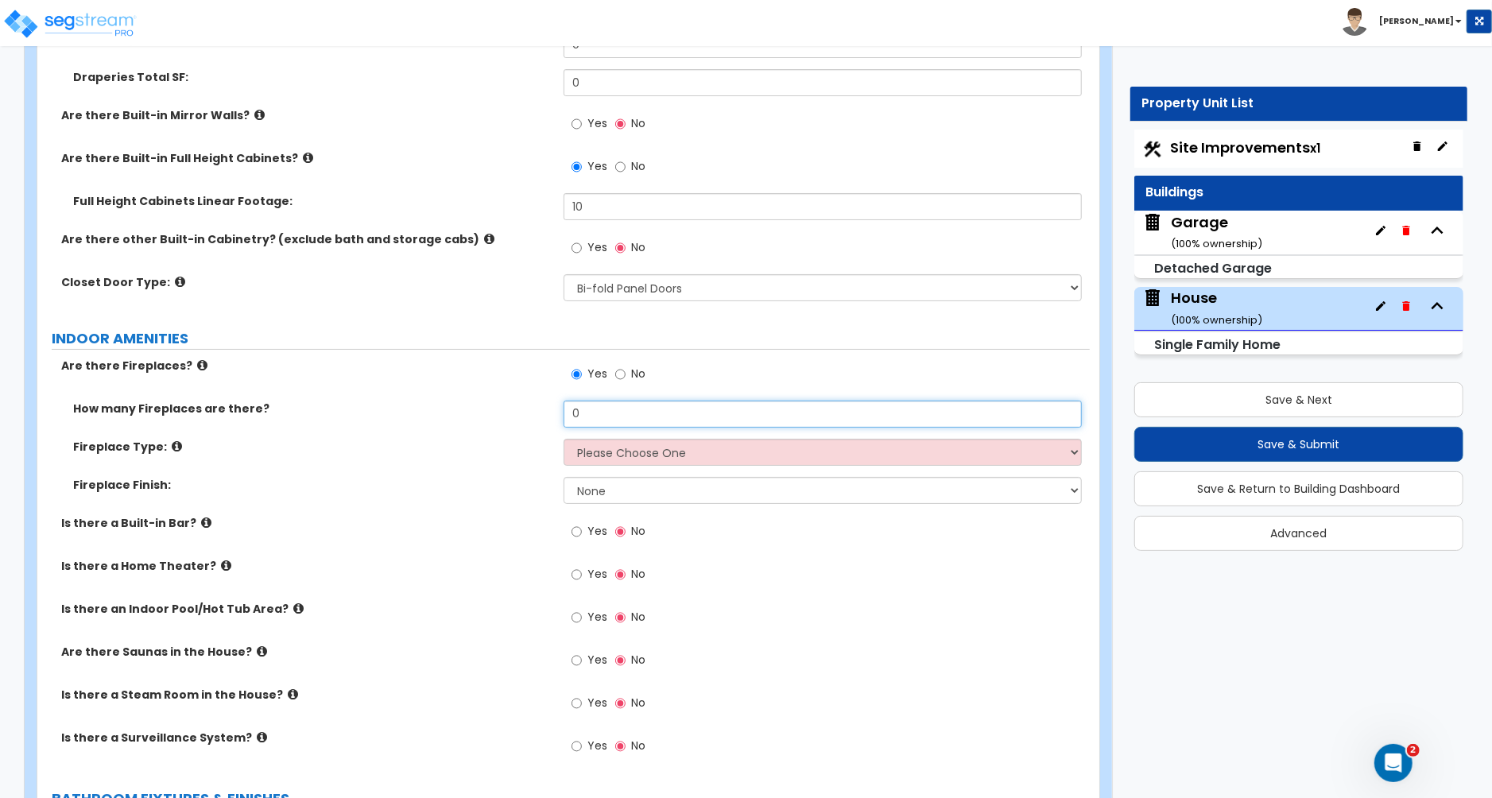
click at [591, 404] on input "0" at bounding box center [823, 414] width 518 height 27
type input "1"
click at [612, 444] on select "Please Choose One Built-in Electric Fireplace Built-in Gas Fireplace Built-in W…" at bounding box center [823, 452] width 518 height 27
select select "4"
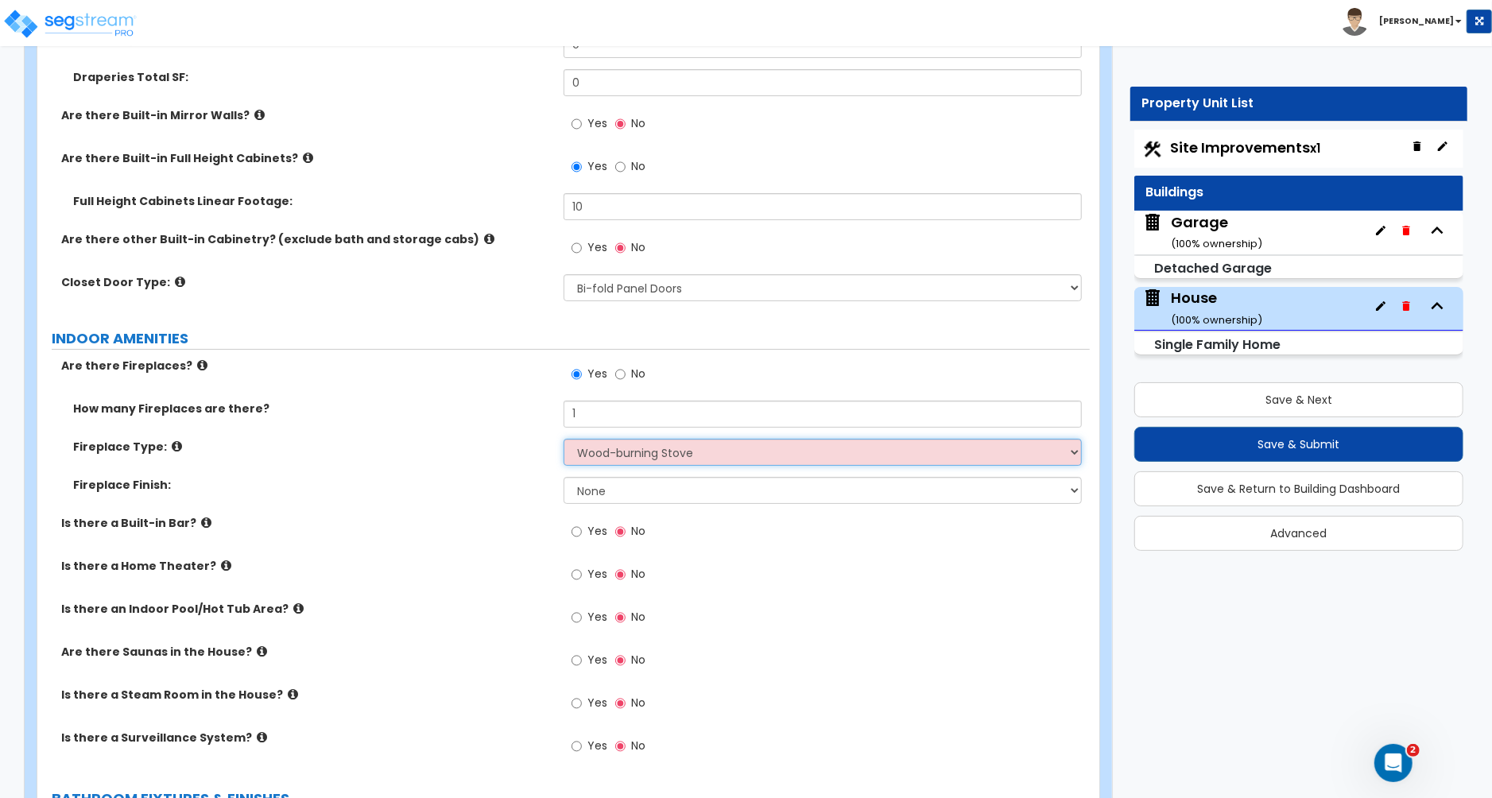
click at [564, 439] on select "Please Choose One Built-in Electric Fireplace Built-in Gas Fireplace Built-in W…" at bounding box center [823, 452] width 518 height 27
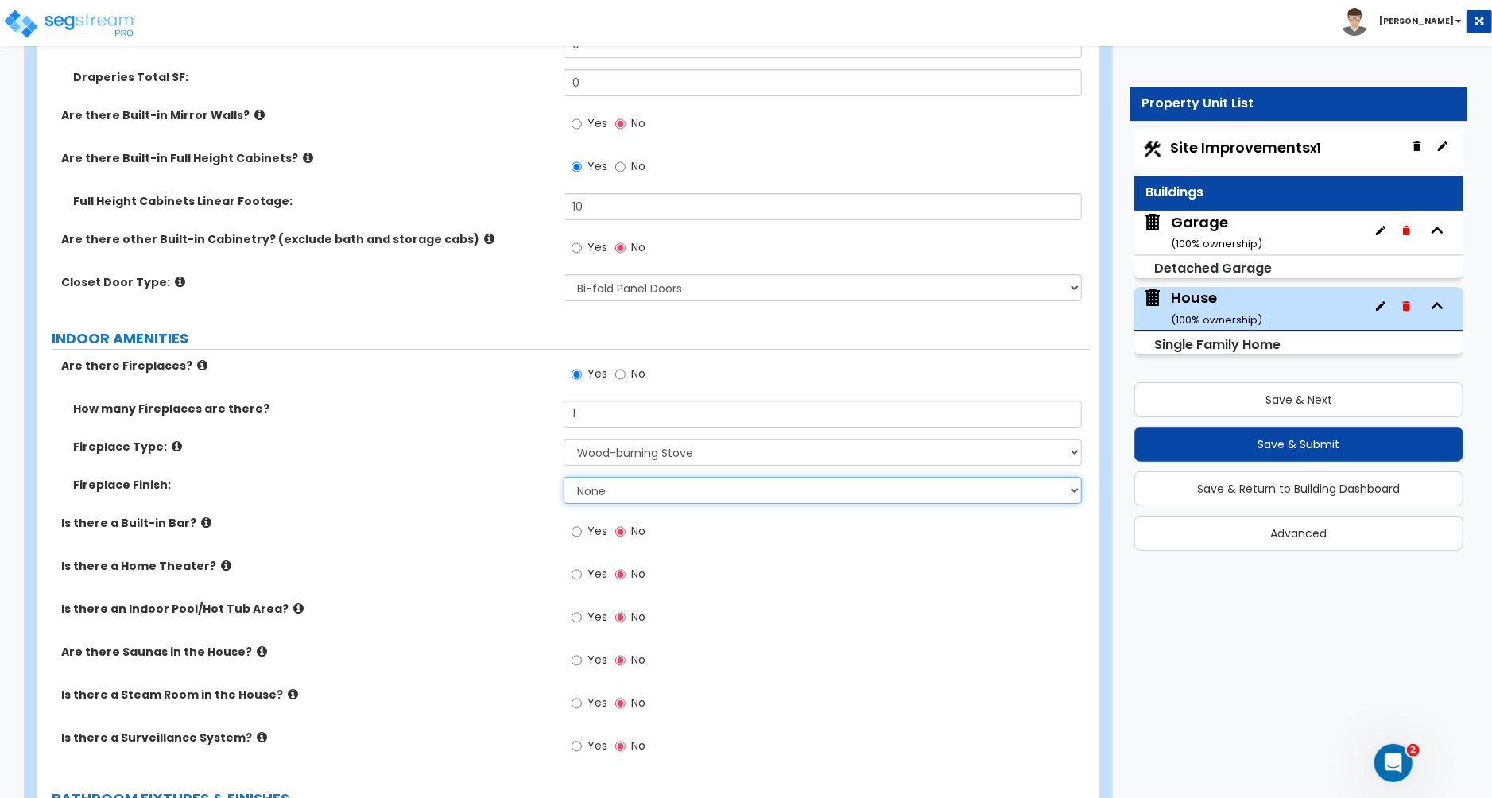
click at [622, 477] on select "None Brick Stone Tile Painted Molding" at bounding box center [823, 490] width 518 height 27
click at [633, 483] on select "None Brick Stone Tile Painted Molding" at bounding box center [823, 490] width 518 height 27
click at [688, 482] on select "None Brick Stone Tile Painted Molding" at bounding box center [823, 490] width 518 height 27
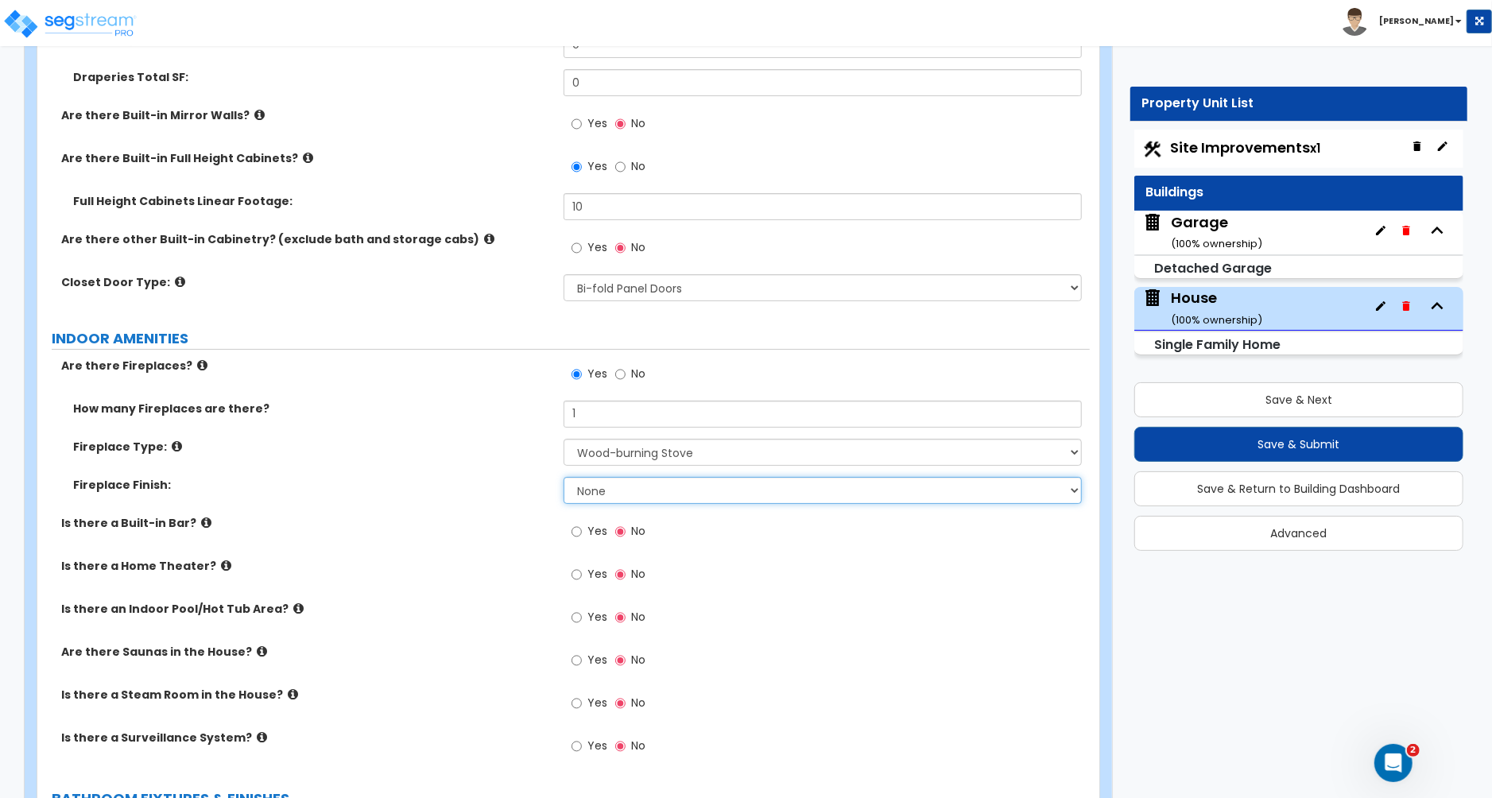
click at [688, 482] on select "None Brick Stone Tile Painted Molding" at bounding box center [823, 490] width 518 height 27
select select "3"
click at [564, 477] on select "None Brick Stone Tile Painted Molding" at bounding box center [823, 490] width 518 height 27
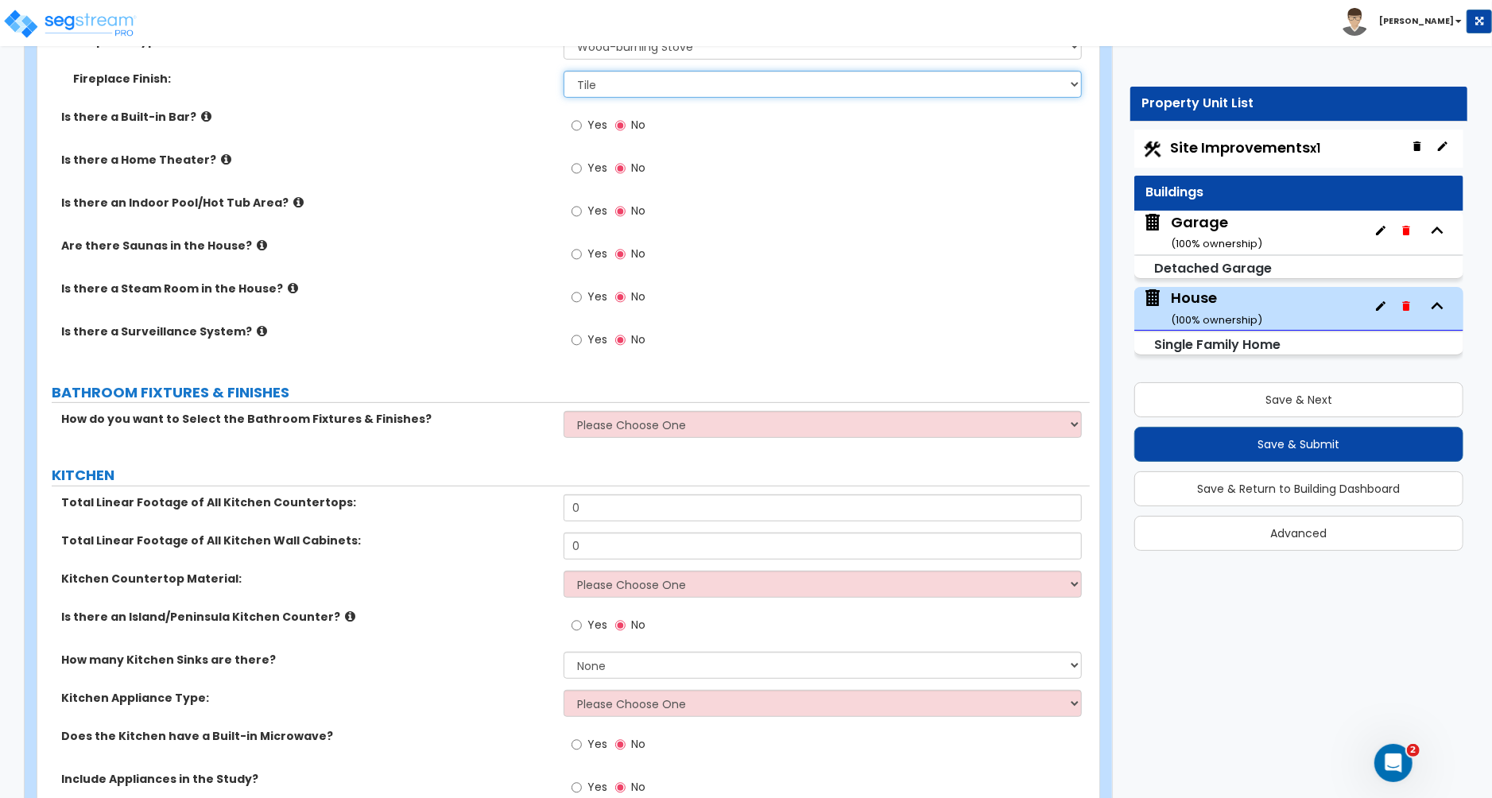
scroll to position [4823, 0]
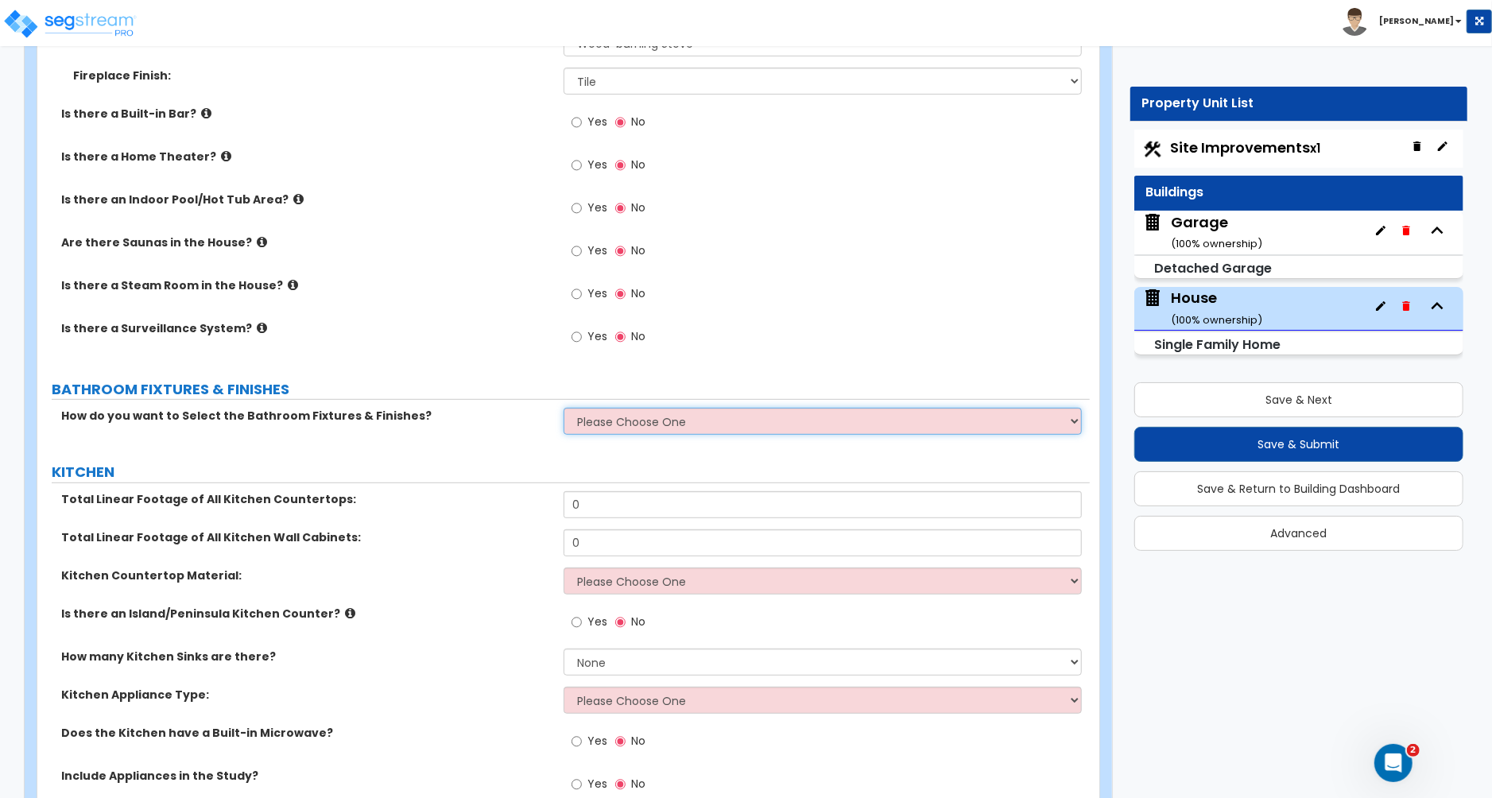
click at [661, 416] on select "Please Choose One I want to Select Fixtures and Finishes only for one Bath and …" at bounding box center [823, 421] width 518 height 27
select select "1"
click at [564, 408] on select "Please Choose One I want to Select Fixtures and Finishes only for one Bath and …" at bounding box center [823, 421] width 518 height 27
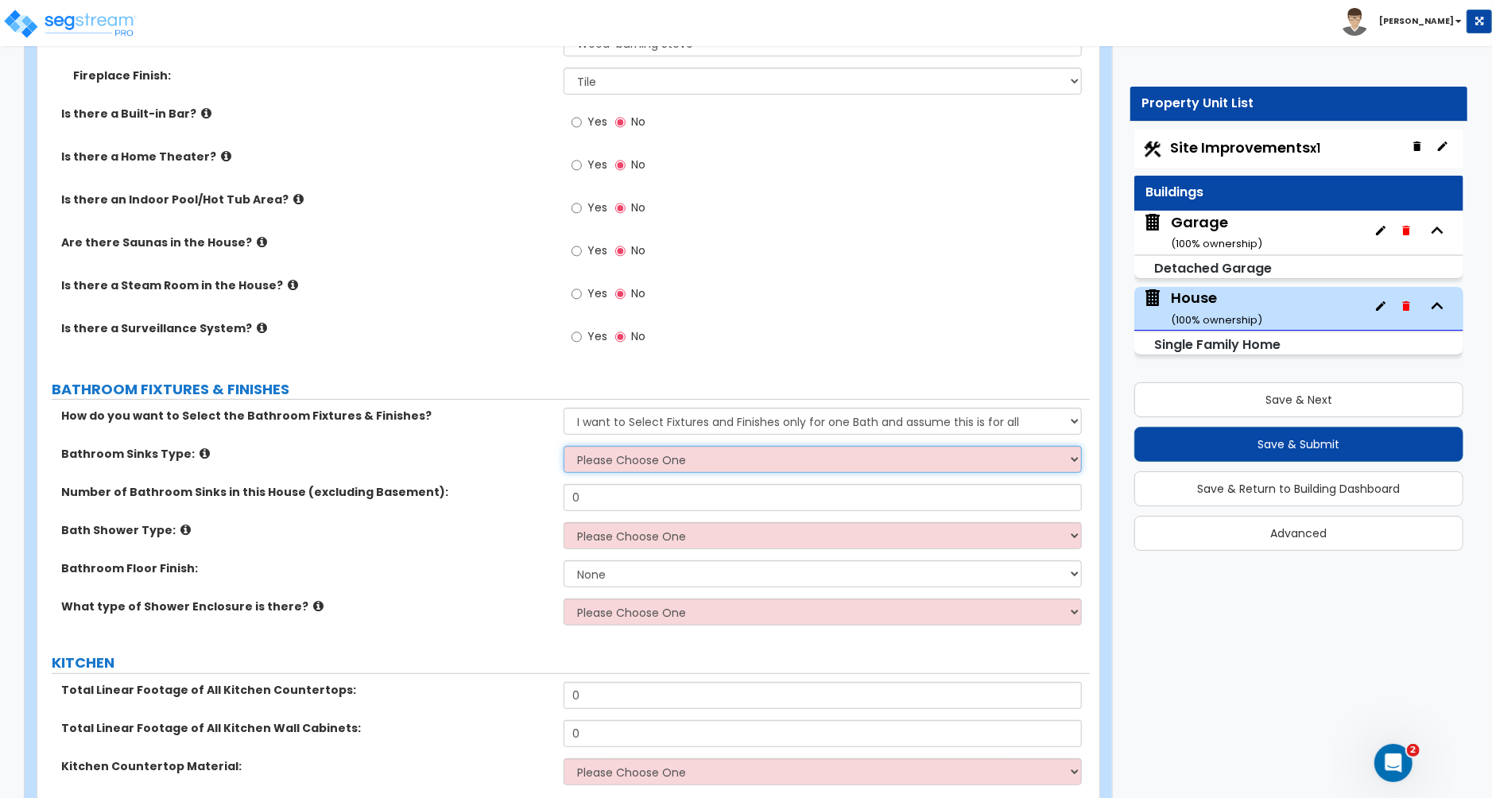
click at [606, 454] on select "Please Choose One Wall-mounted Pedestal-mounted Vanity-mounted" at bounding box center [823, 459] width 518 height 27
select select "3"
click at [564, 446] on select "Please Choose One Wall-mounted Pedestal-mounted Vanity-mounted" at bounding box center [823, 459] width 518 height 27
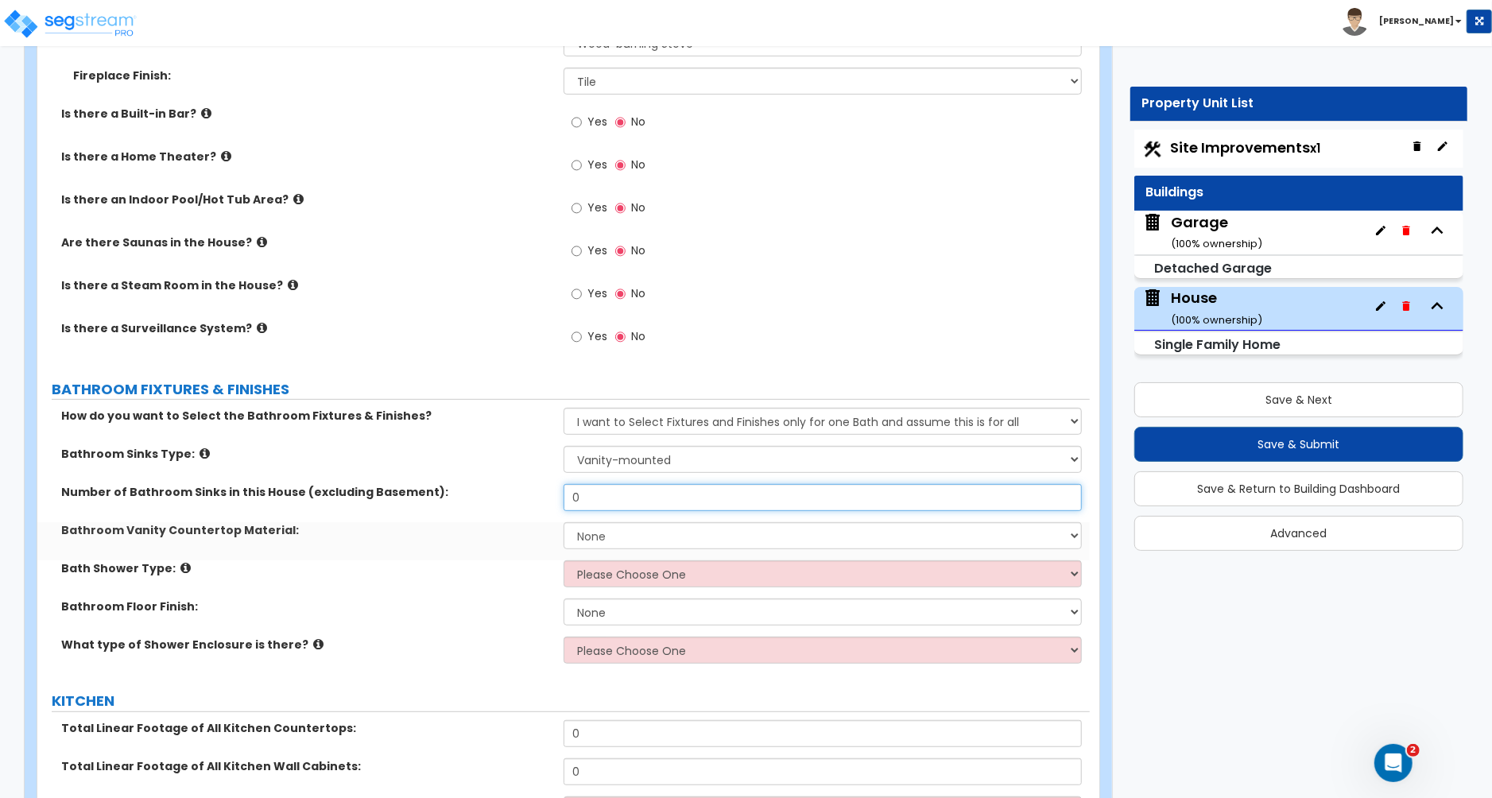
click at [596, 488] on input "0" at bounding box center [823, 497] width 518 height 27
type input "1"
click at [603, 529] on select "None Plastic Laminate Solid Surface Stone Quartz Marble Tile Wood Stainless Ste…" at bounding box center [823, 535] width 518 height 27
select select "7"
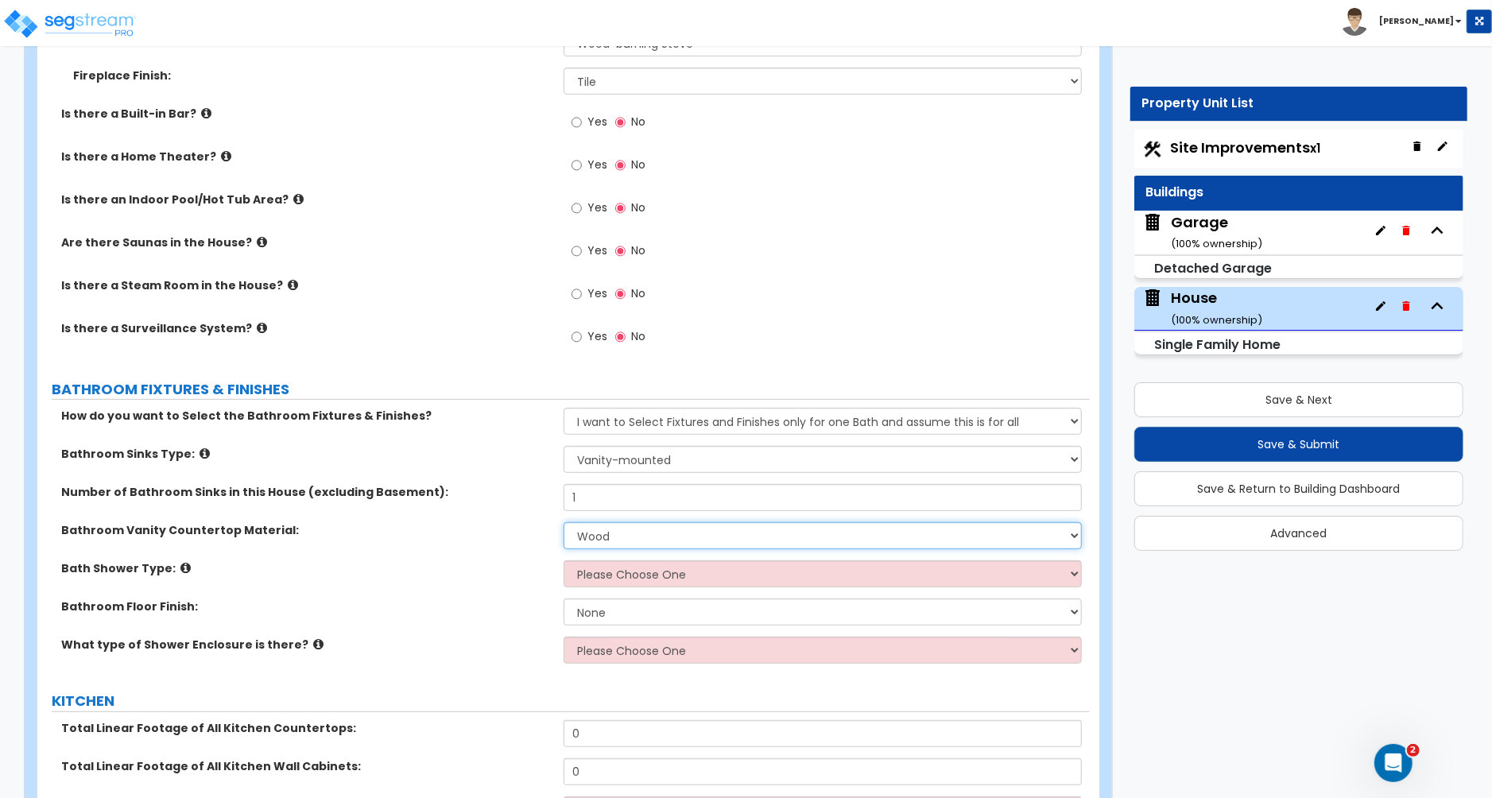
click at [564, 522] on select "None Plastic Laminate Solid Surface Stone Quartz Marble Tile Wood Stainless Ste…" at bounding box center [823, 535] width 518 height 27
click at [605, 564] on select "Please Choose One Standalone Shower Bathtub - Shower Combination" at bounding box center [823, 573] width 518 height 27
select select "2"
click at [564, 560] on select "Please Choose One Standalone Shower Bathtub - Shower Combination" at bounding box center [823, 573] width 518 height 27
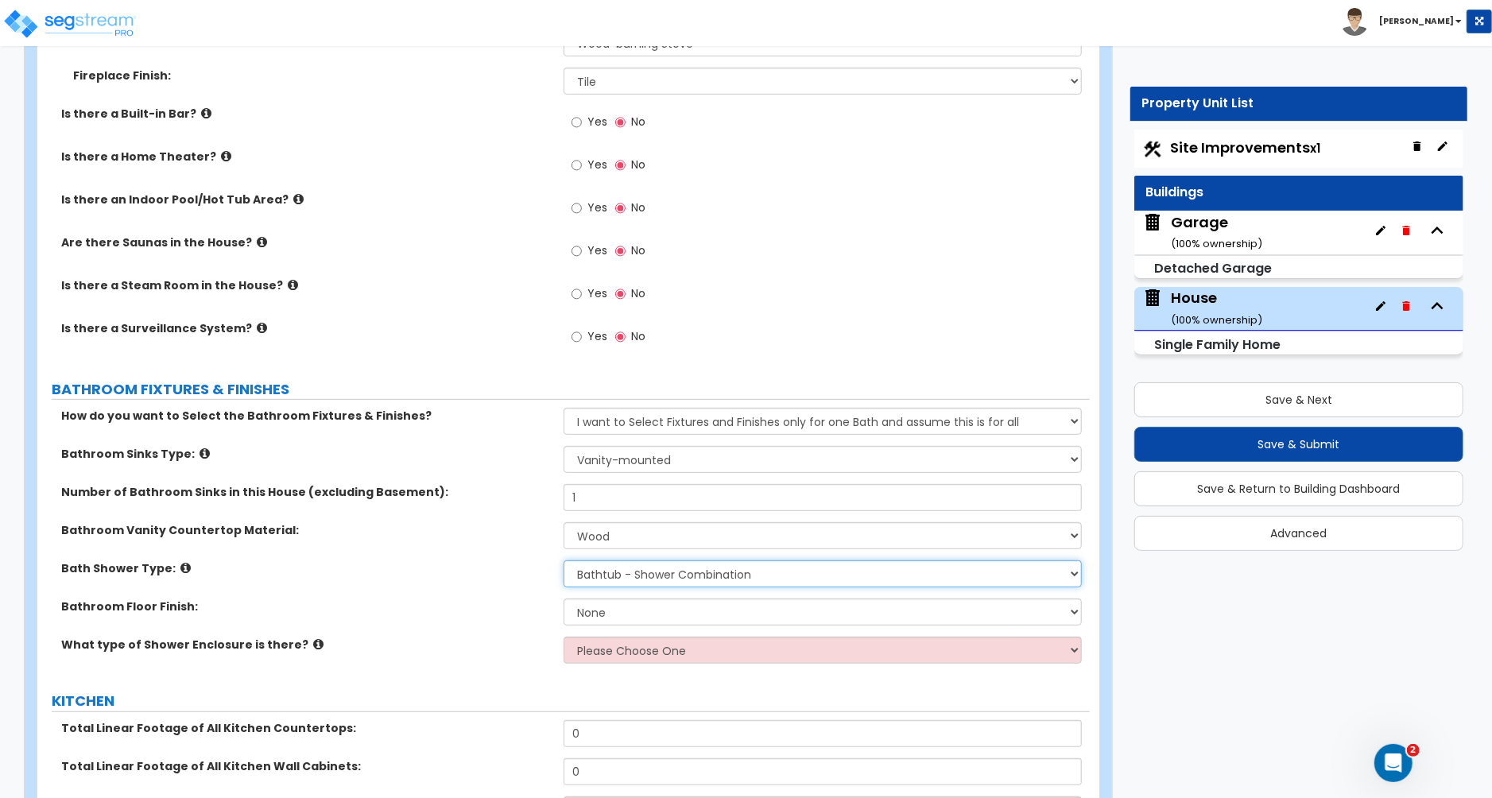
scroll to position [4822, 0]
click at [622, 600] on select "None Tile Flooring Hardwood Flooring Resilient Laminate Flooring VCT Flooring S…" at bounding box center [823, 613] width 518 height 27
select select "1"
click at [564, 600] on select "None Tile Flooring Hardwood Flooring Resilient Laminate Flooring VCT Flooring S…" at bounding box center [823, 613] width 518 height 27
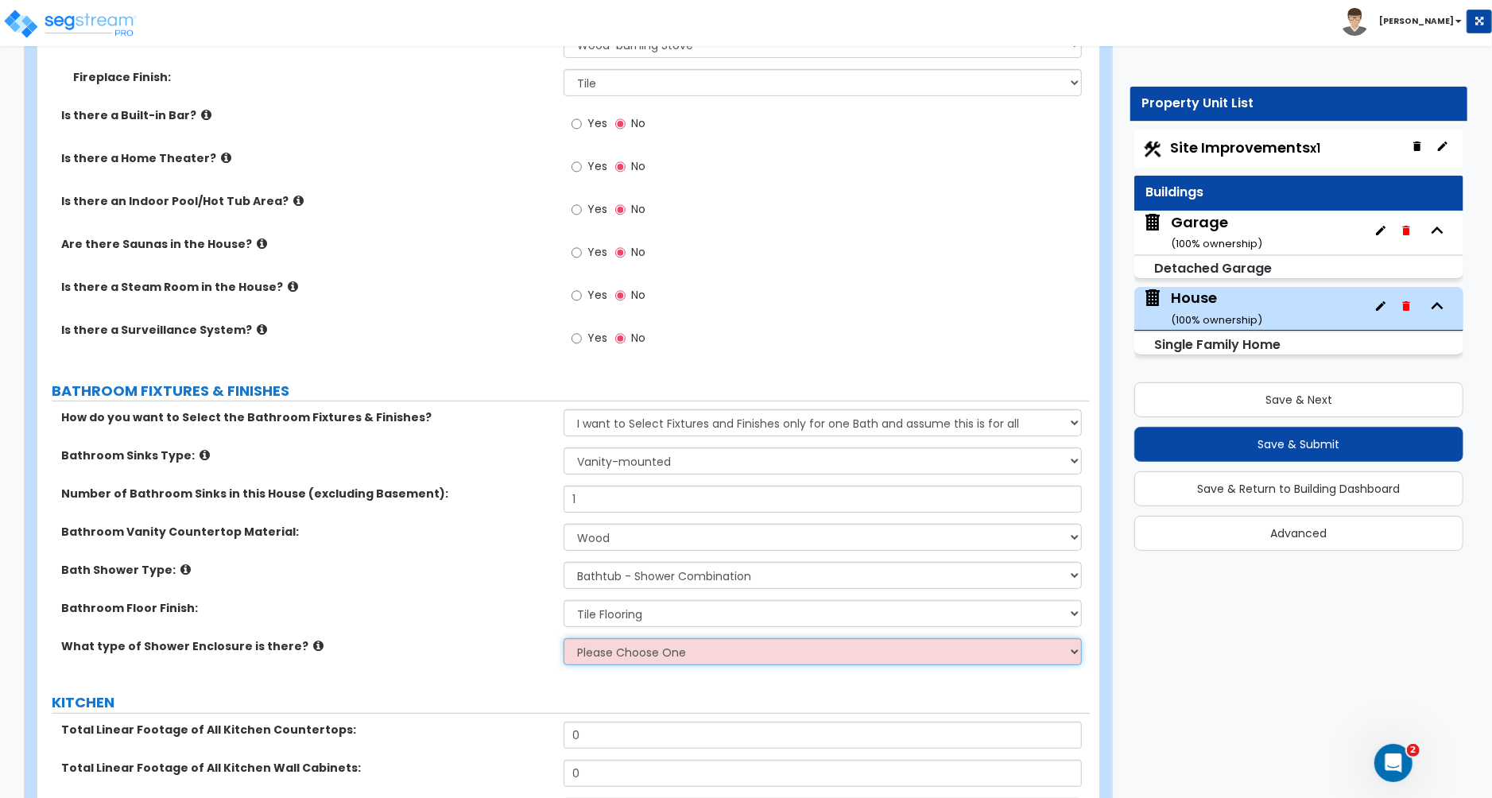
click at [624, 638] on select "Please Choose One Curtain & Rod Glass Sliding Doors Glass Hinged Doors" at bounding box center [823, 651] width 518 height 27
select select "1"
click at [564, 638] on select "Please Choose One Curtain & Rod Glass Sliding Doors Glass Hinged Doors" at bounding box center [823, 651] width 518 height 27
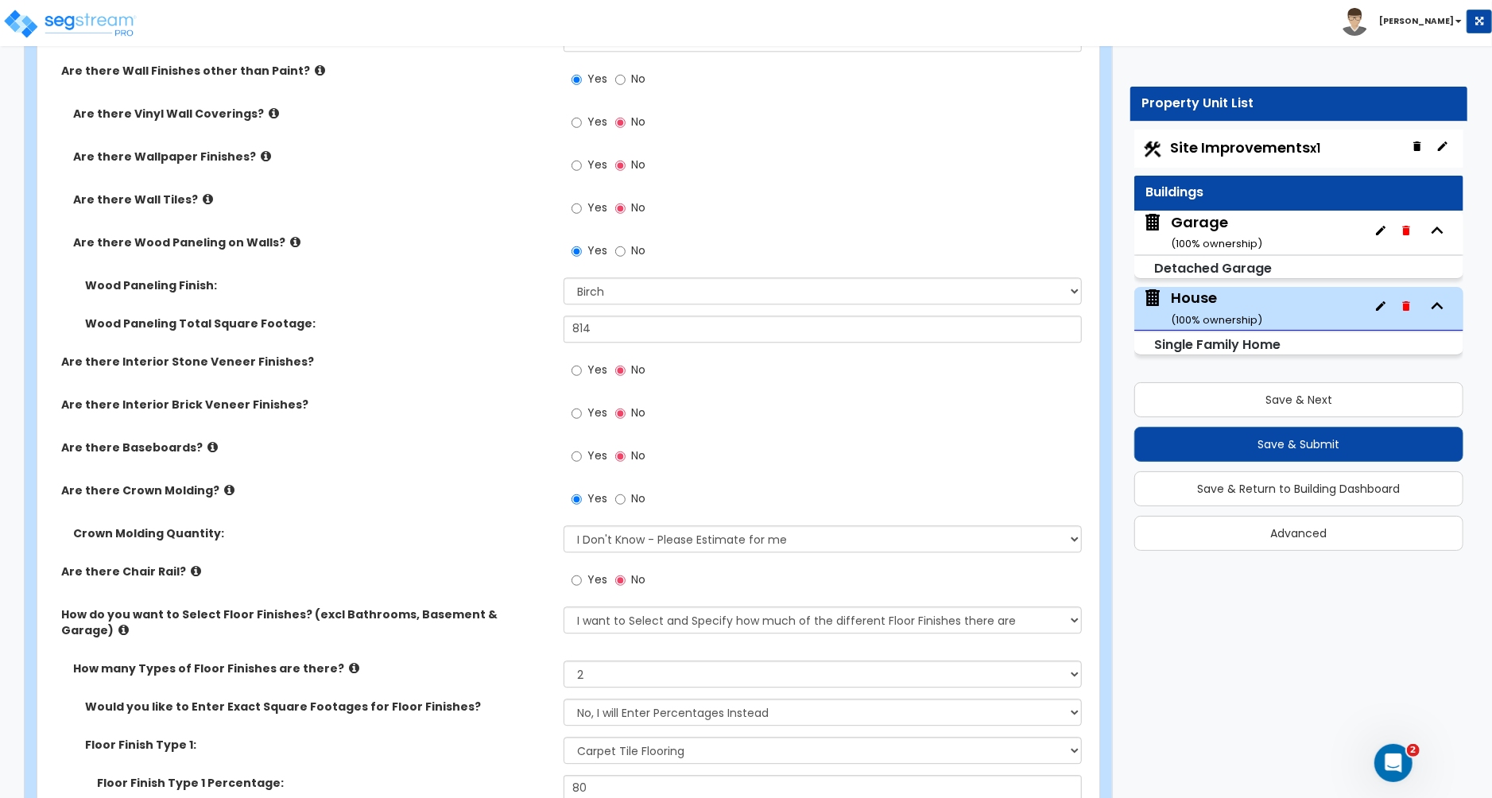
scroll to position [2916, 0]
click at [605, 335] on input "814" at bounding box center [823, 329] width 518 height 27
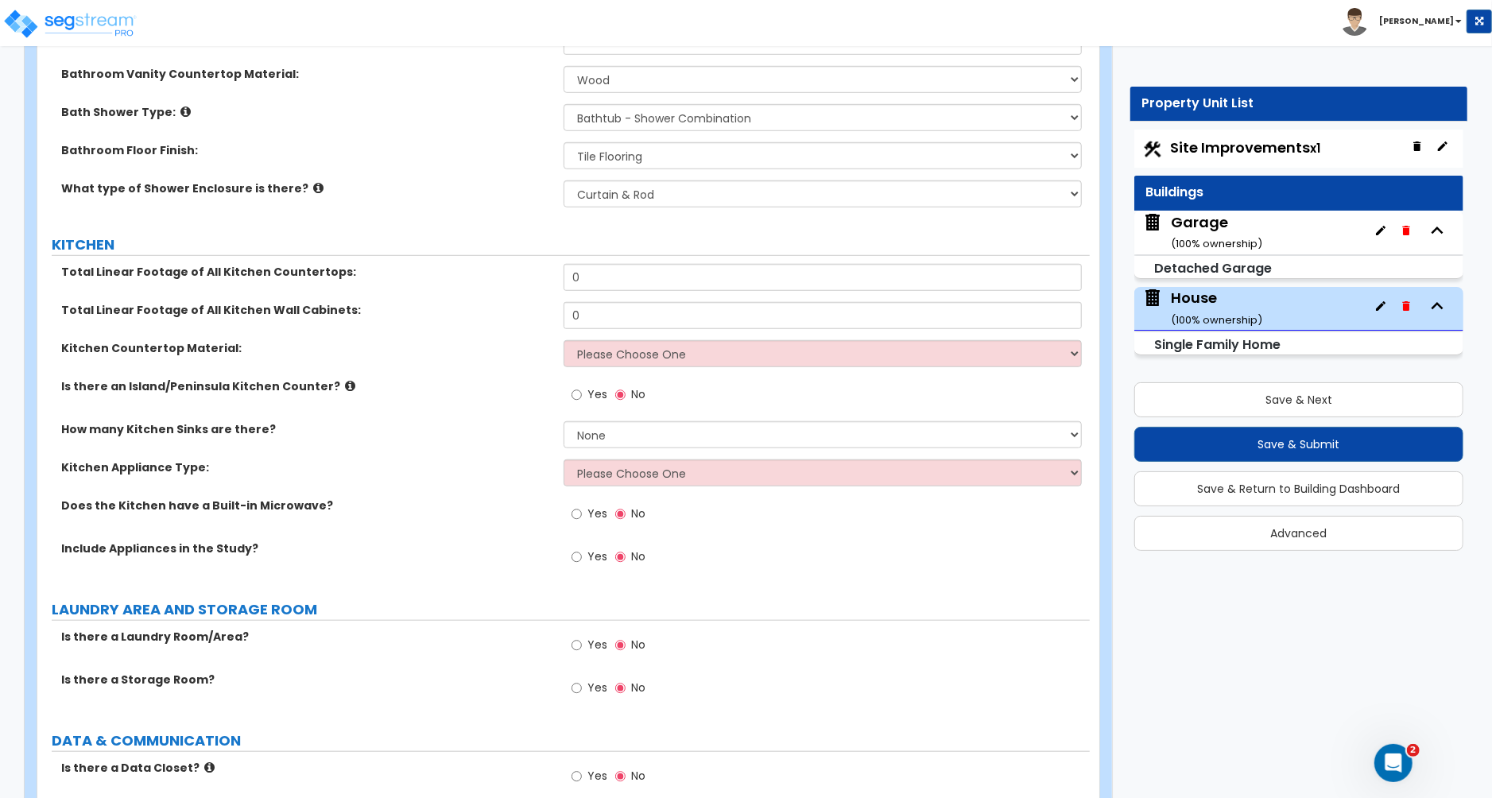
scroll to position [5286, 0]
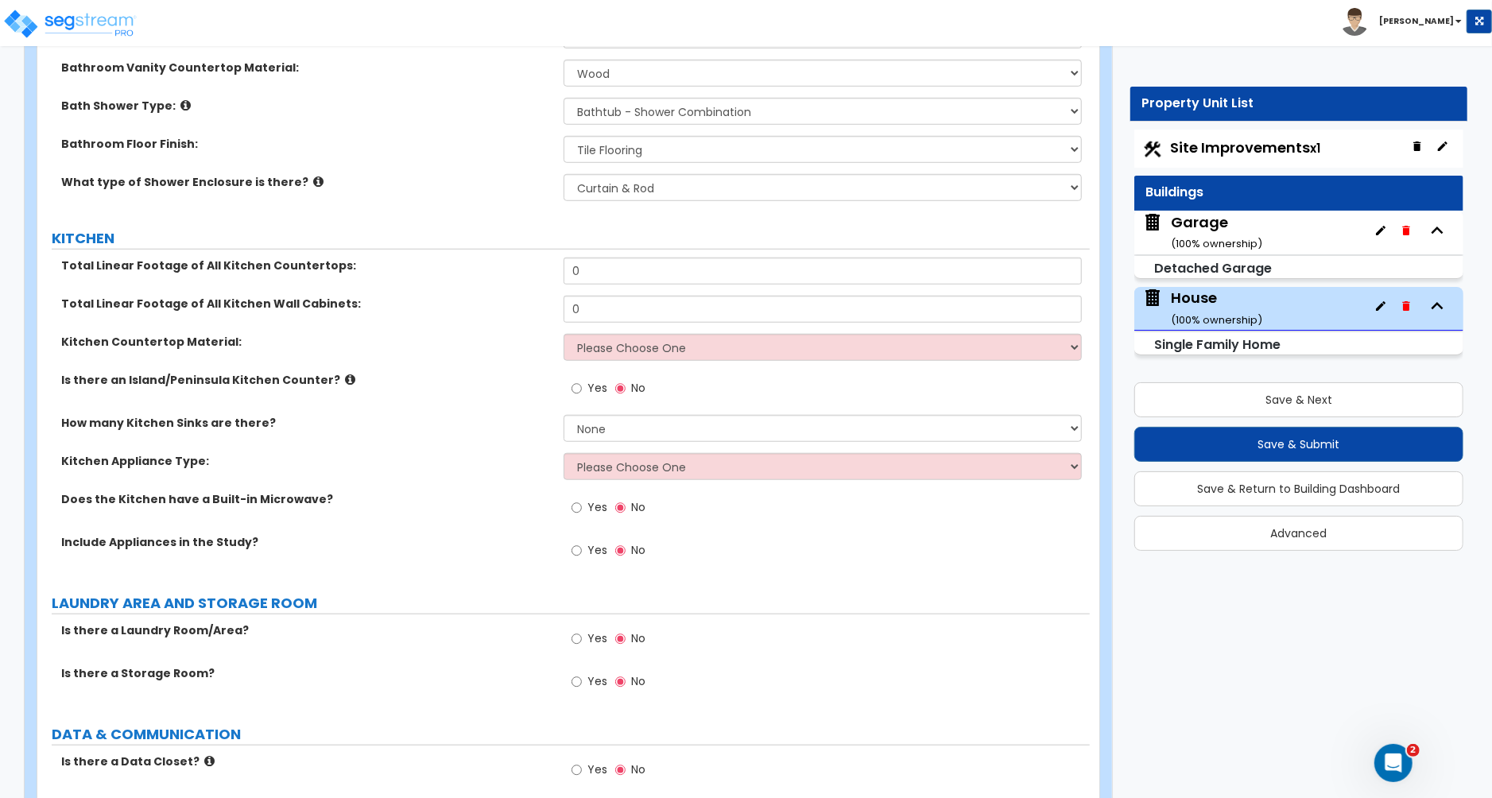
type input "1,014"
click at [604, 260] on input "0" at bounding box center [823, 271] width 518 height 27
type input "14"
click at [645, 299] on input "0" at bounding box center [823, 309] width 518 height 27
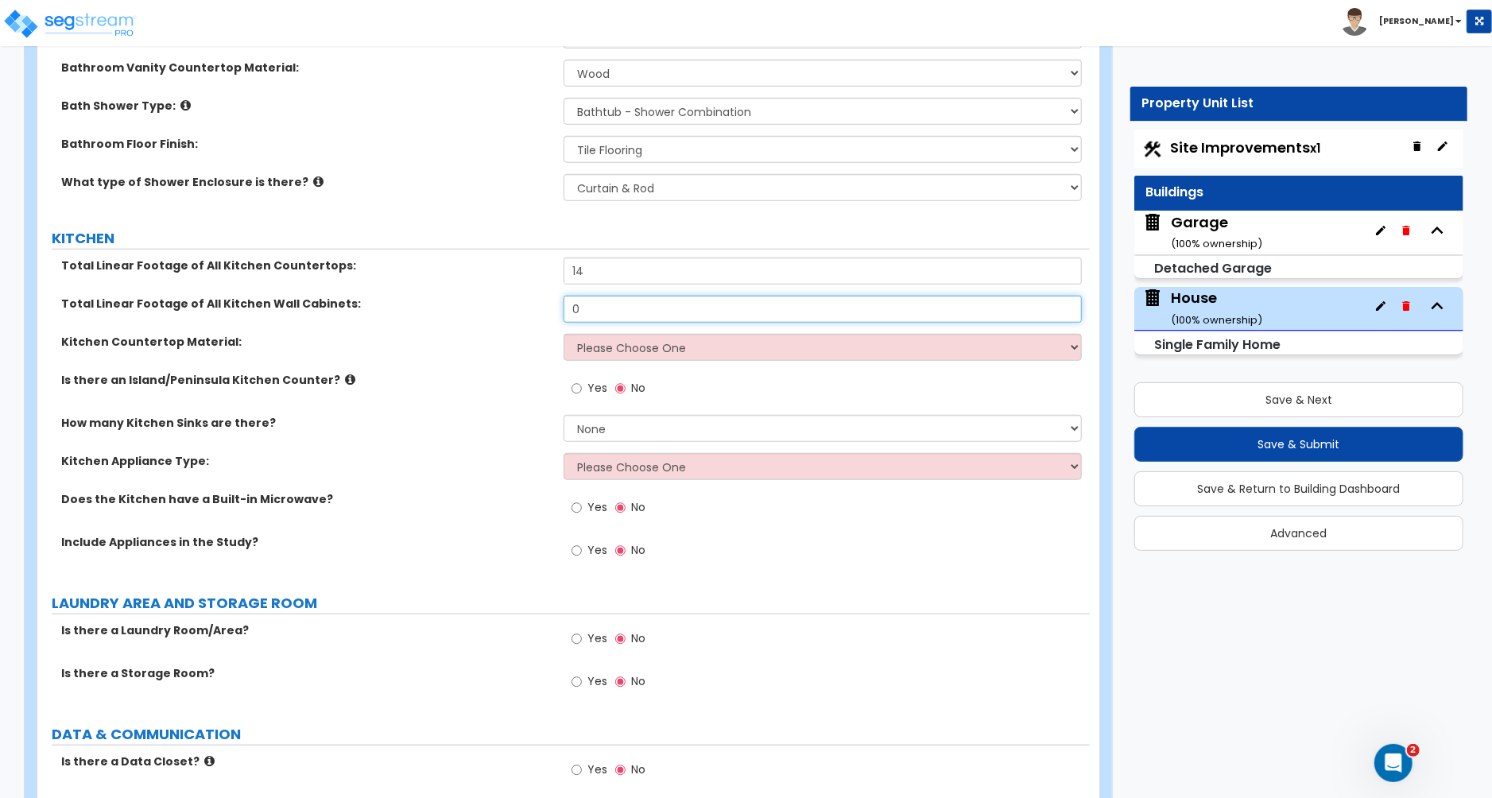
click at [645, 299] on input "0" at bounding box center [823, 309] width 518 height 27
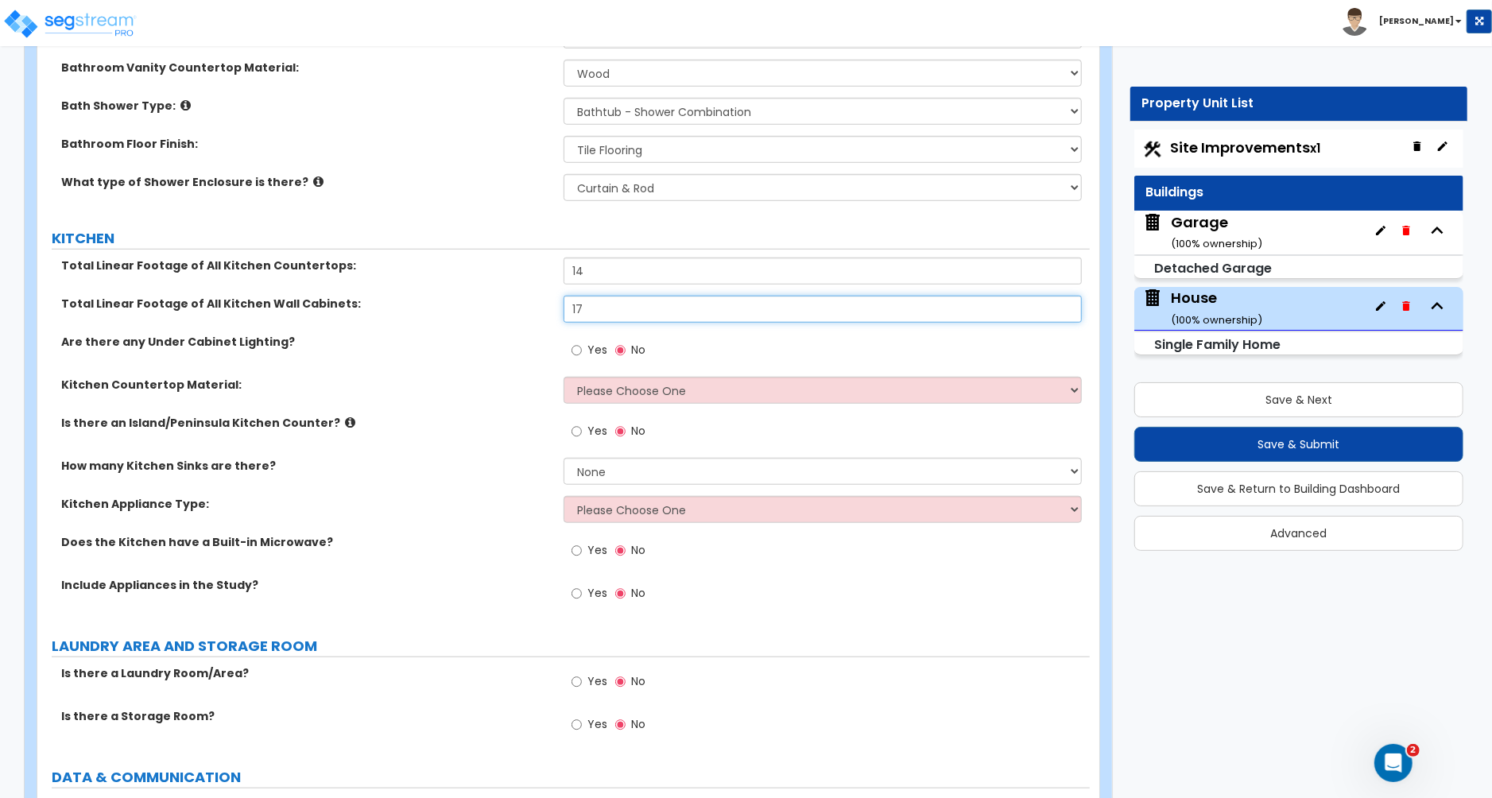
click at [600, 300] on input "17" at bounding box center [823, 309] width 518 height 27
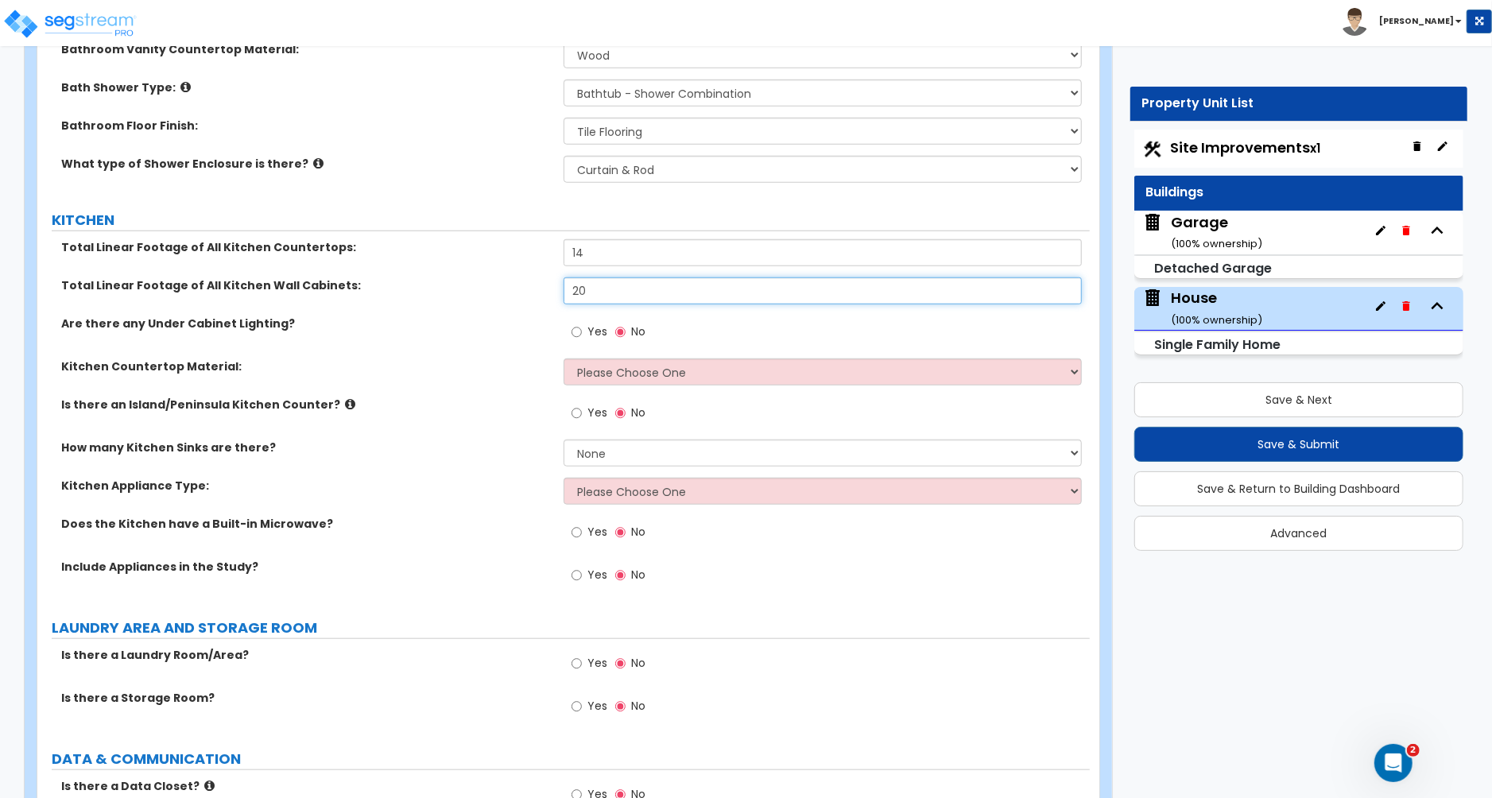
type input "20"
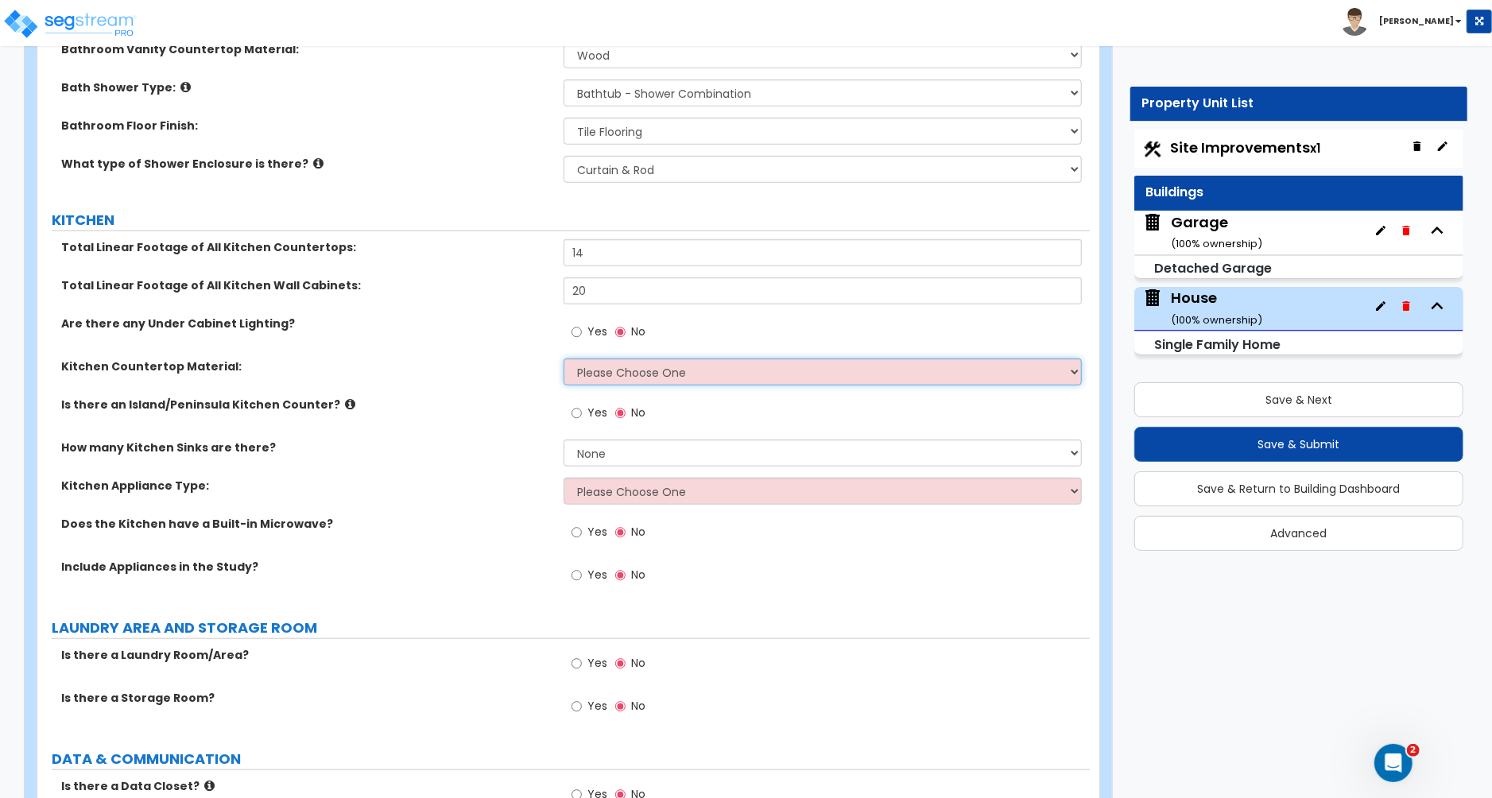
click at [603, 361] on select "Please Choose One Plastic Laminate Solid Surface Stone Quartz Marble Tile Wood …" at bounding box center [823, 372] width 518 height 27
select select "1"
click at [564, 359] on select "Please Choose One Plastic Laminate Solid Surface Stone Quartz Marble Tile Wood …" at bounding box center [823, 372] width 518 height 27
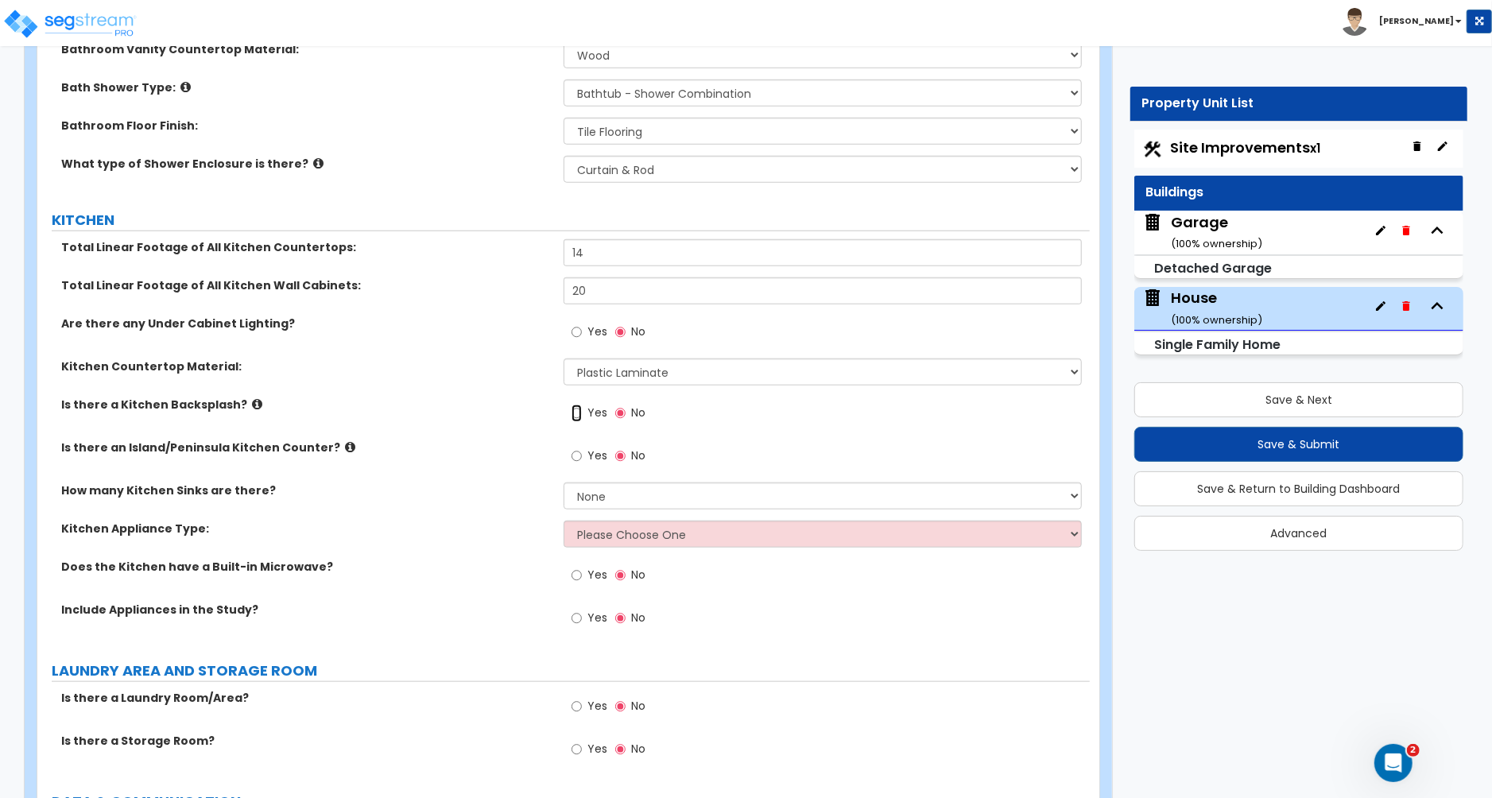
click at [573, 405] on input "Yes" at bounding box center [577, 413] width 10 height 17
radio input "true"
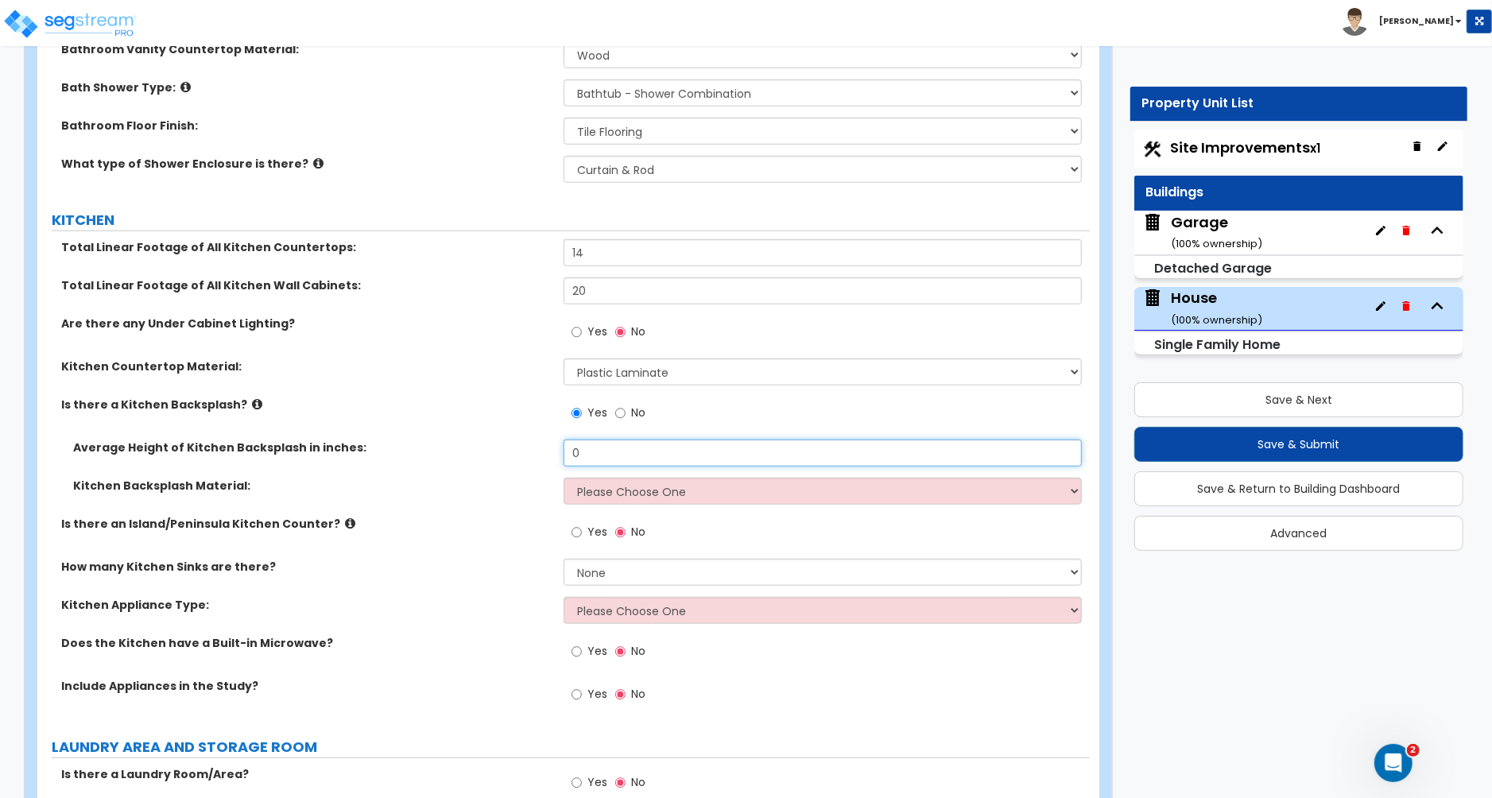
click at [592, 443] on input "0" at bounding box center [823, 453] width 518 height 27
type input "3"
click at [598, 478] on select "Please Choose One Plastic Laminate Solid Surface Stone Quartz Tile Stainless St…" at bounding box center [823, 491] width 518 height 27
select select "6"
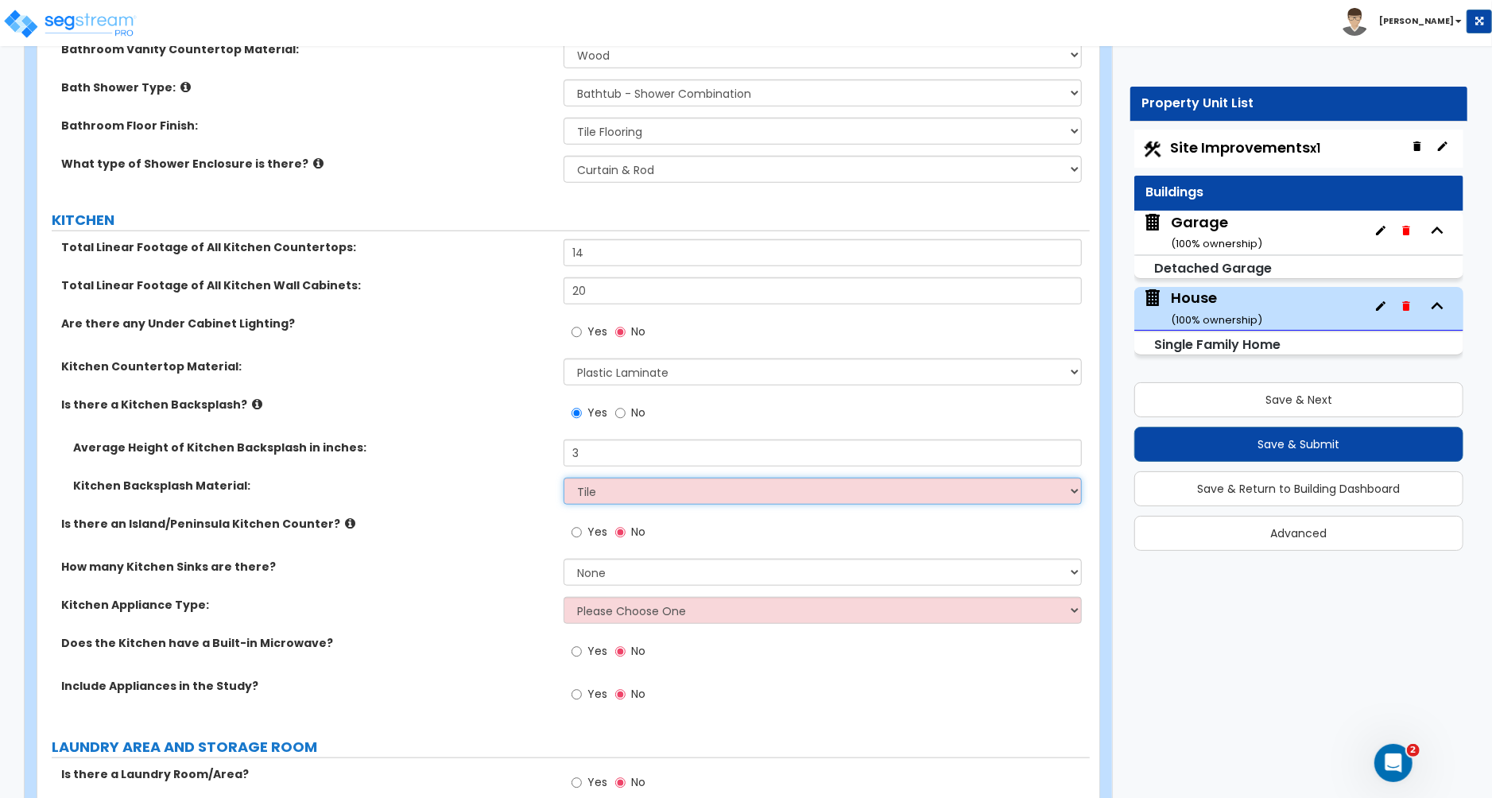
click at [564, 478] on select "Please Choose One Plastic Laminate Solid Surface Stone Quartz Tile Stainless St…" at bounding box center [823, 491] width 518 height 27
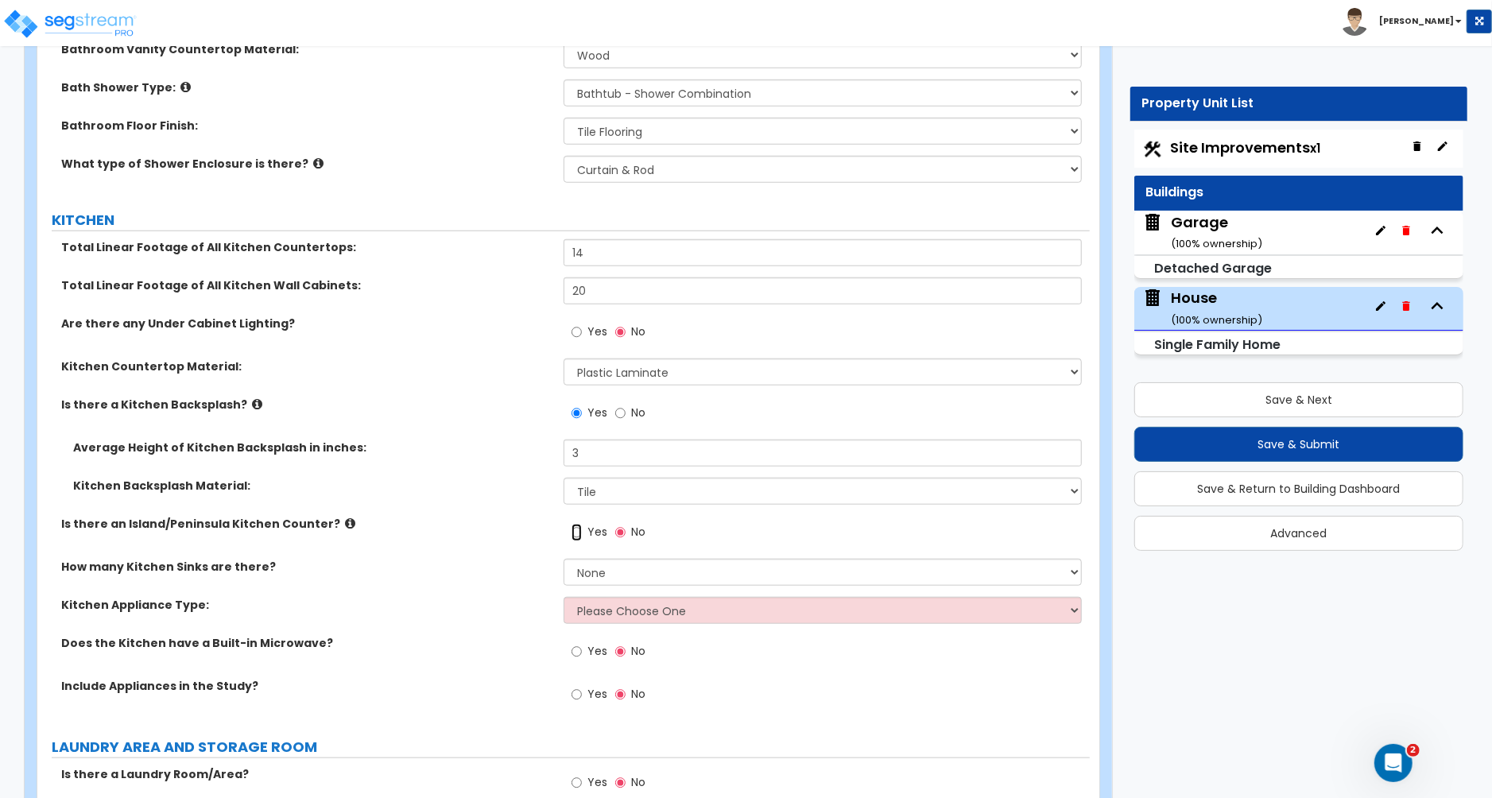
click at [581, 525] on input "Yes" at bounding box center [577, 532] width 10 height 17
radio input "true"
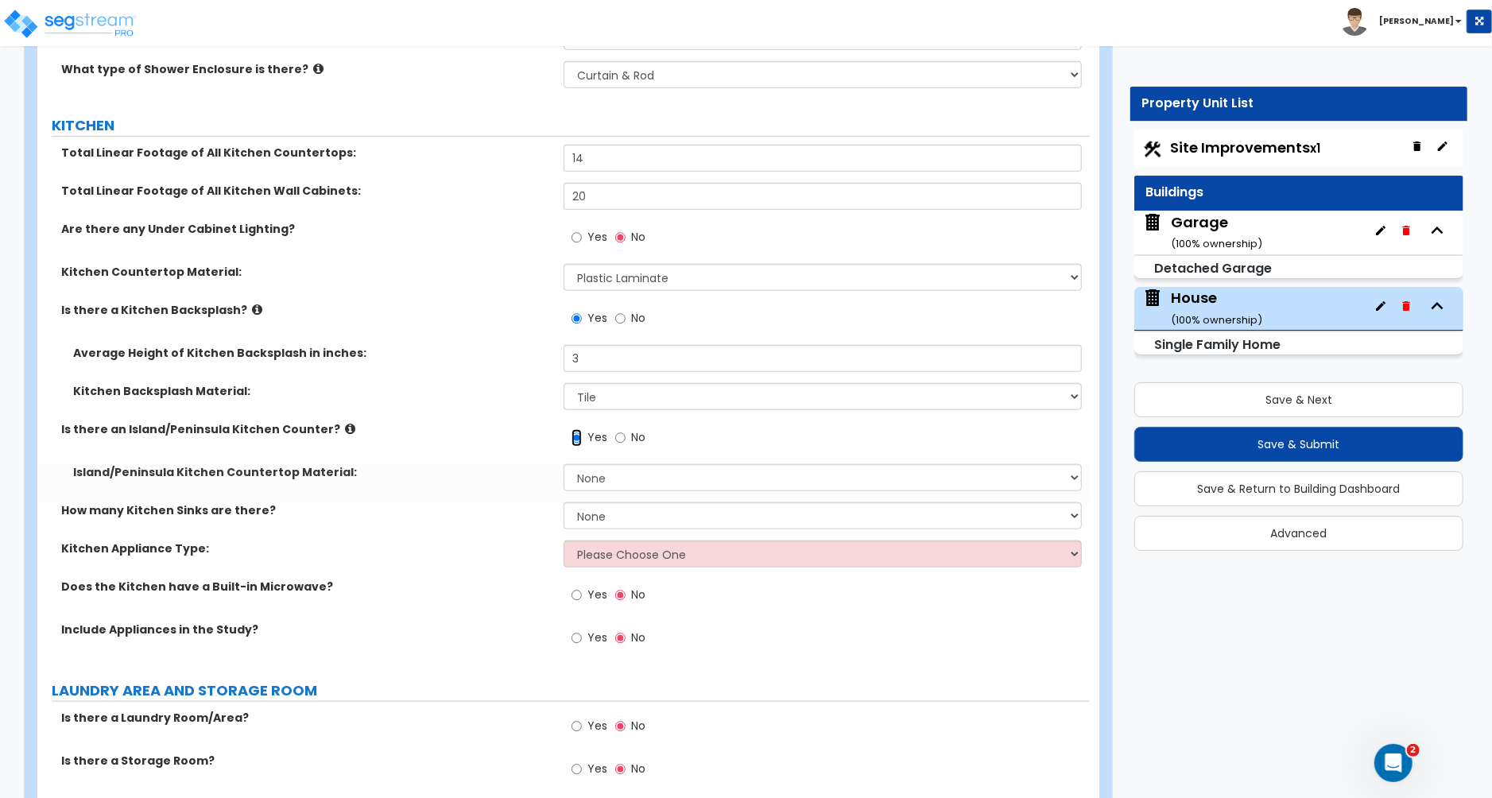
scroll to position [5401, 0]
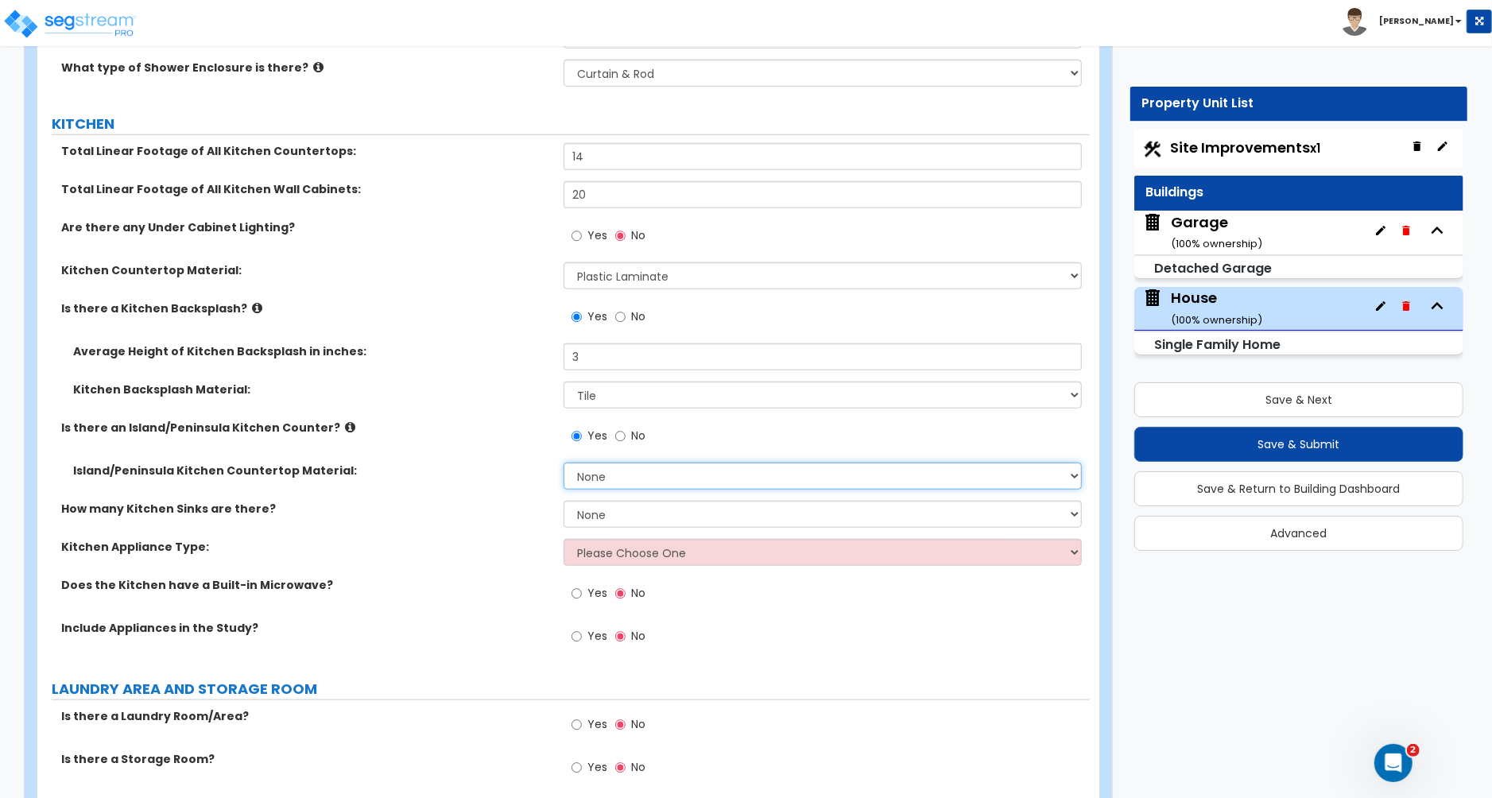
click at [618, 473] on select "None Plastic Laminate Solid Surface Stone Quartz Marble Tile Wood Stainless Ste…" at bounding box center [823, 476] width 518 height 27
select select "1"
click at [564, 463] on select "None Plastic Laminate Solid Surface Stone Quartz Marble Tile Wood Stainless Ste…" at bounding box center [823, 476] width 518 height 27
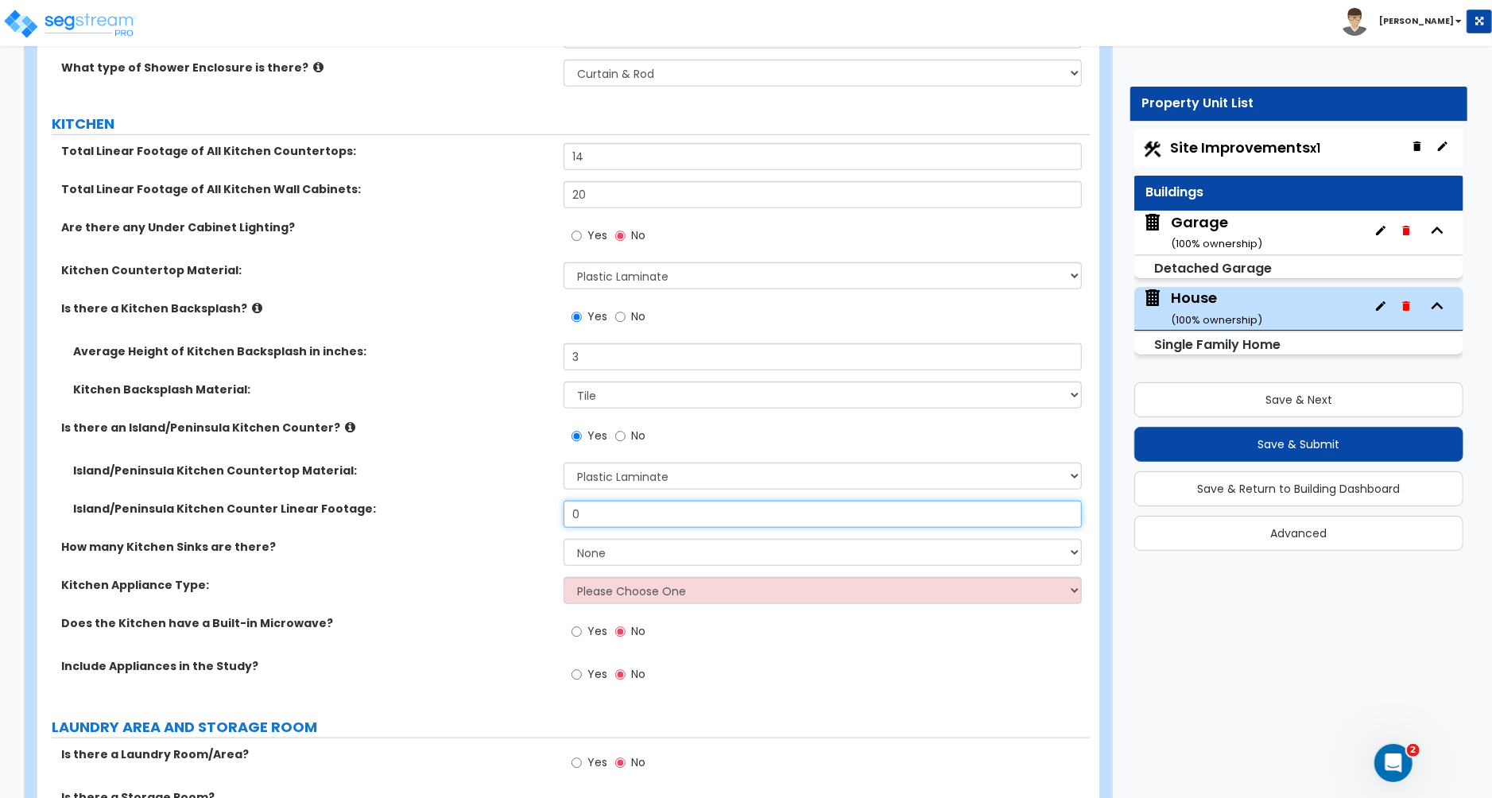
click at [612, 510] on input "0" at bounding box center [823, 514] width 518 height 27
type input "5"
click at [610, 539] on select "None 1 2 3" at bounding box center [823, 552] width 518 height 27
select select "1"
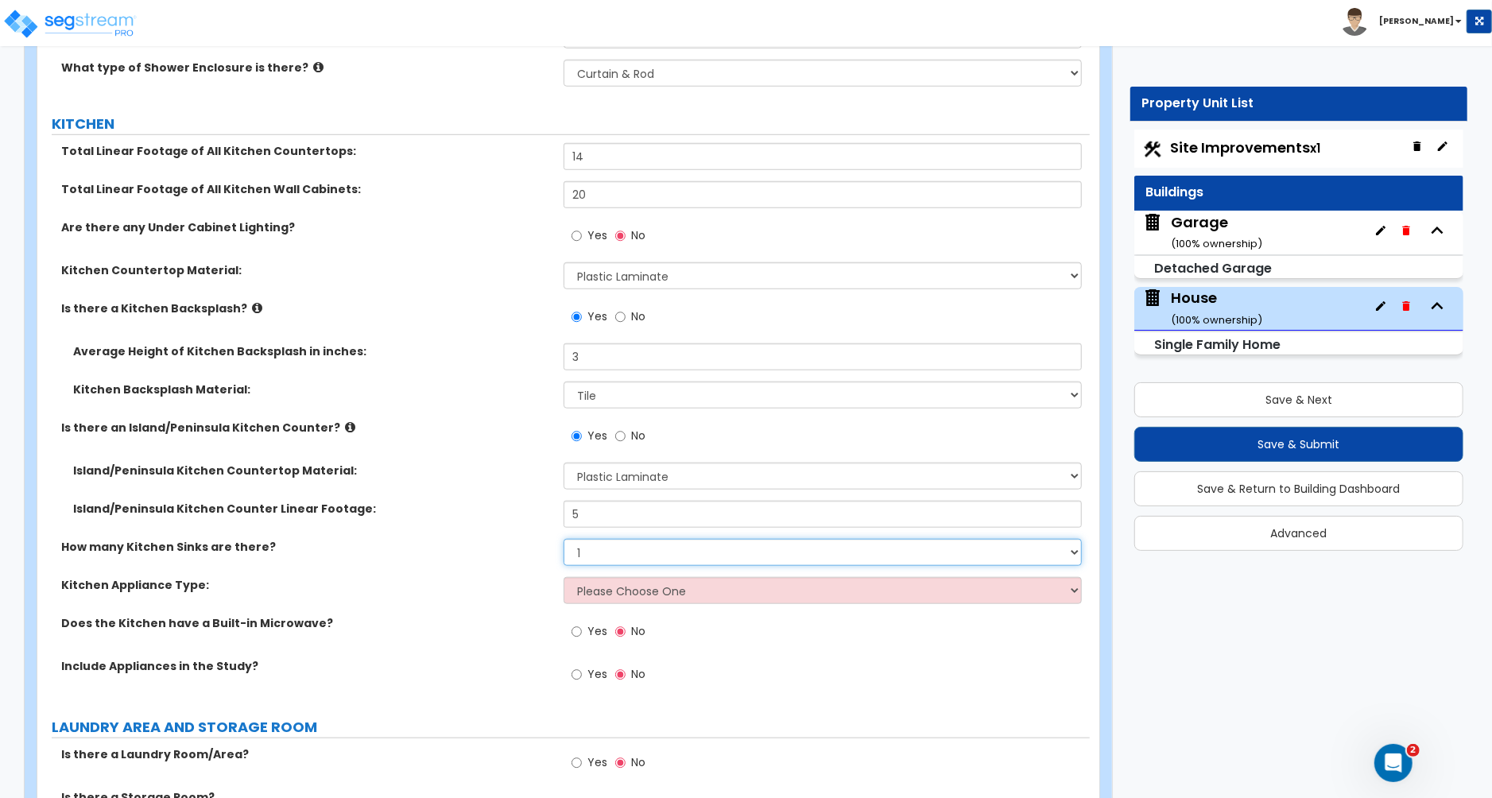
click at [564, 539] on select "None 1 2 3" at bounding box center [823, 552] width 518 height 27
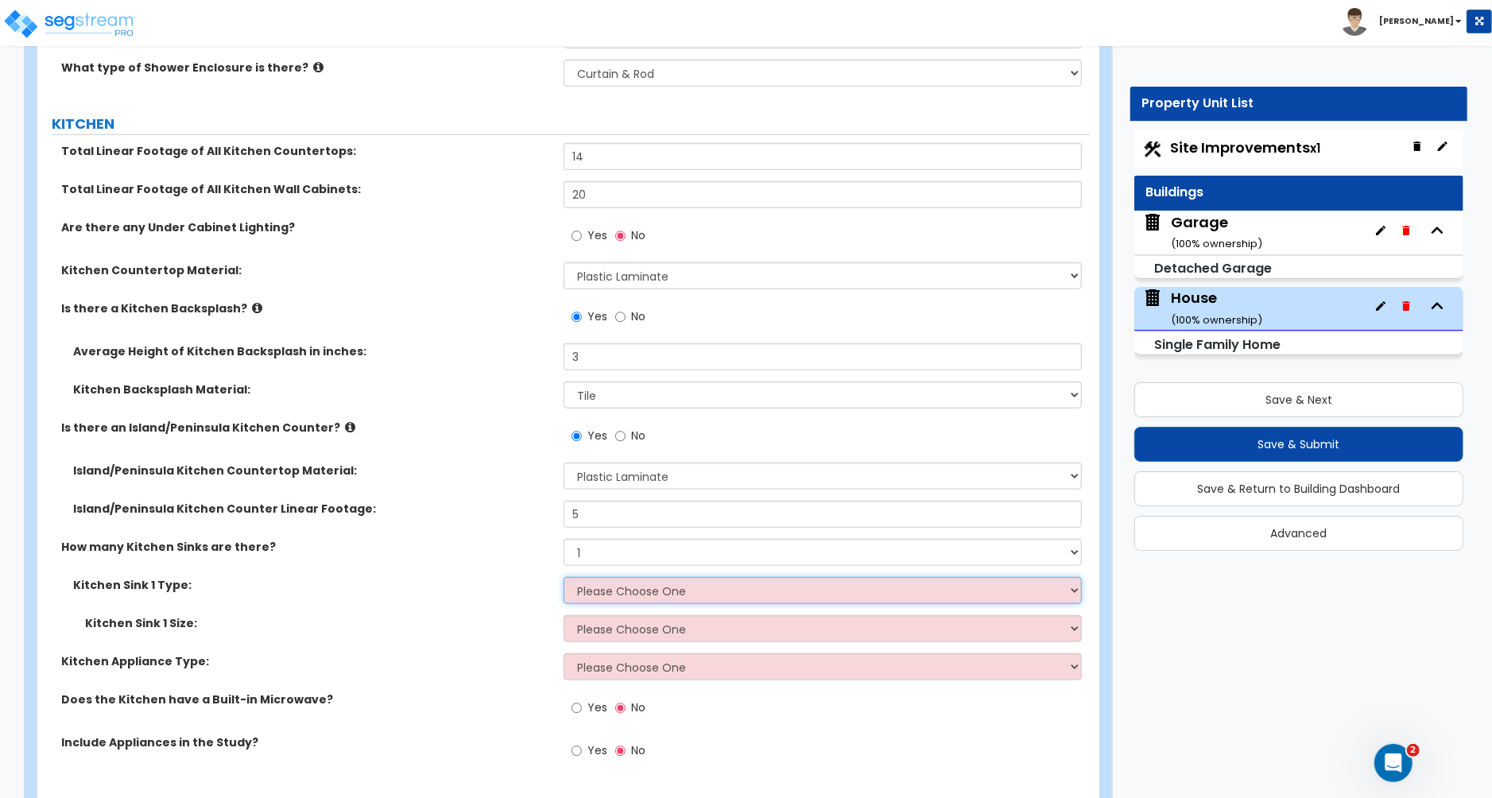
click at [617, 583] on select "Please Choose One Stainless Steel Porcelain Enamel Cast Iron Granite Composite" at bounding box center [823, 590] width 518 height 27
select select "1"
click at [564, 577] on select "Please Choose One Stainless Steel Porcelain Enamel Cast Iron Granite Composite" at bounding box center [823, 590] width 518 height 27
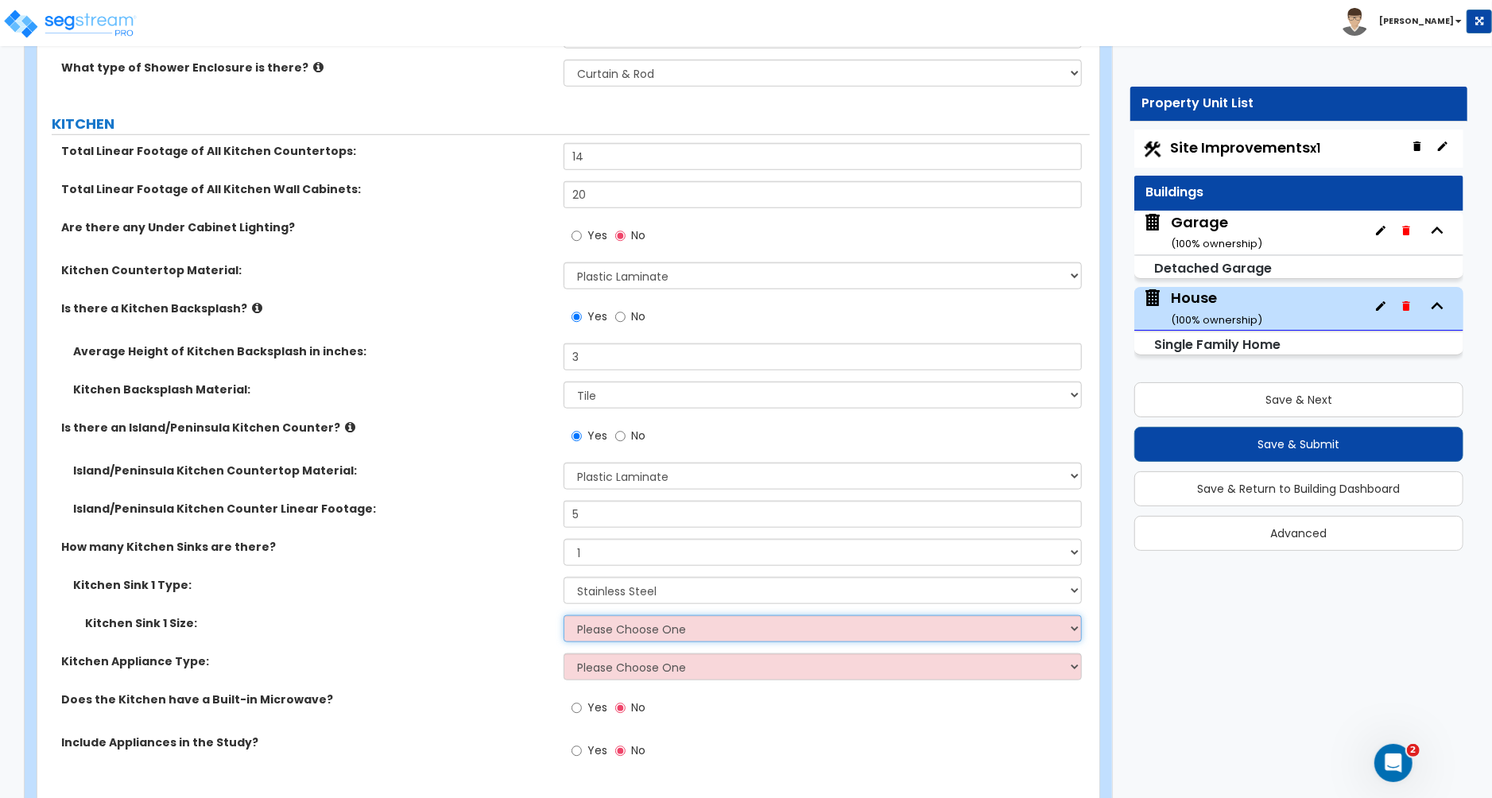
click at [613, 617] on select "Please Choose One Single Sink Double Sink" at bounding box center [823, 628] width 518 height 27
select select "2"
click at [564, 615] on select "Please Choose One Single Sink Double Sink" at bounding box center [823, 628] width 518 height 27
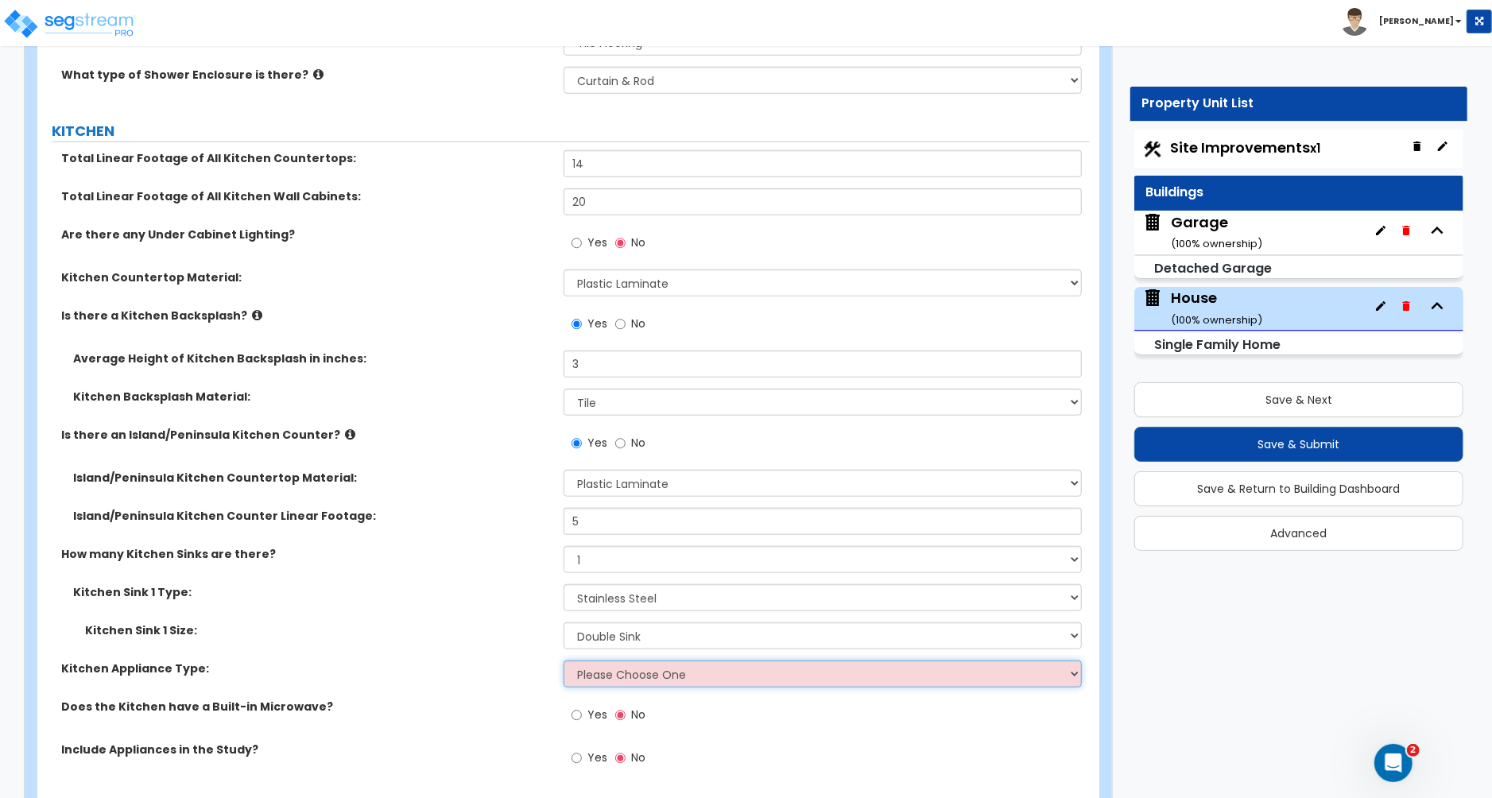
click at [609, 664] on select "Please Choose One Gas Electric" at bounding box center [823, 674] width 518 height 27
click at [564, 661] on select "Please Choose One Gas Electric" at bounding box center [823, 674] width 518 height 27
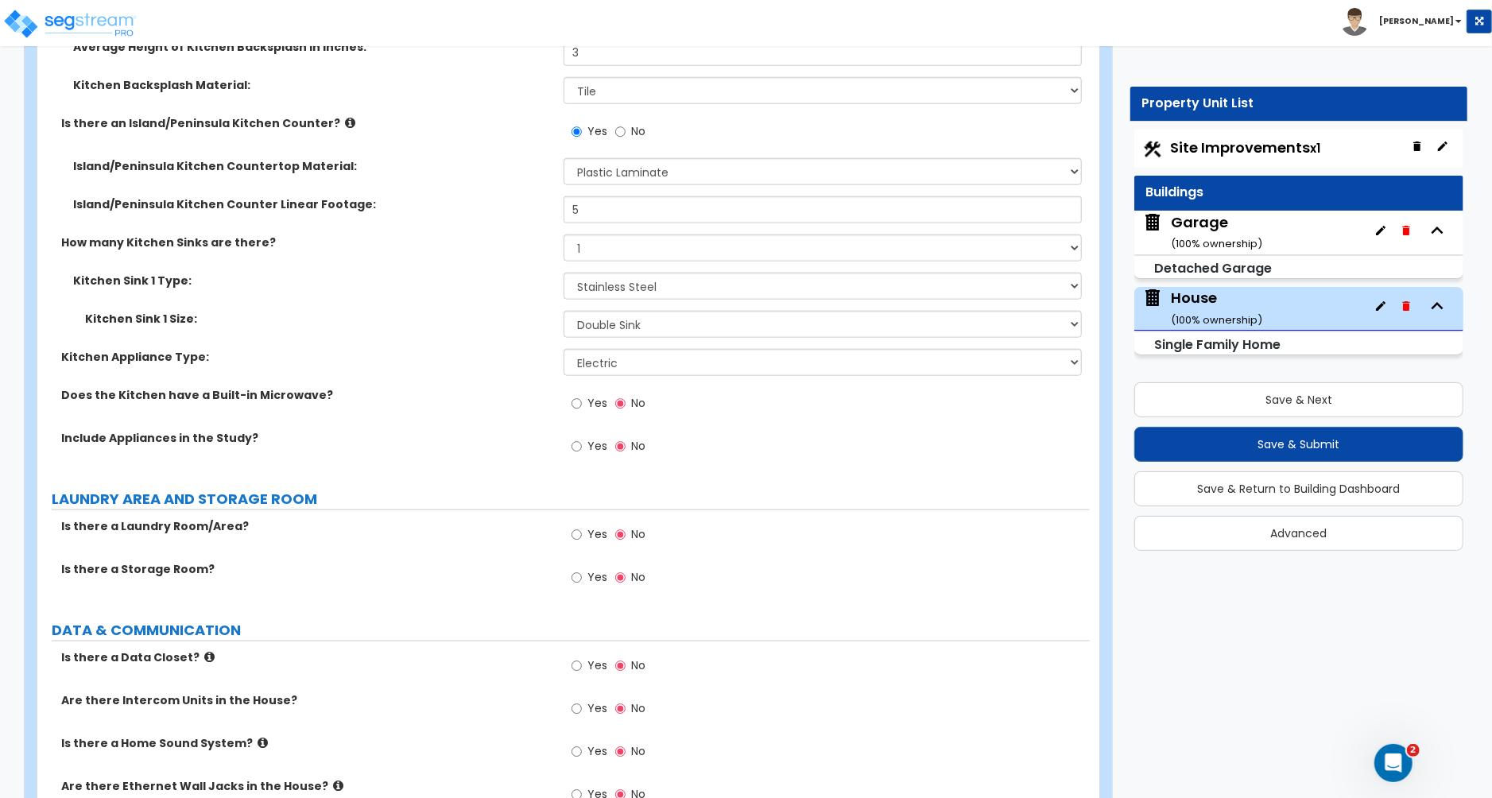
scroll to position [5712, 0]
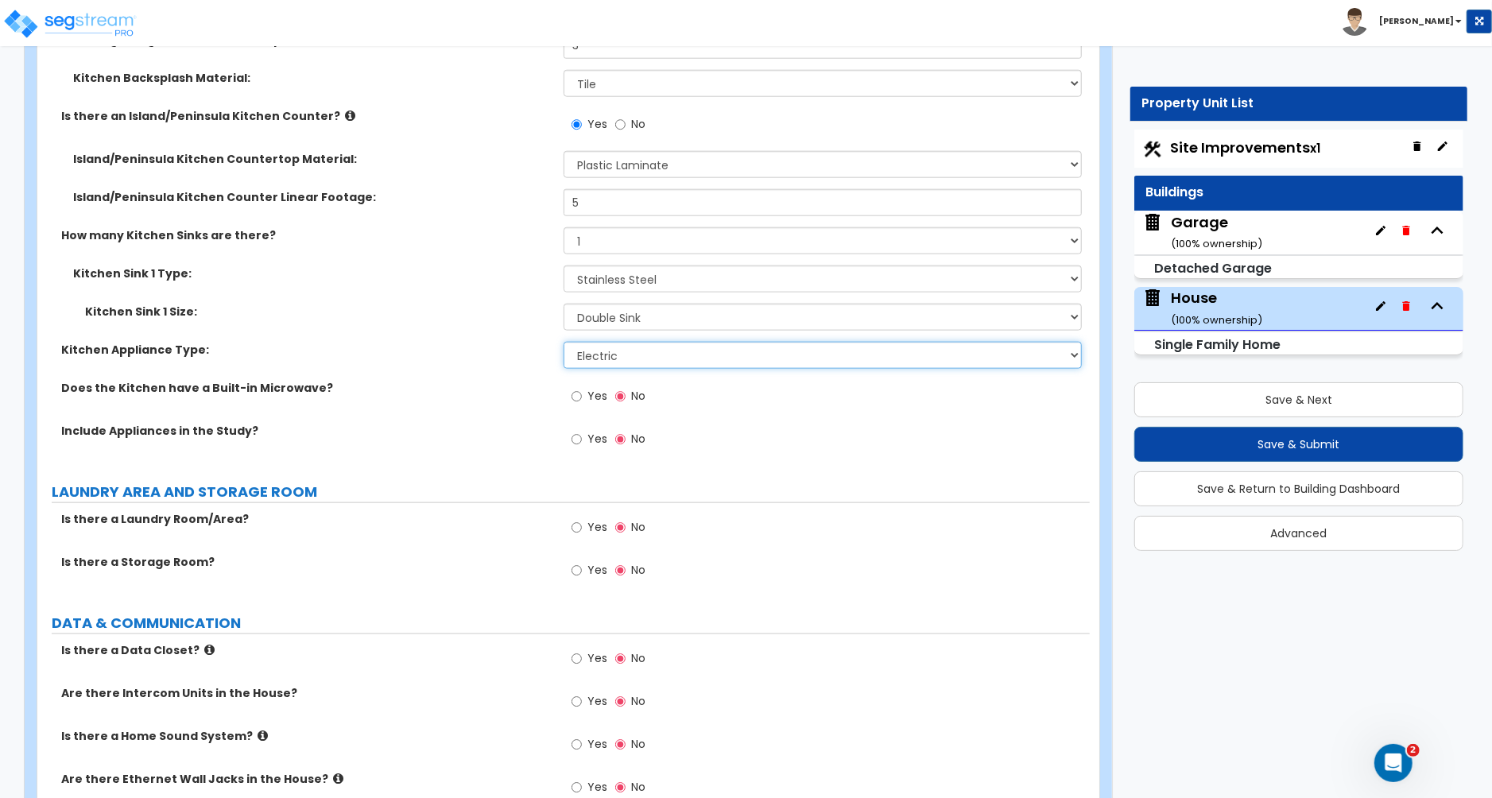
click at [621, 348] on select "Please Choose One Gas Electric" at bounding box center [823, 355] width 518 height 27
select select "1"
click at [564, 342] on select "Please Choose One Gas Electric" at bounding box center [823, 355] width 518 height 27
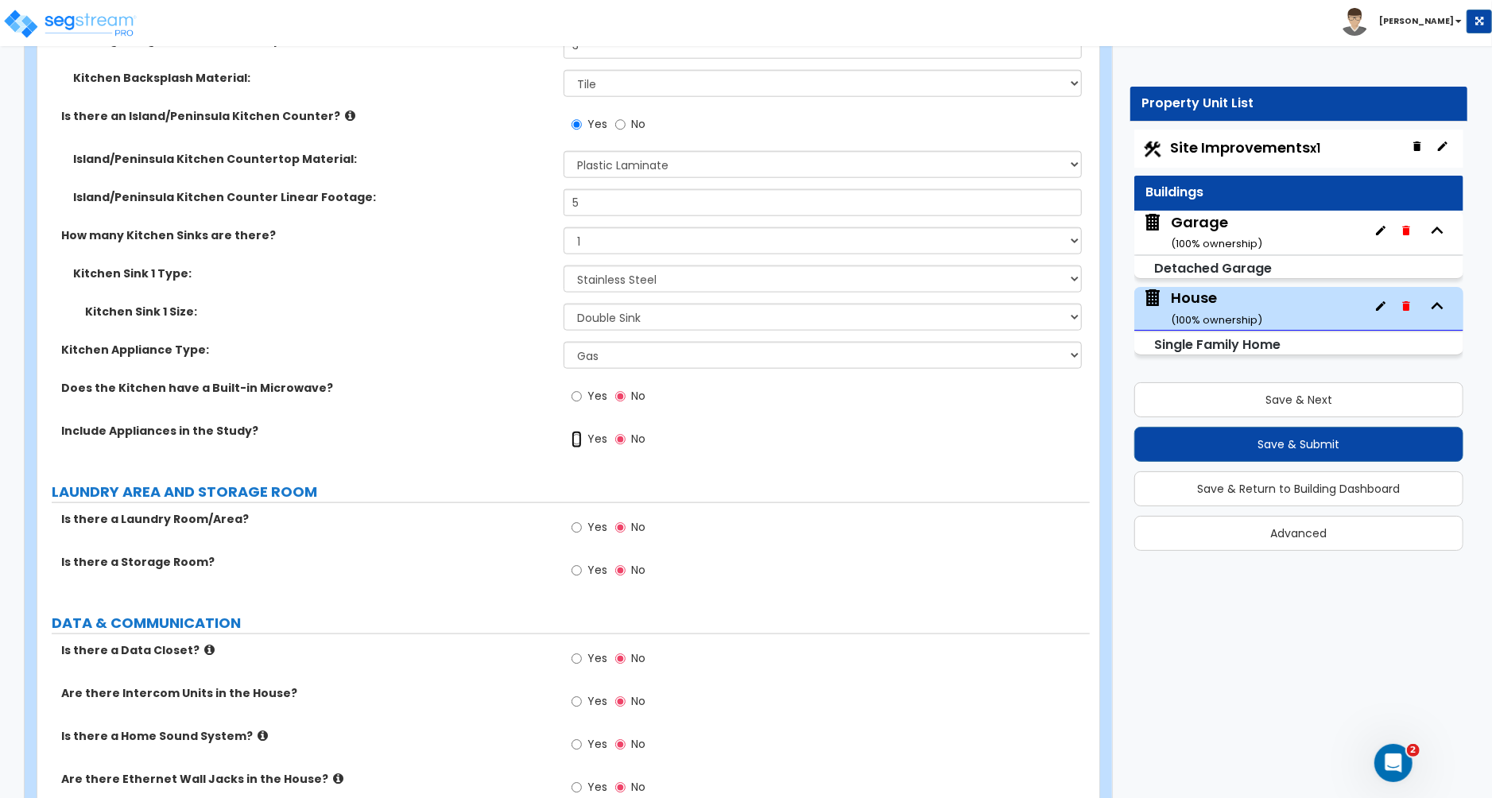
click at [579, 431] on input "Yes" at bounding box center [577, 439] width 10 height 17
radio input "true"
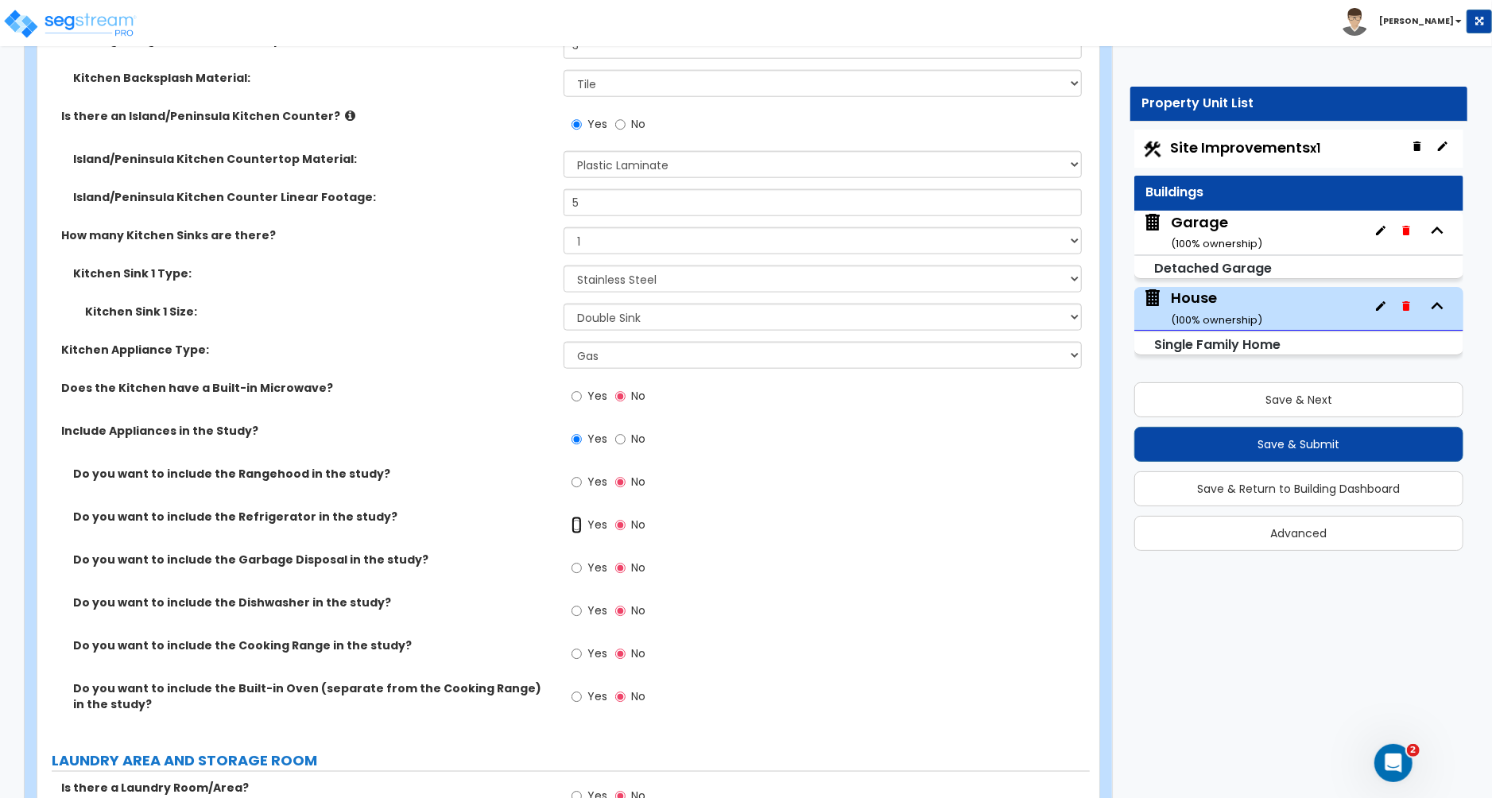
click at [574, 517] on input "Yes" at bounding box center [577, 525] width 10 height 17
radio input "true"
click at [579, 560] on input "Yes" at bounding box center [577, 568] width 10 height 17
radio input "true"
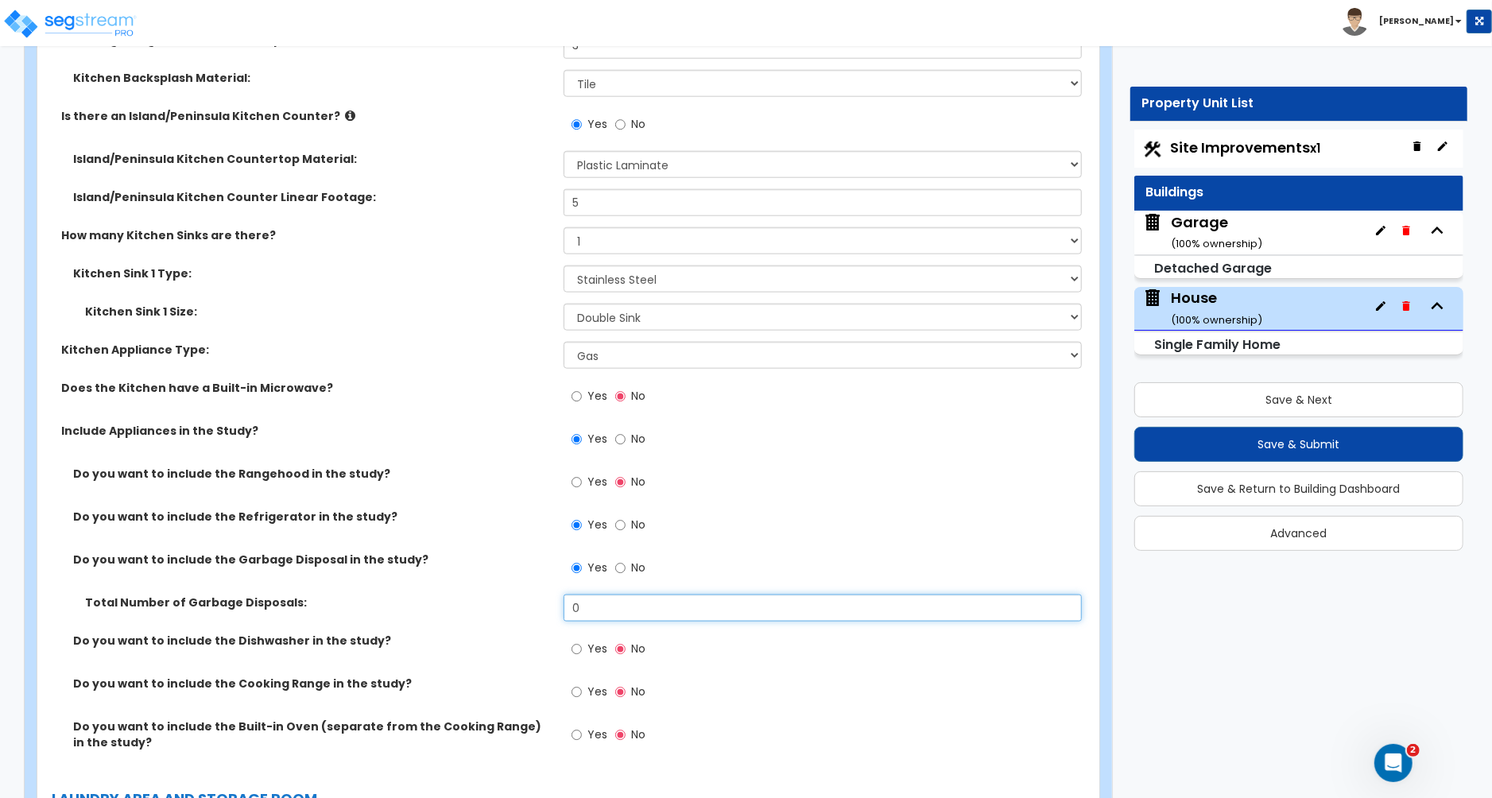
click at [586, 595] on input "0" at bounding box center [823, 608] width 518 height 27
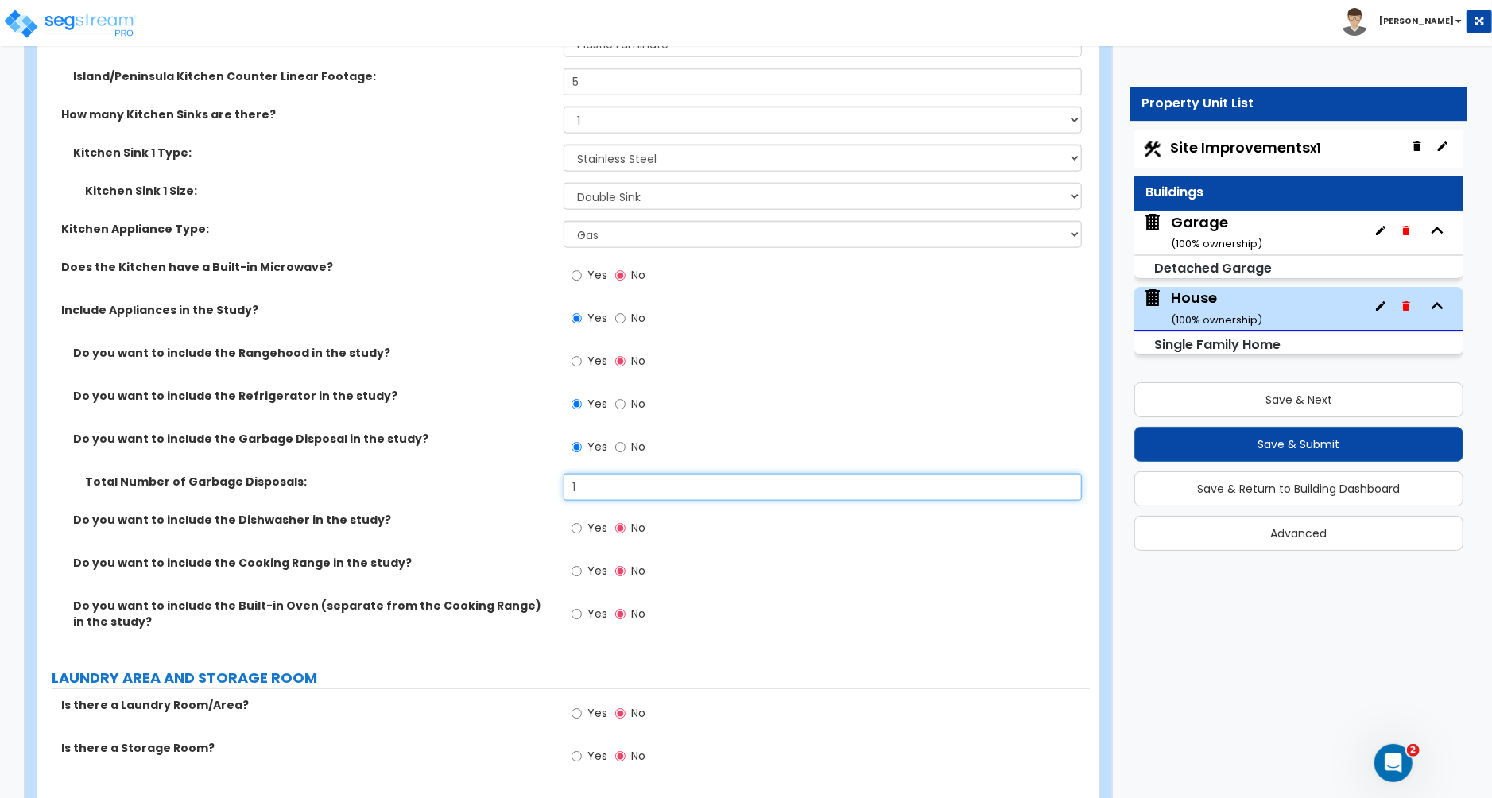
scroll to position [5839, 0]
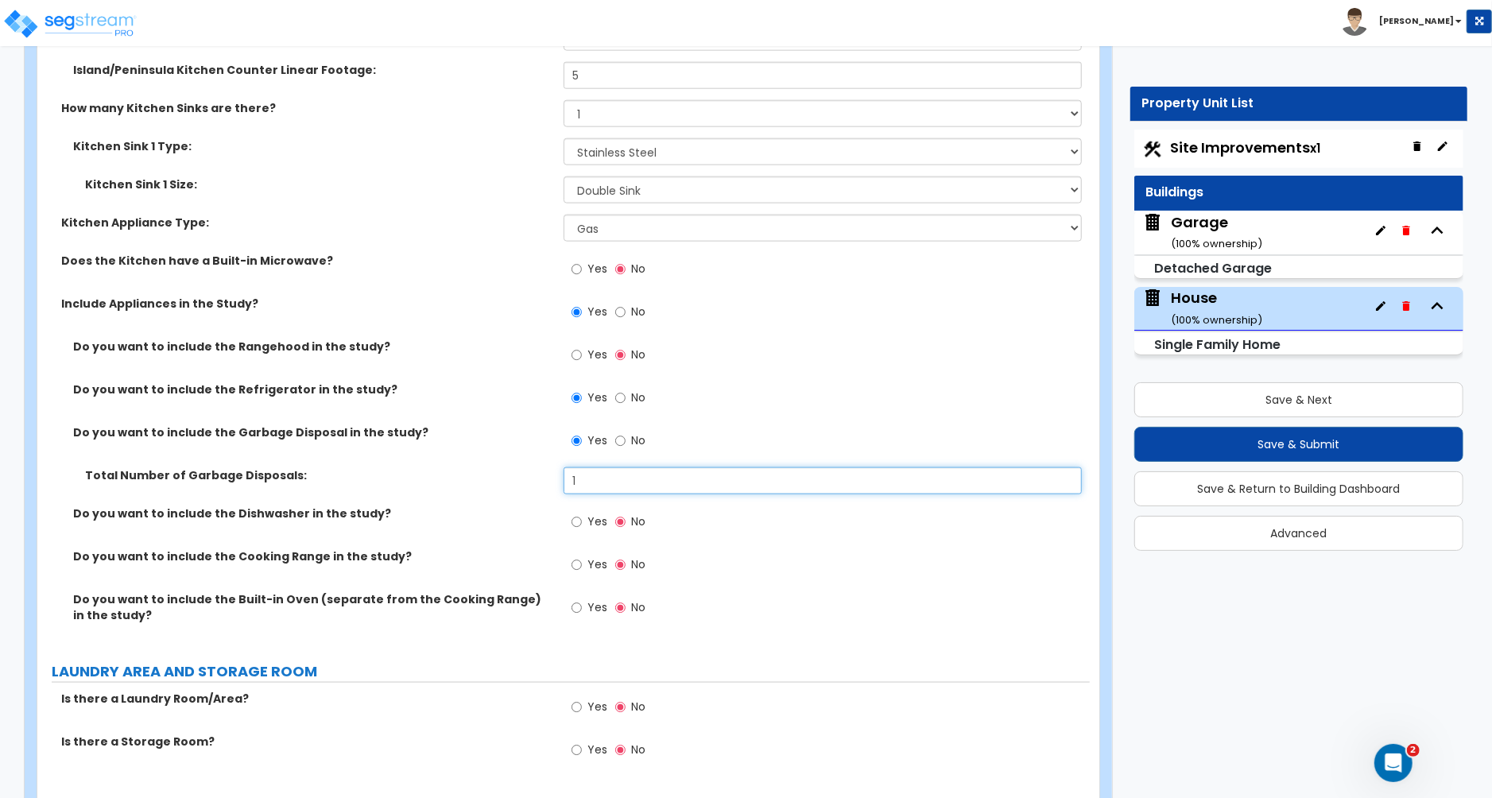
type input "1"
click at [575, 556] on input "Yes" at bounding box center [577, 564] width 10 height 17
radio input "true"
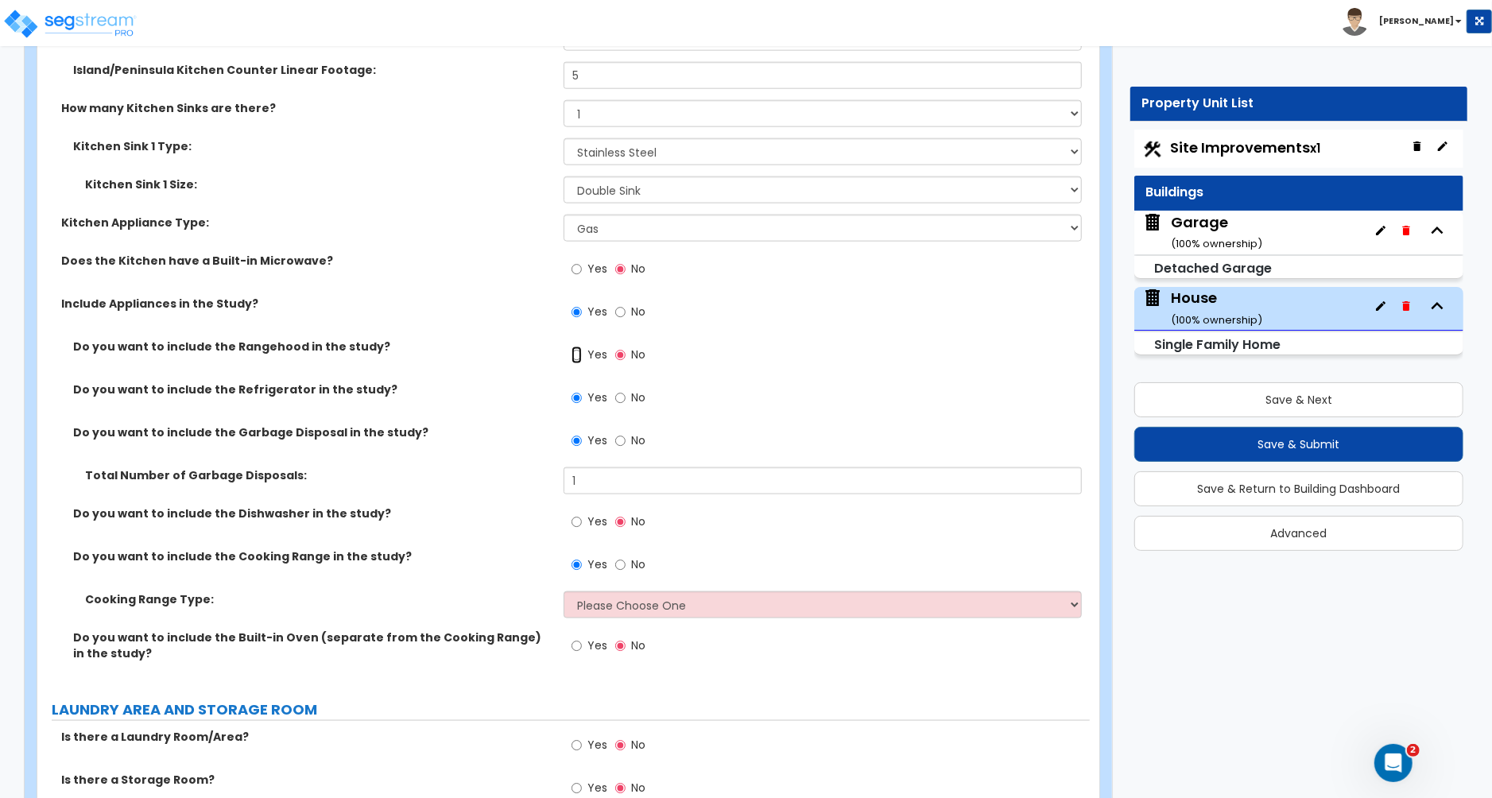
drag, startPoint x: 578, startPoint y: 341, endPoint x: 573, endPoint y: 348, distance: 8.6
click at [578, 347] on input "Yes" at bounding box center [577, 355] width 10 height 17
radio input "true"
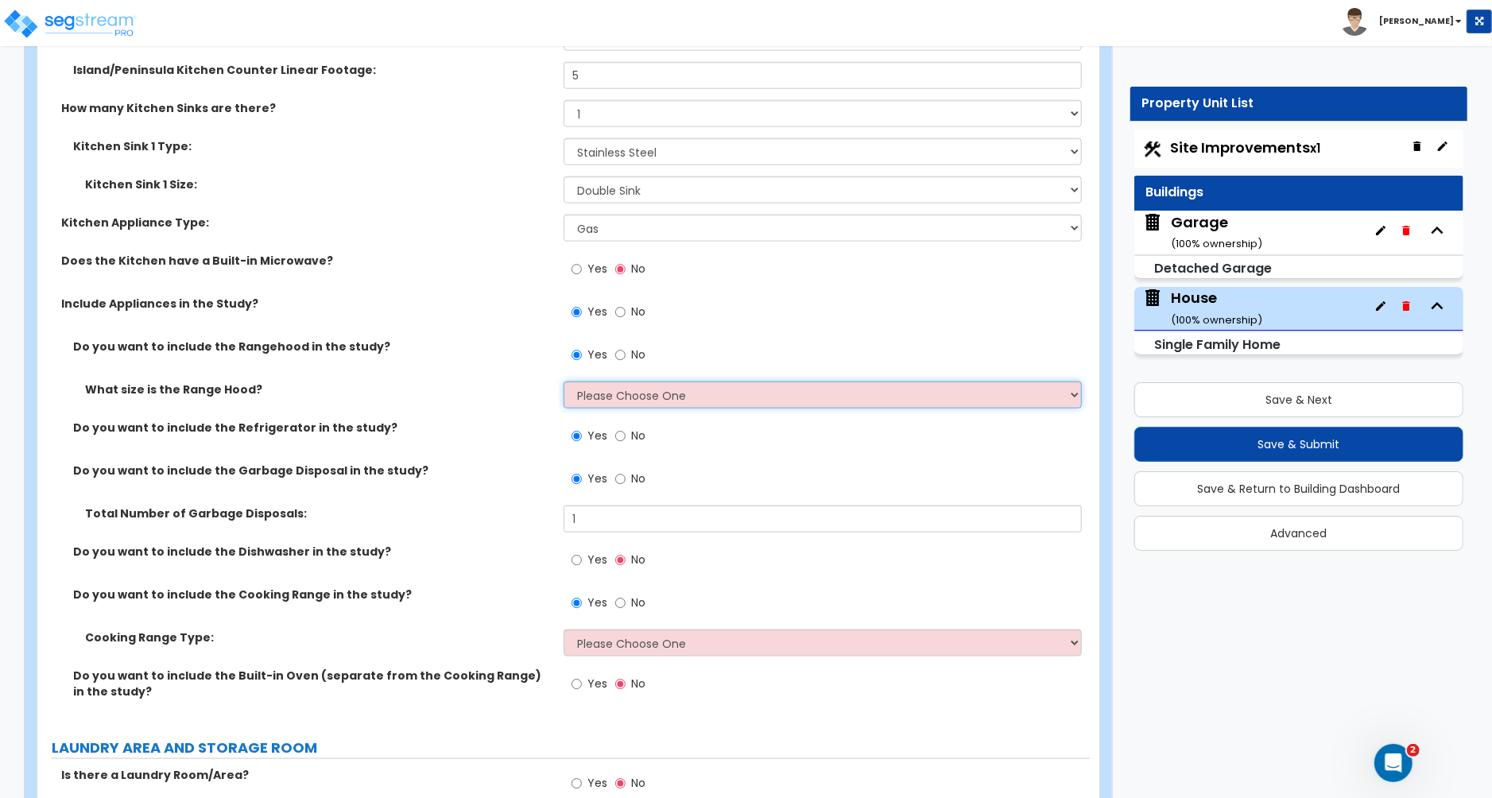
click at [615, 386] on select "Please Choose One Normal - 30" Wide - 42"" at bounding box center [823, 395] width 518 height 27
select select "1"
click at [564, 382] on select "Please Choose One Normal - 30" Wide - 42"" at bounding box center [823, 395] width 518 height 27
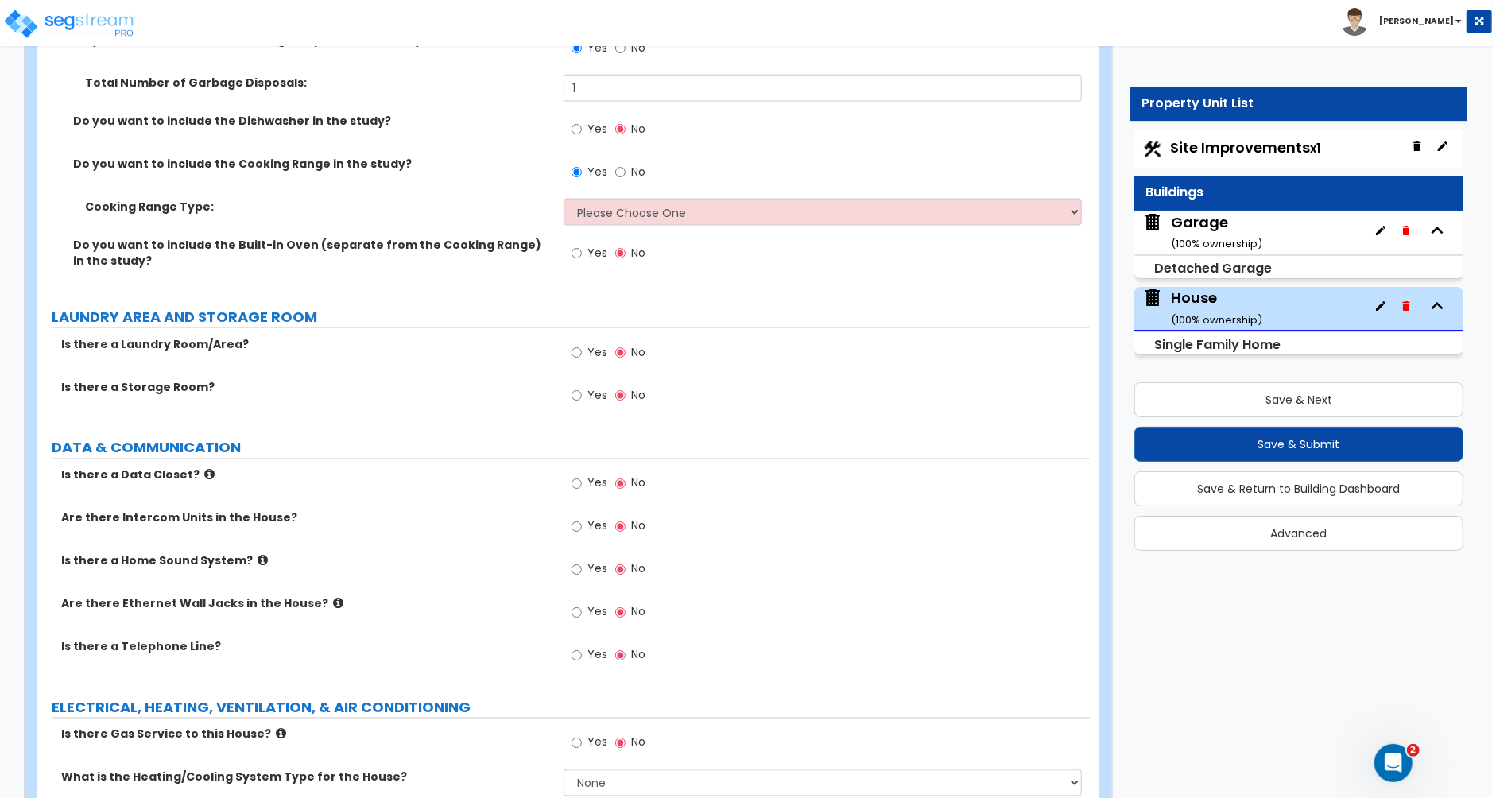
scroll to position [6284, 0]
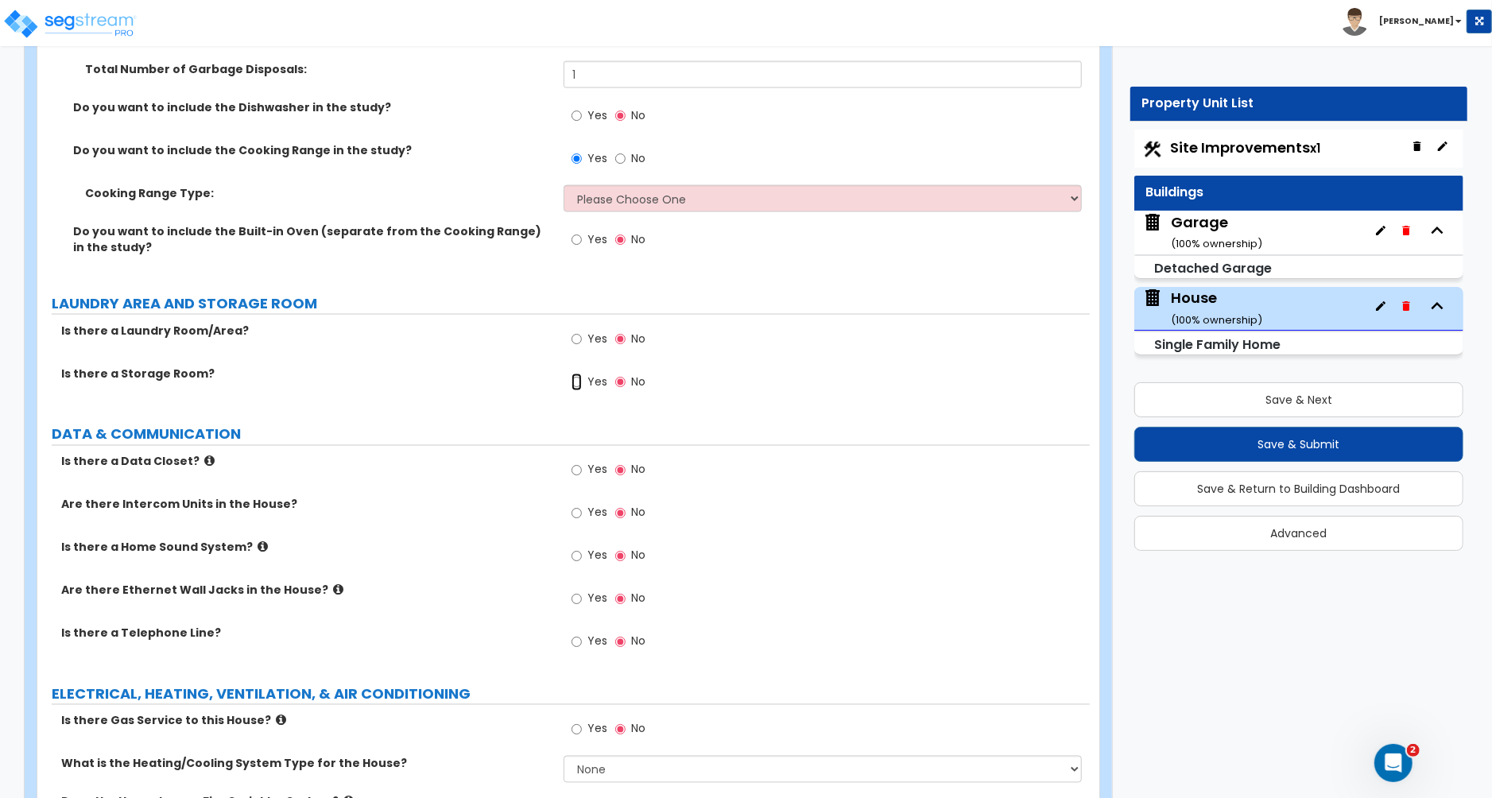
click at [573, 374] on input "Yes" at bounding box center [577, 382] width 10 height 17
radio input "true"
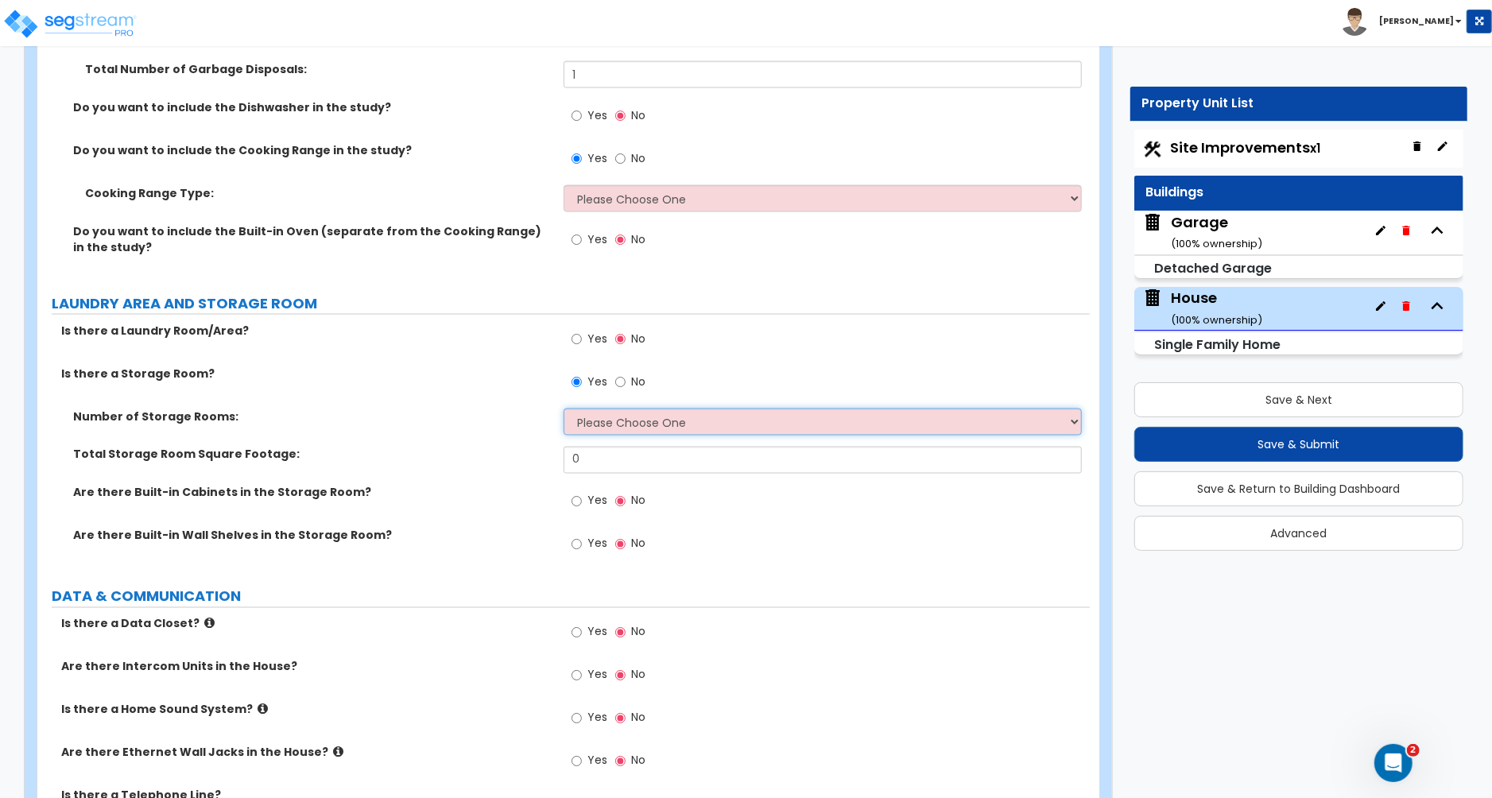
click at [581, 409] on select "Please Choose One 1 2 3" at bounding box center [823, 422] width 518 height 27
select select "1"
click at [564, 409] on select "Please Choose One 1 2 3" at bounding box center [823, 422] width 518 height 27
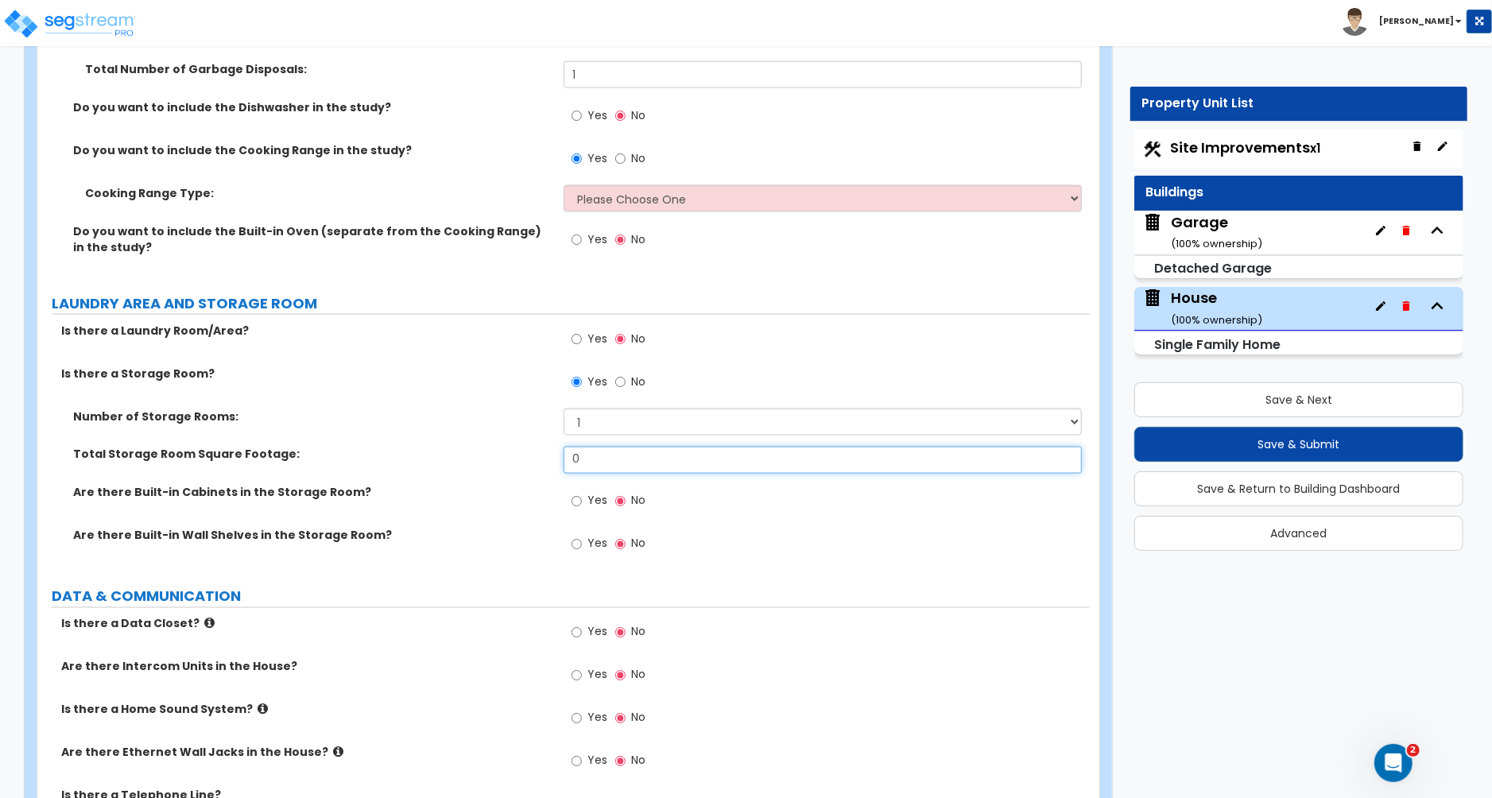
click at [579, 447] on input "0" at bounding box center [823, 460] width 518 height 27
click at [579, 448] on input "0" at bounding box center [823, 460] width 518 height 27
type input "120"
drag, startPoint x: 576, startPoint y: 533, endPoint x: 596, endPoint y: 536, distance: 20.0
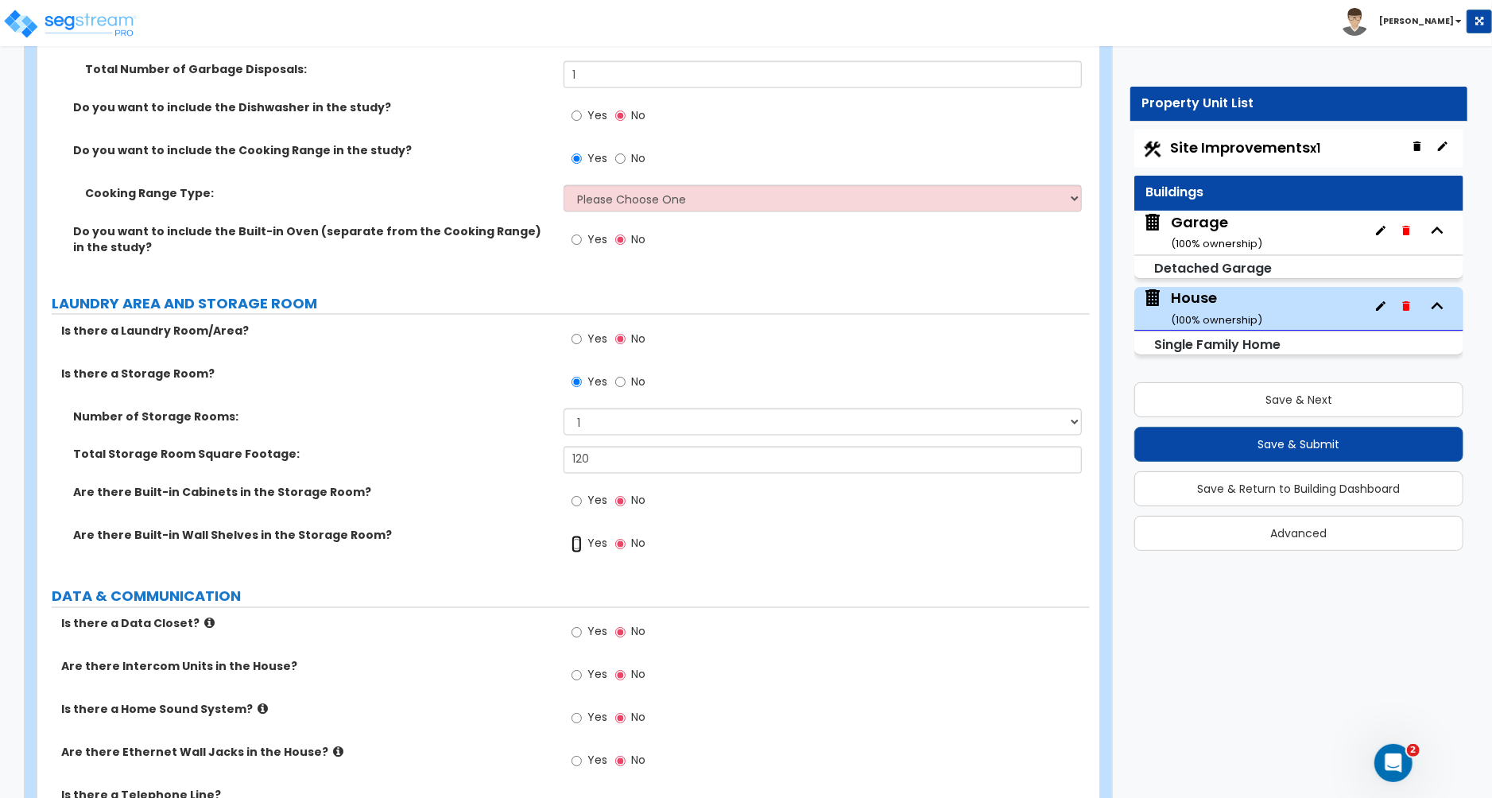
click at [576, 536] on input "Yes" at bounding box center [577, 544] width 10 height 17
radio input "true"
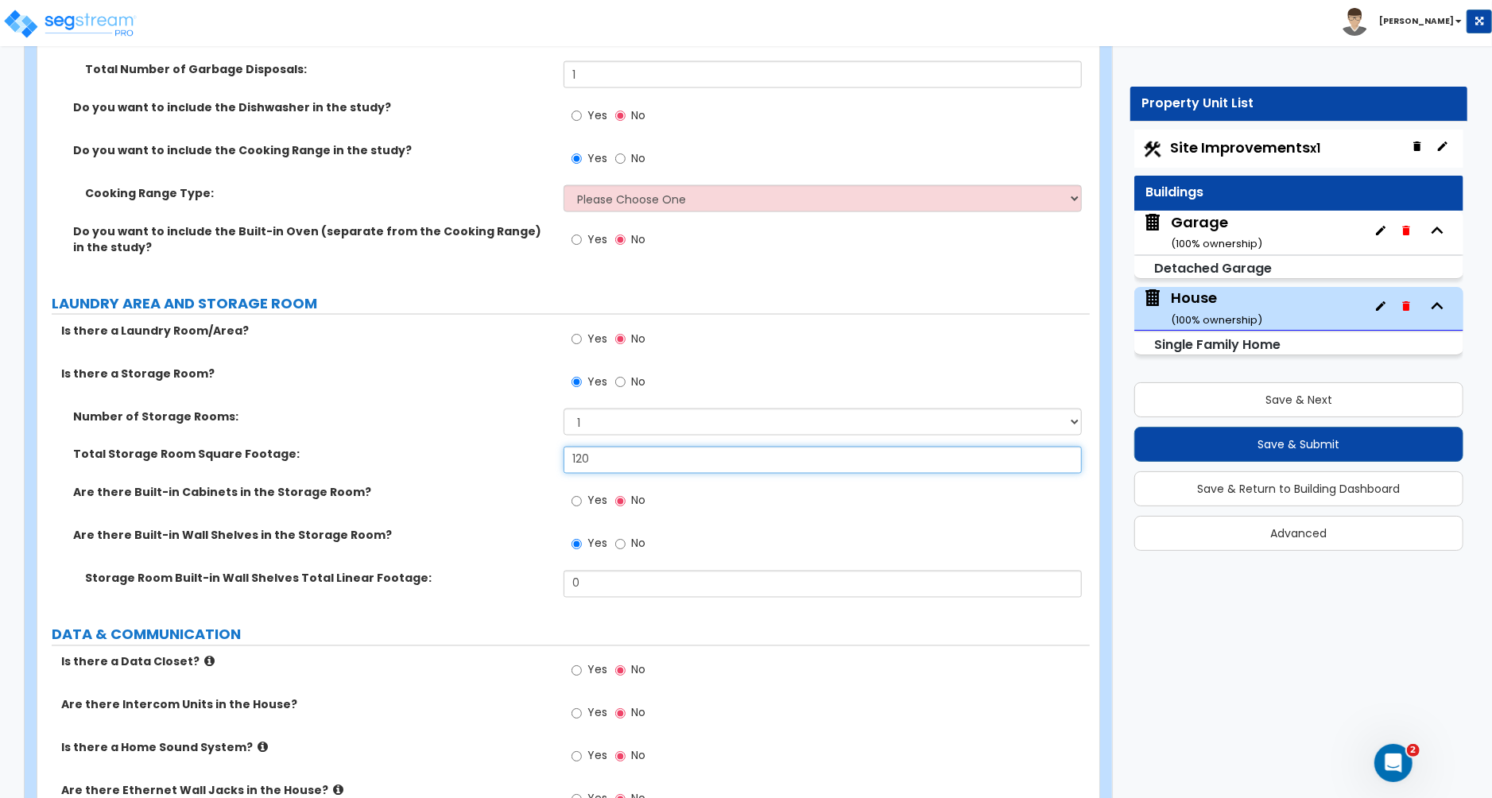
click at [593, 450] on input "120" at bounding box center [823, 460] width 518 height 27
type input "100"
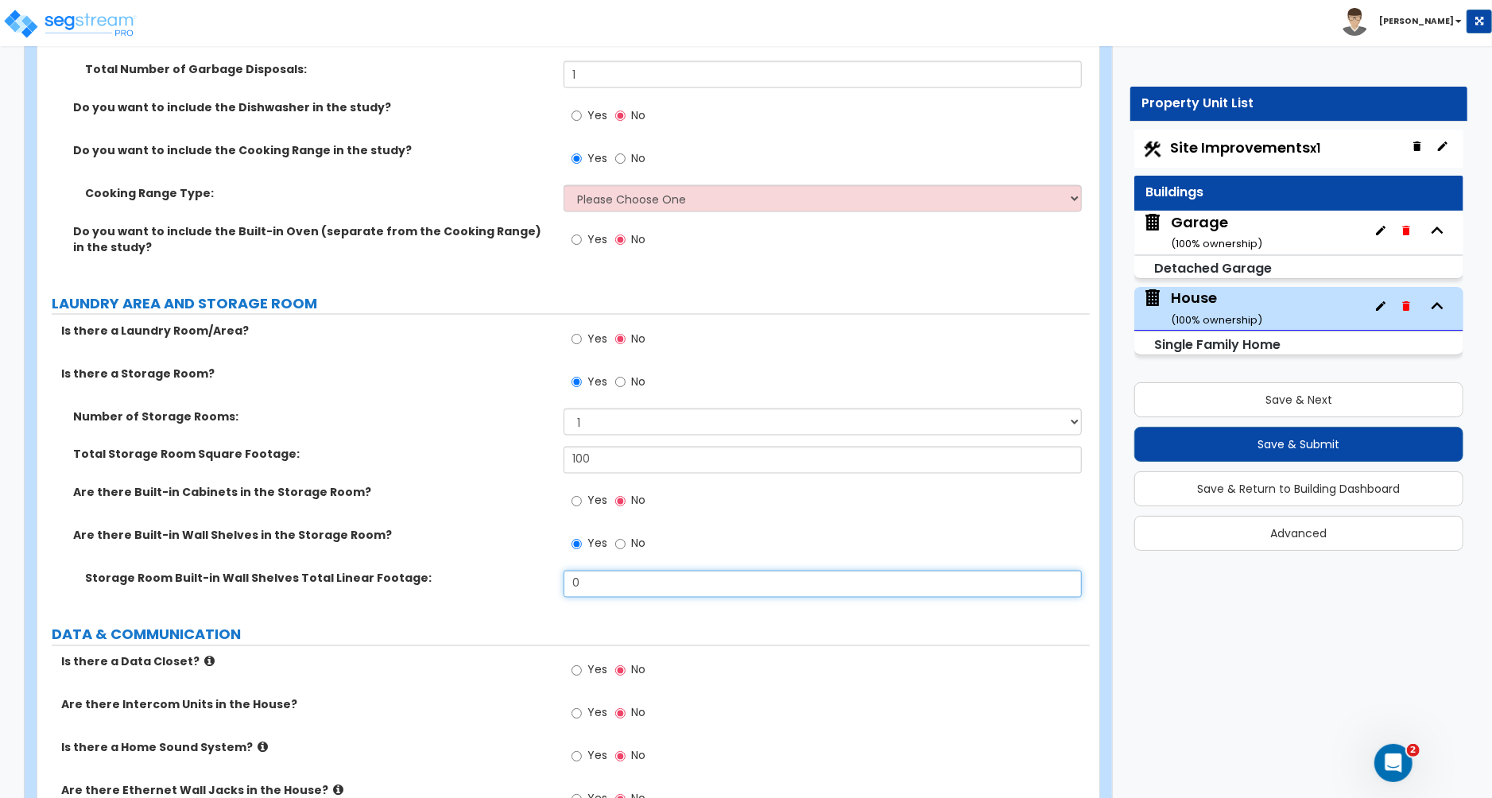
click at [591, 571] on input "0" at bounding box center [823, 584] width 518 height 27
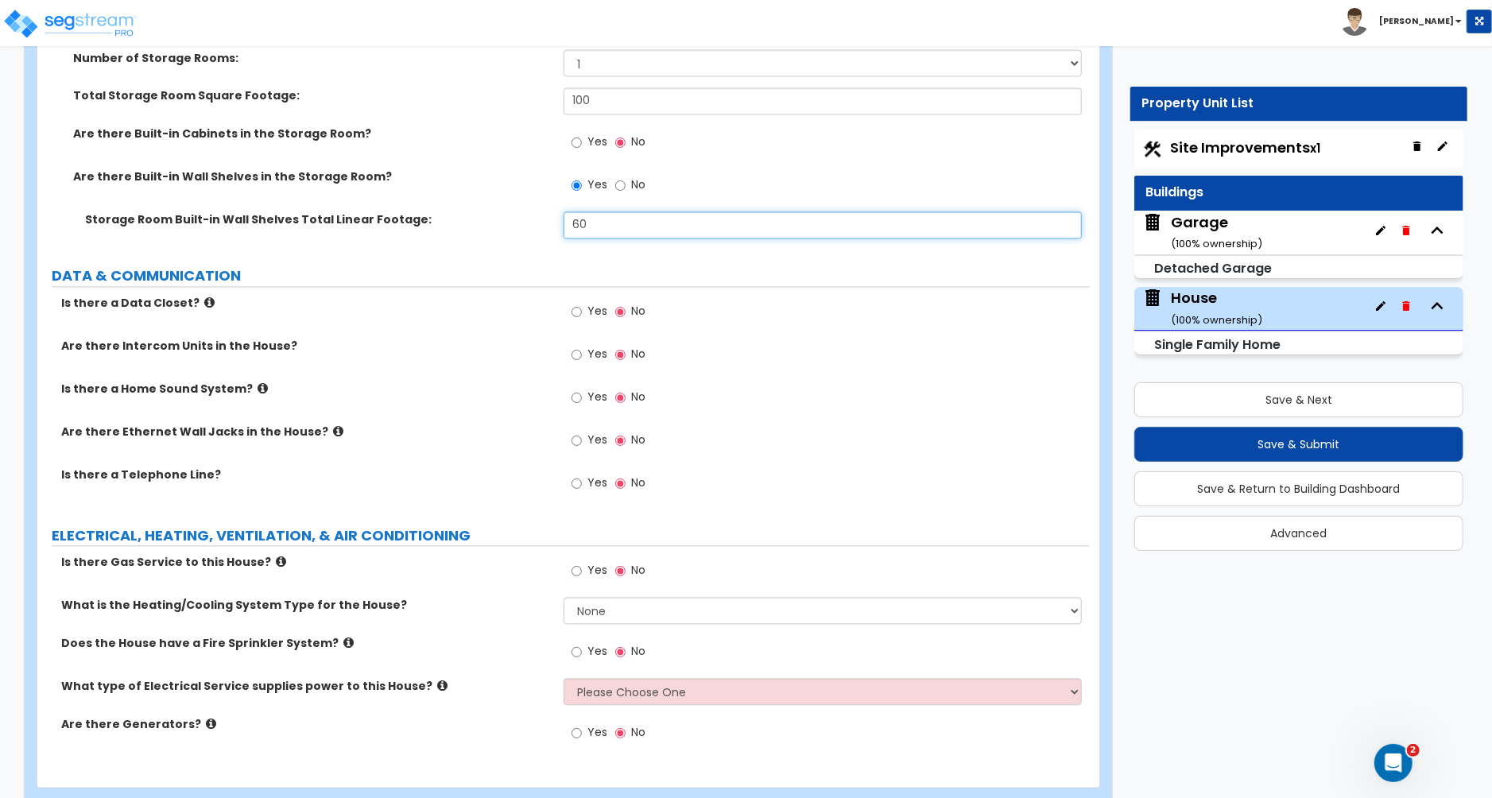
scroll to position [6668, 0]
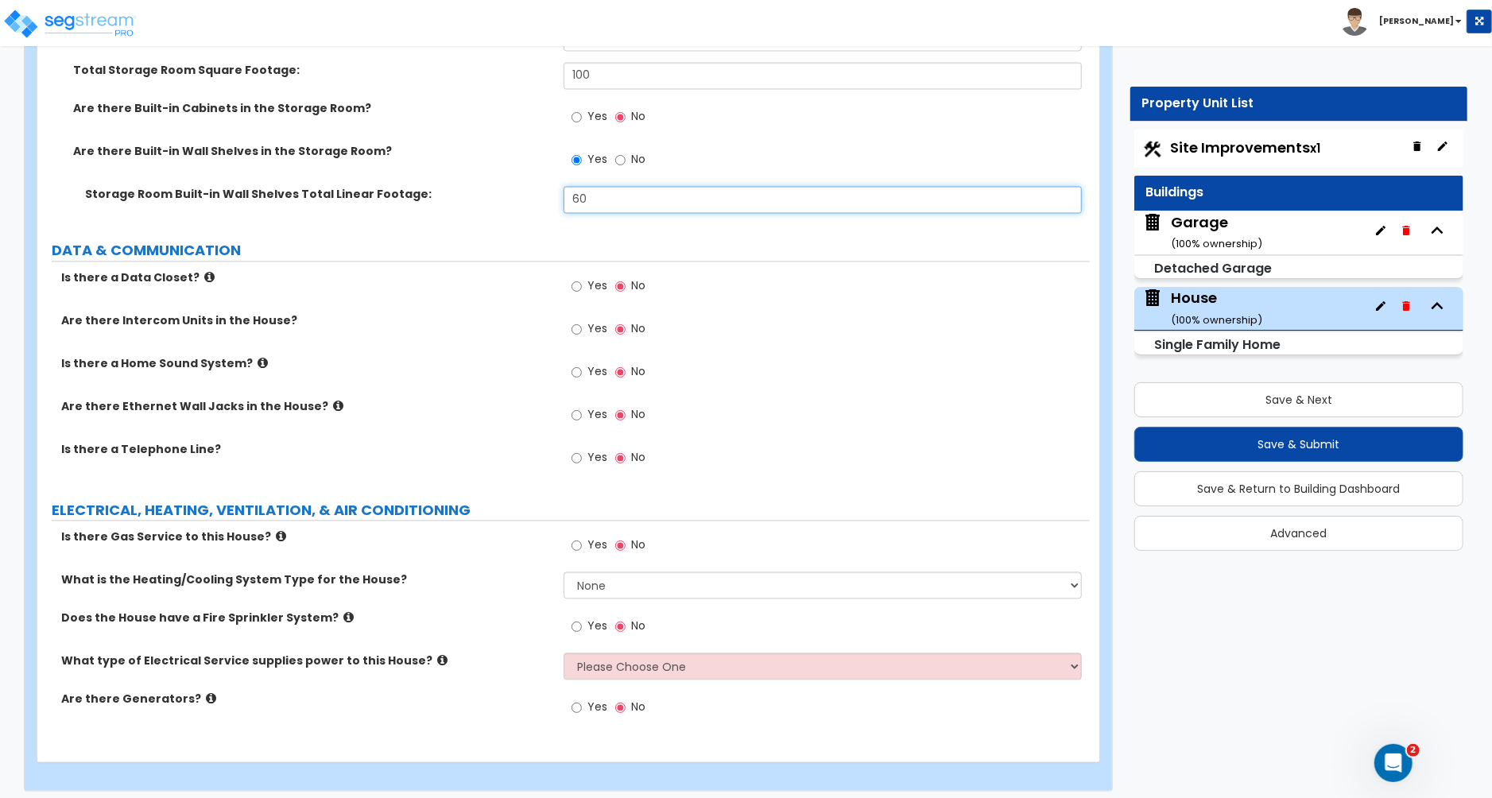
type input "60"
click at [276, 531] on icon at bounding box center [281, 537] width 10 height 12
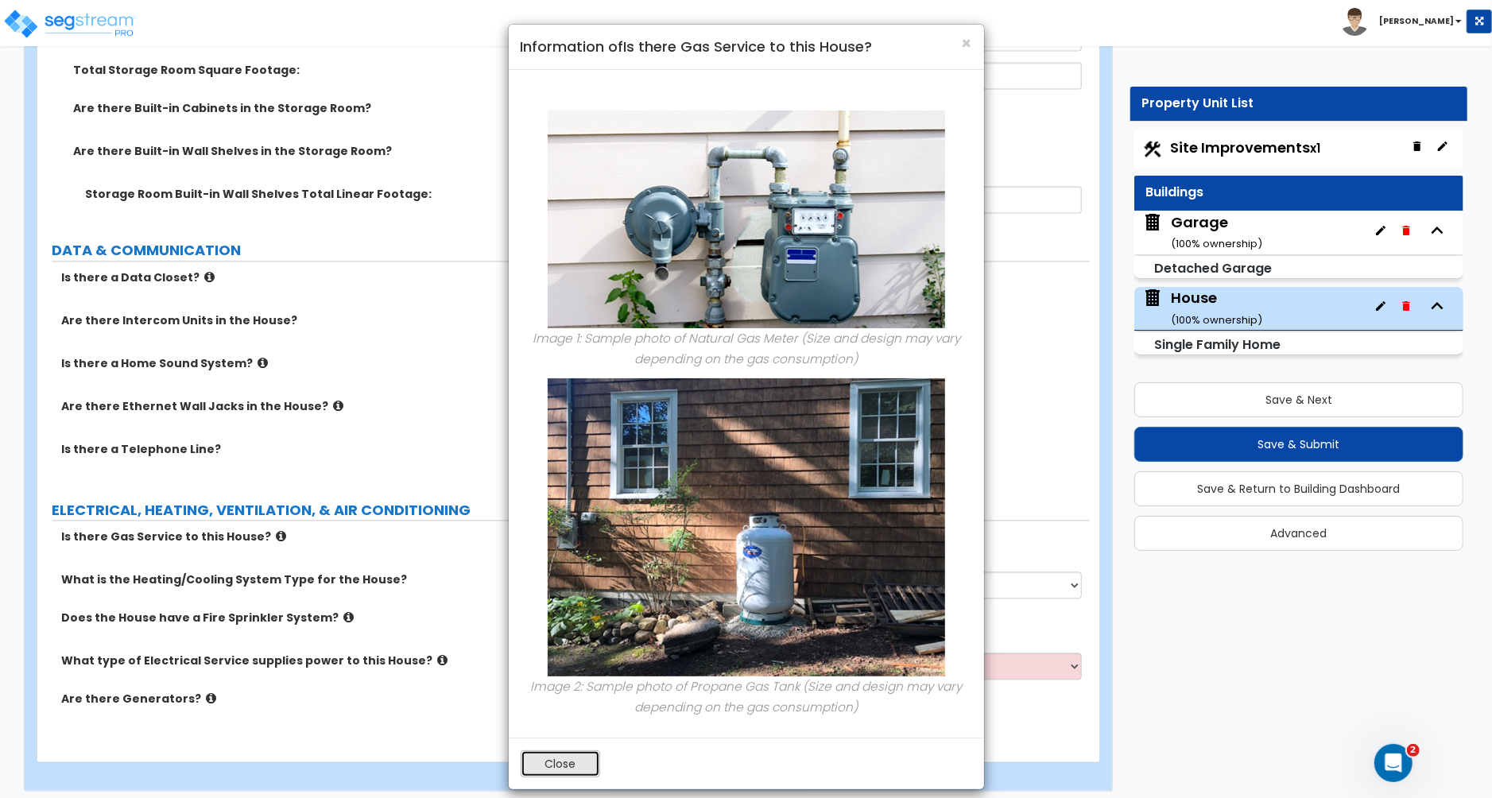
click at [551, 763] on button "Close" at bounding box center [560, 763] width 79 height 27
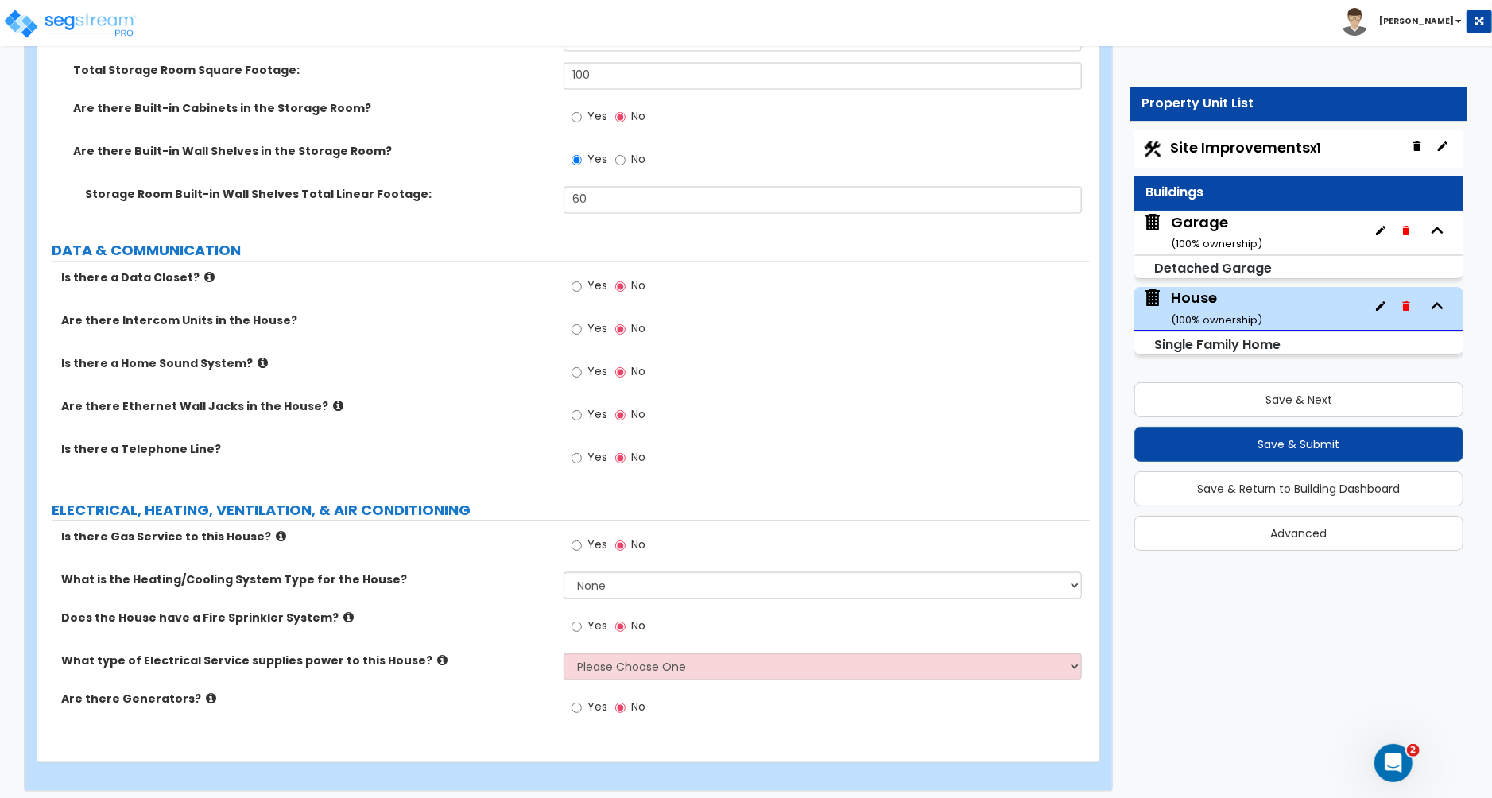
click at [276, 531] on icon at bounding box center [281, 537] width 10 height 12
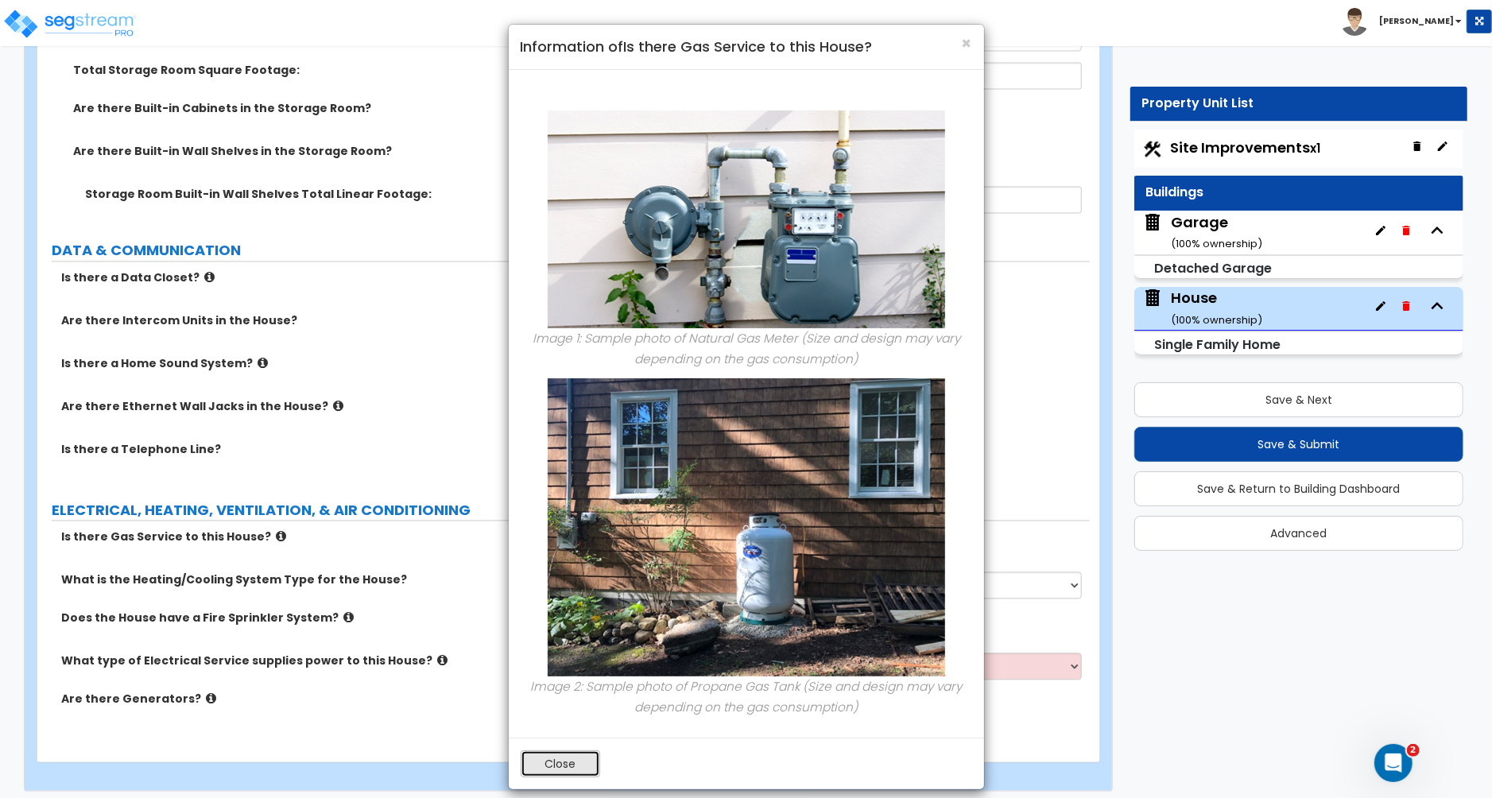
click at [540, 767] on button "Close" at bounding box center [560, 763] width 79 height 27
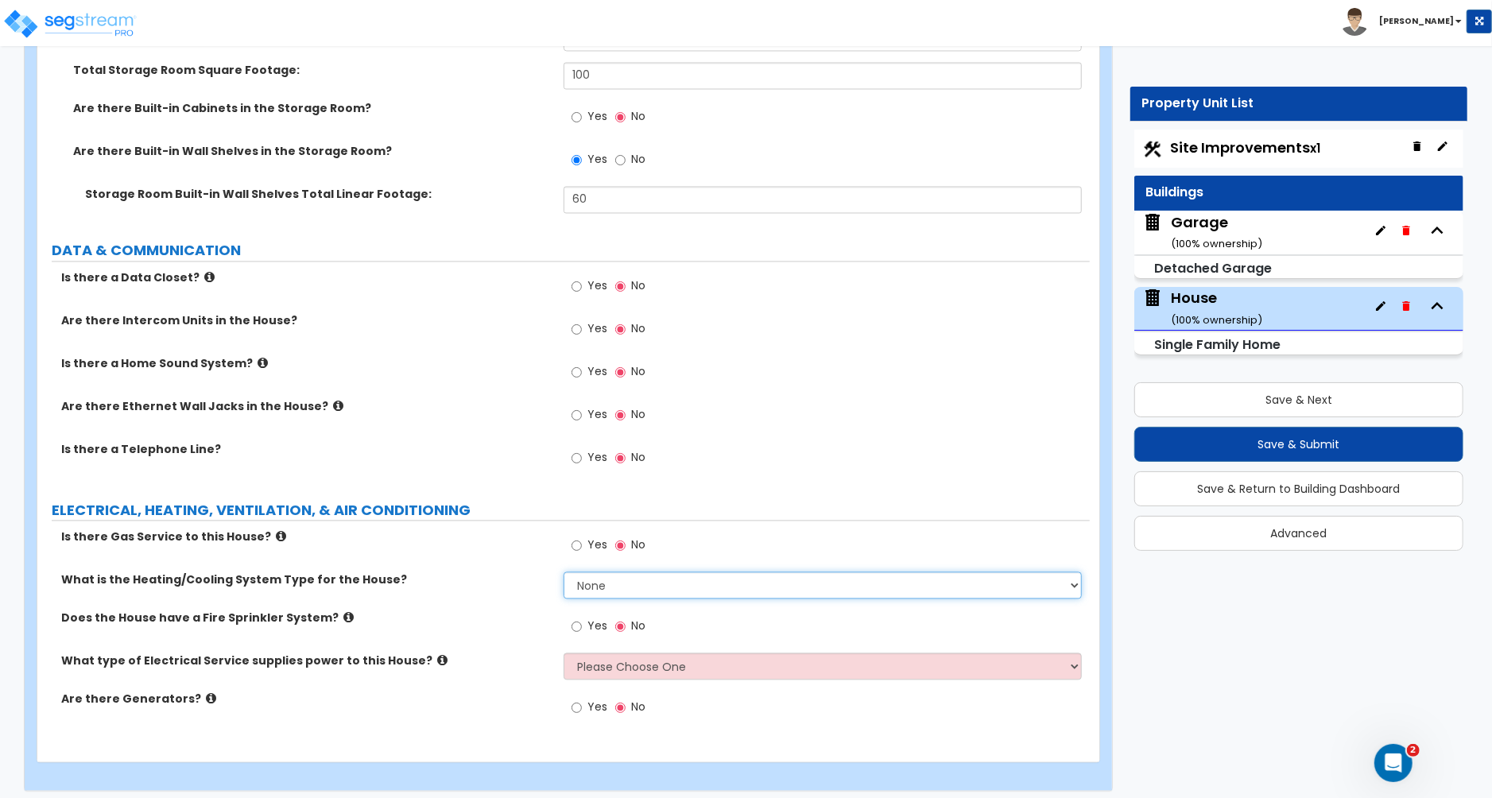
click at [651, 578] on select "None Heat Only Centralized Heating & Cooling Thru Wall Air Conditioners Mini Sp…" at bounding box center [823, 585] width 518 height 27
select select "3"
click at [564, 572] on select "None Heat Only Centralized Heating & Cooling Thru Wall Air Conditioners Mini Sp…" at bounding box center [823, 585] width 518 height 27
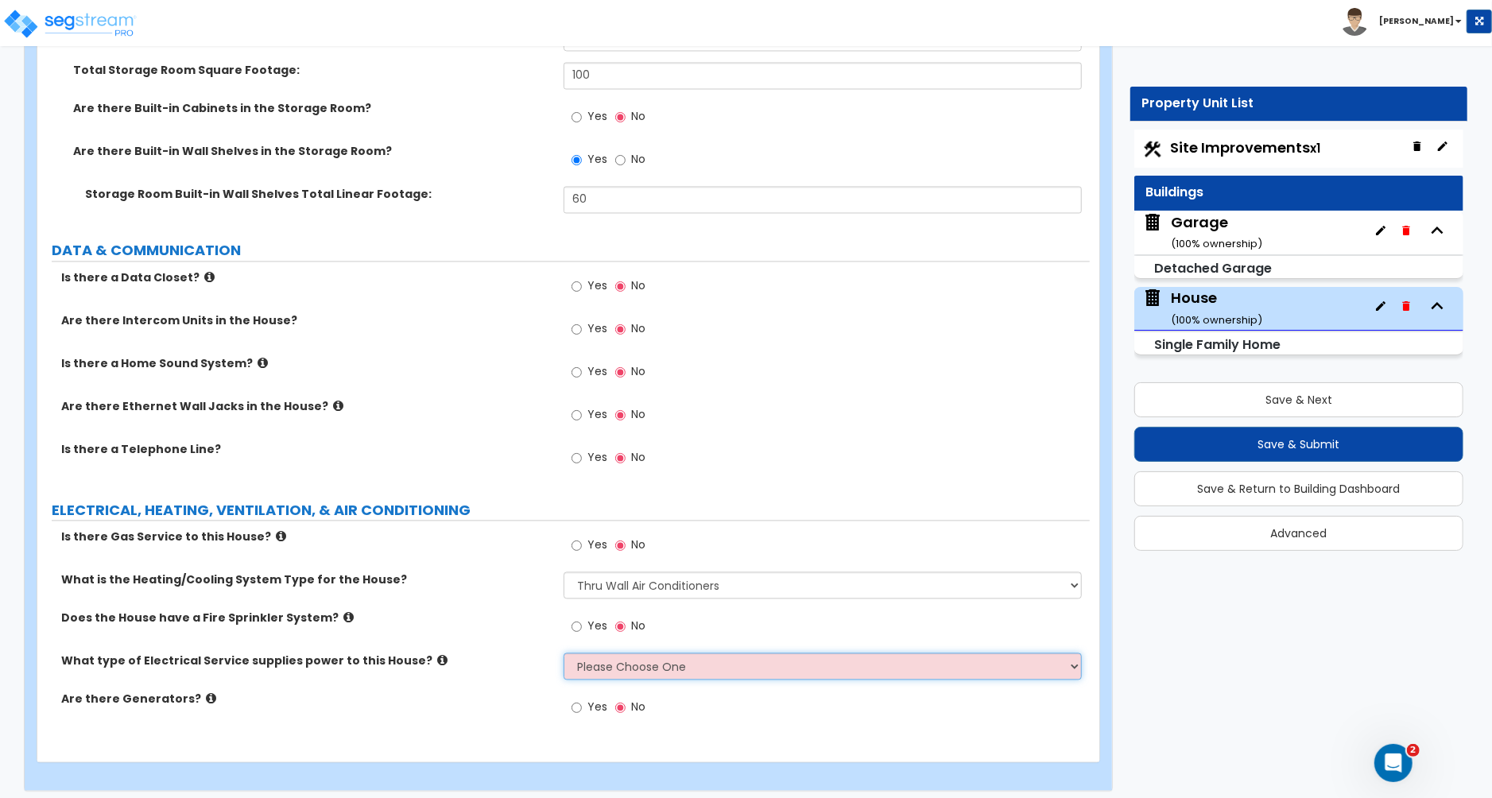
click at [656, 657] on select "Please Choose One Overhead Underground" at bounding box center [823, 666] width 518 height 27
select select "2"
click at [564, 653] on select "Please Choose One Overhead Underground" at bounding box center [823, 666] width 518 height 27
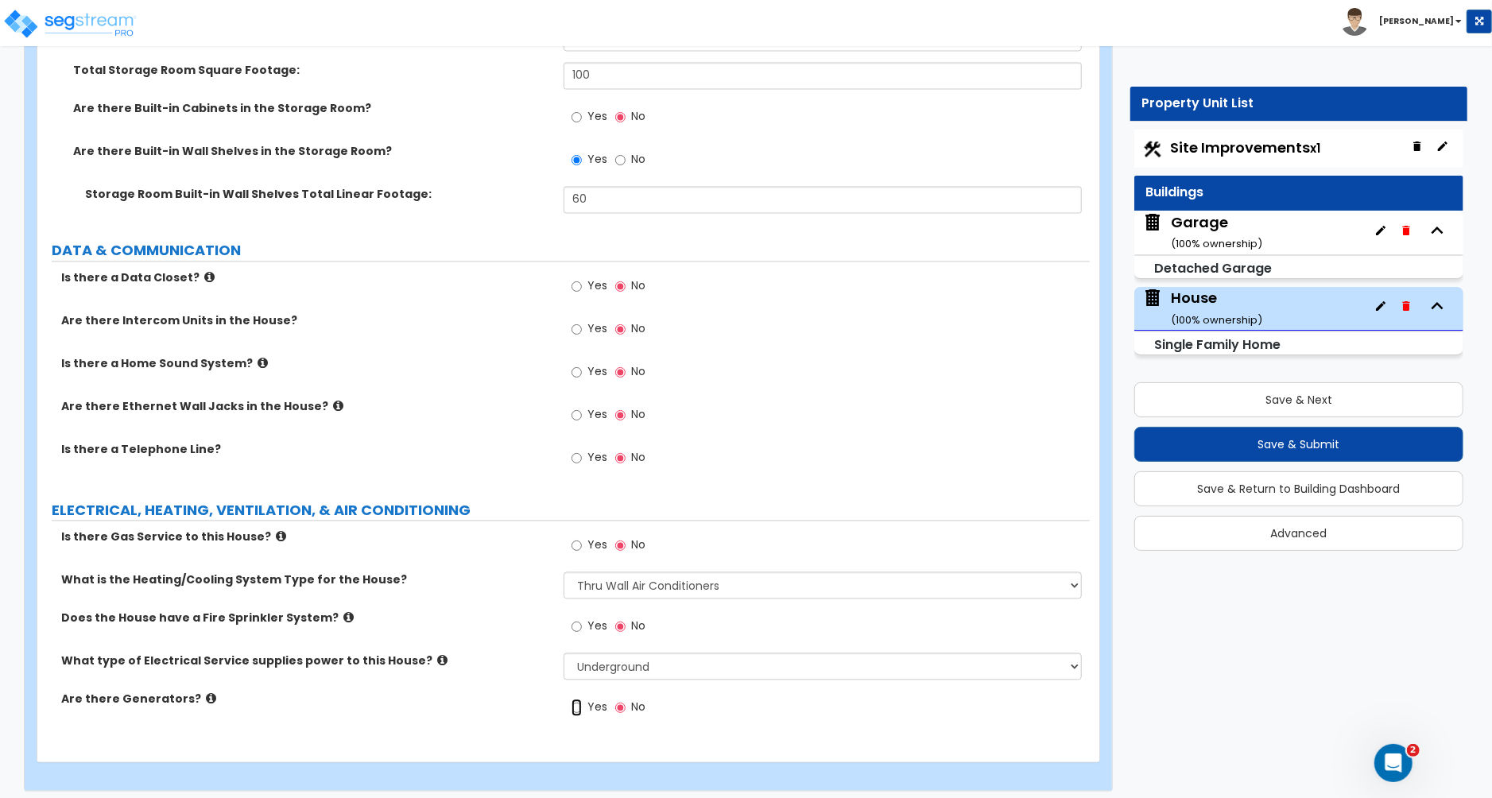
click at [579, 703] on input "Yes" at bounding box center [577, 708] width 10 height 17
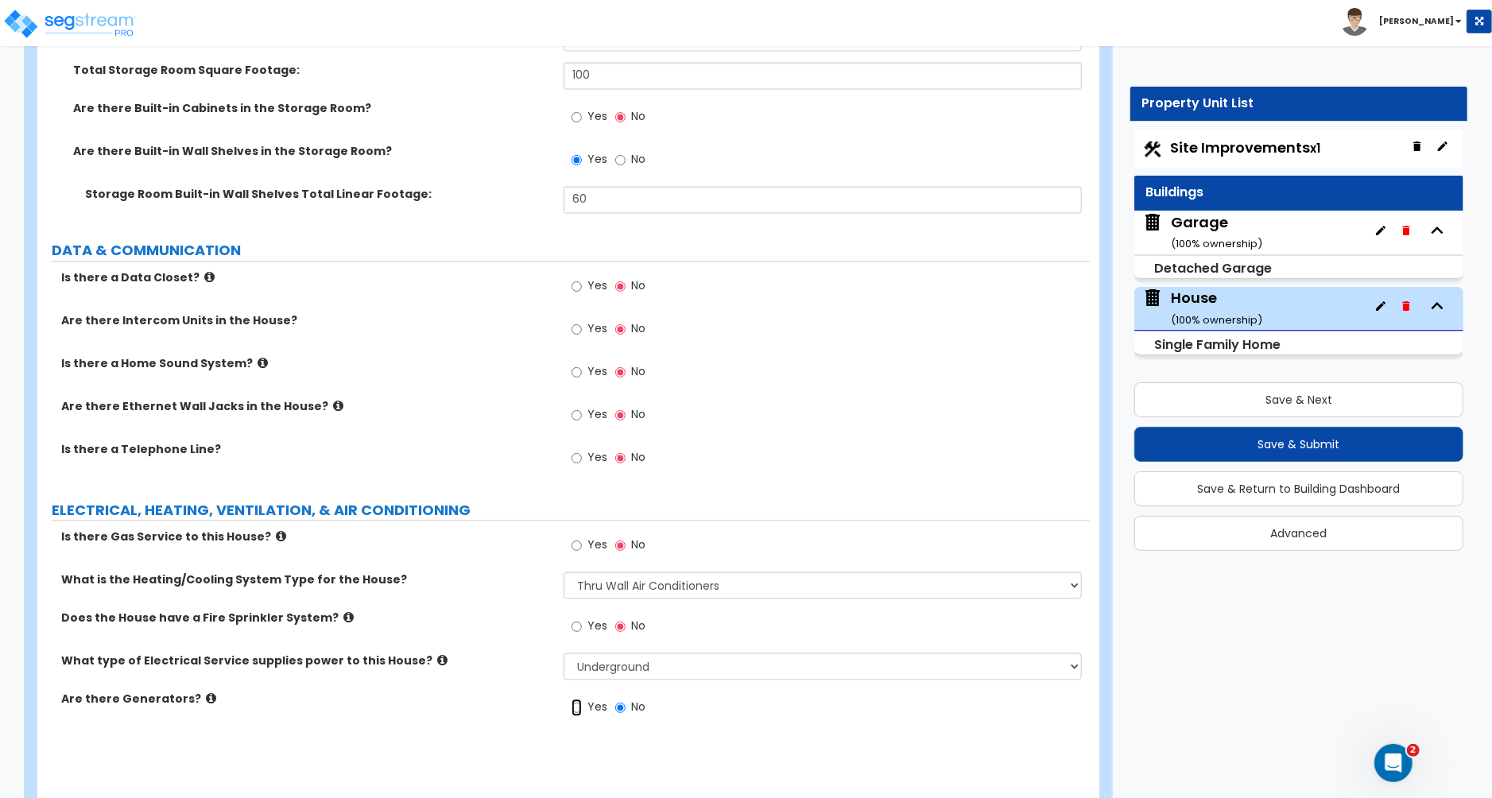
radio input "true"
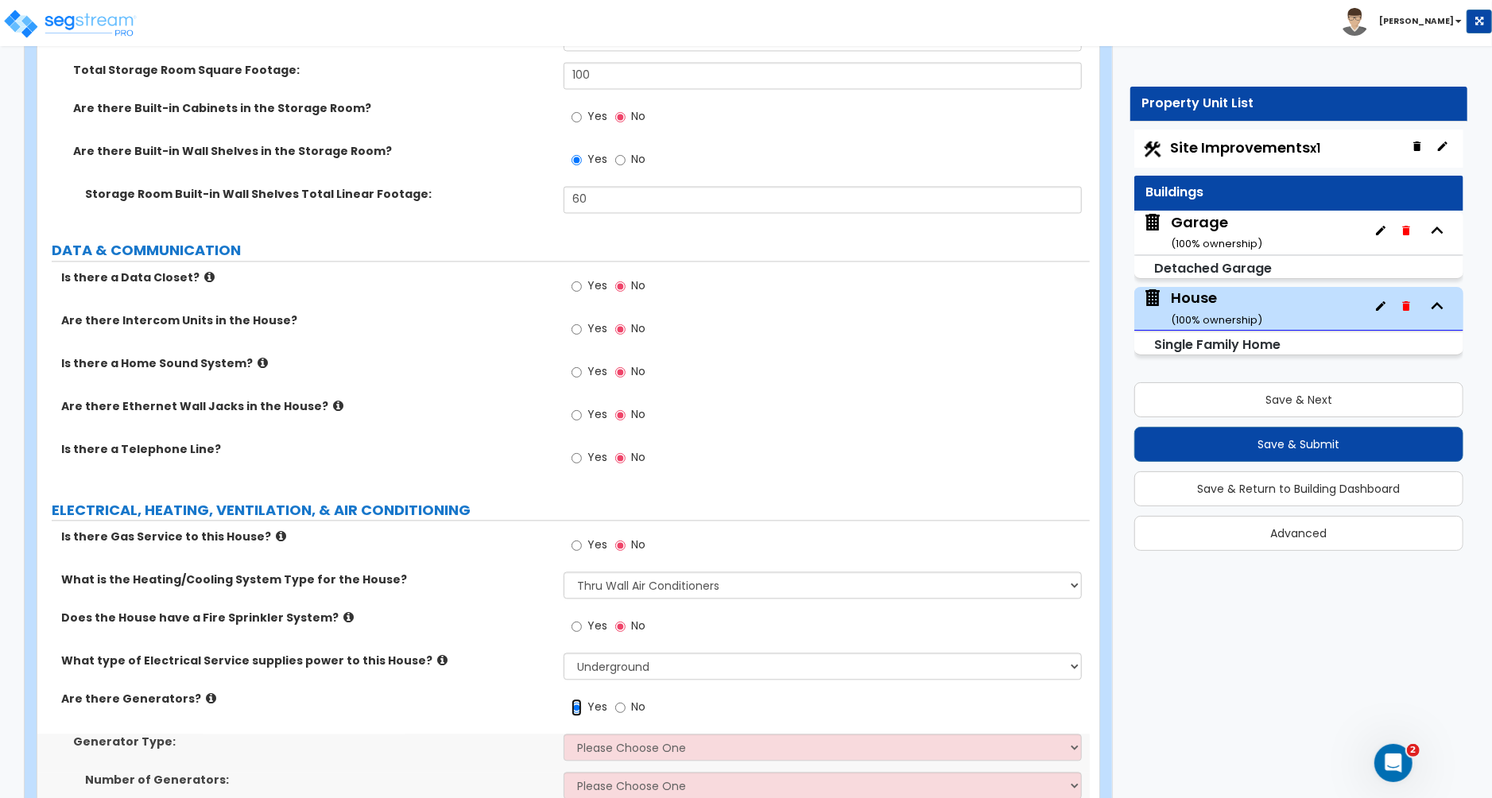
scroll to position [6744, 0]
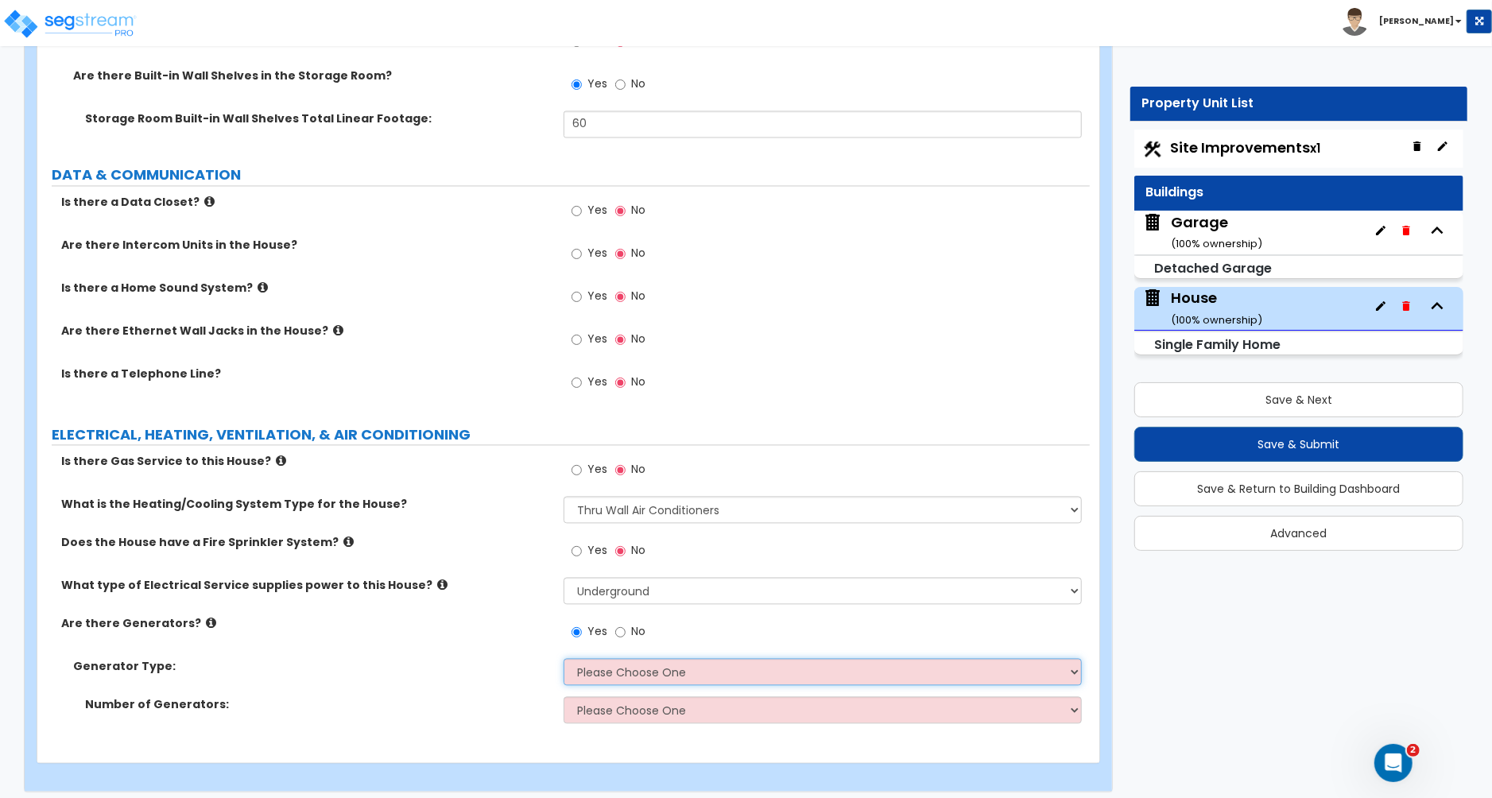
click at [583, 666] on select "Please Choose One Gas Diesel I Don’t Know - Please Choose for me" at bounding box center [823, 671] width 518 height 27
select select "2"
click at [564, 658] on select "Please Choose One Gas Diesel I Don’t Know - Please Choose for me" at bounding box center [823, 671] width 518 height 27
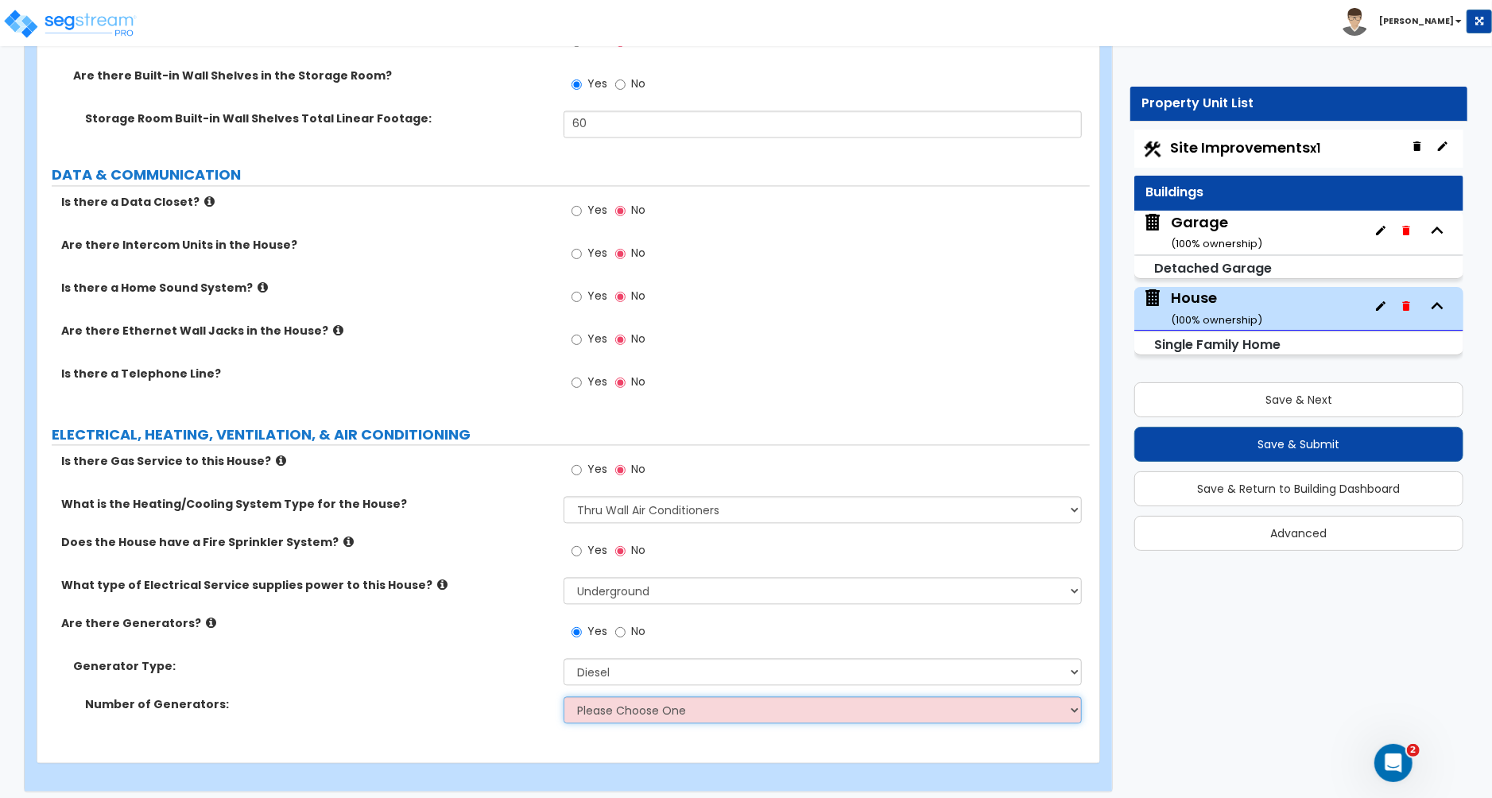
click at [618, 701] on select "Please Choose One 1 2 3" at bounding box center [823, 709] width 518 height 27
select select "1"
click at [564, 696] on select "Please Choose One 1 2 3" at bounding box center [823, 709] width 518 height 27
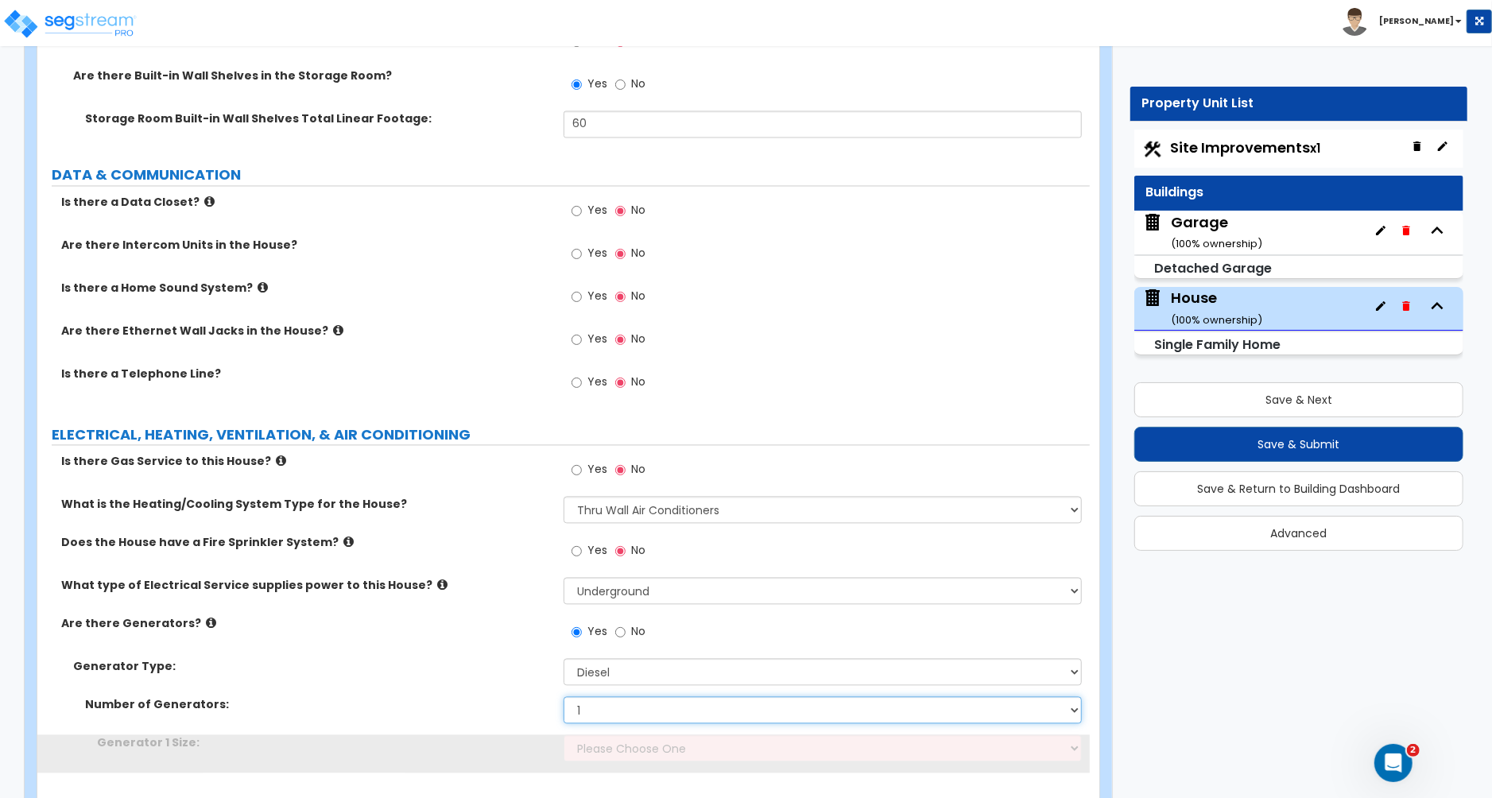
scroll to position [6782, 0]
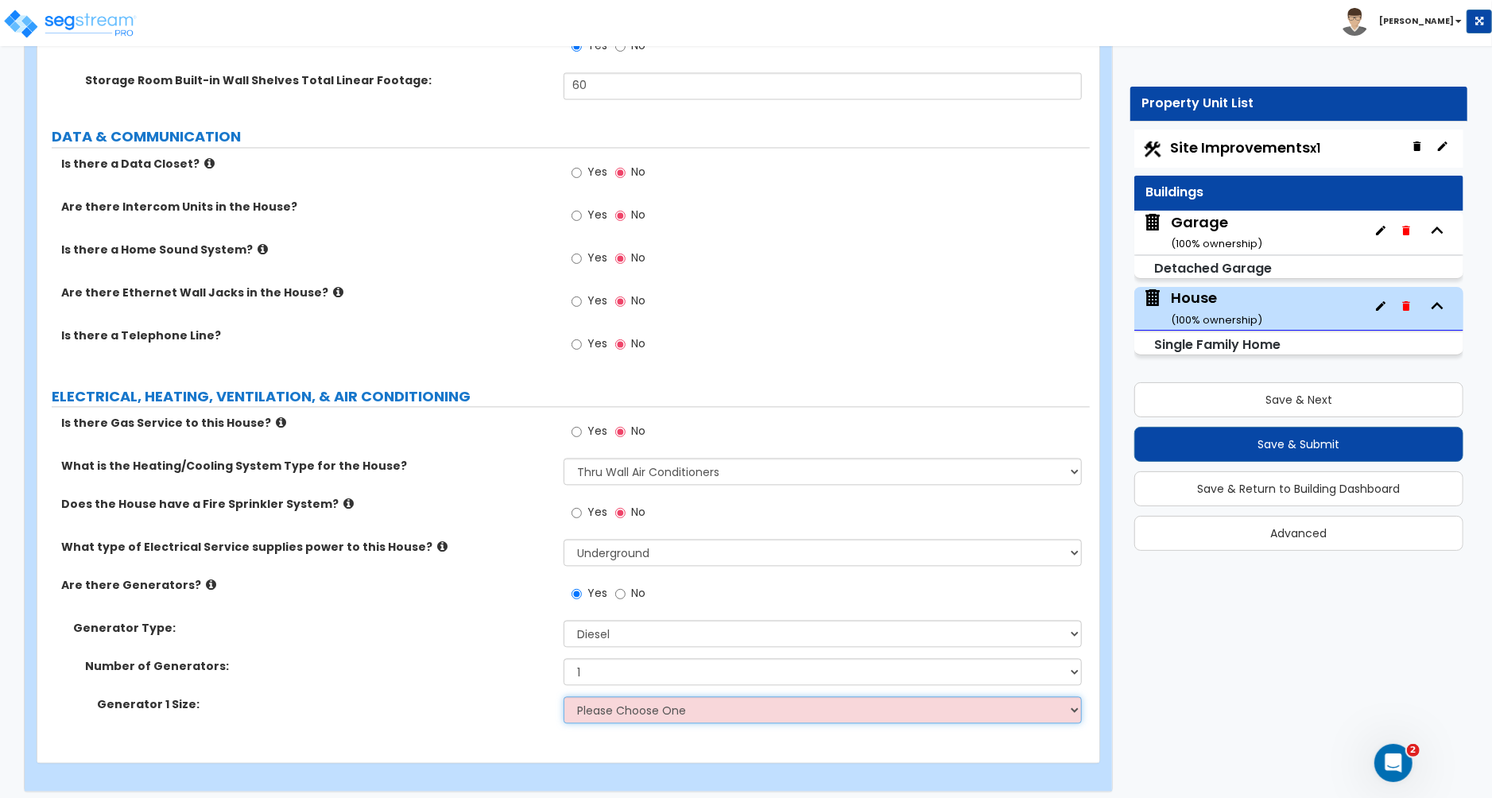
click at [620, 697] on select "Please Choose One 30kW 50kW 75kW 100kW 125kW 150kW 175kW 200kW 250kW 300kW 350k…" at bounding box center [823, 709] width 518 height 27
select select "1"
click at [564, 696] on select "Please Choose One 30kW 50kW 75kW 100kW 125kW 150kW 175kW 200kW 250kW 300kW 350k…" at bounding box center [823, 709] width 518 height 27
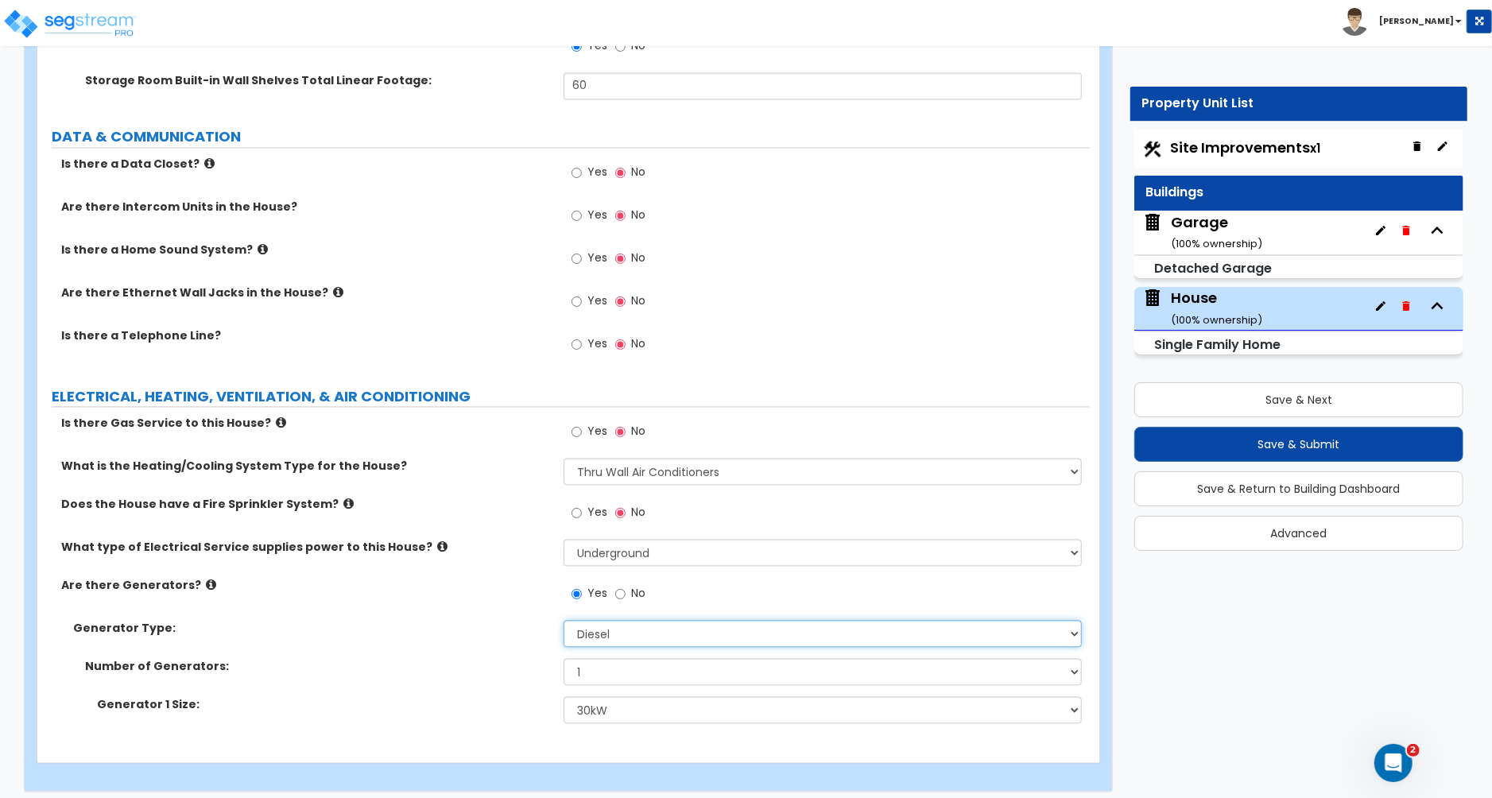
click at [639, 631] on select "Please Choose One Gas Diesel I Don’t Know - Please Choose for me" at bounding box center [823, 633] width 518 height 27
select select "1"
click at [564, 620] on select "Please Choose One Gas Diesel I Don’t Know - Please Choose for me" at bounding box center [823, 633] width 518 height 27
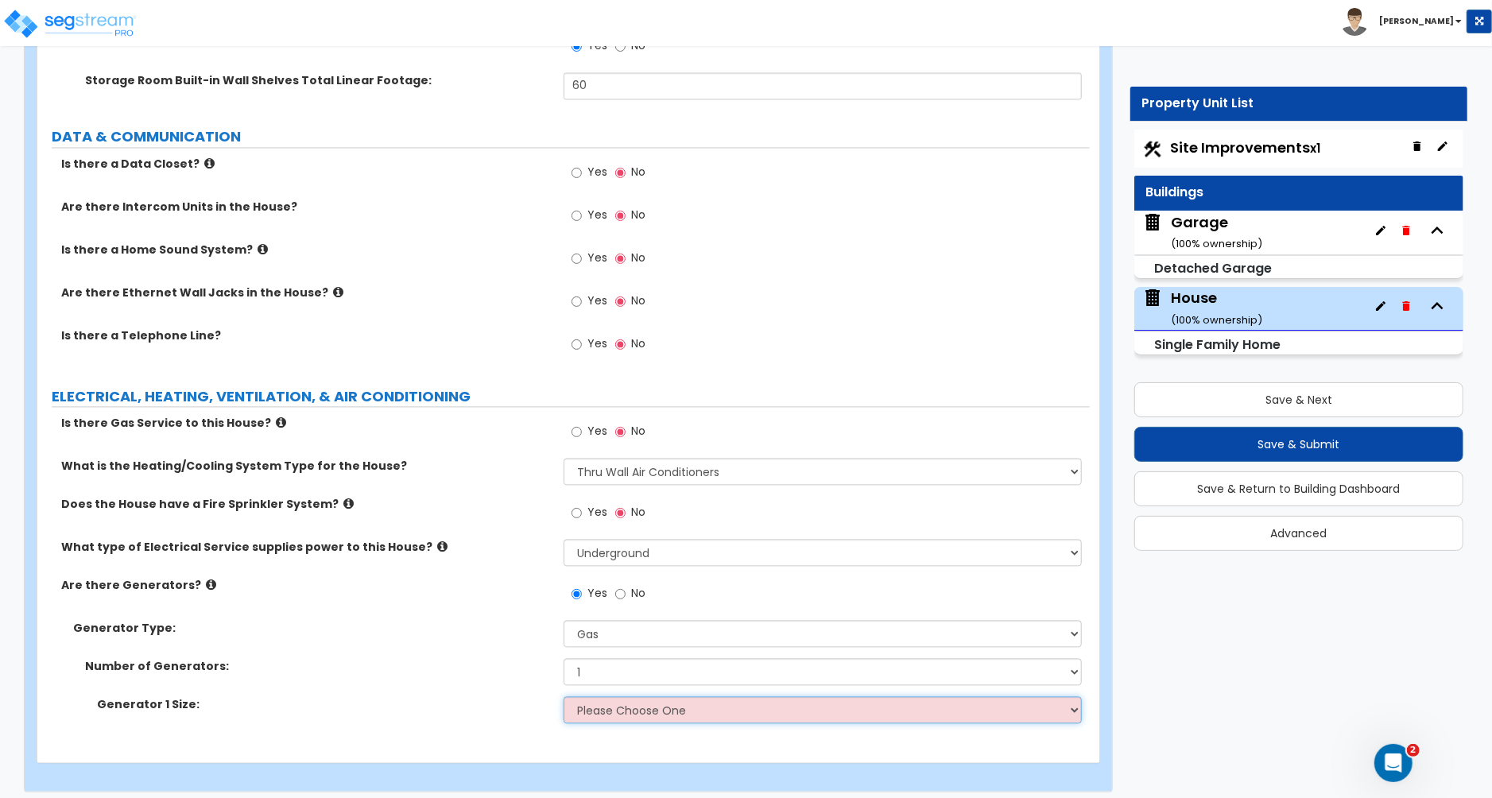
click at [609, 703] on select "Please Choose One 20kW 35kW 80kW 100kW 125kW 185kW" at bounding box center [823, 709] width 518 height 27
select select "1"
click at [564, 696] on select "Please Choose One 20kW 35kW 80kW 100kW 125kW 185kW" at bounding box center [823, 709] width 518 height 27
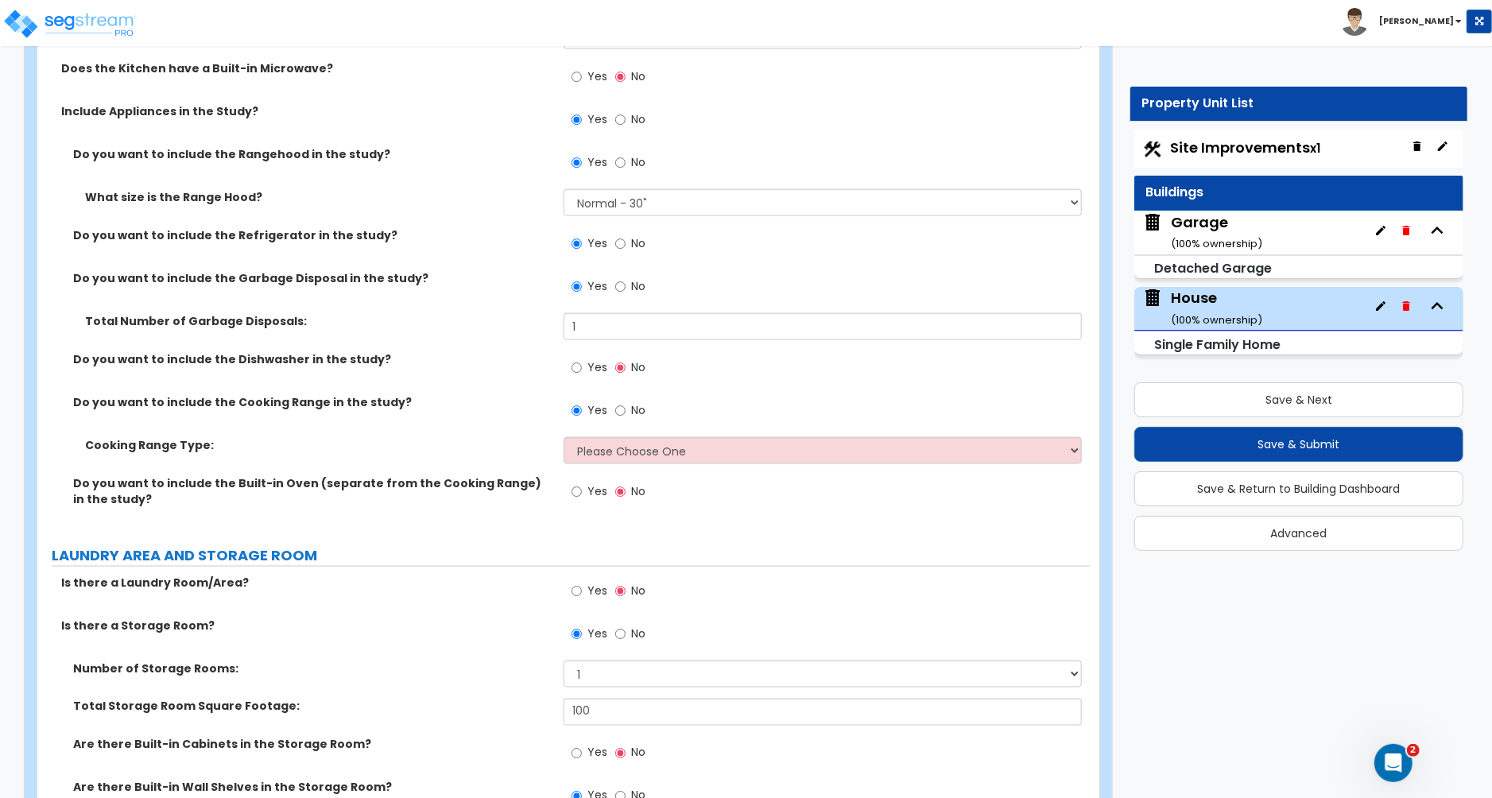
scroll to position [6033, 0]
click at [636, 440] on select "Please Choose One Cook Top Only Range with Oven" at bounding box center [823, 449] width 518 height 27
select select "2"
click at [564, 436] on select "Please Choose One Cook Top Only Range with Oven" at bounding box center [823, 449] width 518 height 27
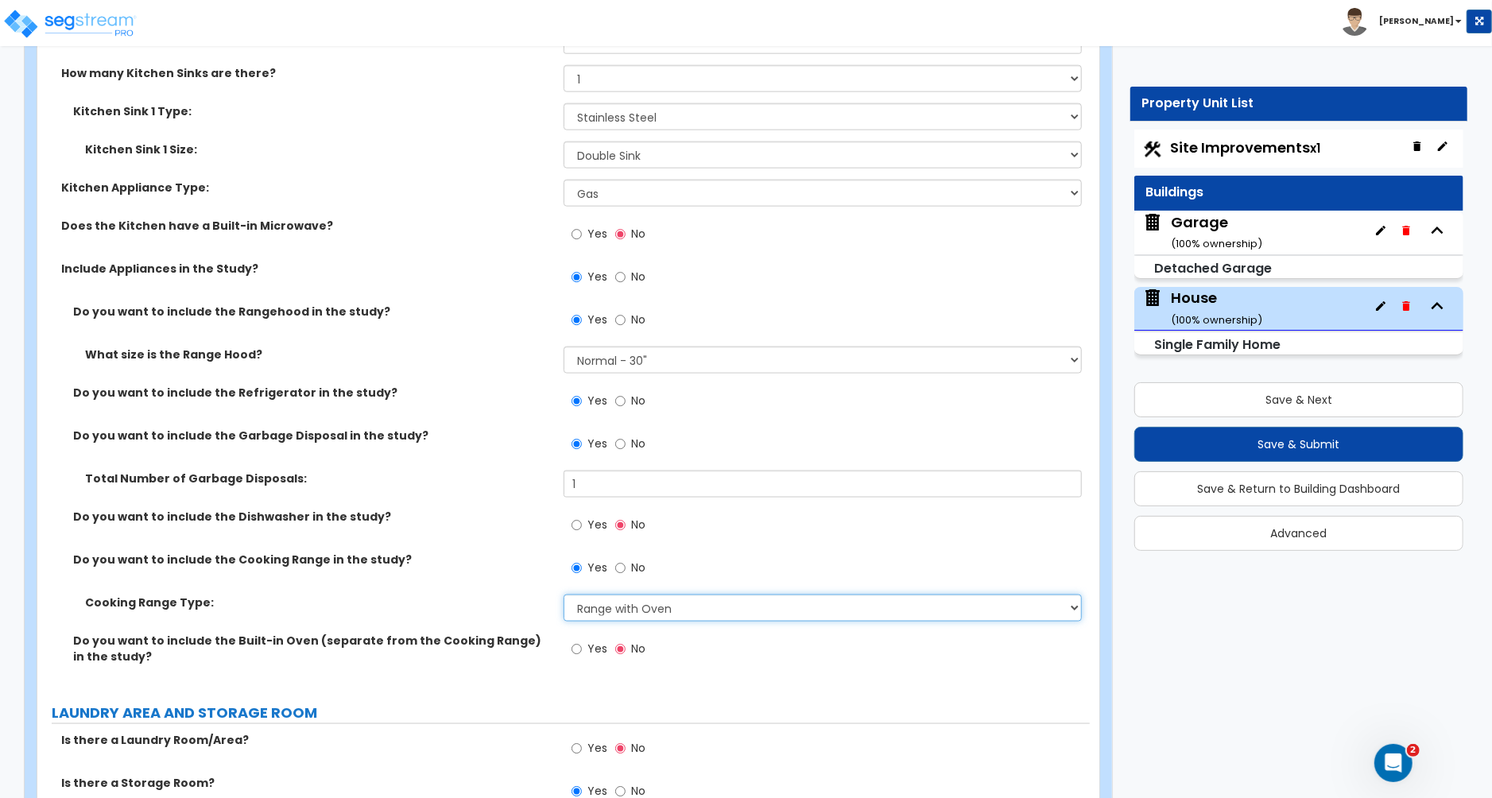
scroll to position [5861, 0]
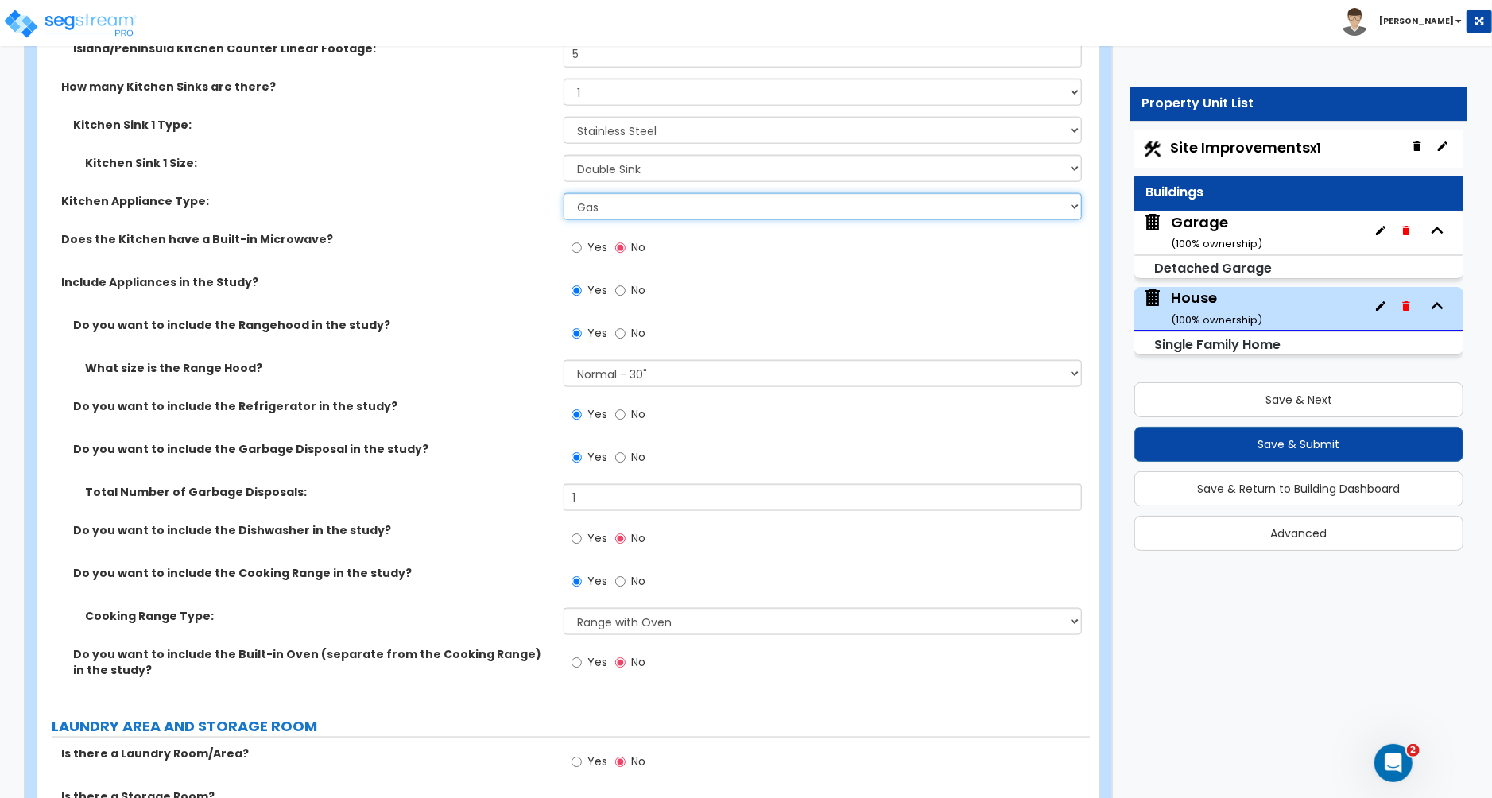
click at [638, 193] on select "Please Choose One Gas Electric" at bounding box center [823, 206] width 518 height 27
select select "2"
click at [564, 193] on select "Please Choose One Gas Electric" at bounding box center [823, 206] width 518 height 27
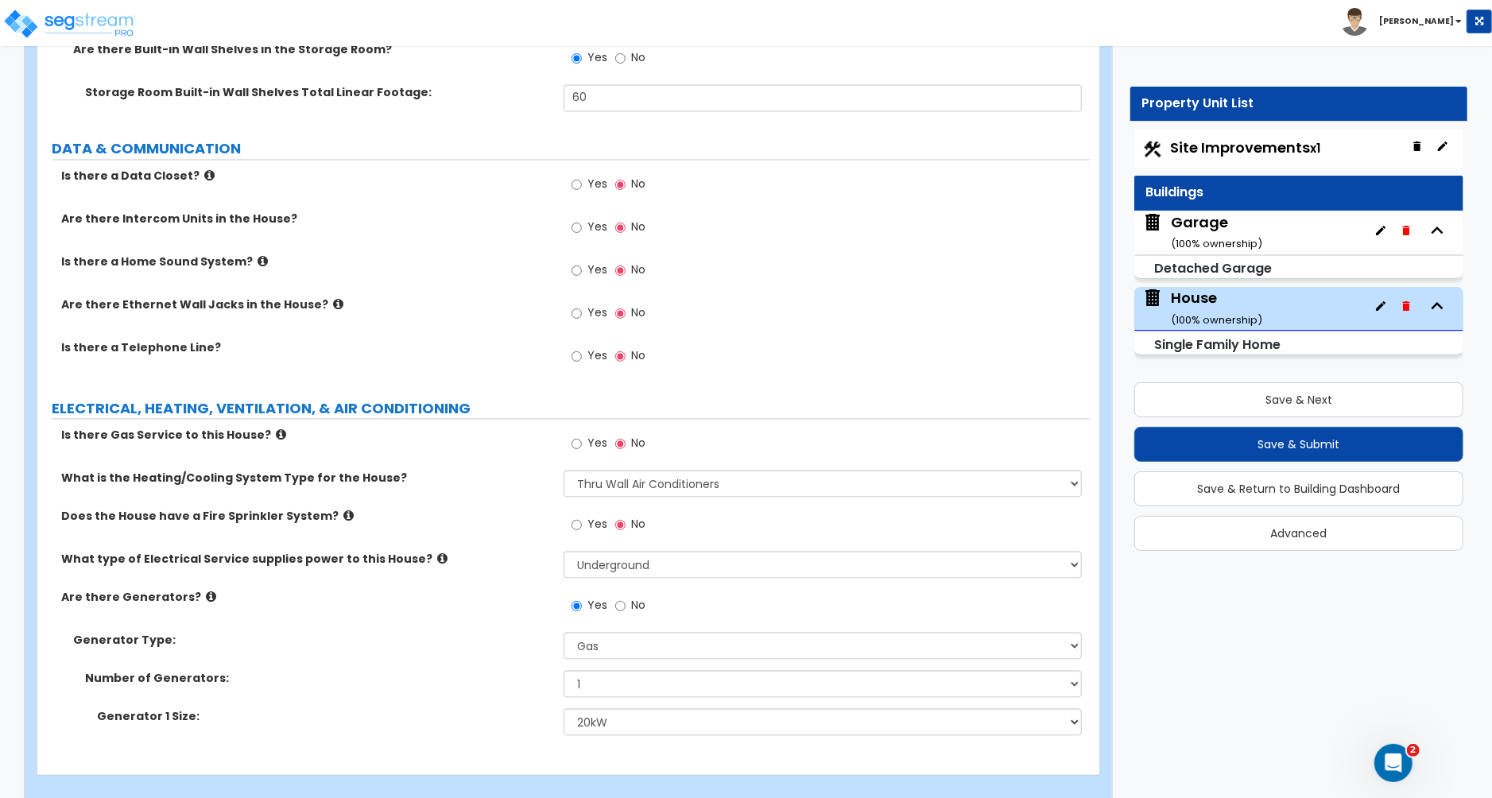
scroll to position [6782, 0]
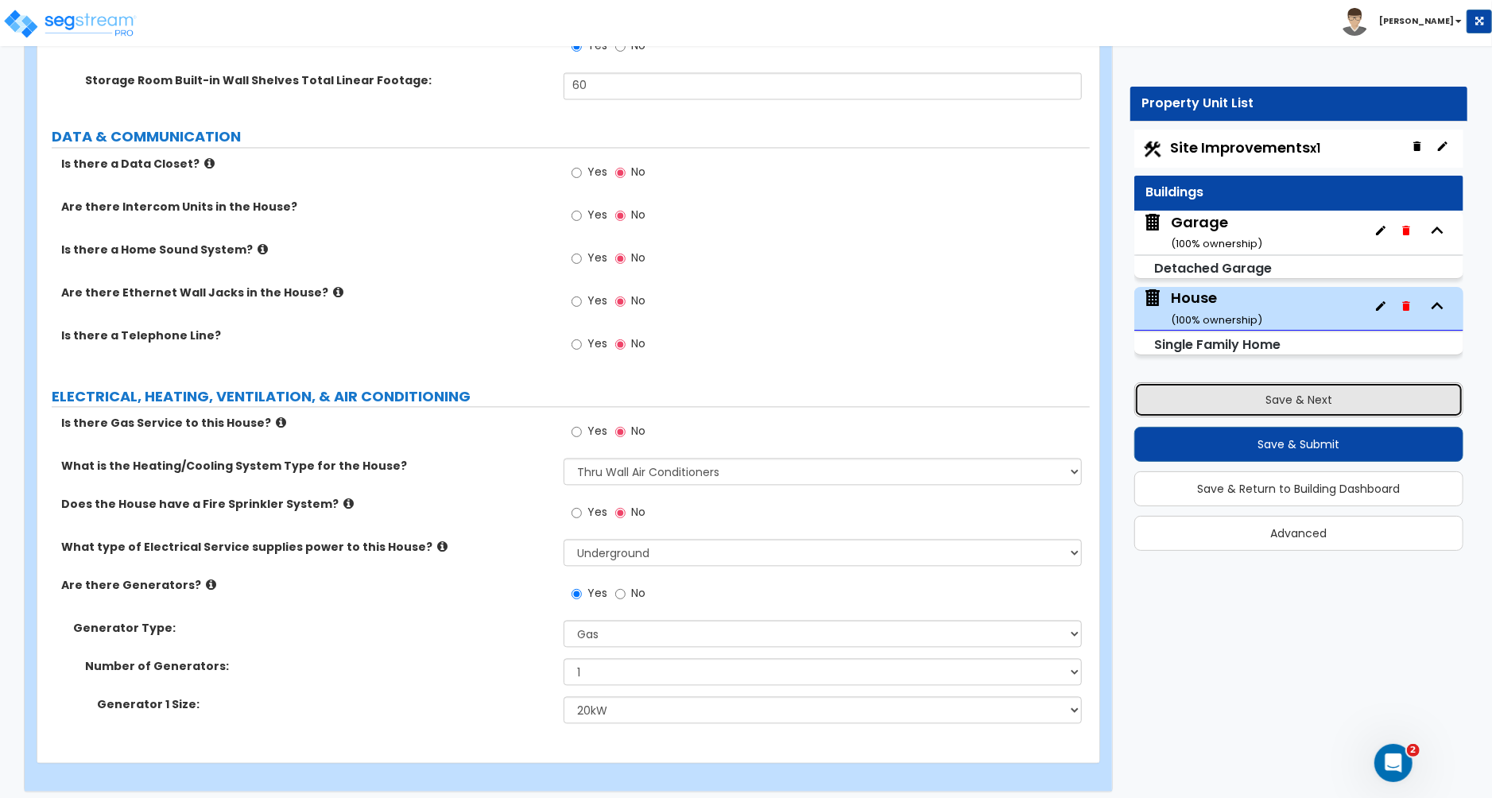
click at [1305, 402] on button "Save & Next" at bounding box center [1298, 399] width 329 height 35
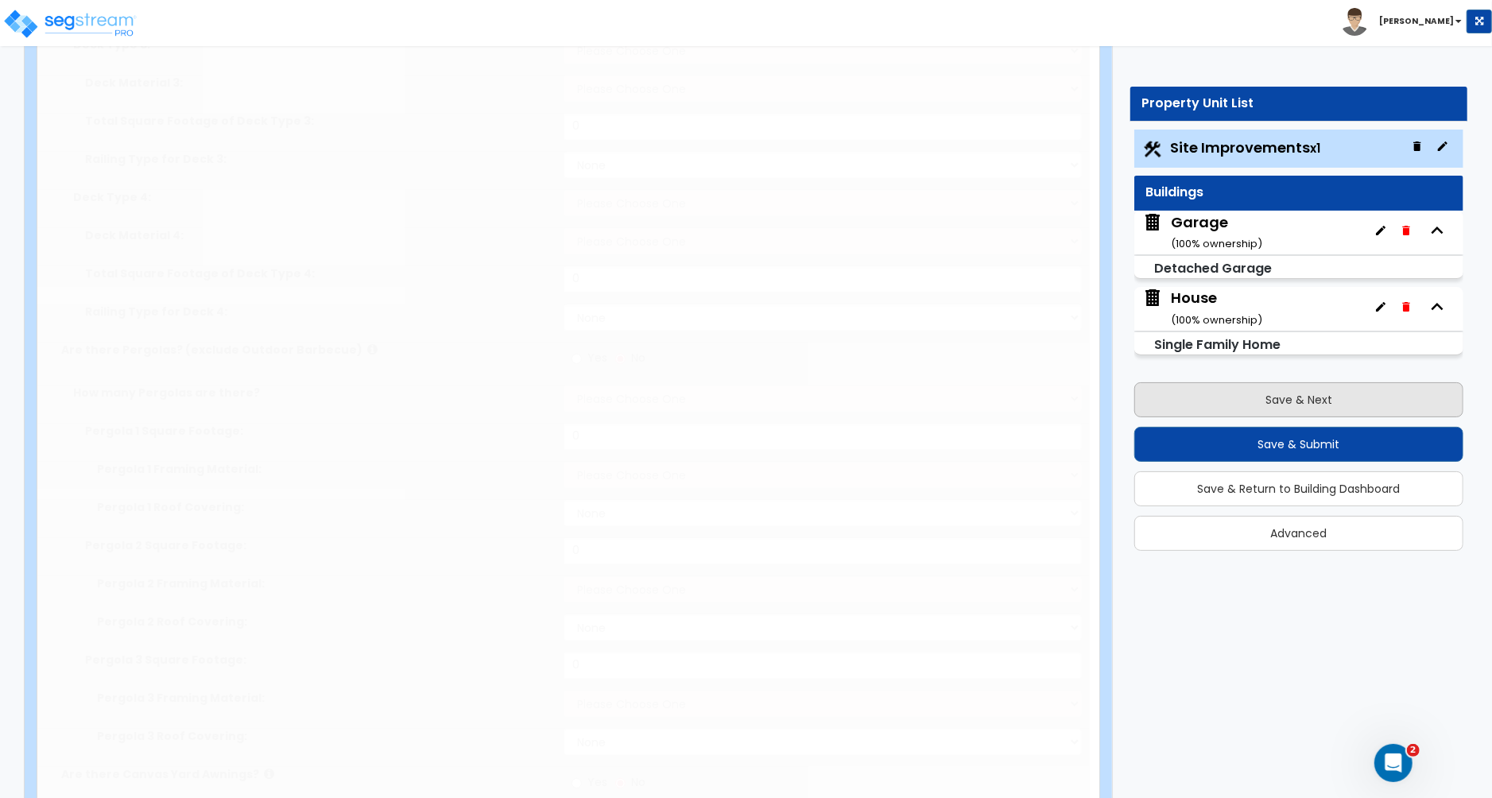
type input "3.75"
select select "1"
type input "15"
radio input "true"
select select "1"
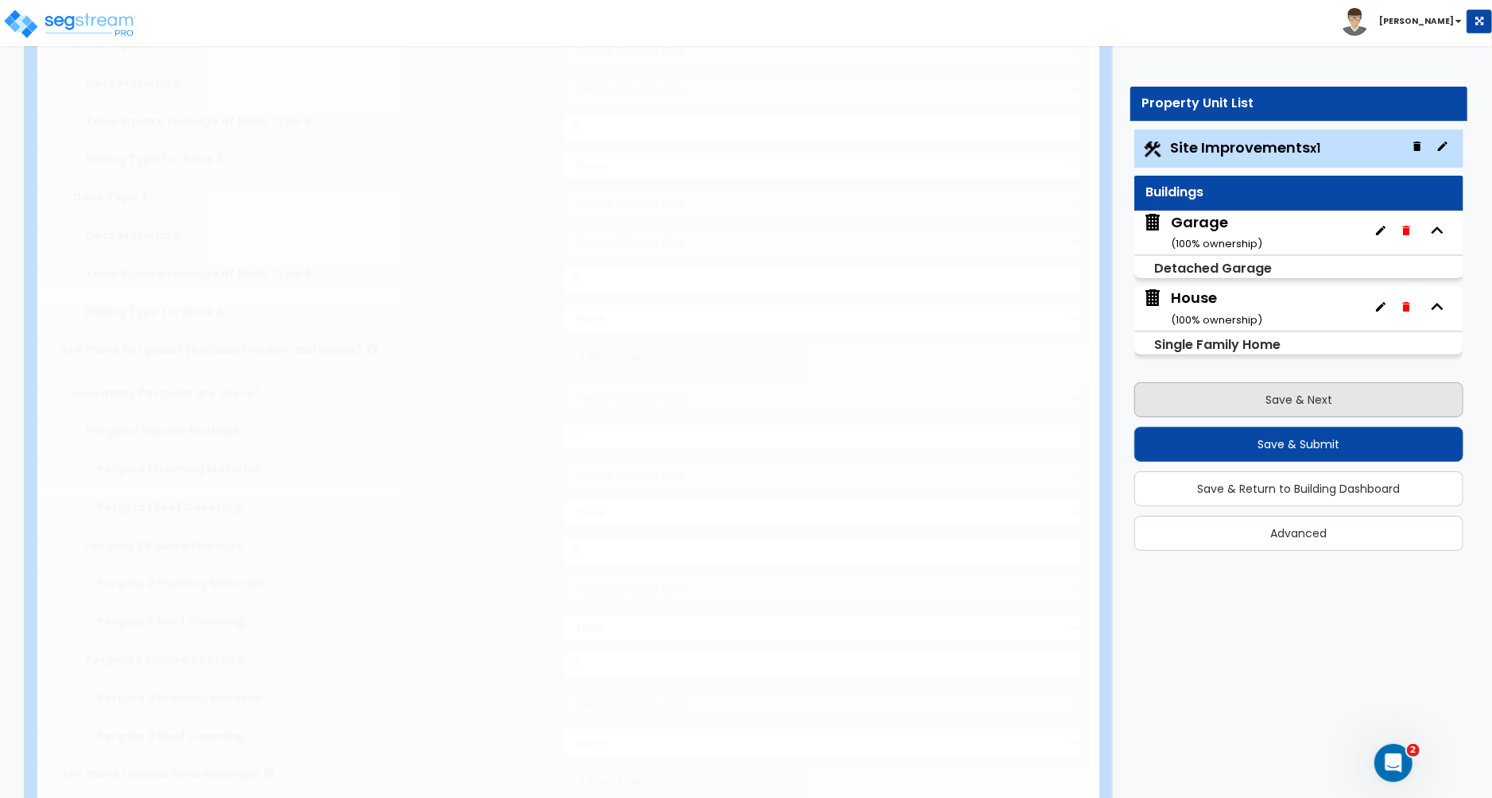
select select "2"
select select "1"
type input "424"
radio input "true"
select select "1"
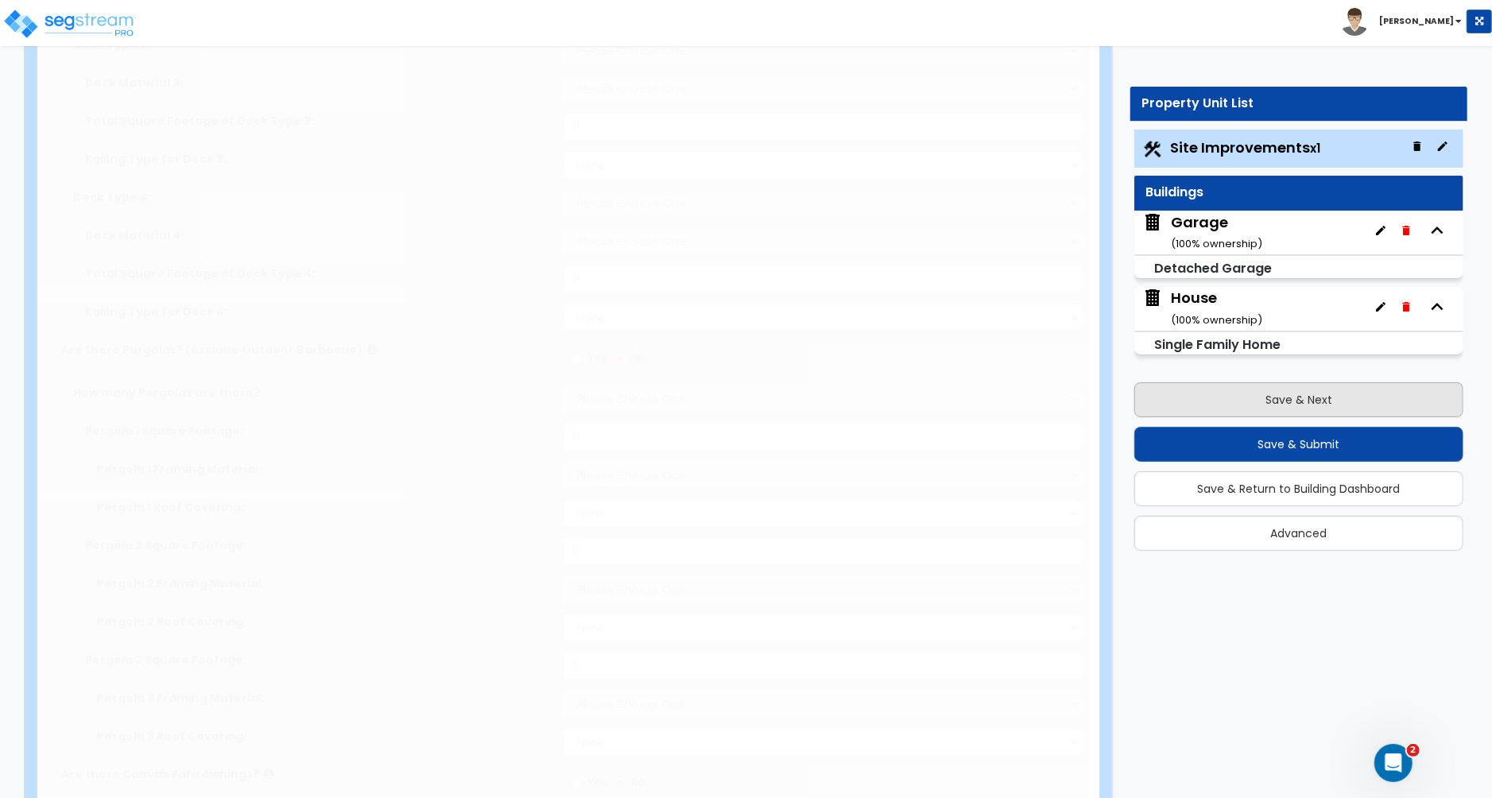
select select "1"
type input "2"
radio input "true"
select select "5"
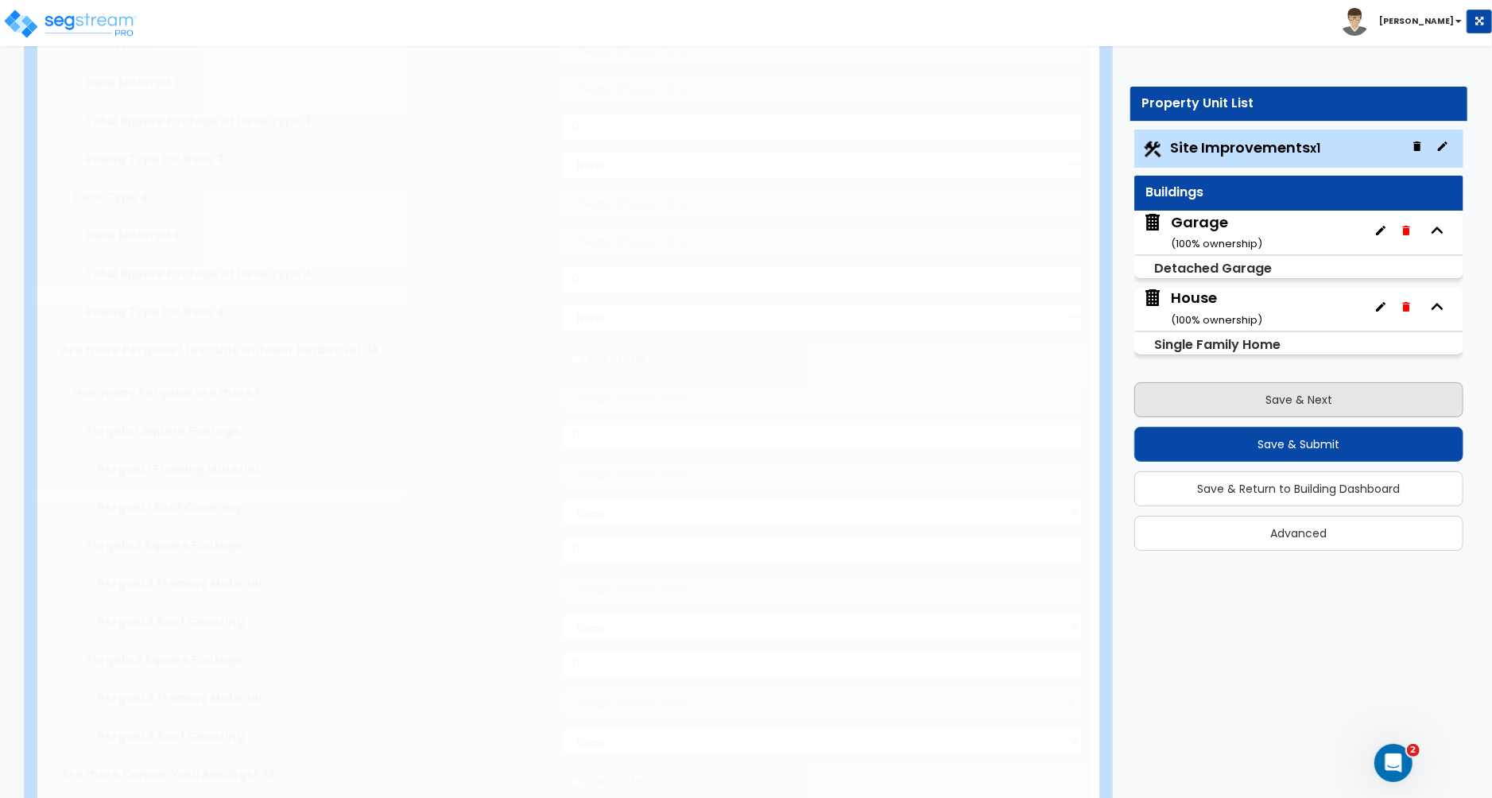
type input "52"
radio input "true"
select select "1"
select select "3"
type input "1"
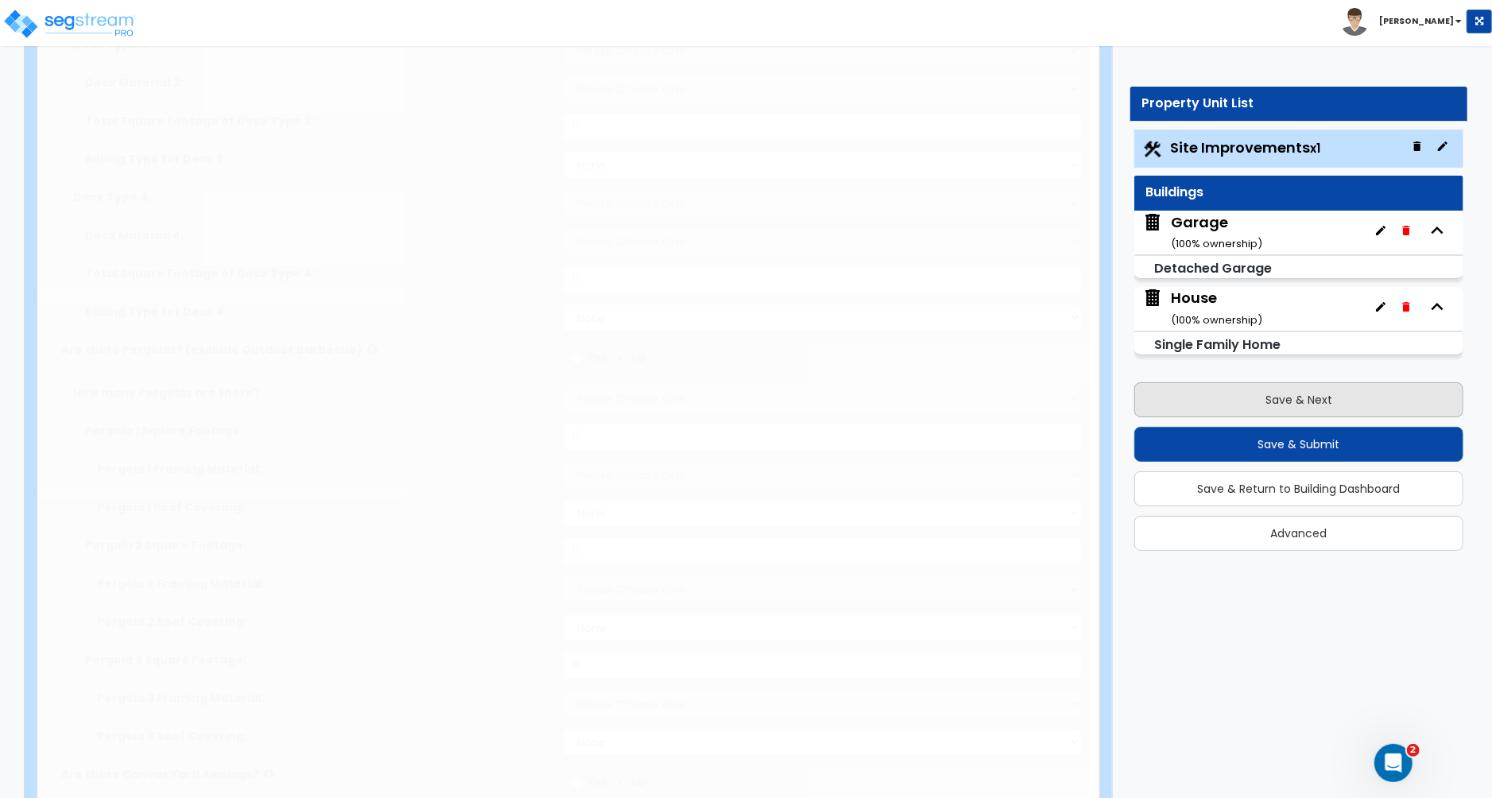
radio input "true"
select select "1"
select select "2"
type input "35"
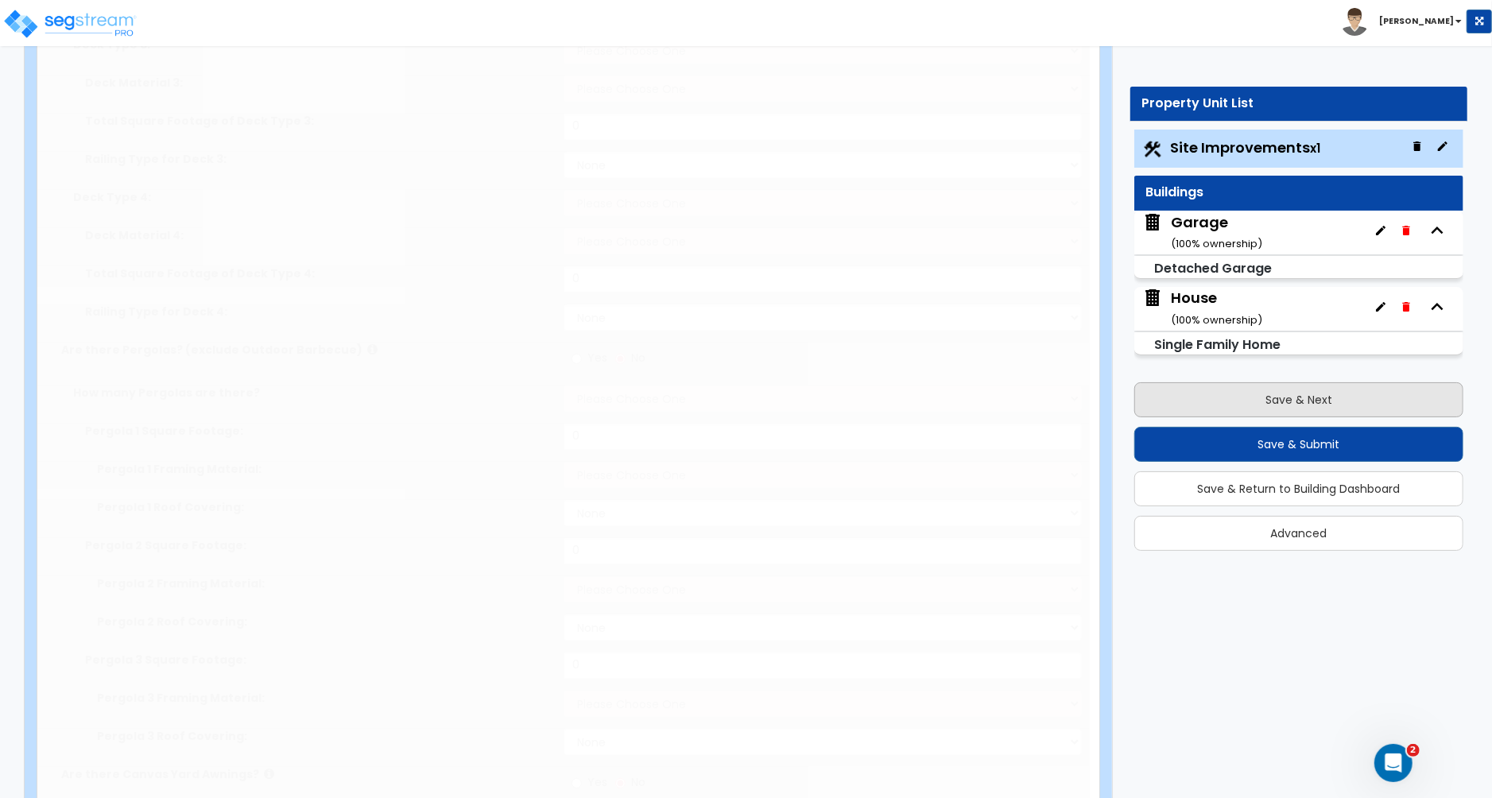
select select "1"
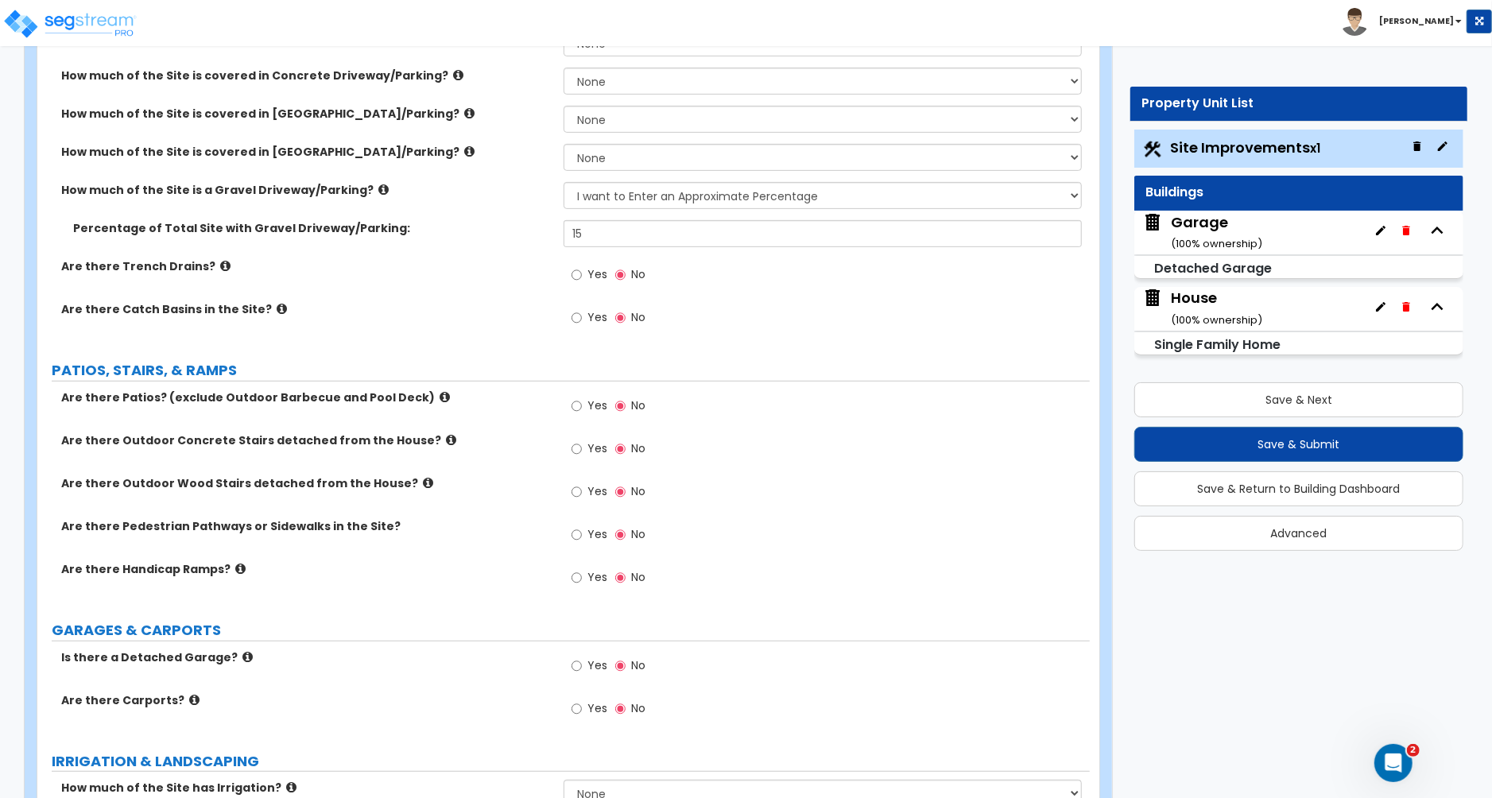
scroll to position [354, 0]
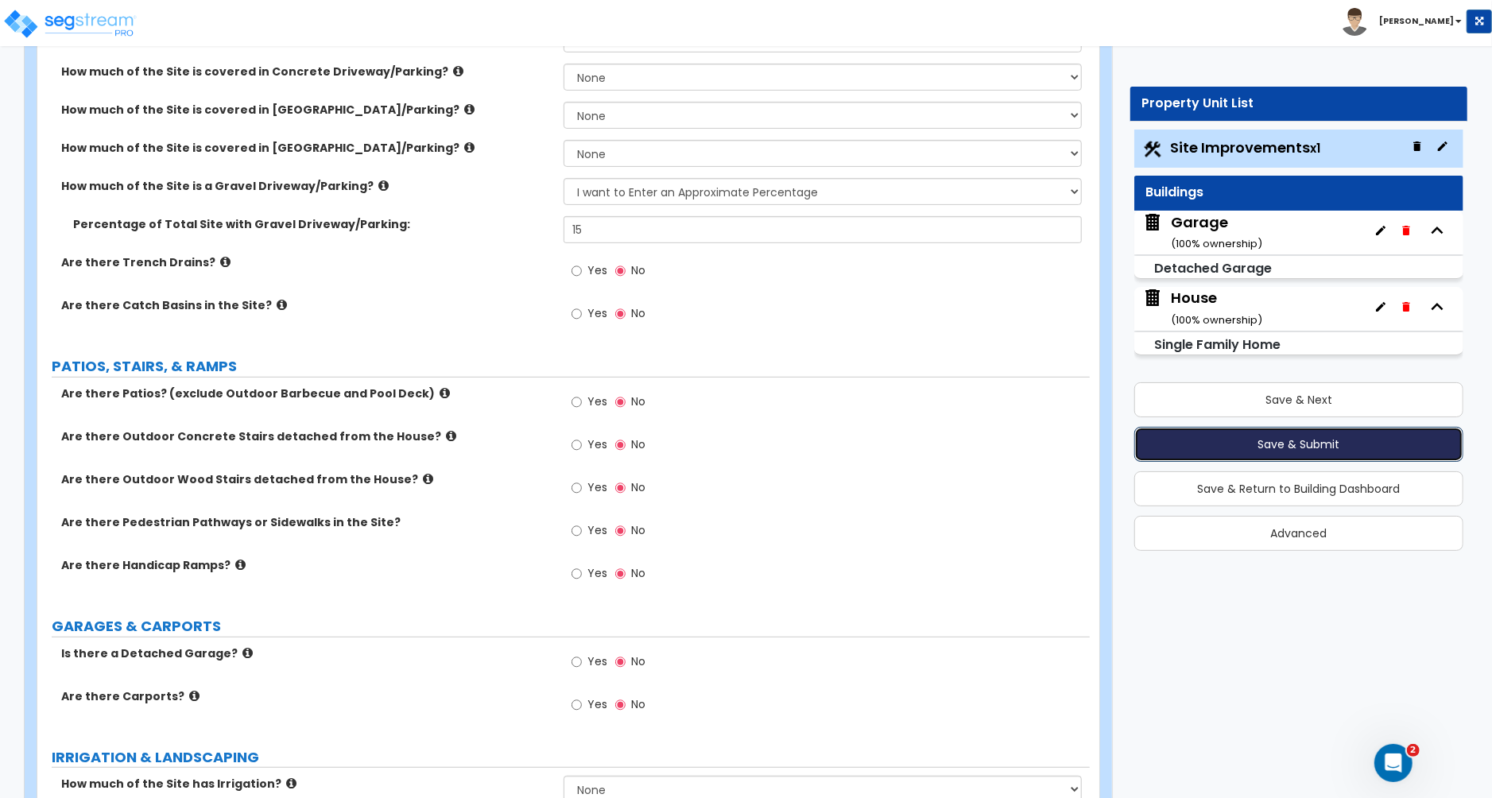
click at [1297, 453] on button "Save & Submit" at bounding box center [1298, 444] width 329 height 35
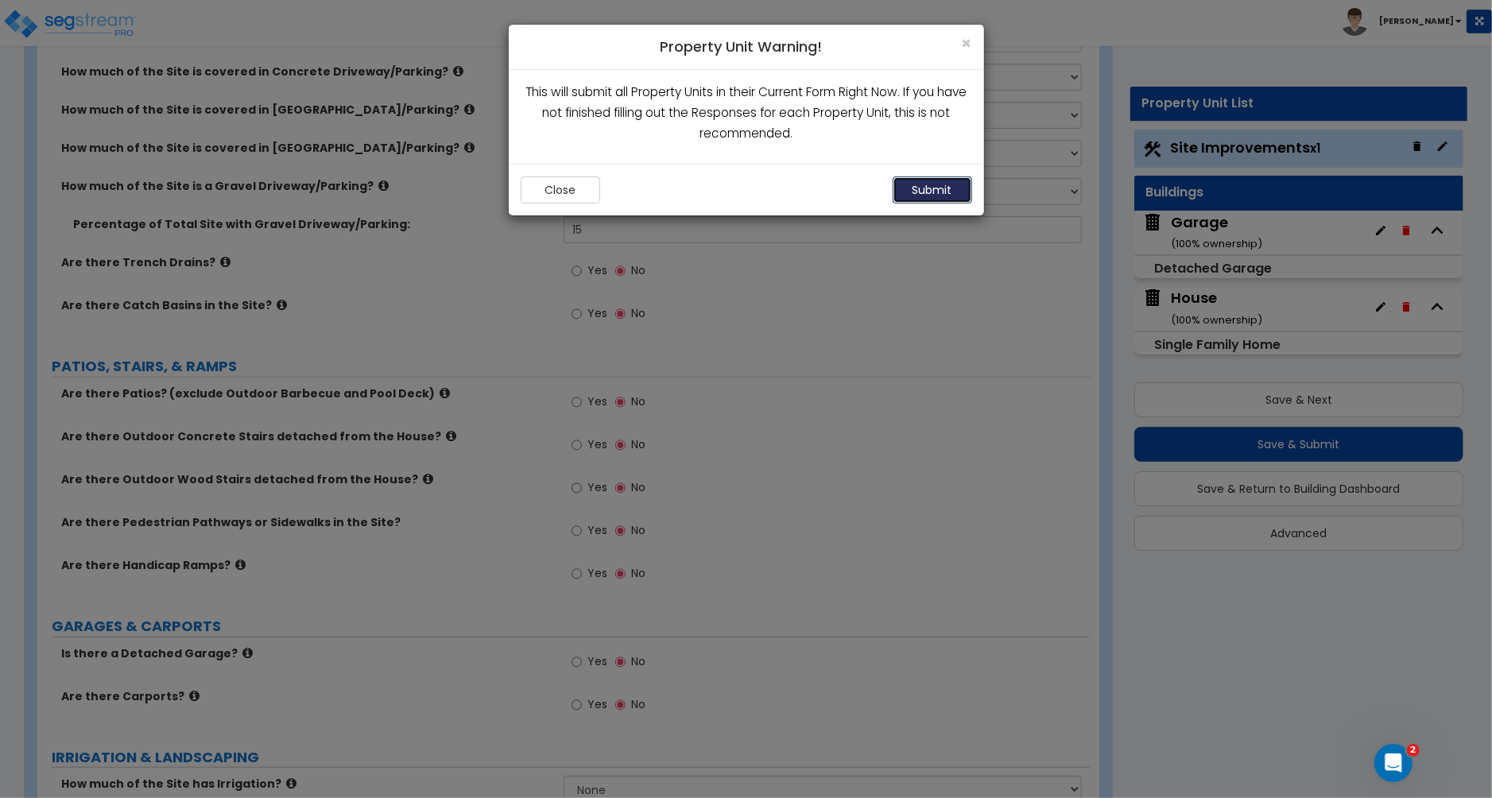
click at [945, 188] on button "Submit" at bounding box center [932, 189] width 79 height 27
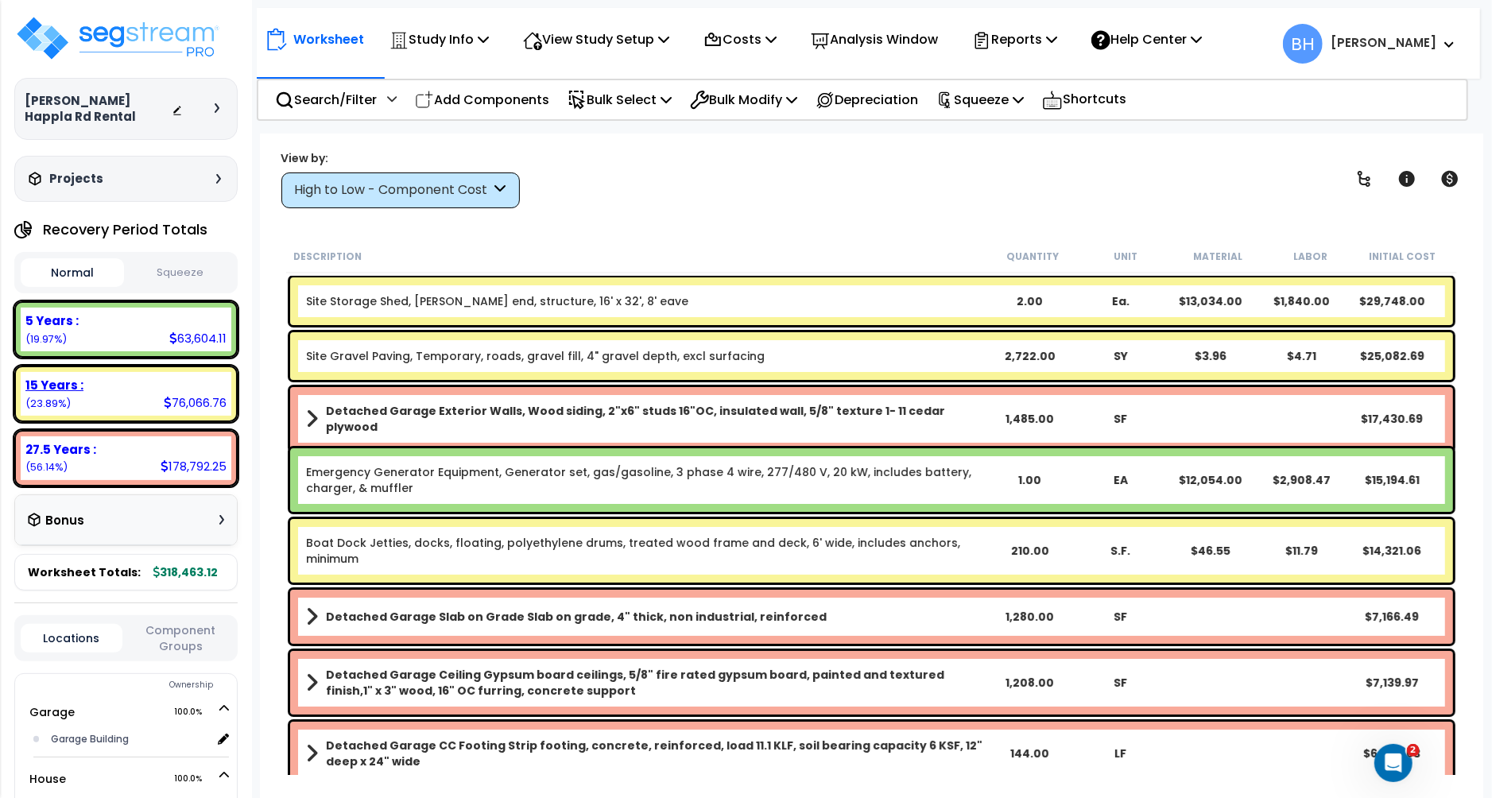
click at [139, 391] on div "15 Years :" at bounding box center [125, 385] width 201 height 17
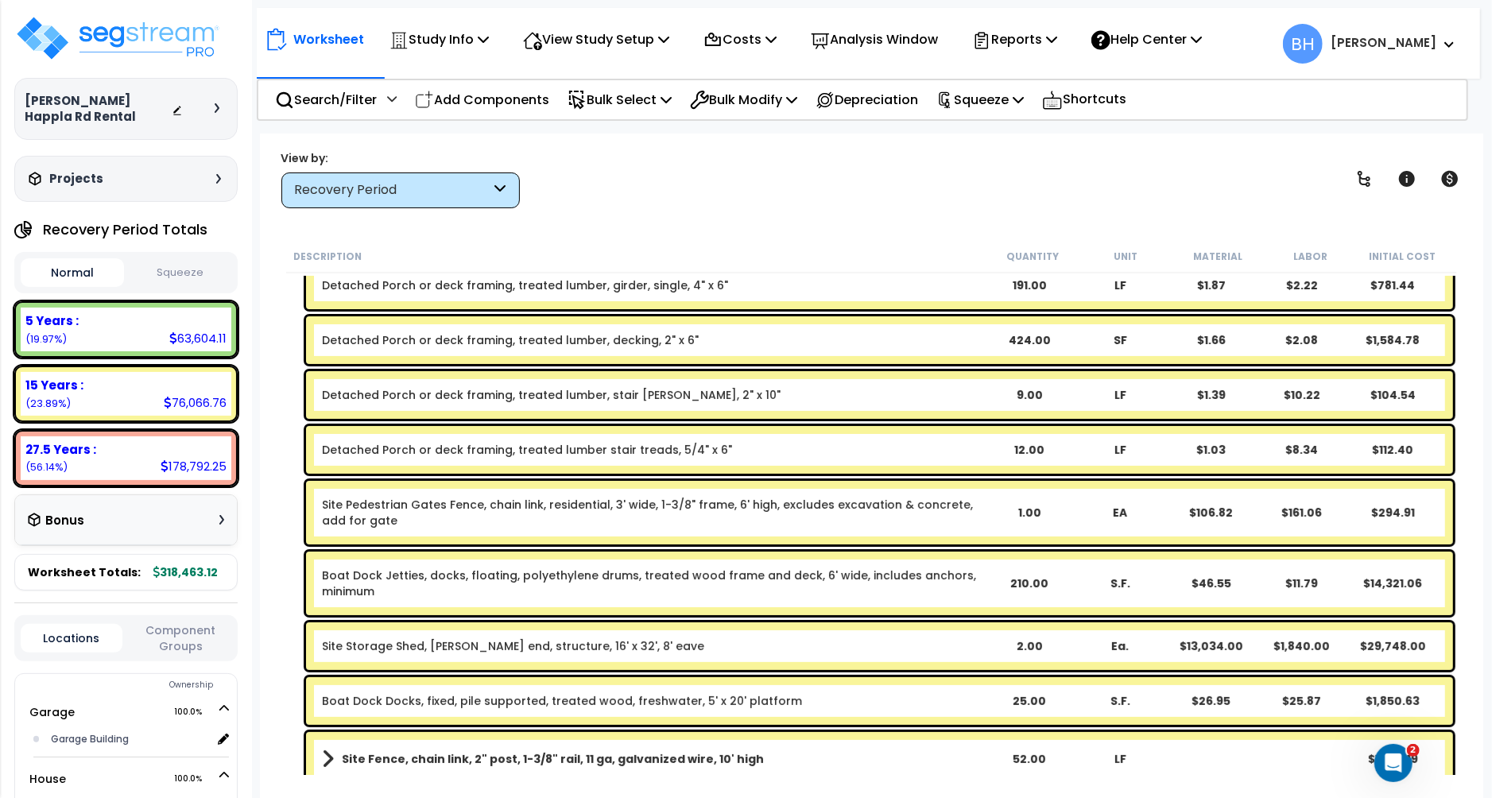
scroll to position [218, 0]
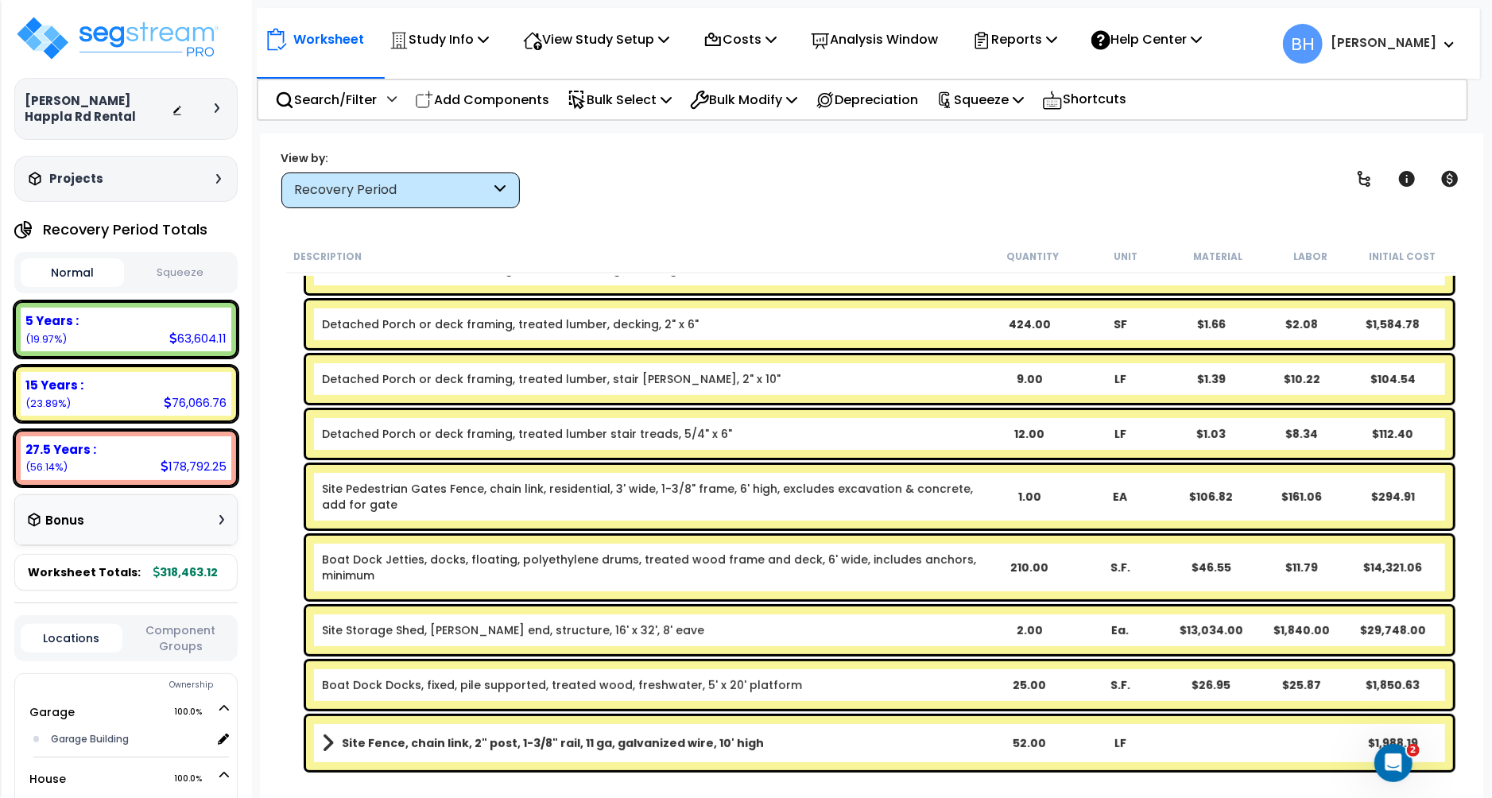
click at [1024, 499] on div "1.00" at bounding box center [1028, 497] width 89 height 16
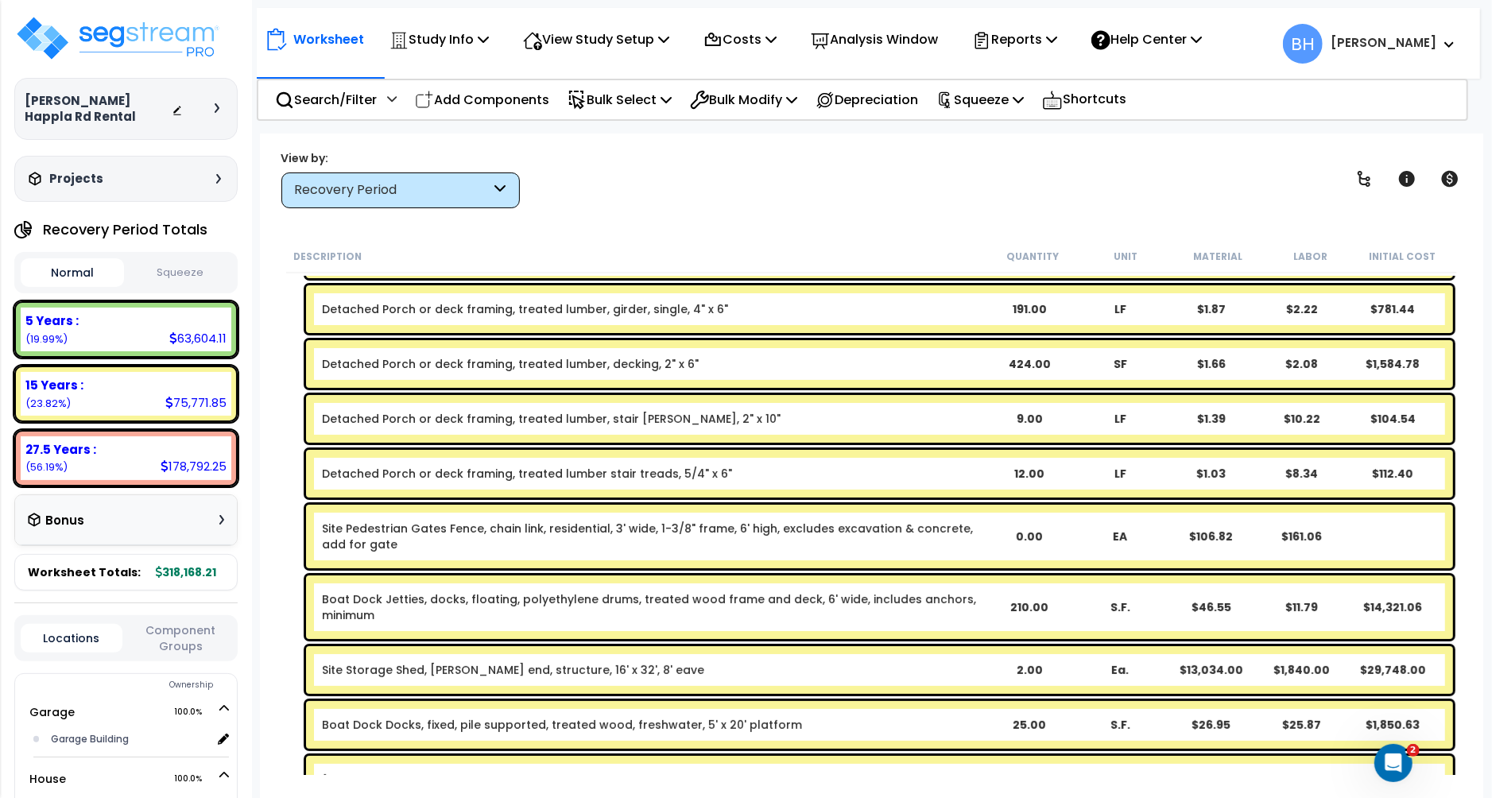
scroll to position [253, 0]
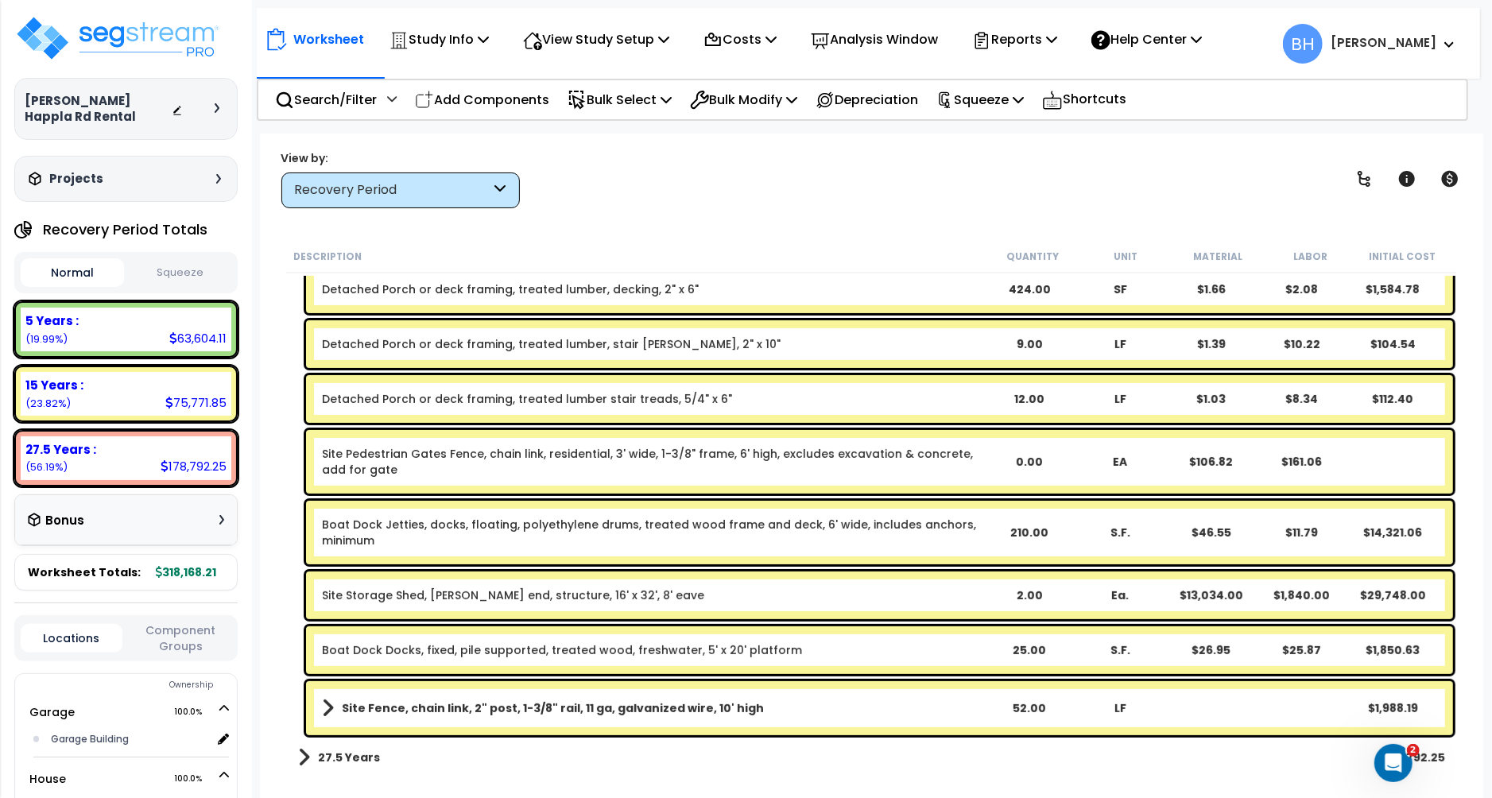
click at [1020, 648] on div "25.00" at bounding box center [1028, 650] width 89 height 16
click at [322, 706] on span at bounding box center [328, 708] width 12 height 22
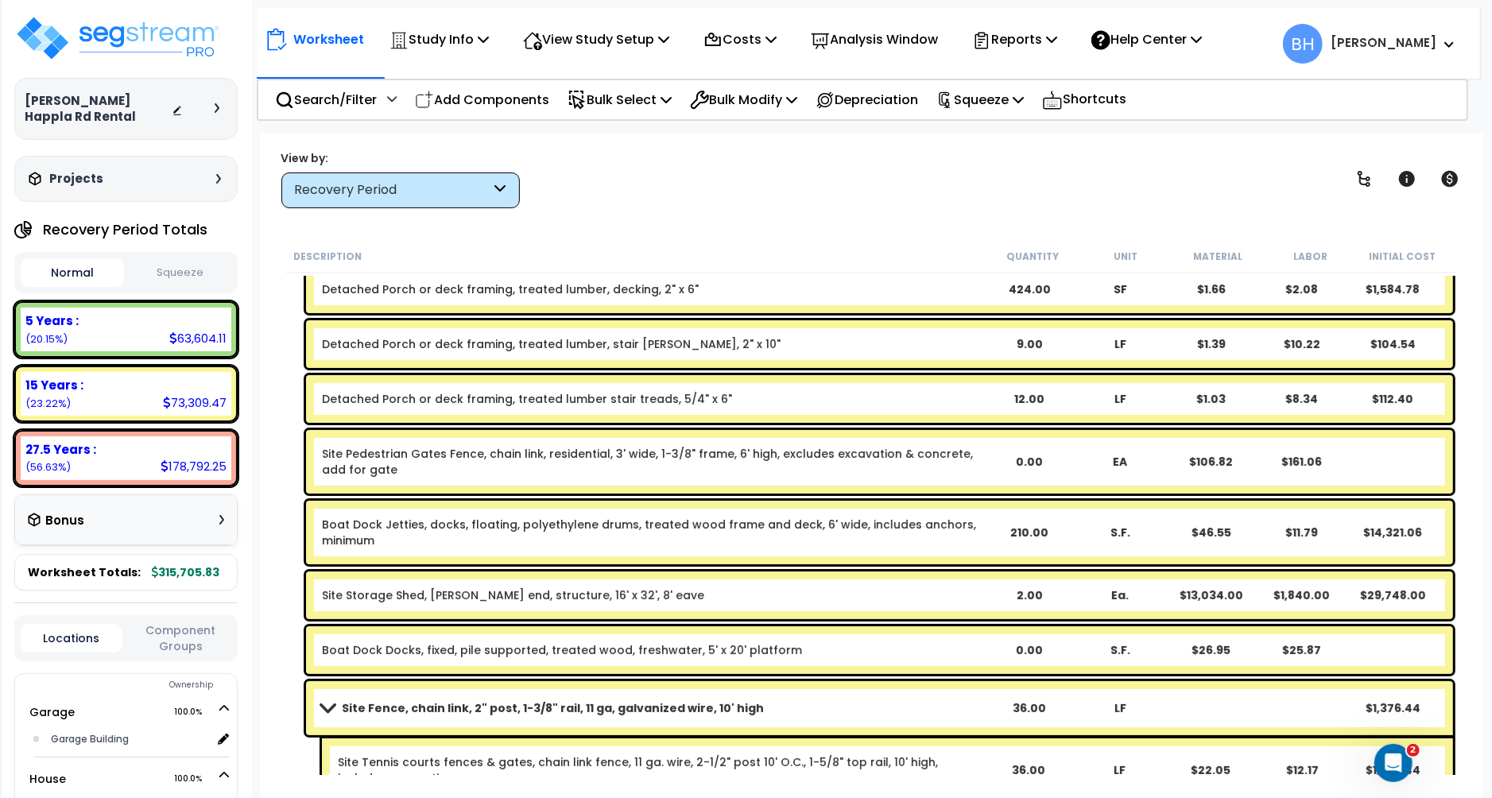
scroll to position [319, 0]
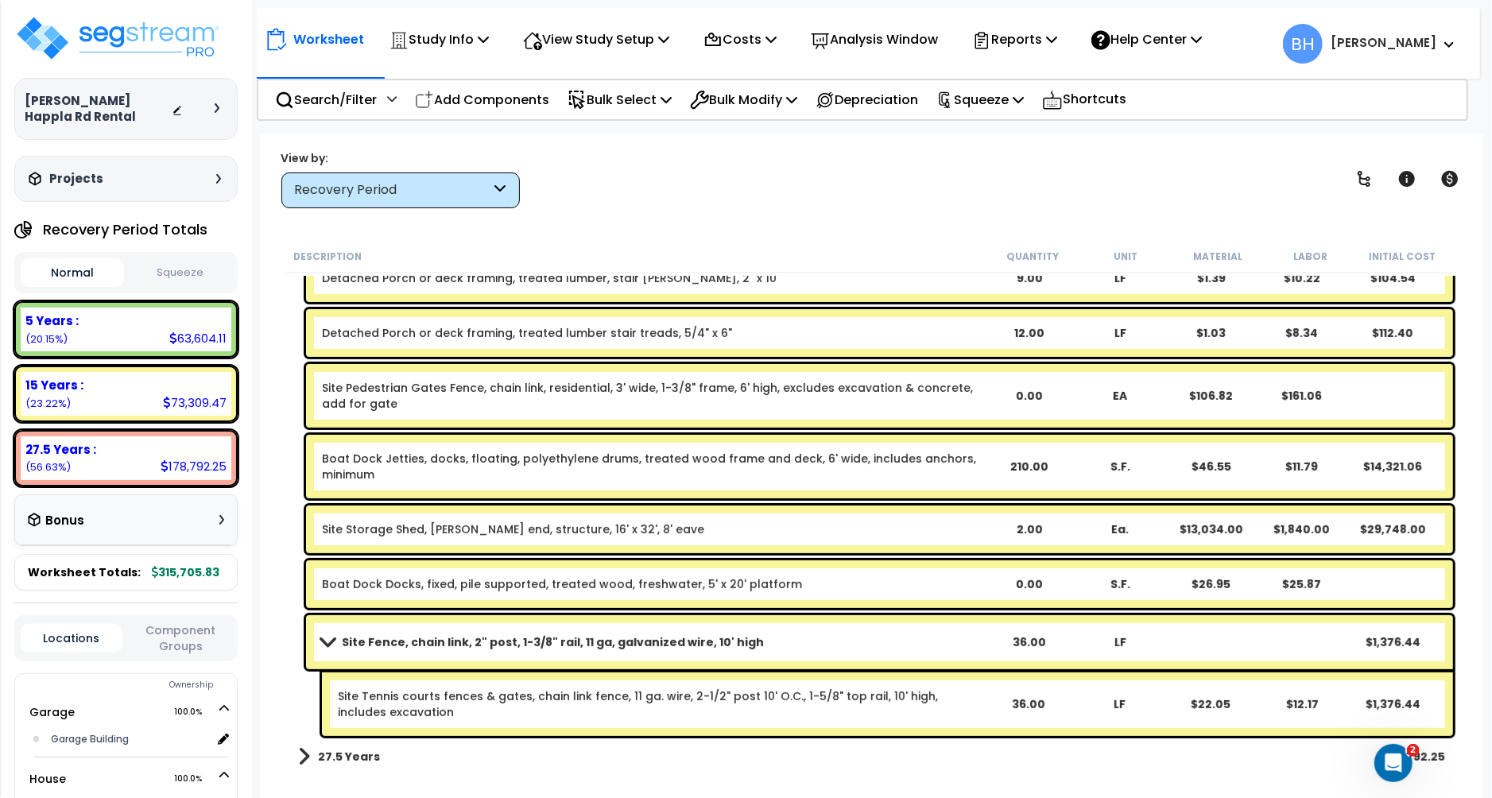
click at [509, 707] on link "Site Tennis courts fences & gates, chain link fence, 11 ga. wire, 2-1/2" post 1…" at bounding box center [660, 704] width 644 height 32
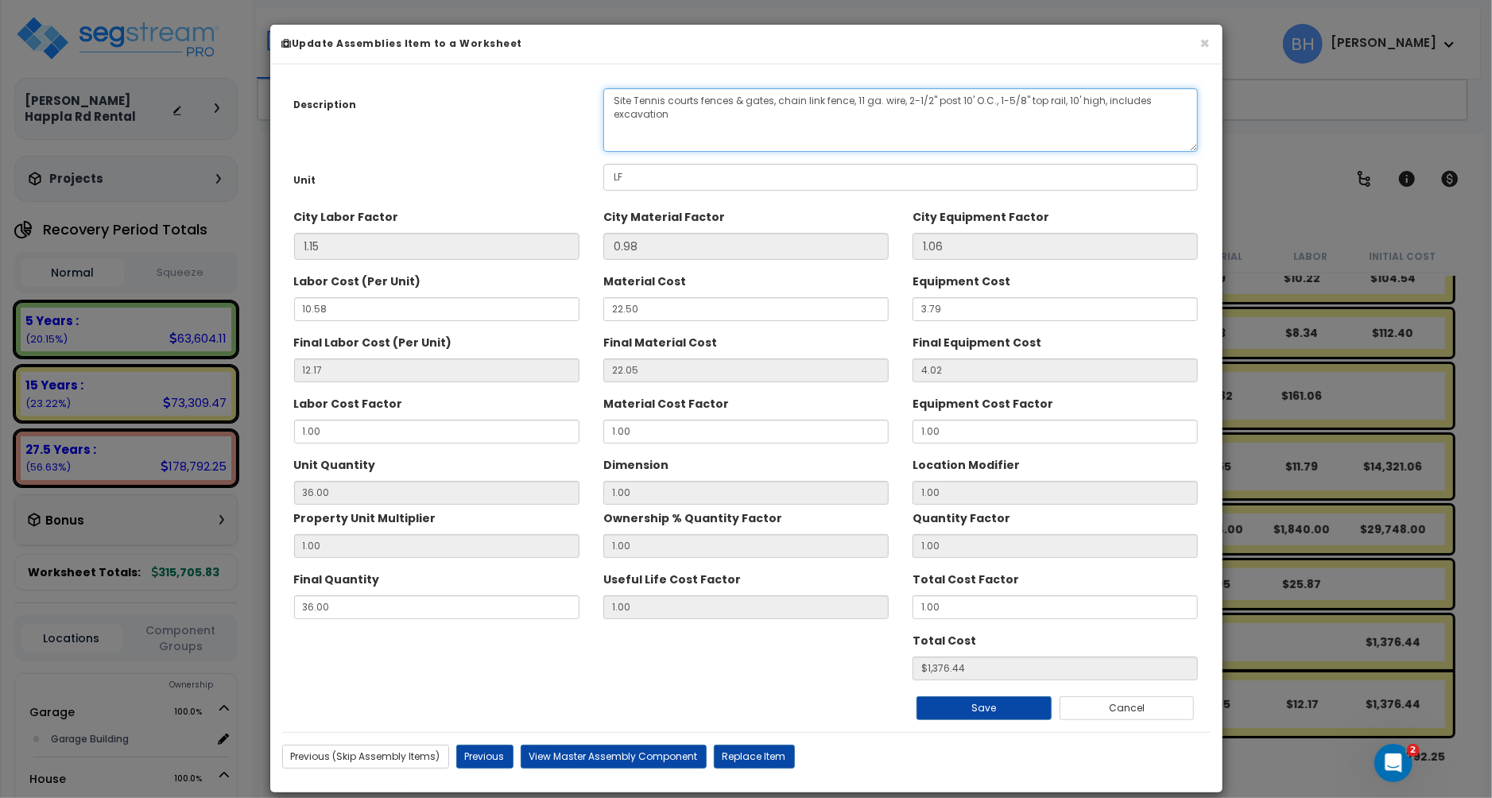
drag, startPoint x: 636, startPoint y: 99, endPoint x: 730, endPoint y: 99, distance: 93.8
click at [730, 99] on textarea "Site Tennis courts fences & gates, chain link fence, 11 ga. wire, 2-1/2" post 1…" at bounding box center [900, 120] width 595 height 64
click at [1002, 103] on textarea "Site Tennis courts fences & gates, chain link fence, 11 ga. wire, 2-1/2" post 1…" at bounding box center [900, 120] width 595 height 64
type textarea "Site fences & gates, chain link fence, 11 ga. wire, 2-1/2" post 10' O.C., 1-5/8…"
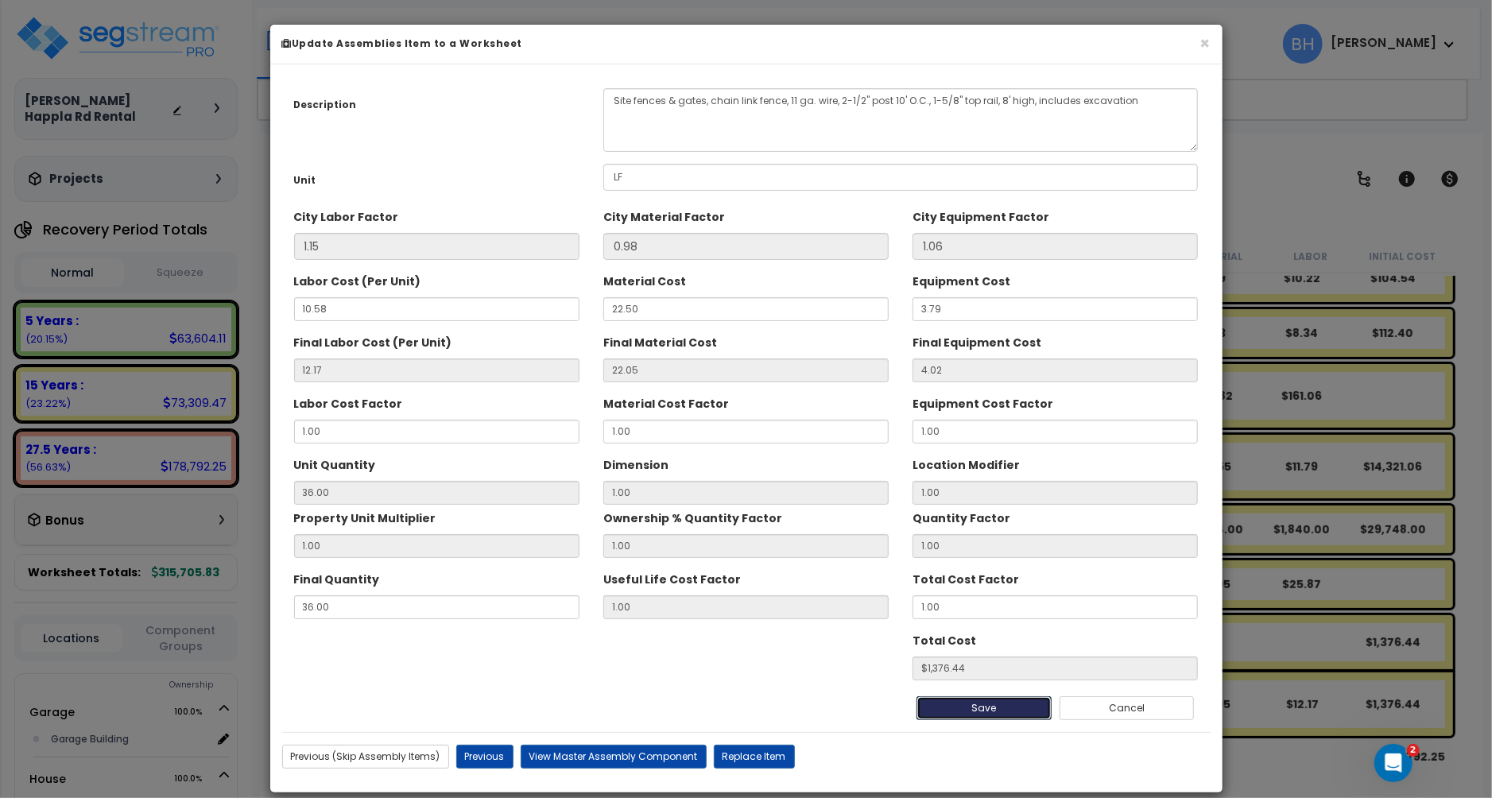
click at [976, 712] on button "Save" at bounding box center [984, 708] width 135 height 24
type input "1376.44"
click at [994, 707] on button "Save" at bounding box center [984, 708] width 135 height 24
click at [1205, 42] on button "×" at bounding box center [1205, 43] width 10 height 17
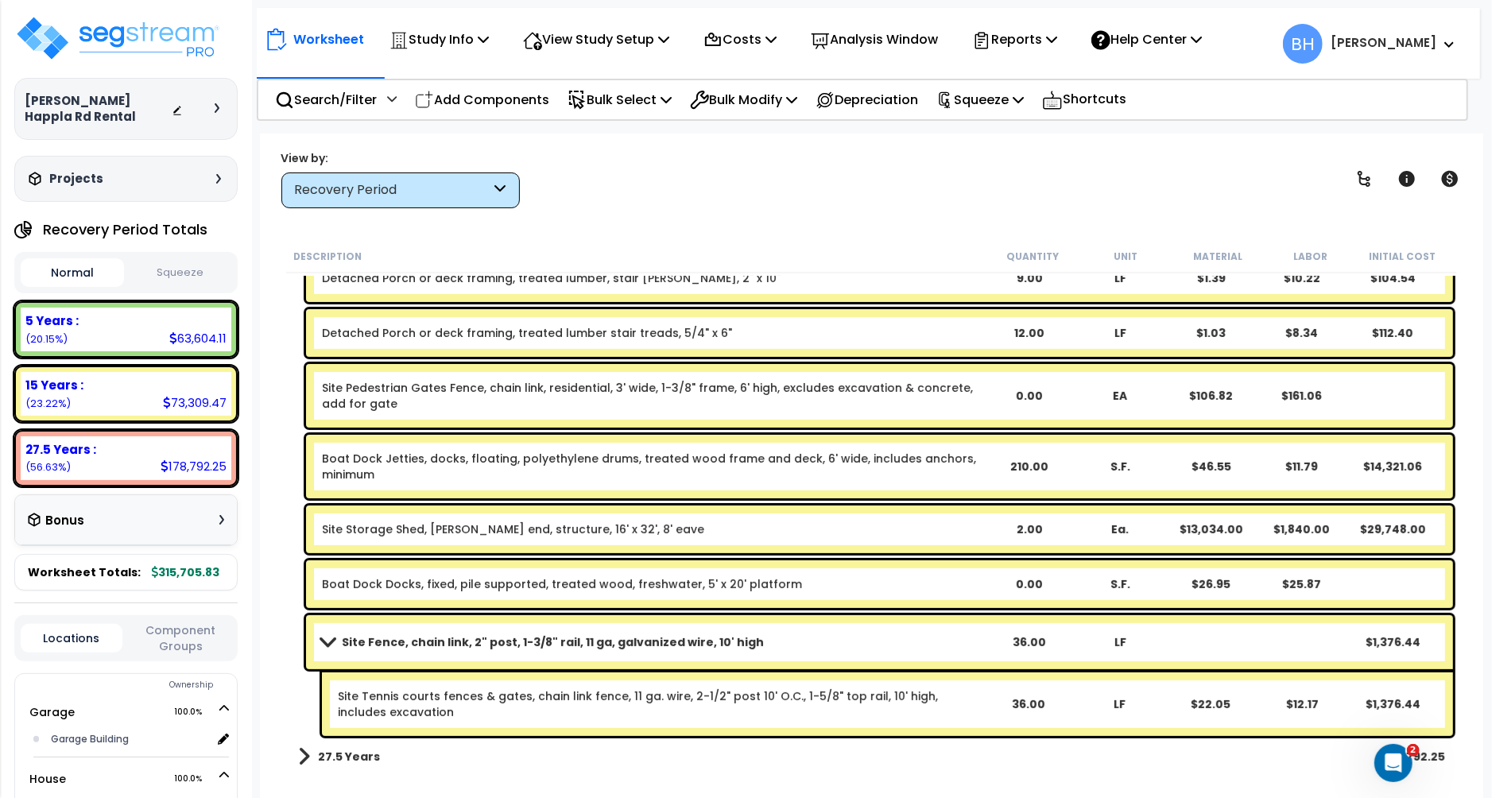
click at [445, 700] on link "Site Tennis courts fences & gates, chain link fence, 11 ga. wire, 2-1/2" post 1…" at bounding box center [660, 704] width 644 height 32
click at [452, 704] on link "Site Tennis courts fences & gates, chain link fence, 11 ga. wire, 2-1/2" post 1…" at bounding box center [660, 704] width 644 height 32
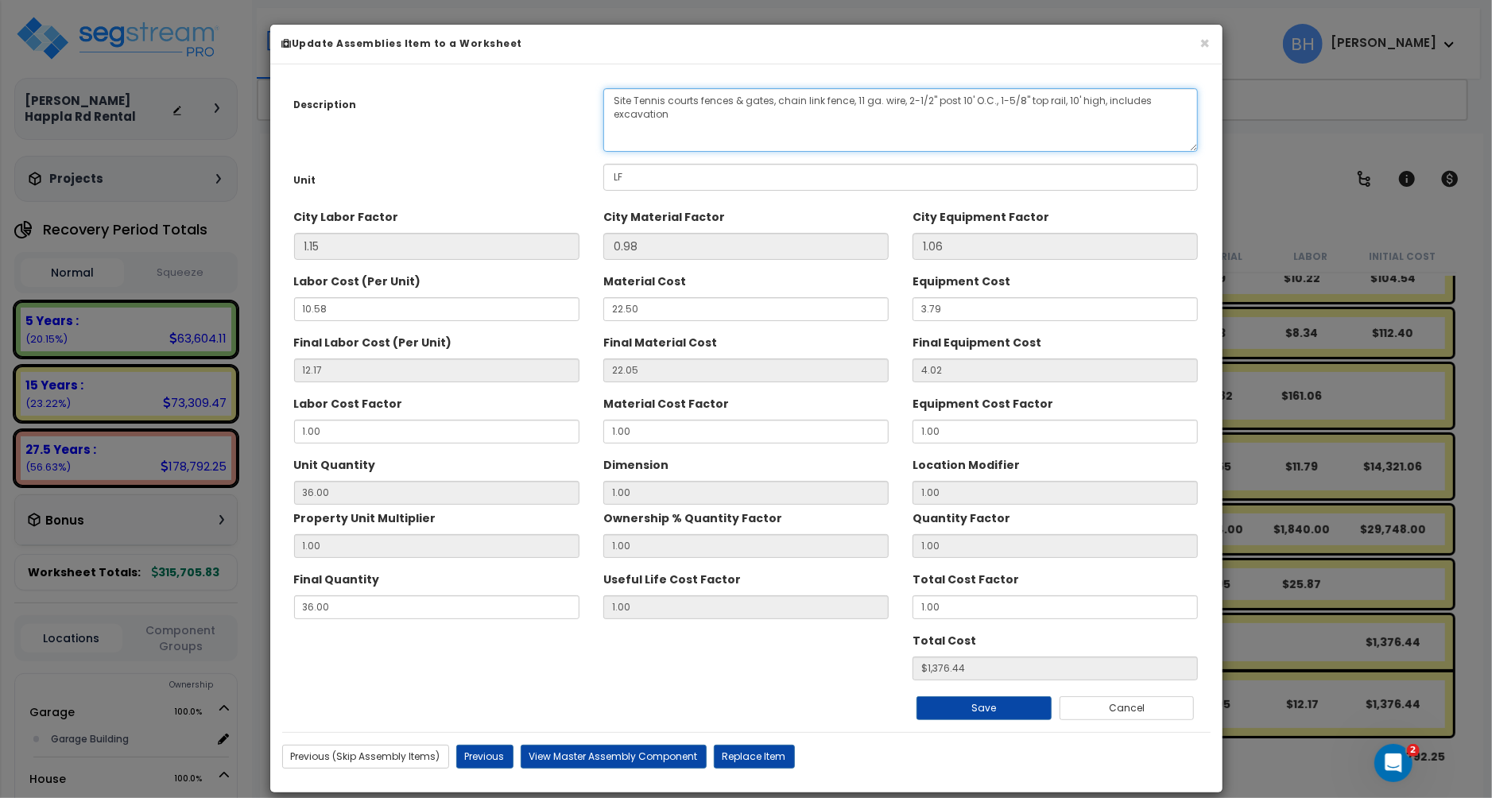
drag, startPoint x: 709, startPoint y: 106, endPoint x: 695, endPoint y: 105, distance: 14.3
click at [709, 106] on textarea "Site Tennis courts fences & gates, chain link fence, 11 ga. wire, 2-1/2" post 1…" at bounding box center [900, 120] width 595 height 64
drag, startPoint x: 699, startPoint y: 99, endPoint x: 637, endPoint y: 104, distance: 62.2
click at [633, 104] on textarea "Site Tennis courts fences & gates, chain link fence, 11 ga. wire, 2-1/2" post 1…" at bounding box center [900, 120] width 595 height 64
drag, startPoint x: 1004, startPoint y: 101, endPoint x: 1060, endPoint y: 101, distance: 55.6
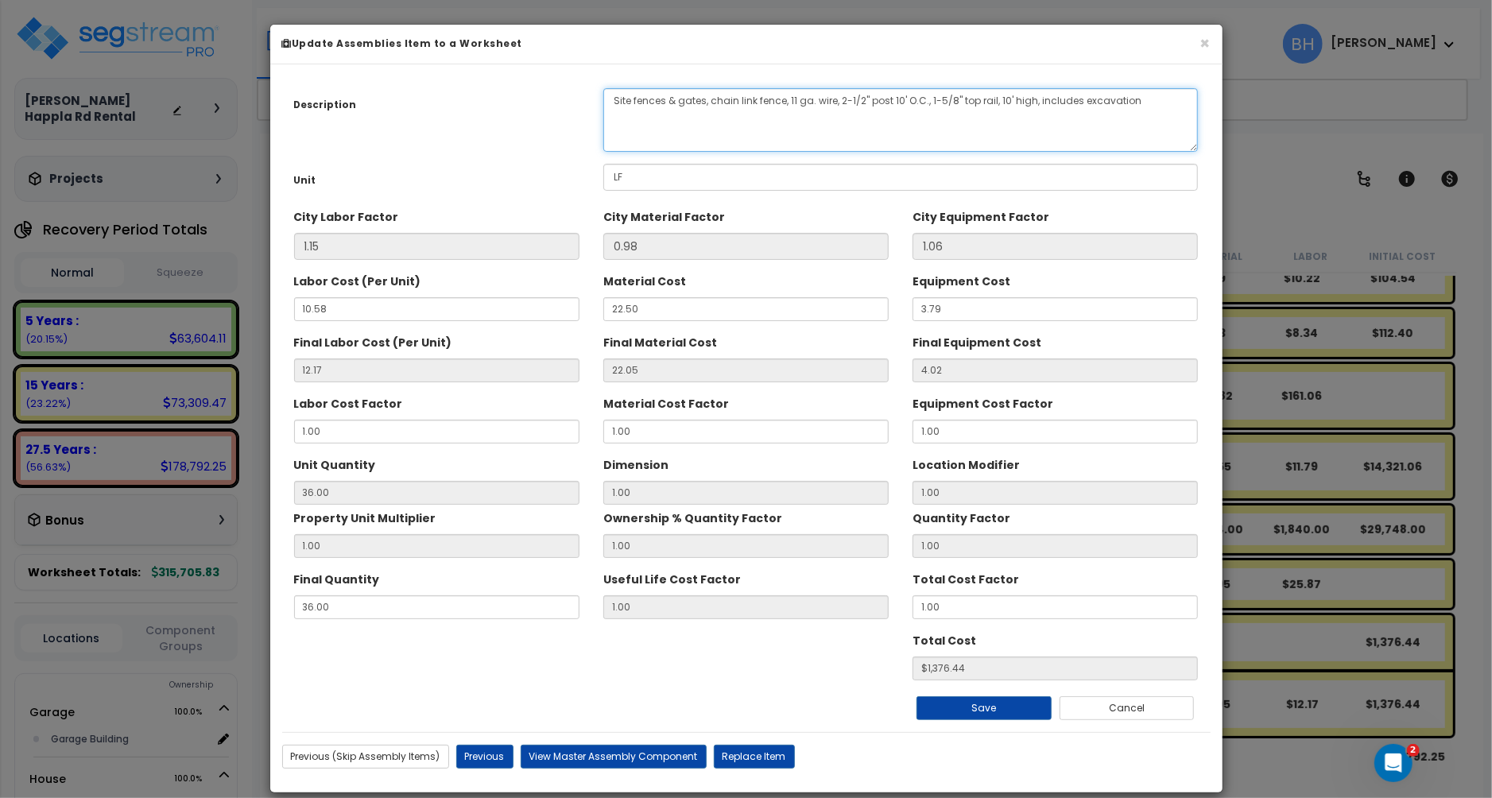
click at [1005, 100] on textarea "Site Tennis courts fences & gates, chain link fence, 11 ga. wire, 2-1/2" post 1…" at bounding box center [900, 120] width 595 height 64
drag, startPoint x: 1095, startPoint y: 102, endPoint x: 1041, endPoint y: 104, distance: 53.3
click at [1041, 104] on textarea "Site Tennis courts fences & gates, chain link fence, 11 ga. wire, 2-1/2" post 1…" at bounding box center [900, 120] width 595 height 64
type textarea "Site fences & gates, chain link fence, 11 ga. wire, 2-1/2" post 10' O.C., 1-5/8…"
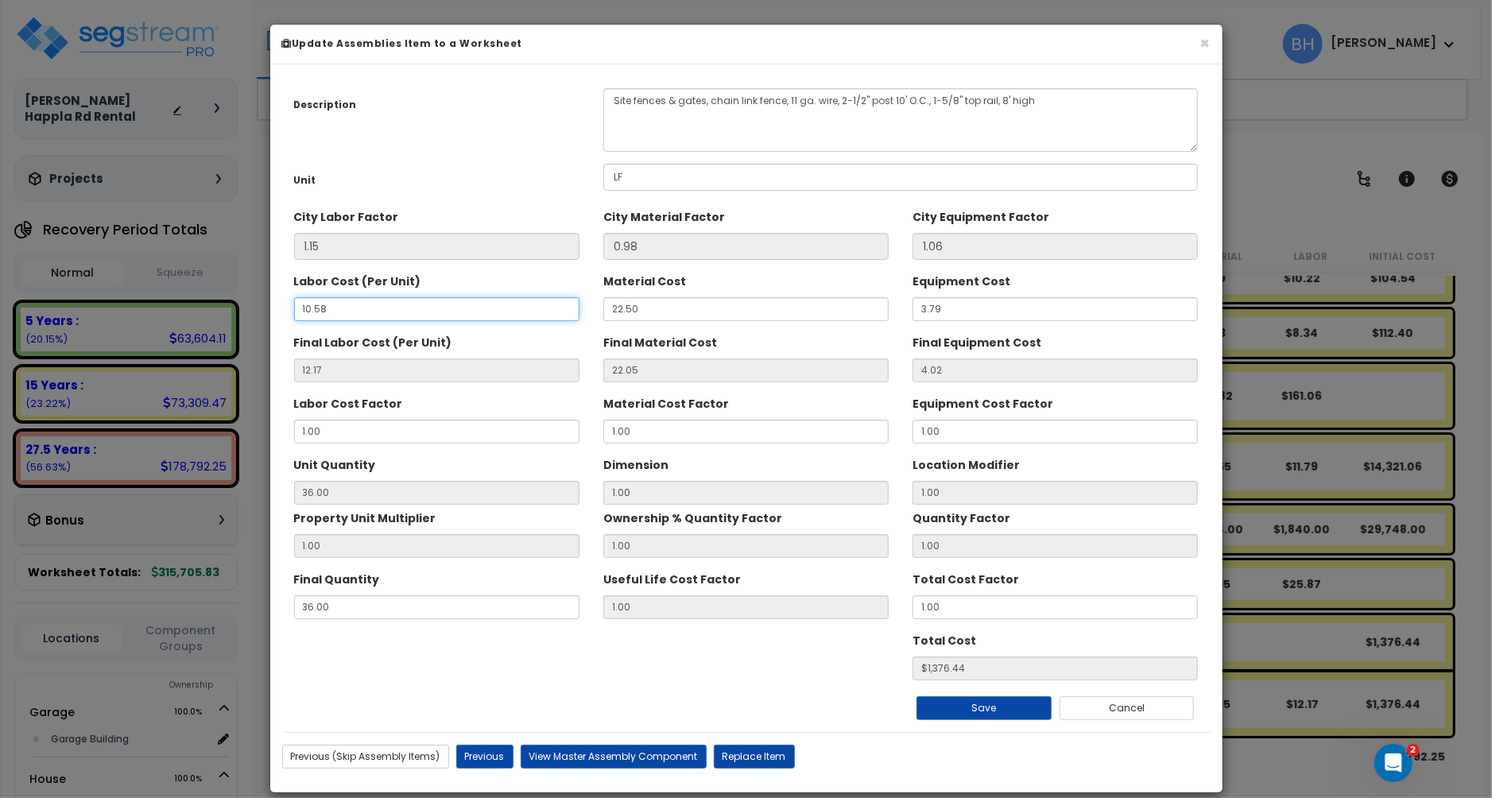
type input "36"
type input "$1376.64"
click at [607, 758] on button "View Master Assembly Component" at bounding box center [614, 757] width 186 height 24
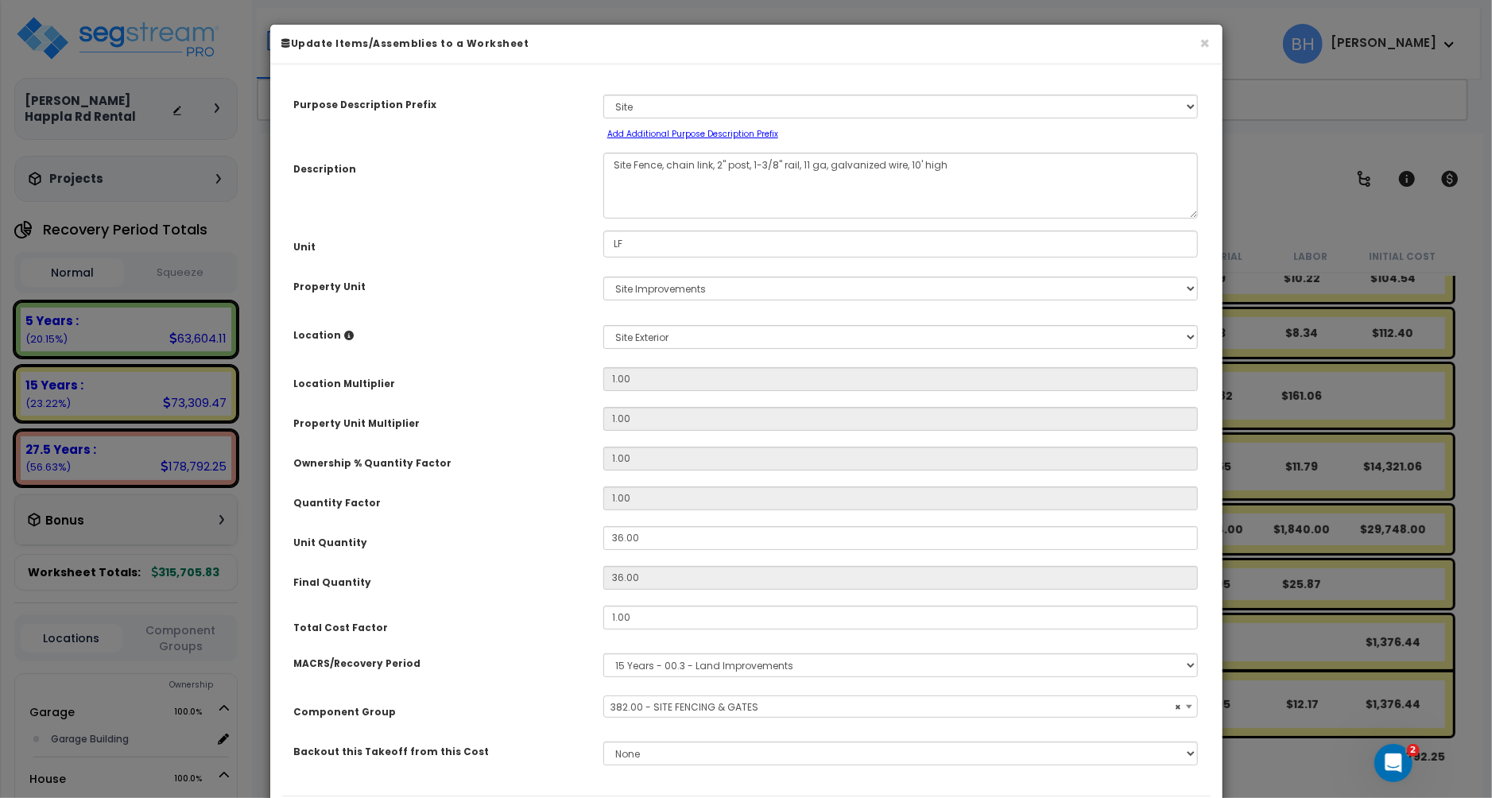
select select "27140"
click at [656, 132] on small "Add Additional Purpose Description Prefix" at bounding box center [692, 134] width 171 height 12
select select "Others"
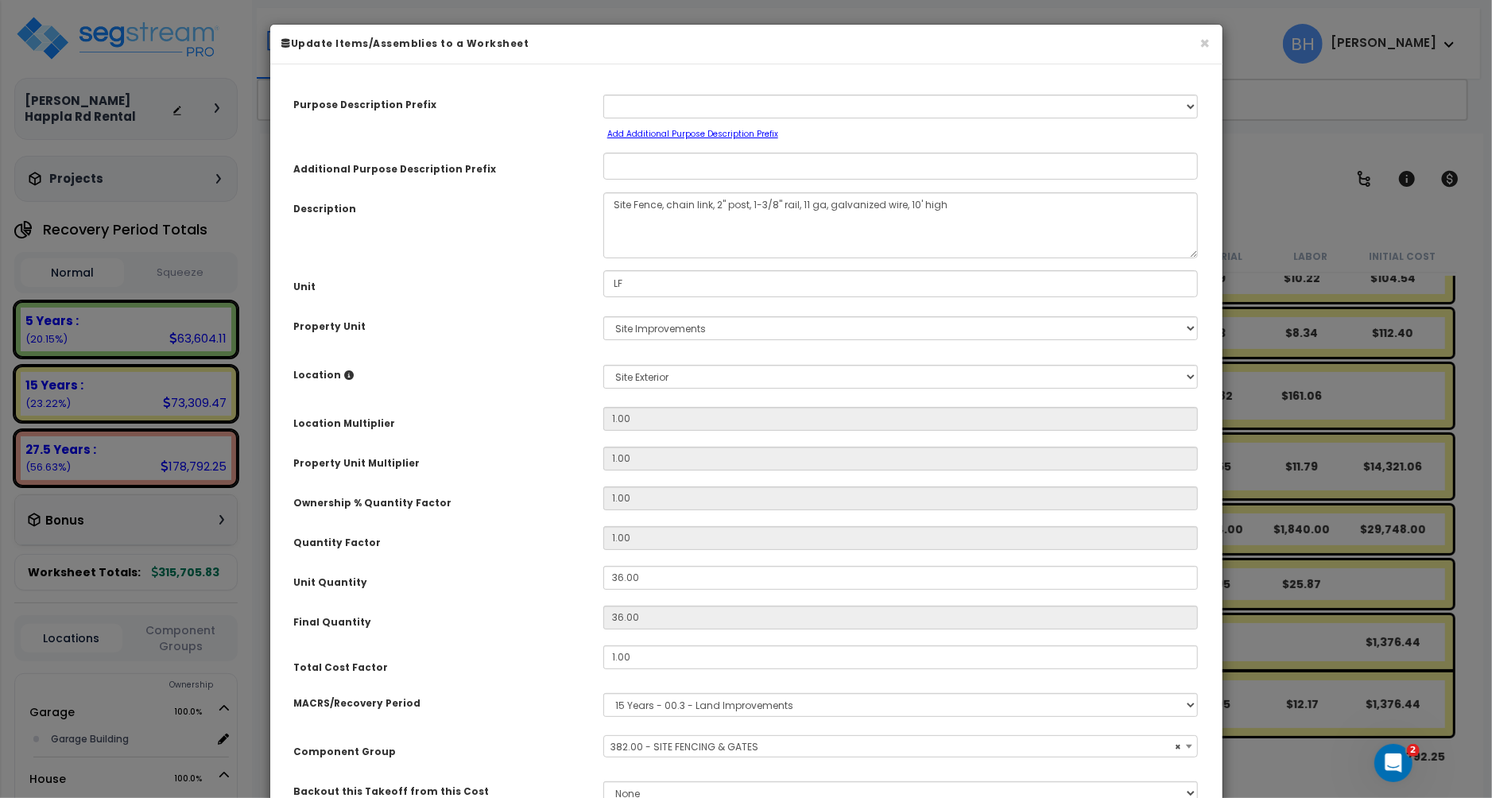
click at [688, 134] on small "Add Additional Purpose Description Prefix" at bounding box center [692, 134] width 171 height 12
click at [745, 231] on textarea "Site Fence, chain link, 2" post, 1-3/8" rail, 11 ga, galvanized wire, 10' high" at bounding box center [900, 225] width 595 height 66
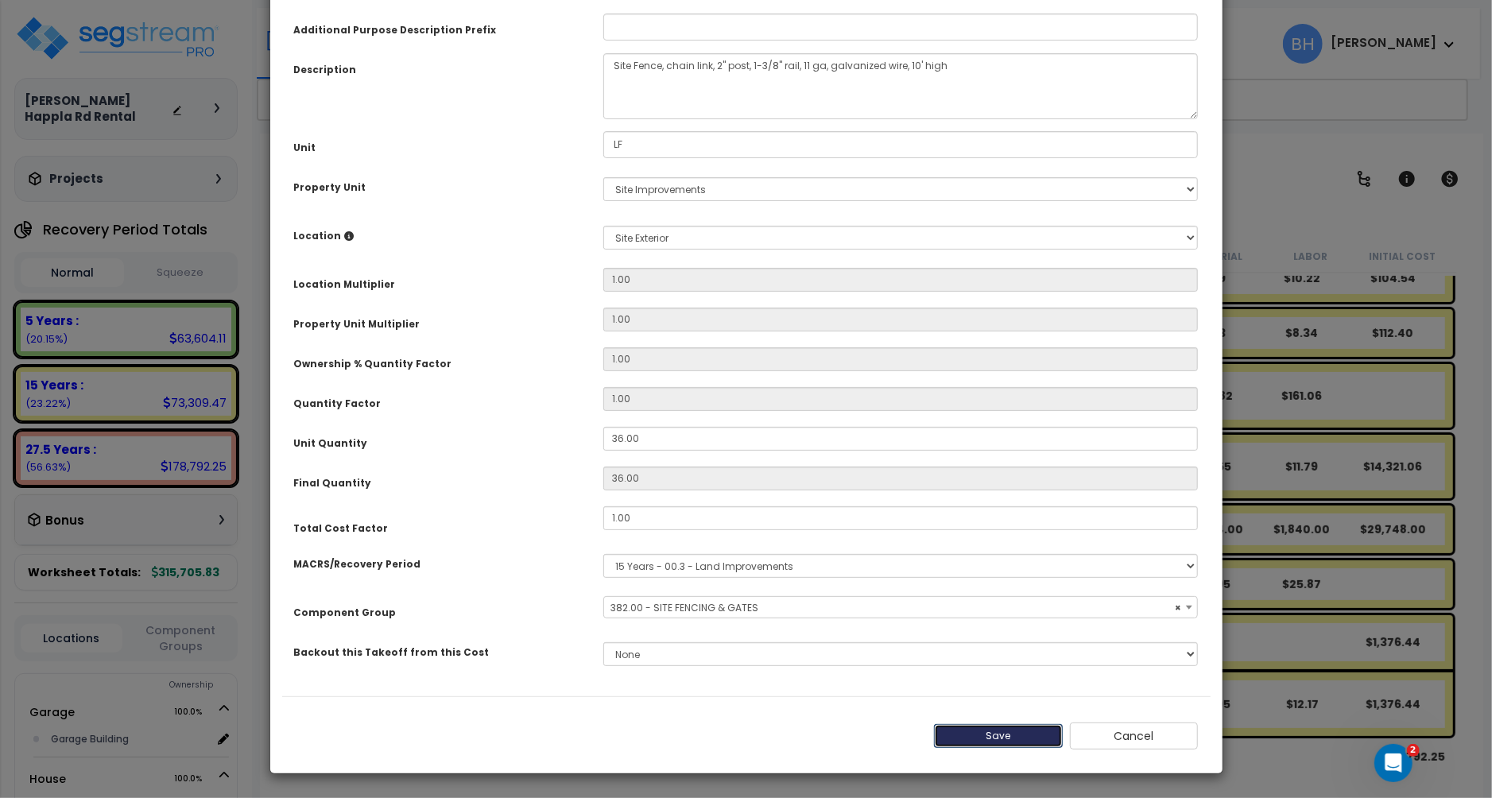
click at [1010, 734] on button "Save" at bounding box center [998, 736] width 129 height 24
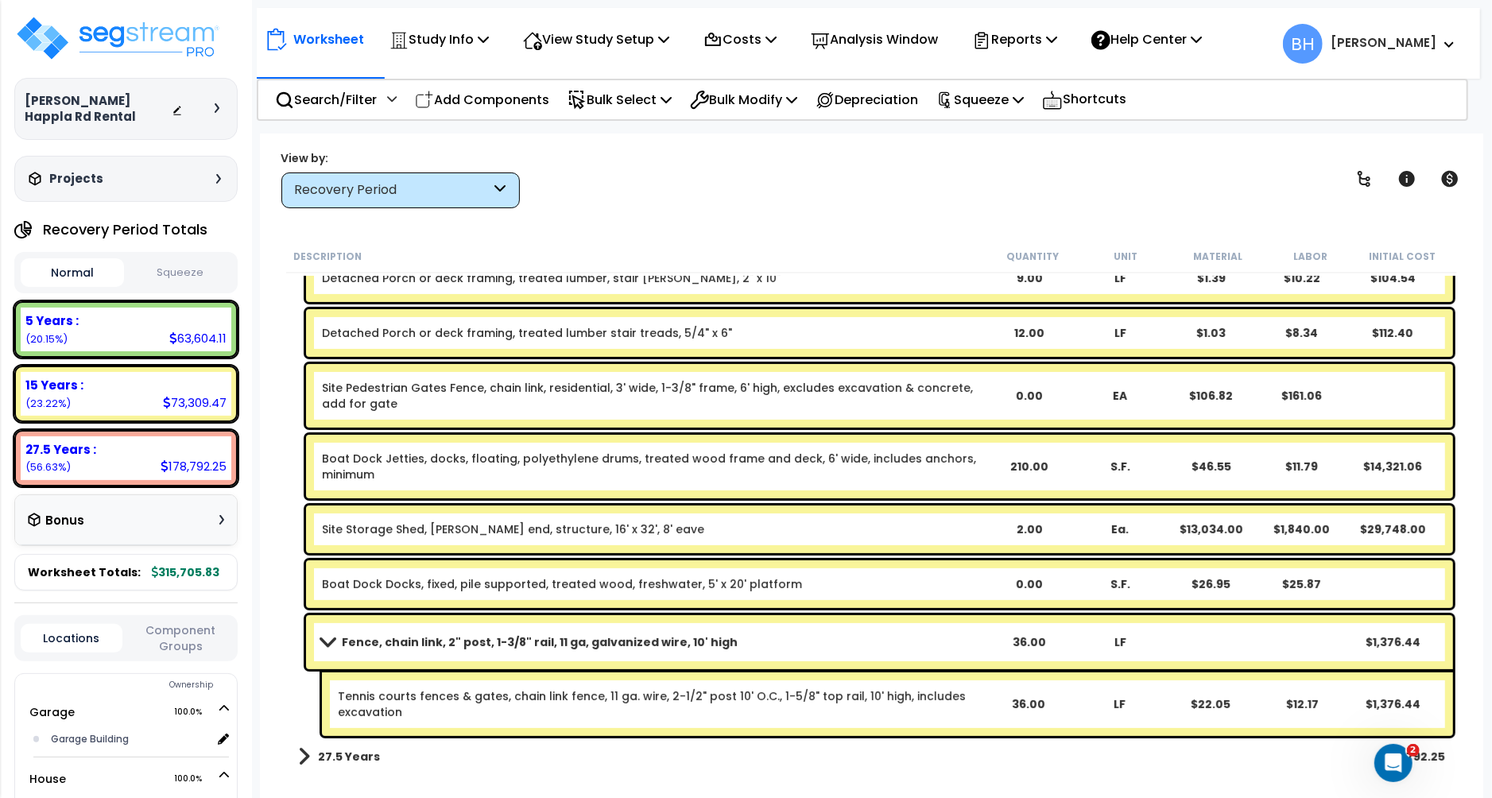
scroll to position [70, 0]
click at [327, 644] on span at bounding box center [327, 642] width 22 height 12
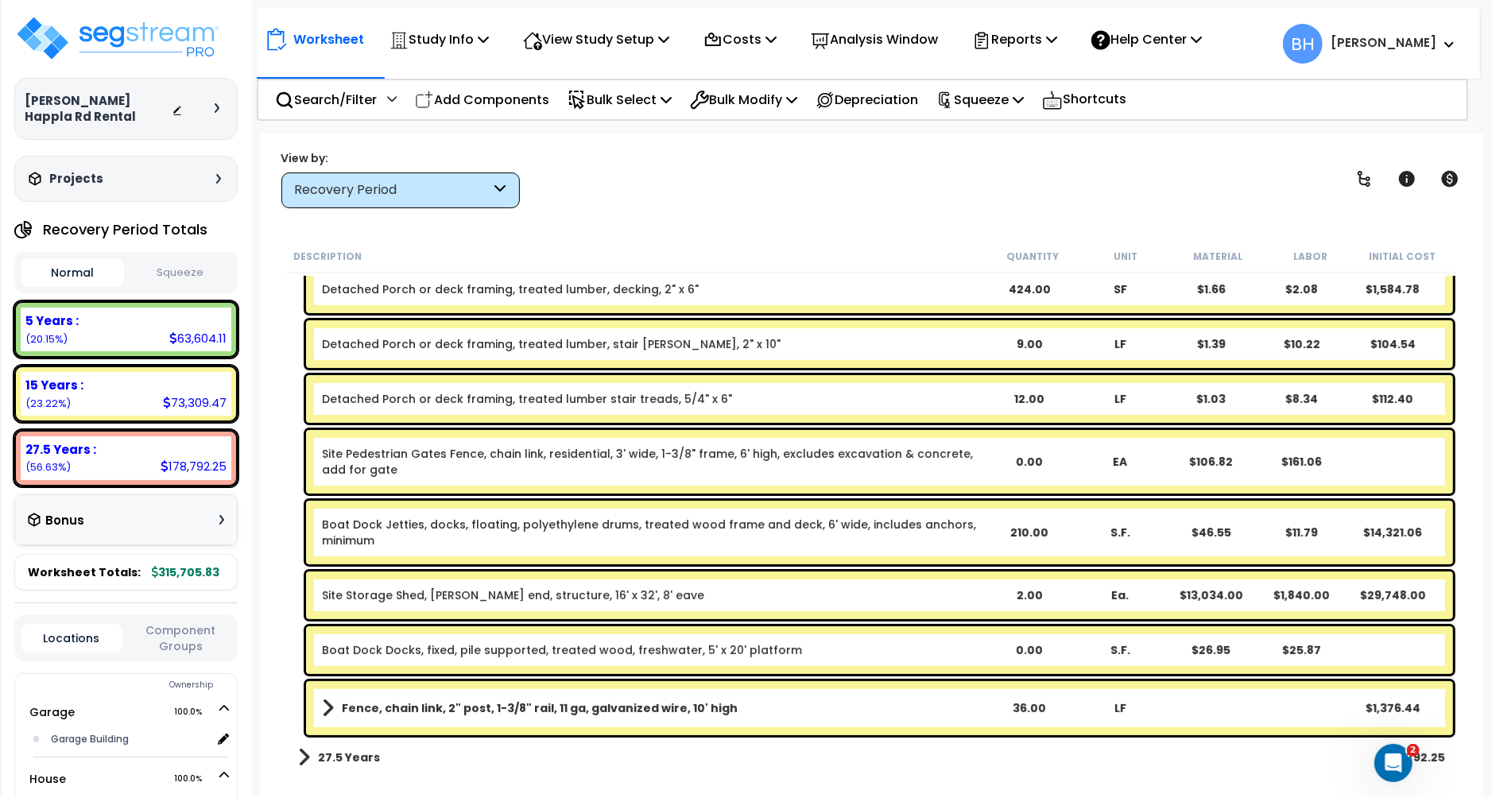
drag, startPoint x: 325, startPoint y: 698, endPoint x: 359, endPoint y: 693, distance: 34.5
click at [325, 698] on span at bounding box center [328, 708] width 12 height 22
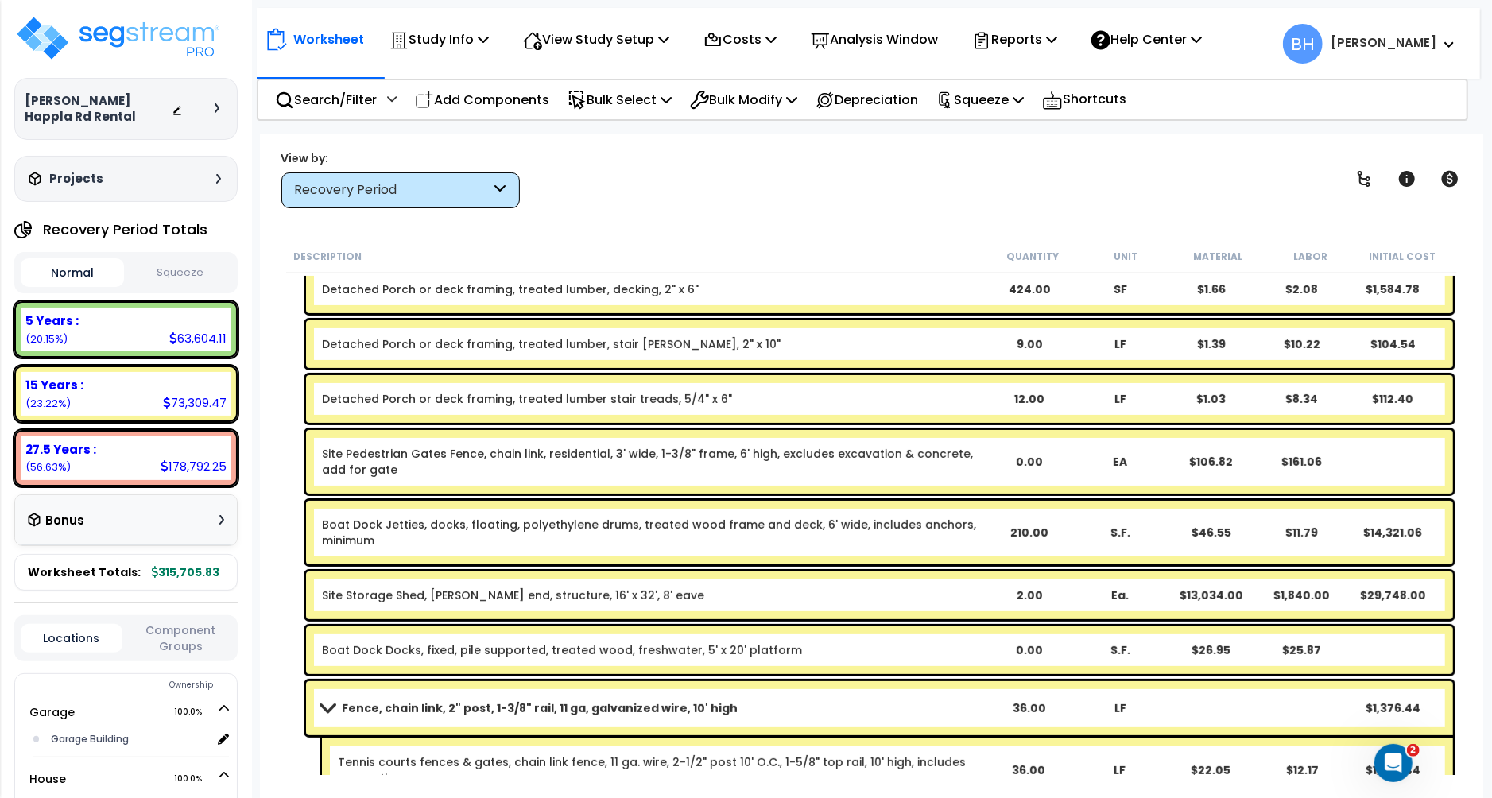
scroll to position [319, 0]
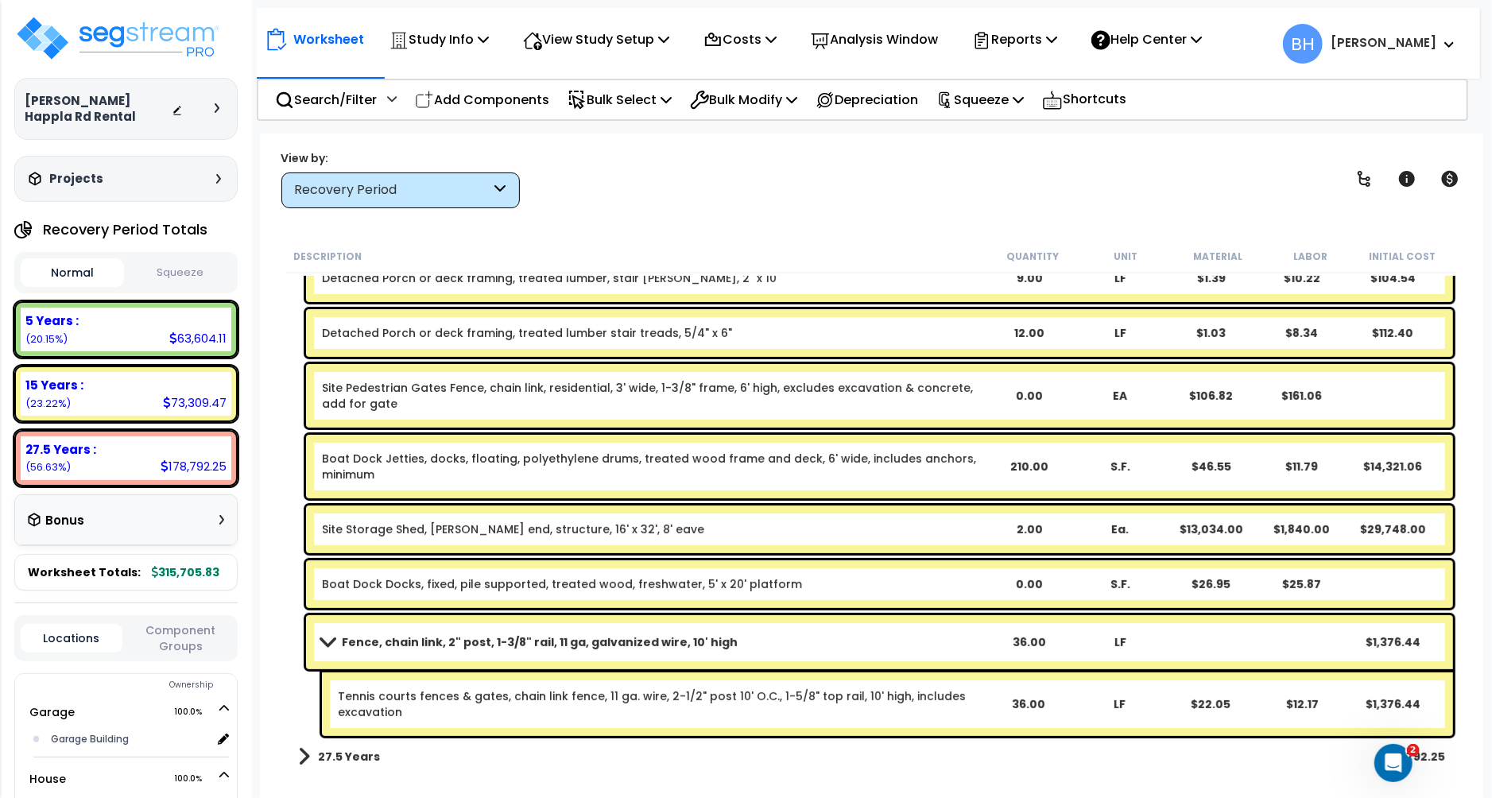
click at [334, 646] on span at bounding box center [327, 642] width 22 height 12
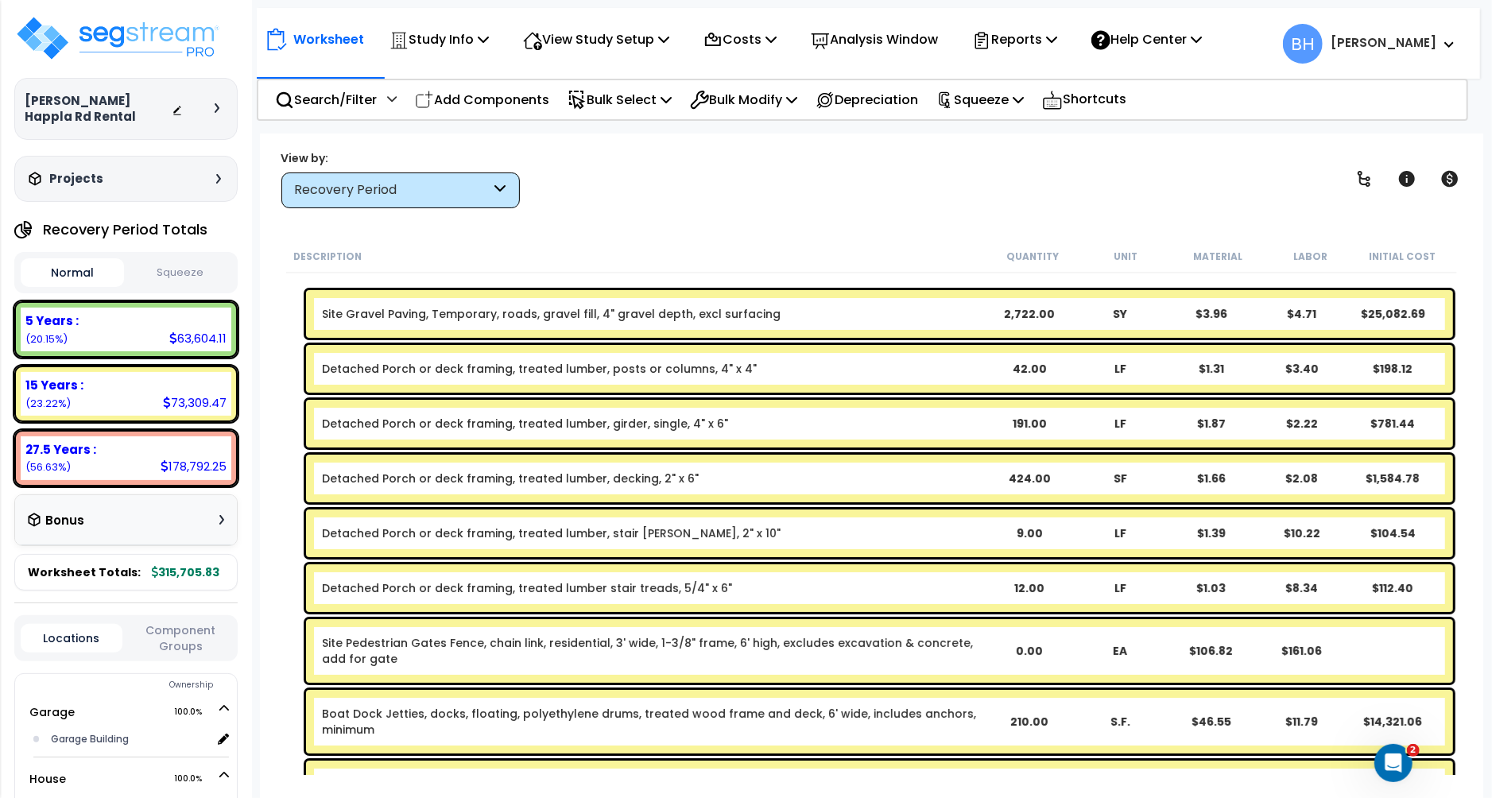
scroll to position [0, 0]
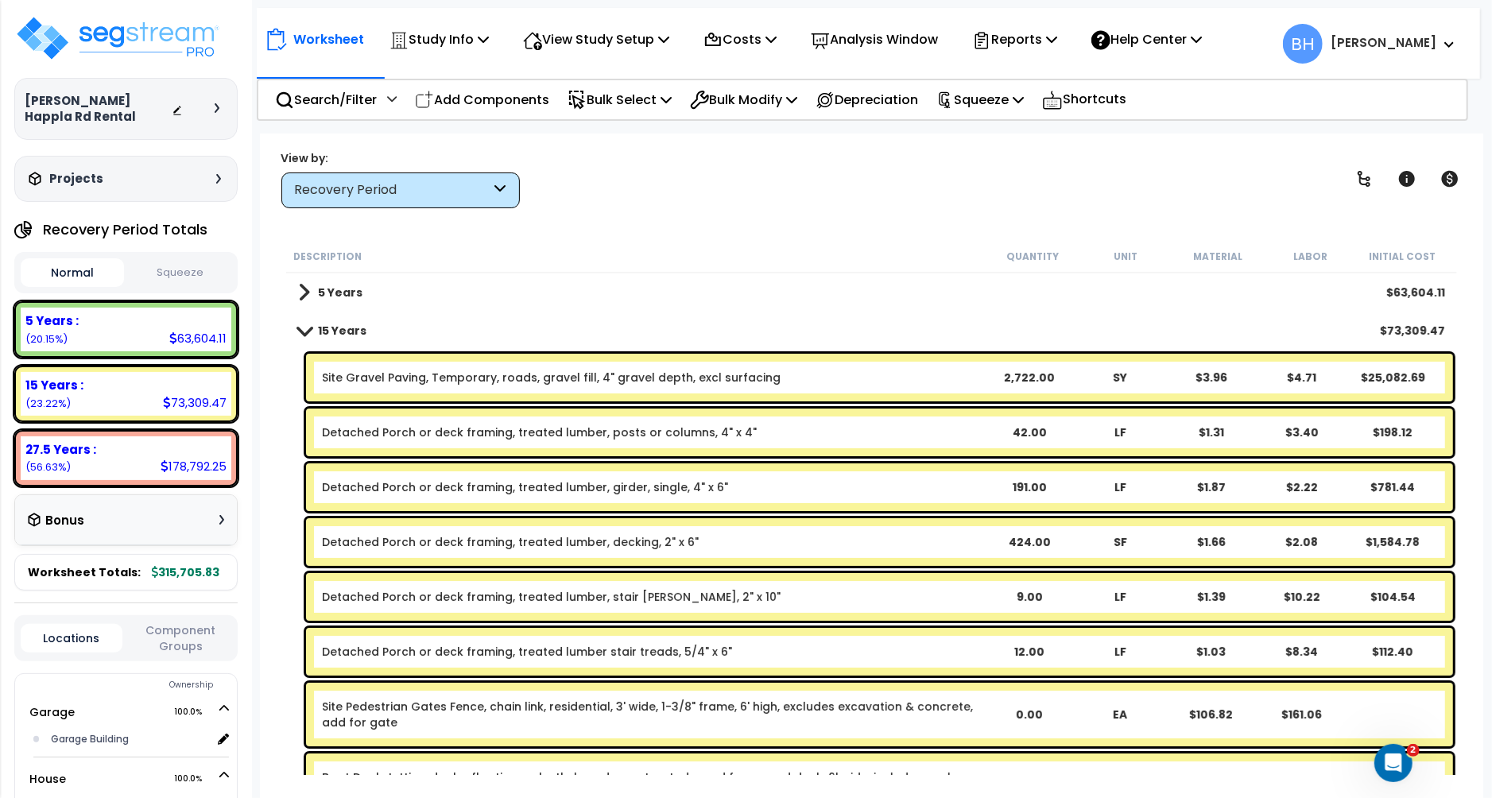
click at [315, 330] on link "15 Years" at bounding box center [332, 331] width 68 height 22
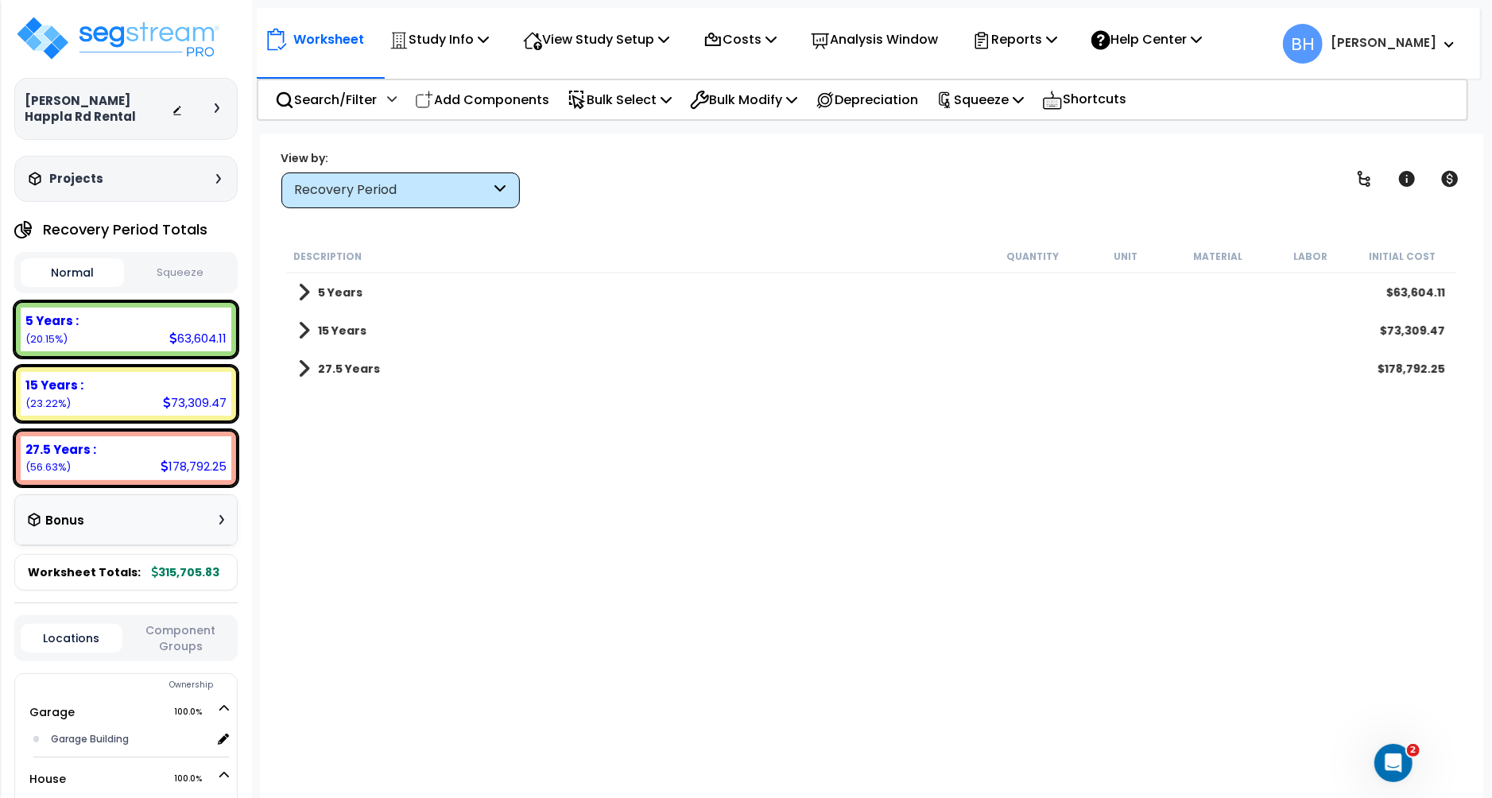
click at [304, 289] on span at bounding box center [304, 292] width 12 height 22
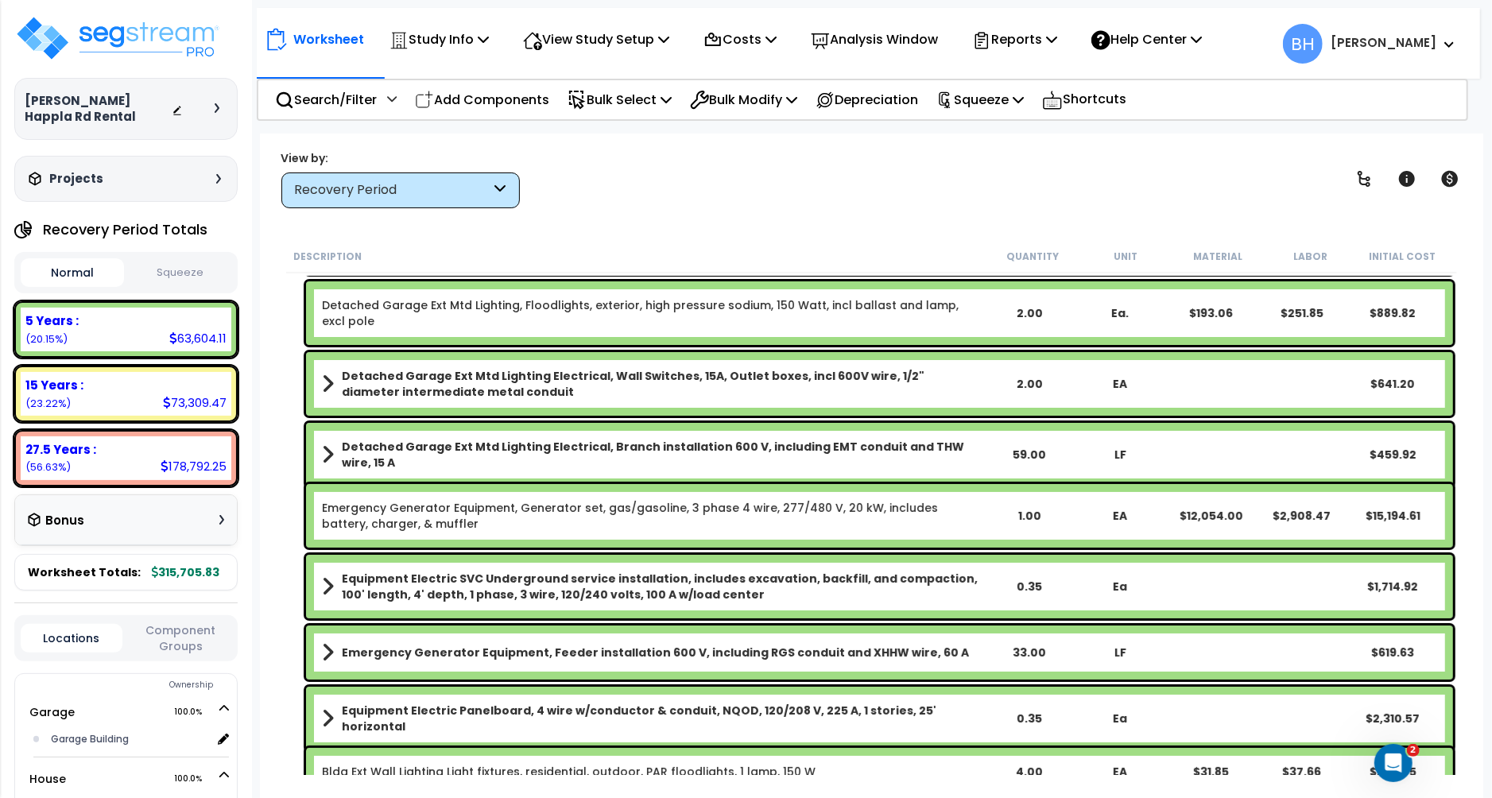
scroll to position [135, 0]
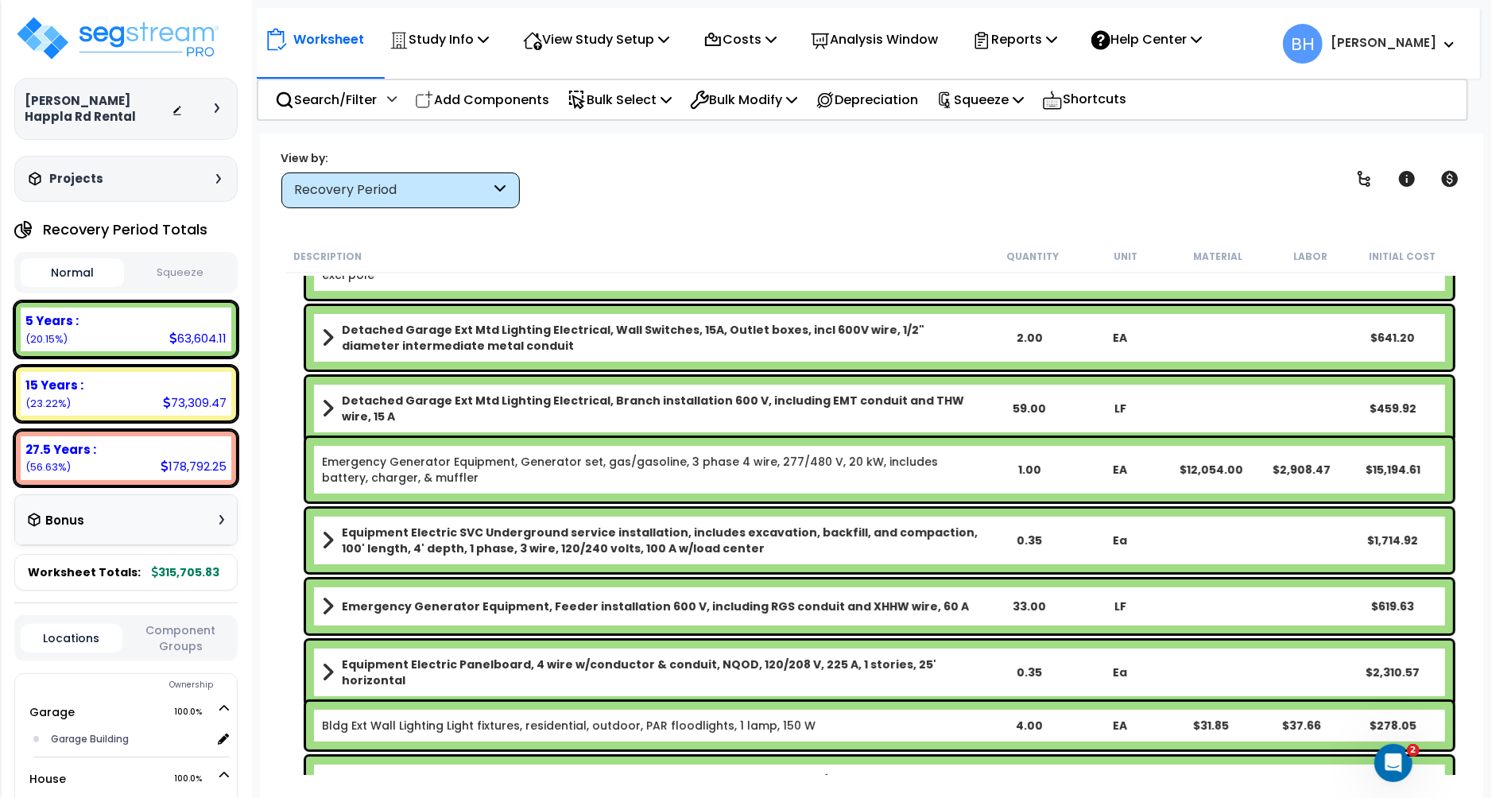
click at [1035, 471] on div "1.00" at bounding box center [1028, 470] width 89 height 16
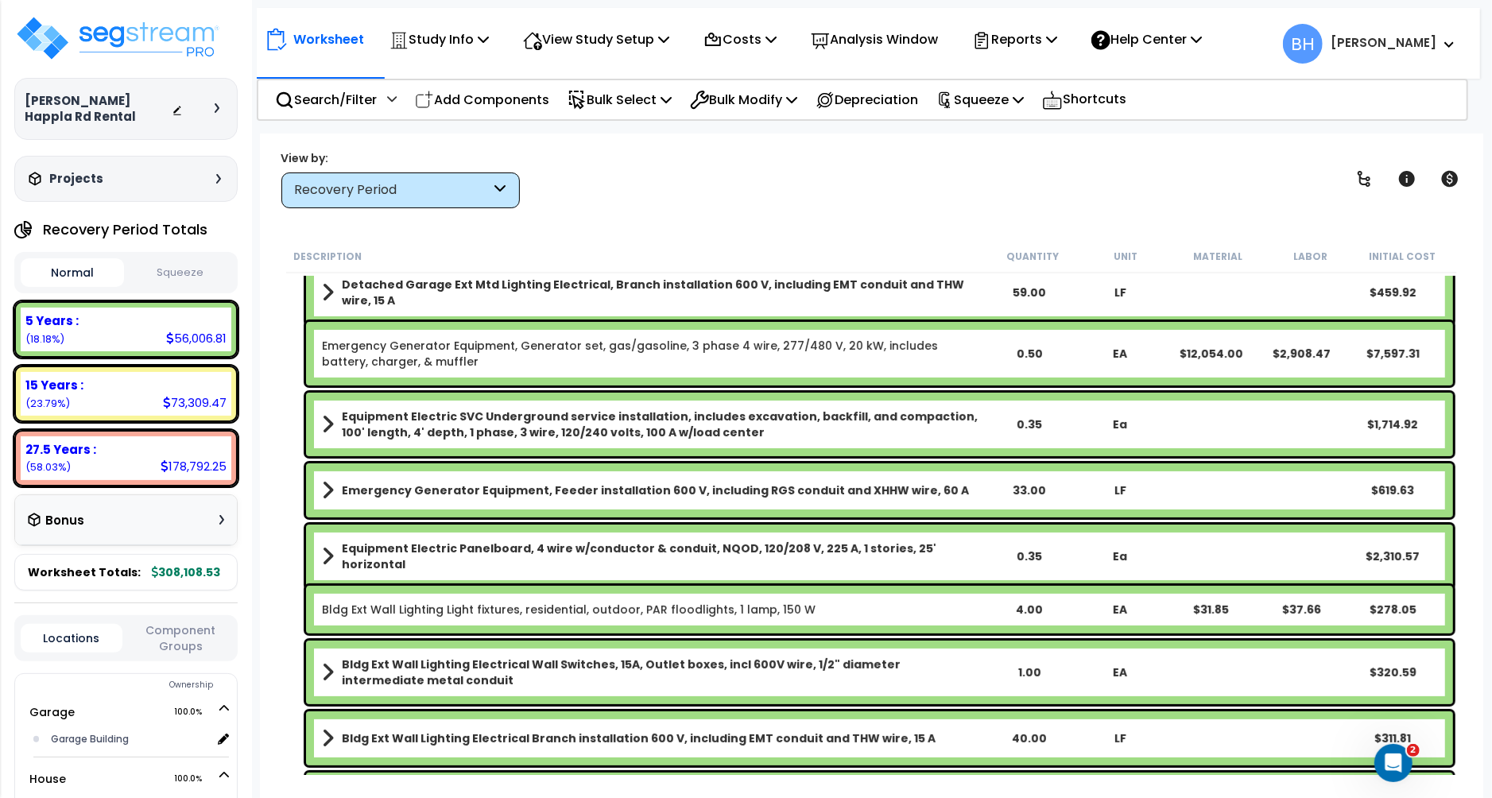
scroll to position [256, 0]
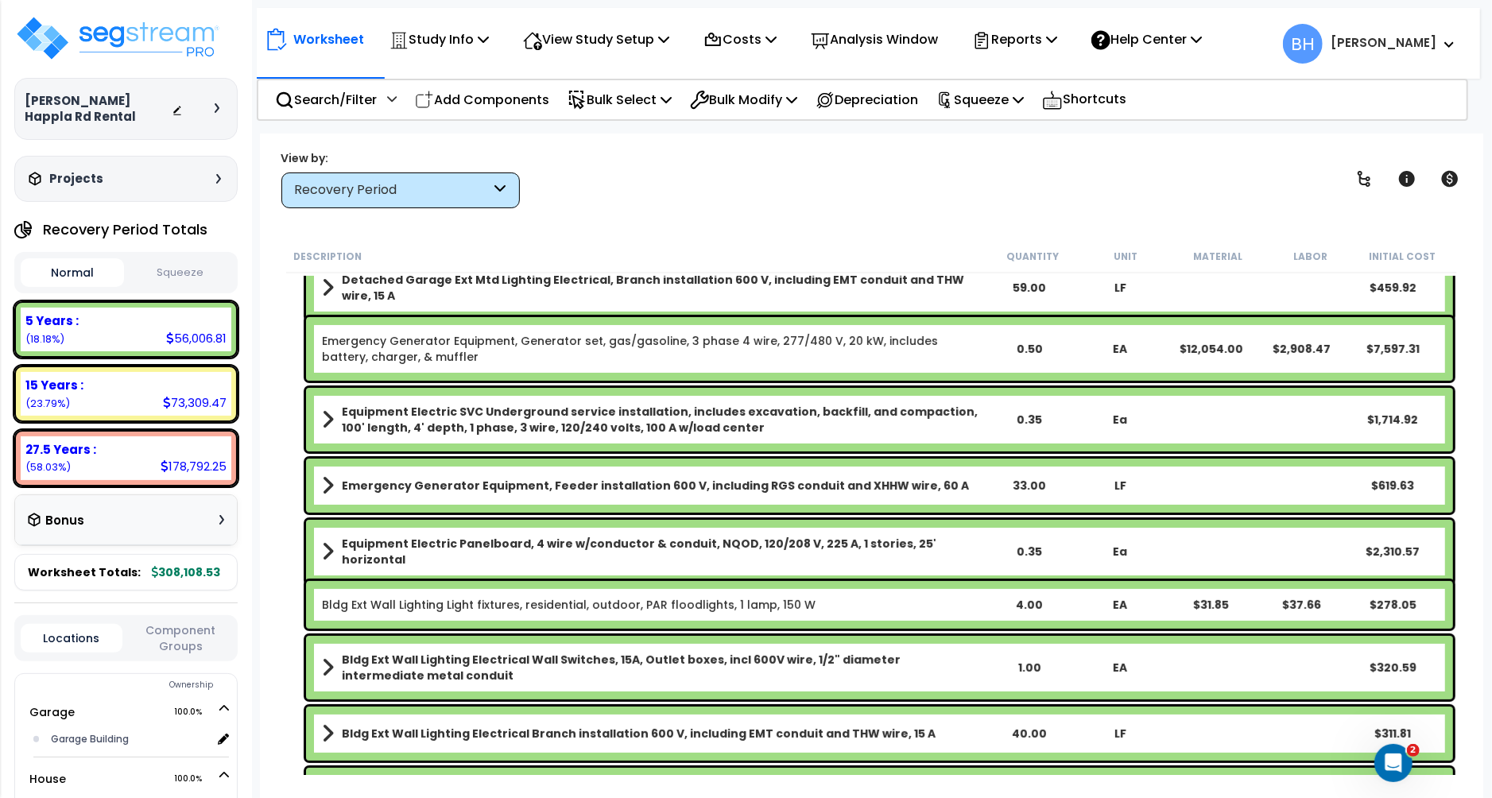
click at [1030, 487] on div "33.00" at bounding box center [1028, 486] width 89 height 16
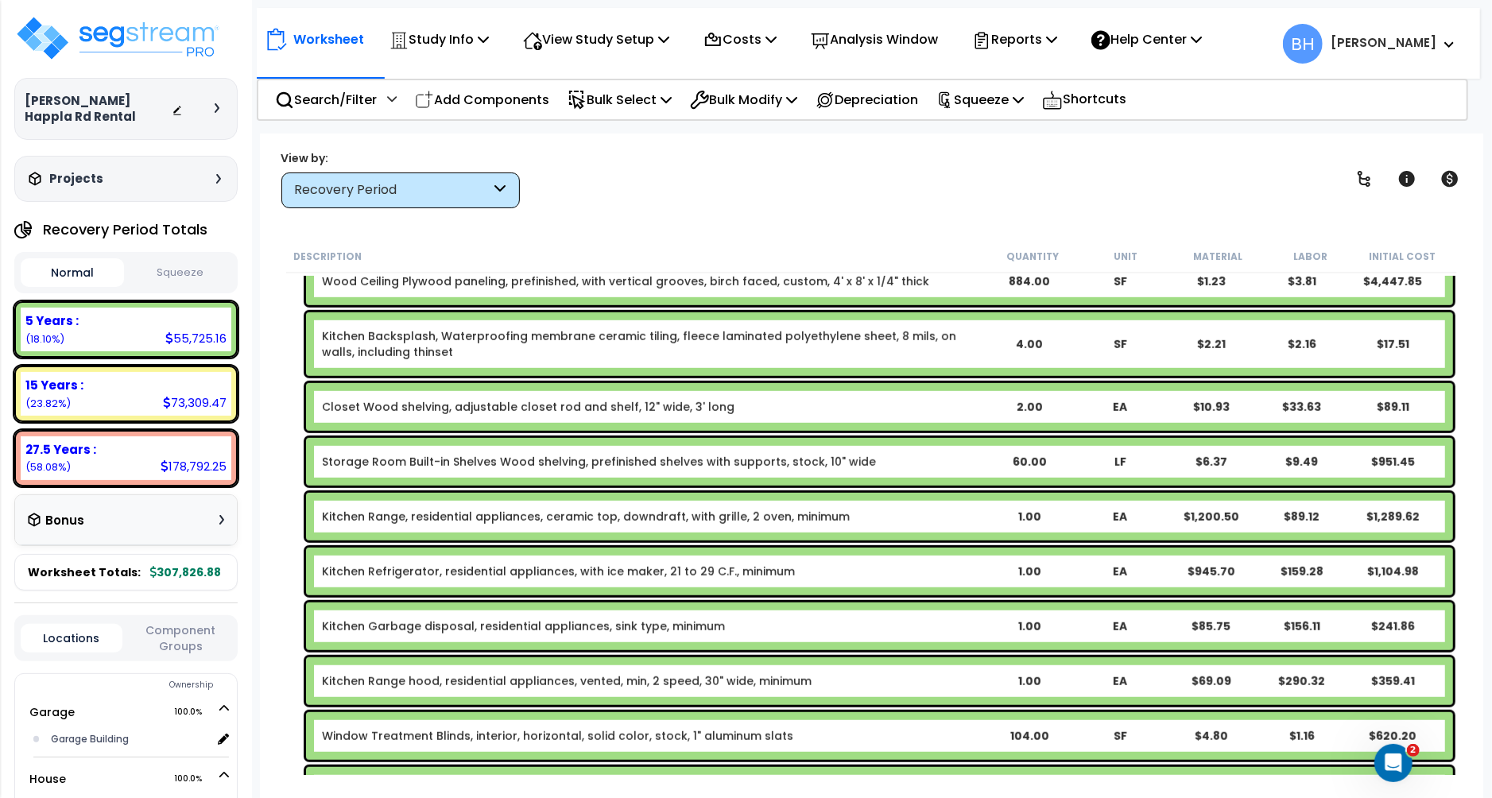
scroll to position [827, 0]
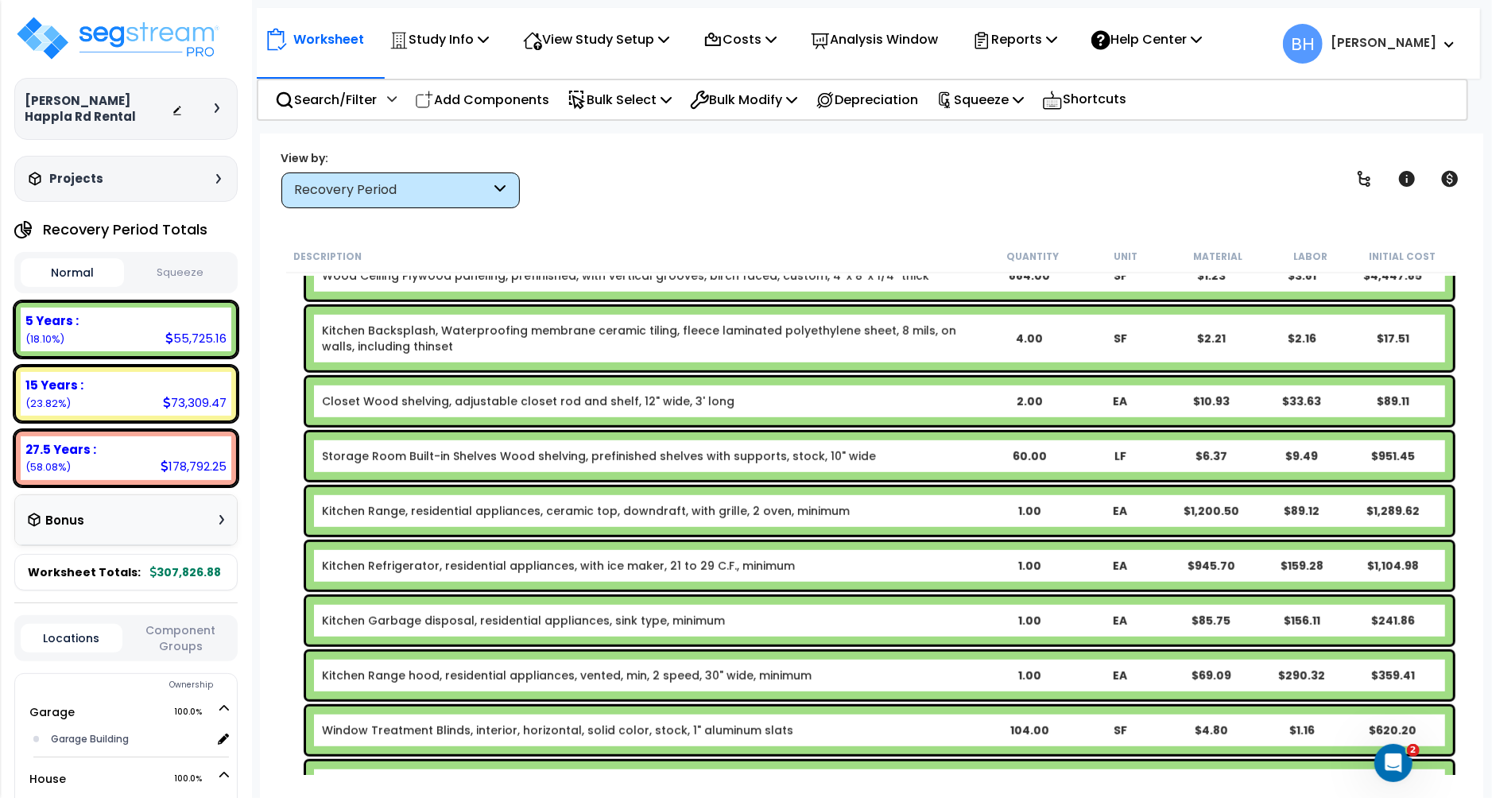
click at [1030, 621] on div "1.00" at bounding box center [1028, 621] width 89 height 16
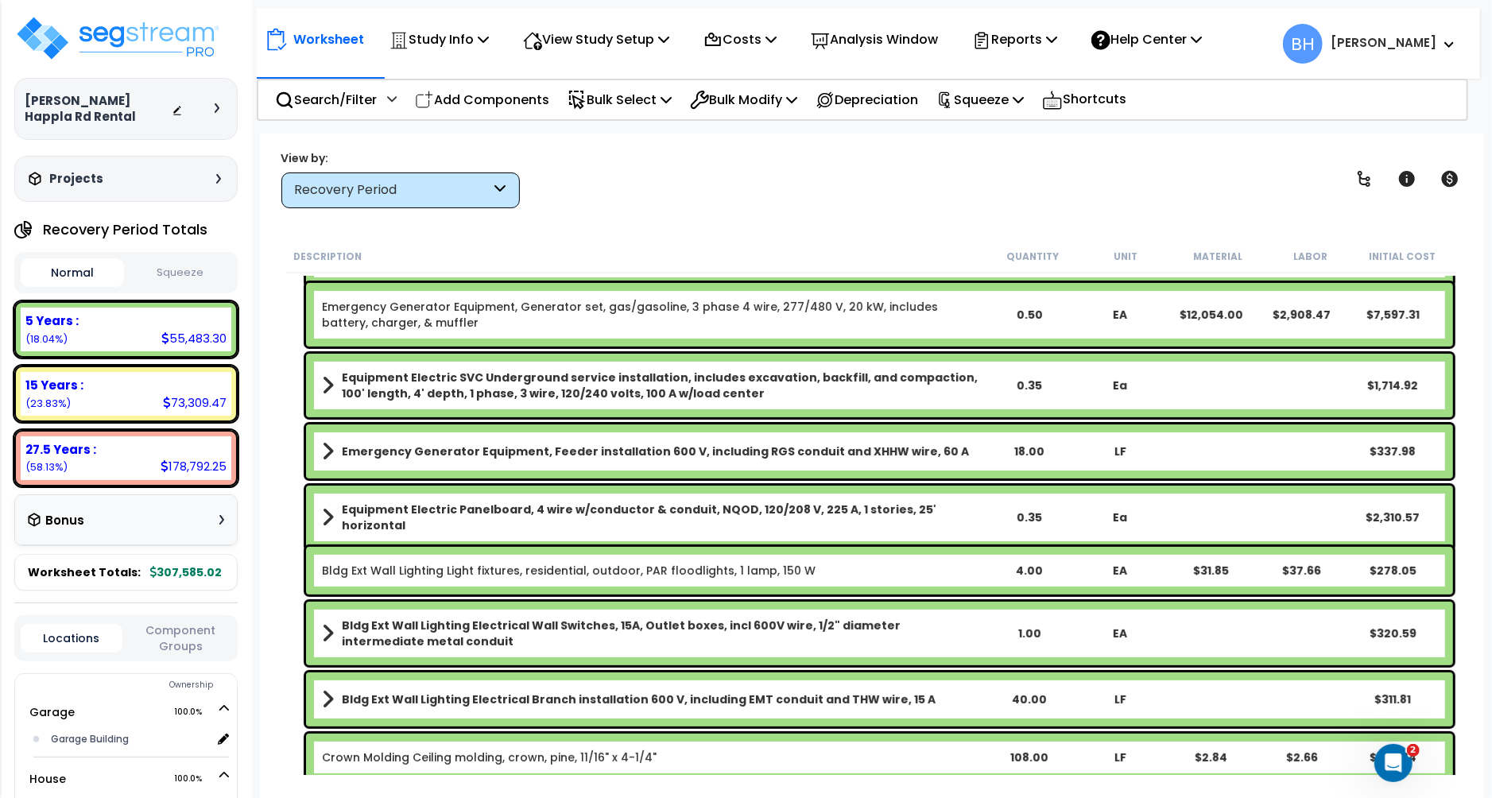
scroll to position [0, 0]
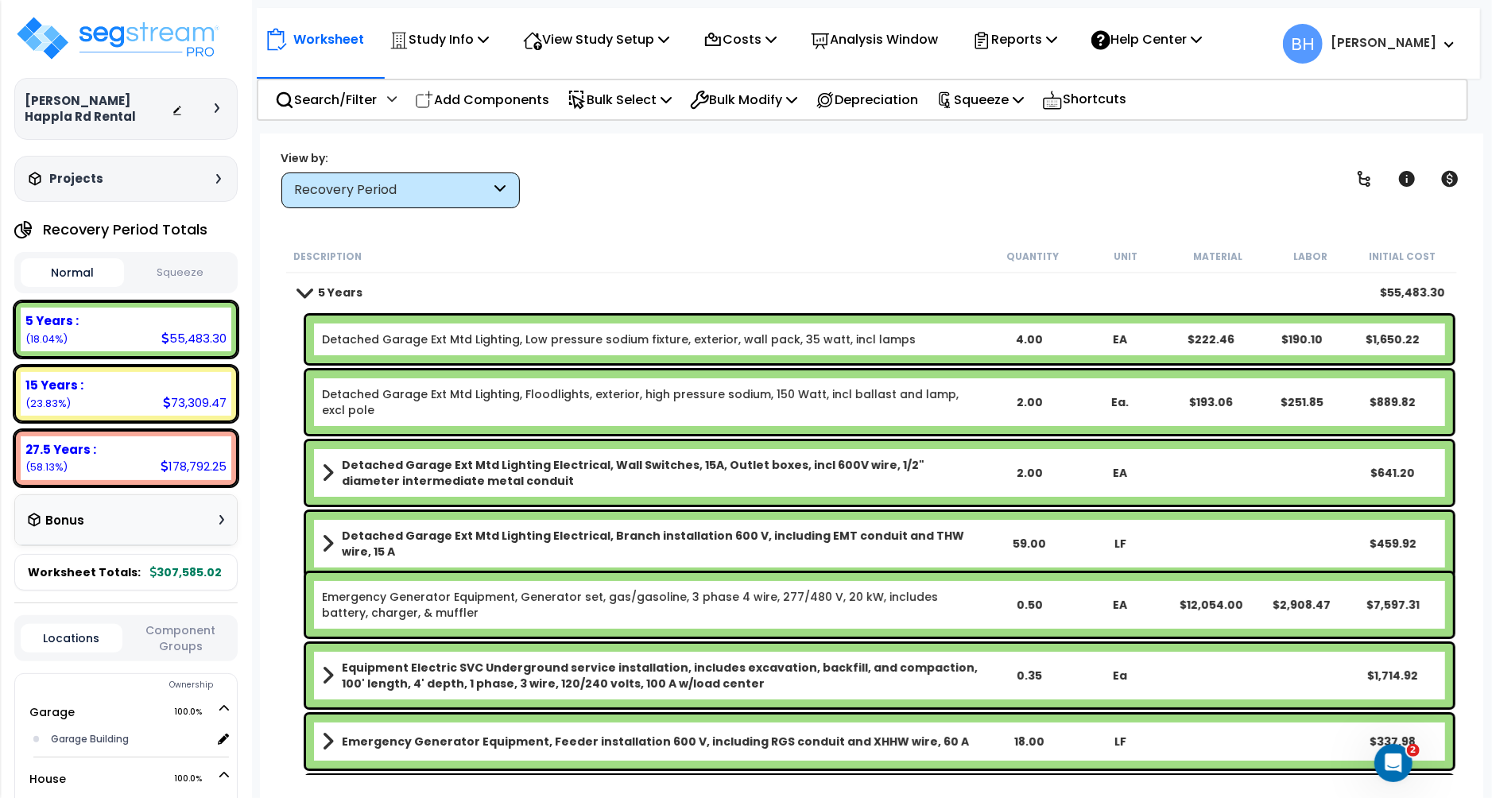
click at [308, 295] on span at bounding box center [304, 292] width 22 height 12
